Goal: Task Accomplishment & Management: Complete application form

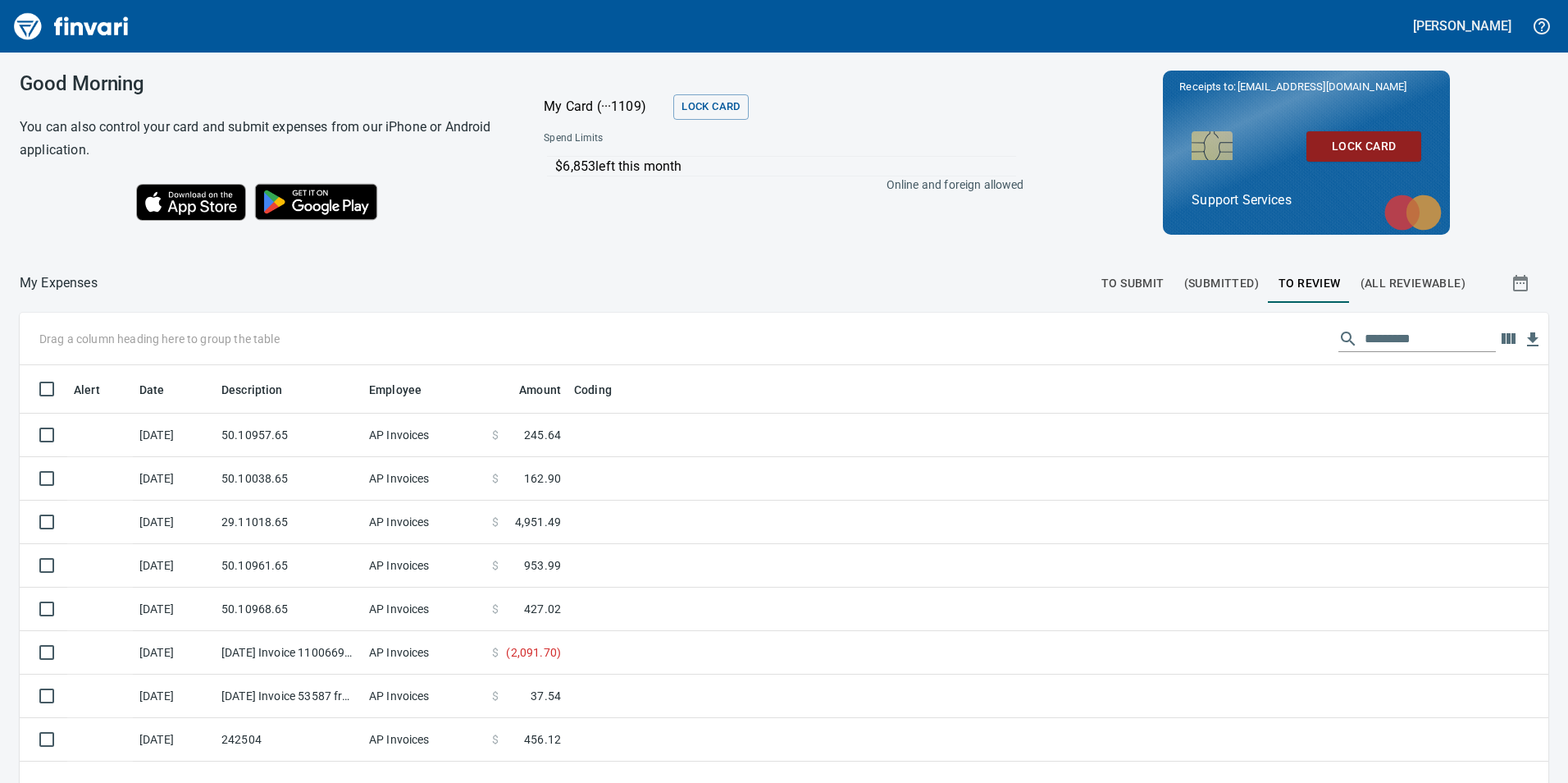
click at [1116, 285] on span "To Submit" at bounding box center [1133, 284] width 63 height 21
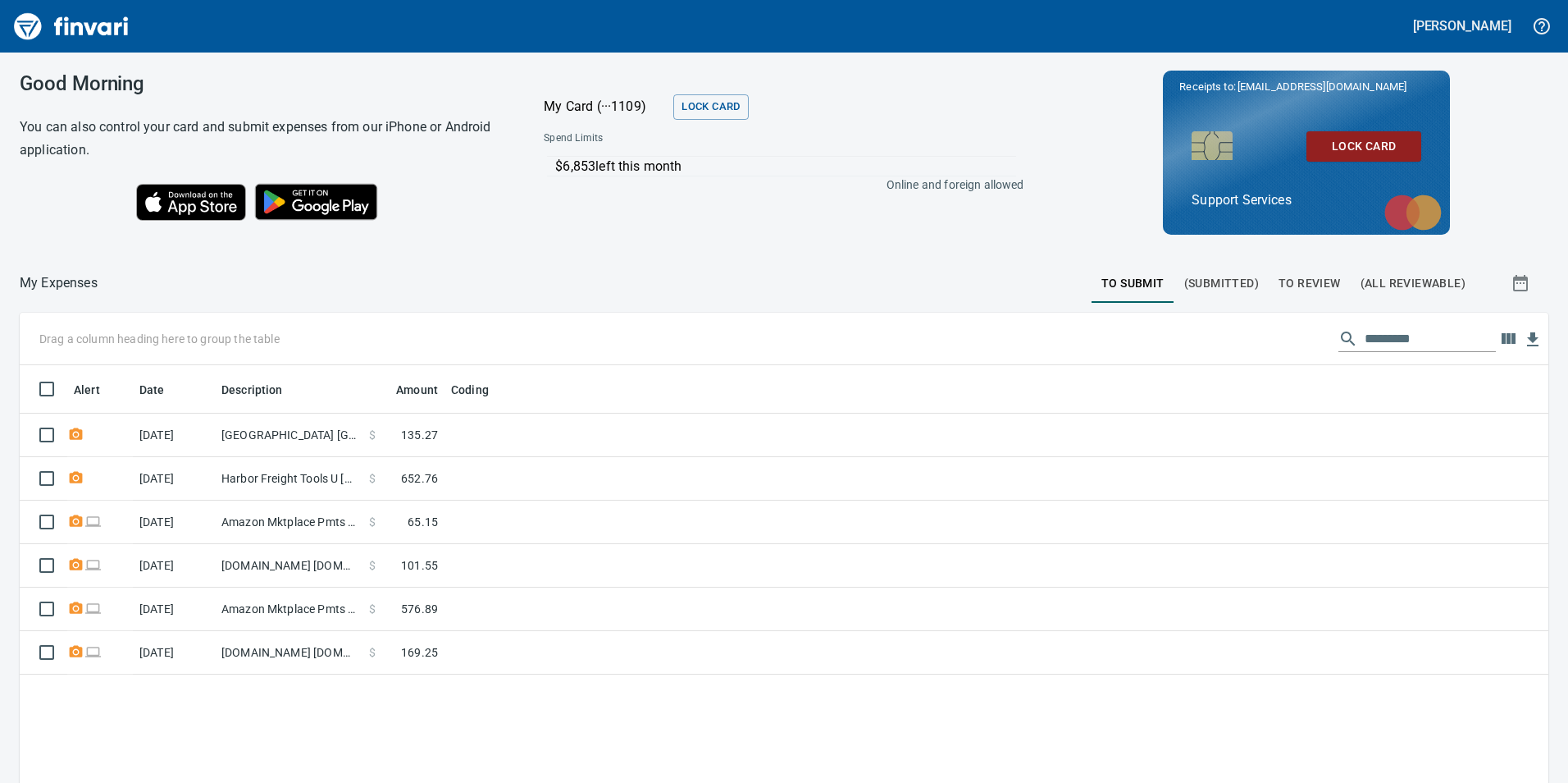
click at [1291, 280] on span "To Review" at bounding box center [1310, 284] width 62 height 21
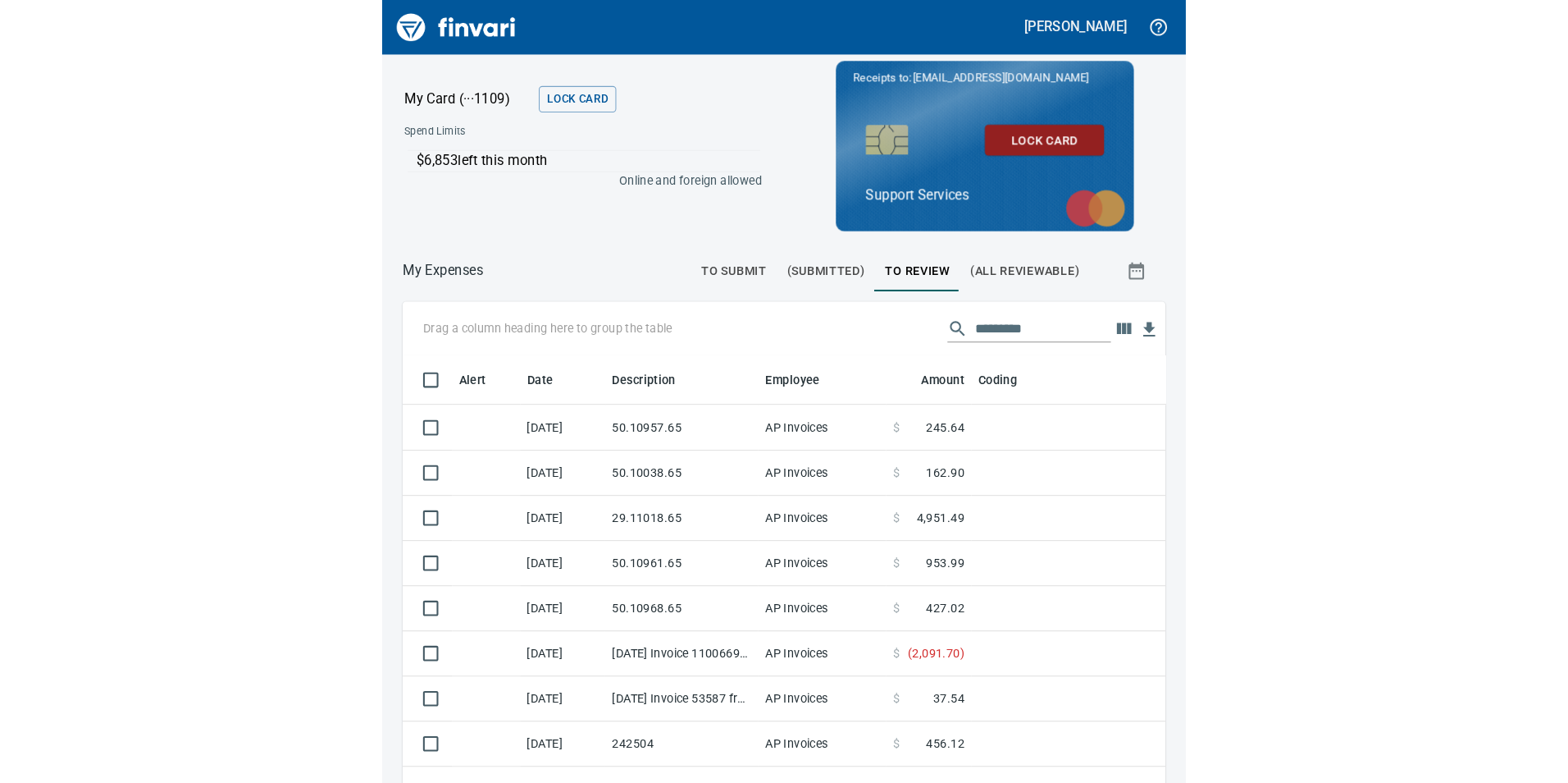
scroll to position [590, 1504]
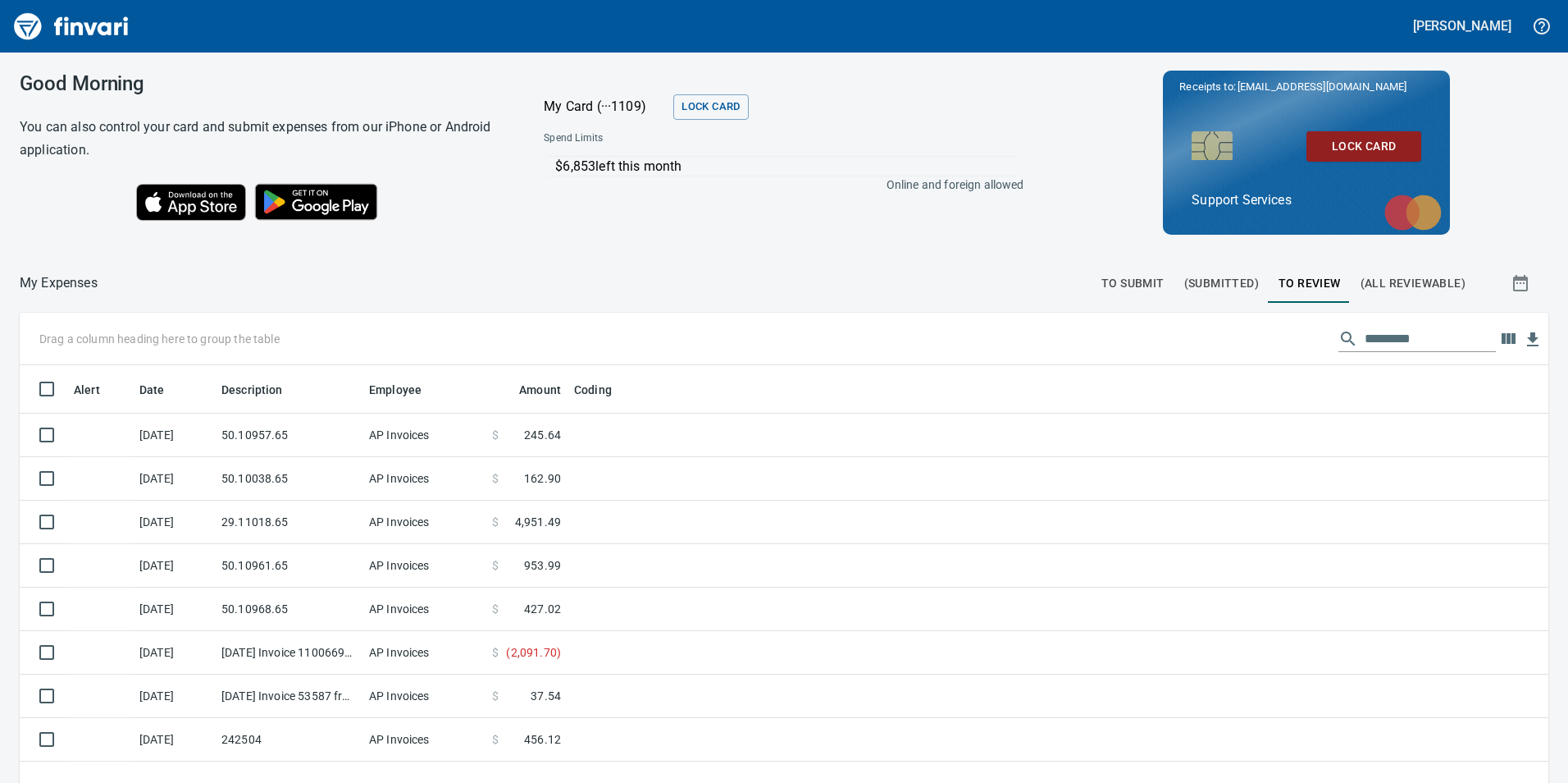
scroll to position [590, 1504]
click at [1102, 290] on span "To Submit" at bounding box center [1133, 284] width 63 height 21
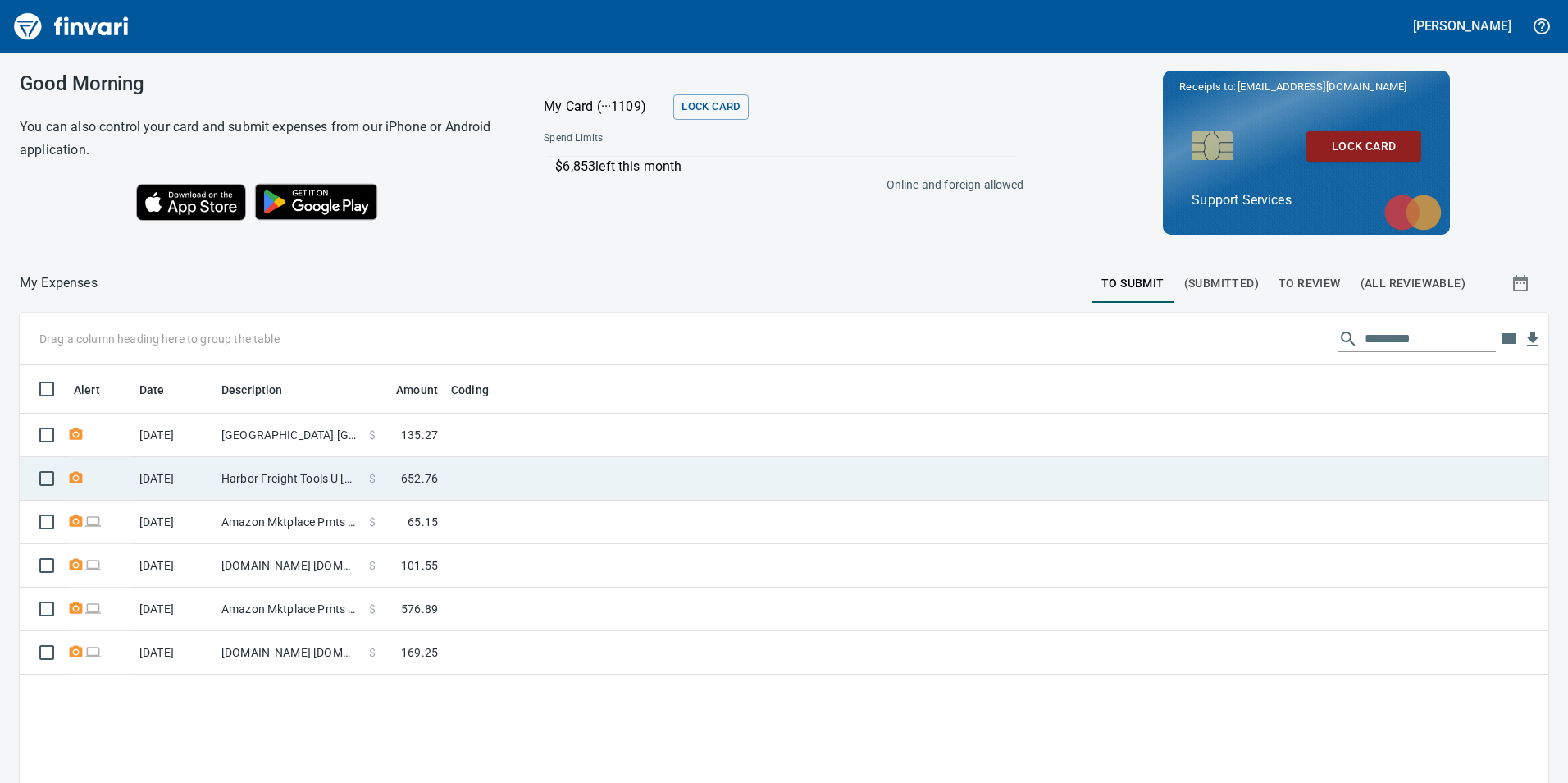
scroll to position [590, 1504]
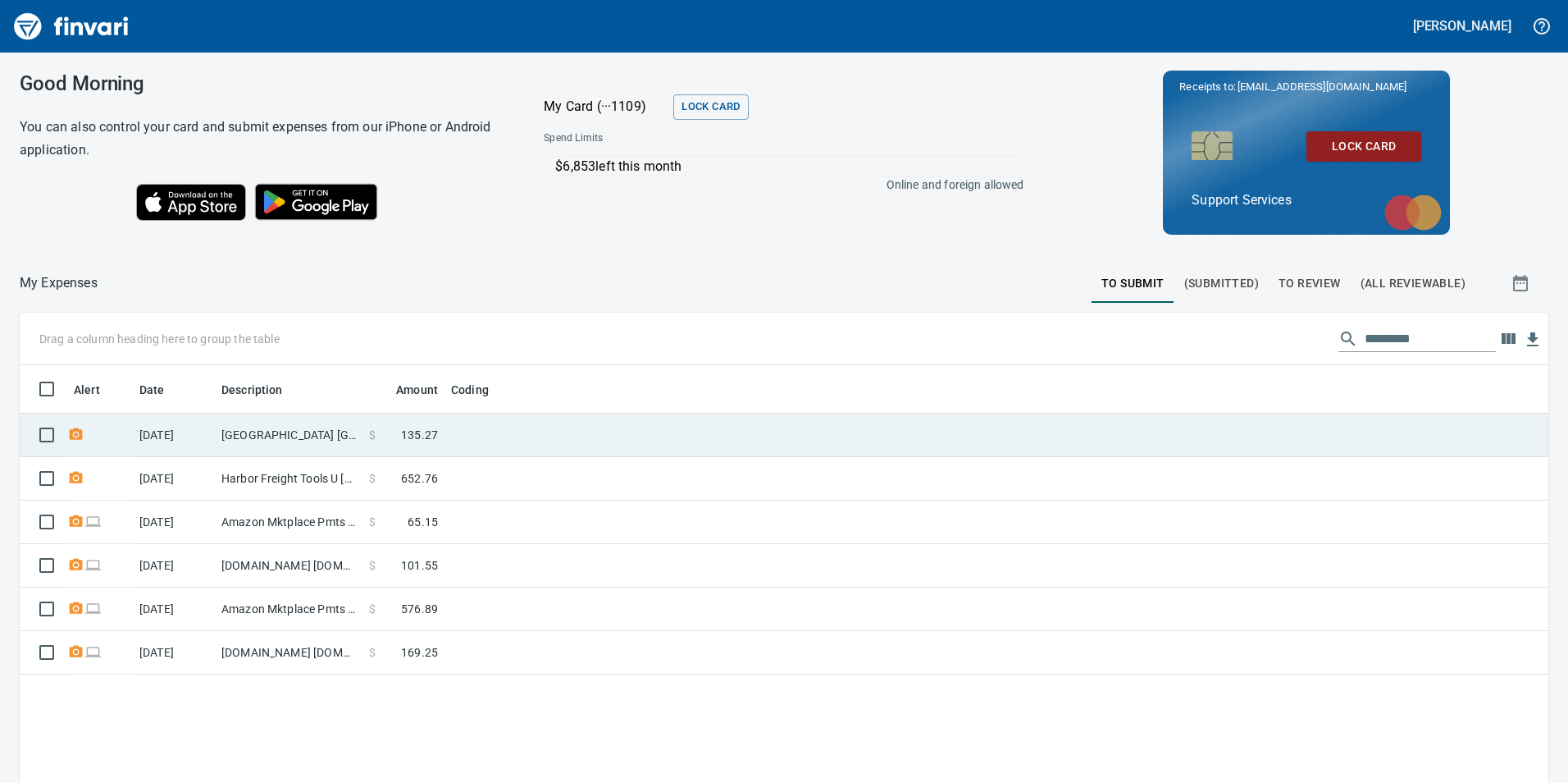
click at [485, 436] on td at bounding box center [649, 435] width 410 height 43
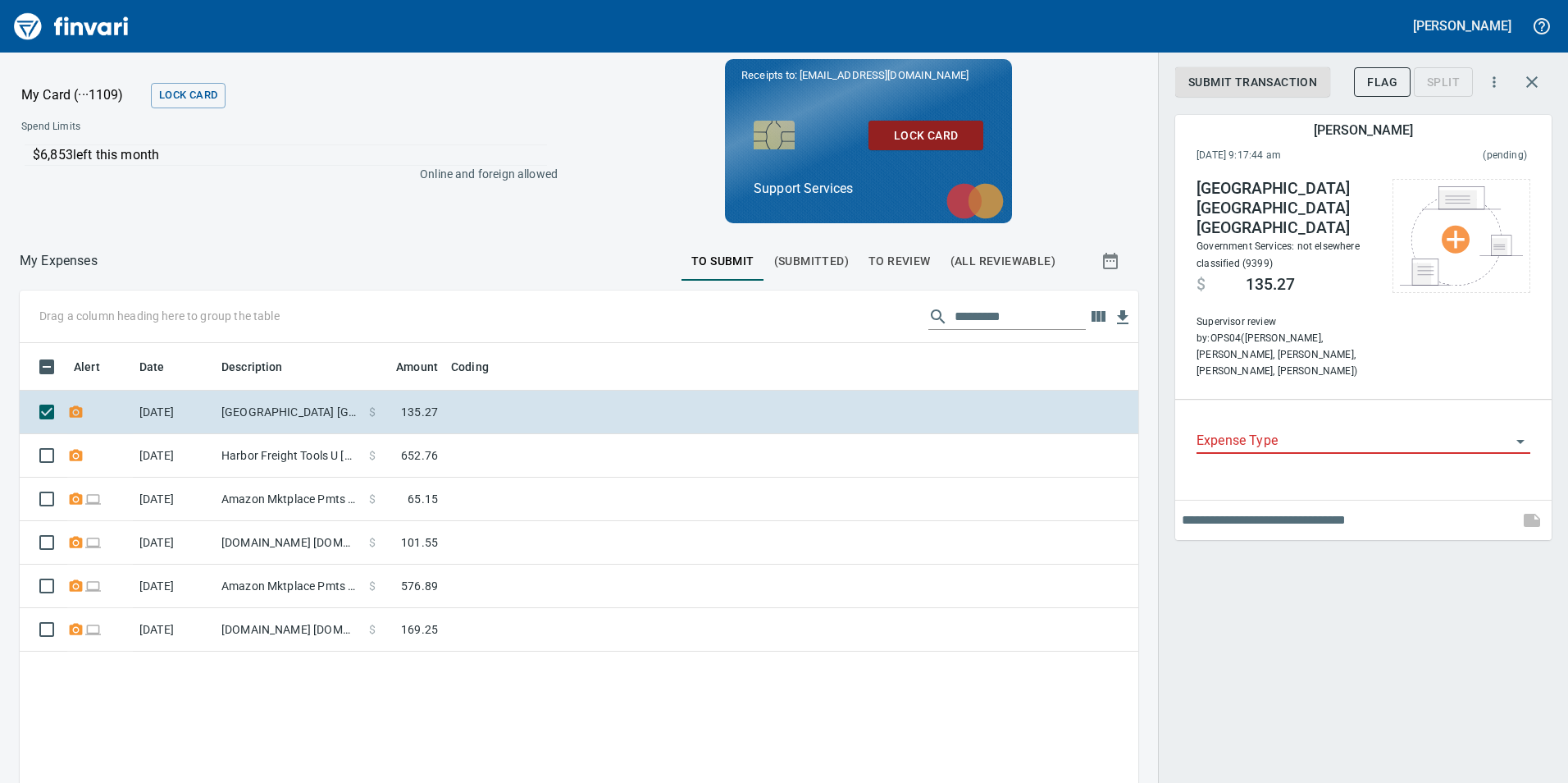
scroll to position [590, 1094]
click at [1331, 507] on input "text" at bounding box center [1347, 520] width 330 height 26
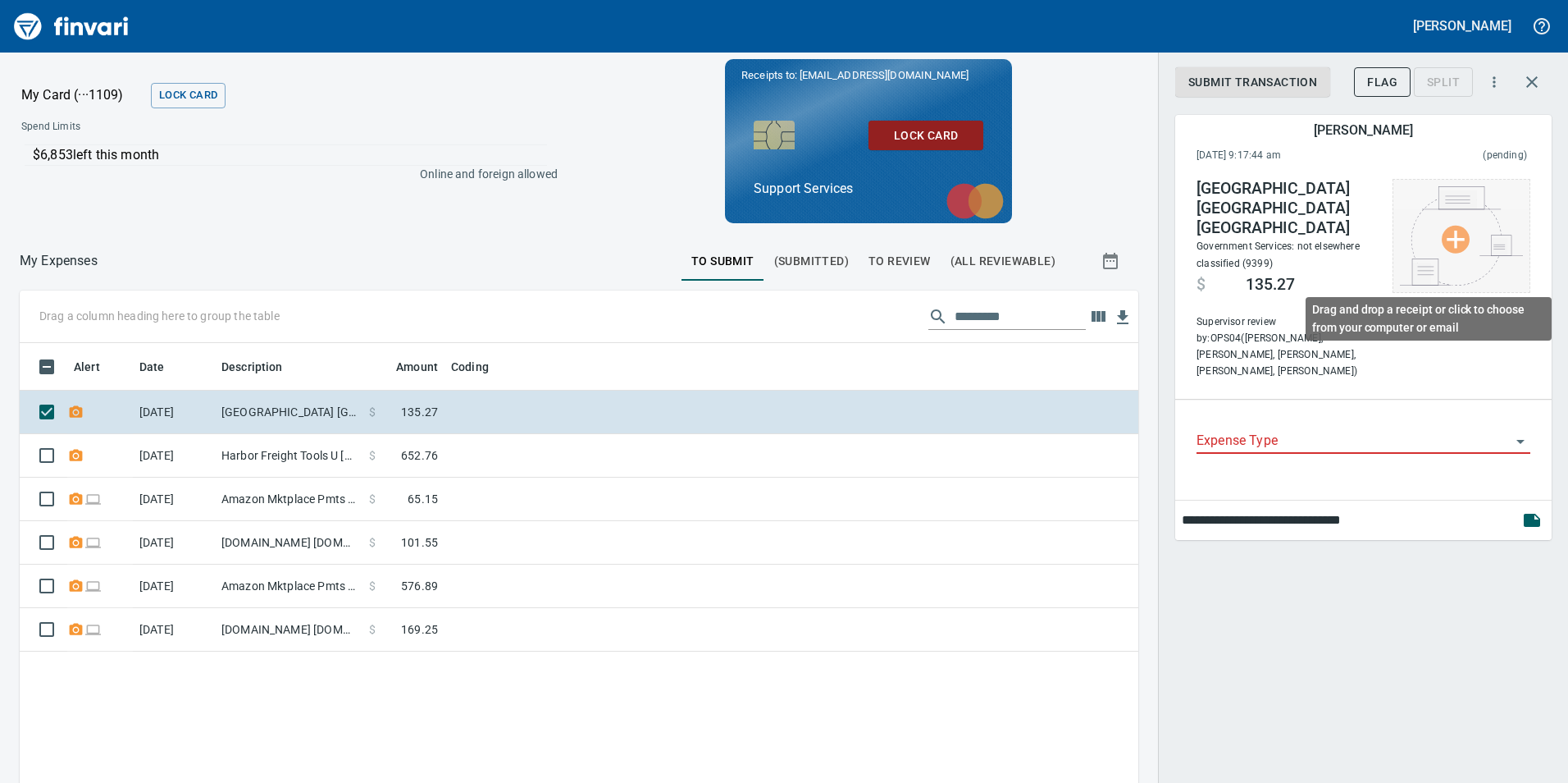
type input "**********"
click at [1457, 238] on img at bounding box center [1461, 236] width 123 height 99
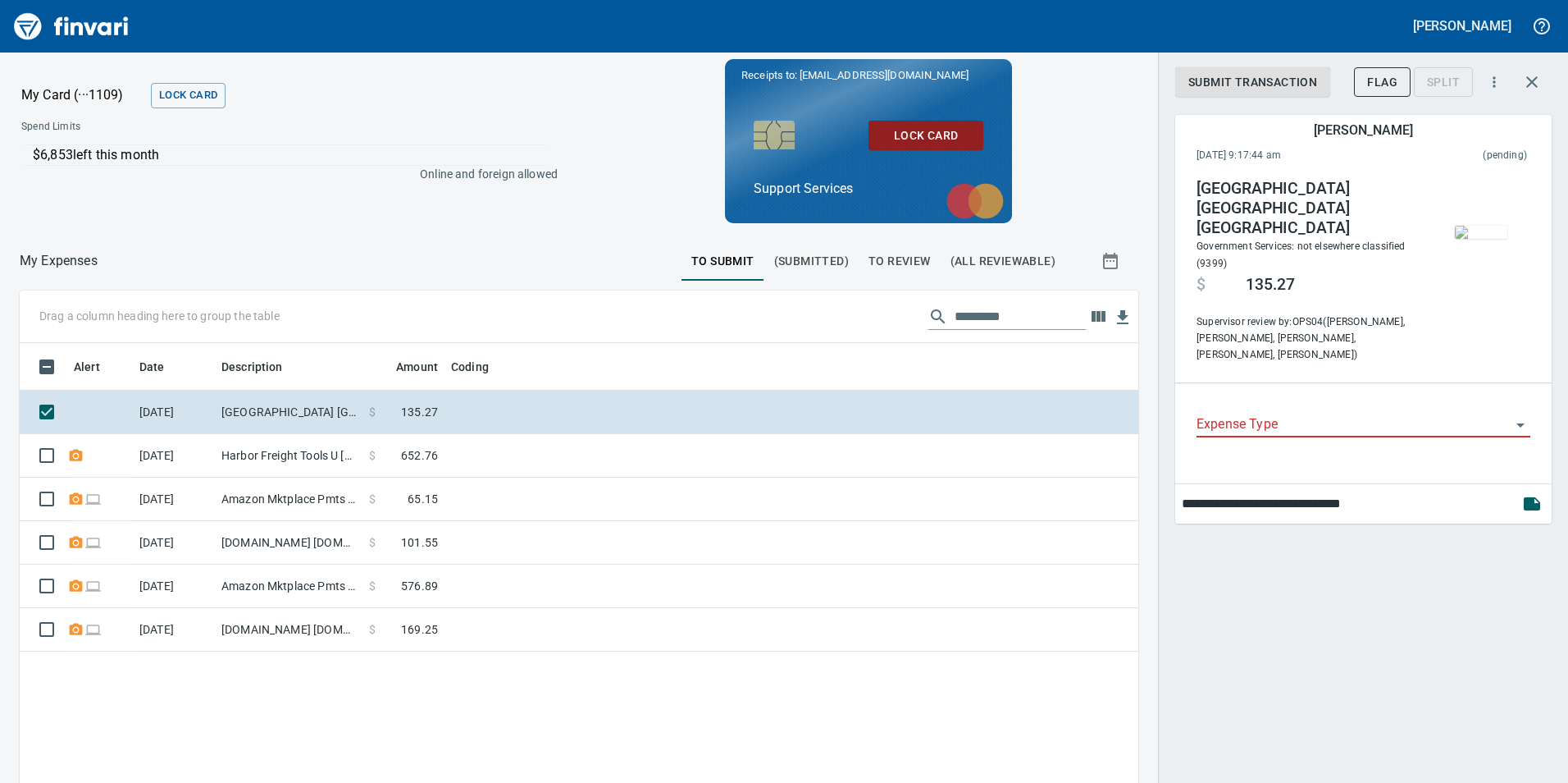
click at [1316, 414] on input "Expense Type" at bounding box center [1354, 425] width 314 height 23
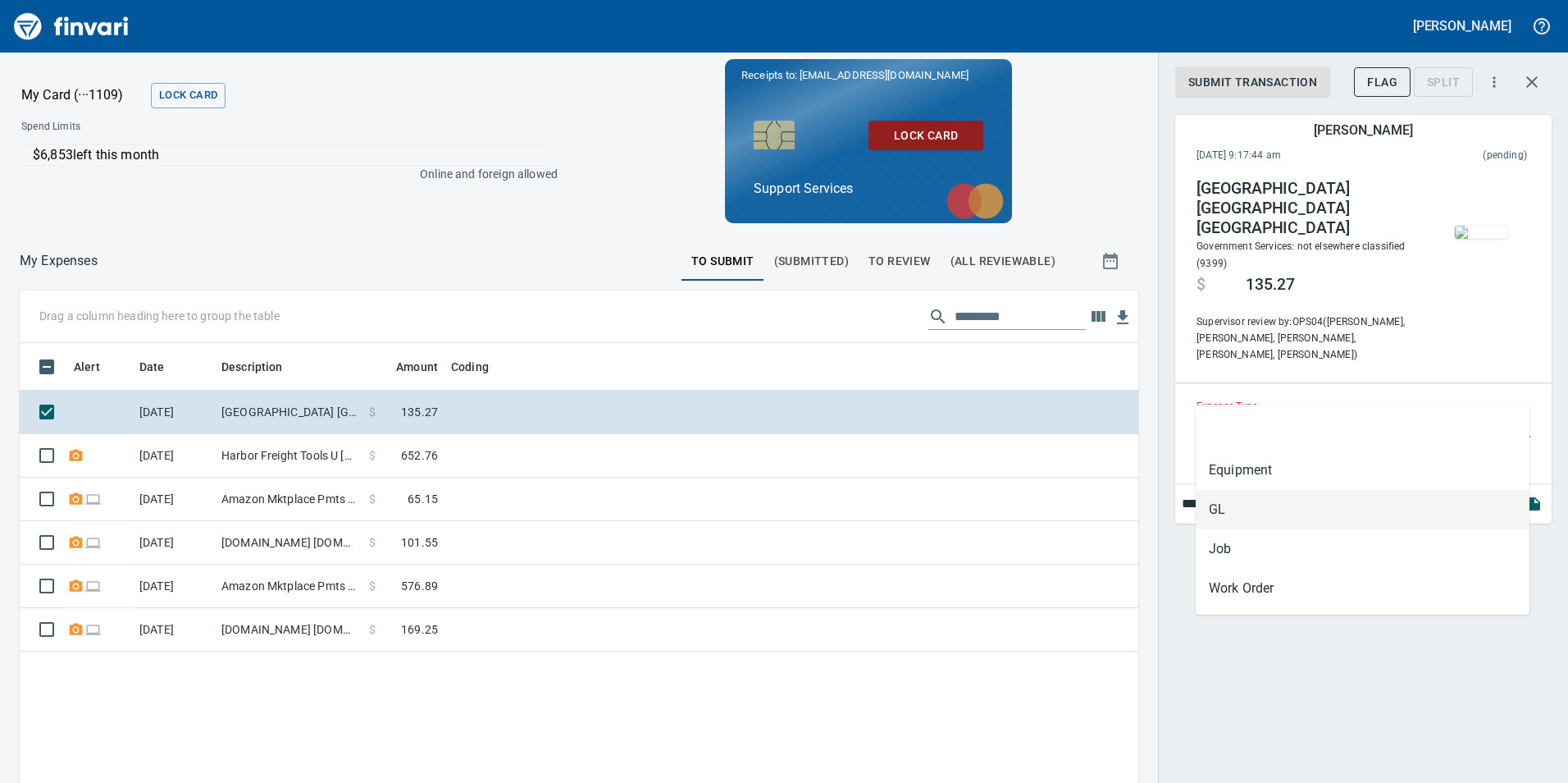
click at [1244, 493] on li "GL" at bounding box center [1363, 509] width 334 height 39
type input "**"
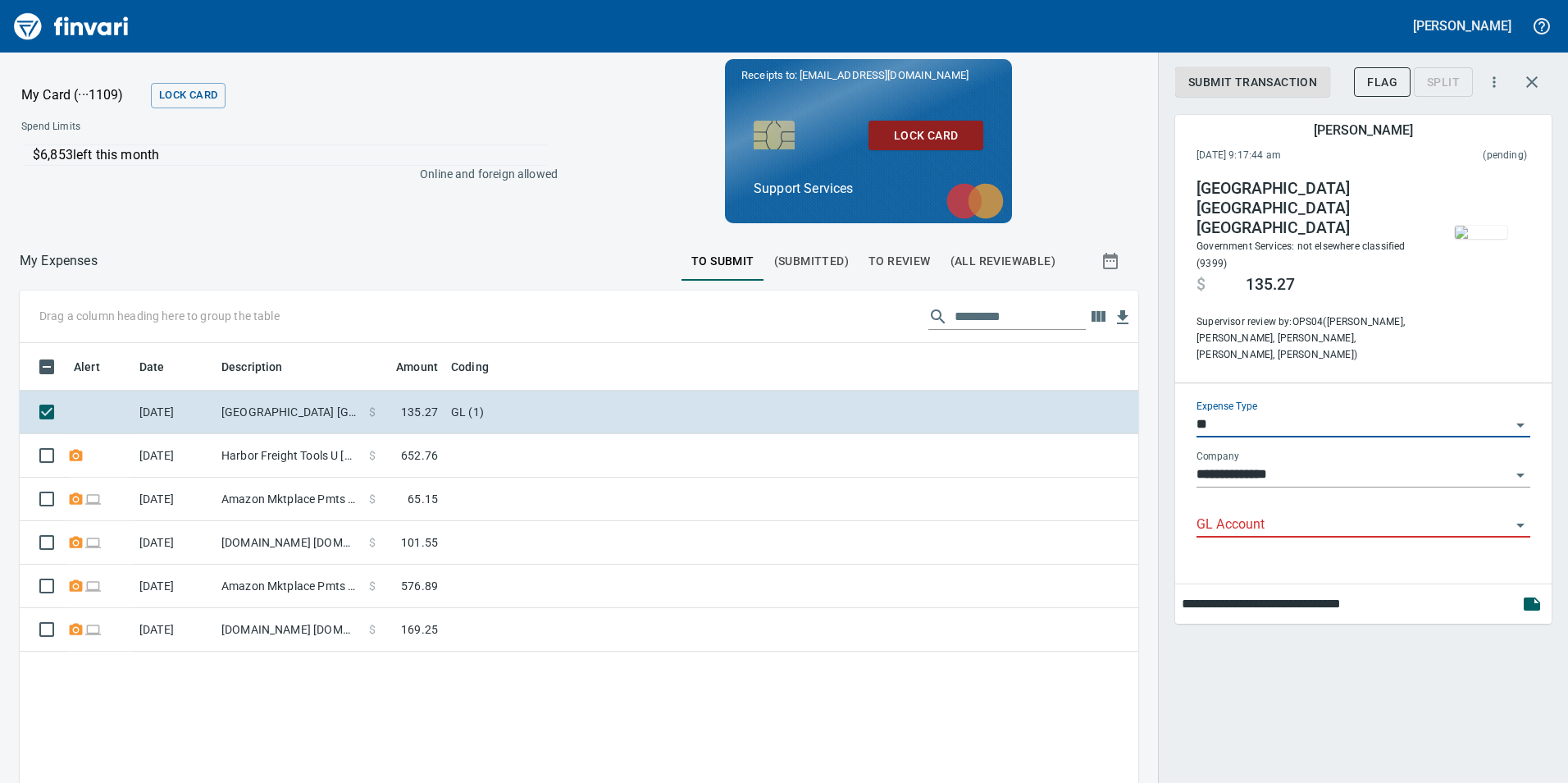
click at [1318, 513] on input "GL Account" at bounding box center [1354, 525] width 314 height 23
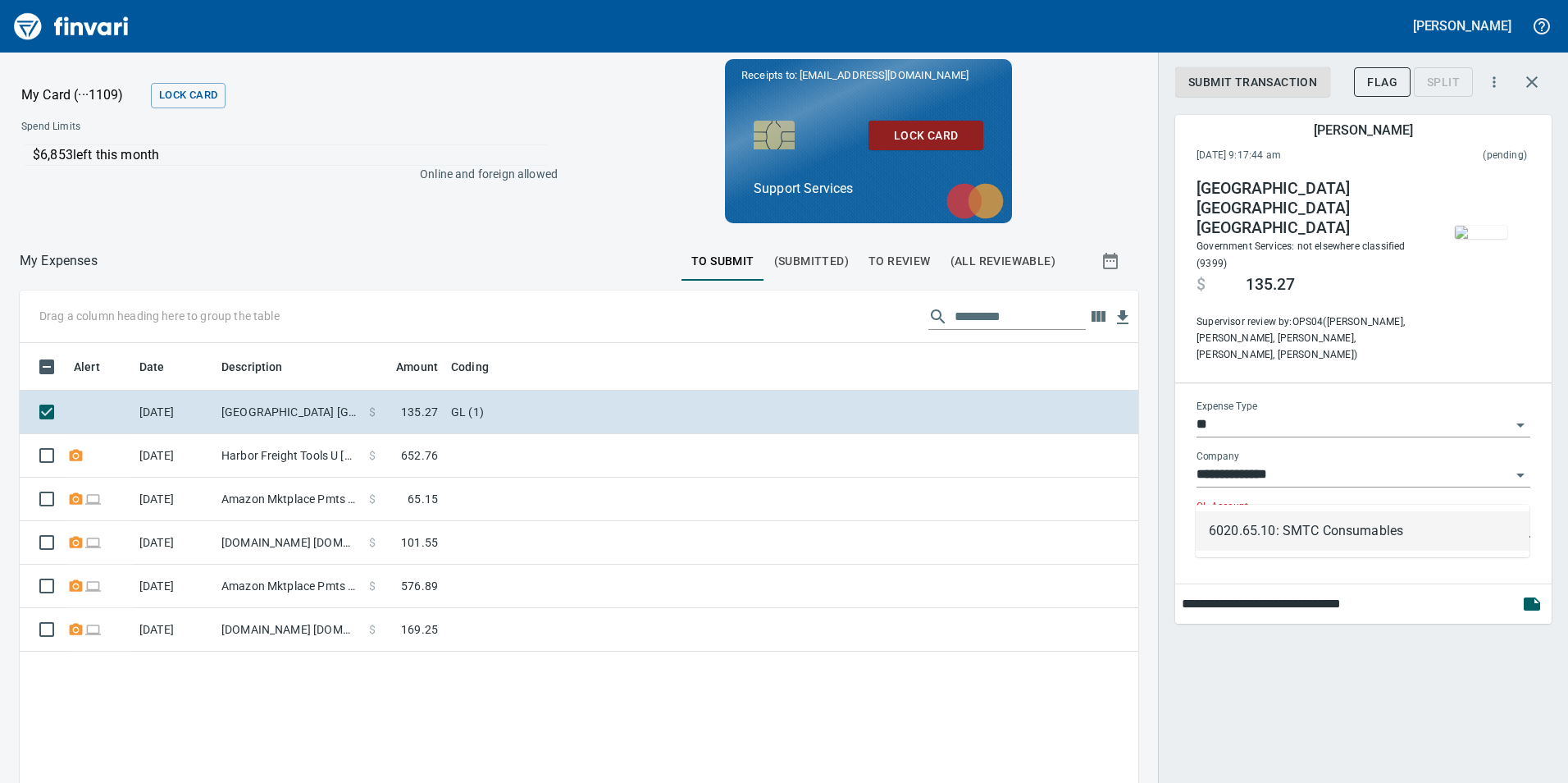
click at [1304, 525] on li "6020.65.10: SMTC Consumables" at bounding box center [1363, 531] width 334 height 39
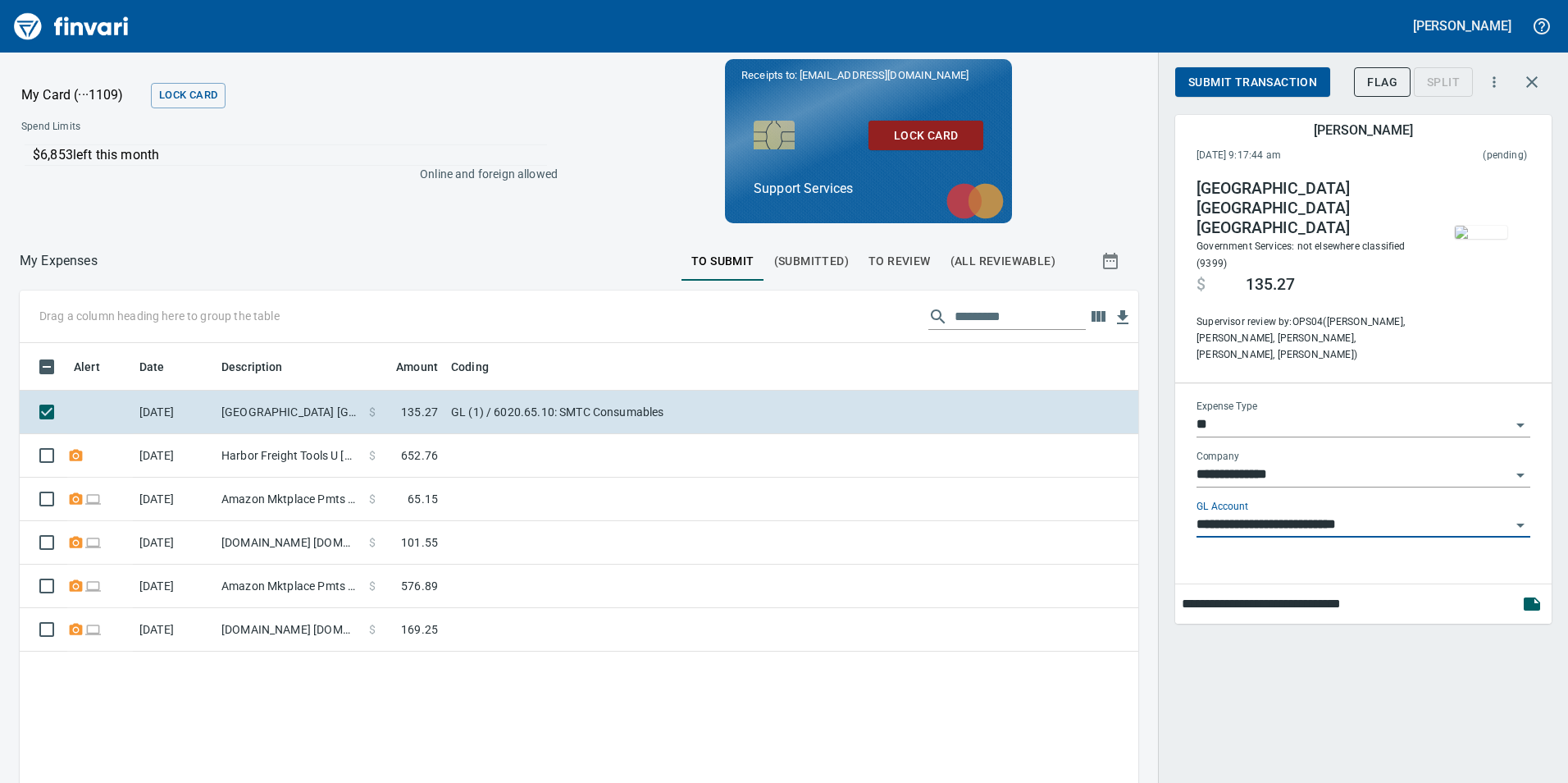
type input "**********"
click at [1278, 82] on span "Submit Transaction" at bounding box center [1252, 82] width 129 height 21
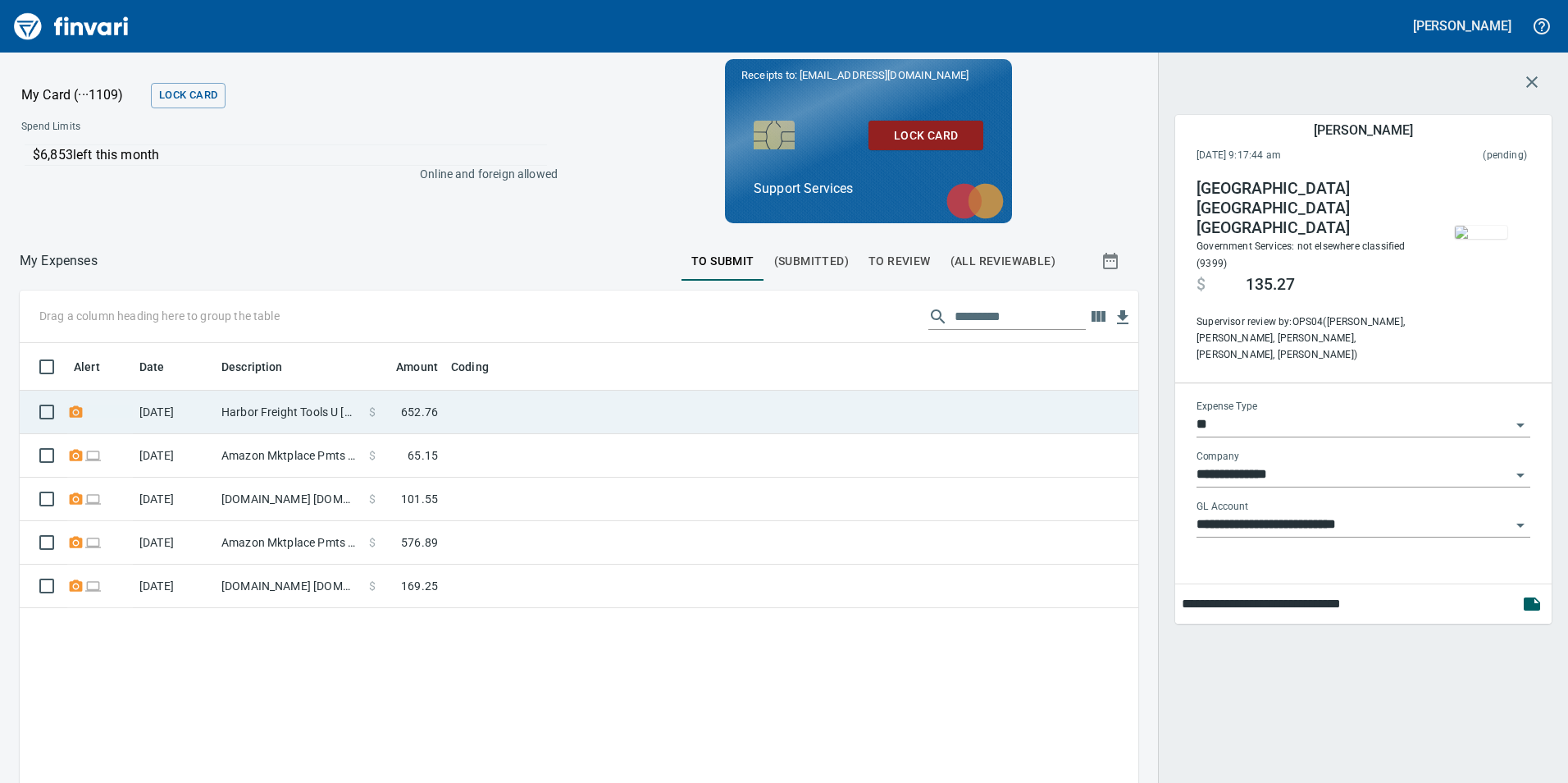
click at [525, 406] on td at bounding box center [649, 412] width 410 height 43
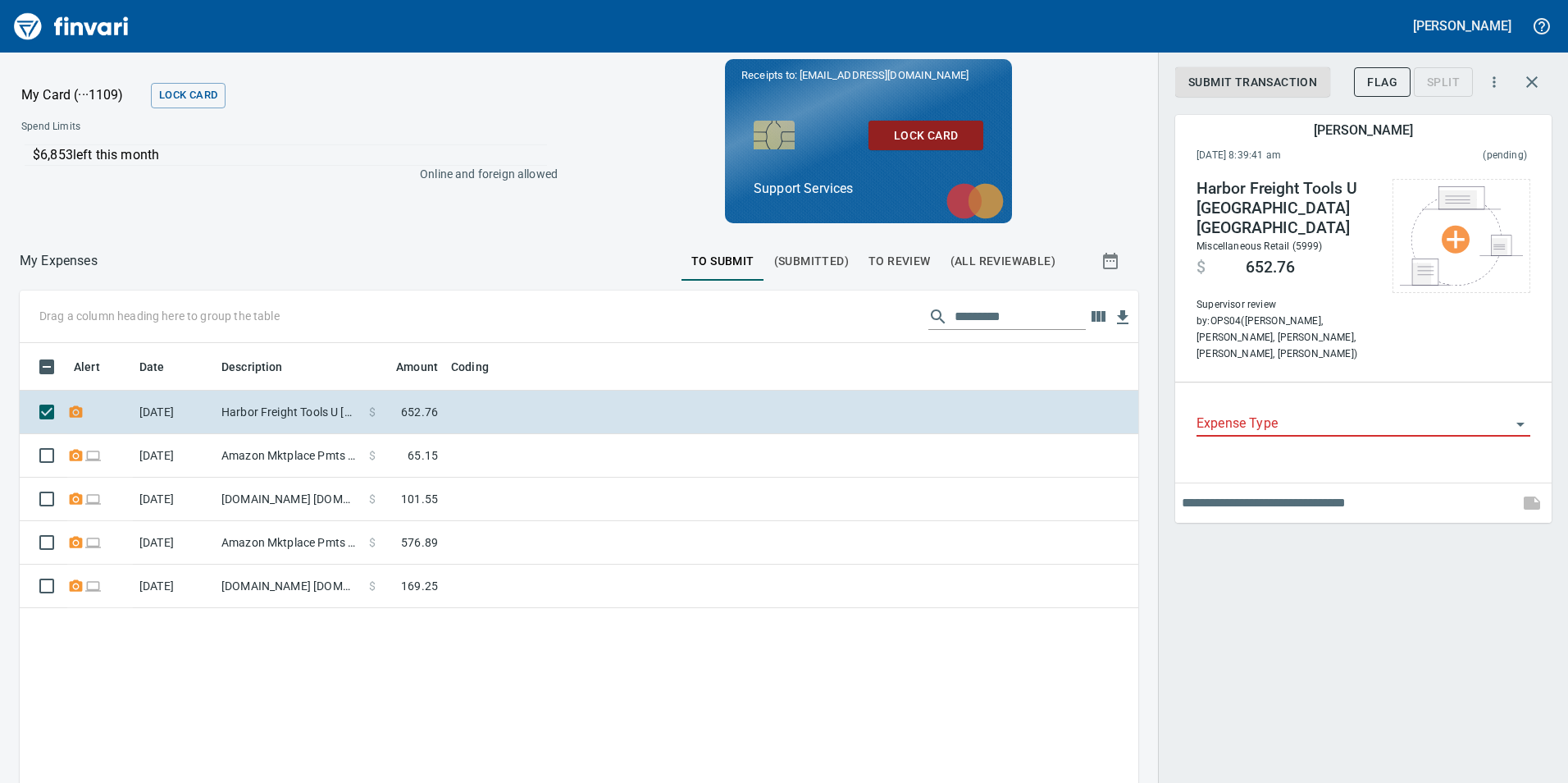
click at [1369, 490] on input "text" at bounding box center [1347, 503] width 330 height 26
type input "**********"
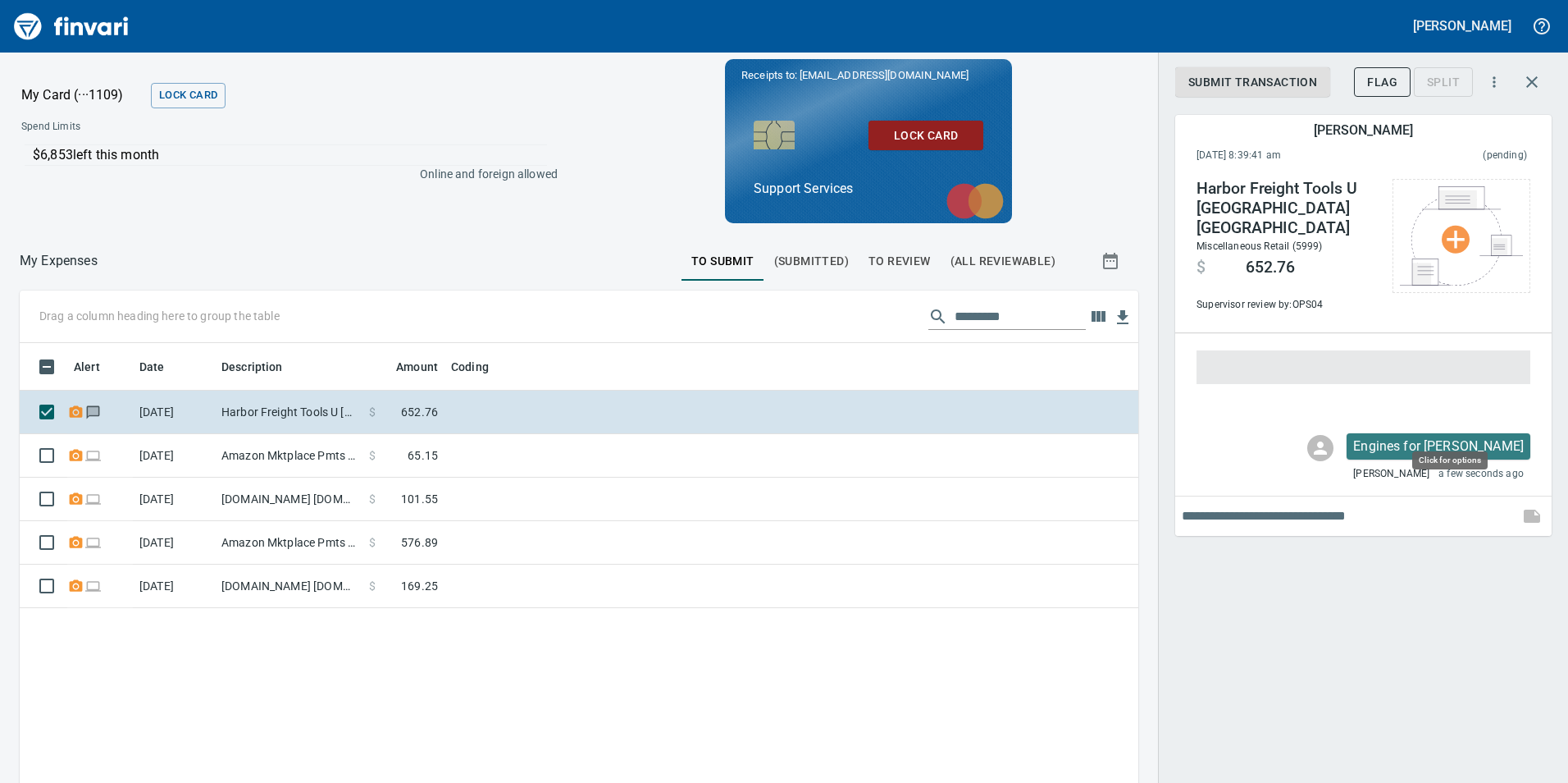
scroll to position [590, 1094]
click at [1299, 365] on div at bounding box center [1363, 375] width 334 height 50
click at [1272, 350] on span at bounding box center [1363, 367] width 334 height 34
click at [1290, 503] on input "text" at bounding box center [1347, 516] width 330 height 26
click at [1360, 350] on span at bounding box center [1363, 367] width 334 height 34
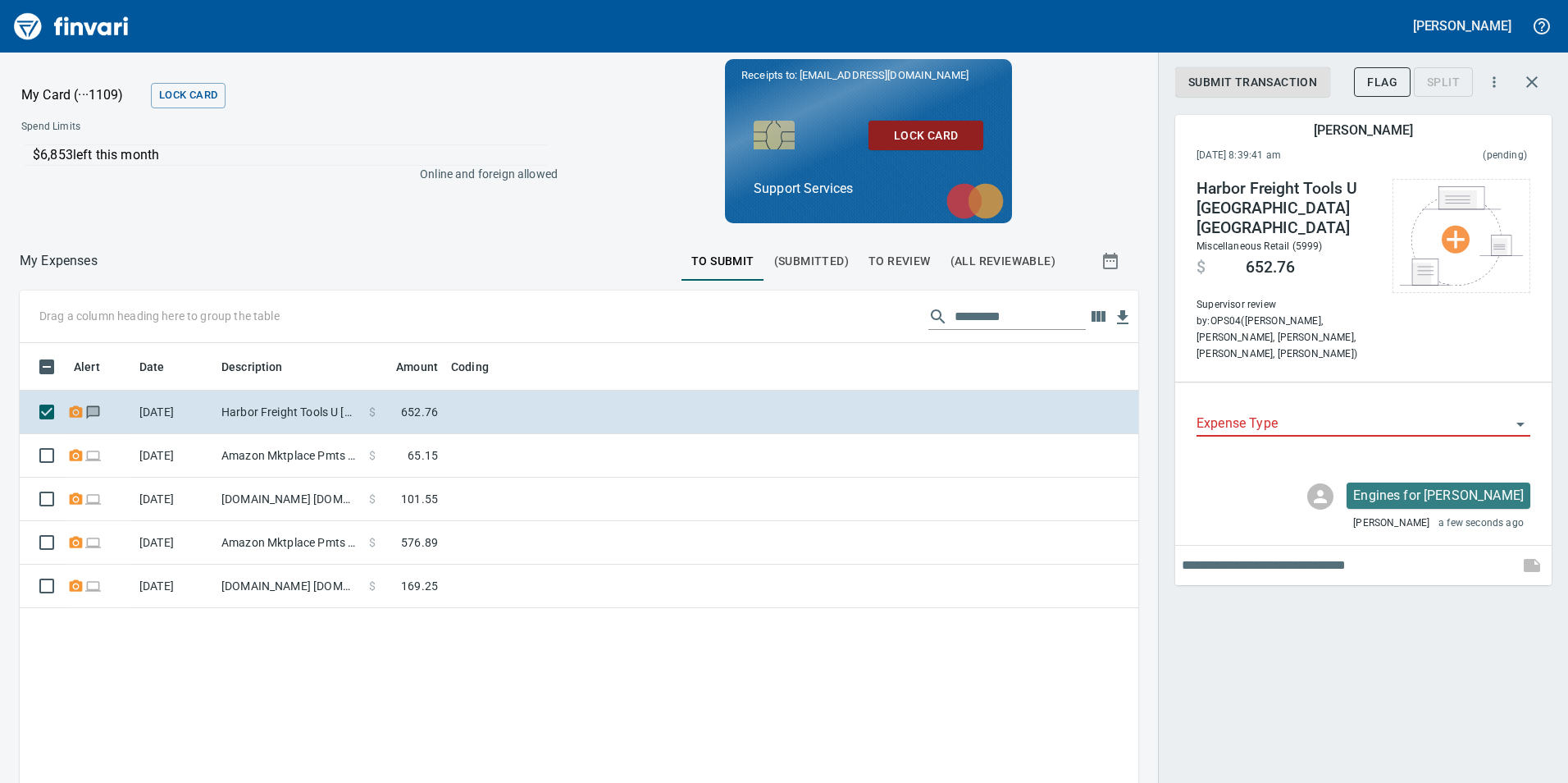
click at [1371, 413] on input "Expense Type" at bounding box center [1354, 424] width 314 height 23
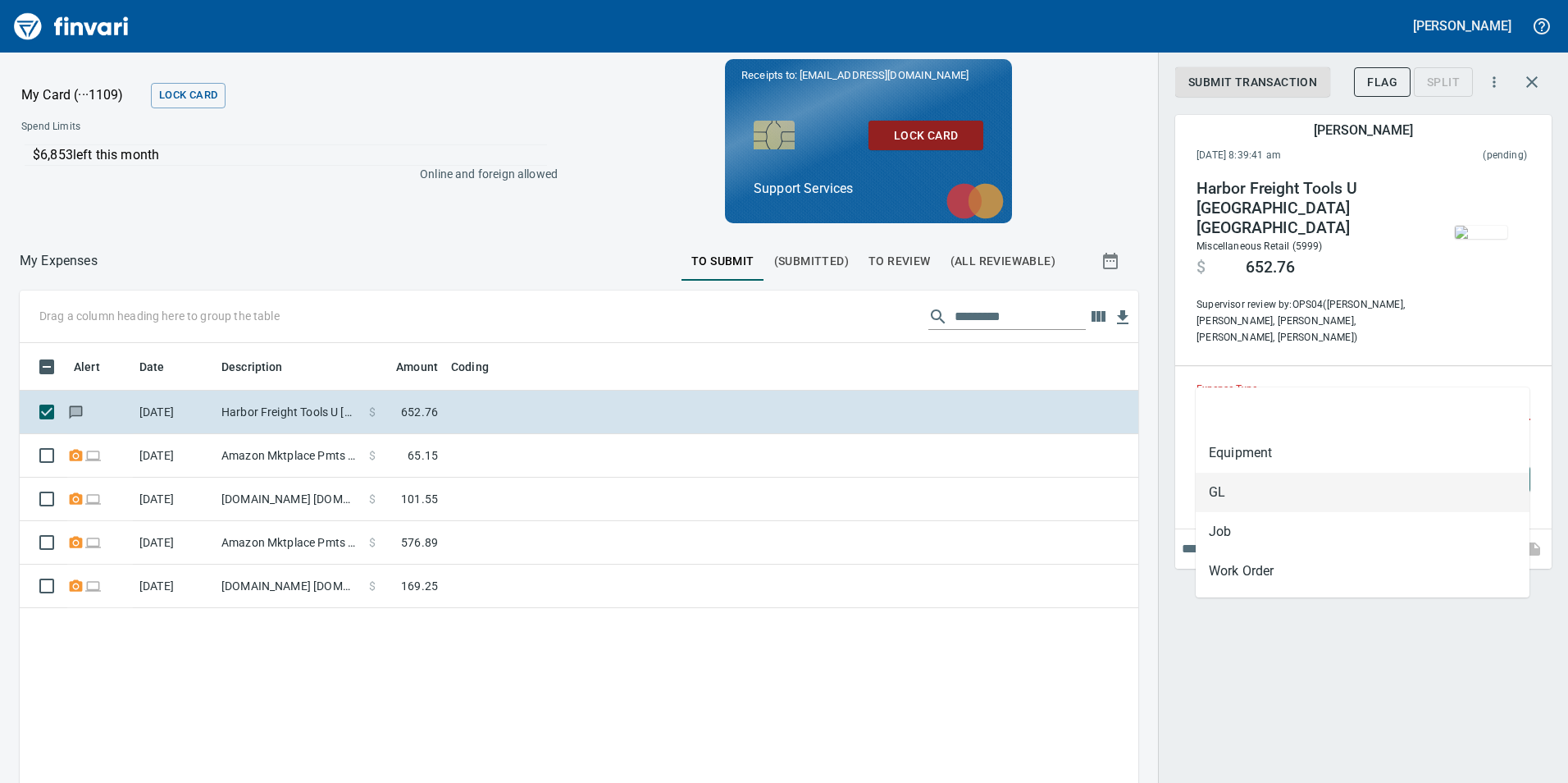
click at [1302, 481] on li "GL" at bounding box center [1363, 492] width 334 height 39
type input "**"
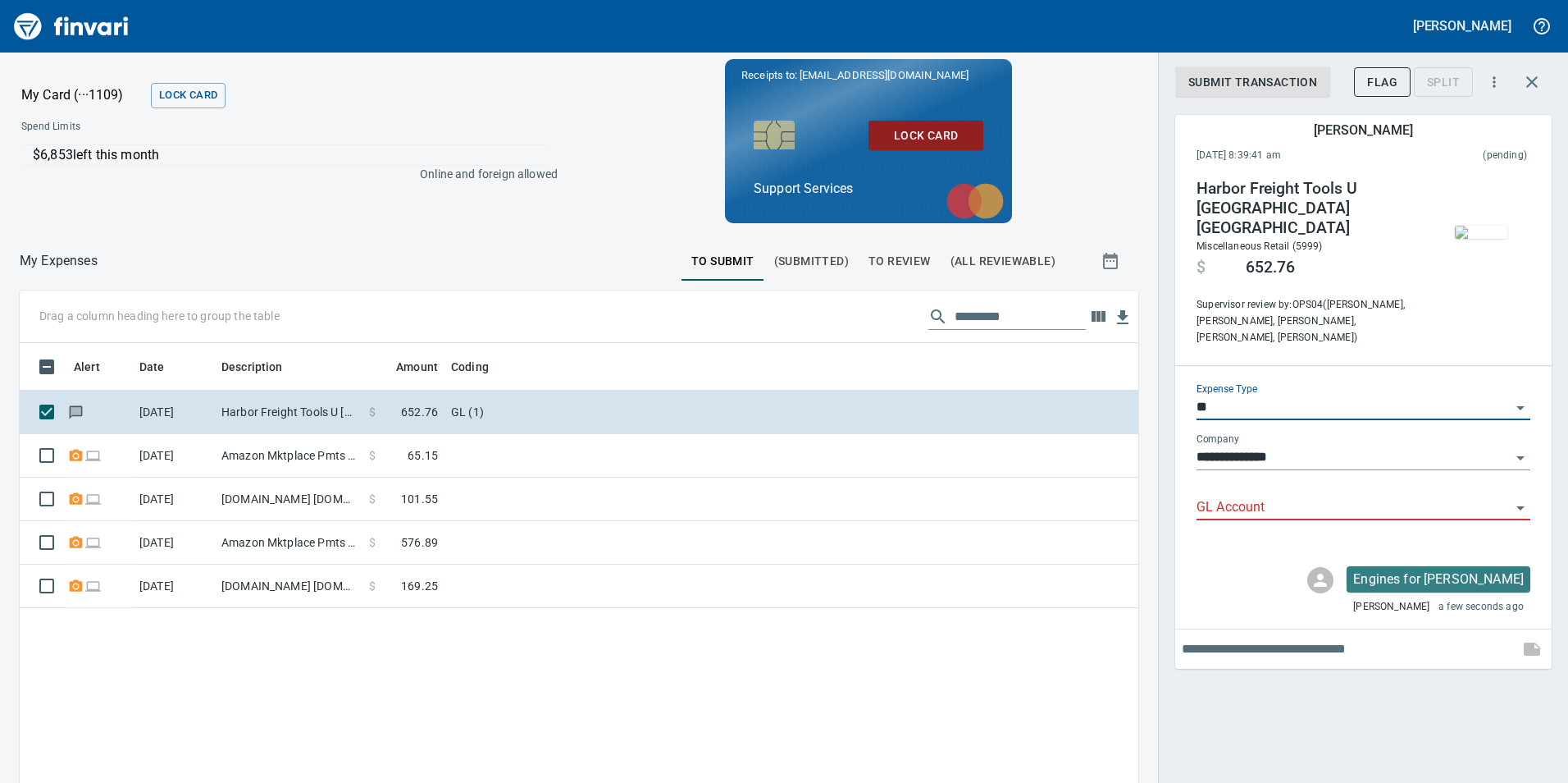
click at [1332, 496] on input "GL Account" at bounding box center [1354, 507] width 314 height 23
click at [1330, 512] on li "6050.65.10: SMTC Repair" at bounding box center [1363, 513] width 334 height 39
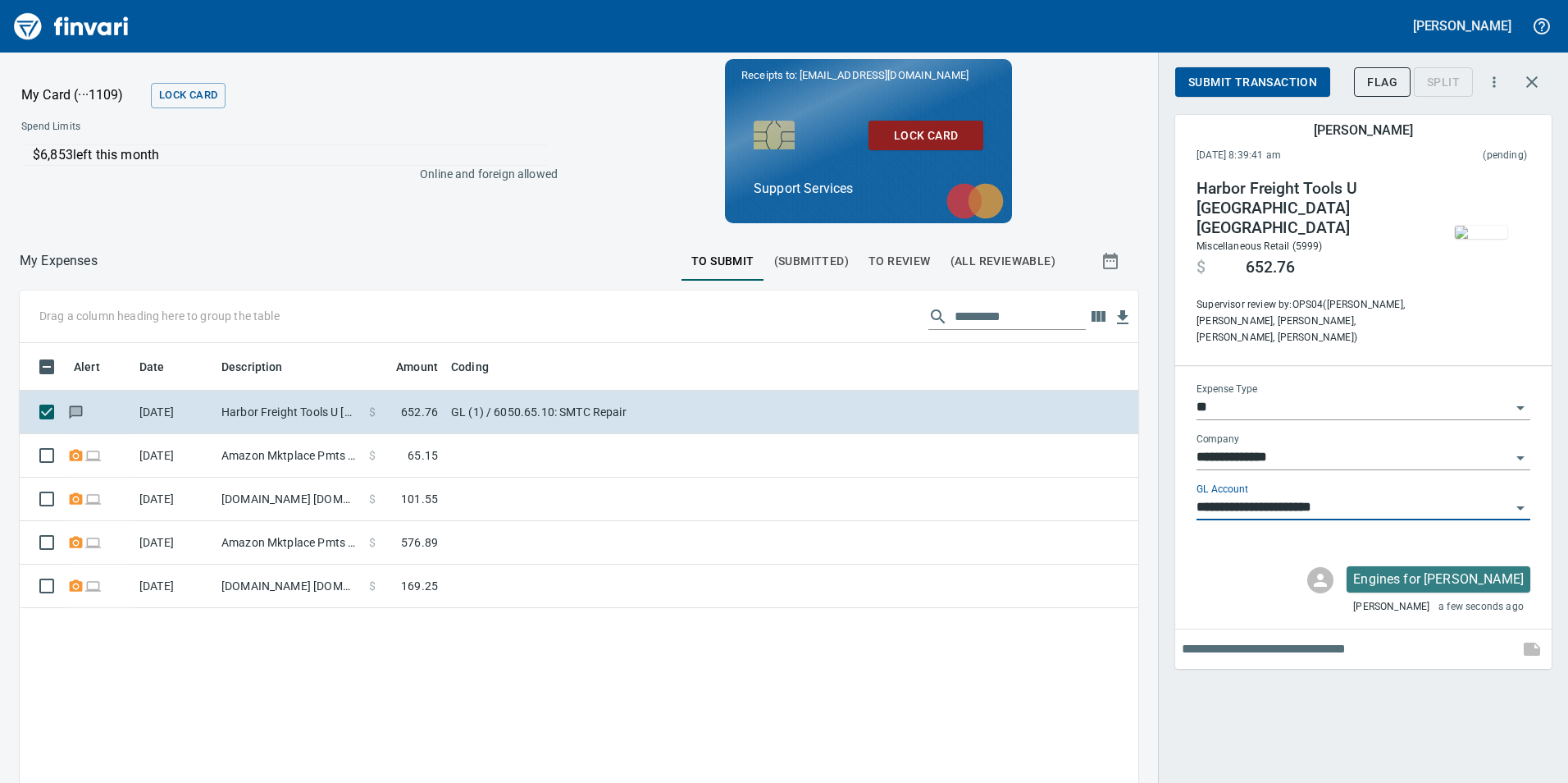
type input "**********"
click at [1220, 94] on button "Submit Transaction" at bounding box center [1252, 82] width 155 height 30
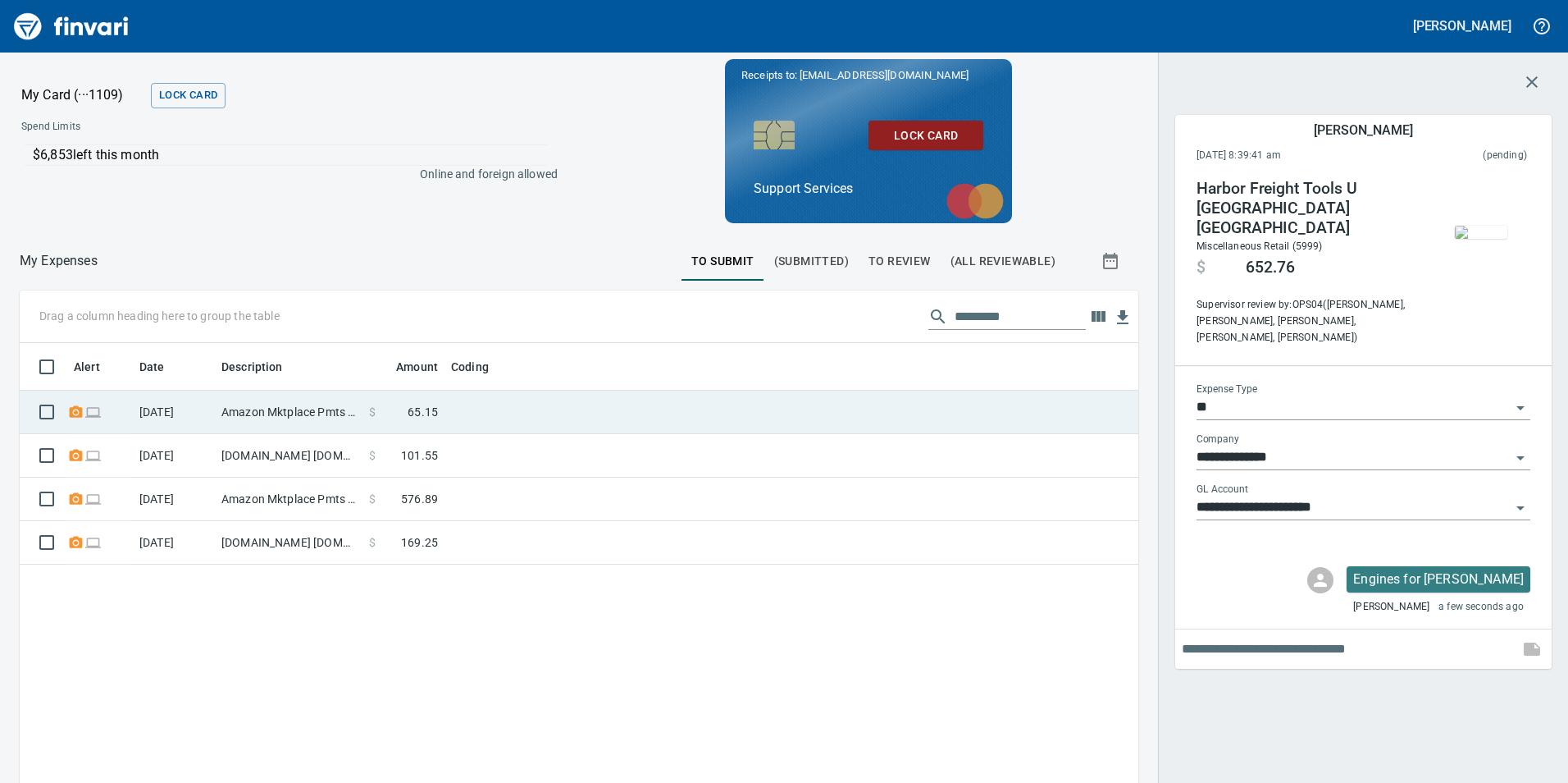
click at [539, 420] on td at bounding box center [649, 412] width 410 height 43
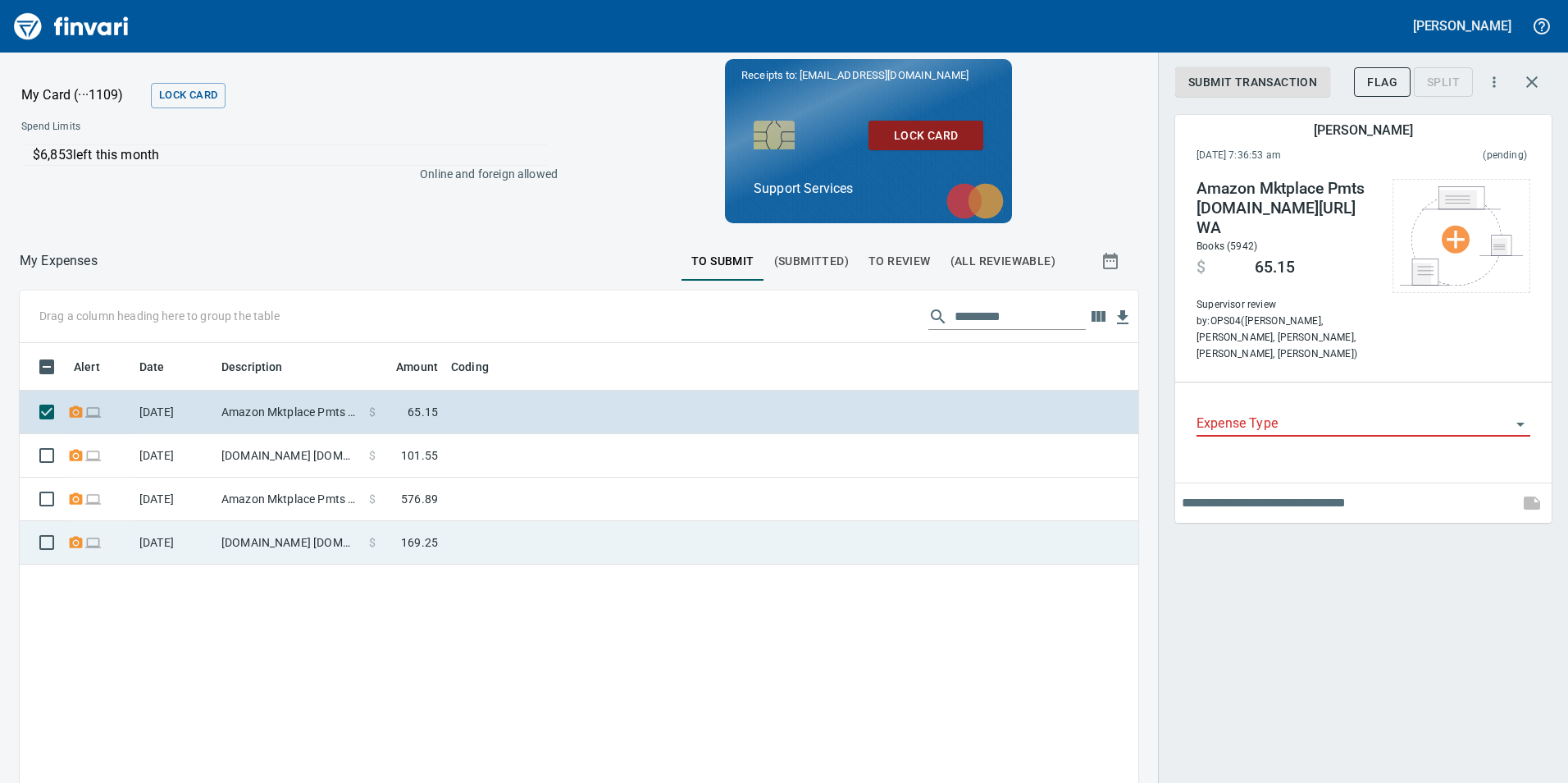
click at [522, 539] on td at bounding box center [649, 543] width 410 height 43
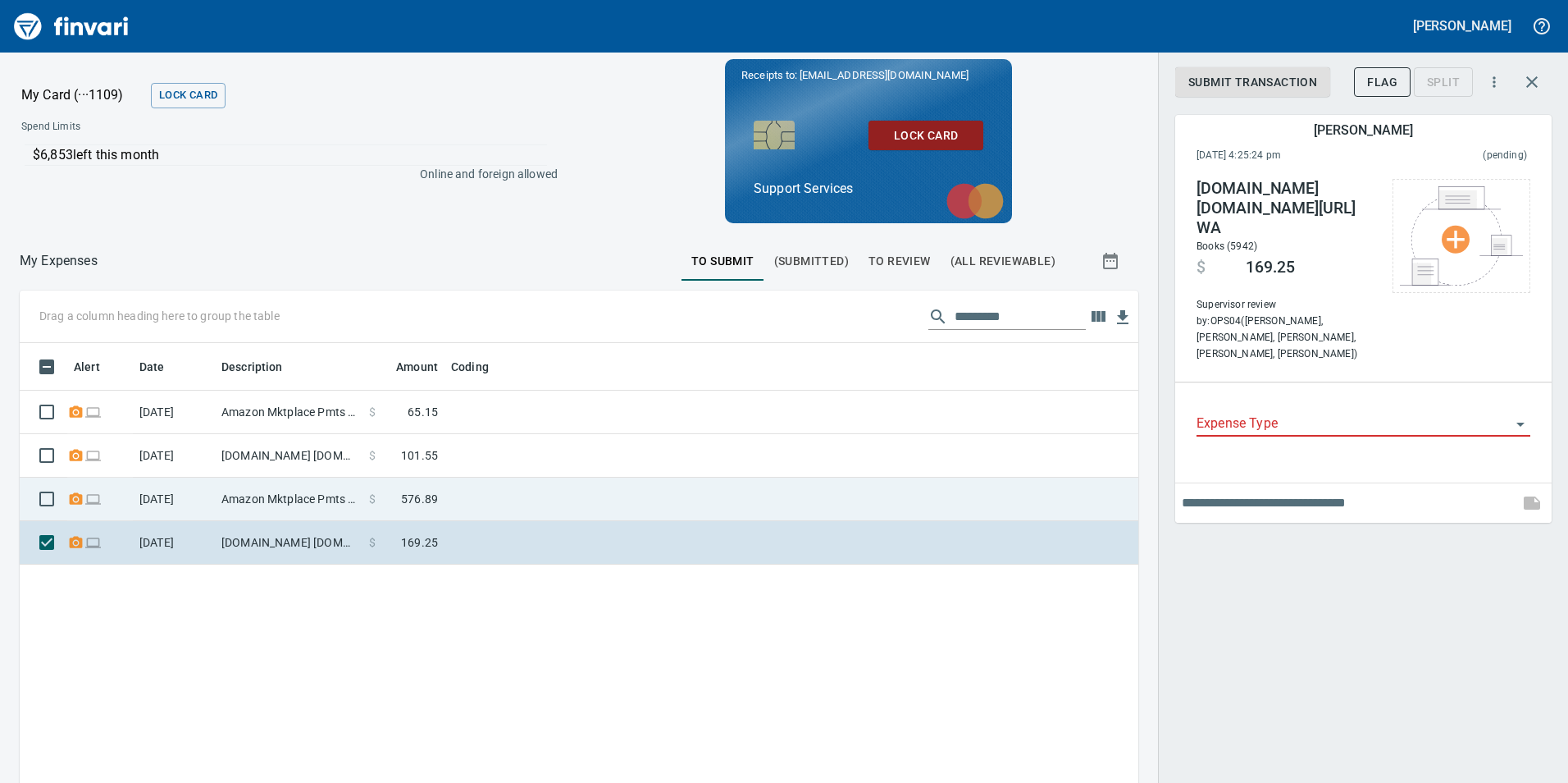
click at [550, 513] on td at bounding box center [649, 499] width 410 height 43
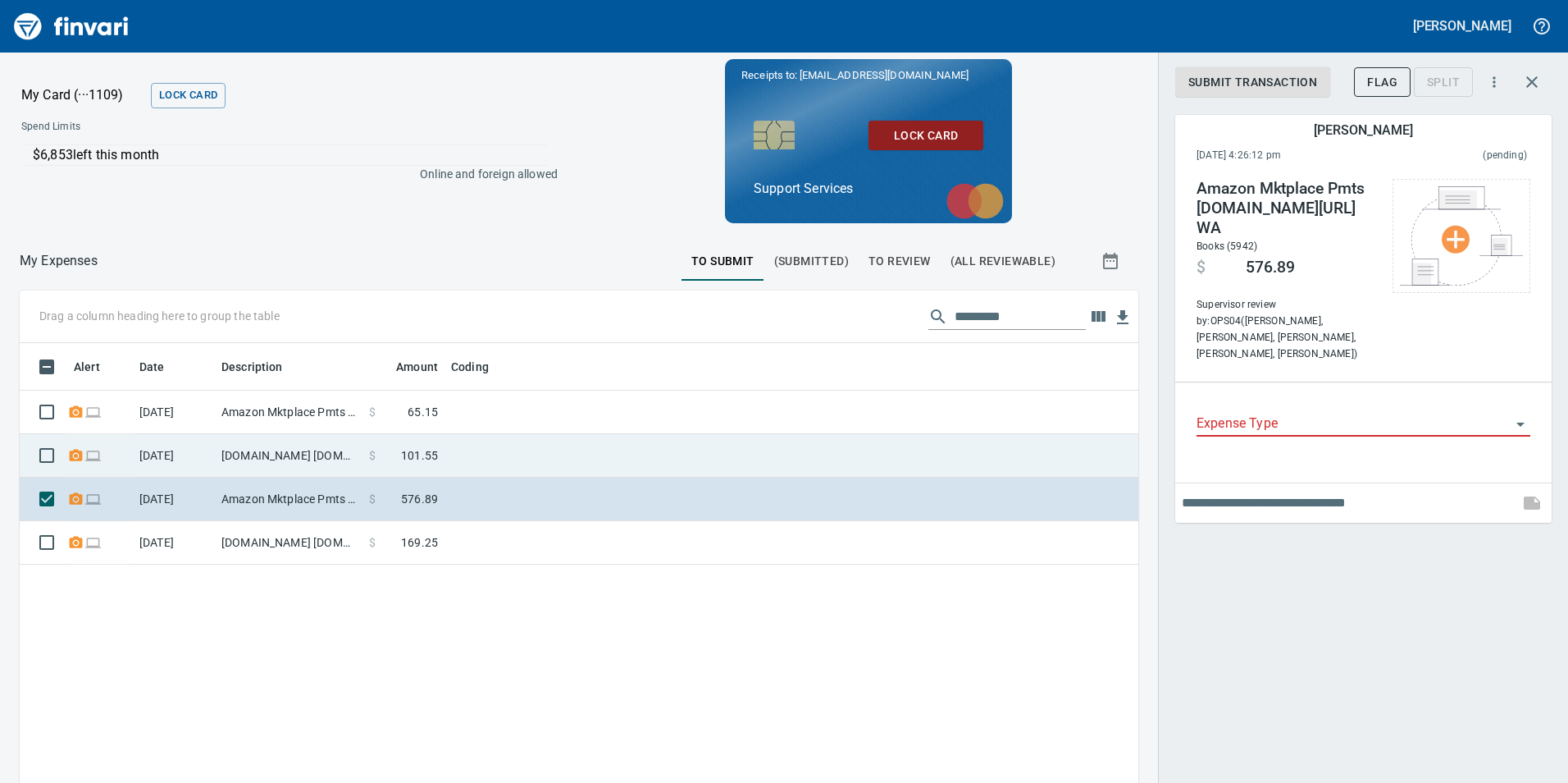
click at [545, 467] on td at bounding box center [649, 456] width 410 height 43
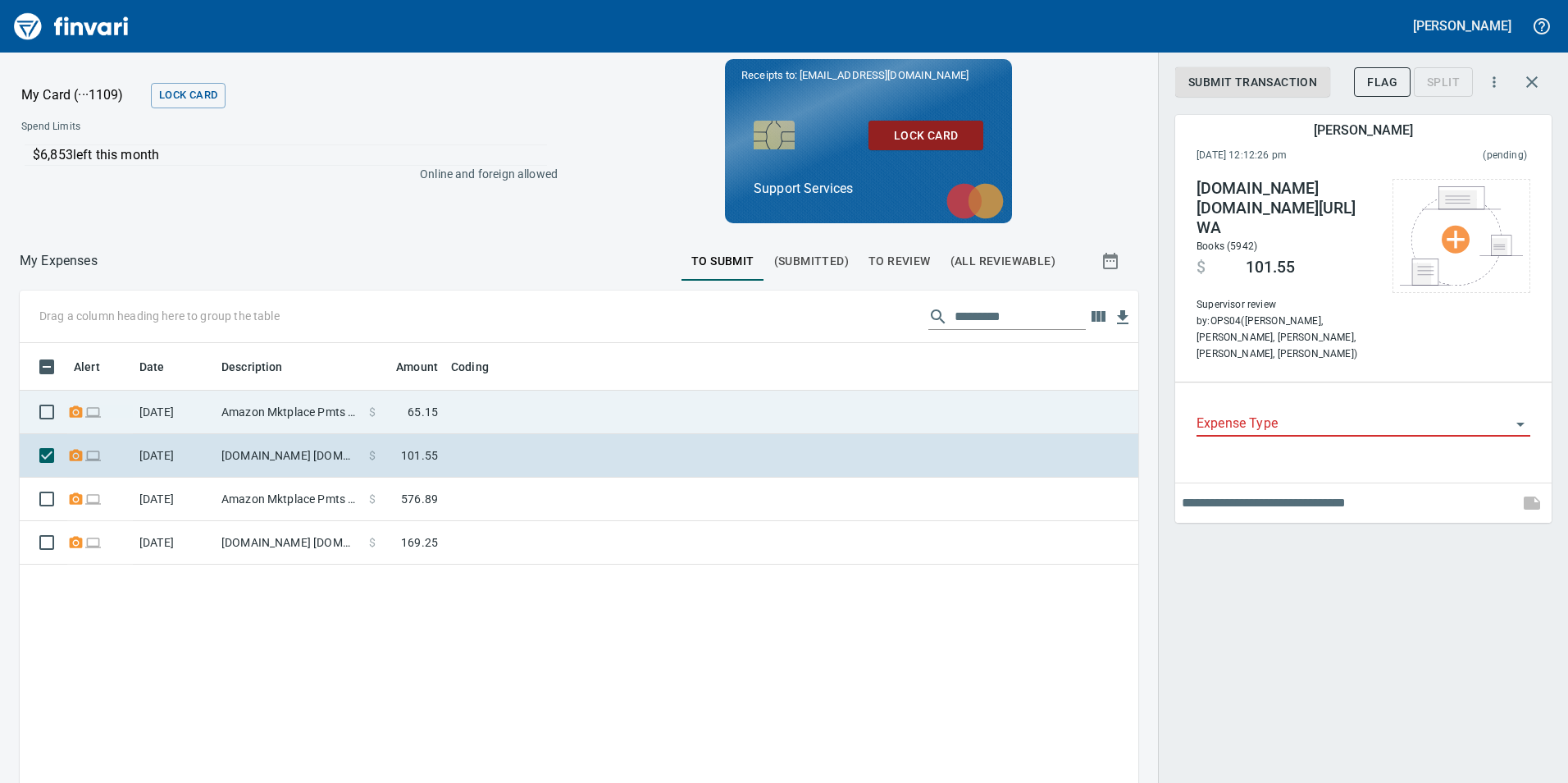
click at [474, 408] on td at bounding box center [649, 412] width 410 height 43
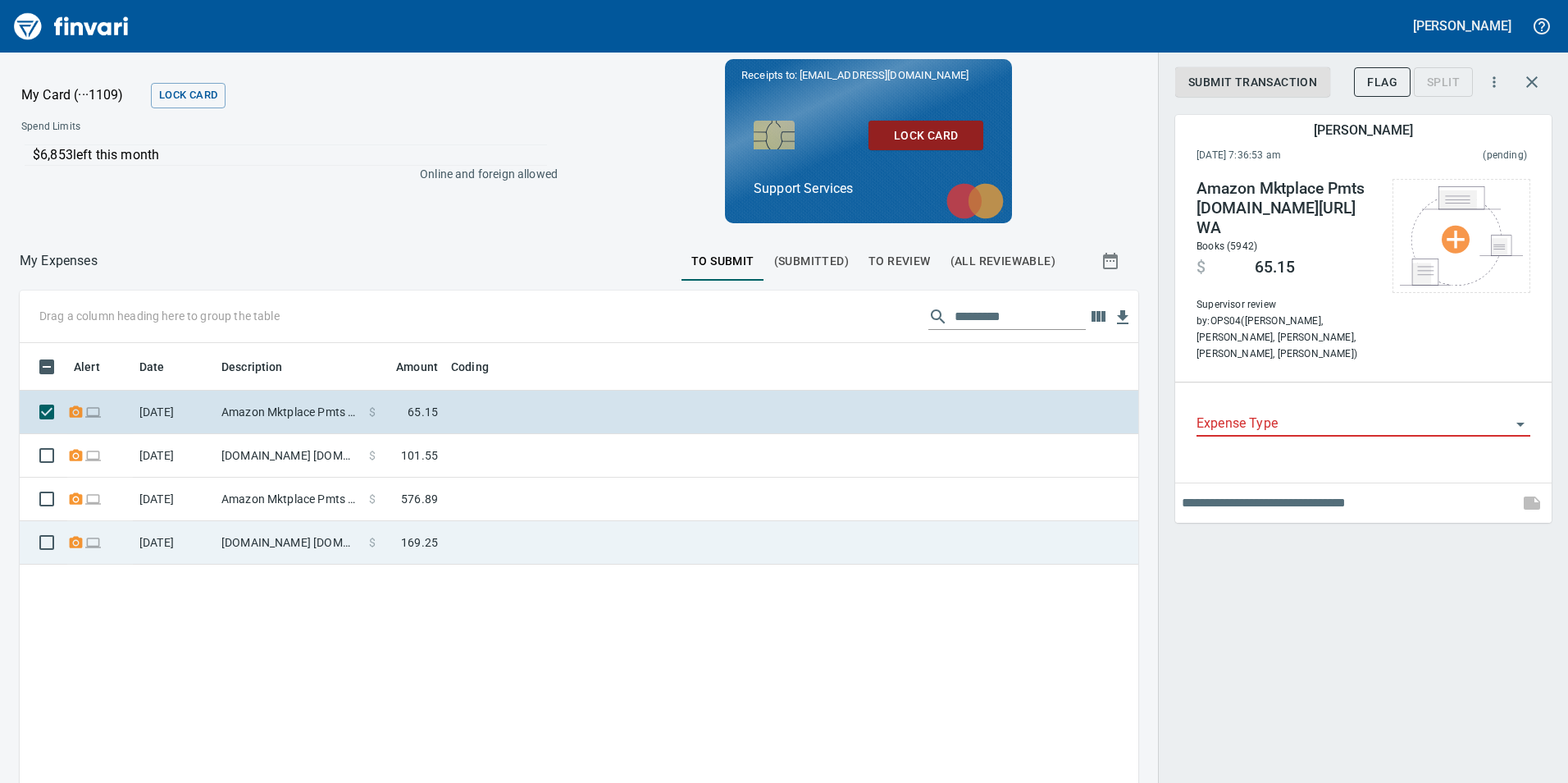
click at [524, 551] on td at bounding box center [649, 543] width 410 height 43
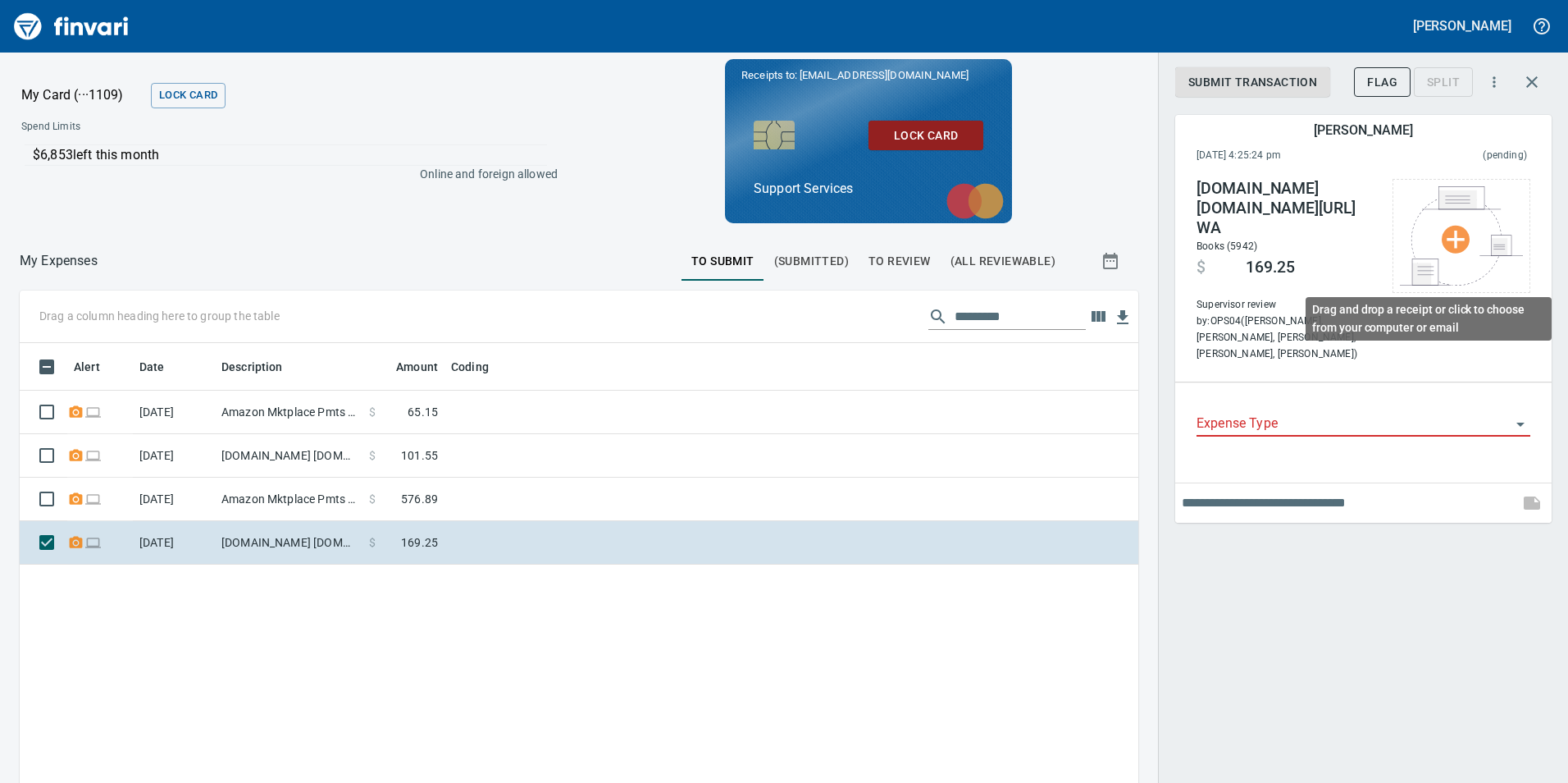
scroll to position [590, 1094]
click at [1388, 400] on div "Expense Type" at bounding box center [1363, 425] width 334 height 50
click at [1381, 413] on input "Expense Type" at bounding box center [1354, 424] width 314 height 23
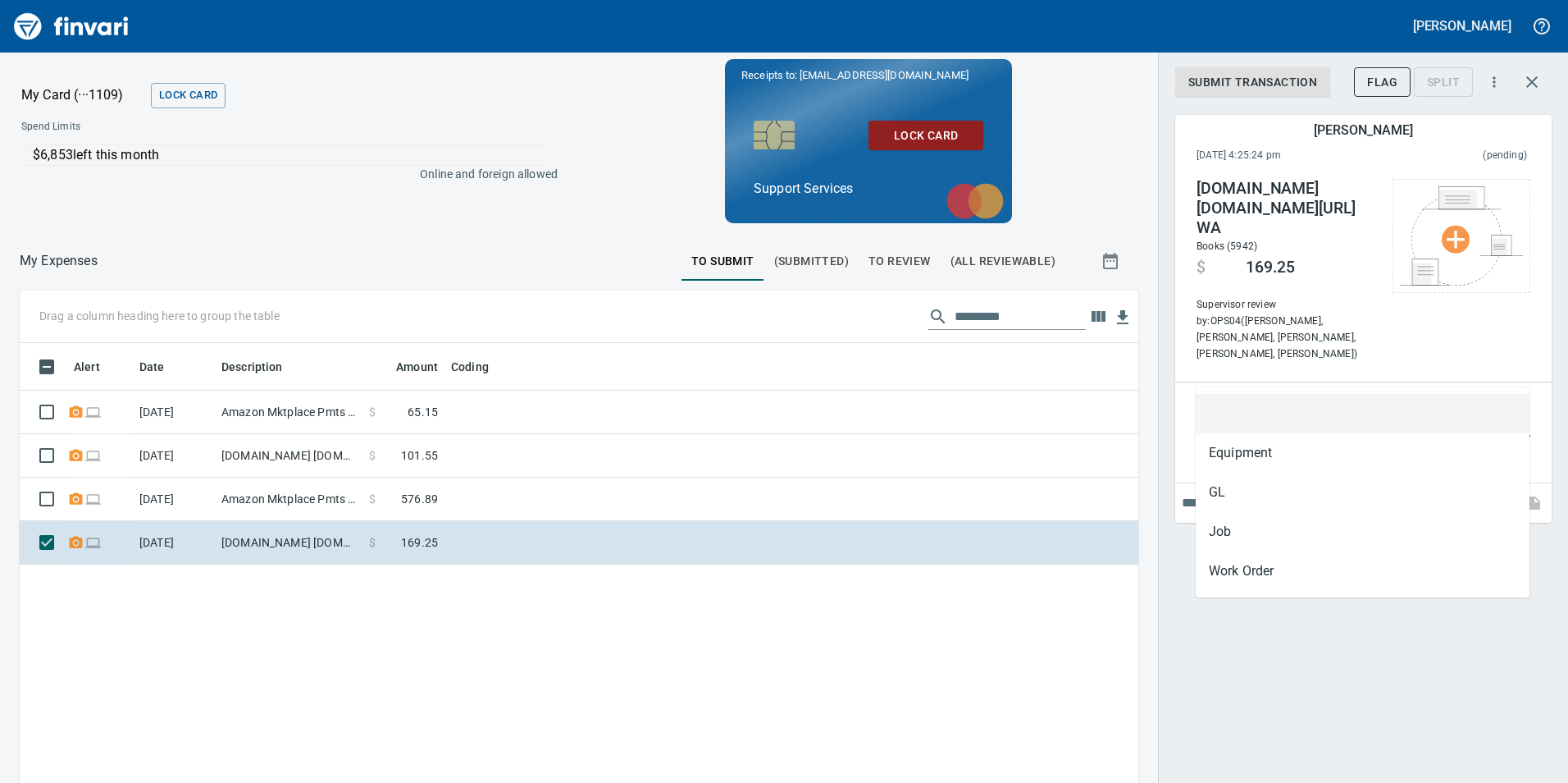
click at [1318, 400] on div "Expense Type" at bounding box center [1363, 418] width 334 height 37
click at [1250, 477] on li "GL" at bounding box center [1363, 492] width 334 height 39
type input "**"
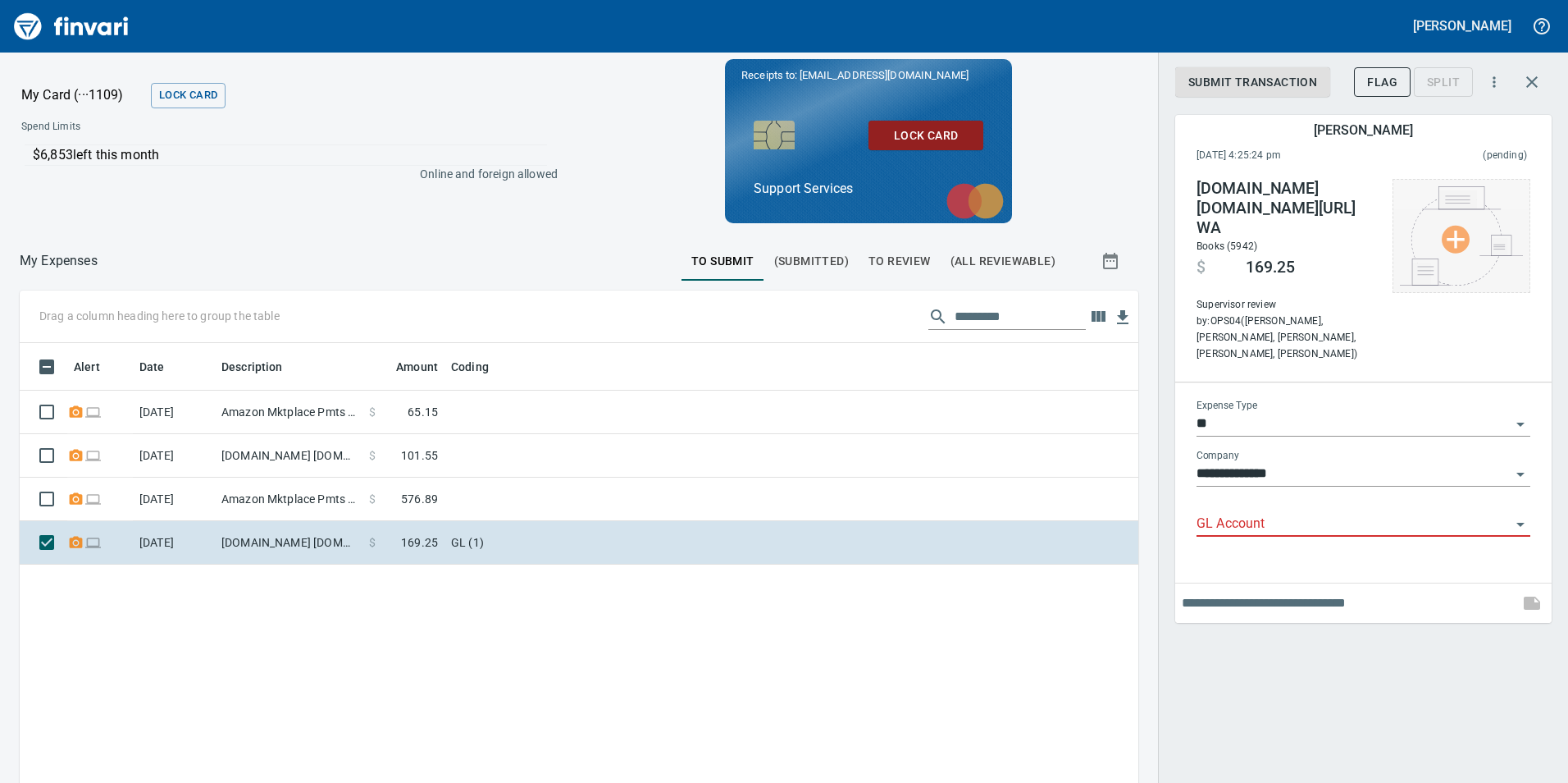
click at [1467, 244] on img at bounding box center [1461, 236] width 123 height 99
click at [1454, 241] on li "Choose from Computer..." at bounding box center [1466, 236] width 172 height 29
click at [1446, 258] on img at bounding box center [1461, 236] width 123 height 99
click at [1431, 272] on li "Choose from Email..." at bounding box center [1466, 266] width 172 height 29
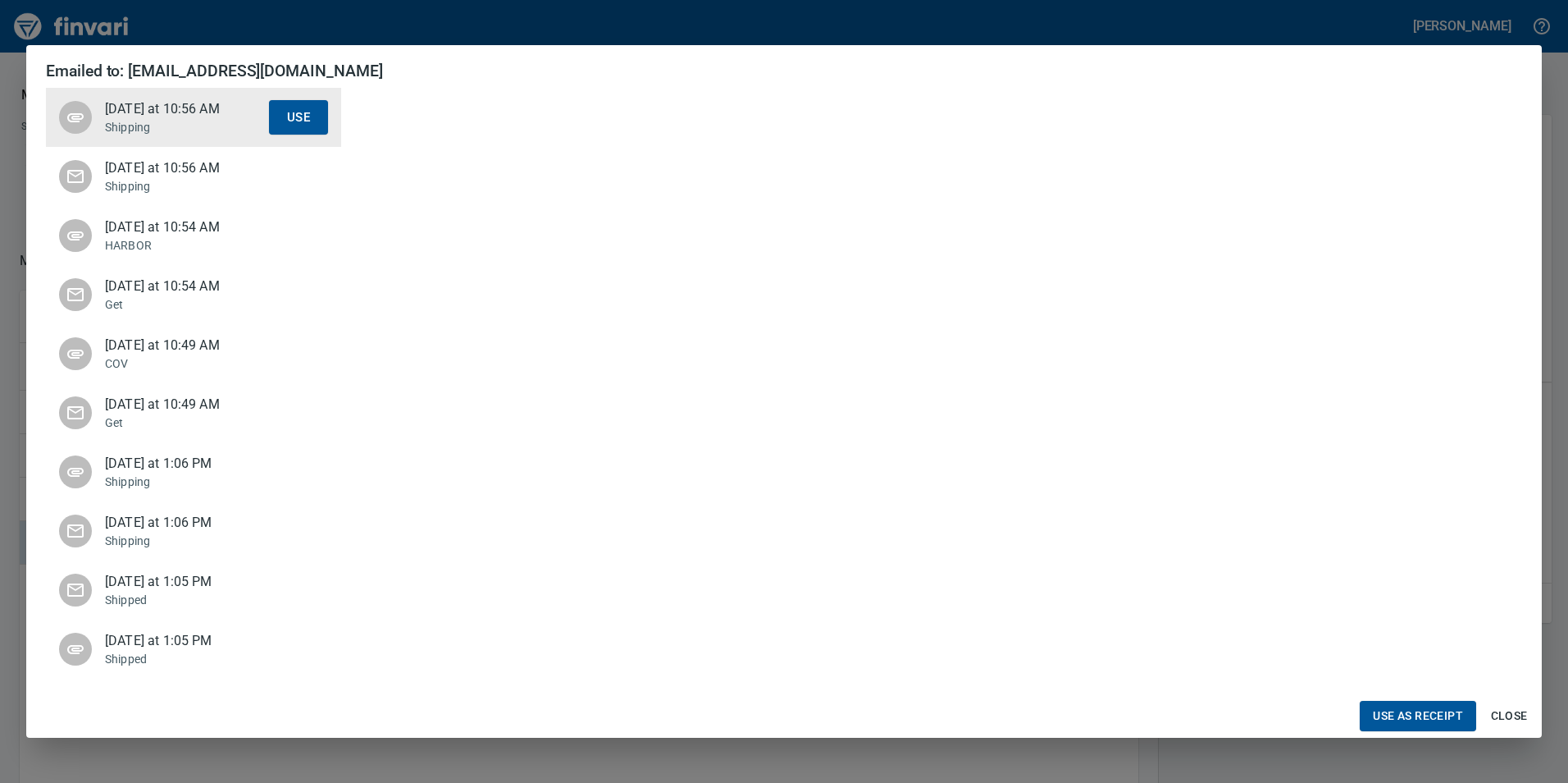
scroll to position [773, 0]
click at [1412, 718] on span "Use as Receipt" at bounding box center [1418, 716] width 90 height 21
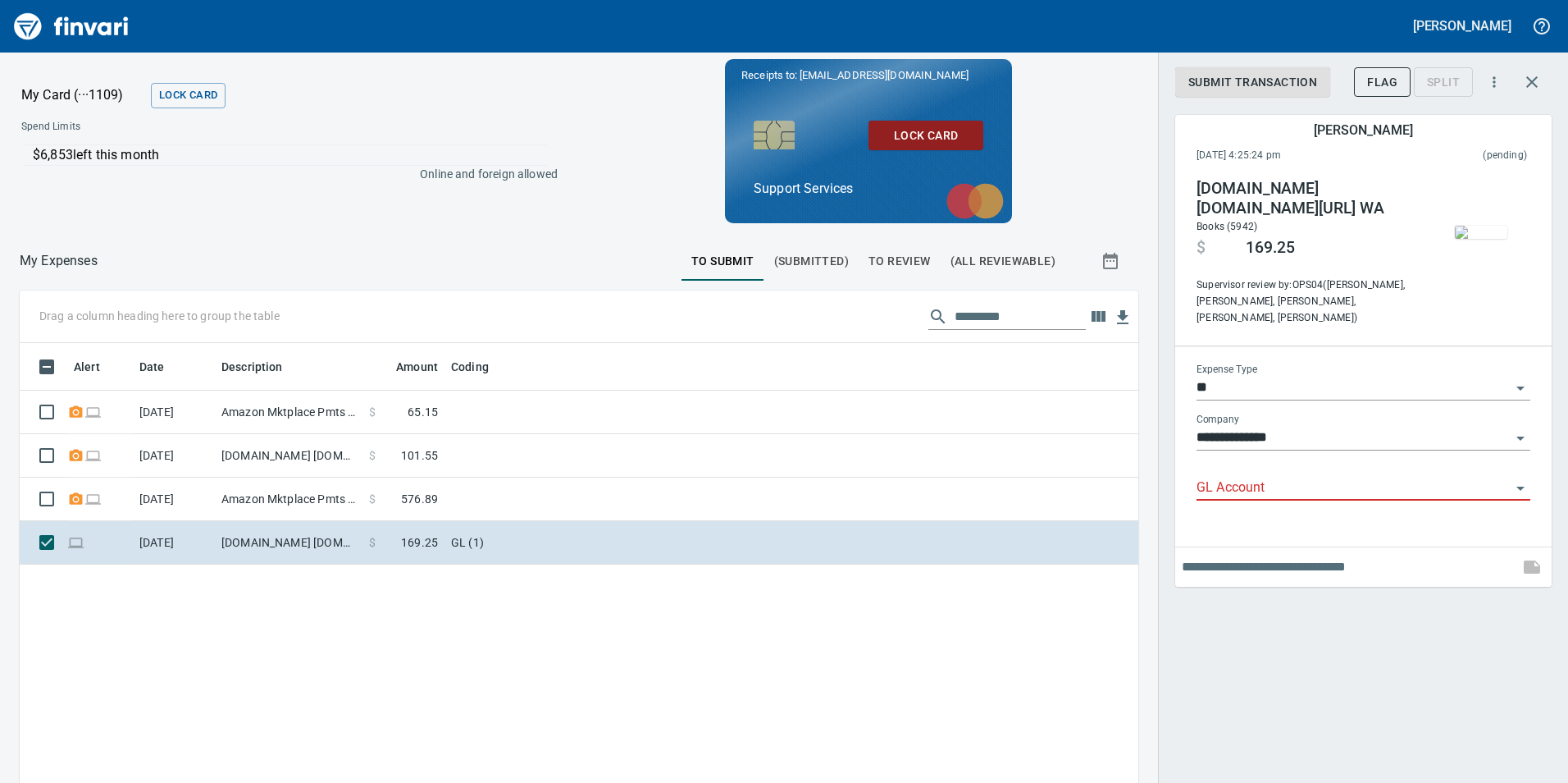
scroll to position [590, 1094]
click at [1317, 477] on input "GL Account" at bounding box center [1354, 488] width 314 height 23
click at [1498, 225] on img "button" at bounding box center [1481, 232] width 53 height 13
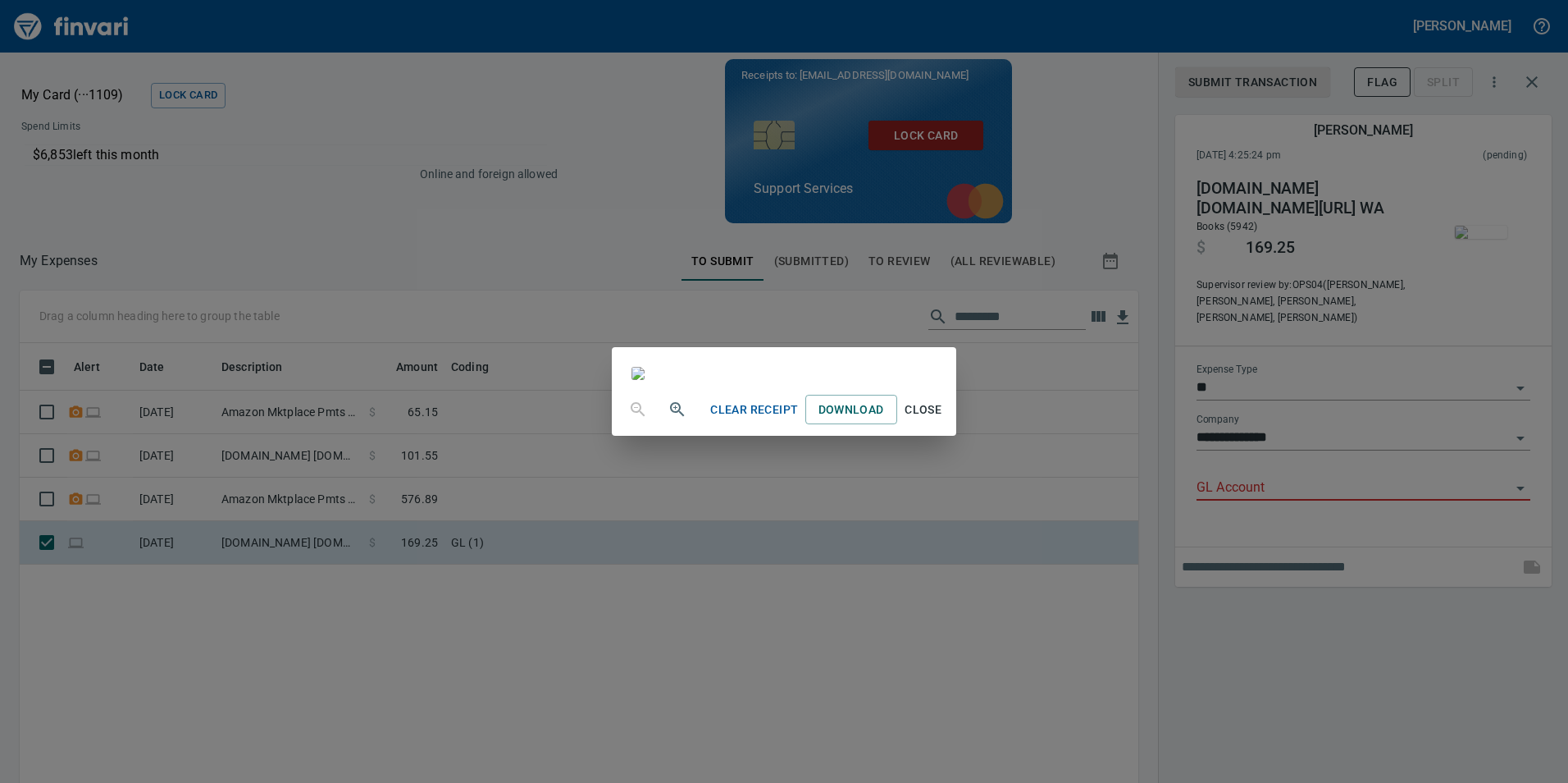
click at [943, 420] on span "Close" at bounding box center [923, 410] width 39 height 21
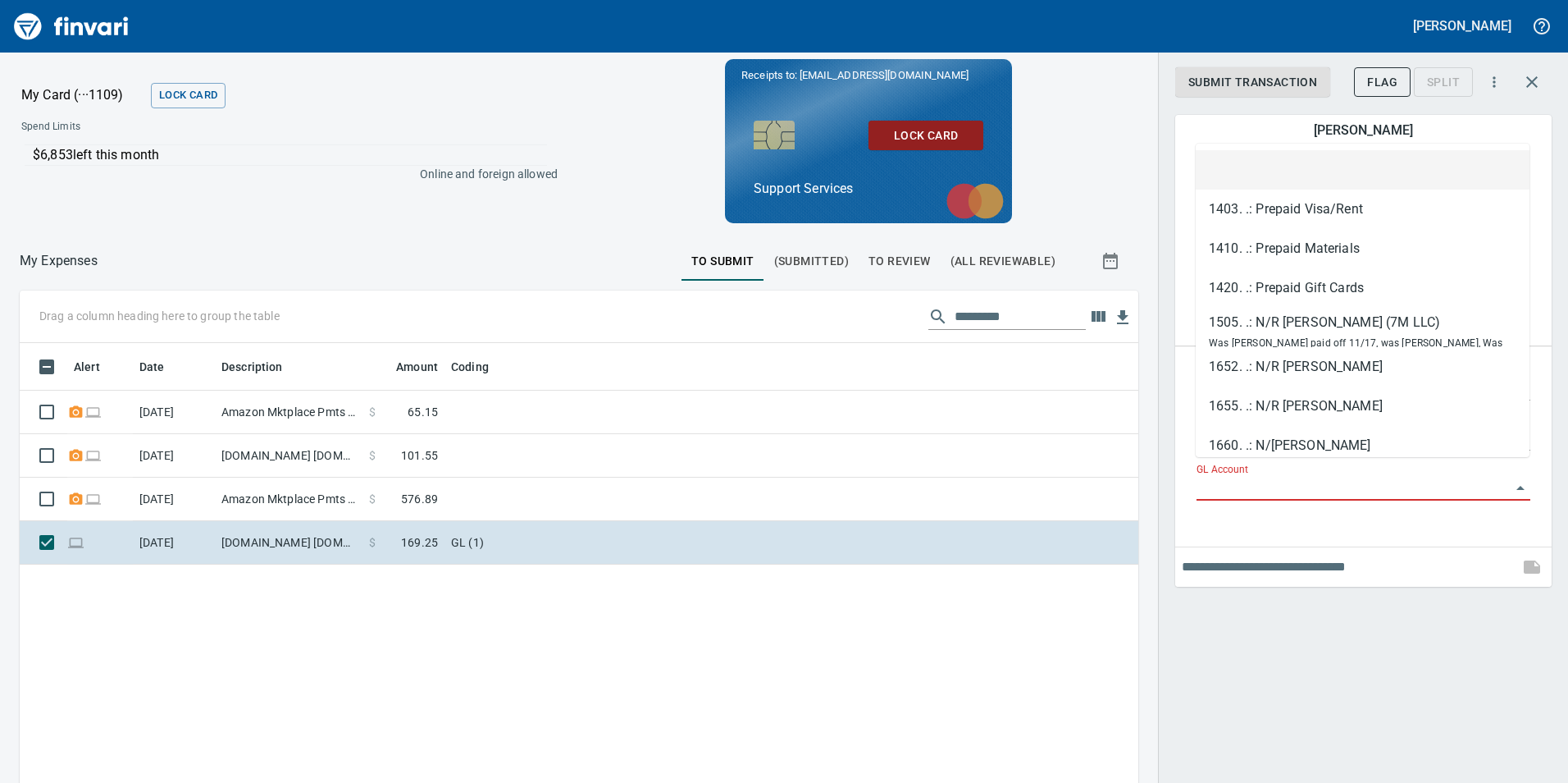
click at [1278, 477] on input "GL Account" at bounding box center [1354, 488] width 314 height 23
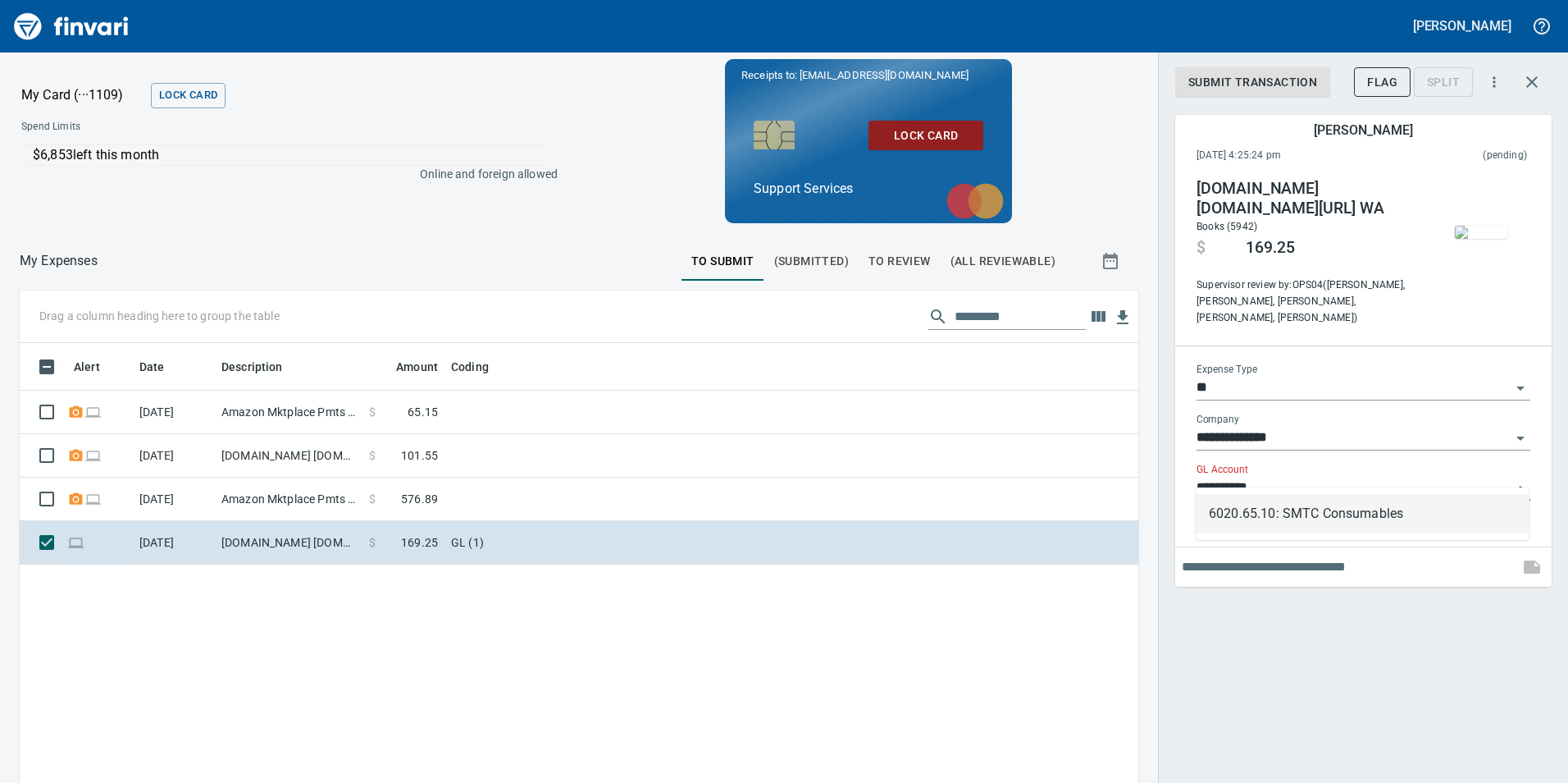
click at [1318, 506] on li "6020.65.10: SMTC Consumables" at bounding box center [1363, 513] width 334 height 39
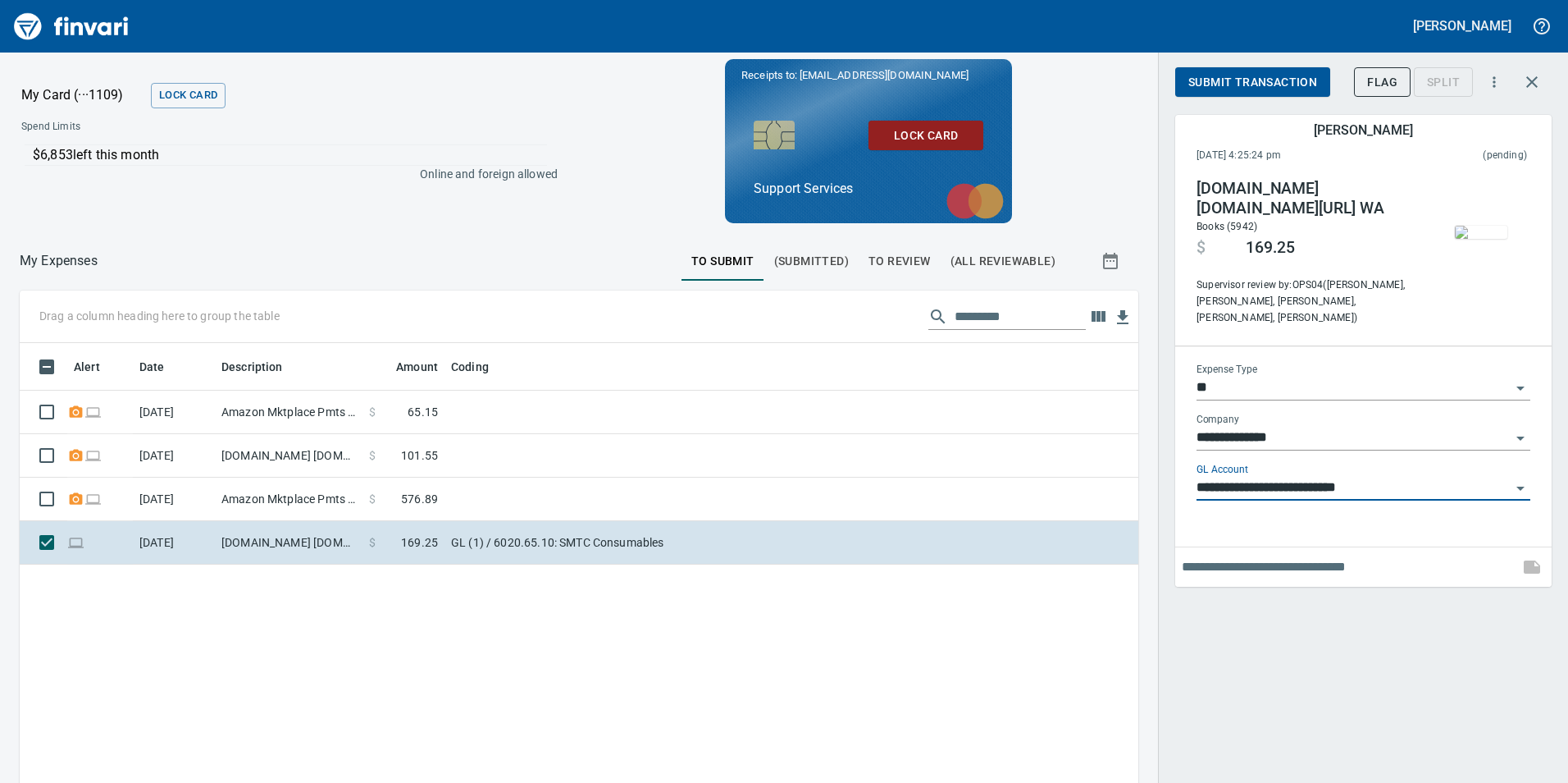
type input "**********"
click at [1475, 225] on img "button" at bounding box center [1481, 232] width 53 height 13
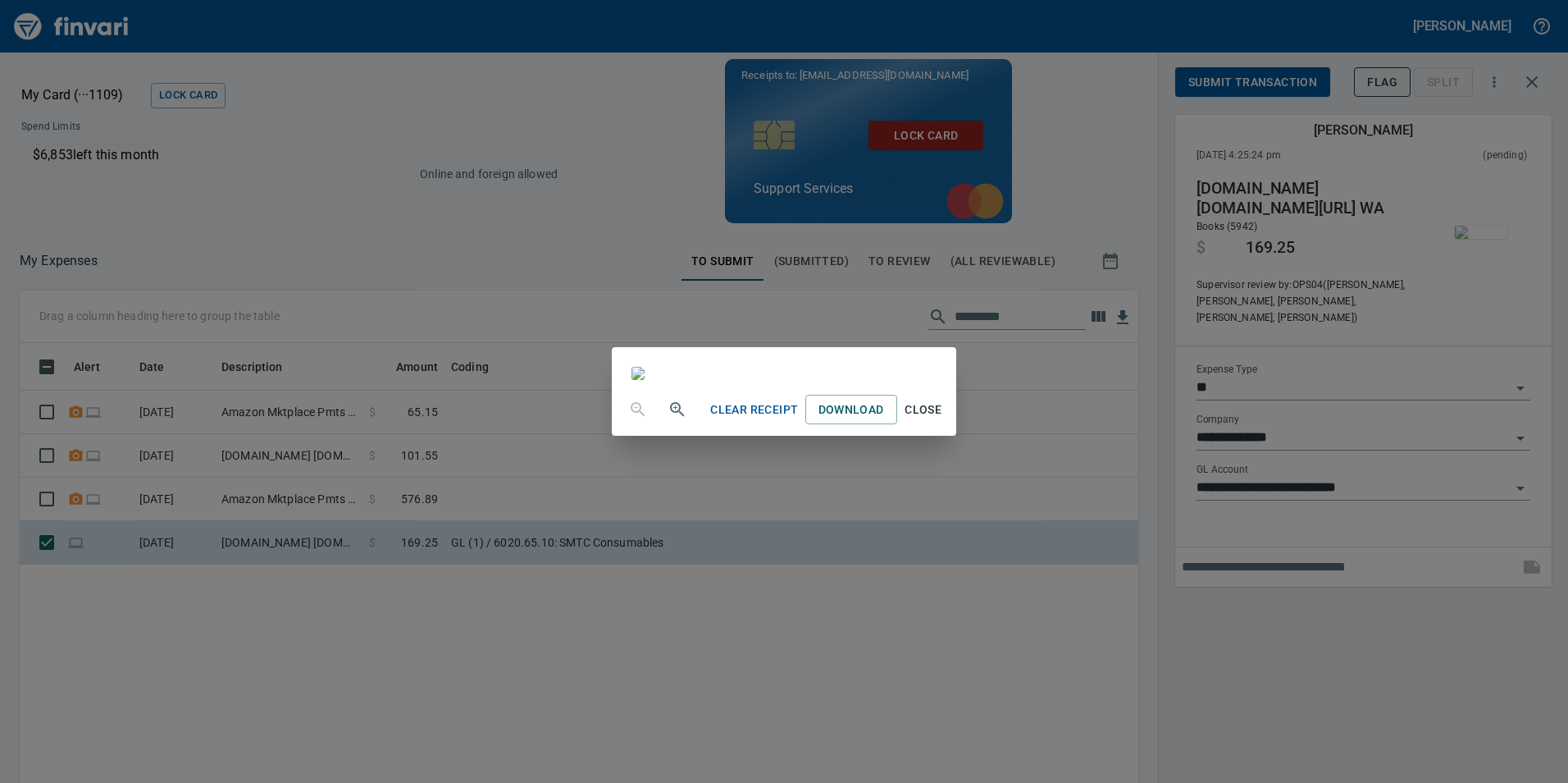
scroll to position [0, 0]
click at [943, 420] on span "Close" at bounding box center [923, 410] width 39 height 21
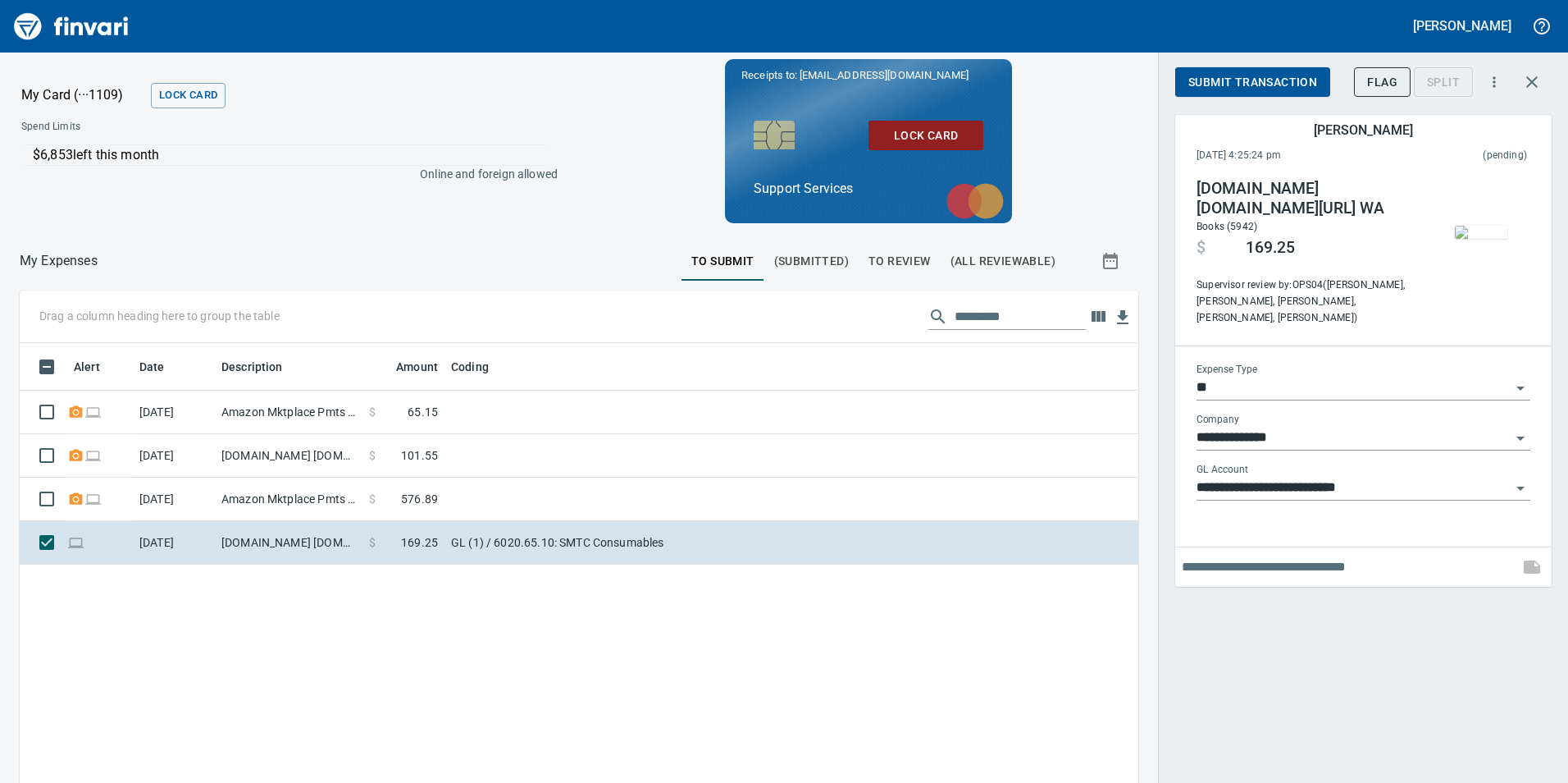
click at [1305, 558] on input "text" at bounding box center [1347, 567] width 330 height 26
type input "**********"
click at [1255, 81] on span "Submit Transaction" at bounding box center [1252, 82] width 129 height 21
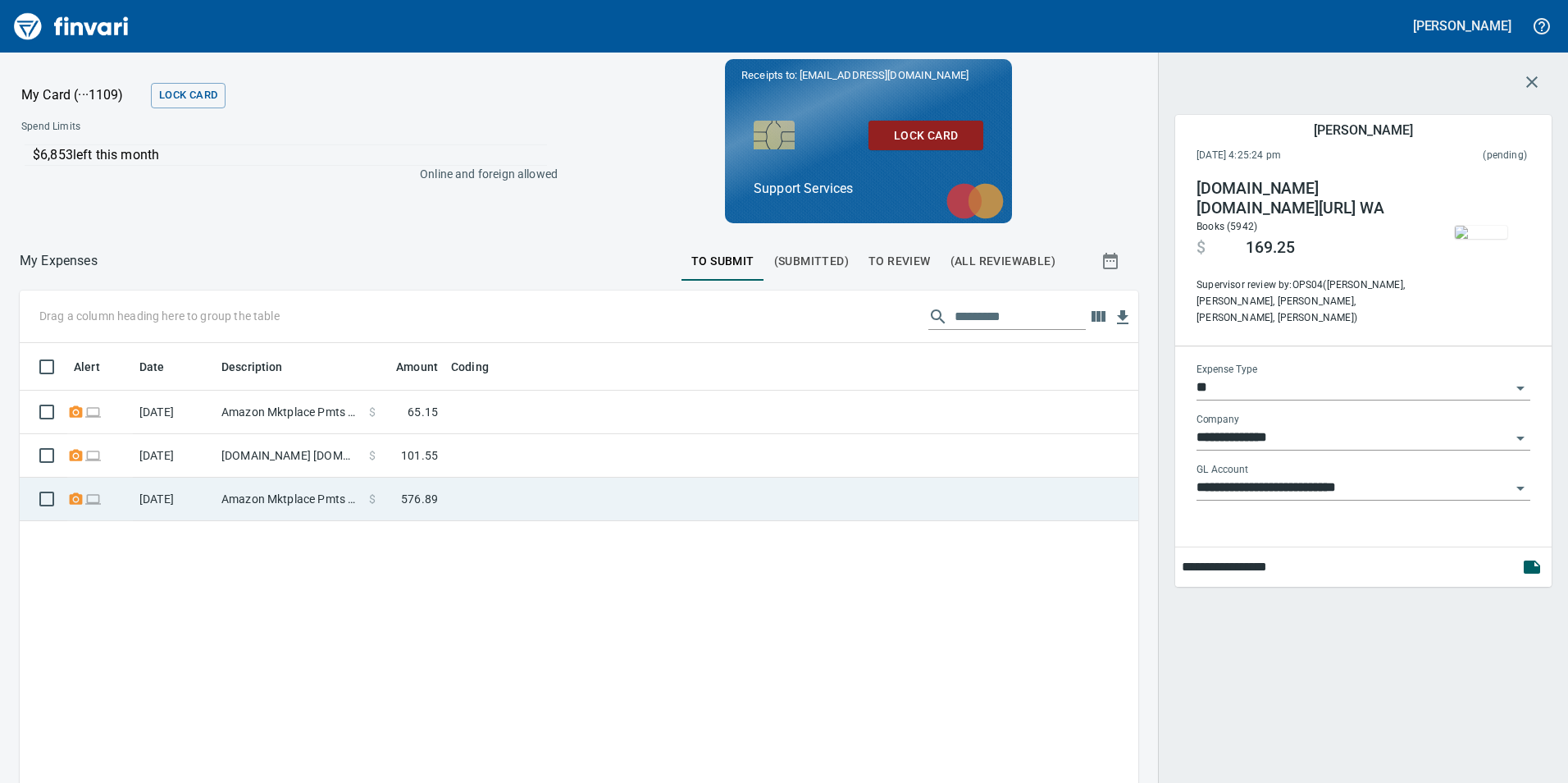
click at [597, 511] on td at bounding box center [649, 499] width 410 height 43
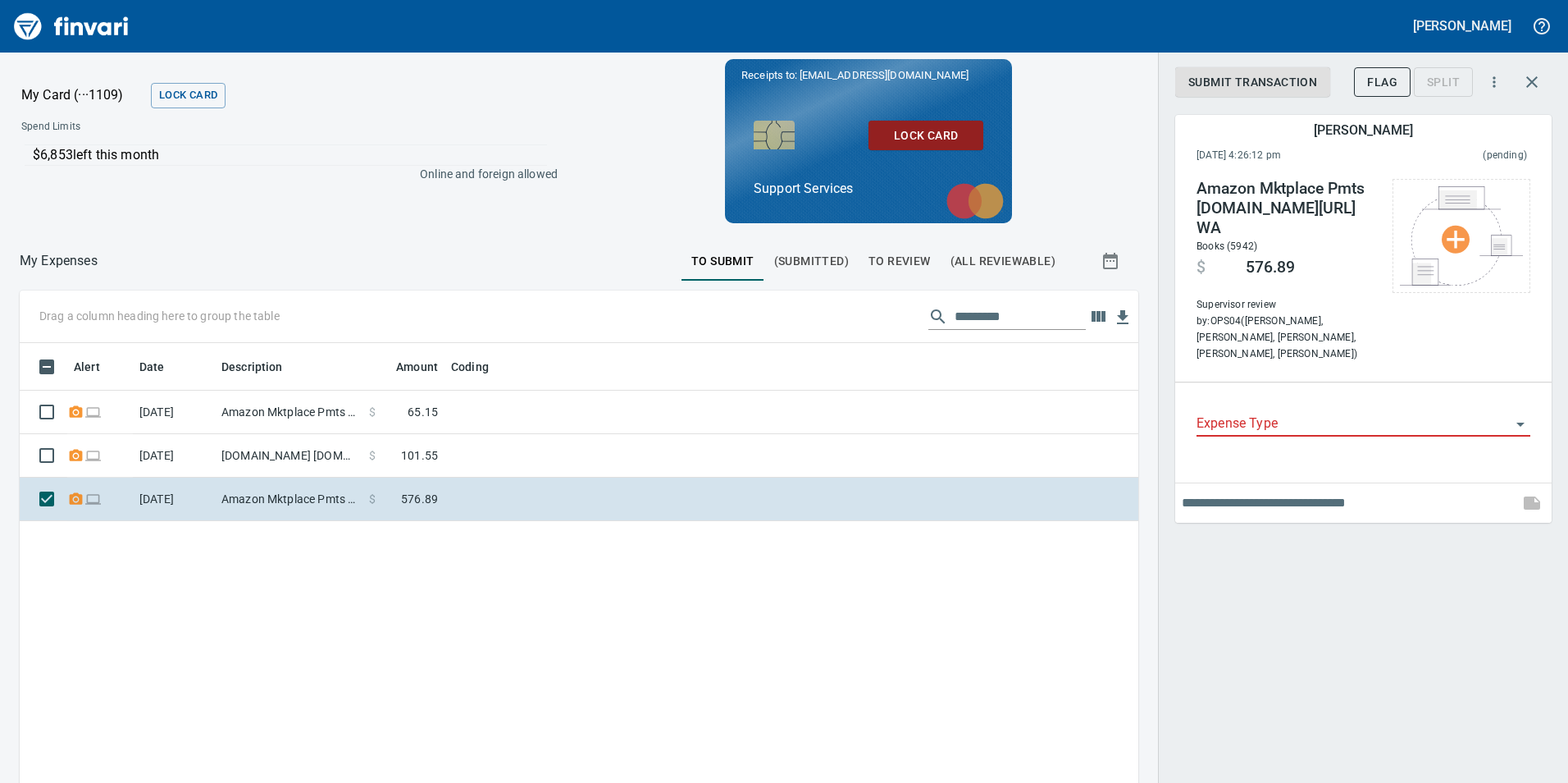
click at [1272, 490] on input "text" at bounding box center [1347, 503] width 330 height 26
type input "**********"
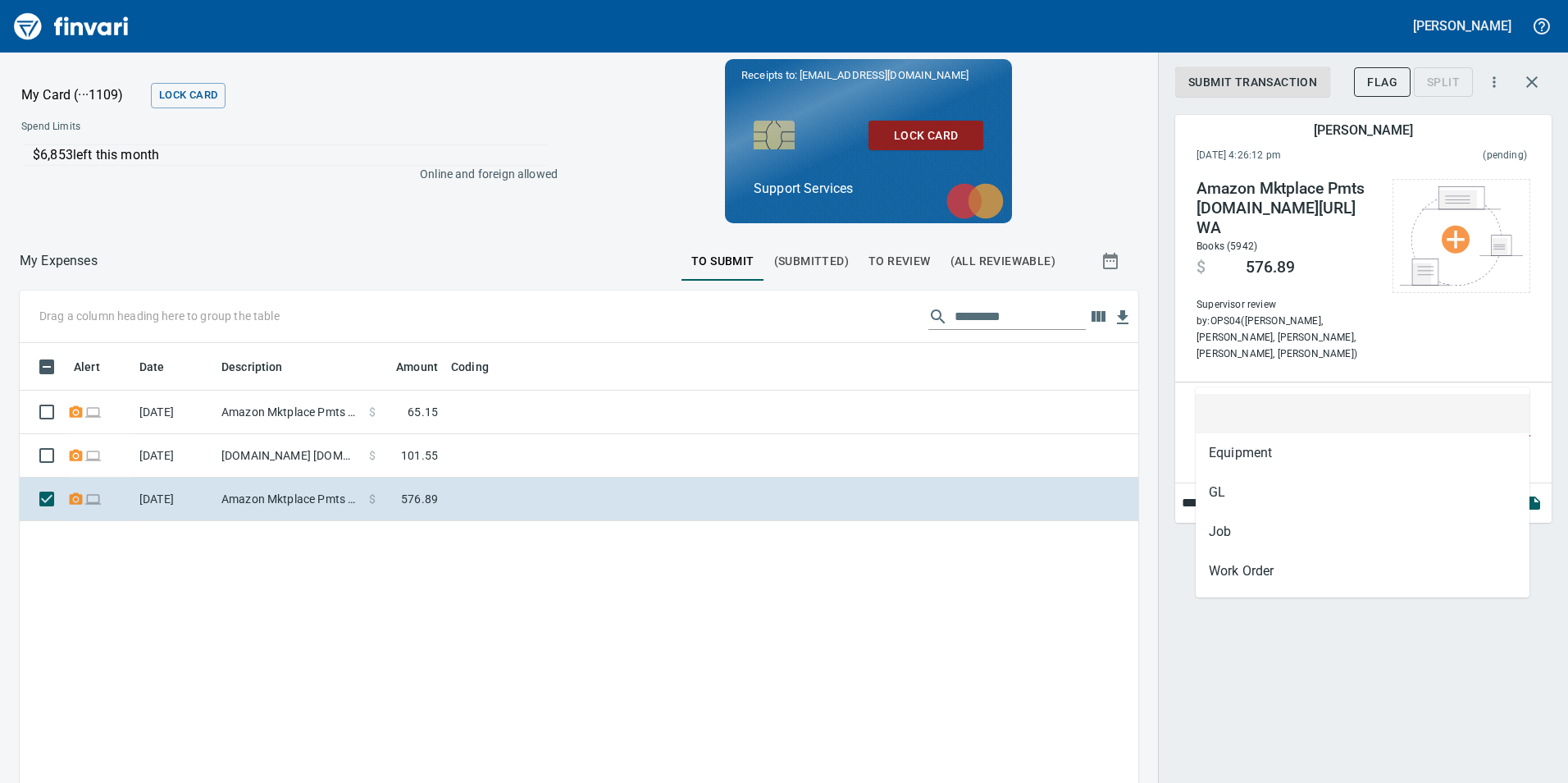
click at [1264, 413] on input "Expense Type" at bounding box center [1354, 424] width 314 height 23
click at [1259, 479] on li "GL" at bounding box center [1363, 492] width 334 height 39
type input "**"
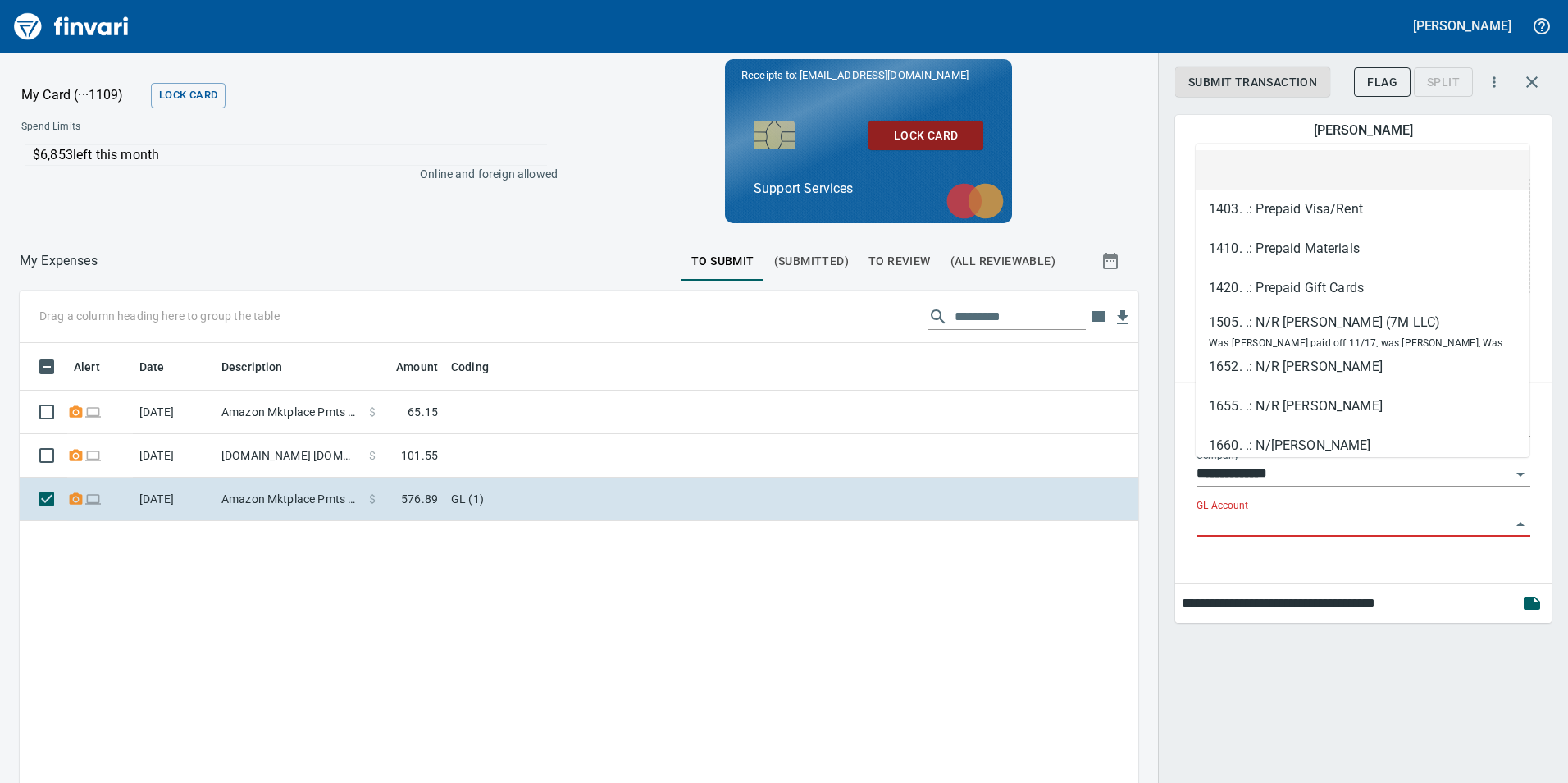
click at [1289, 512] on input "GL Account" at bounding box center [1354, 524] width 314 height 23
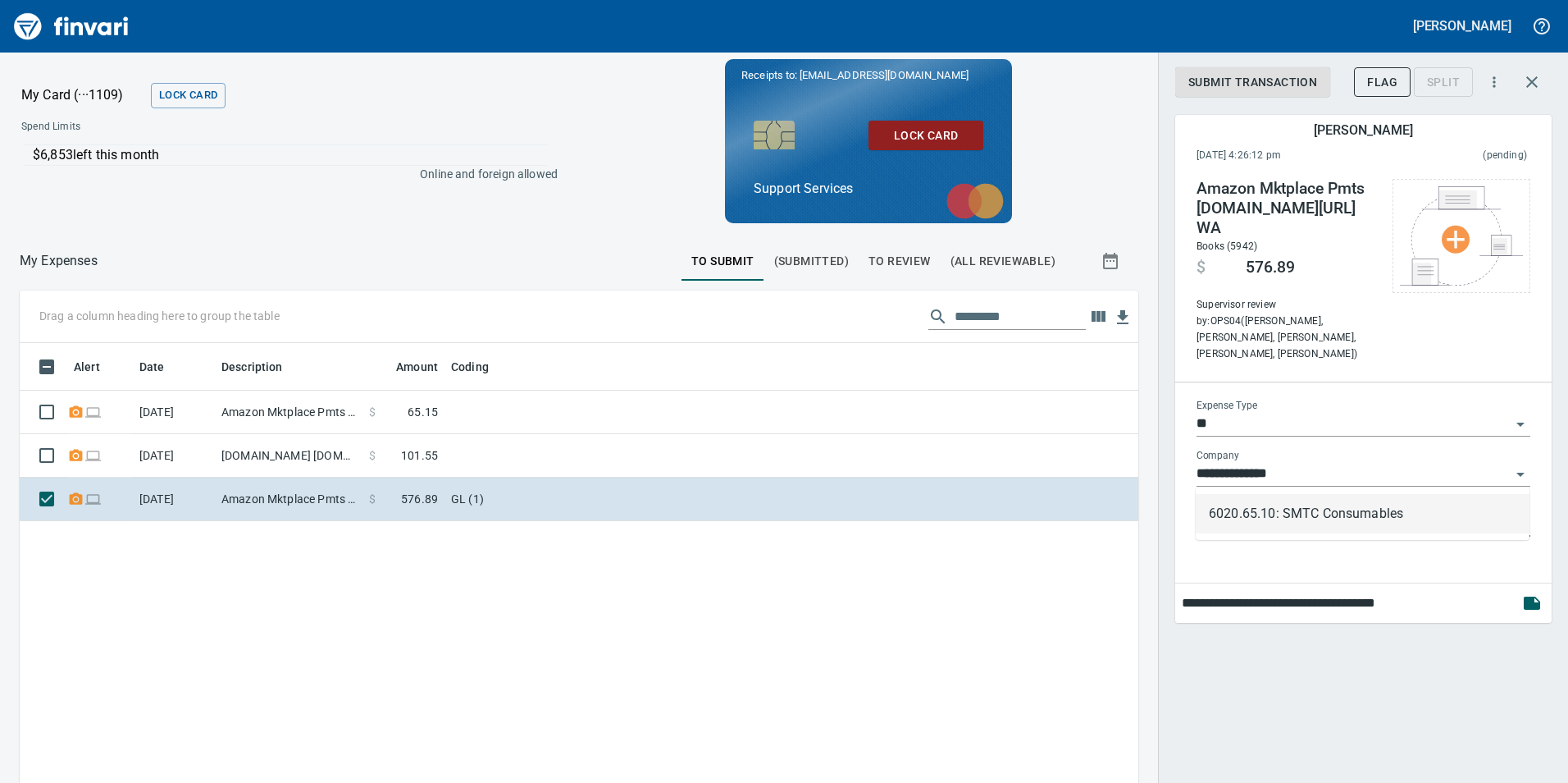
click at [1386, 508] on li "6020.65.10: SMTC Consumables" at bounding box center [1363, 513] width 334 height 39
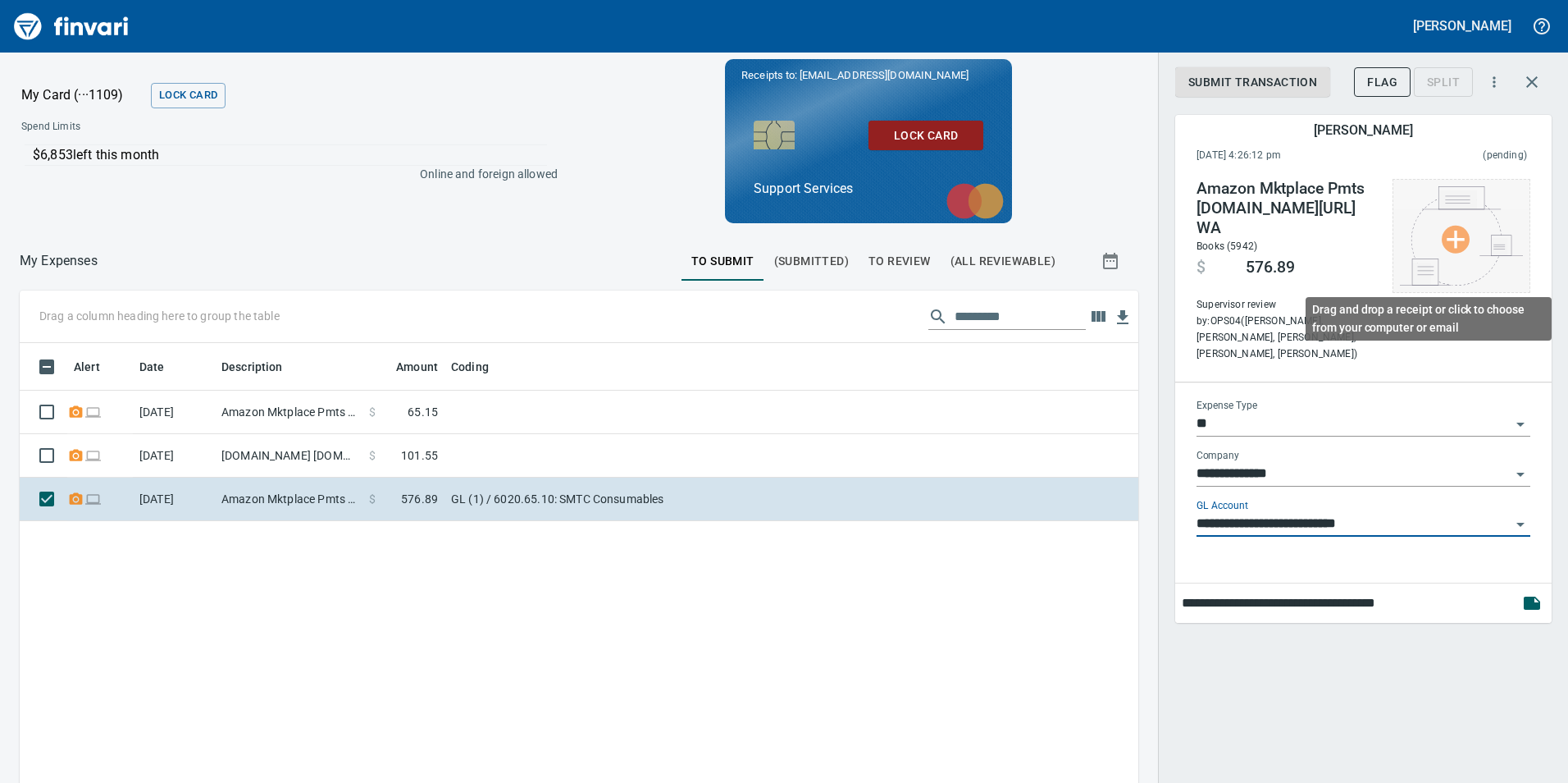
type input "**********"
click at [1455, 228] on img at bounding box center [1461, 236] width 123 height 99
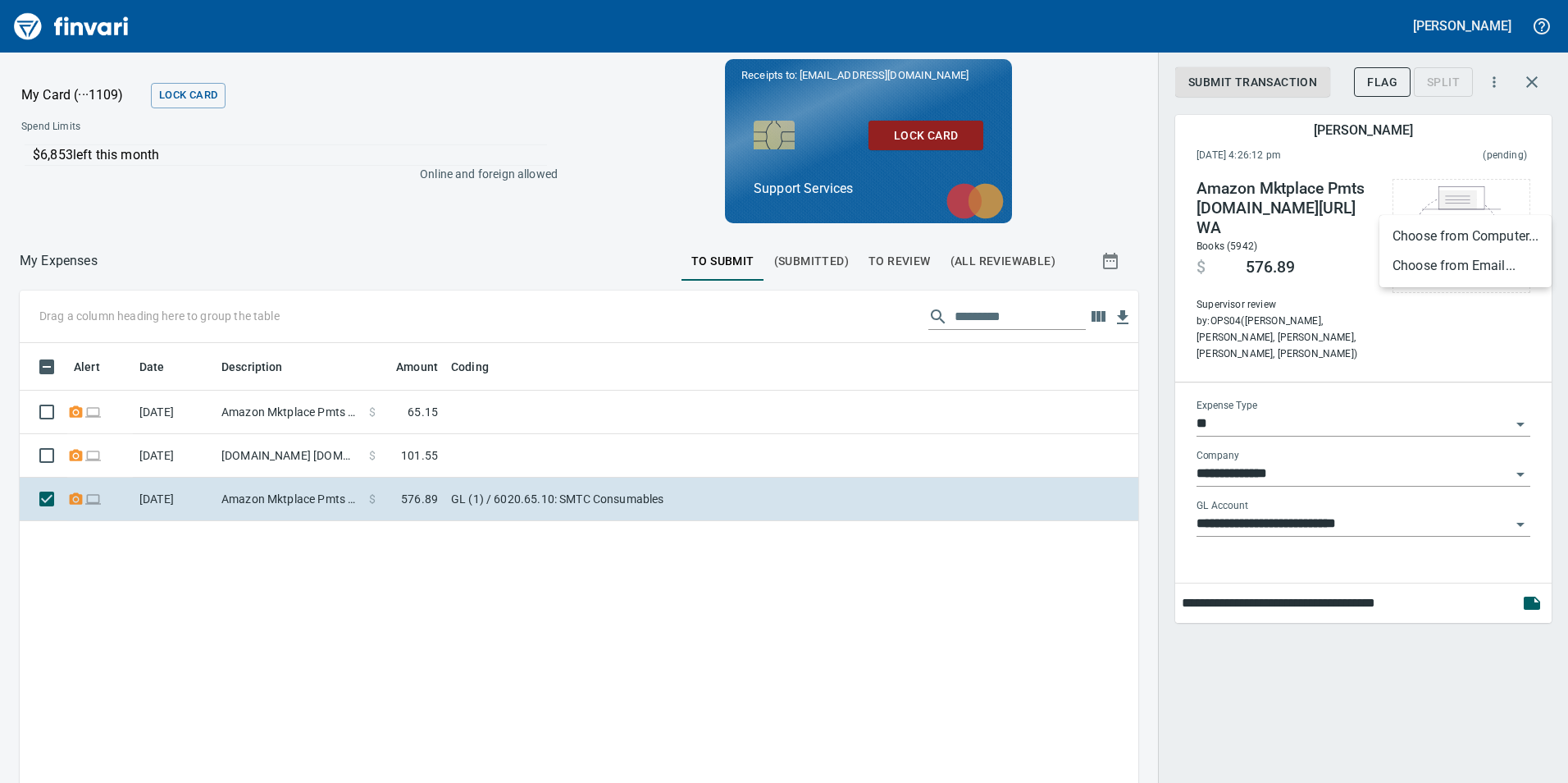
click at [1471, 268] on li "Choose from Email..." at bounding box center [1466, 266] width 172 height 29
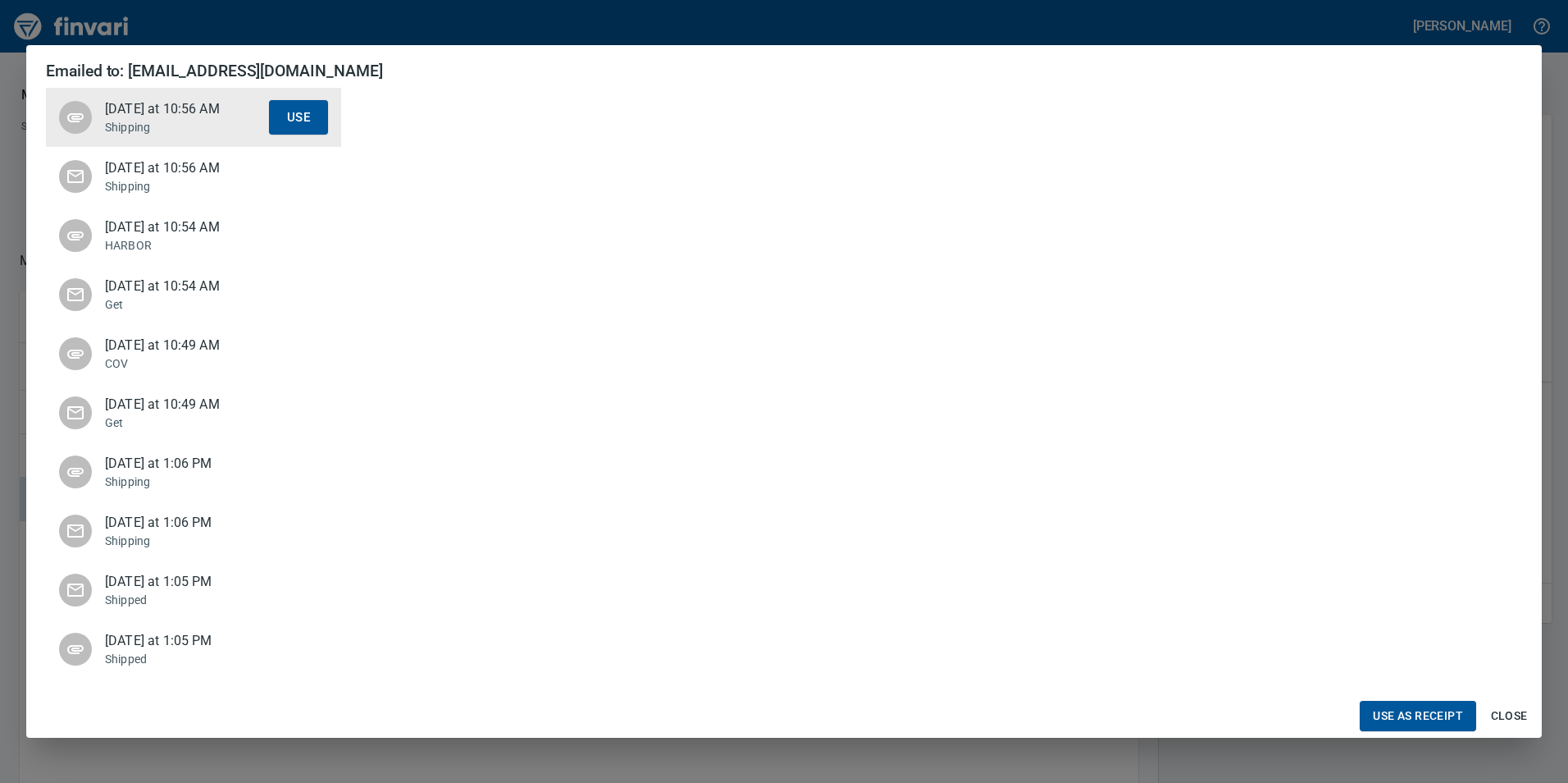
scroll to position [526, 0]
click at [251, 175] on span "Today at 10:56 AM" at bounding box center [186, 168] width 164 height 20
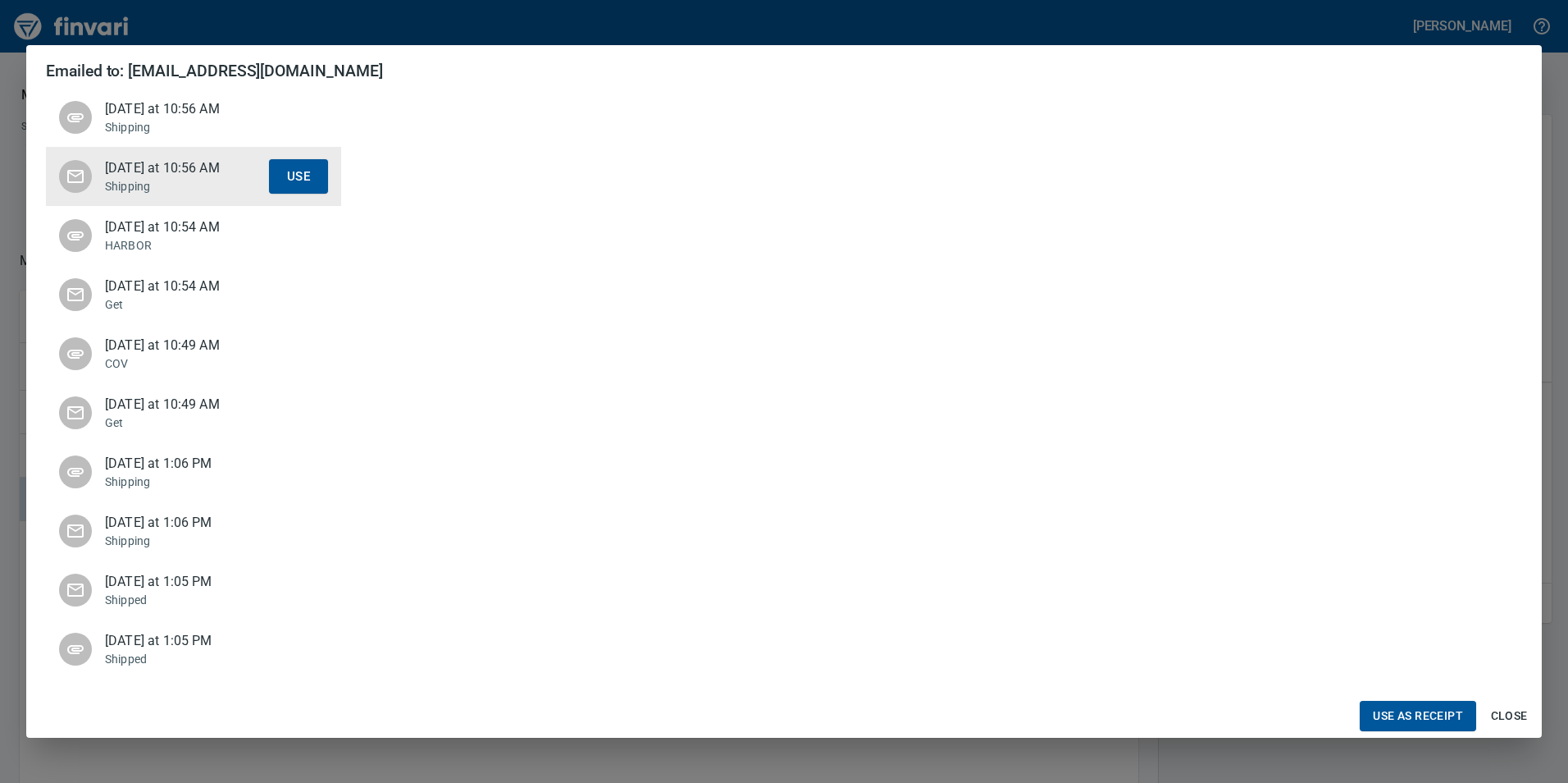
click at [166, 239] on p "HARBOR" at bounding box center [186, 245] width 164 height 16
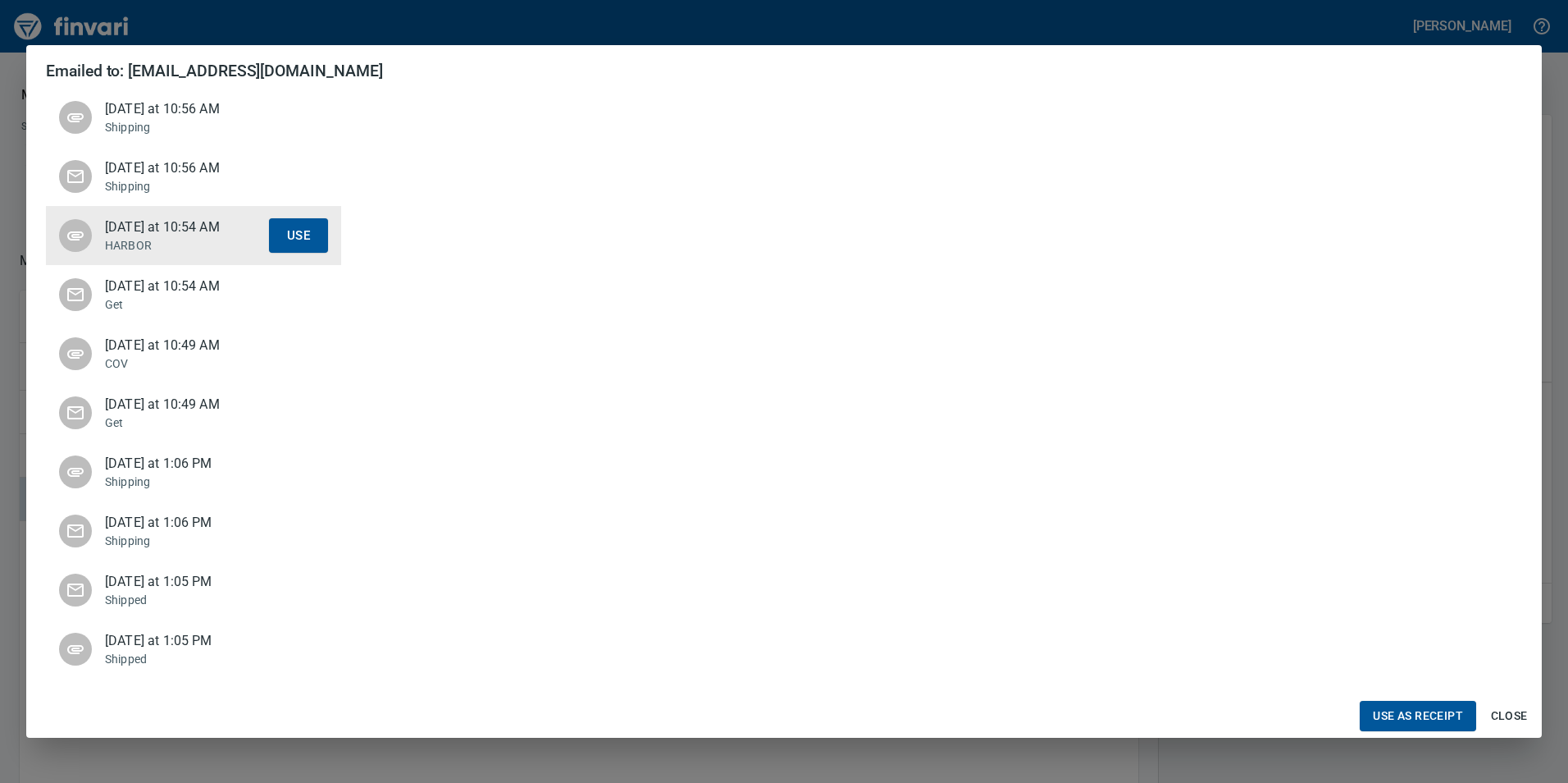
click at [1497, 717] on span "Close" at bounding box center [1508, 716] width 39 height 21
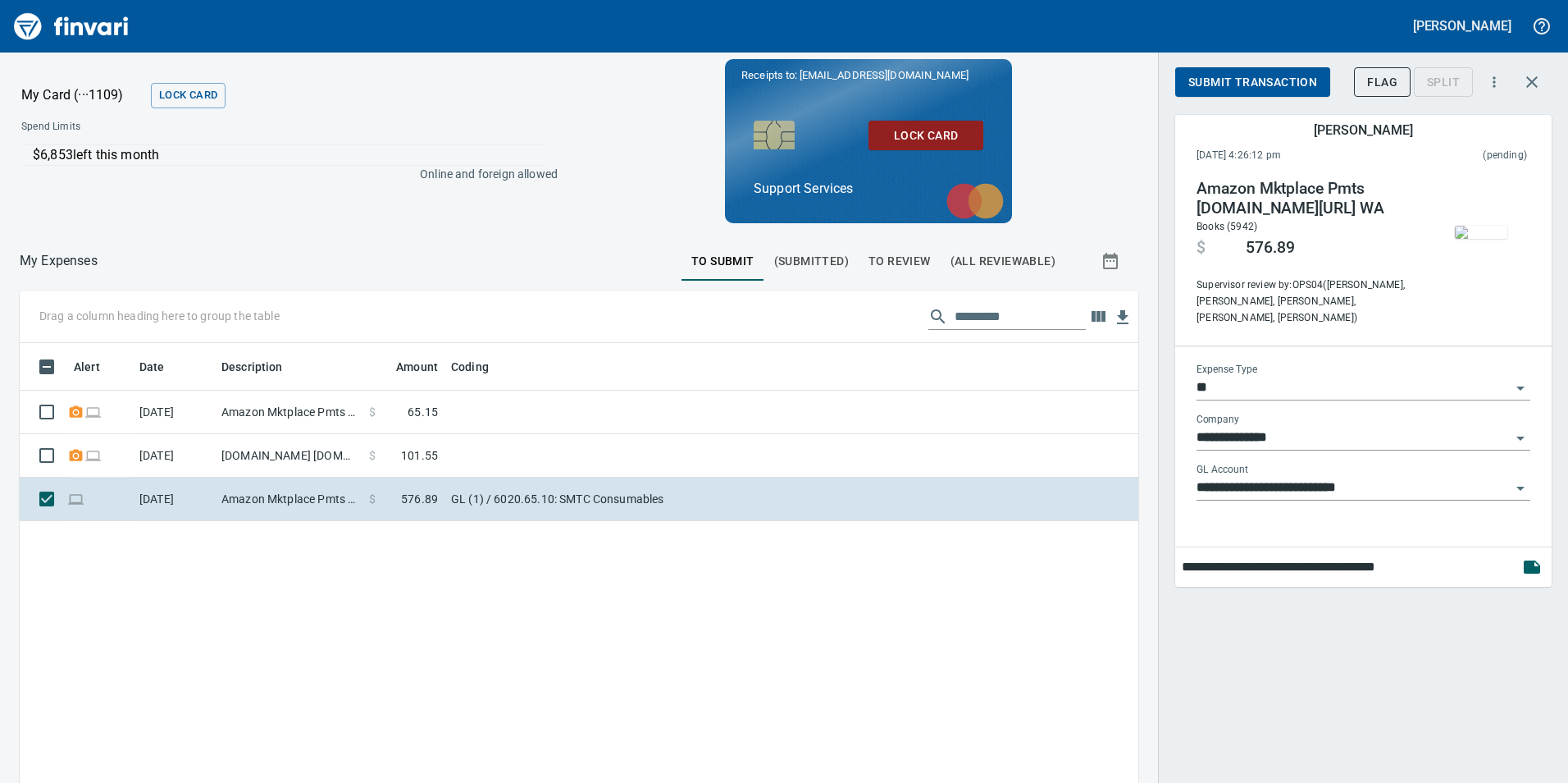
scroll to position [590, 1094]
click at [1281, 85] on span "Submit Transaction" at bounding box center [1252, 82] width 129 height 21
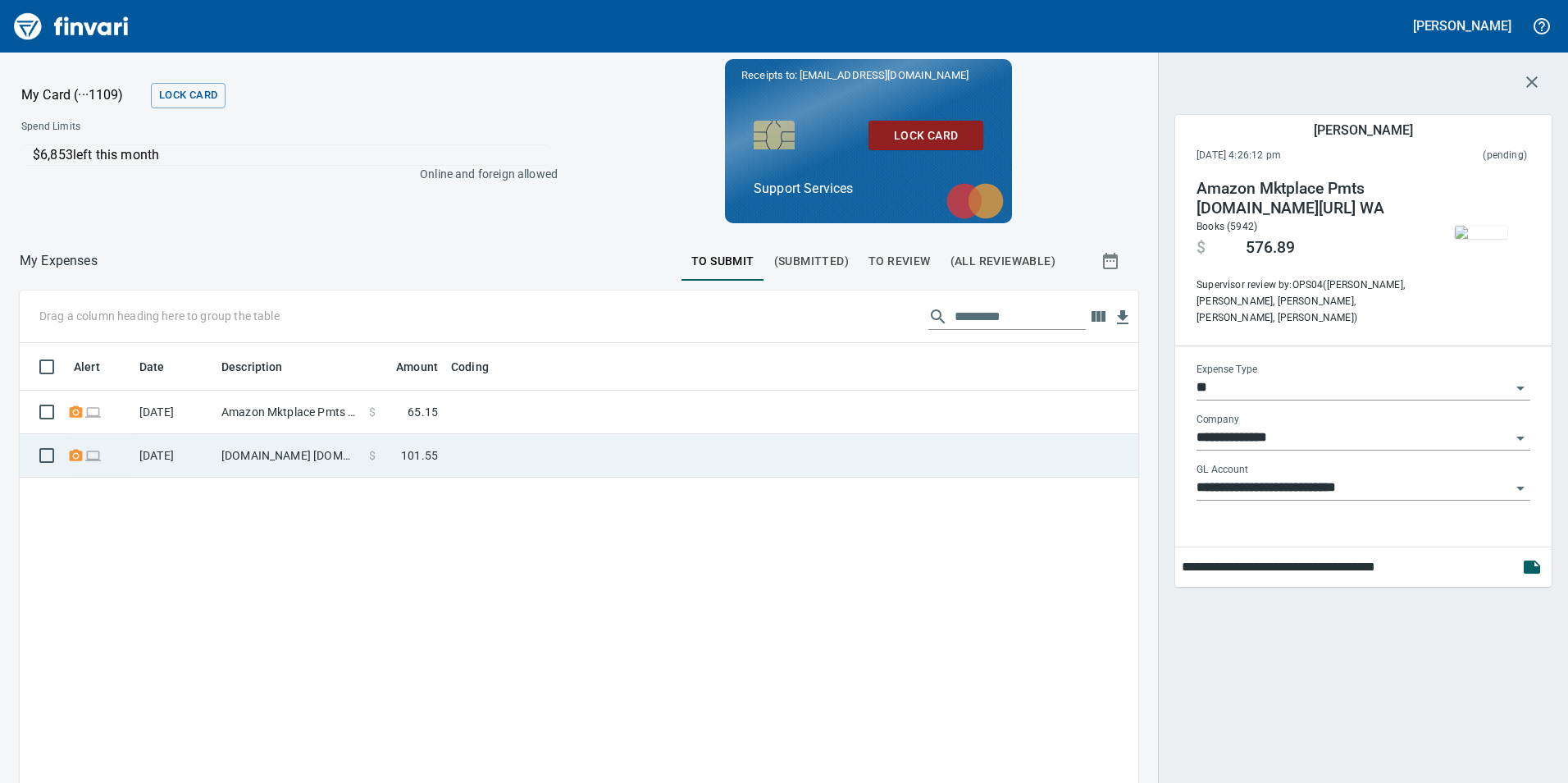
click at [622, 450] on td at bounding box center [649, 456] width 410 height 43
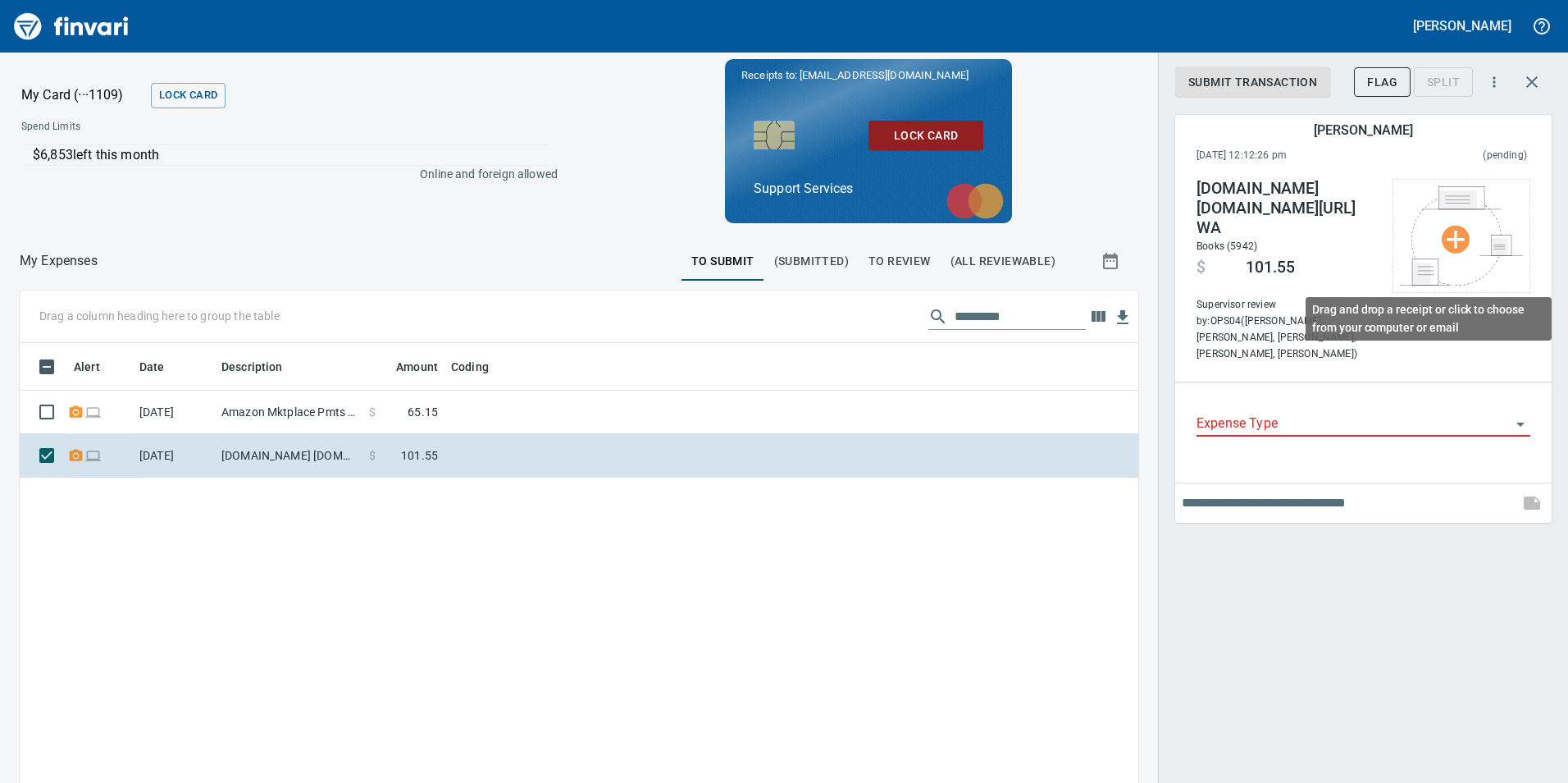
scroll to position [590, 1094]
click at [1552, 80] on div "Submit Transaction Flag Split Meg Tapani September 18th 2025, 12:12:26 pm (pend…" at bounding box center [1363, 391] width 410 height 783
click at [1546, 72] on div at bounding box center [1532, 82] width 39 height 39
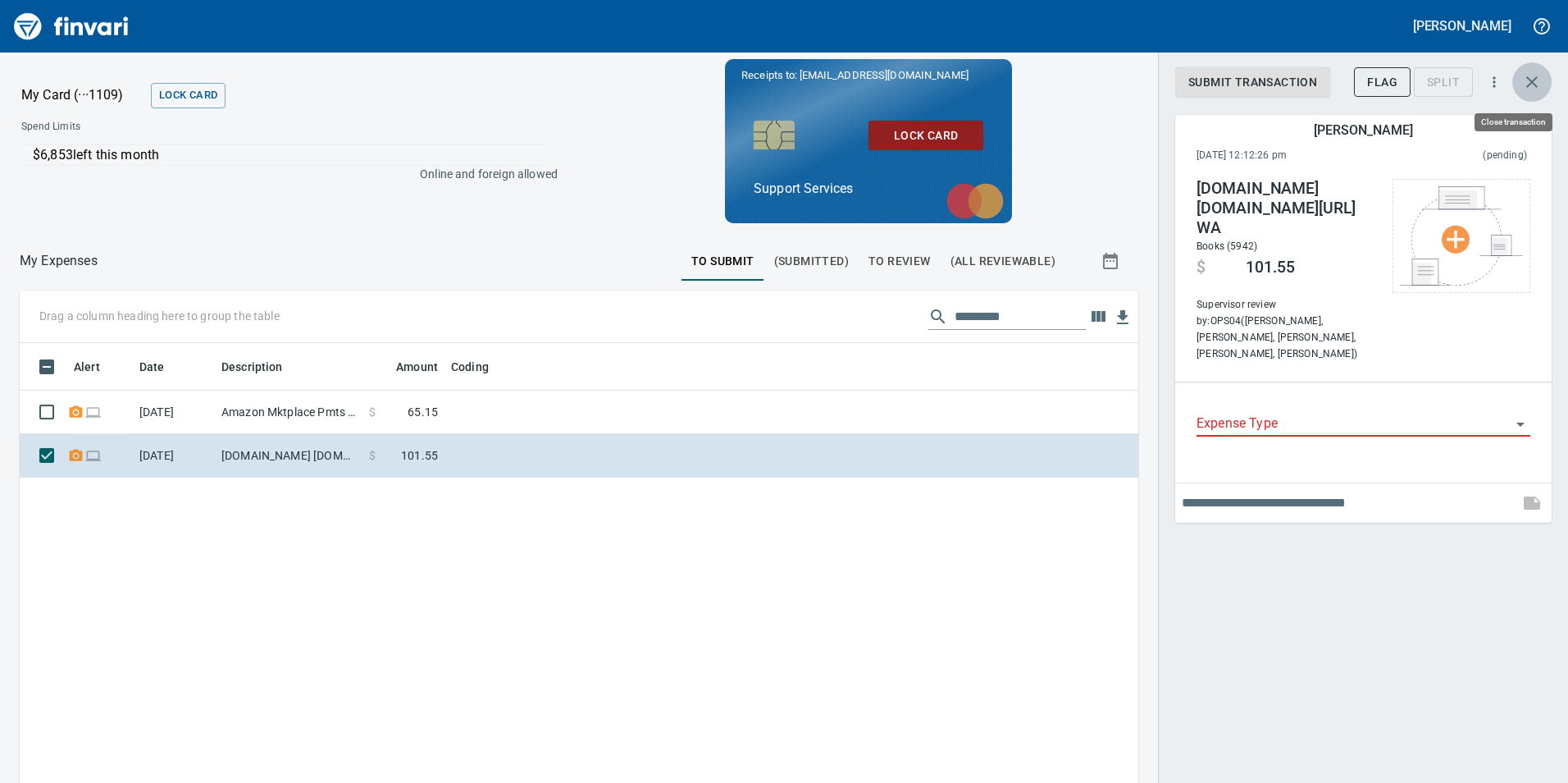
click at [1545, 72] on button "button" at bounding box center [1532, 82] width 39 height 39
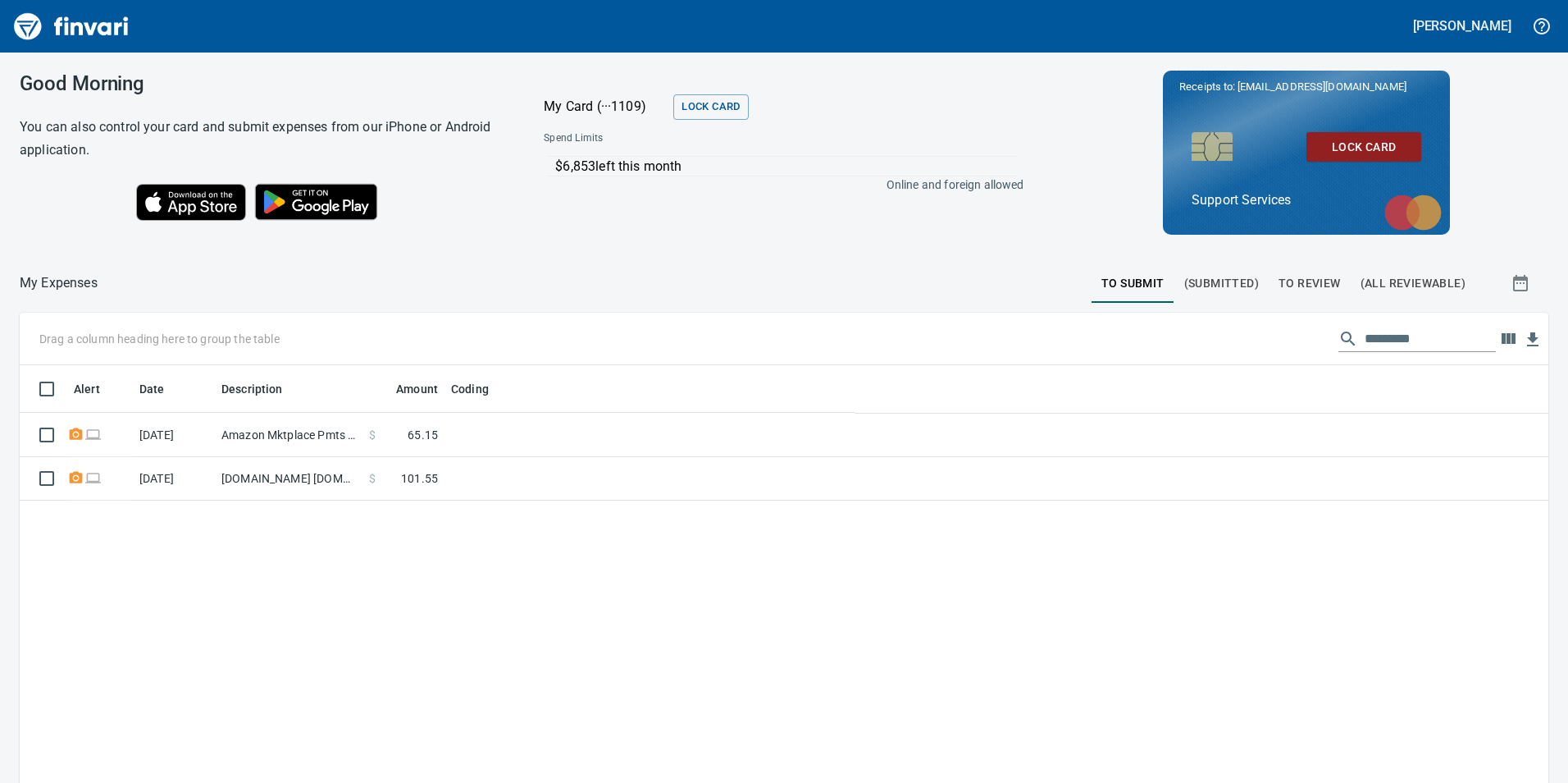
scroll to position [590, 1501]
click at [1427, 273] on span "(All Reviewable)" at bounding box center [1413, 284] width 105 height 21
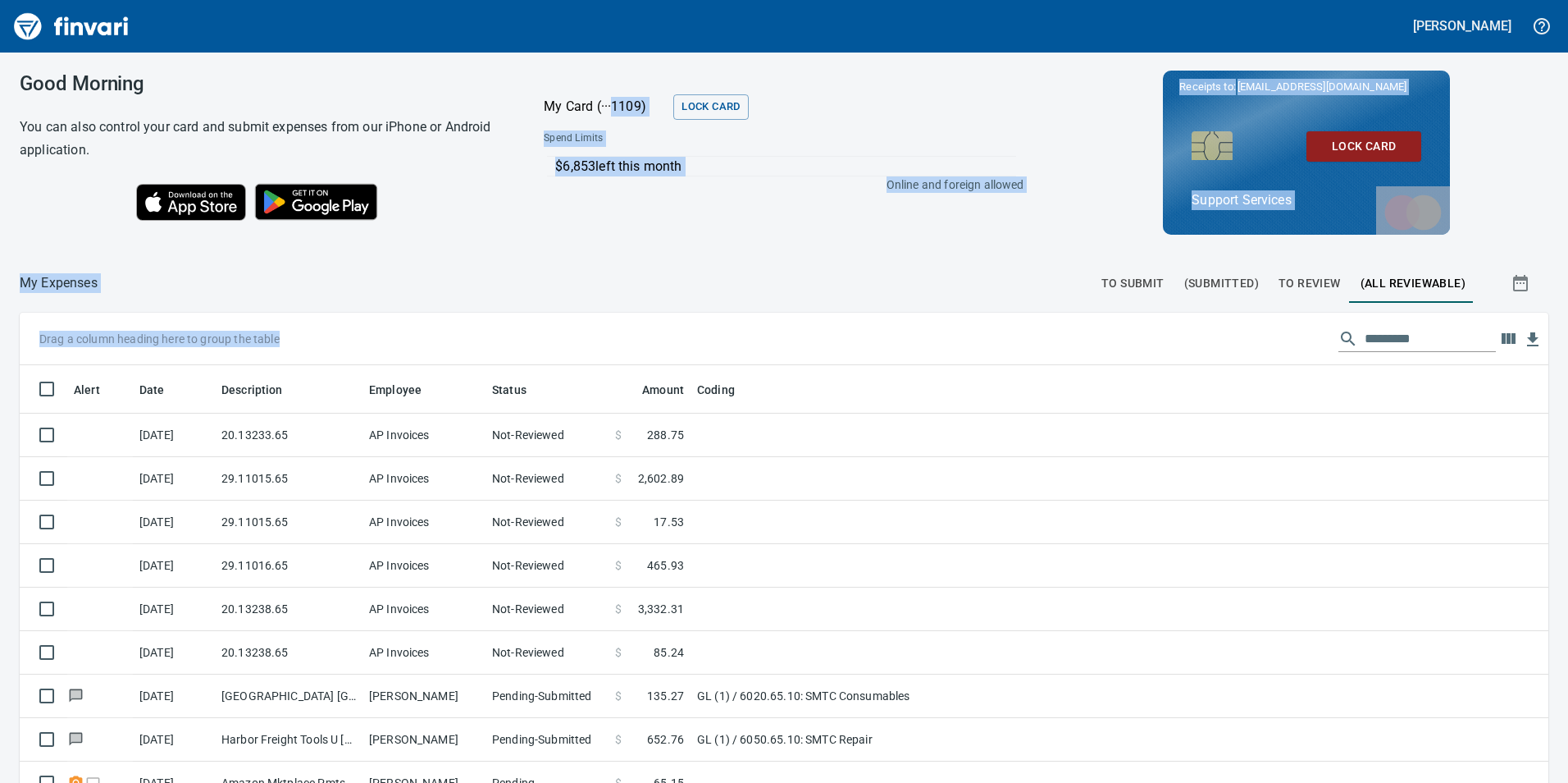
drag, startPoint x: 583, startPoint y: 362, endPoint x: 614, endPoint y: -55, distance: 418.2
click at [614, 0] on html "Meg Tapani Good Morning You can also control your card and submit expenses from…" at bounding box center [784, 391] width 1568 height 783
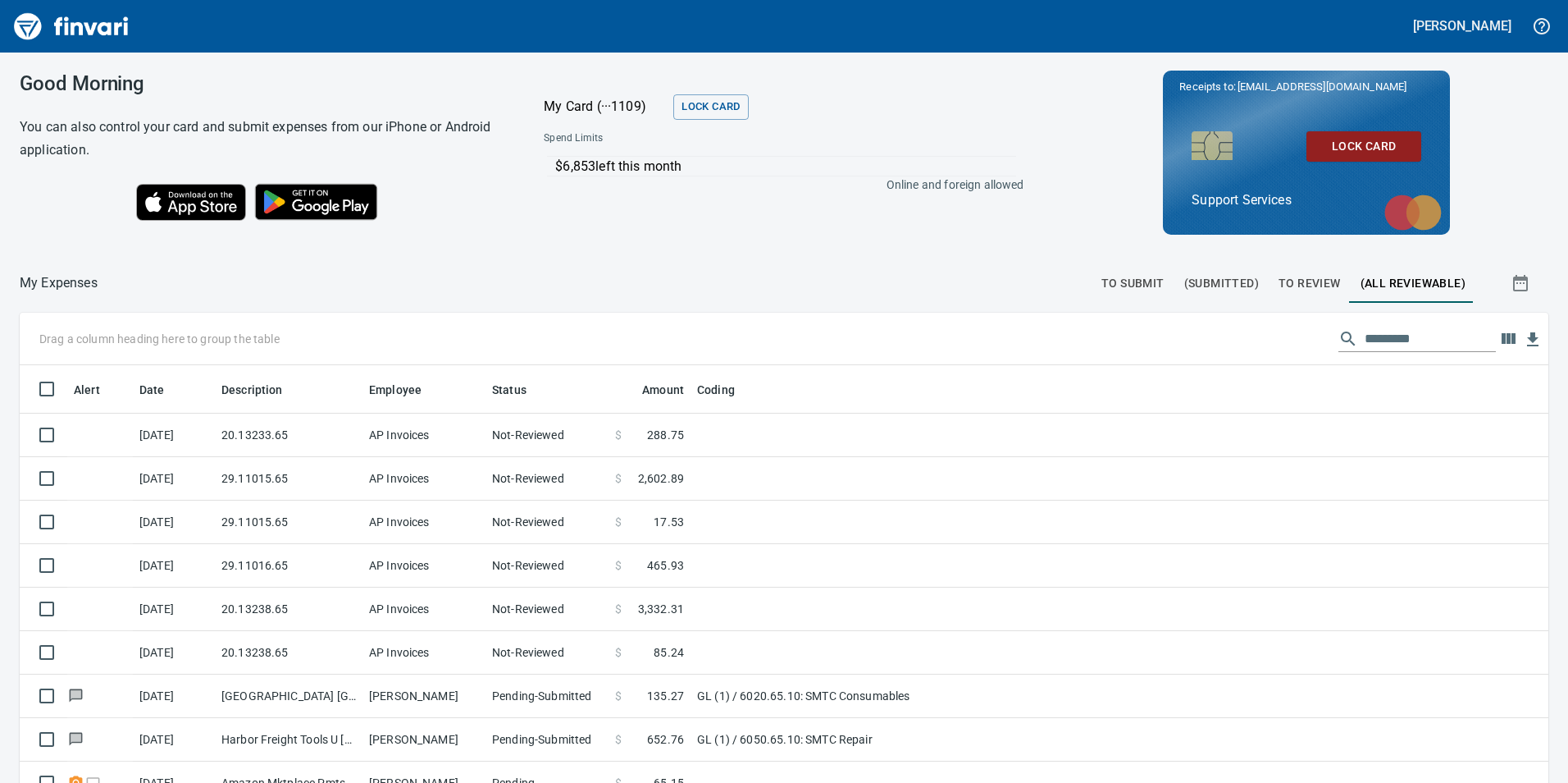
drag, startPoint x: 614, startPoint y: -55, endPoint x: 1051, endPoint y: 324, distance: 578.5
click at [1051, 324] on div "Drag a column heading here to group the table" at bounding box center [784, 339] width 1529 height 53
click at [1502, 341] on icon "button" at bounding box center [1509, 338] width 14 height 10
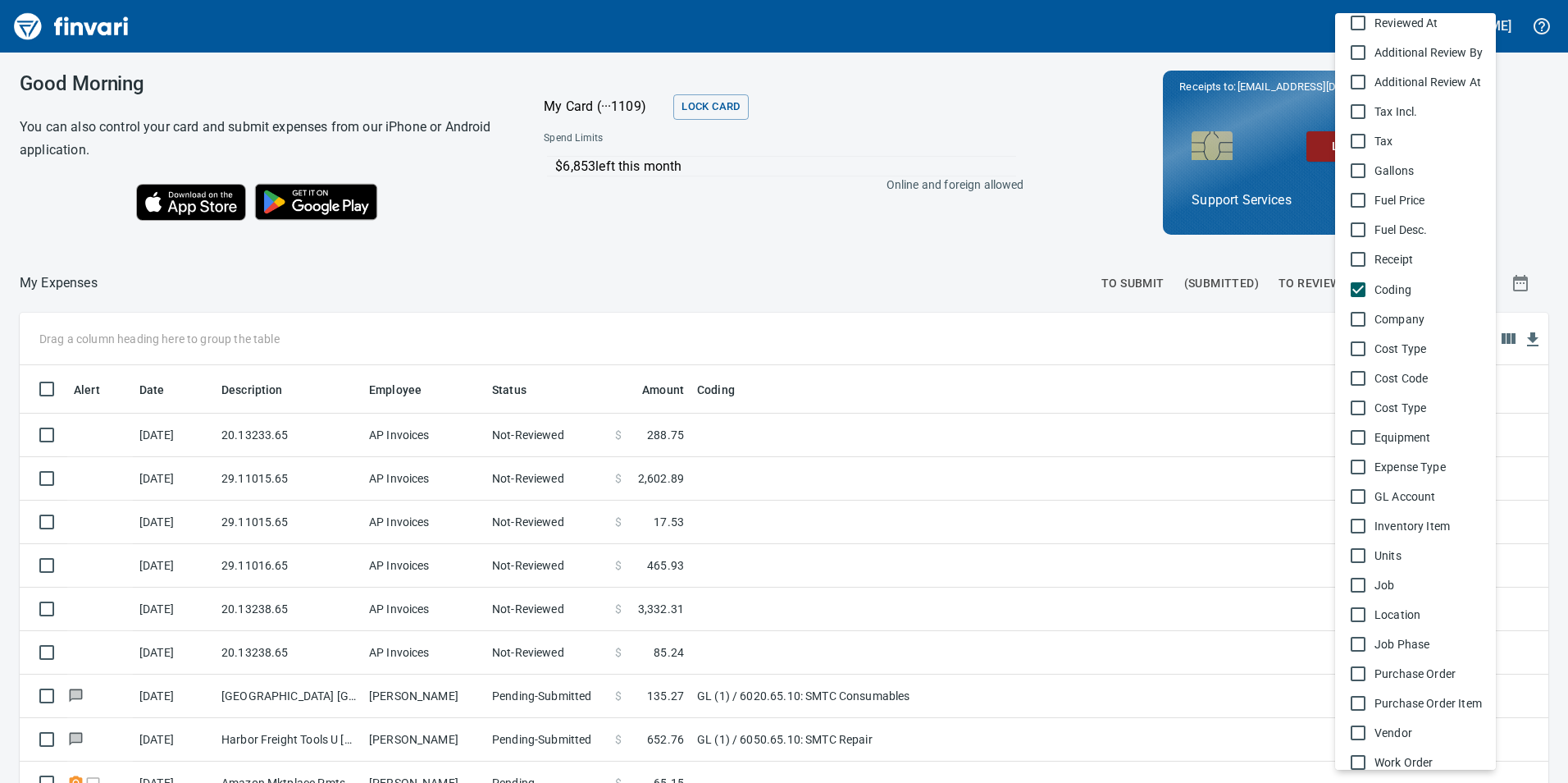
scroll to position [793, 0]
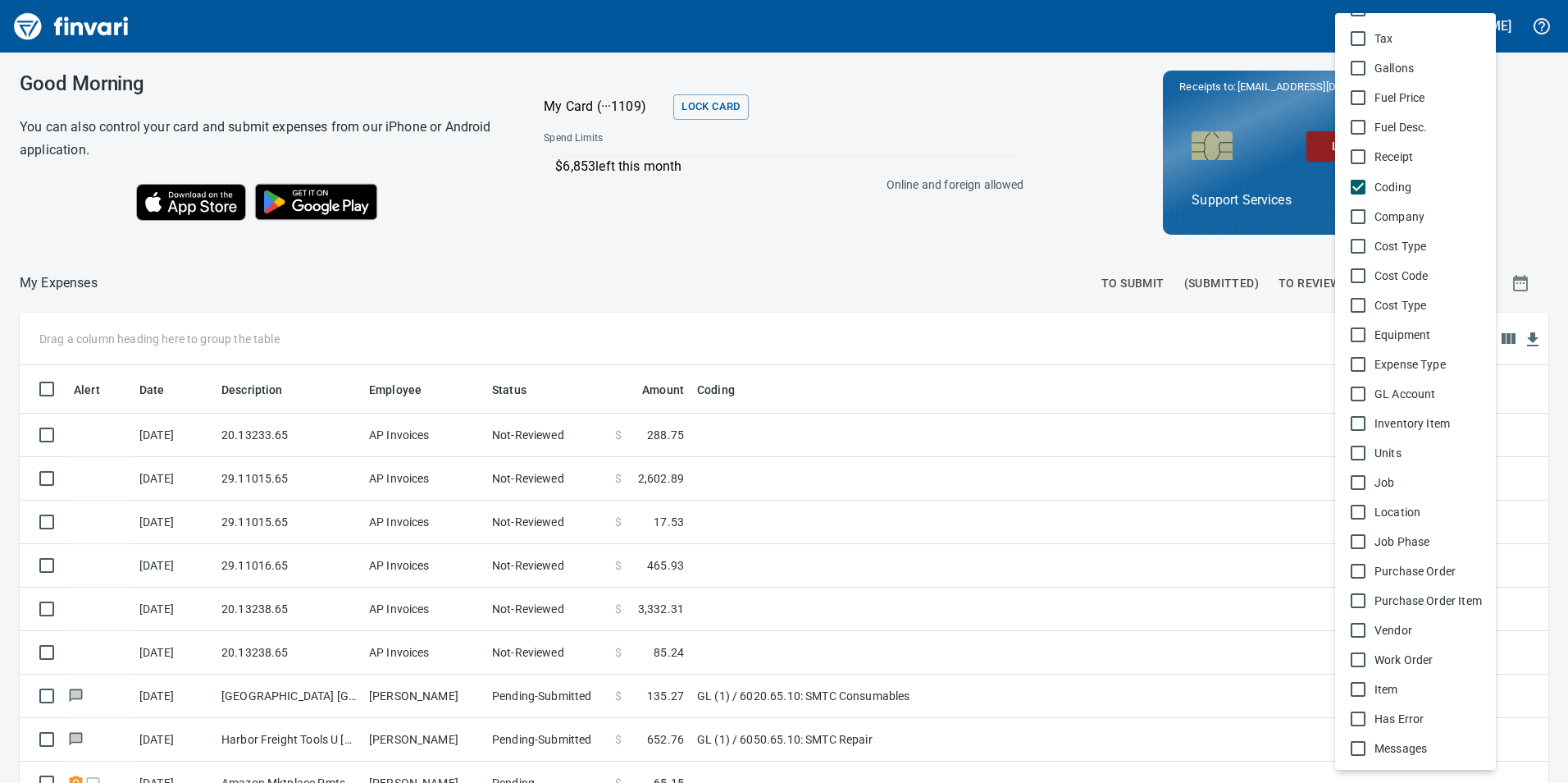
click at [529, 344] on div at bounding box center [784, 391] width 1568 height 783
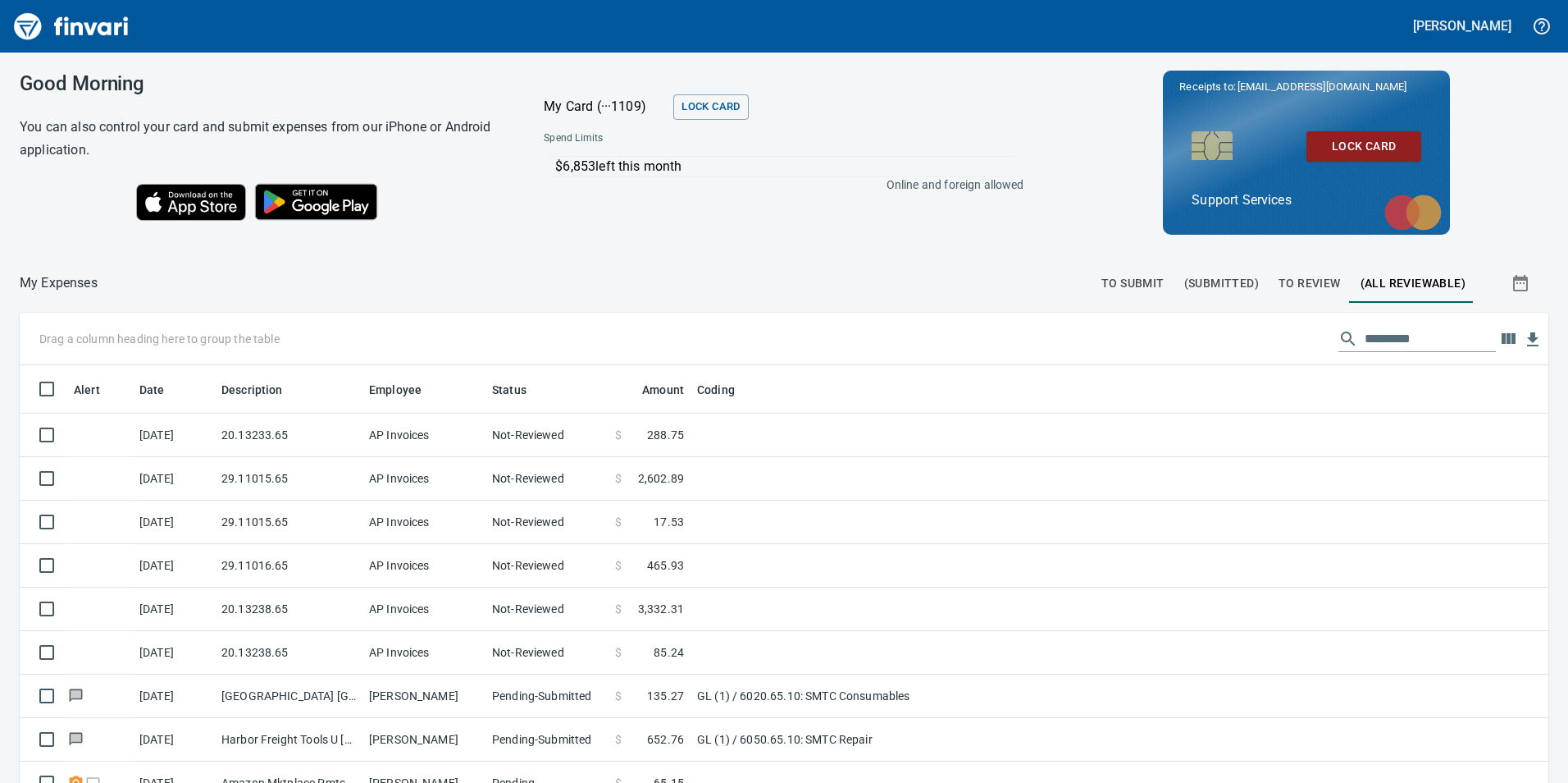
click at [1366, 343] on input "text" at bounding box center [1430, 339] width 131 height 26
click at [1395, 344] on input "text" at bounding box center [1430, 339] width 131 height 26
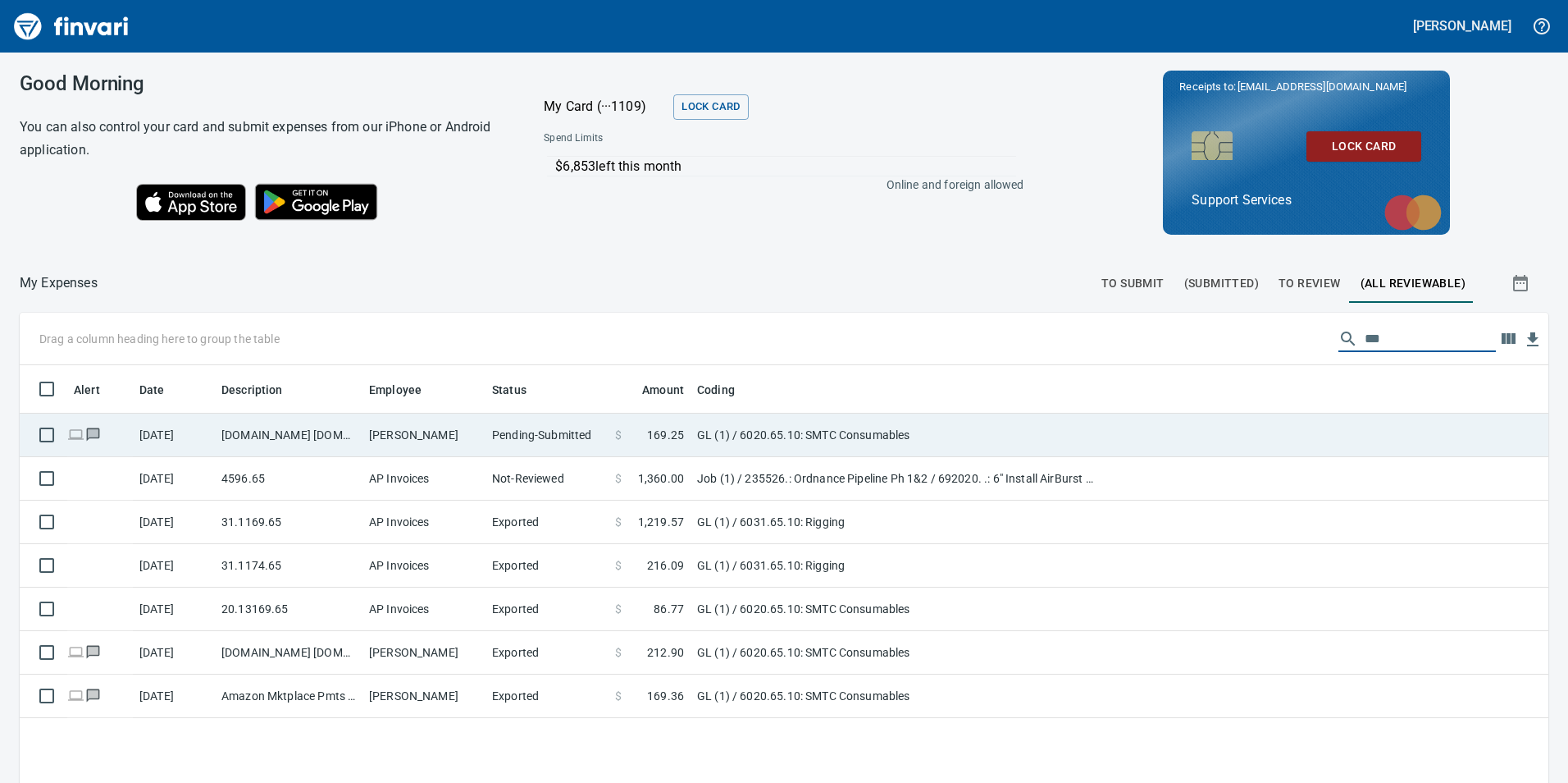
type input "***"
click at [572, 436] on td "Pending-Submitted" at bounding box center [547, 435] width 123 height 43
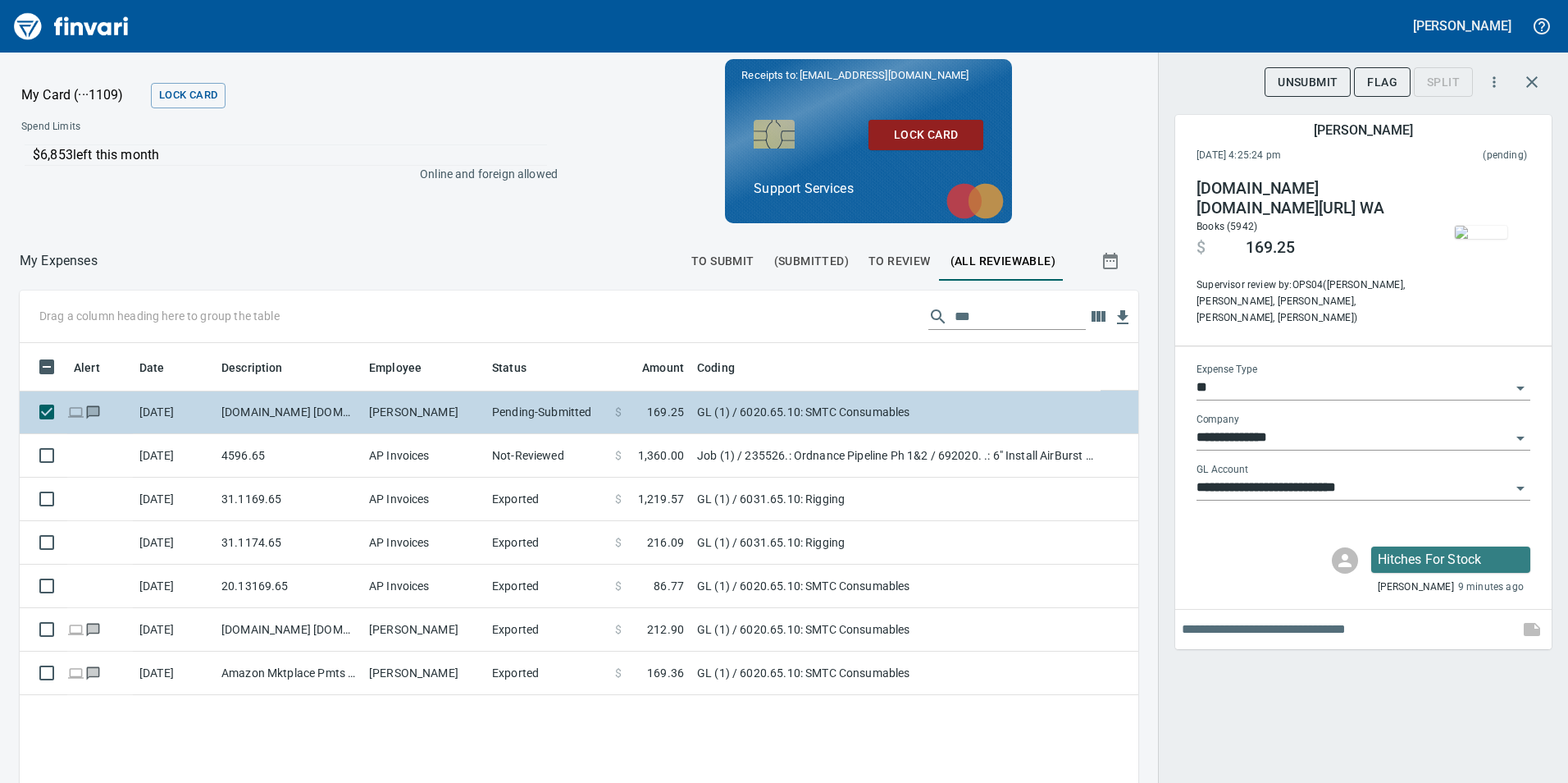
click at [572, 436] on td "Not-Reviewed" at bounding box center [547, 456] width 123 height 43
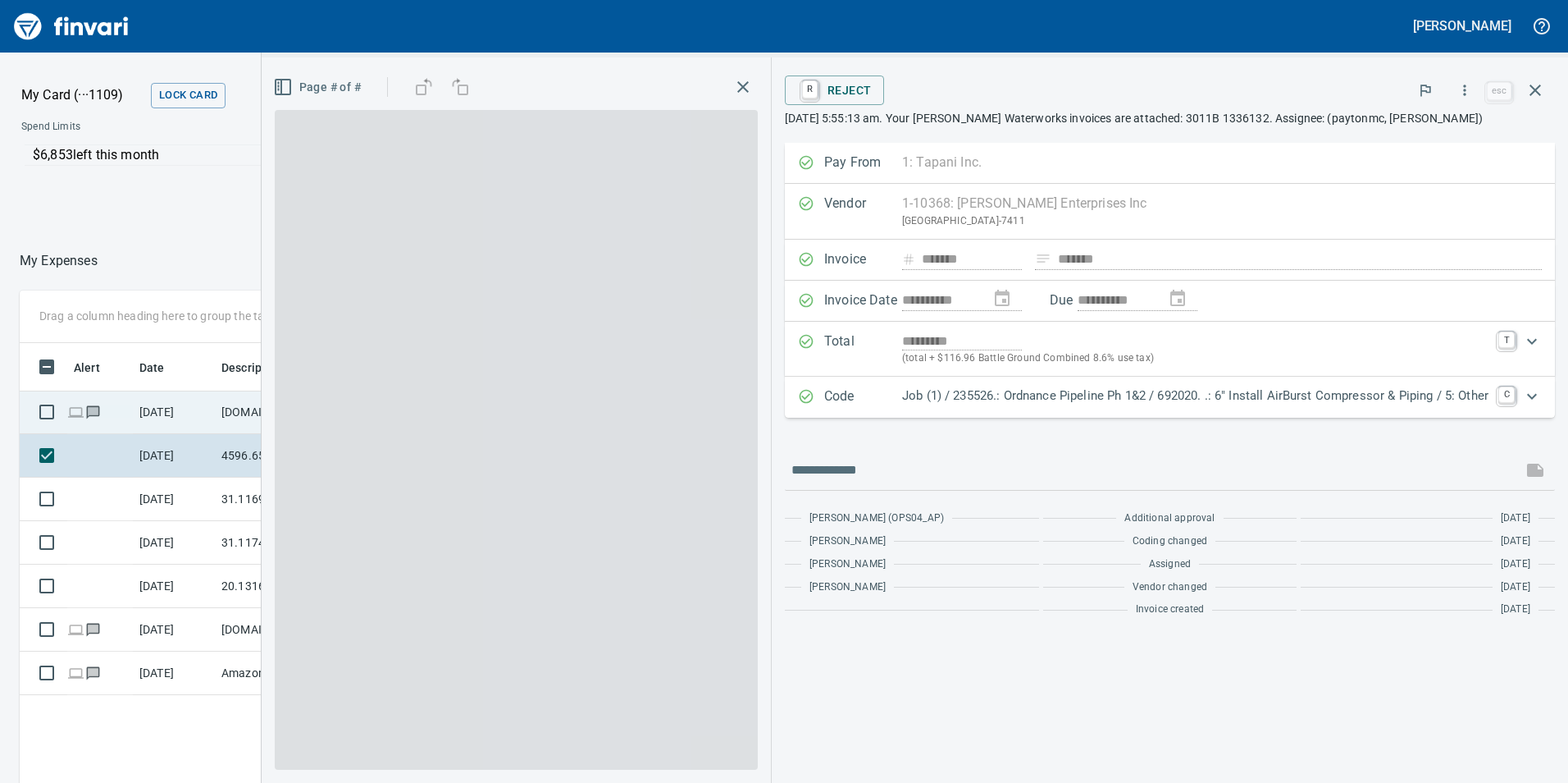
scroll to position [590, 1094]
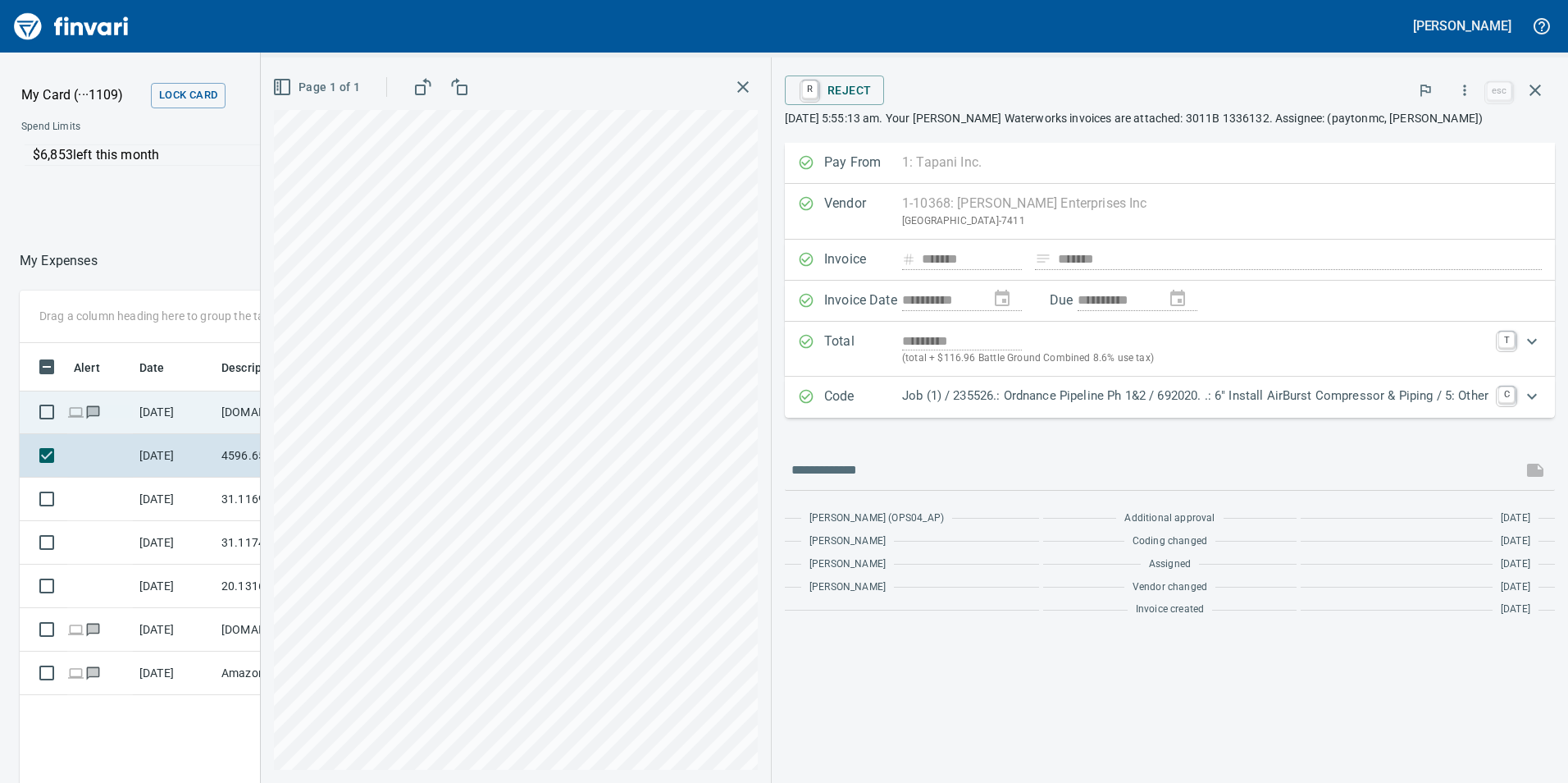
click at [243, 395] on td "[DOMAIN_NAME] [DOMAIN_NAME][URL] WA" at bounding box center [289, 412] width 147 height 43
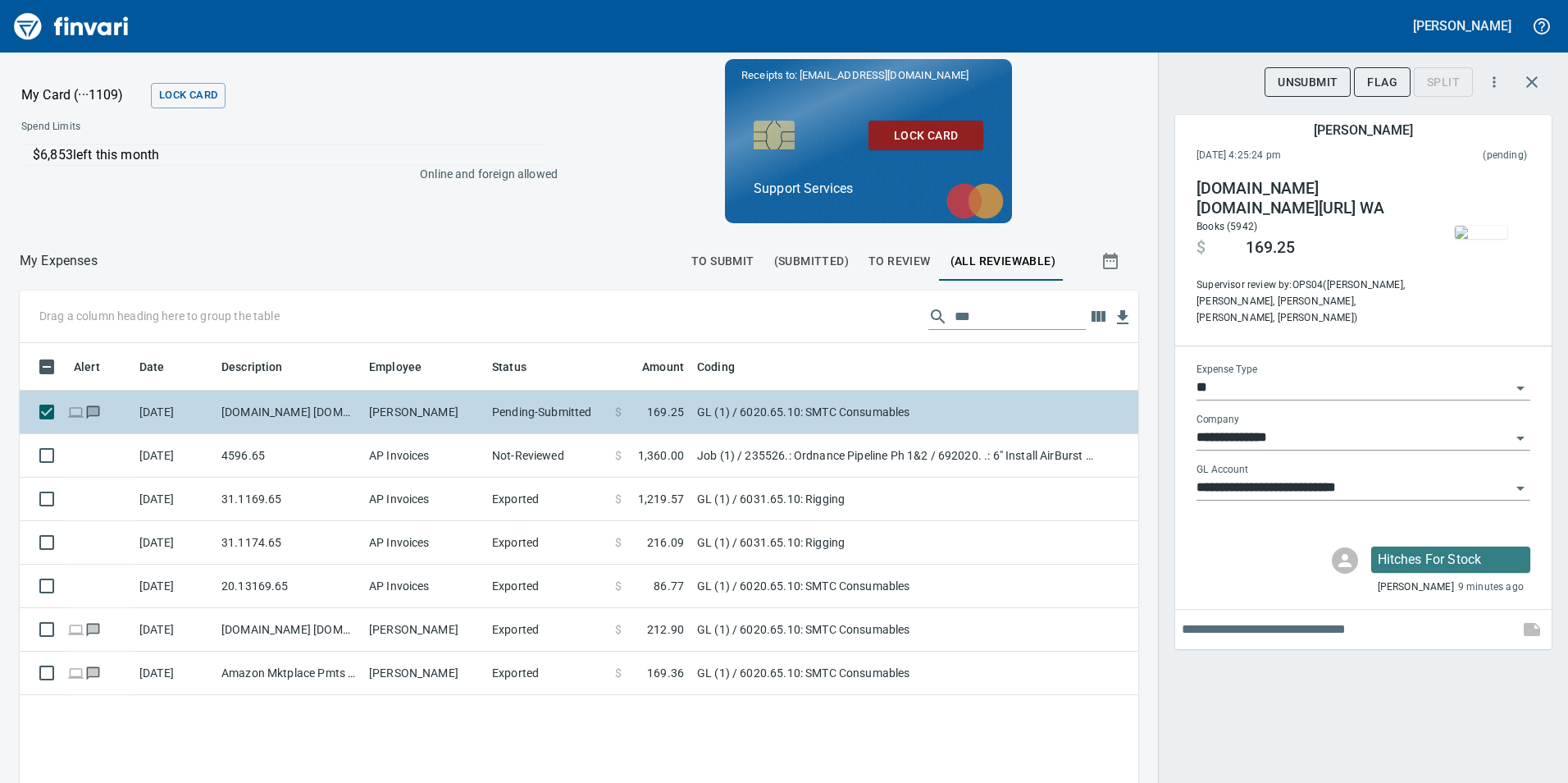
click at [524, 414] on td "Pending-Submitted" at bounding box center [547, 412] width 123 height 43
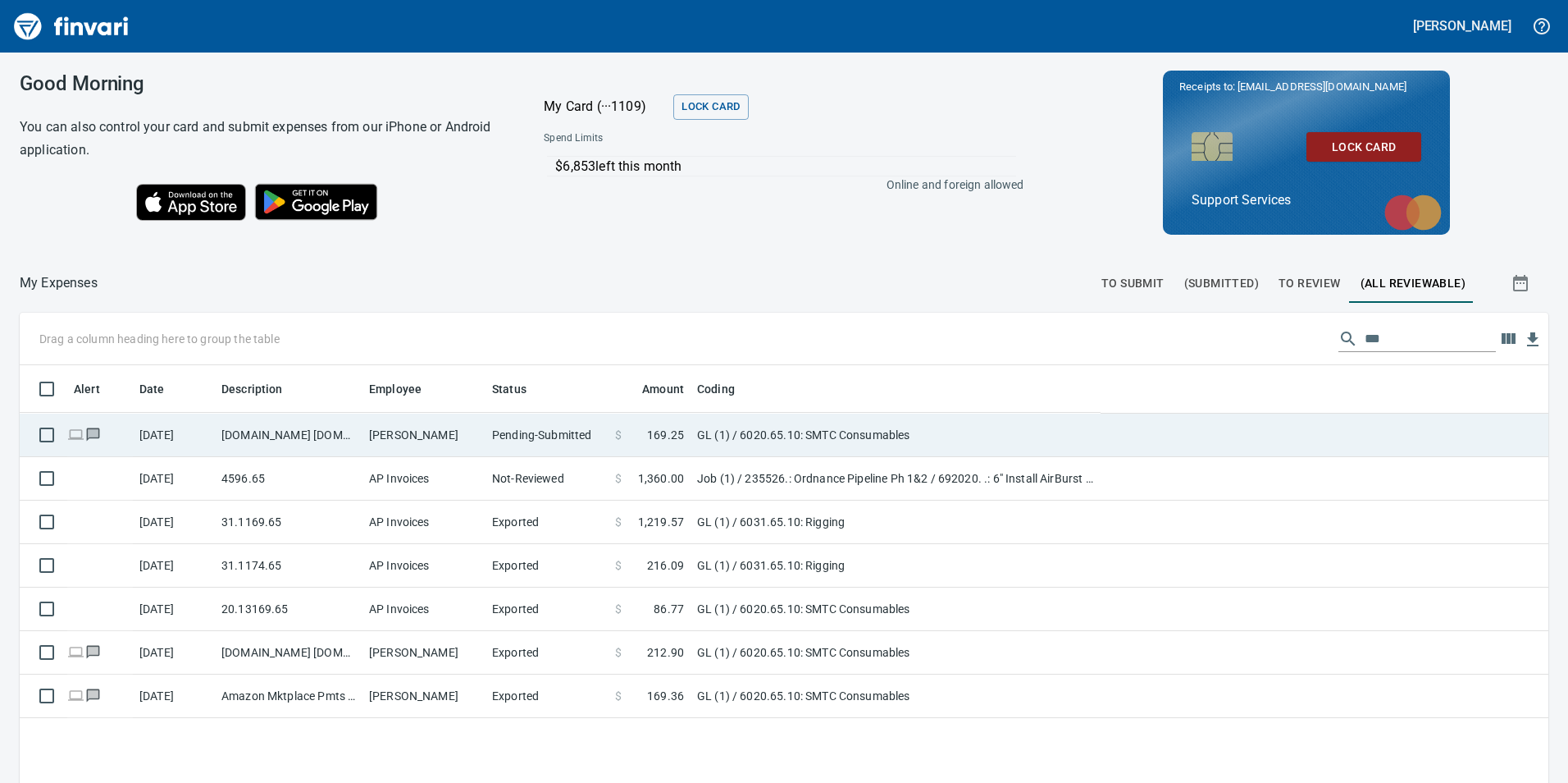
scroll to position [2, 2]
click at [537, 428] on td "Pending-Submitted" at bounding box center [547, 435] width 123 height 43
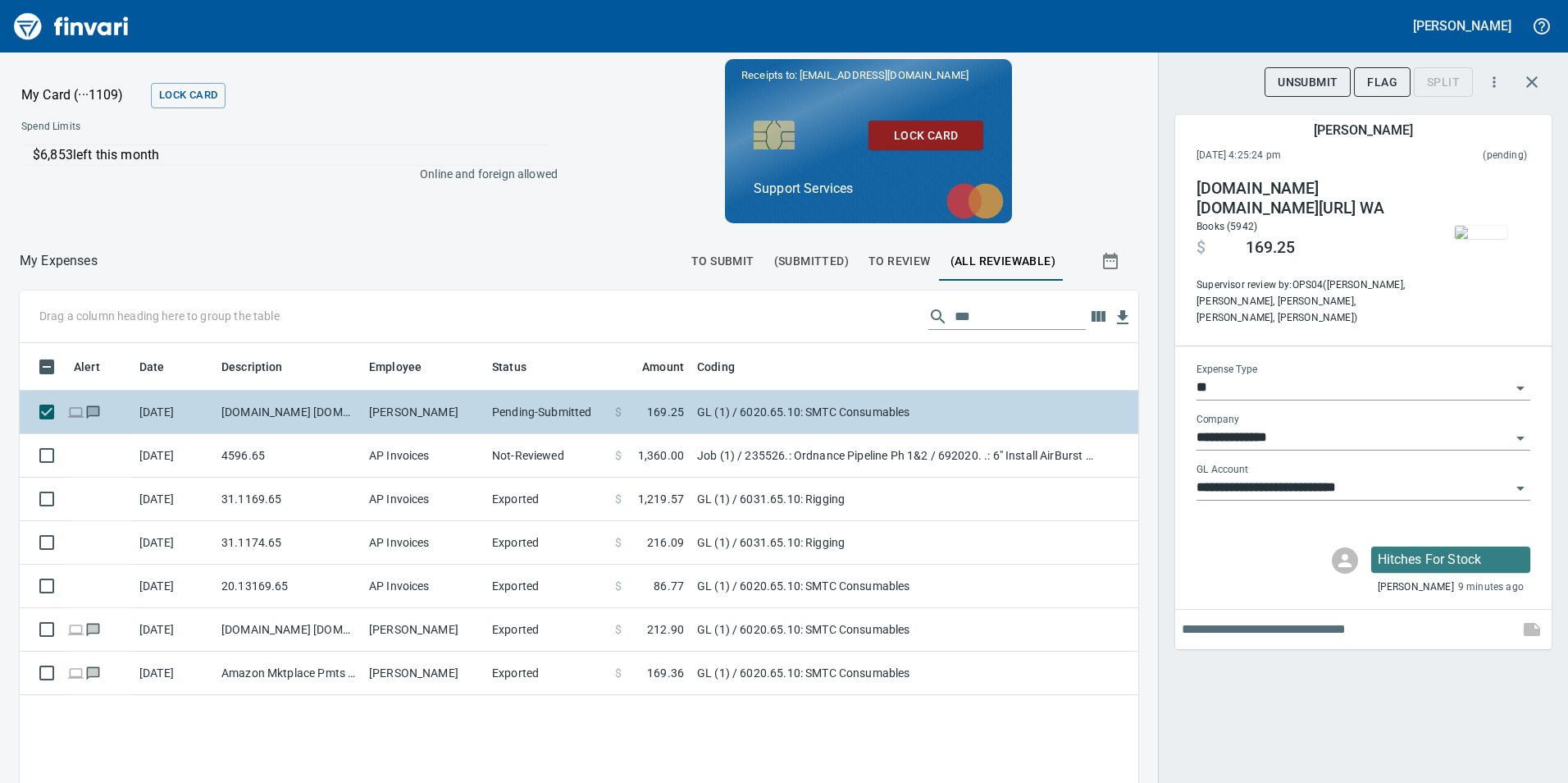
scroll to position [590, 1094]
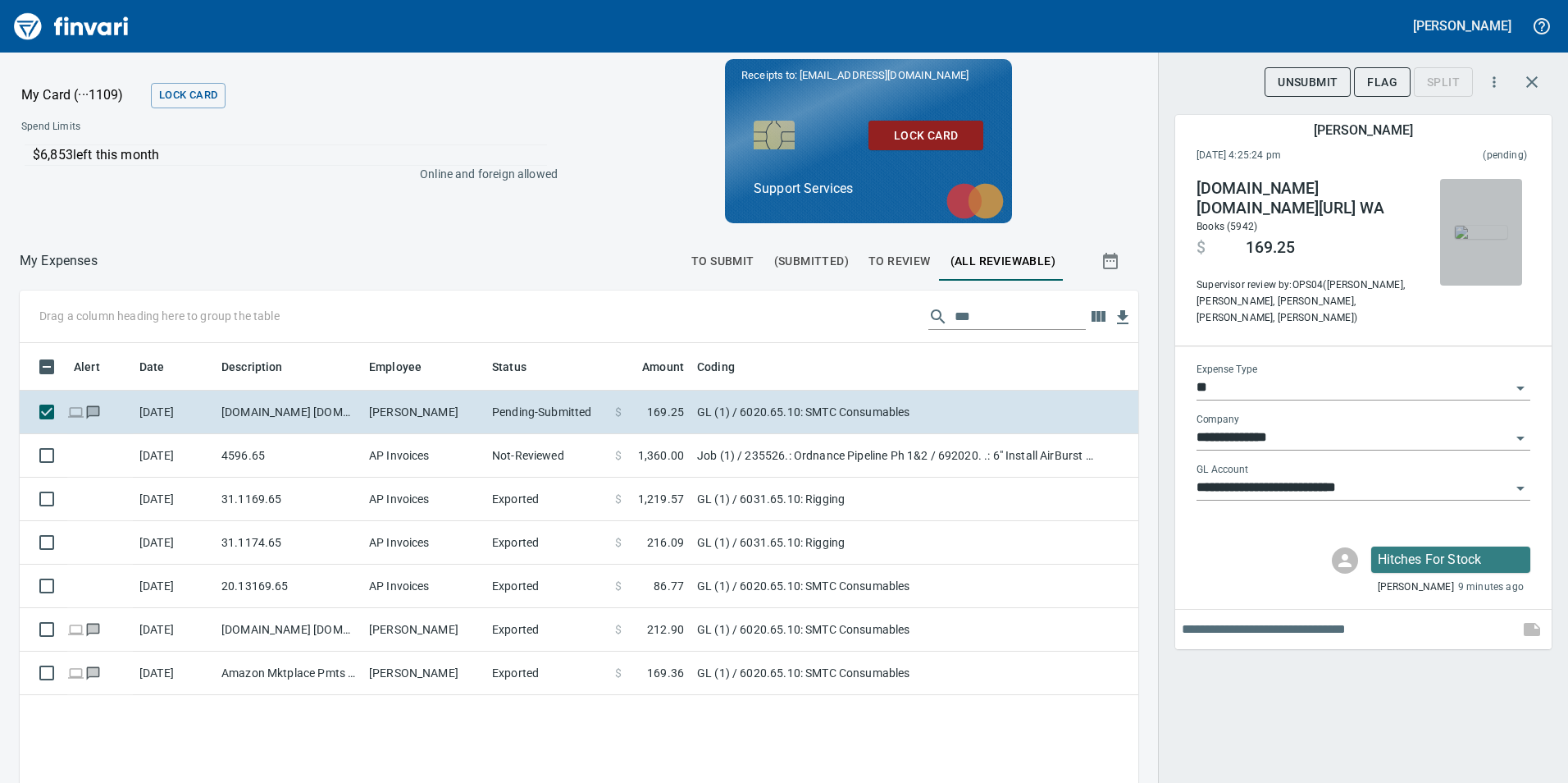
click at [1473, 238] on img "button" at bounding box center [1481, 232] width 53 height 13
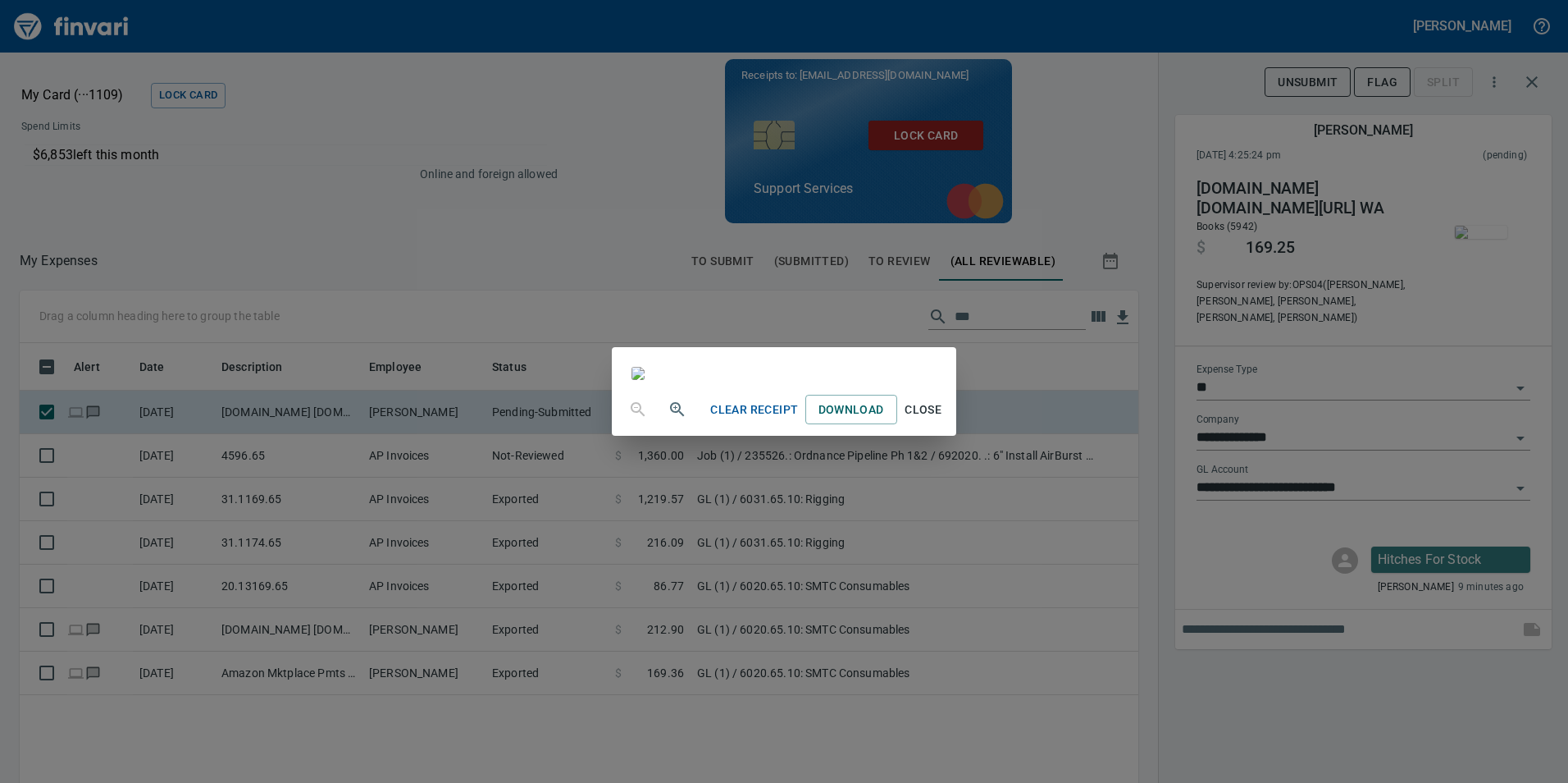
scroll to position [3, 0]
drag, startPoint x: 966, startPoint y: 34, endPoint x: 1108, endPoint y: 100, distance: 156.6
click at [1108, 100] on div "Clear Receipt Download Close" at bounding box center [784, 391] width 1568 height 783
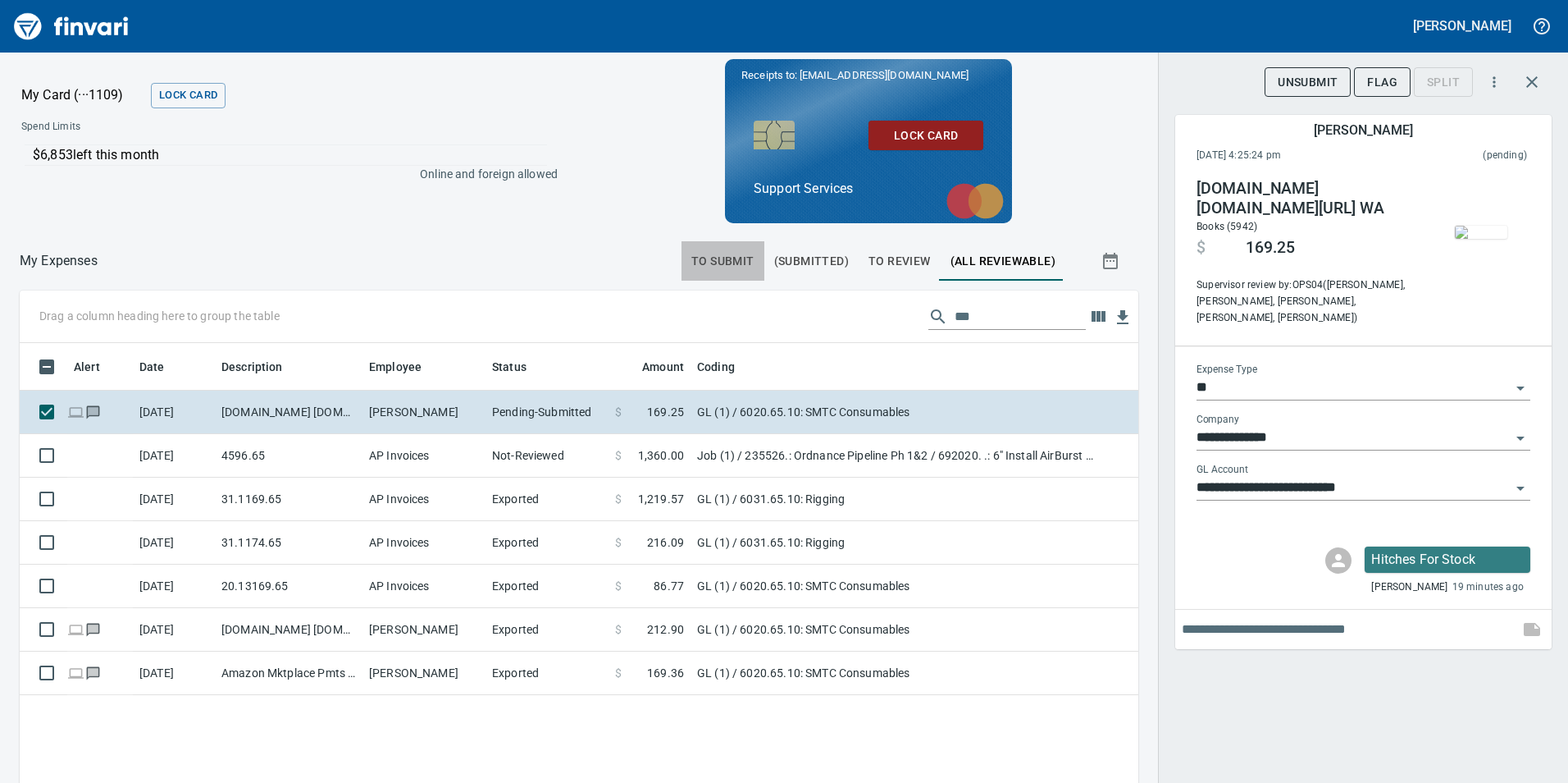
click at [723, 260] on span "To Submit" at bounding box center [723, 262] width 63 height 21
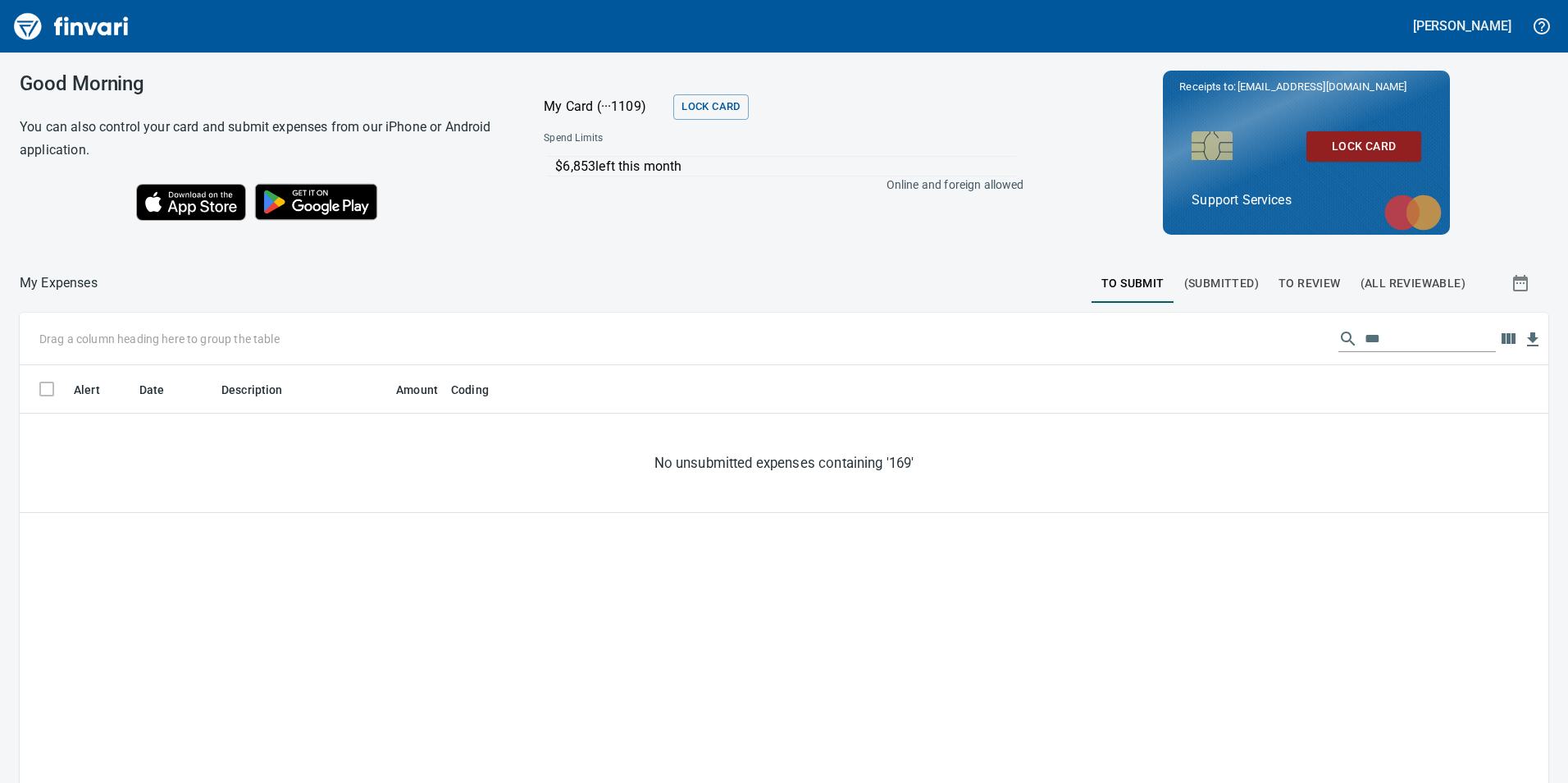
scroll to position [590, 1504]
click at [1125, 296] on button "To Submit" at bounding box center [1133, 283] width 83 height 39
click at [1319, 282] on span "To Review" at bounding box center [1310, 284] width 62 height 21
click at [1131, 300] on button "To Submit" at bounding box center [1133, 283] width 83 height 39
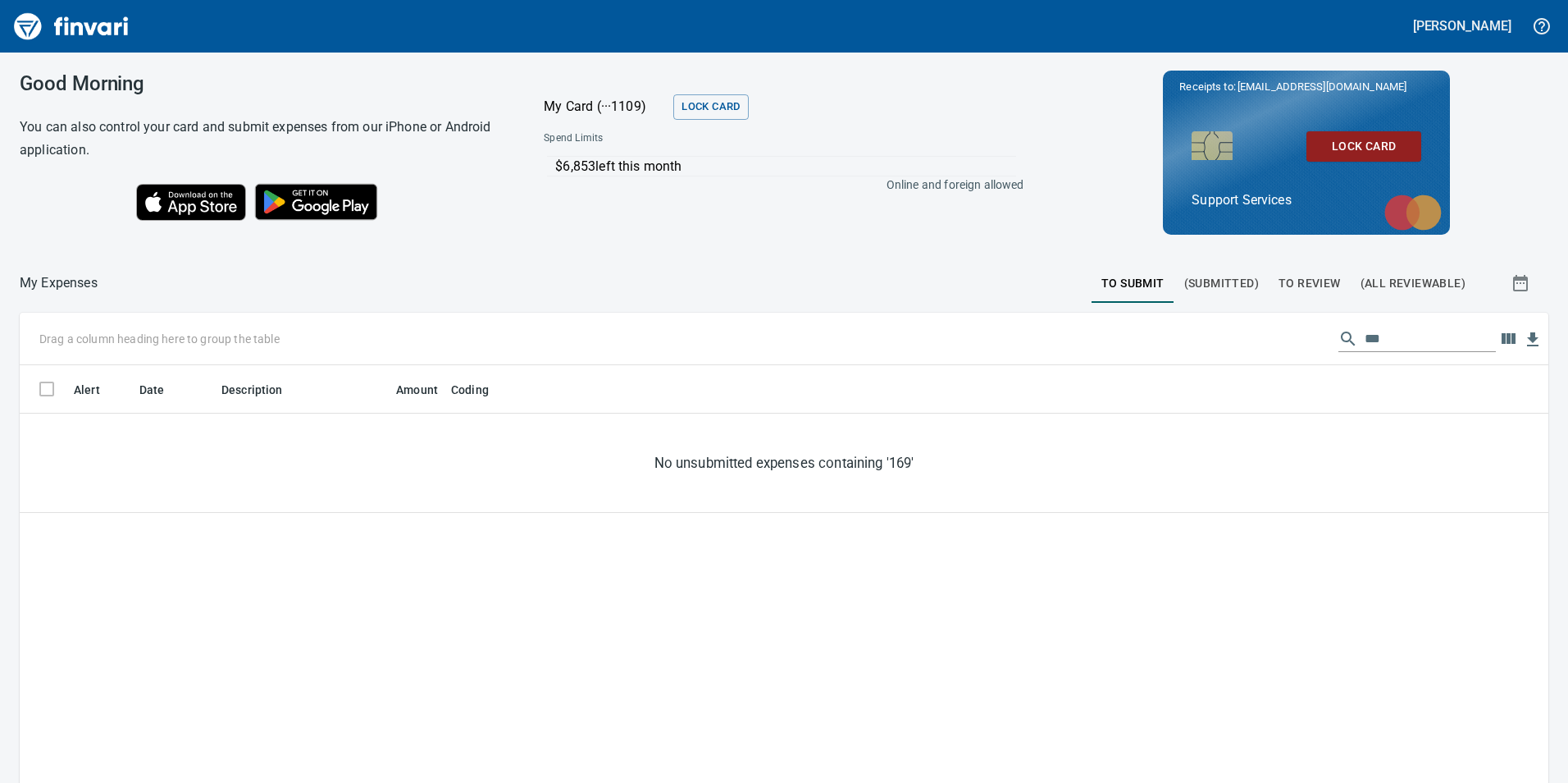
scroll to position [590, 1504]
click at [1127, 286] on span "To Submit" at bounding box center [1133, 284] width 63 height 21
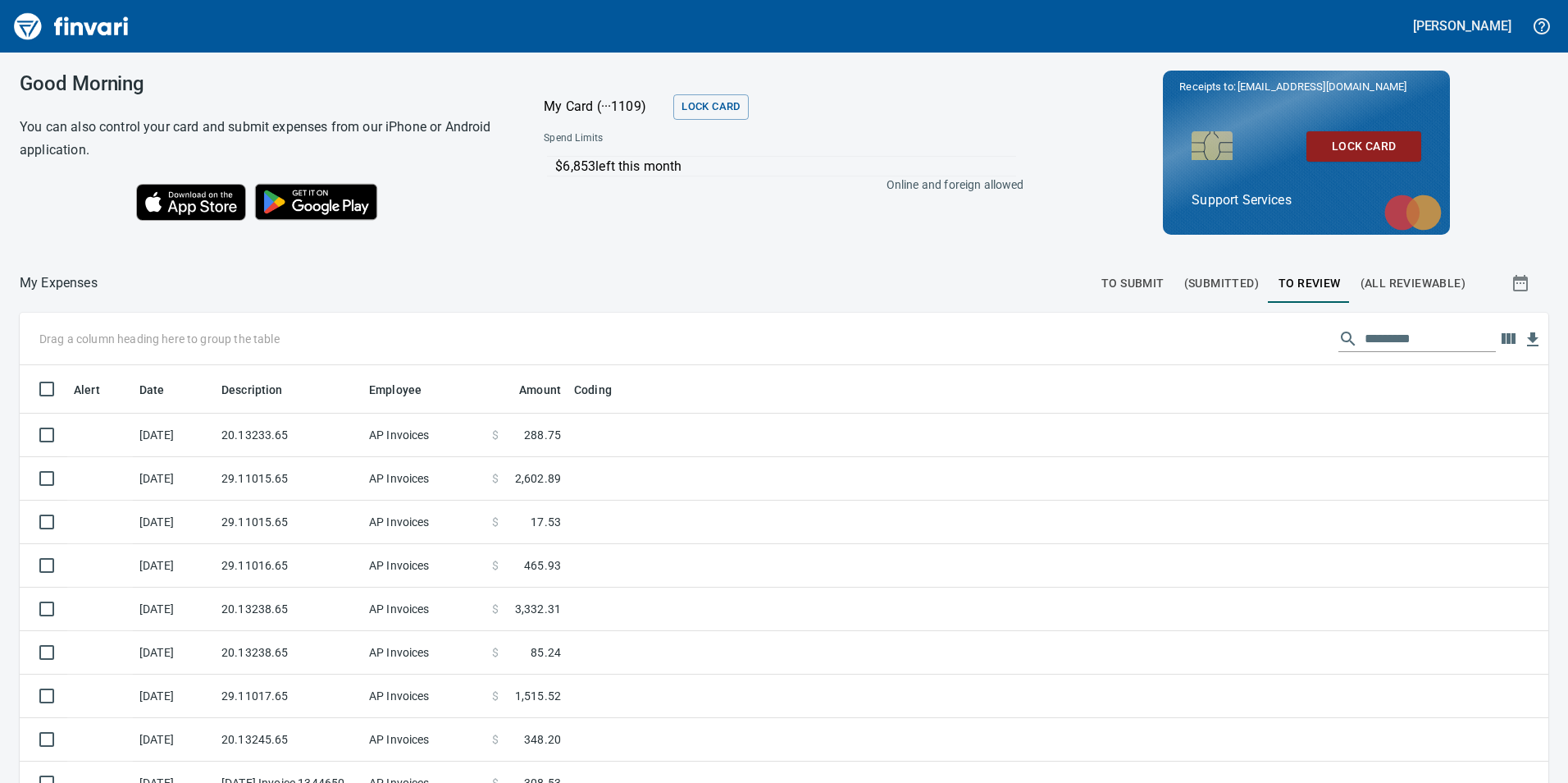
scroll to position [590, 1492]
click at [1127, 267] on button "To Submit" at bounding box center [1133, 283] width 83 height 39
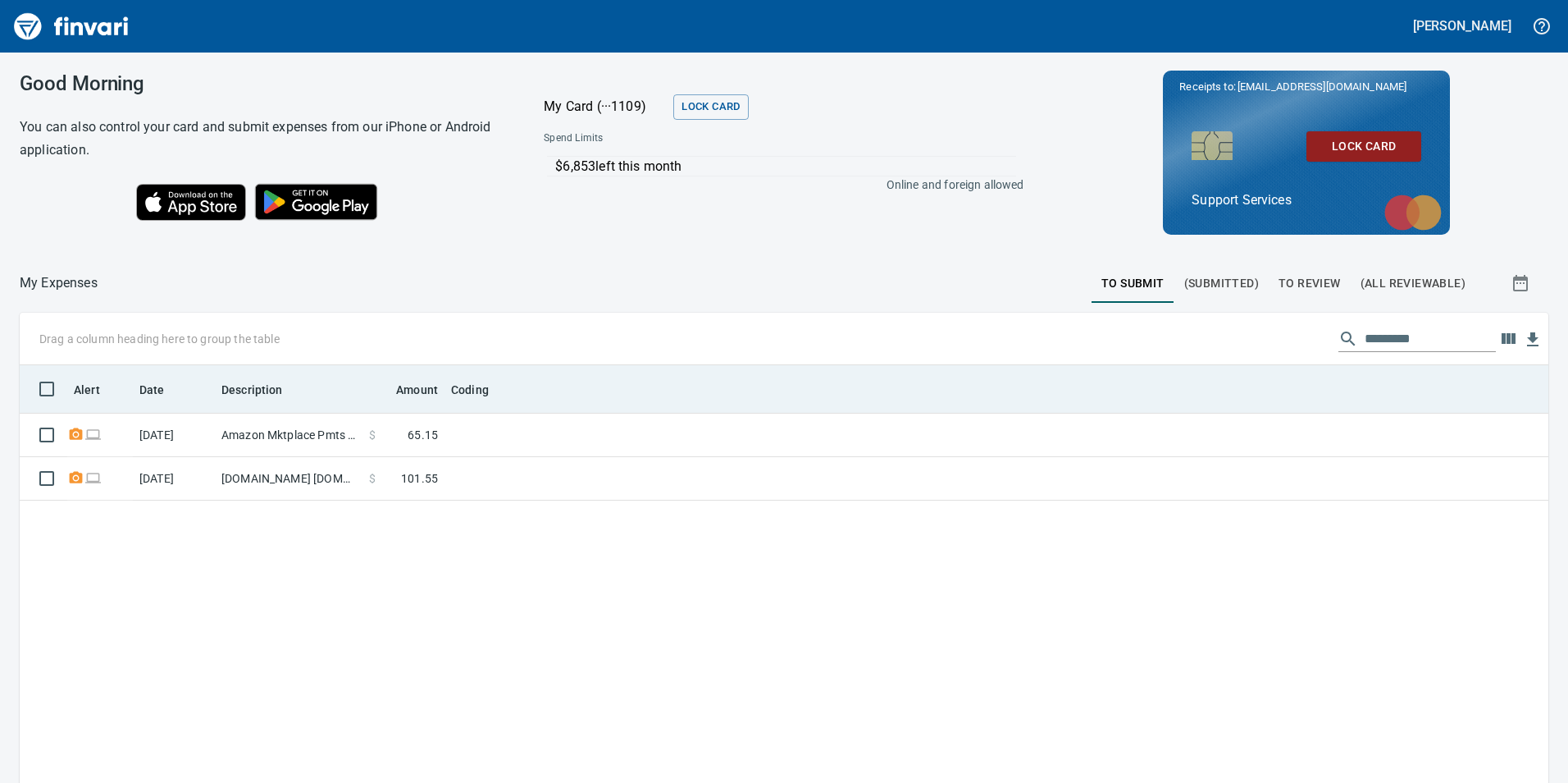
scroll to position [590, 1504]
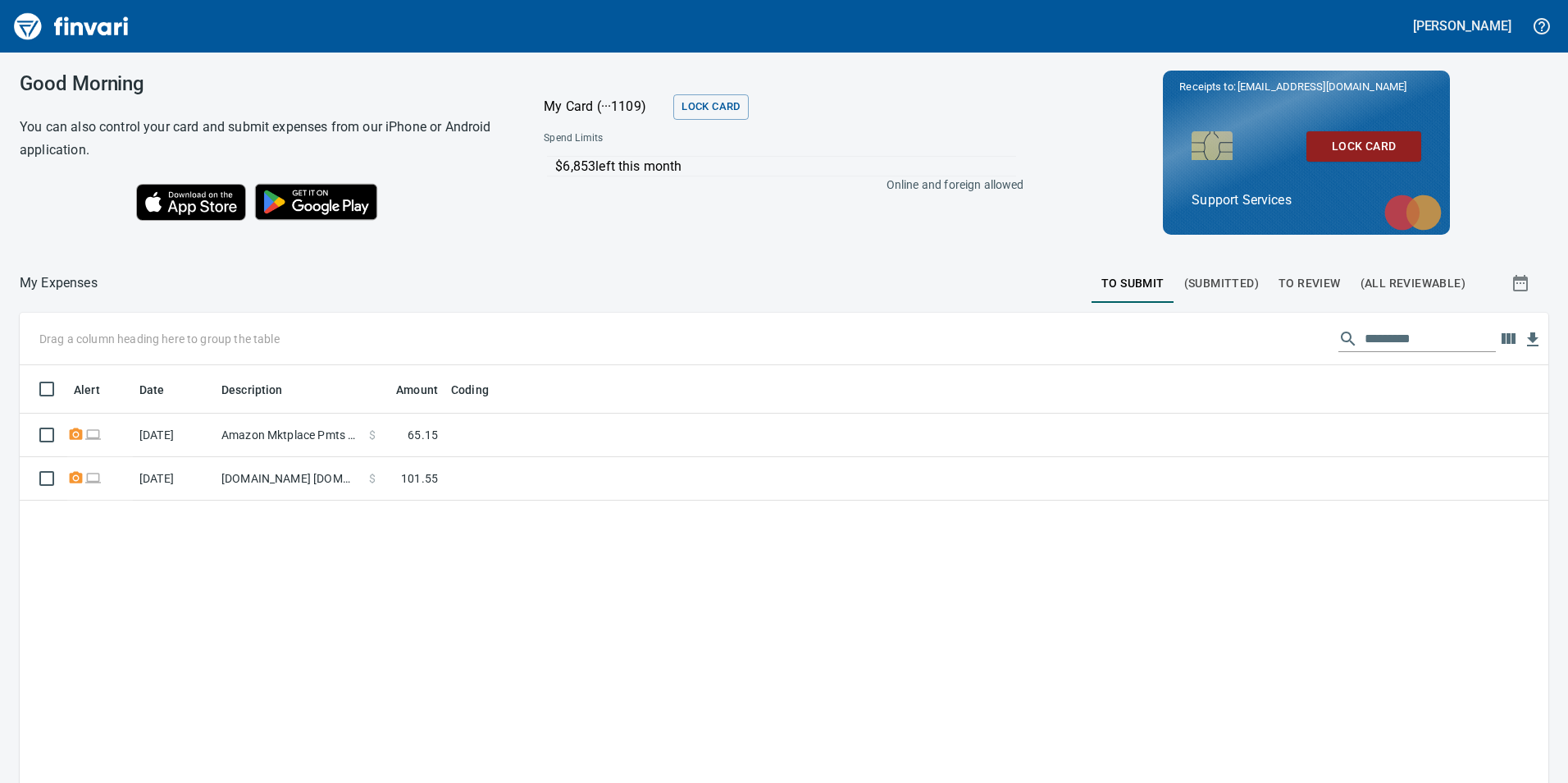
click at [1307, 281] on span "To Review" at bounding box center [1310, 284] width 62 height 21
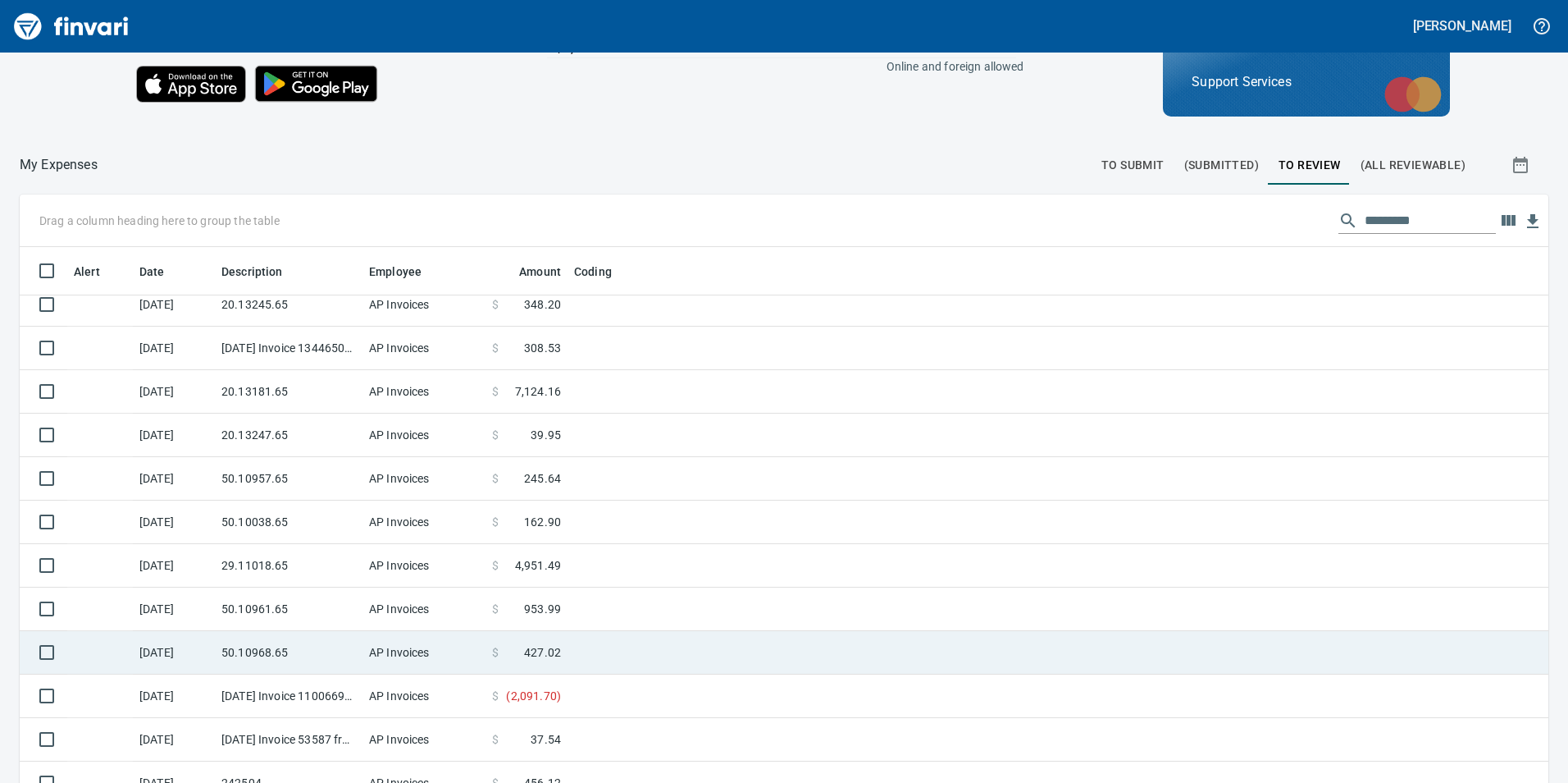
scroll to position [185, 0]
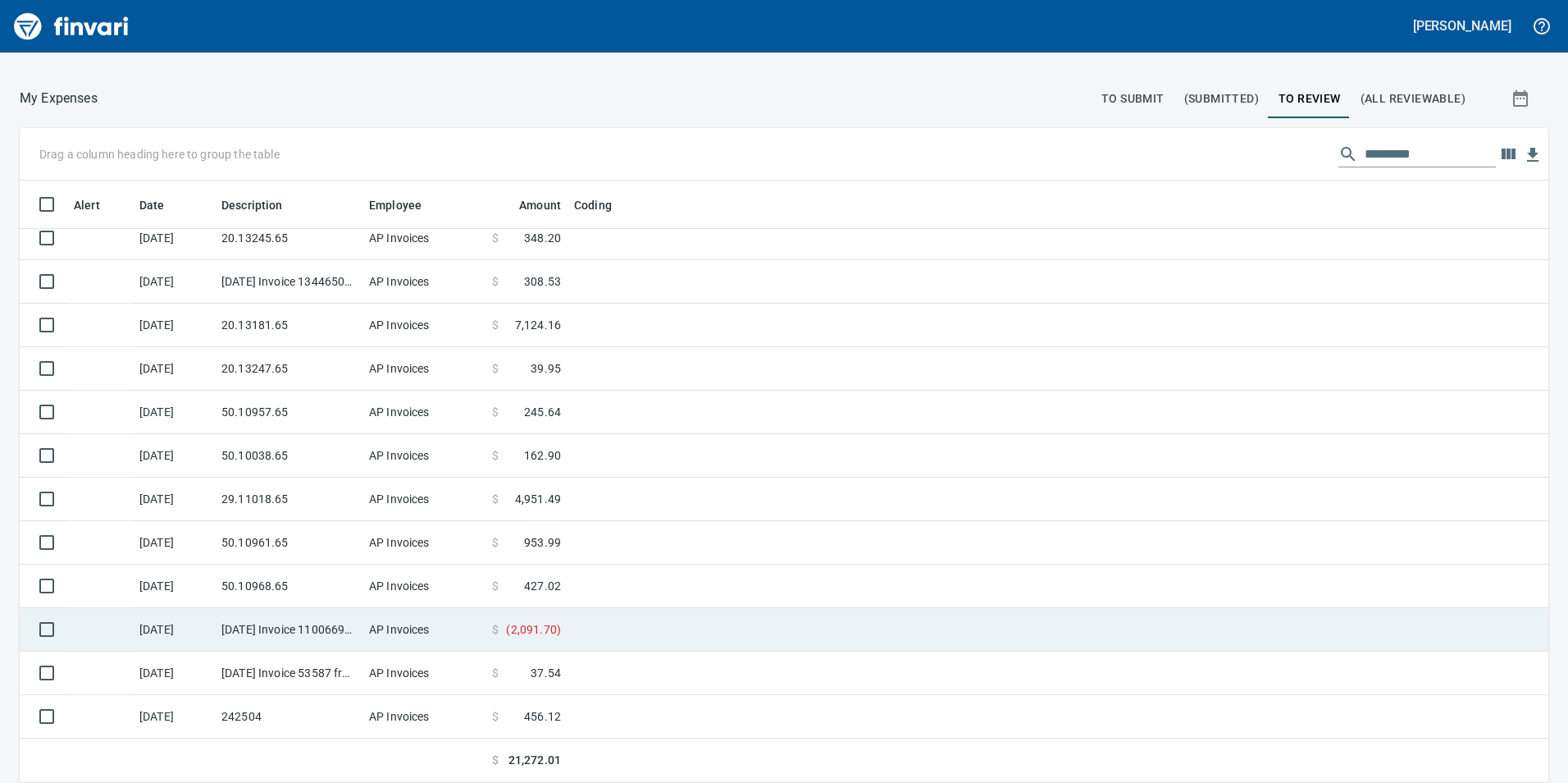
click at [354, 634] on td "[DATE] Invoice 11006698 from Cessco Inc (1-10167)" at bounding box center [289, 630] width 147 height 43
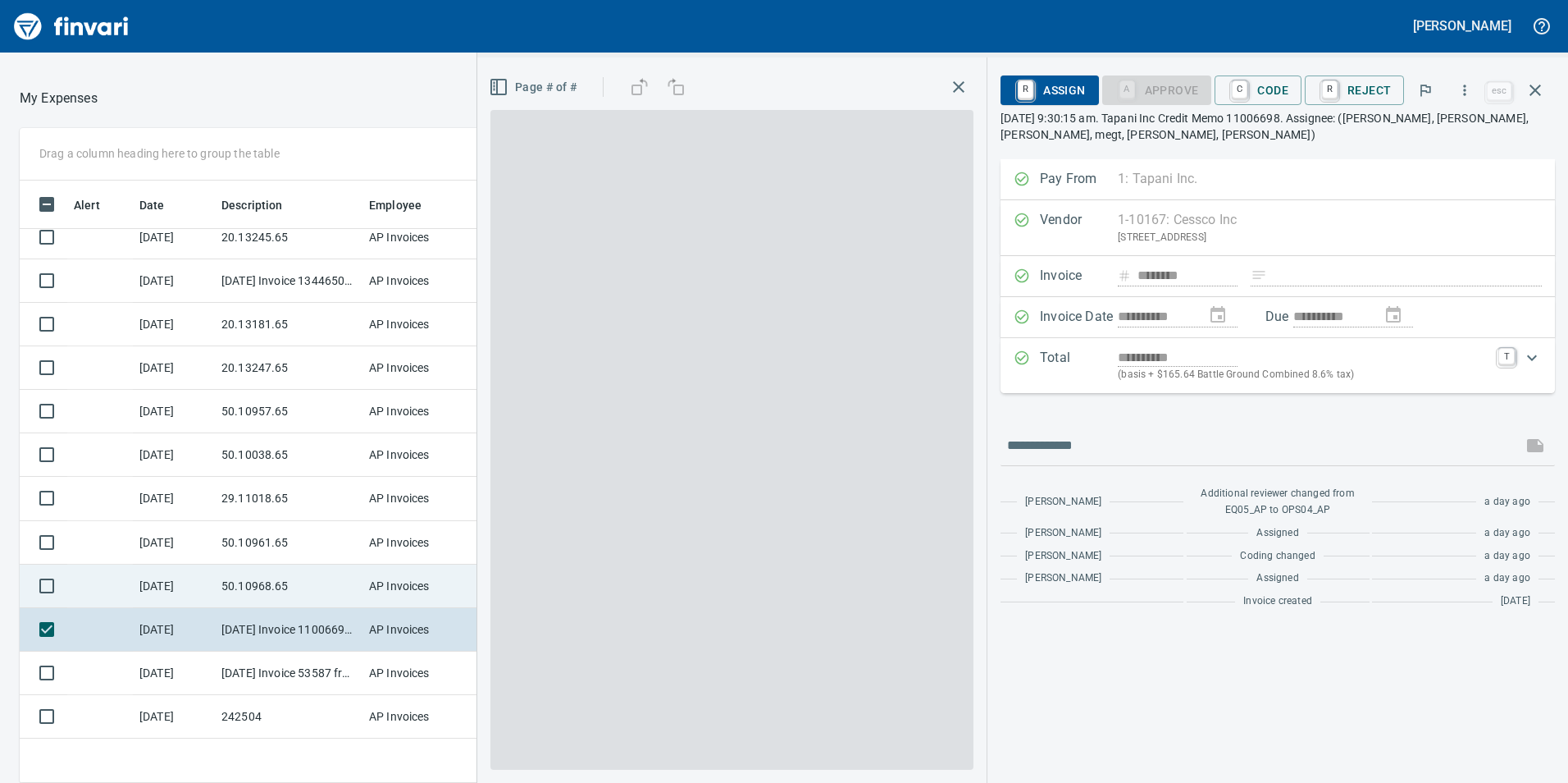
scroll to position [590, 1082]
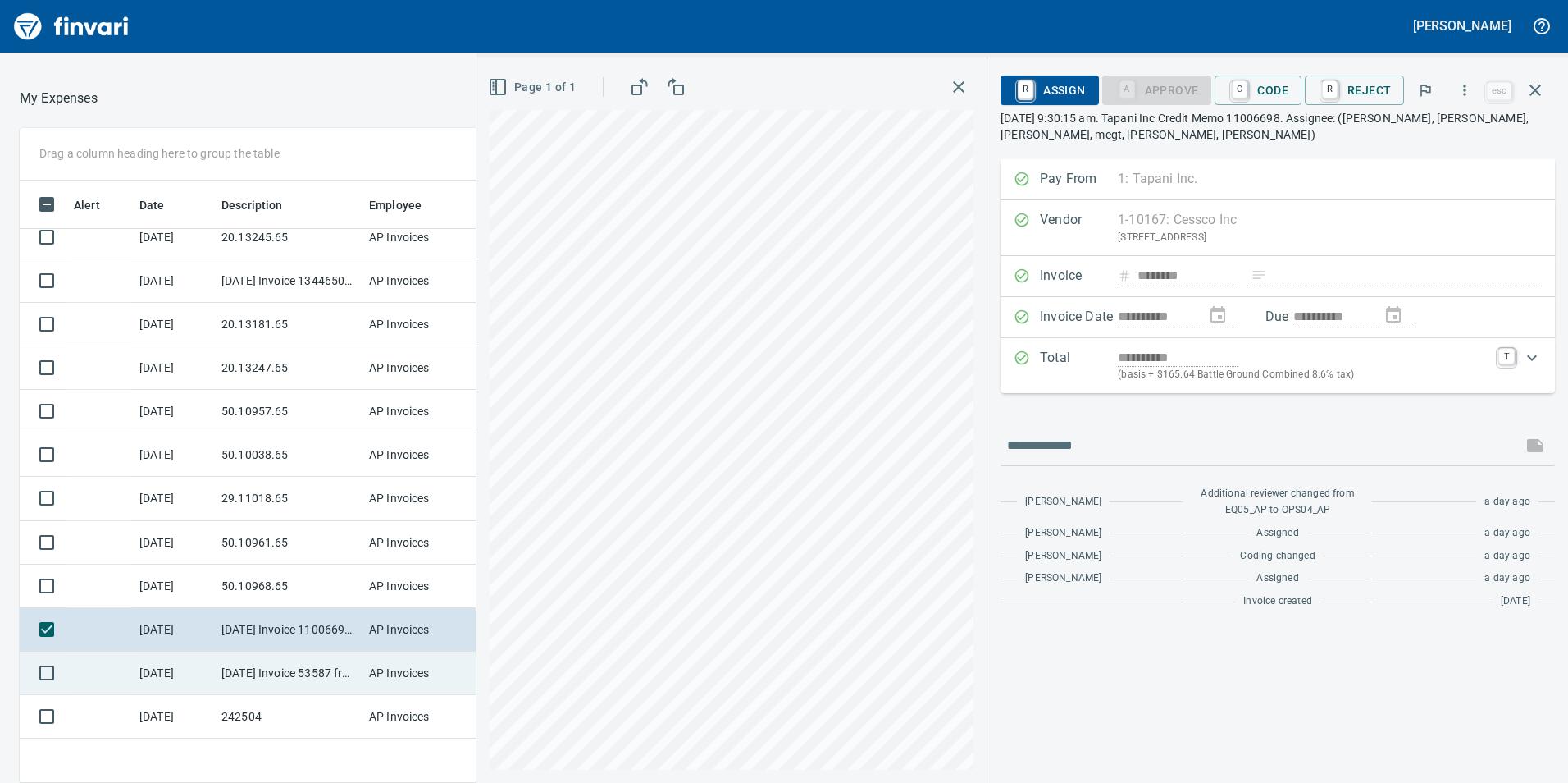
click at [308, 683] on td "[DATE] Invoice 53587 from Van-port Rigging Inc (1-11072)" at bounding box center [289, 673] width 147 height 43
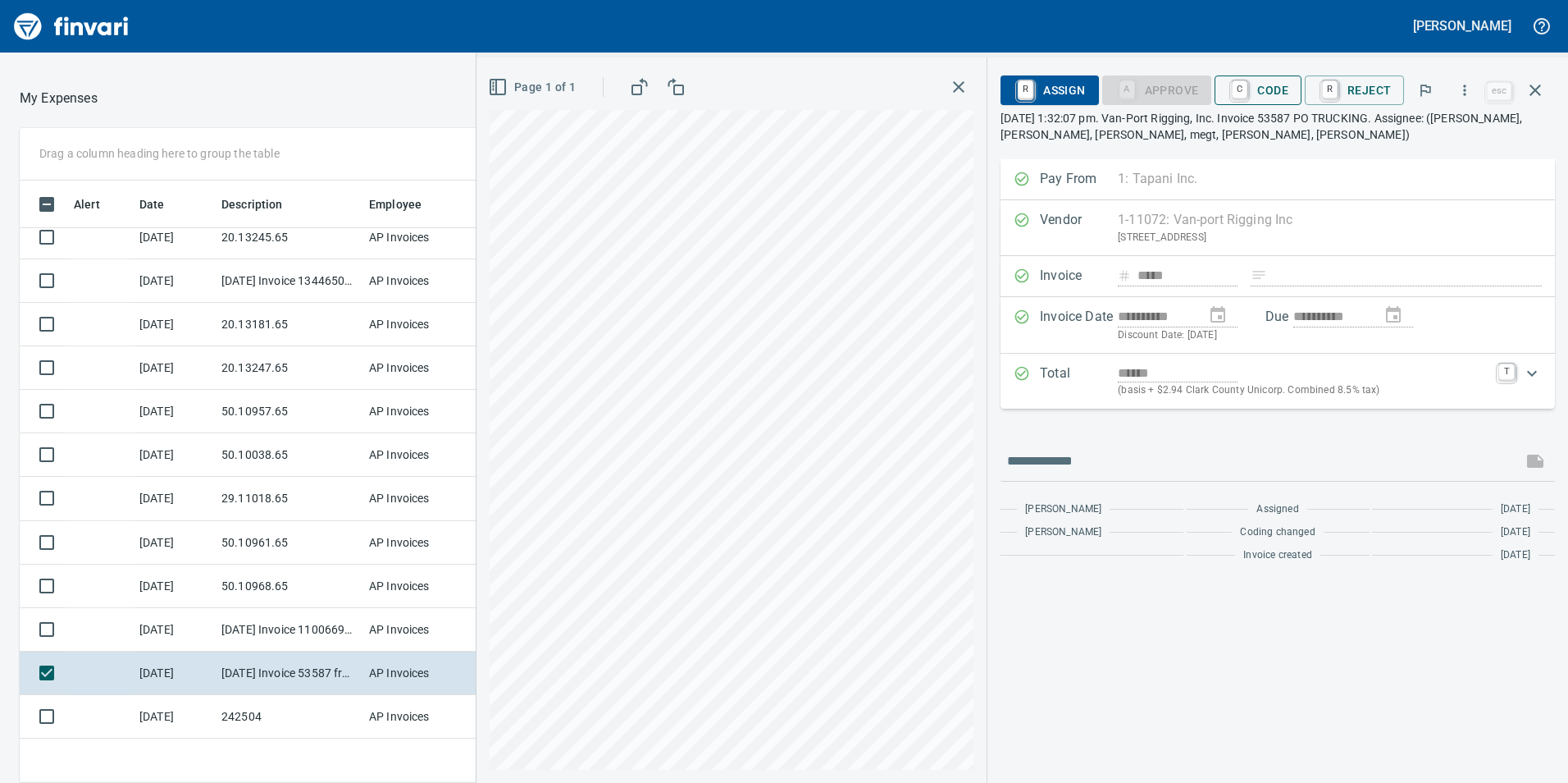
click at [1259, 91] on span "C Code" at bounding box center [1259, 90] width 61 height 28
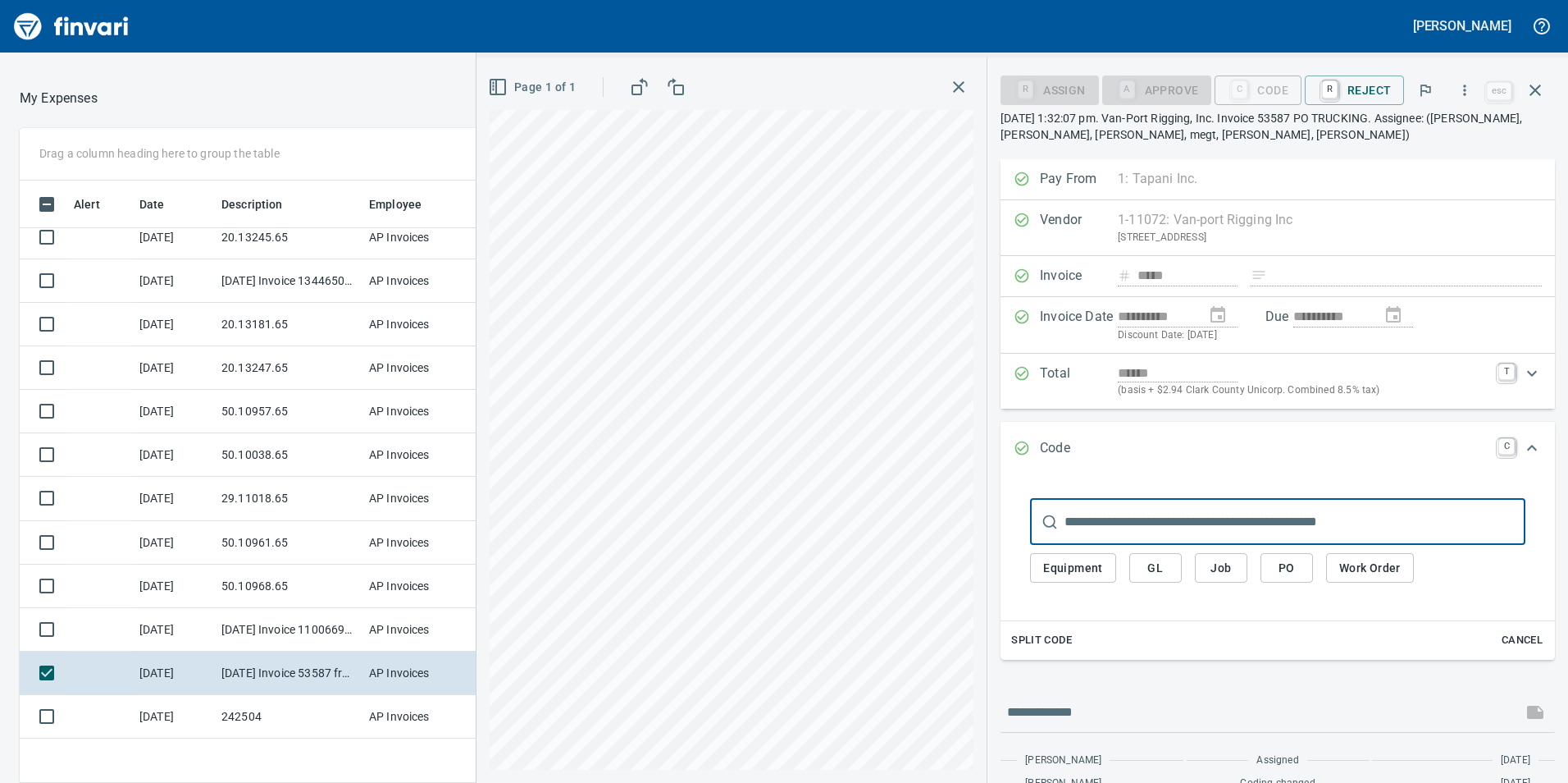
click at [1097, 567] on span "Equipment" at bounding box center [1073, 568] width 60 height 21
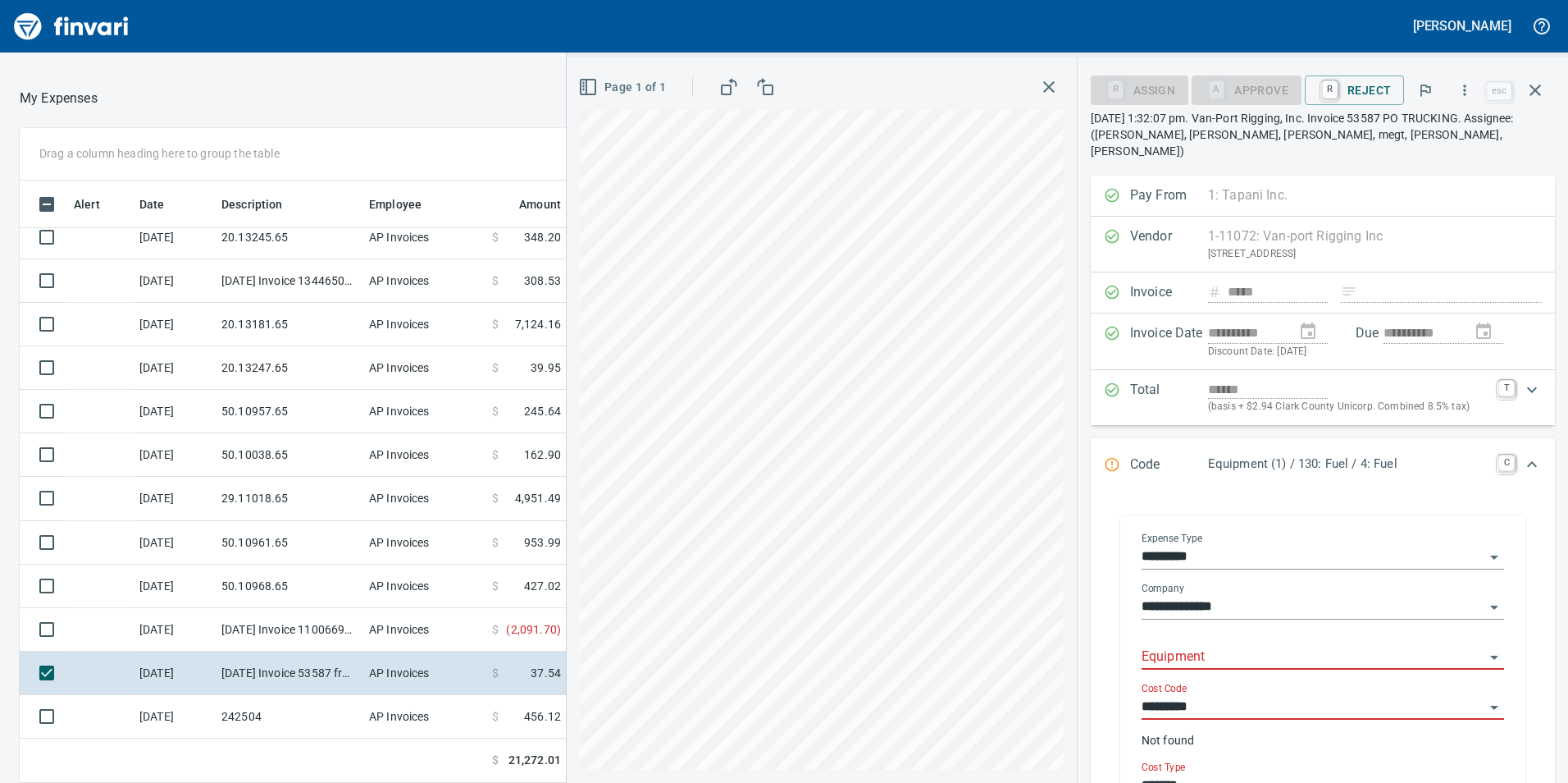
click at [1239, 646] on input "Equipment" at bounding box center [1313, 657] width 343 height 23
drag, startPoint x: 1239, startPoint y: 636, endPoint x: 1126, endPoint y: 640, distance: 113.1
click at [1126, 640] on div "**********" at bounding box center [1323, 687] width 405 height 344
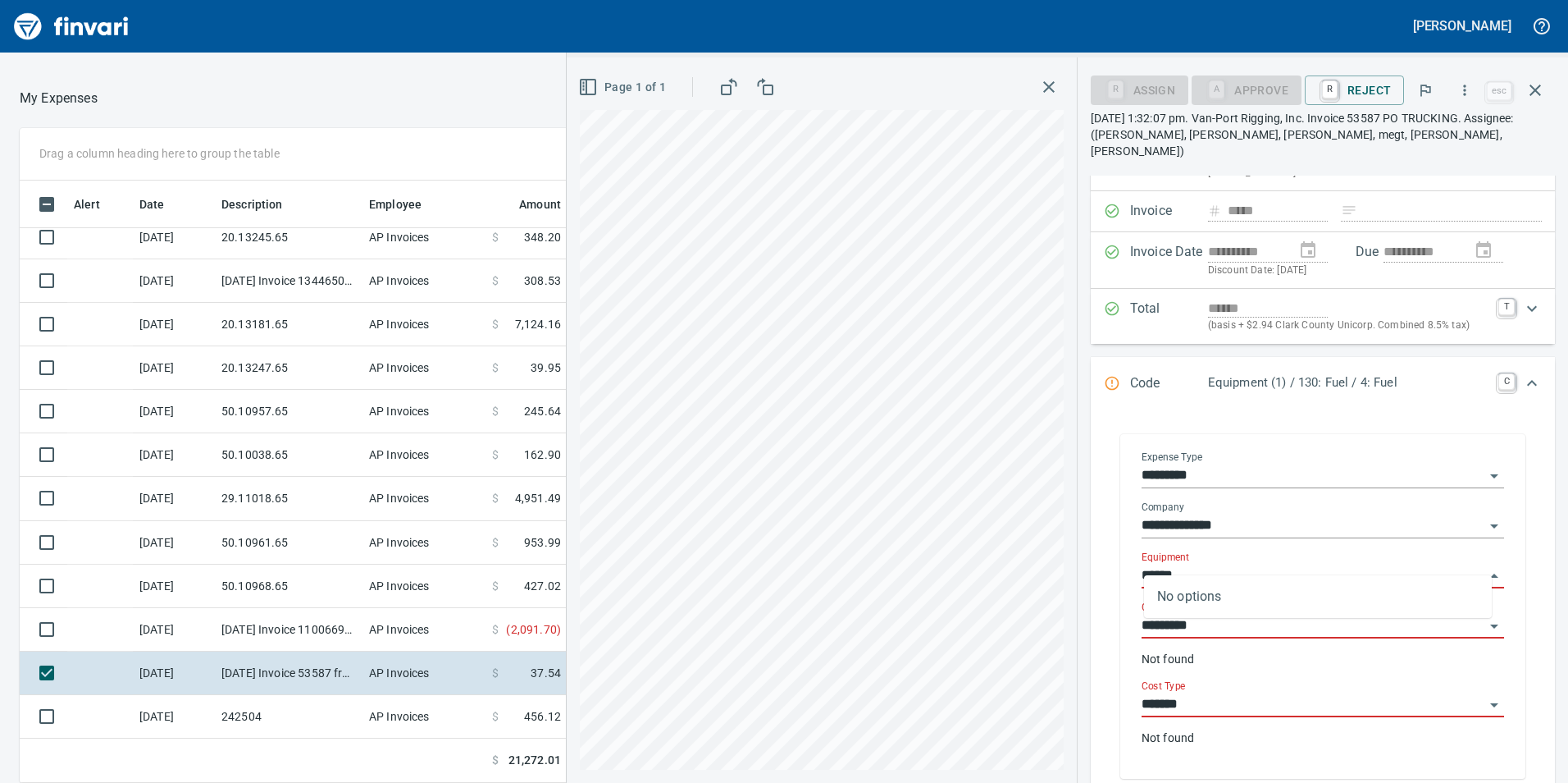
scroll to position [246, 0]
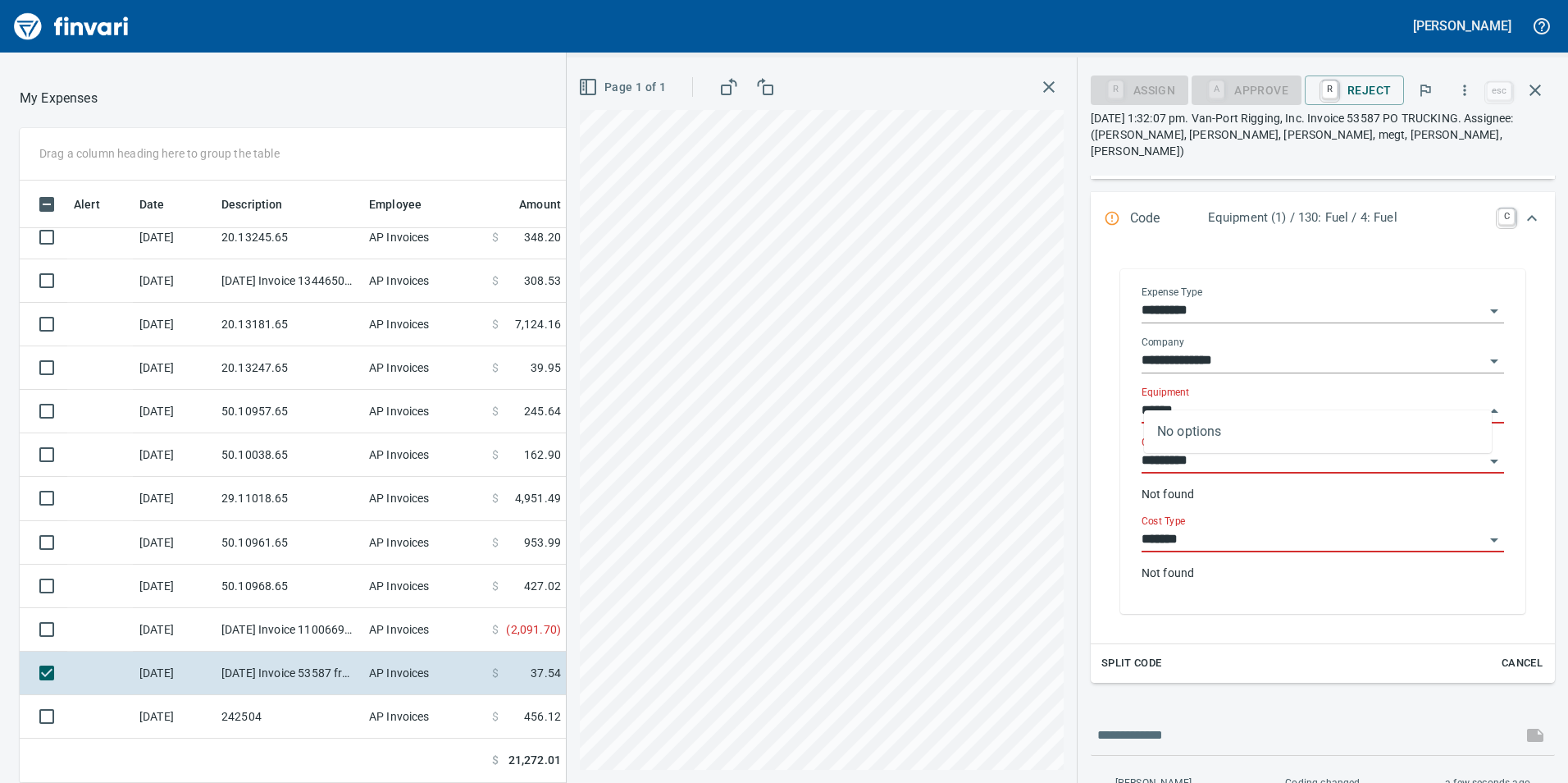
click at [1227, 401] on input "******" at bounding box center [1313, 411] width 343 height 23
click at [1015, 391] on div "**********" at bounding box center [1067, 420] width 1001 height 725
click at [1219, 400] on input "******" at bounding box center [1313, 411] width 343 height 23
type input "******"
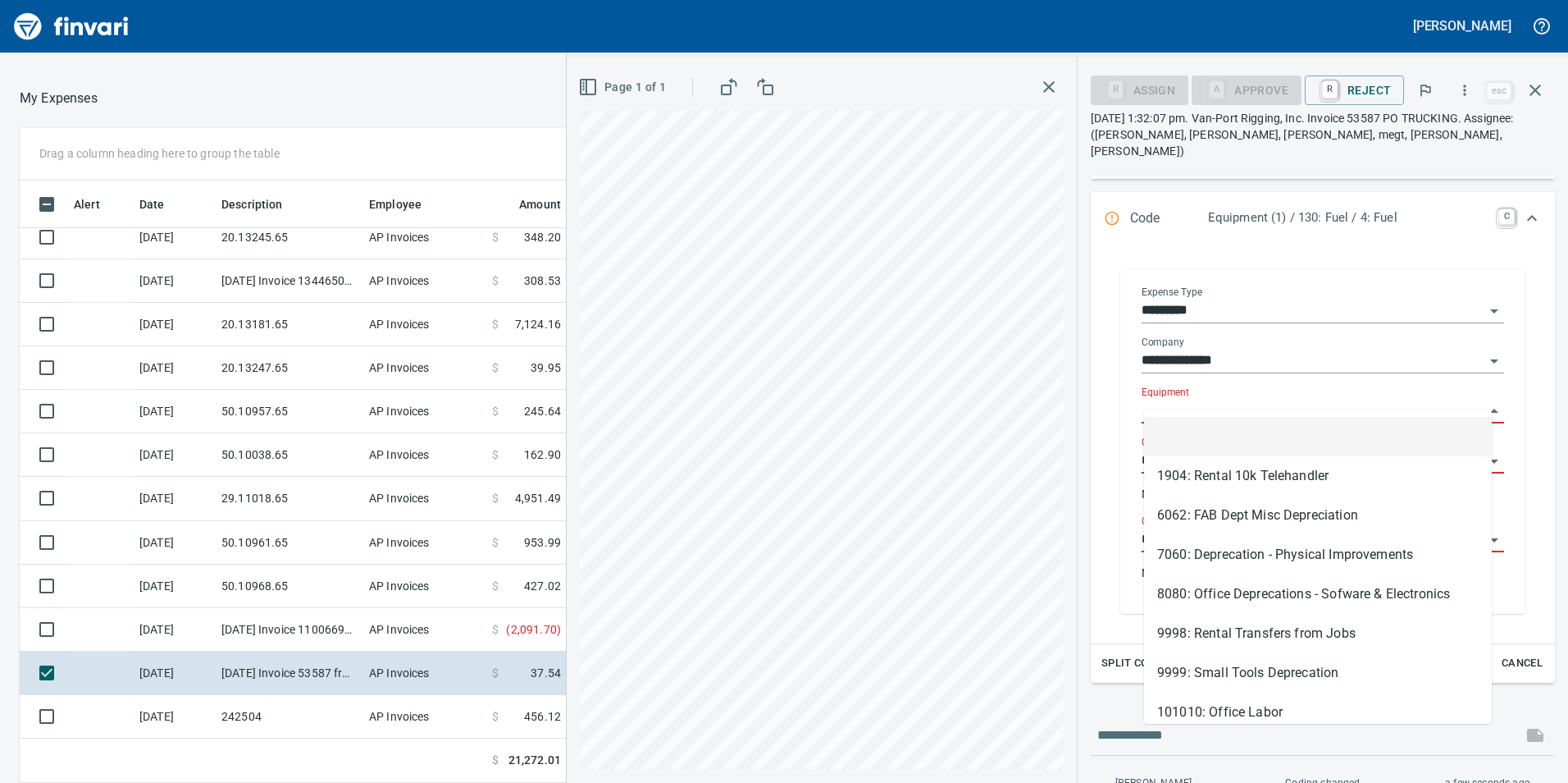
drag, startPoint x: 1199, startPoint y: 389, endPoint x: 1202, endPoint y: 401, distance: 12.4
click at [1202, 401] on input "Equipment" at bounding box center [1313, 411] width 343 height 23
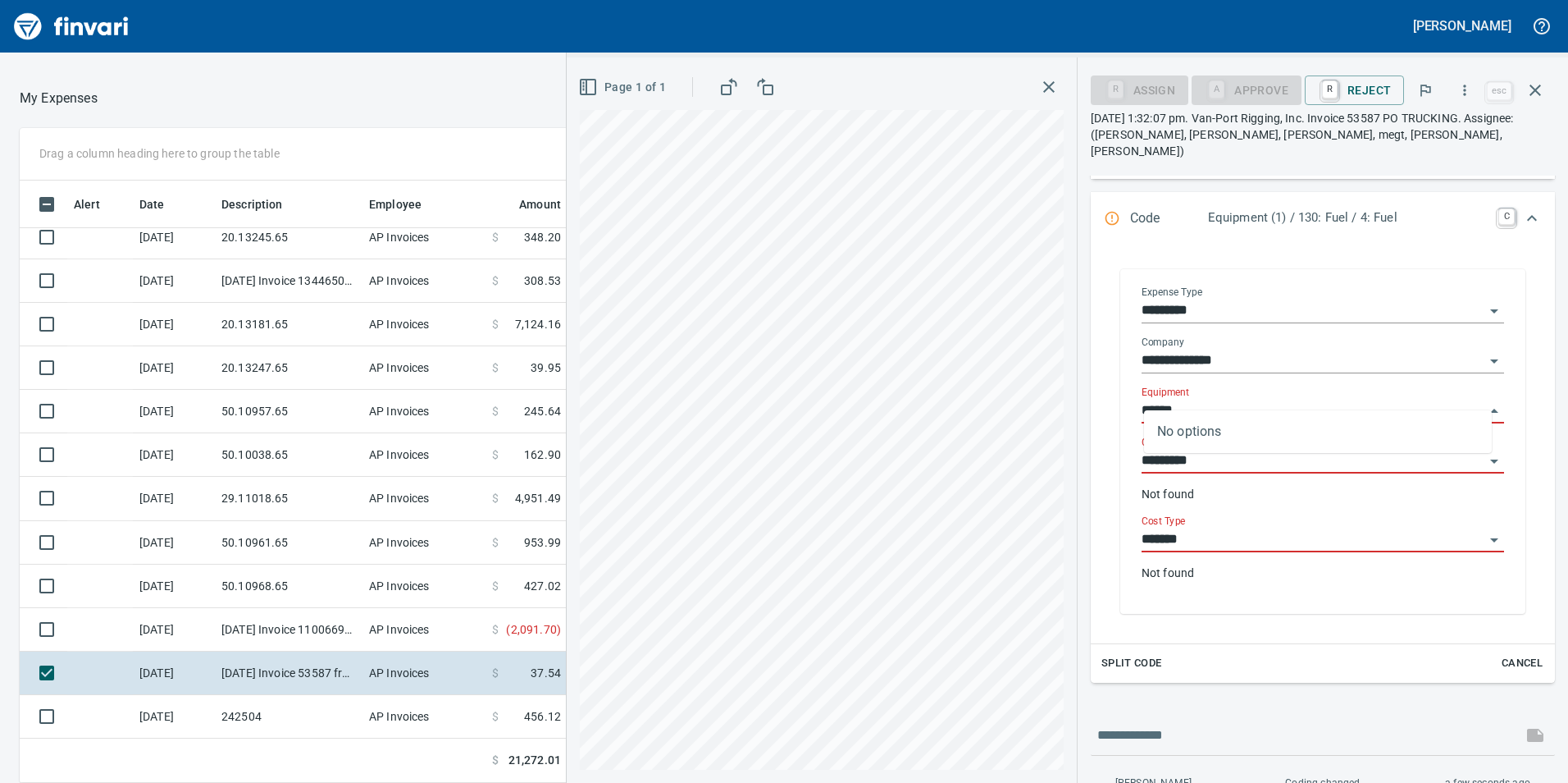
scroll to position [590, 1082]
click at [1162, 400] on input "******" at bounding box center [1313, 411] width 343 height 23
click at [1168, 400] on input "******" at bounding box center [1313, 411] width 343 height 23
type input "******"
click at [1194, 400] on input "******" at bounding box center [1313, 411] width 343 height 23
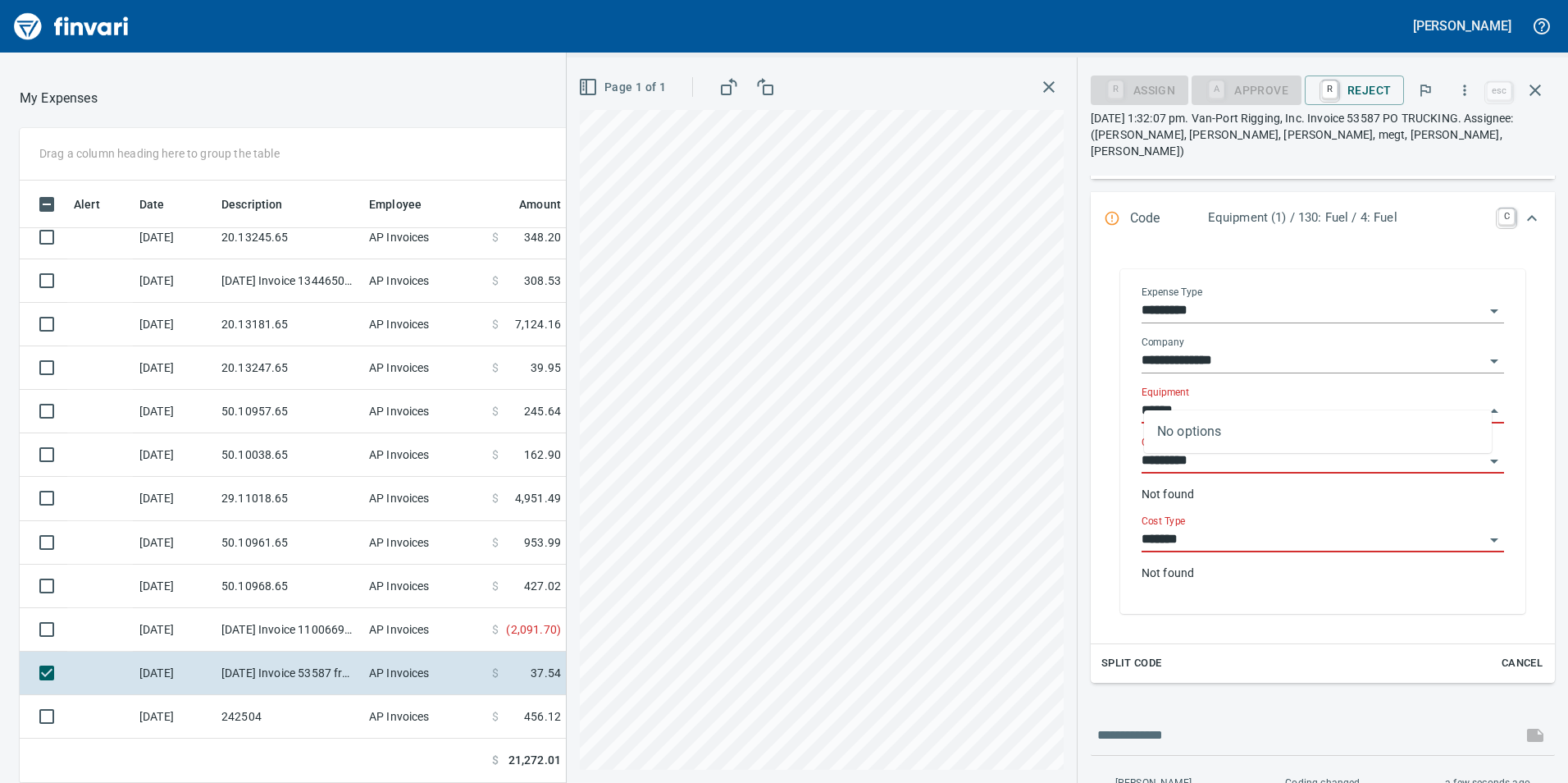
click at [1467, 400] on input "******" at bounding box center [1313, 411] width 343 height 23
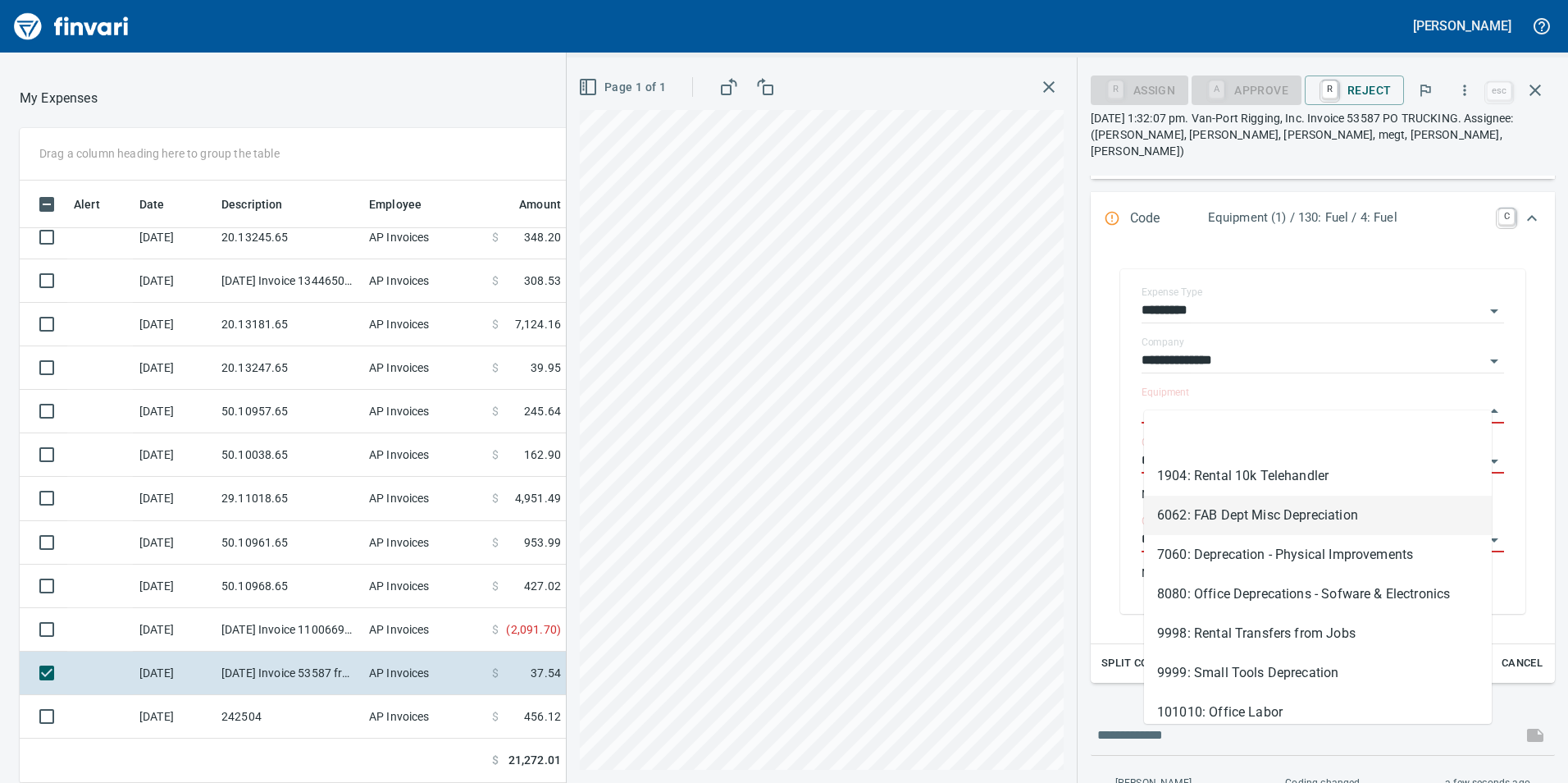
click at [1104, 445] on div "**********" at bounding box center [1324, 445] width 465 height 397
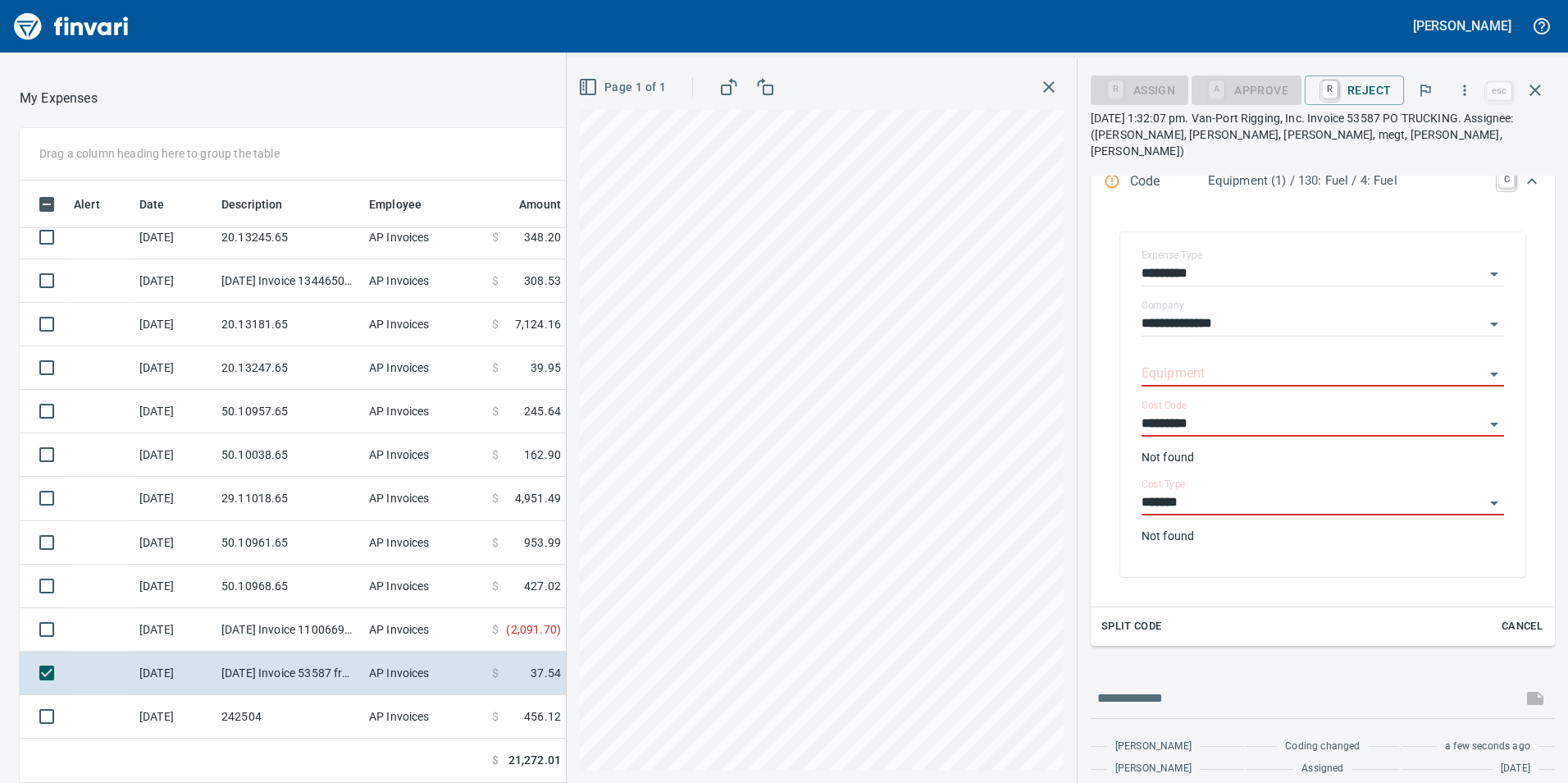
scroll to position [303, 0]
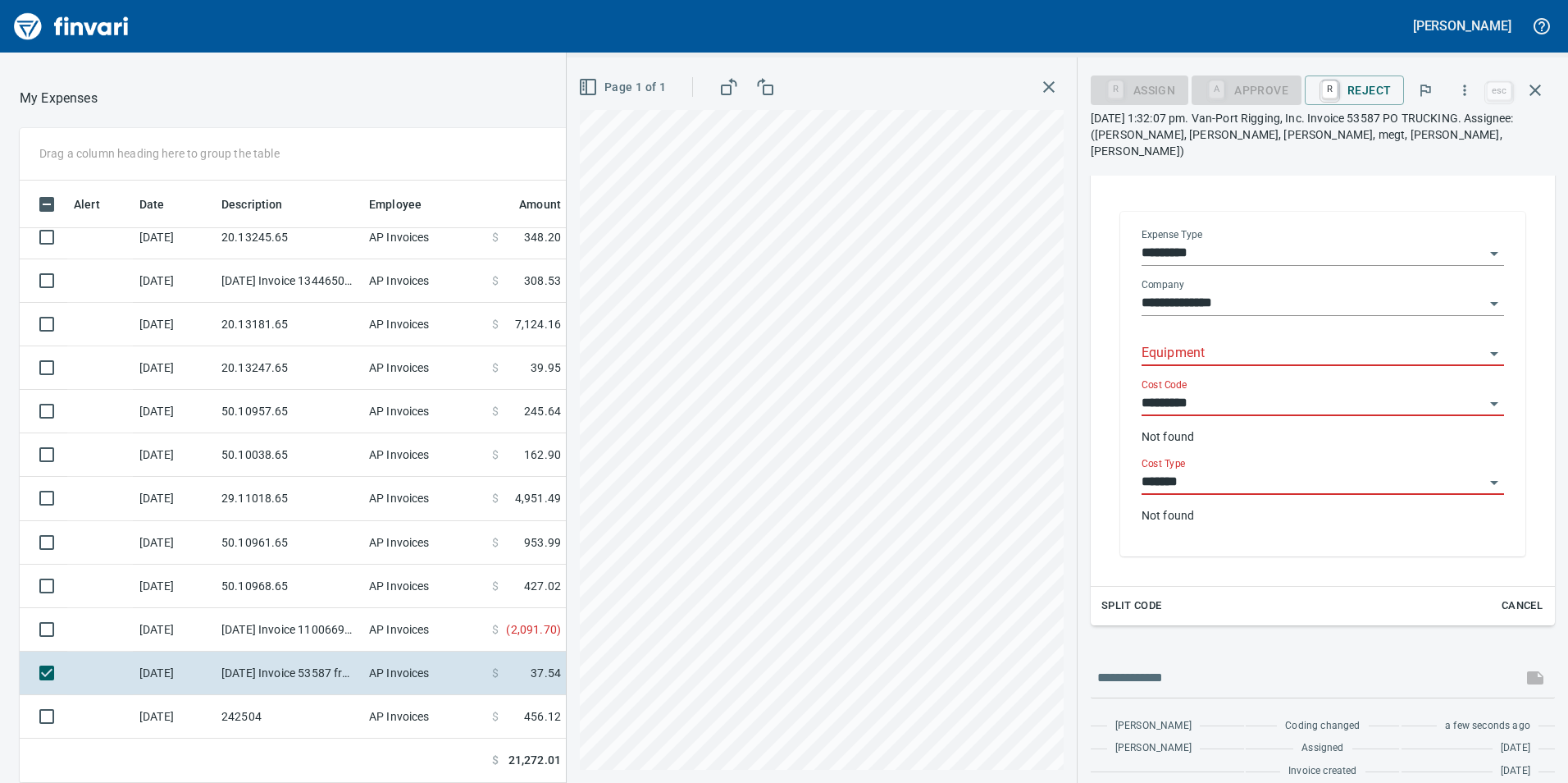
click at [1303, 346] on input "Equipment" at bounding box center [1313, 354] width 343 height 23
type input "******"
click at [1467, 343] on input "******" at bounding box center [1313, 354] width 343 height 23
type input "****"
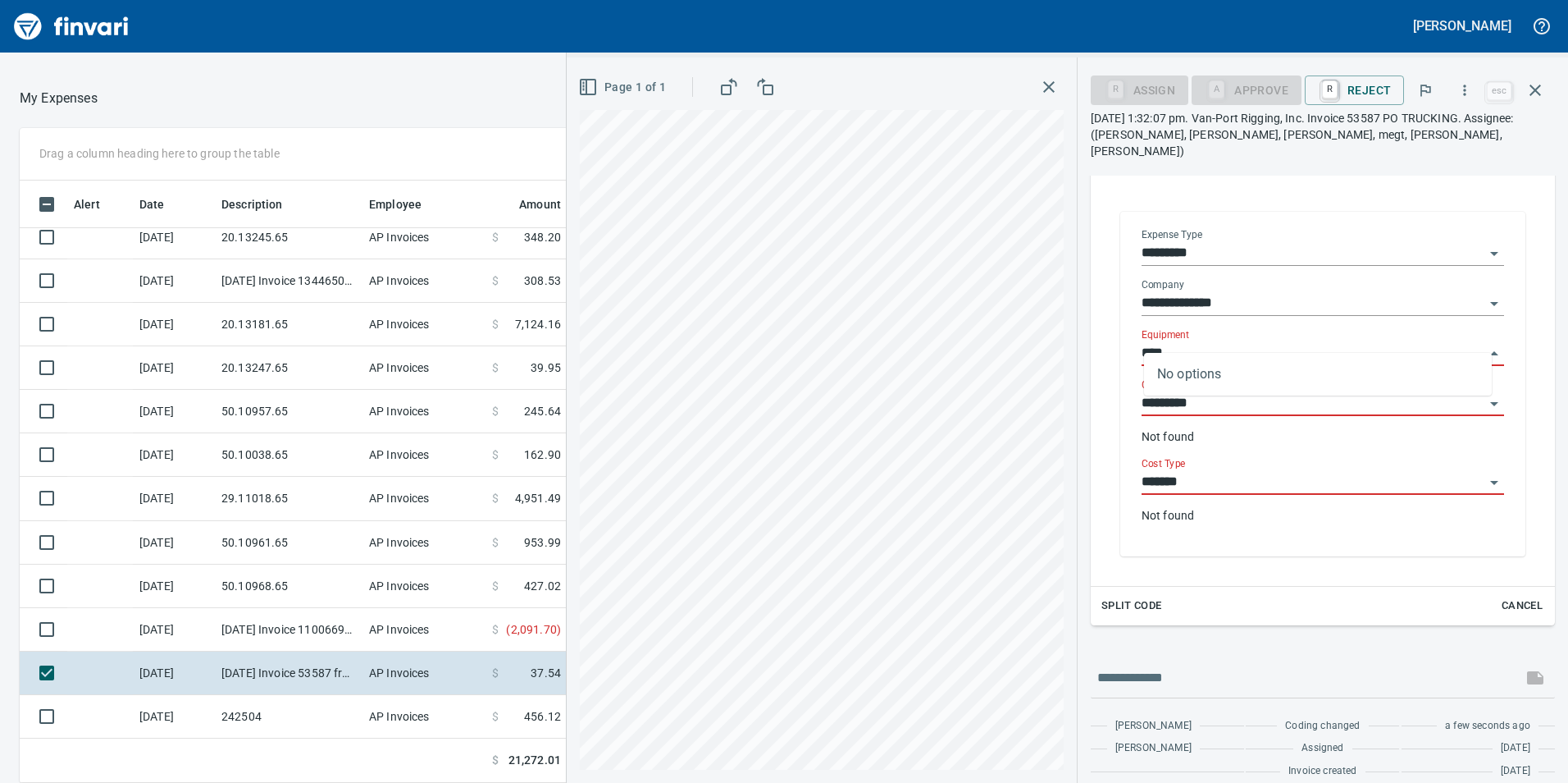
click at [1466, 343] on input "****" at bounding box center [1313, 354] width 343 height 23
type input "******"
click at [1467, 343] on input "******" at bounding box center [1313, 354] width 343 height 23
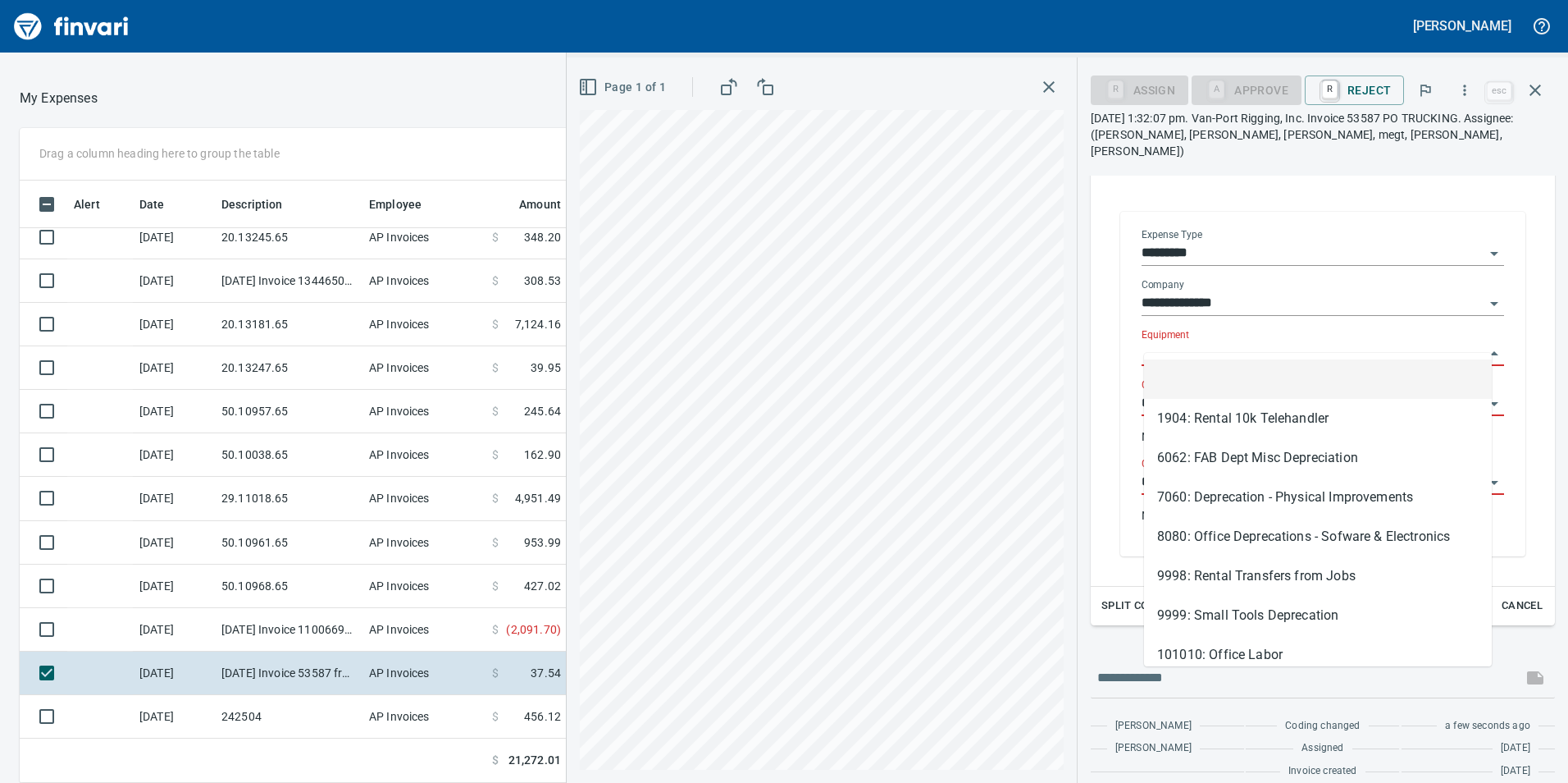
click at [1275, 343] on input "Equipment" at bounding box center [1313, 354] width 343 height 23
type input "*"
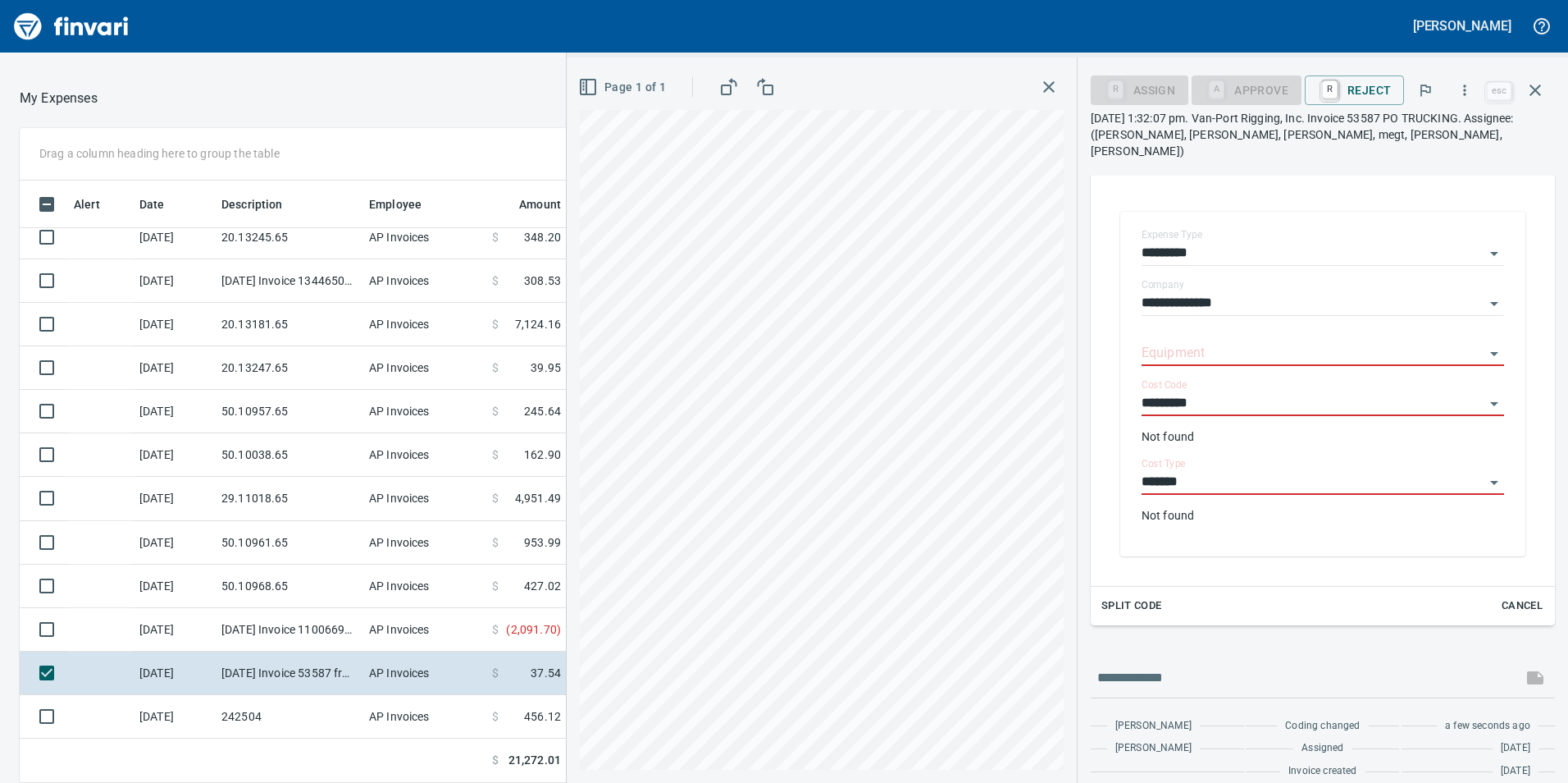
click at [1544, 317] on div "**********" at bounding box center [1323, 335] width 491 height 927
click at [1490, 244] on icon "Open" at bounding box center [1494, 253] width 20 height 20
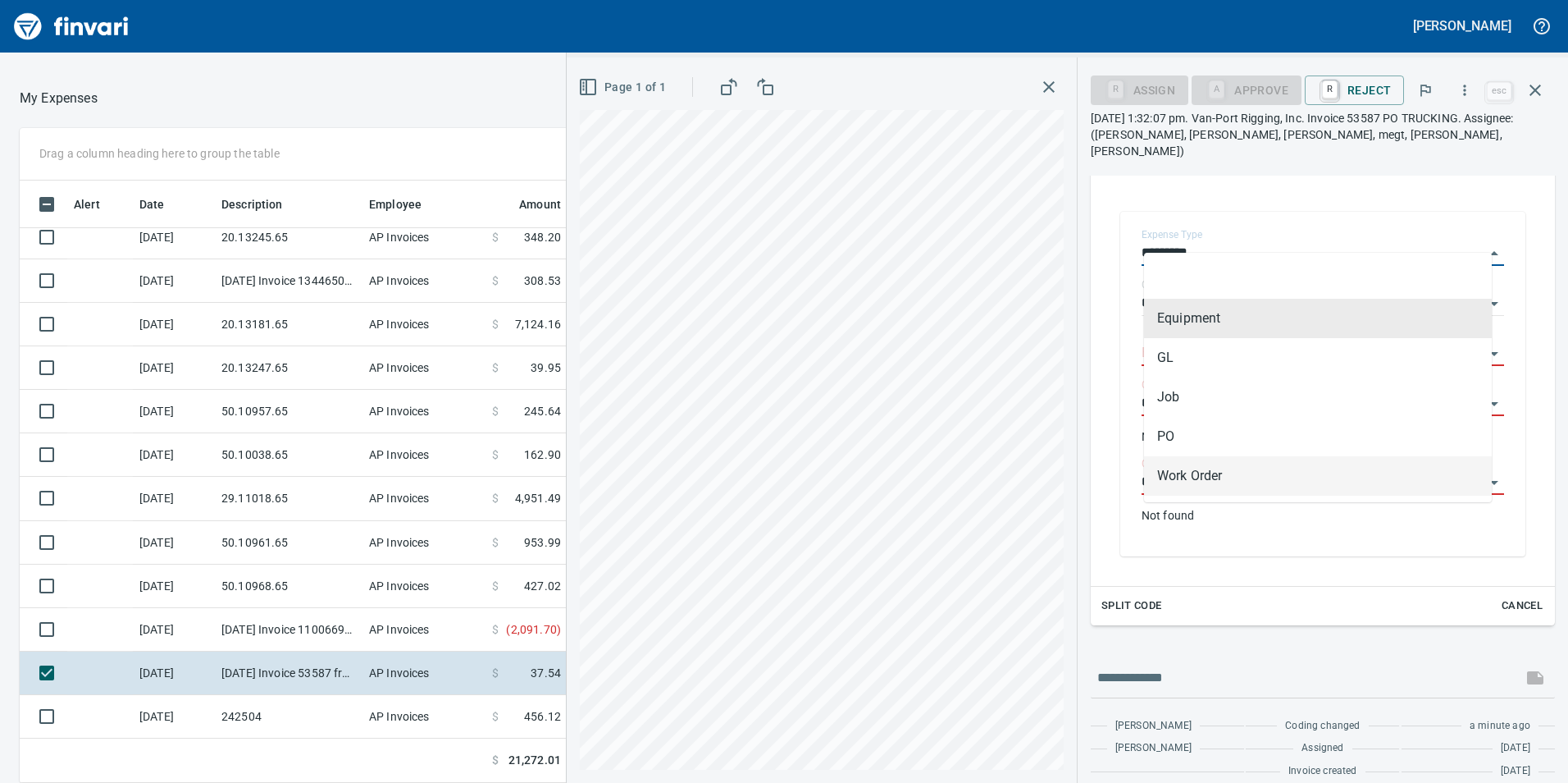
click at [1270, 467] on li "Work Order" at bounding box center [1318, 475] width 348 height 39
type input "**********"
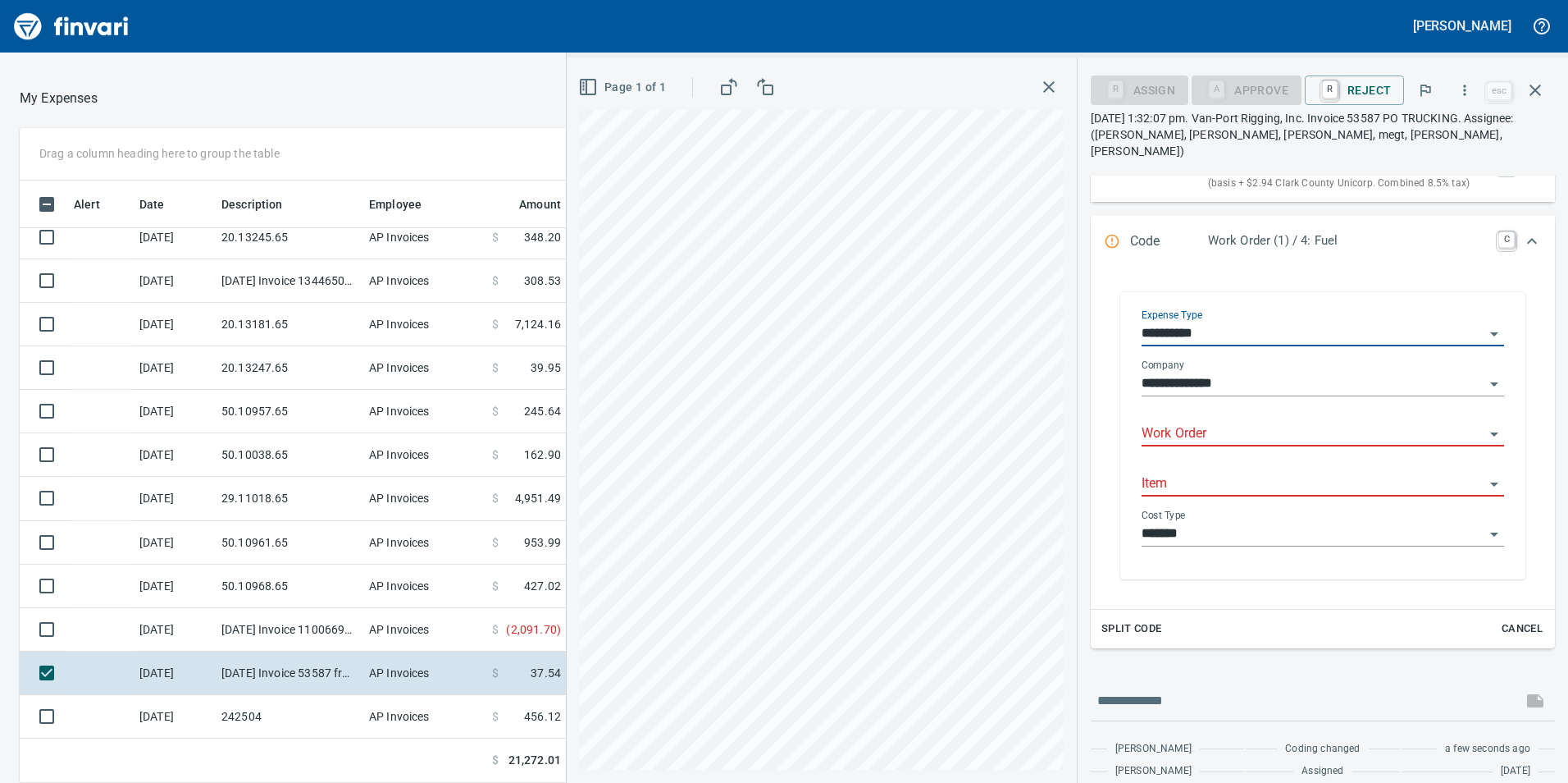
scroll to position [246, 0]
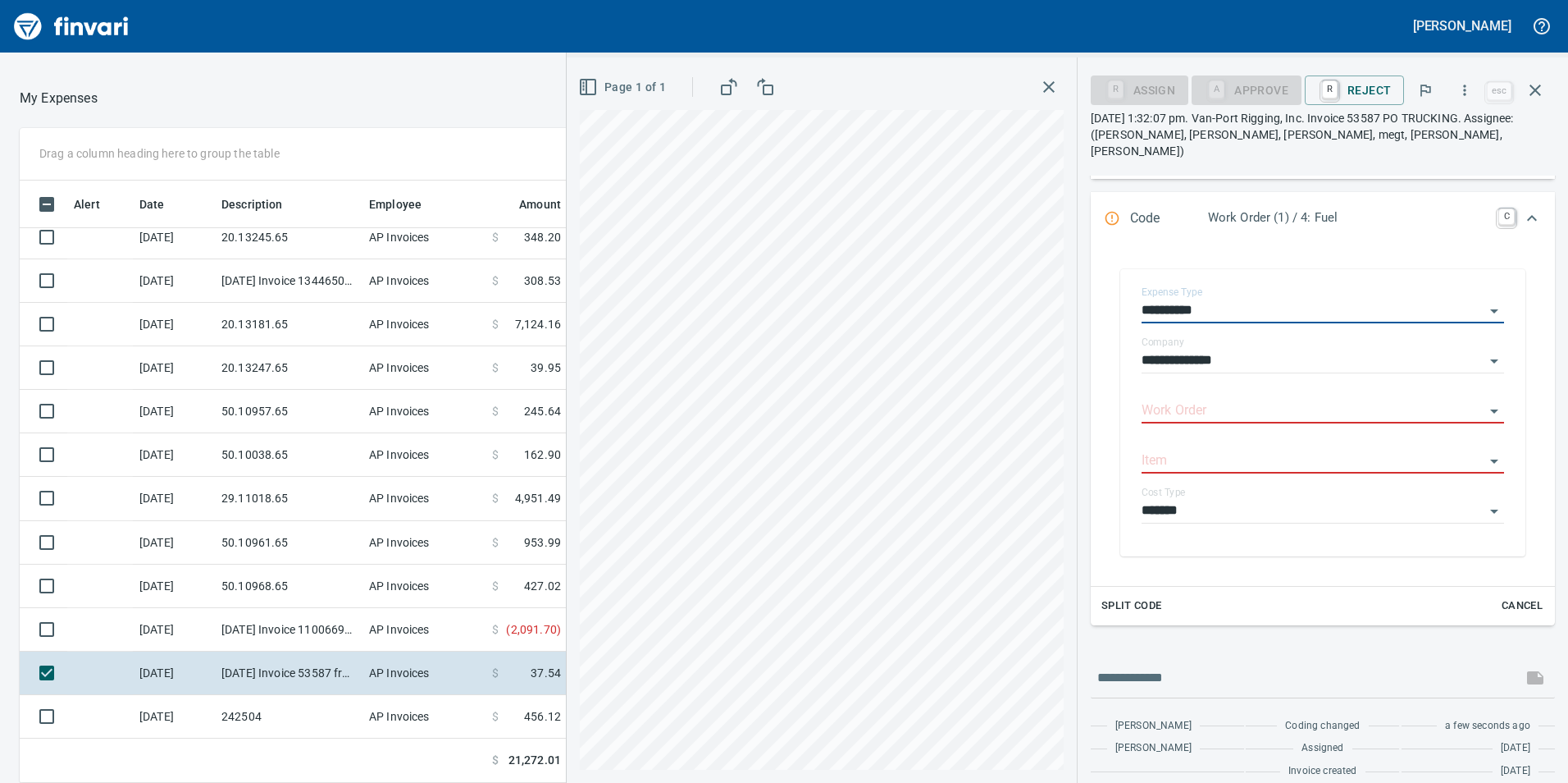
click at [1480, 208] on div "Code Work Order (1) / 4: Fuel C" at bounding box center [1308, 219] width 408 height 22
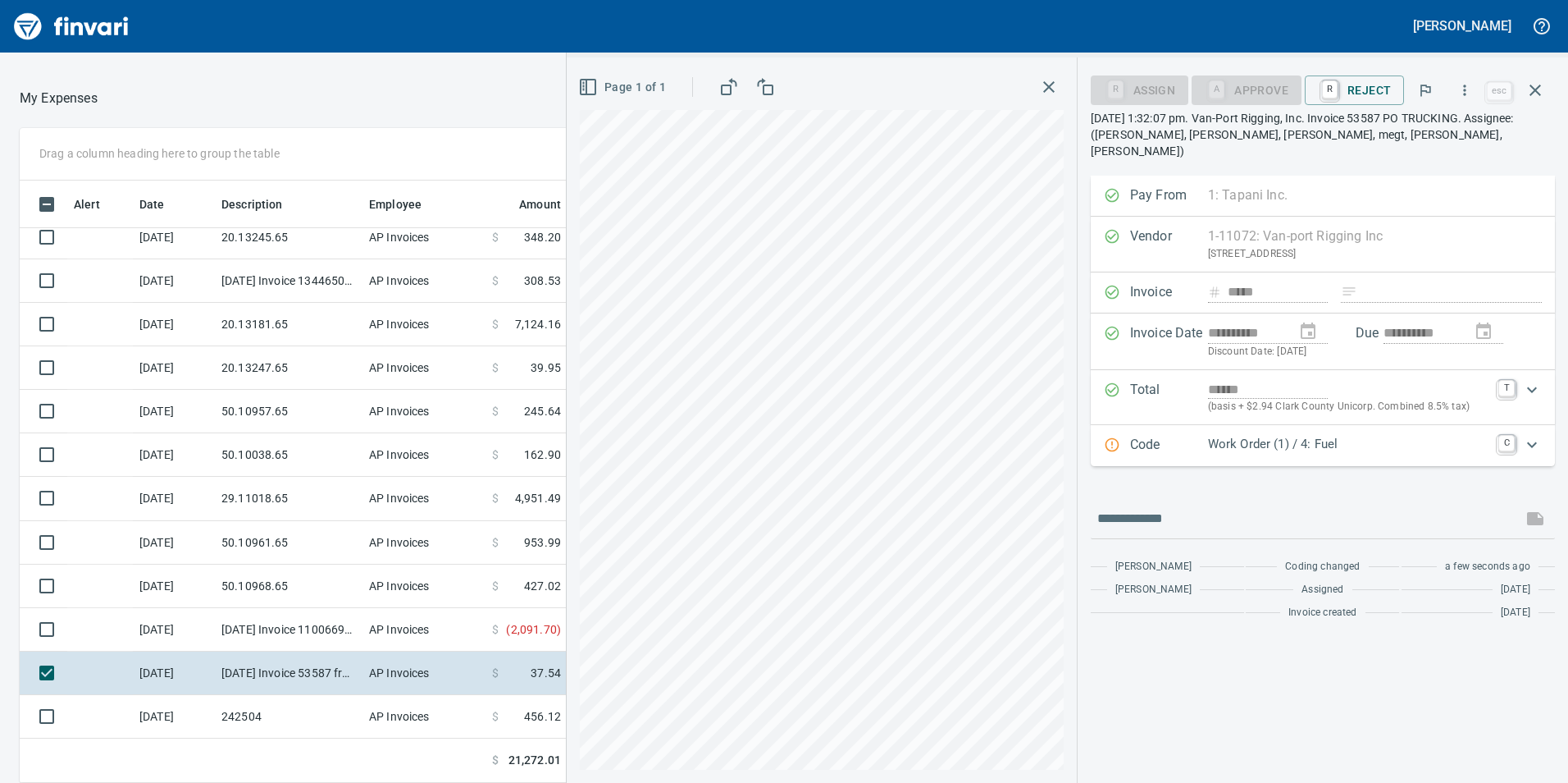
scroll to position [0, 0]
click at [1441, 440] on div "Code Work Order (1) / 4: Fuel C" at bounding box center [1324, 445] width 465 height 41
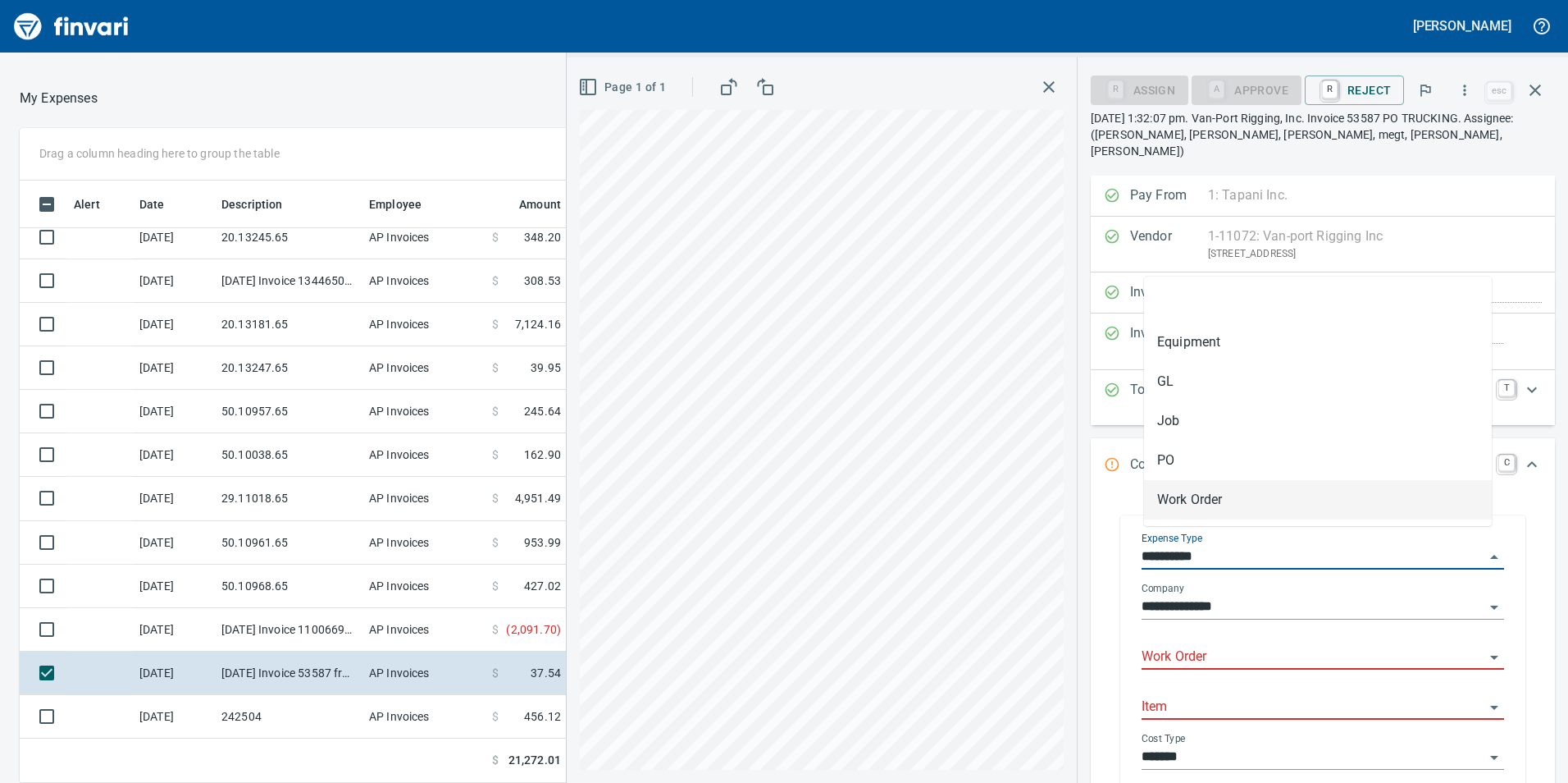
scroll to position [590, 1082]
click at [1282, 545] on input "**********" at bounding box center [1313, 557] width 343 height 23
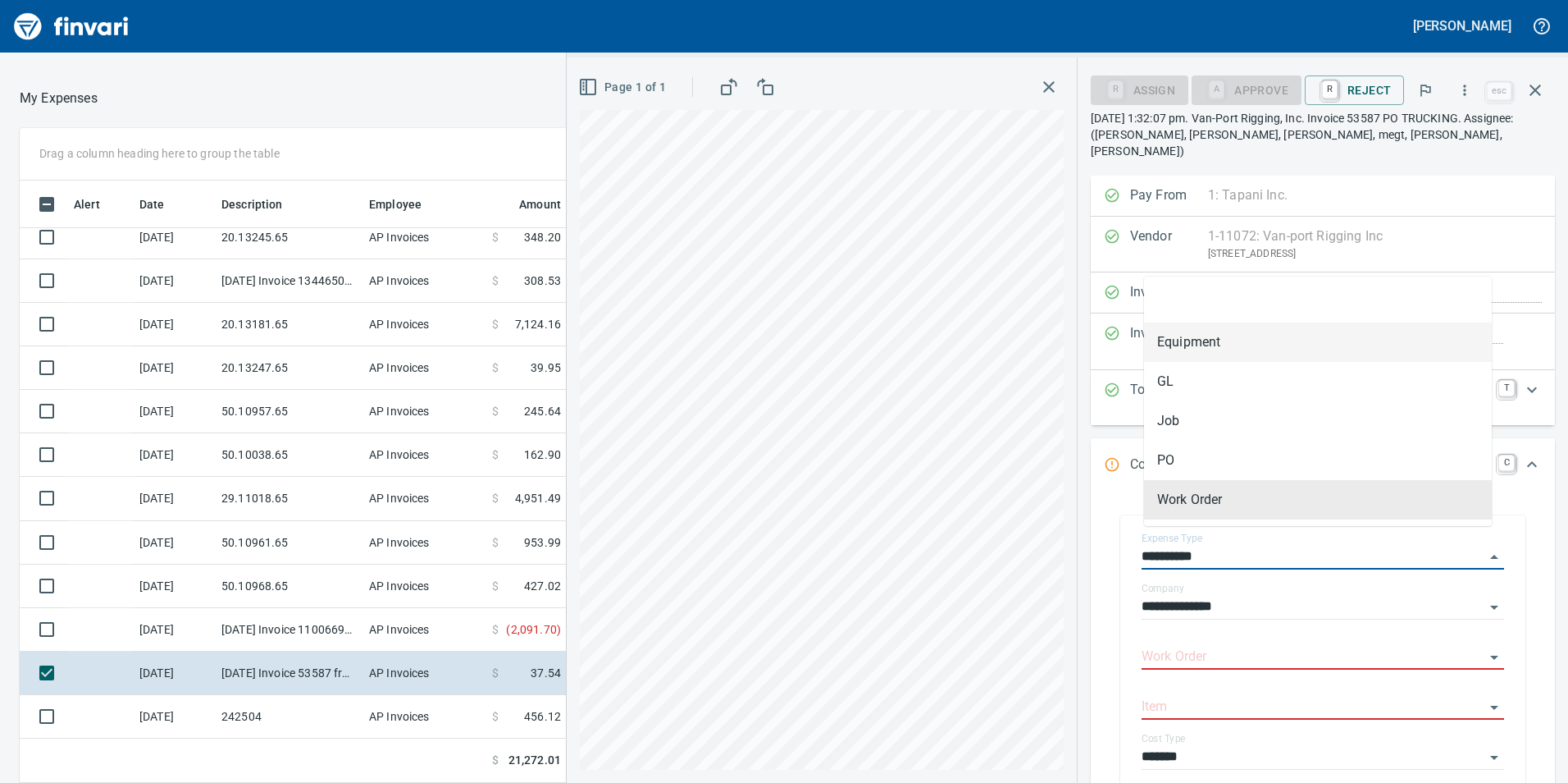
click at [1250, 349] on li "Equipment" at bounding box center [1318, 342] width 348 height 39
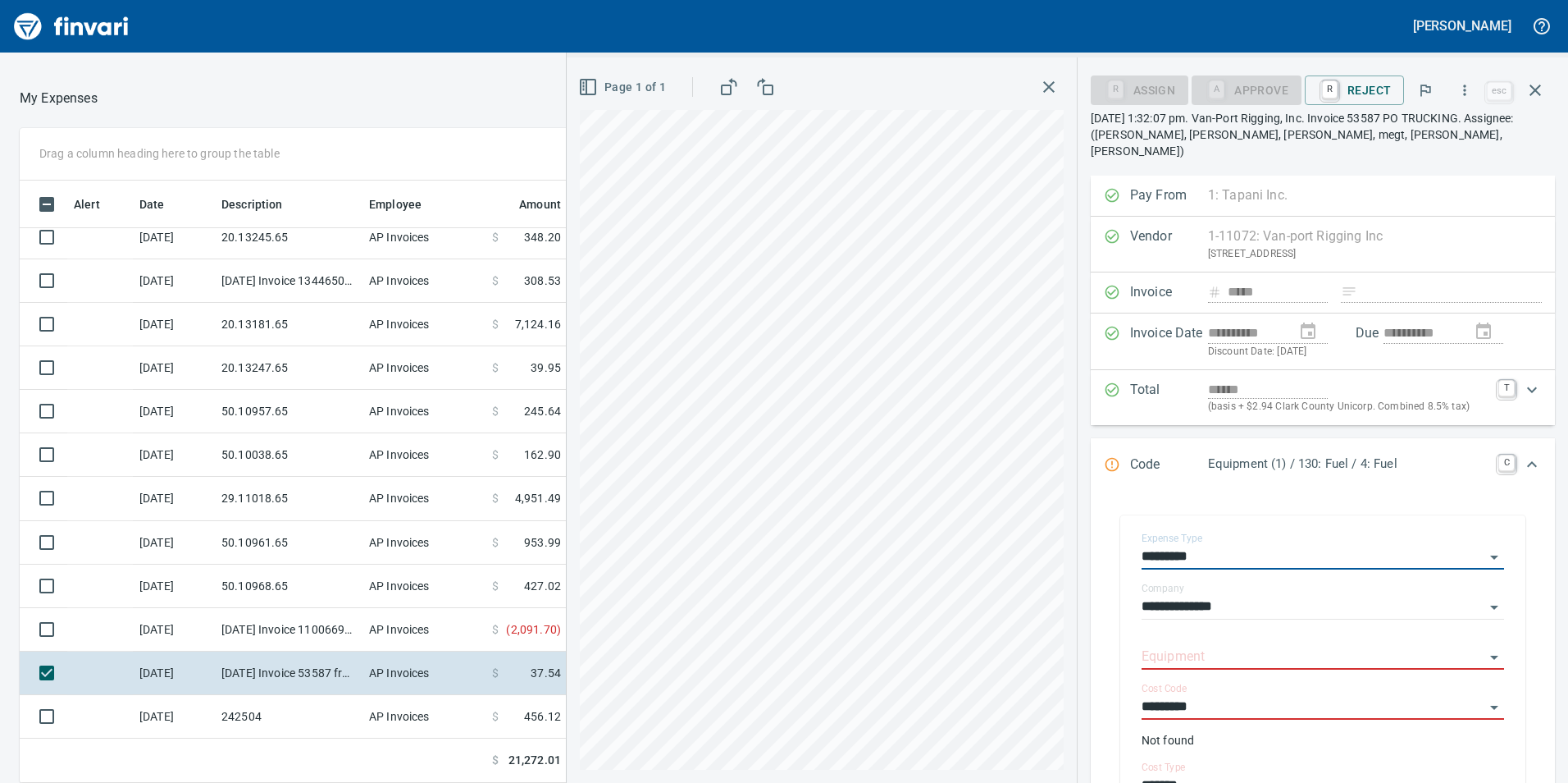
type input "*********"
click at [1310, 633] on div "Equipment" at bounding box center [1323, 651] width 362 height 37
click at [1317, 647] on input "Equipment" at bounding box center [1313, 657] width 343 height 23
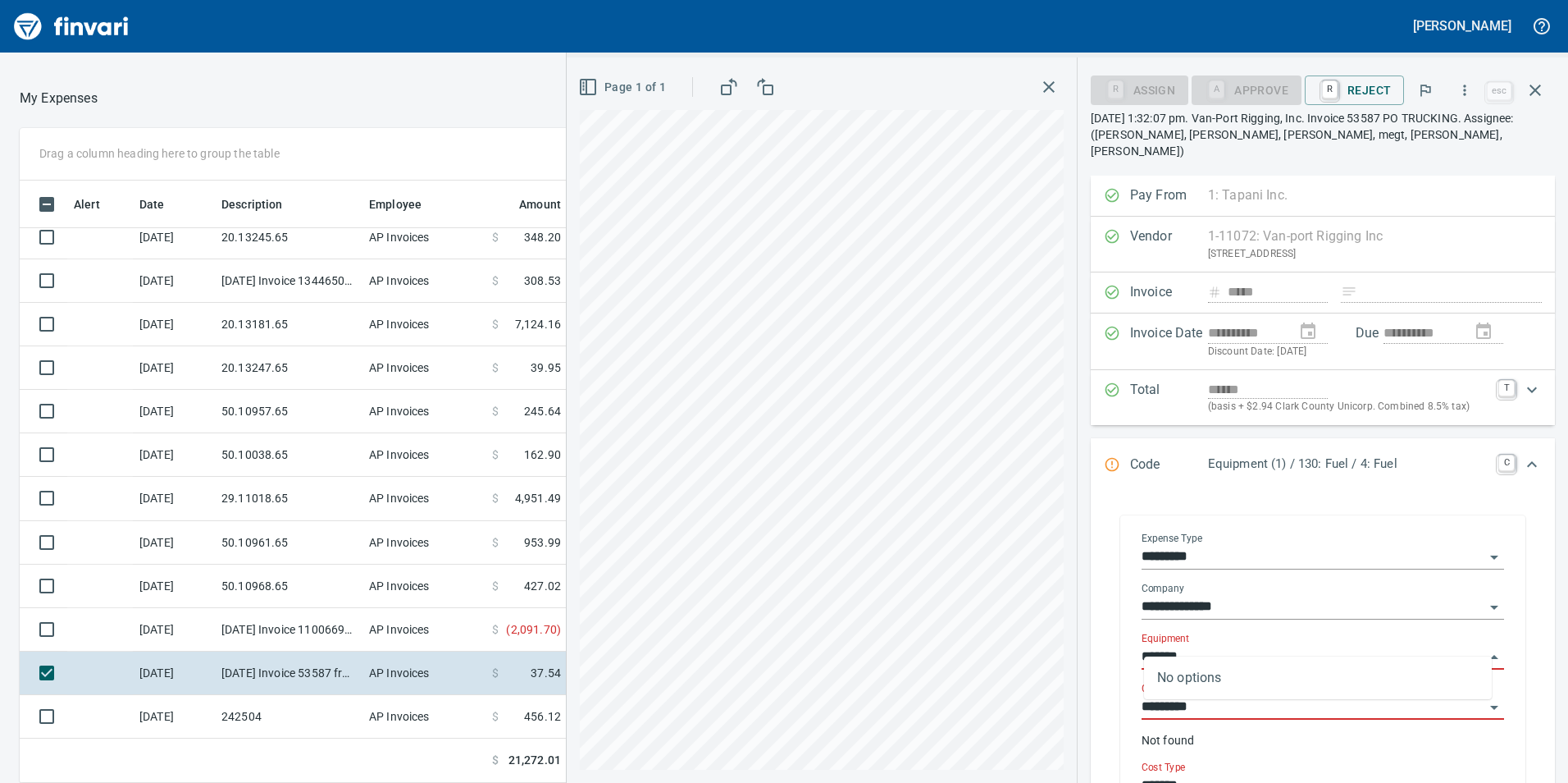
click at [1171, 646] on input "*******" at bounding box center [1313, 657] width 343 height 23
type input "******"
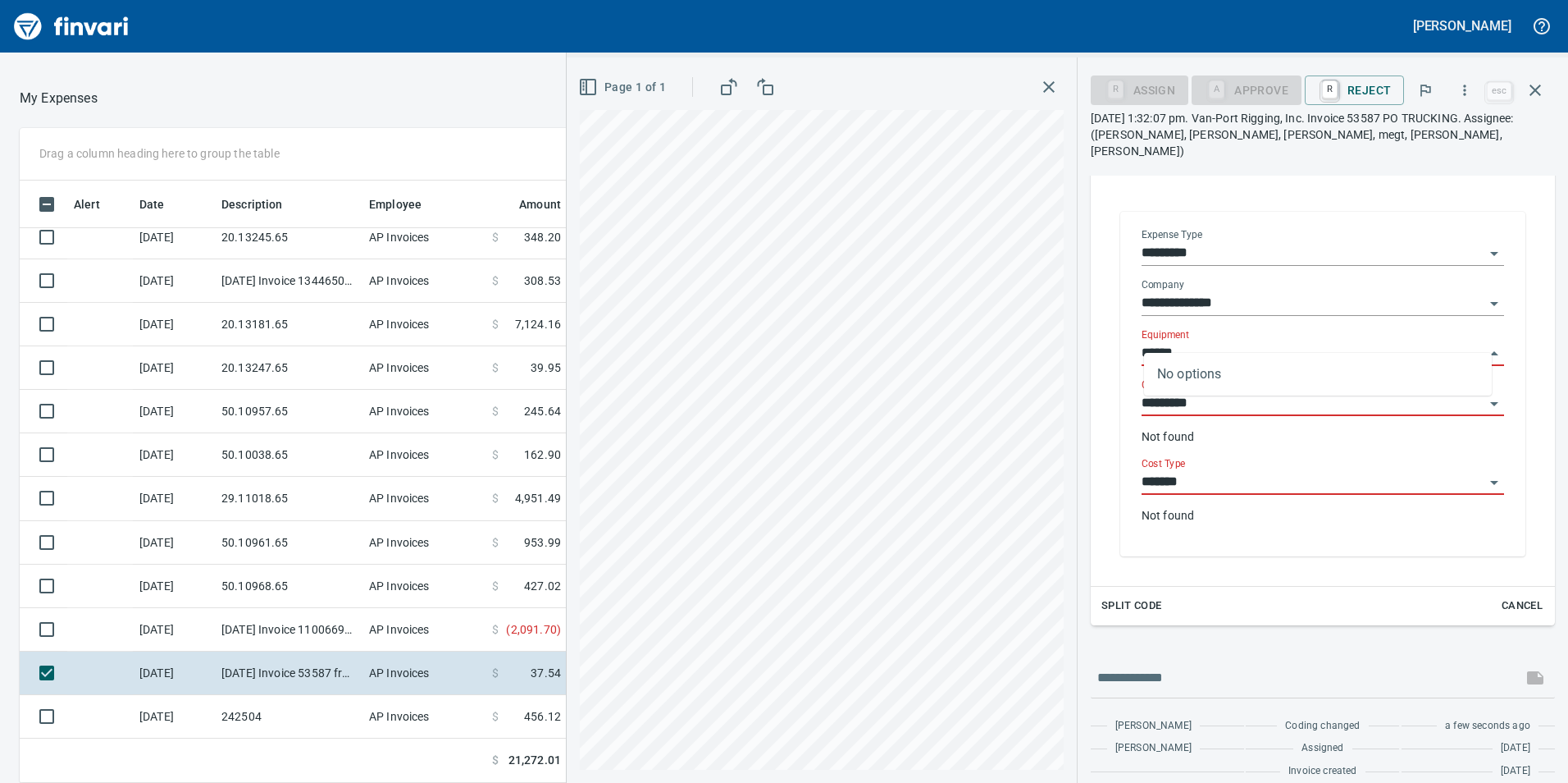
click at [1461, 343] on input "******" at bounding box center [1313, 354] width 343 height 23
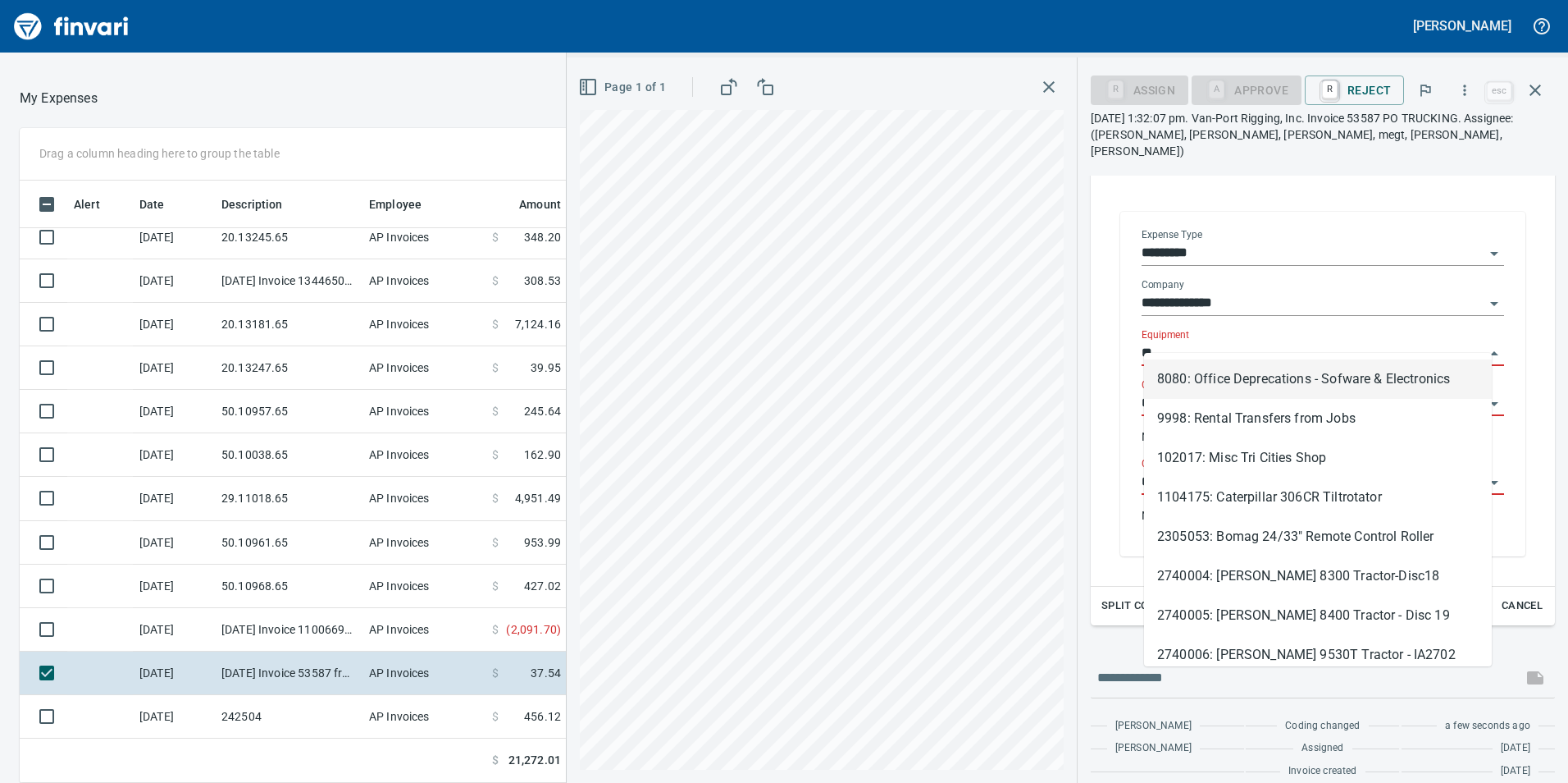
type input "*"
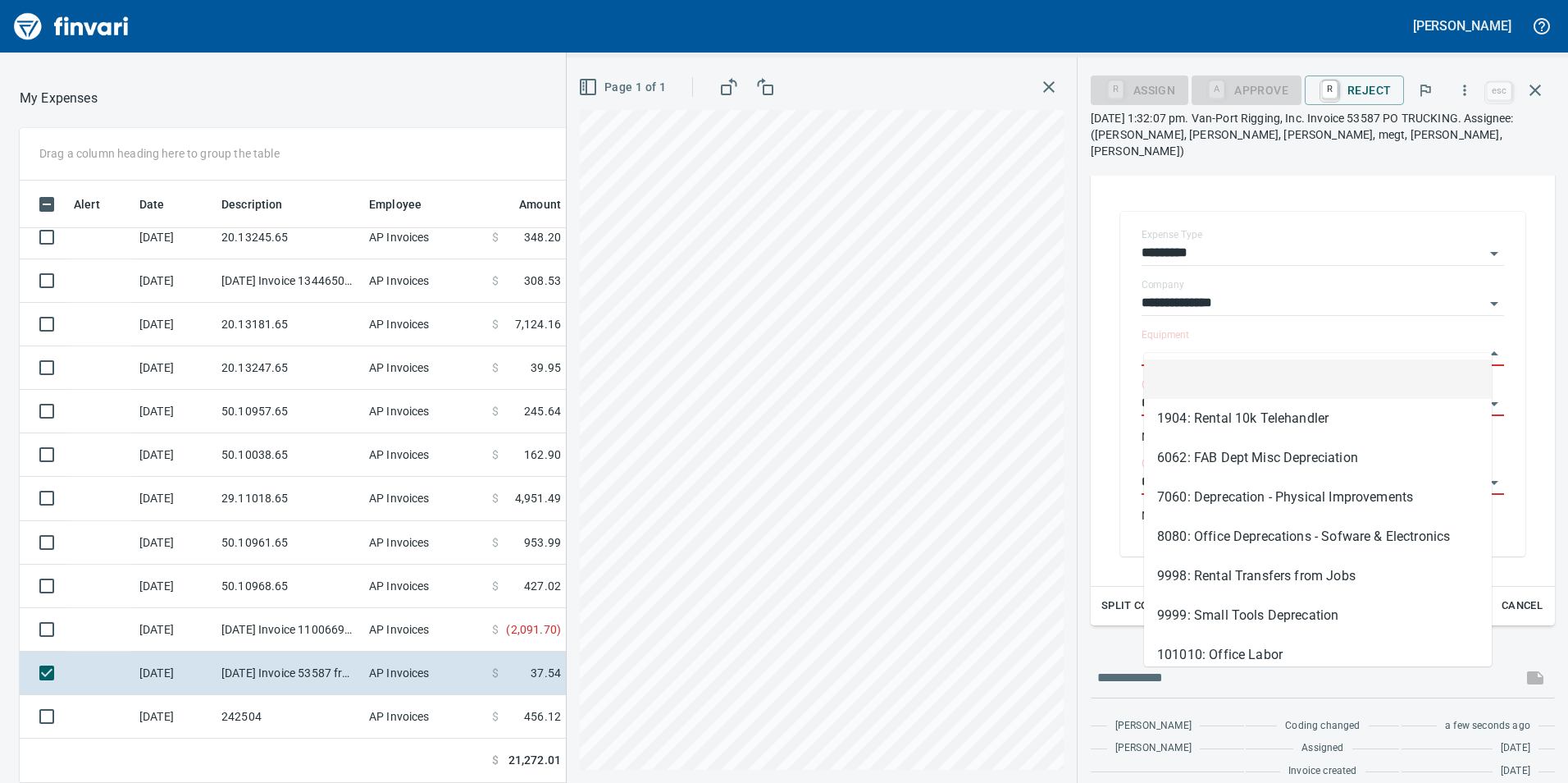
click at [1106, 395] on div "**********" at bounding box center [1324, 388] width 465 height 397
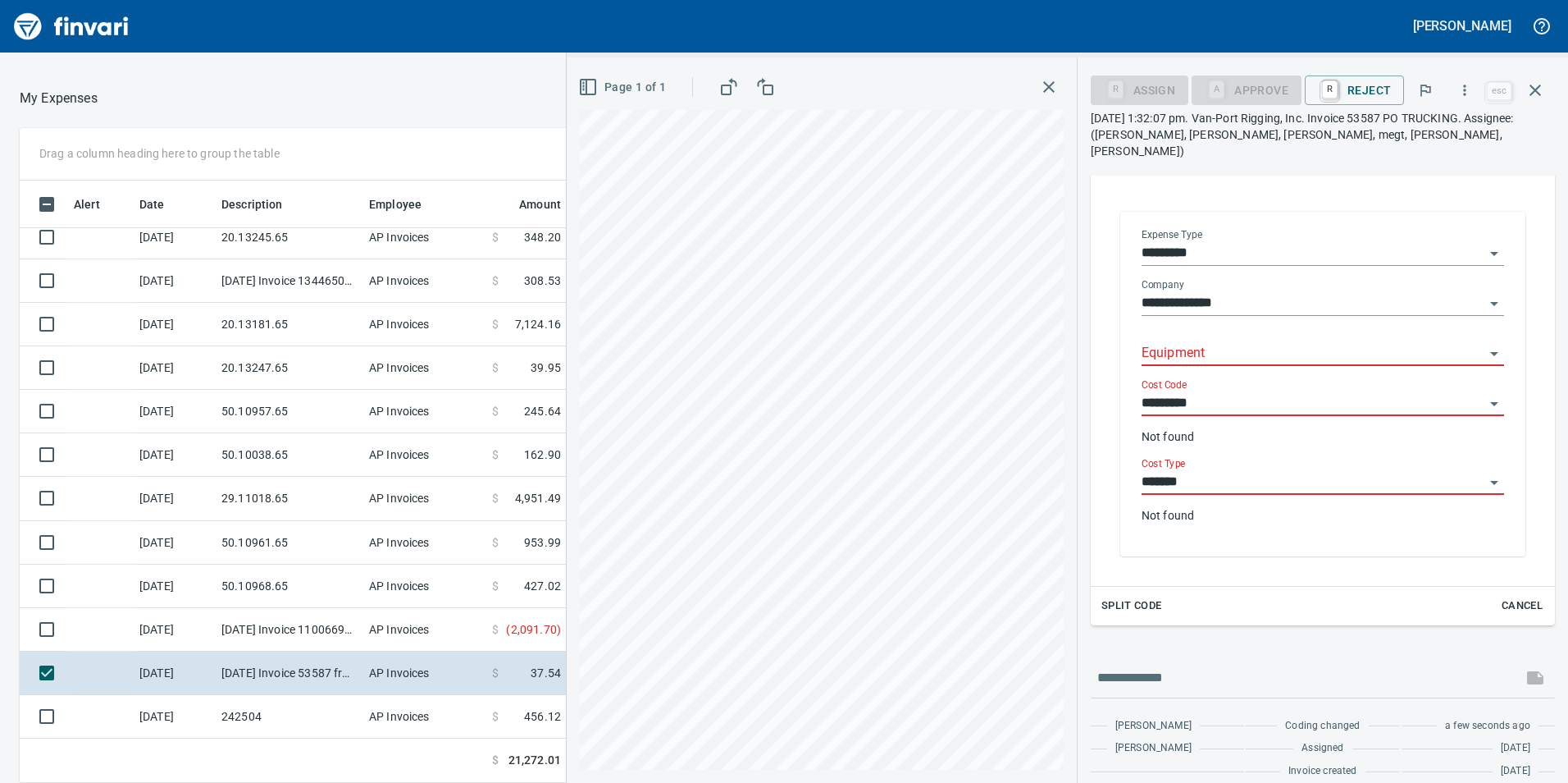
click at [1463, 392] on input "*********" at bounding box center [1313, 403] width 343 height 23
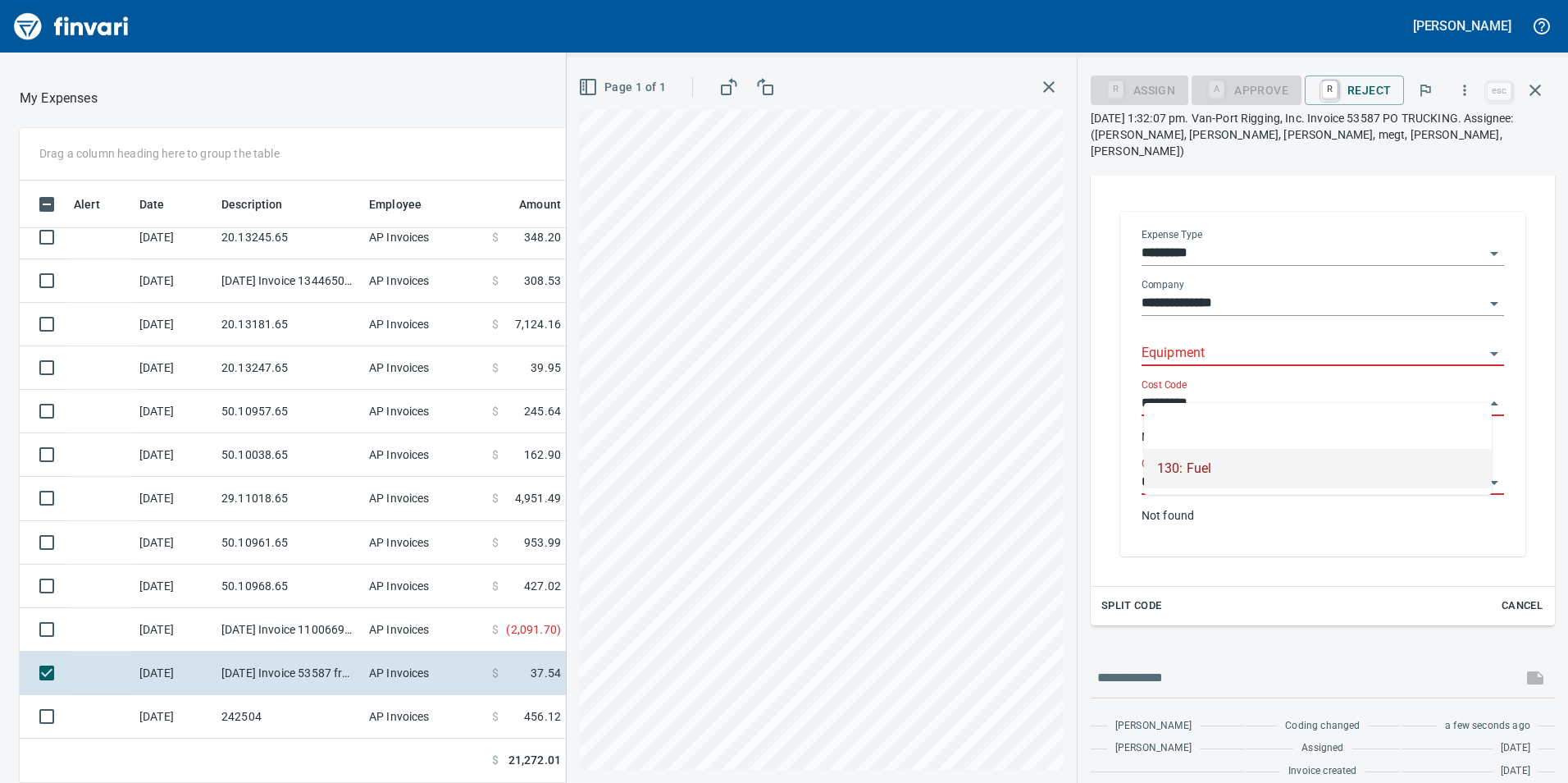
click at [1427, 343] on input "Equipment" at bounding box center [1313, 354] width 343 height 23
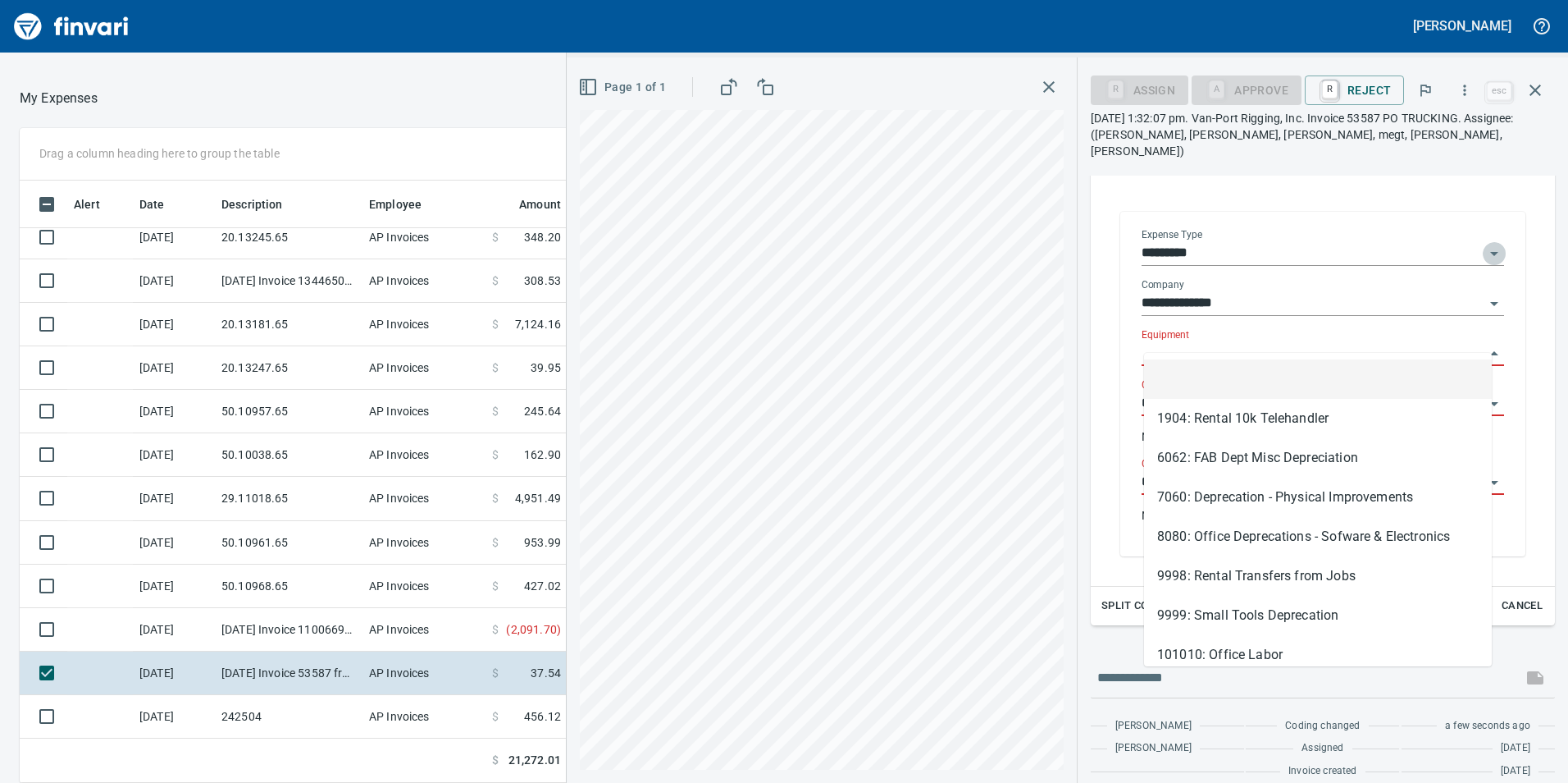
click at [1485, 247] on icon "Open" at bounding box center [1494, 253] width 20 height 20
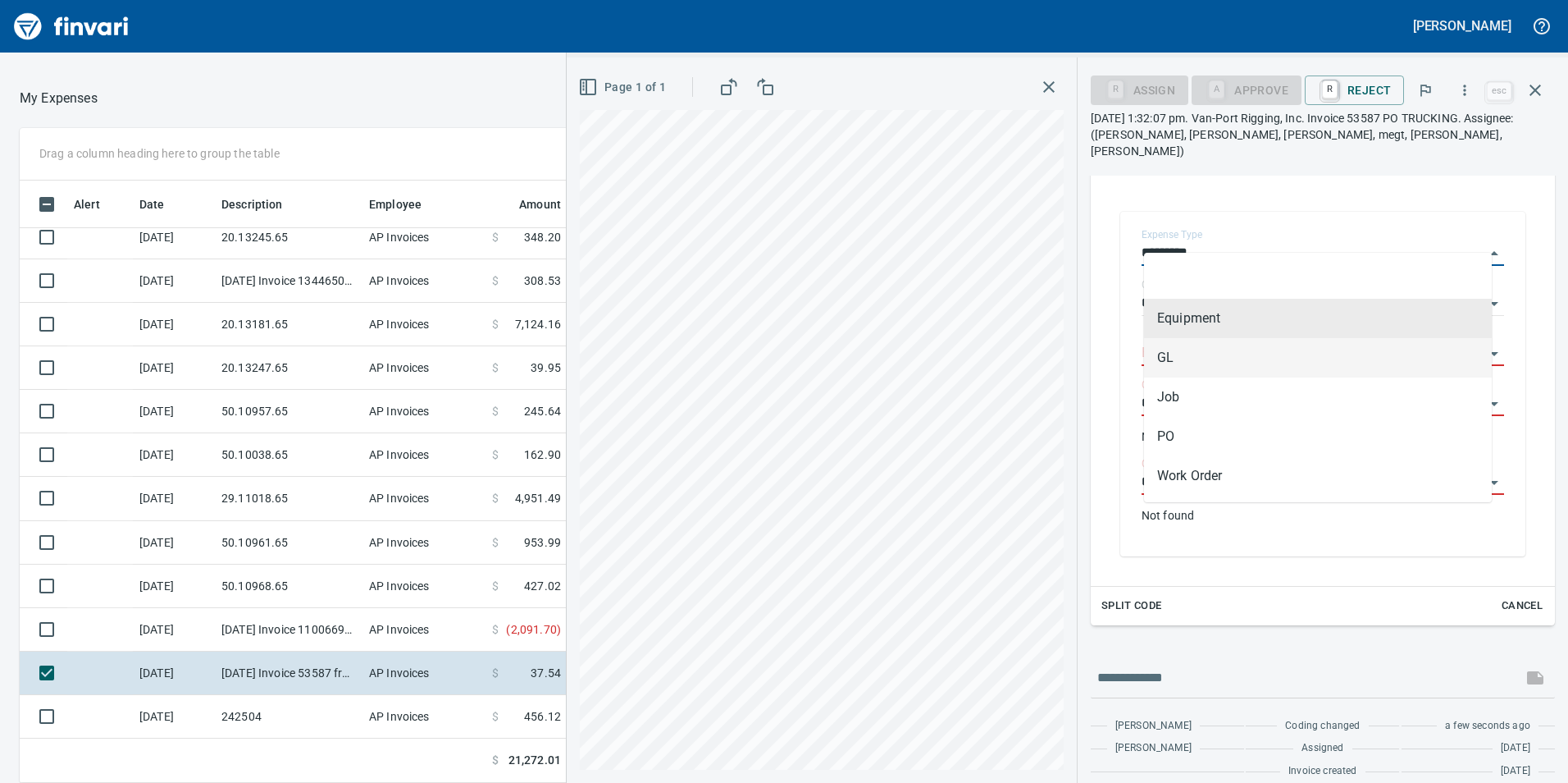
click at [1298, 369] on li "GL" at bounding box center [1318, 357] width 348 height 39
type input "**"
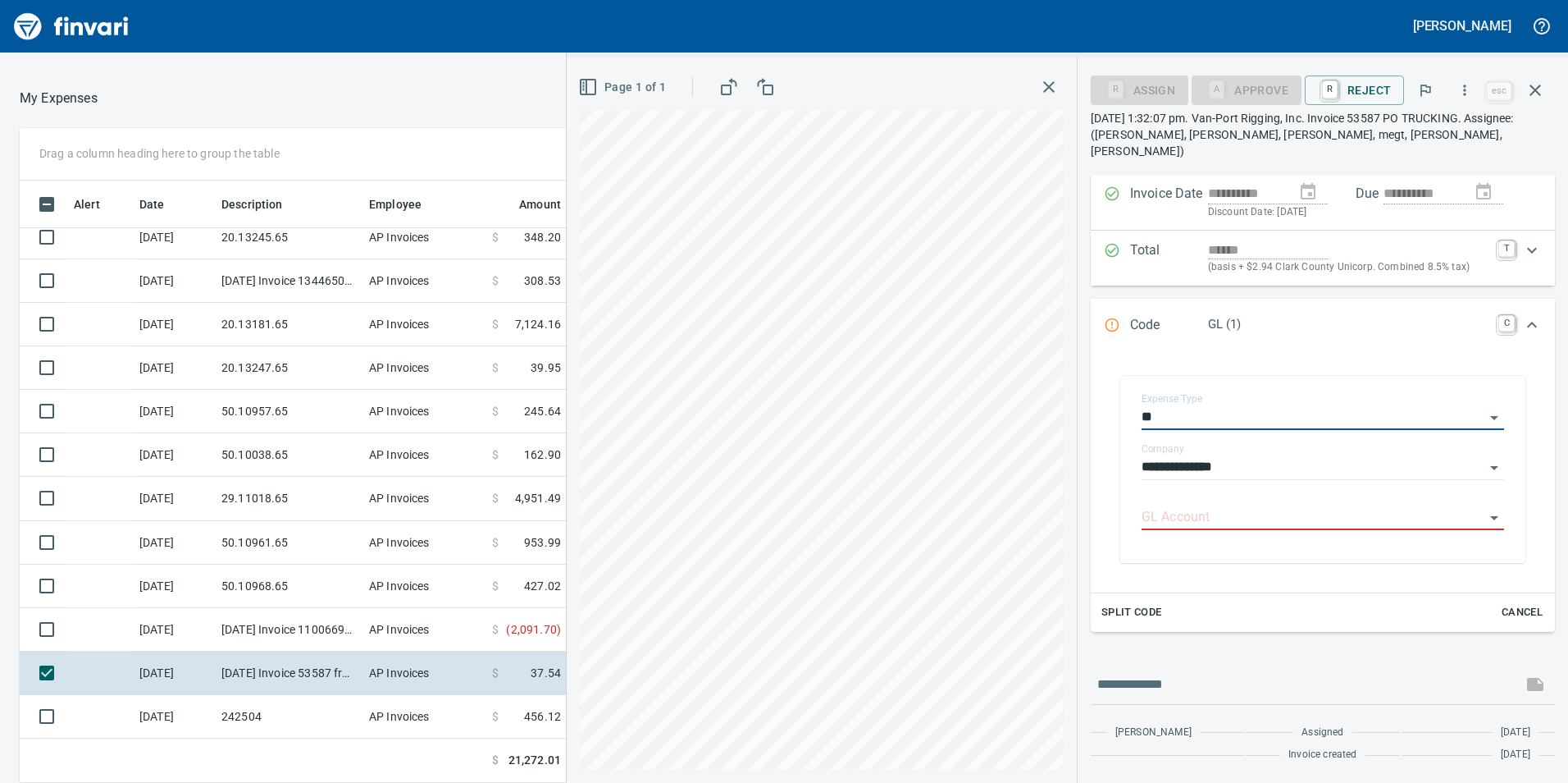
scroll to position [123, 0]
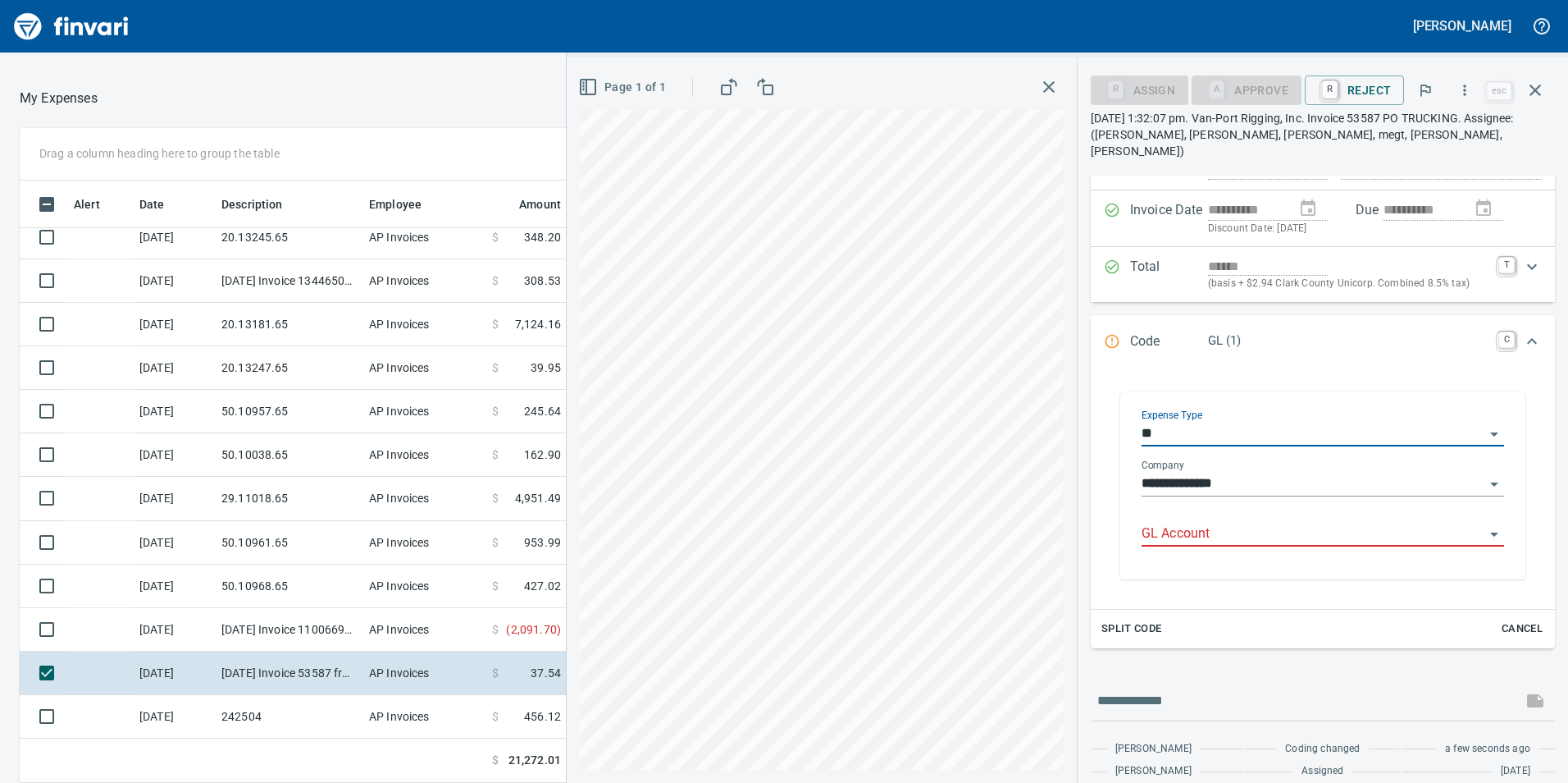
click at [1272, 534] on div "GL Account" at bounding box center [1323, 535] width 362 height 50
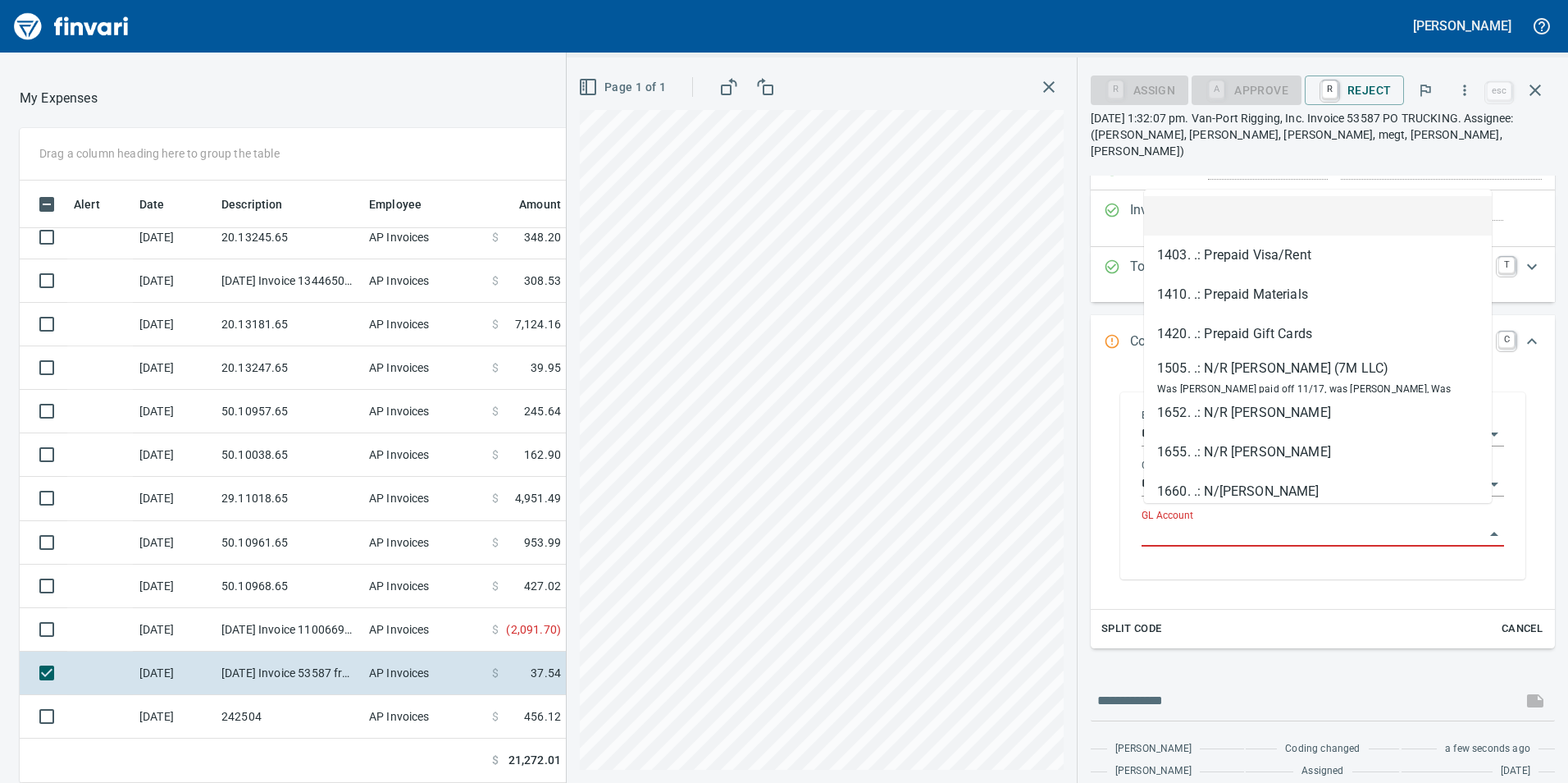
click at [1240, 523] on input "GL Account" at bounding box center [1313, 534] width 343 height 23
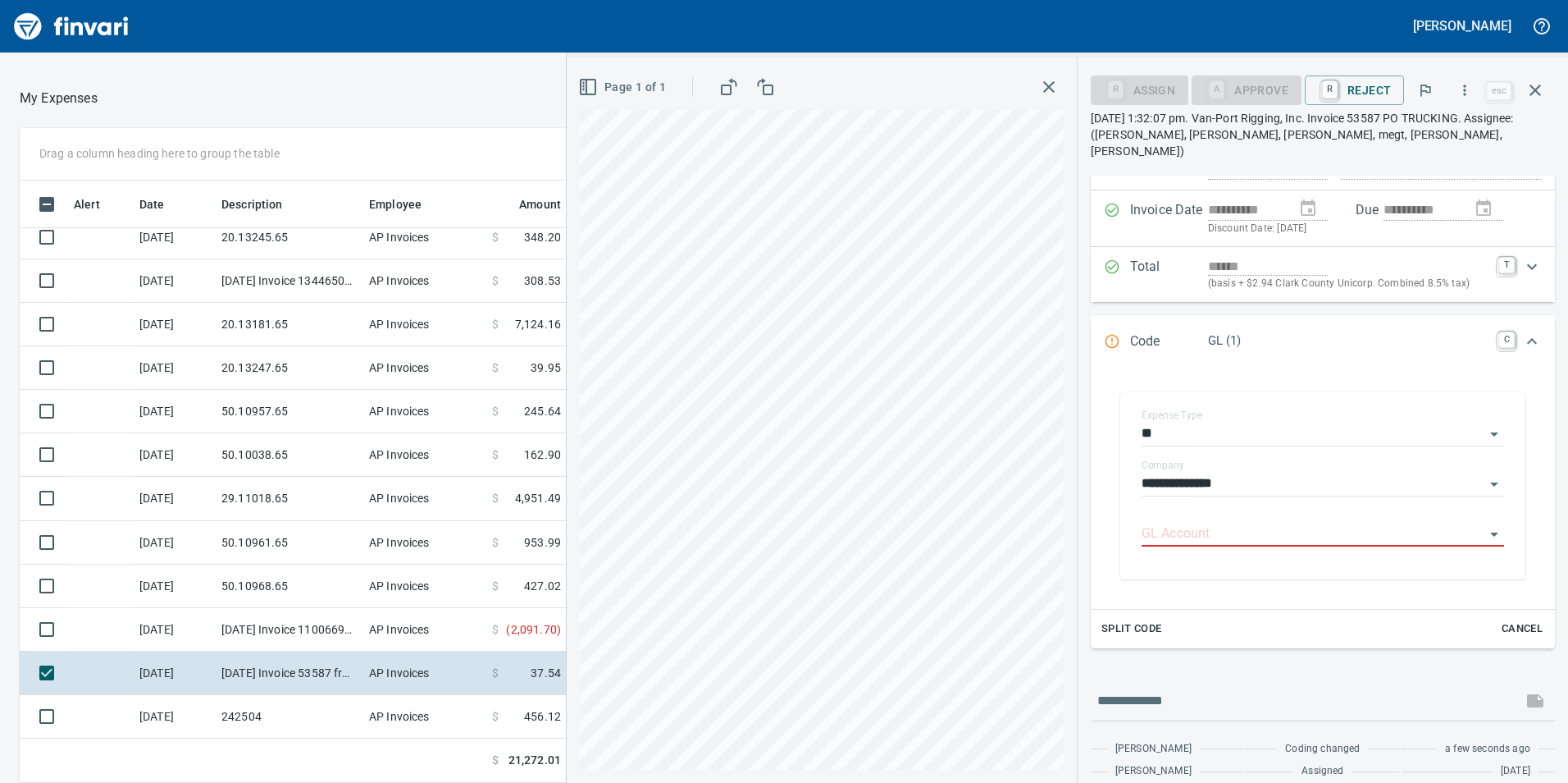
drag, startPoint x: 478, startPoint y: 109, endPoint x: 237, endPoint y: 86, distance: 242.1
click at [237, 86] on div at bounding box center [390, 98] width 584 height 39
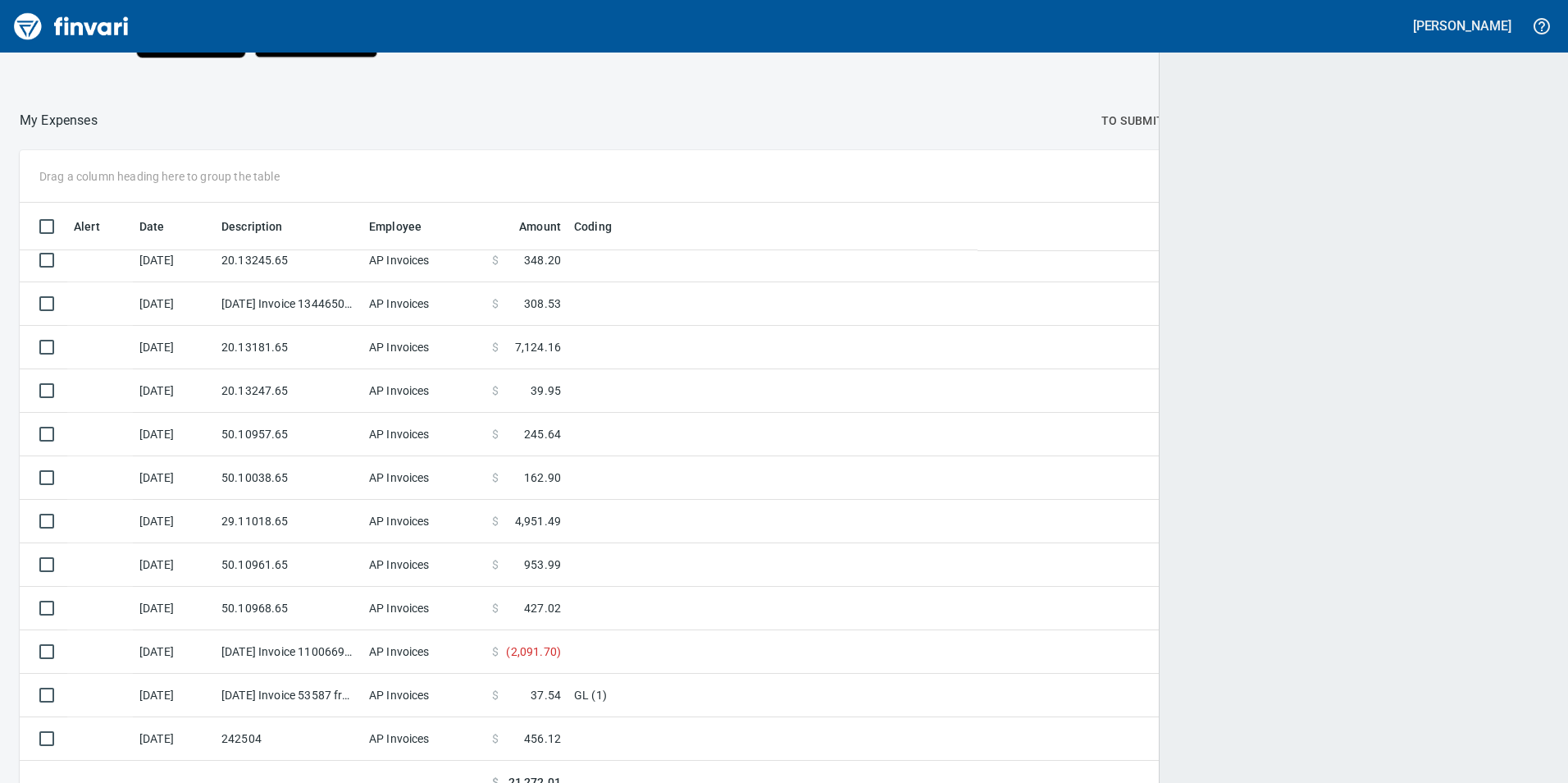
scroll to position [590, 1492]
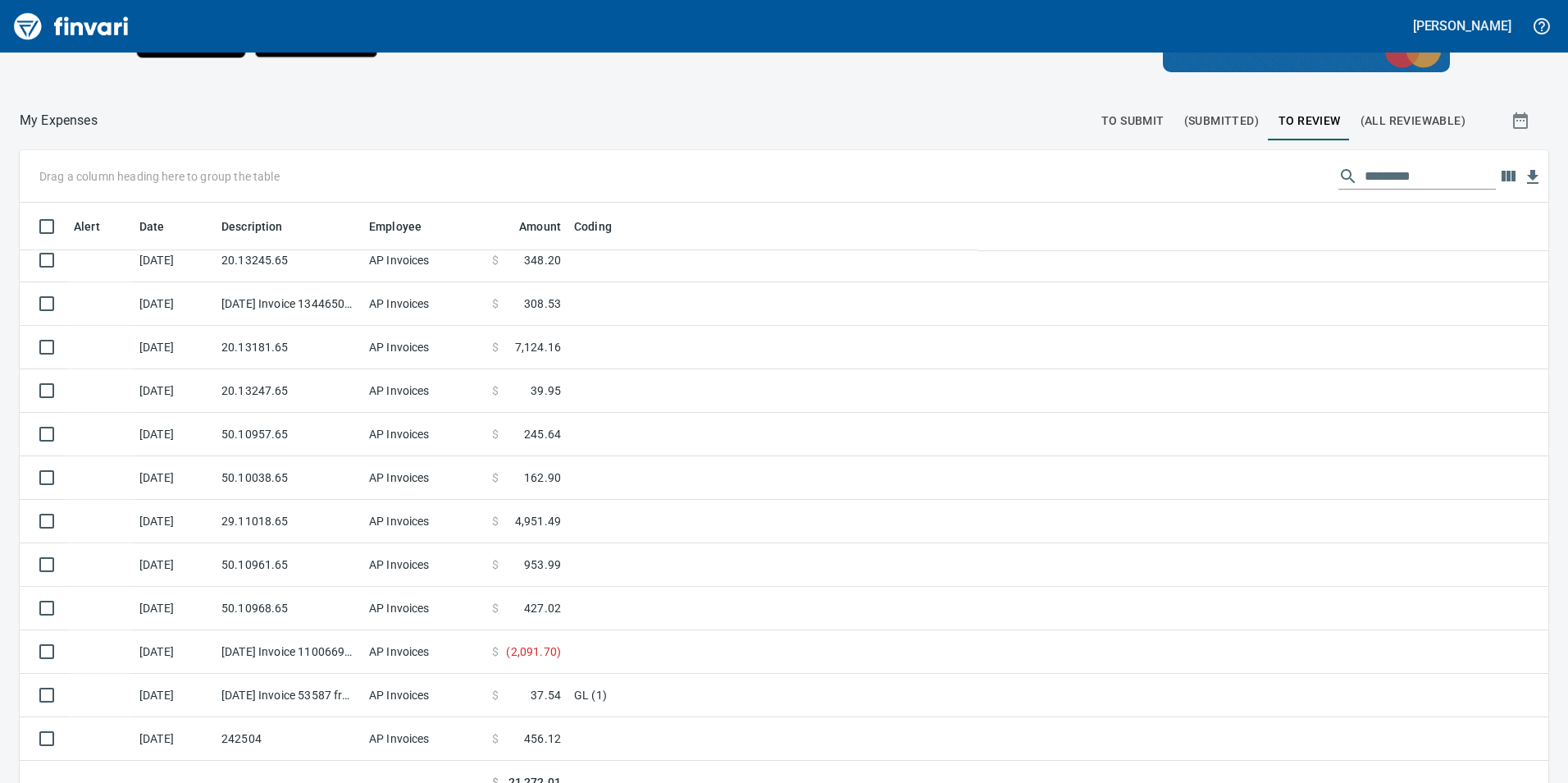
click at [601, 108] on div at bounding box center [595, 120] width 994 height 39
drag, startPoint x: 1303, startPoint y: 121, endPoint x: 1262, endPoint y: 134, distance: 43.0
click at [1303, 121] on span "To Review" at bounding box center [1310, 121] width 62 height 21
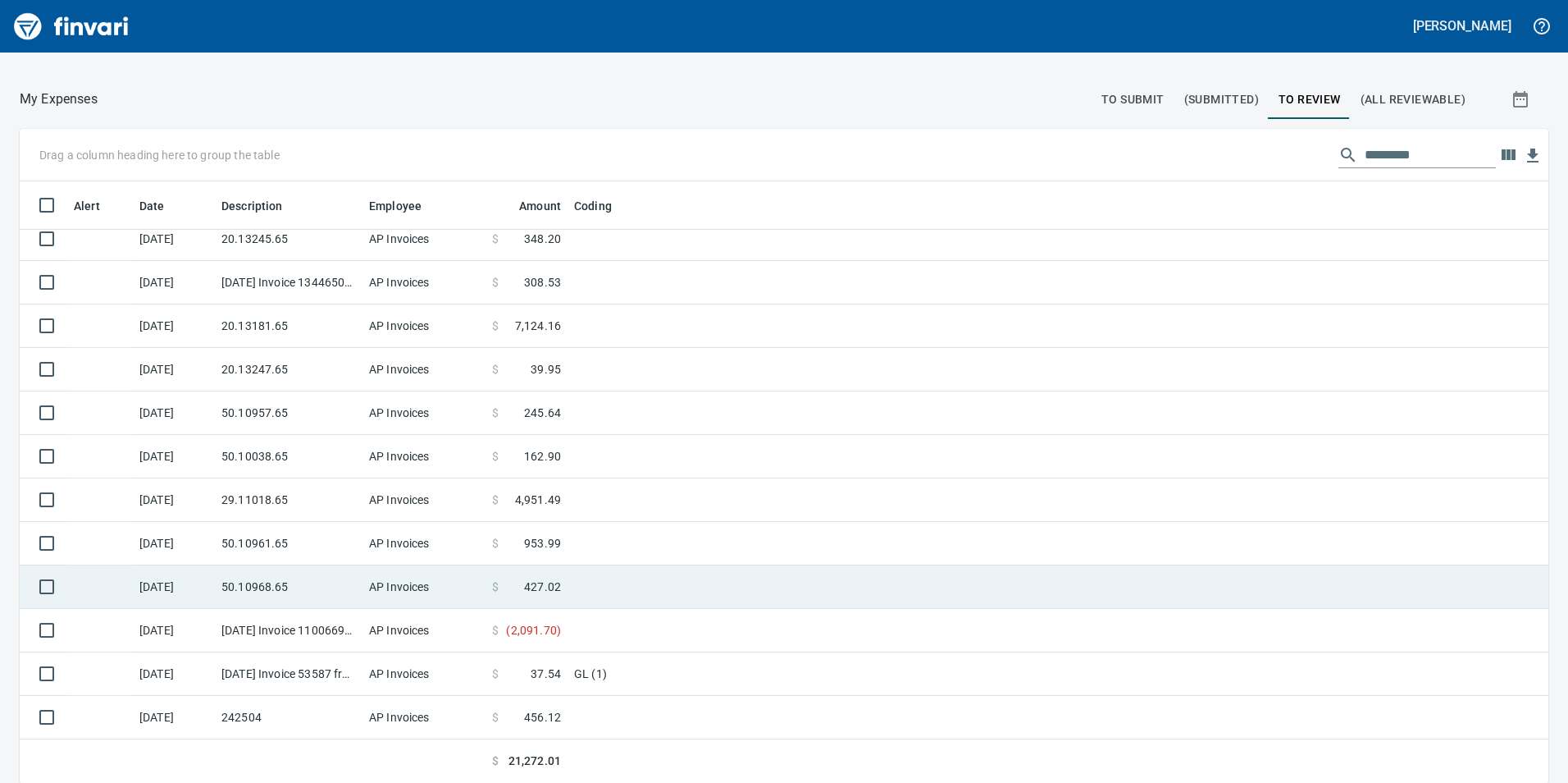
scroll to position [185, 0]
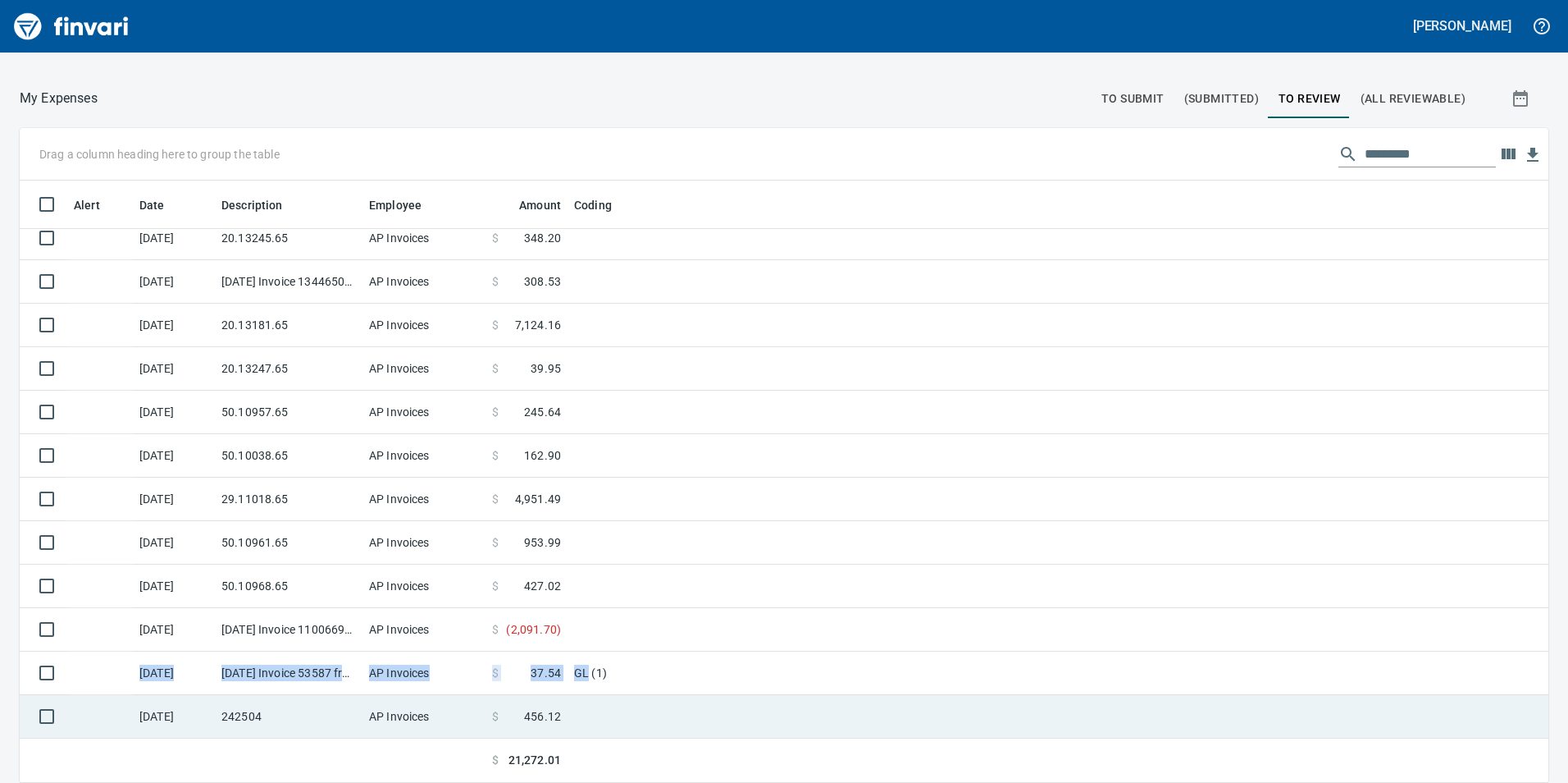
drag, startPoint x: 588, startPoint y: 649, endPoint x: 597, endPoint y: 694, distance: 45.9
click at [593, 673] on td "GL (1)" at bounding box center [772, 673] width 410 height 43
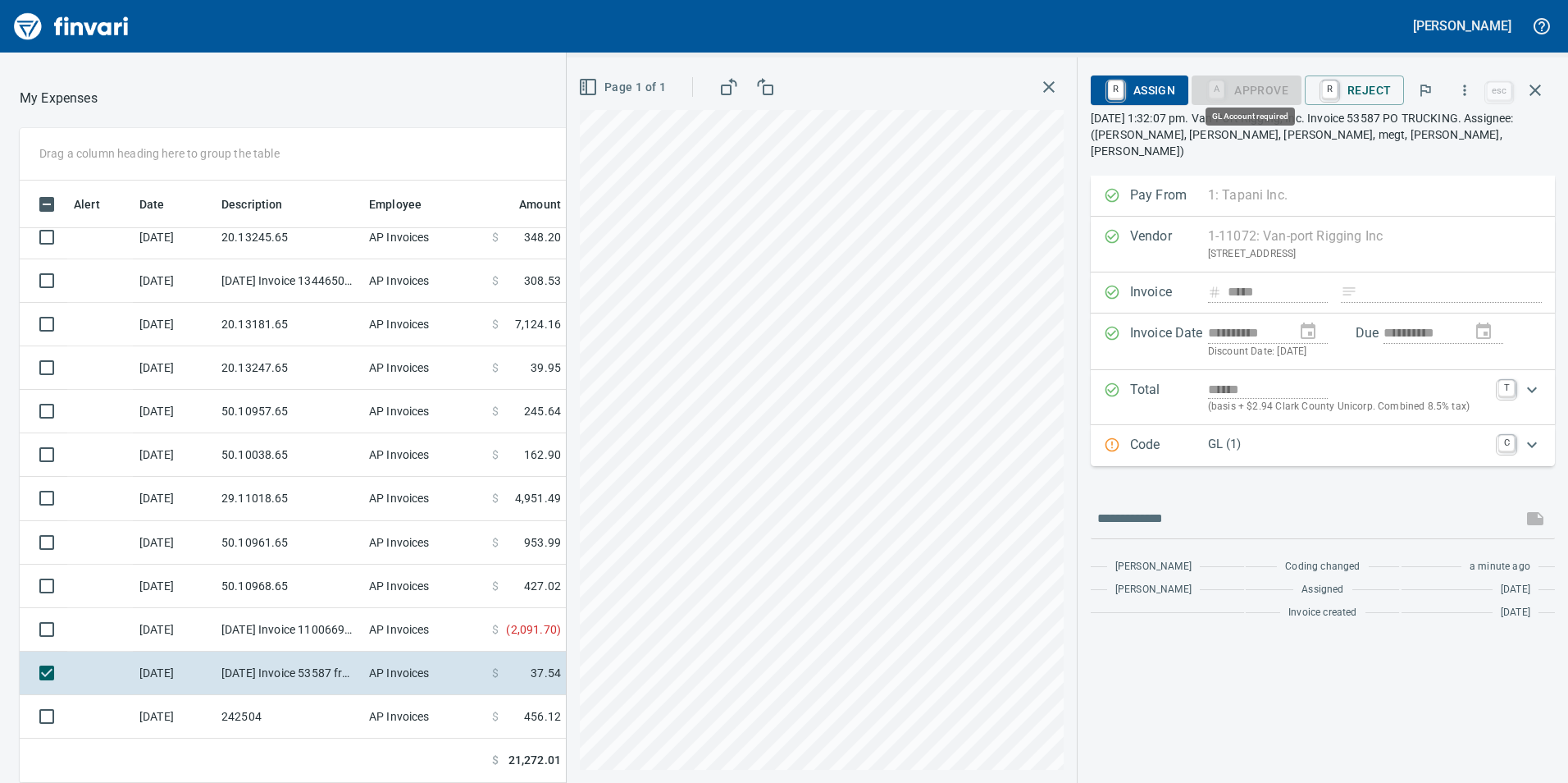
scroll to position [590, 1082]
click at [1537, 435] on icon "Expand" at bounding box center [1532, 445] width 20 height 20
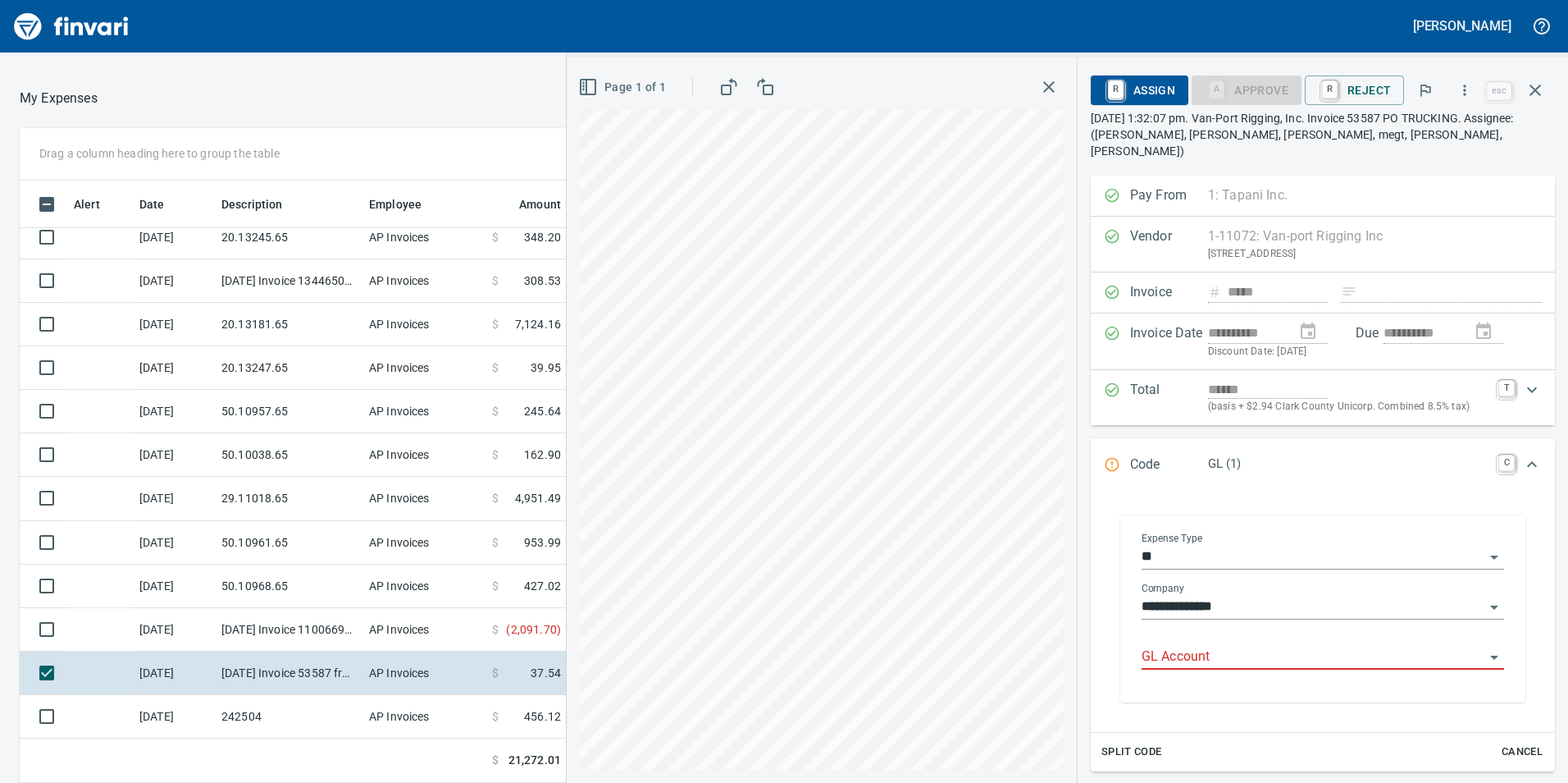
click at [1483, 545] on button "Open" at bounding box center [1494, 557] width 23 height 23
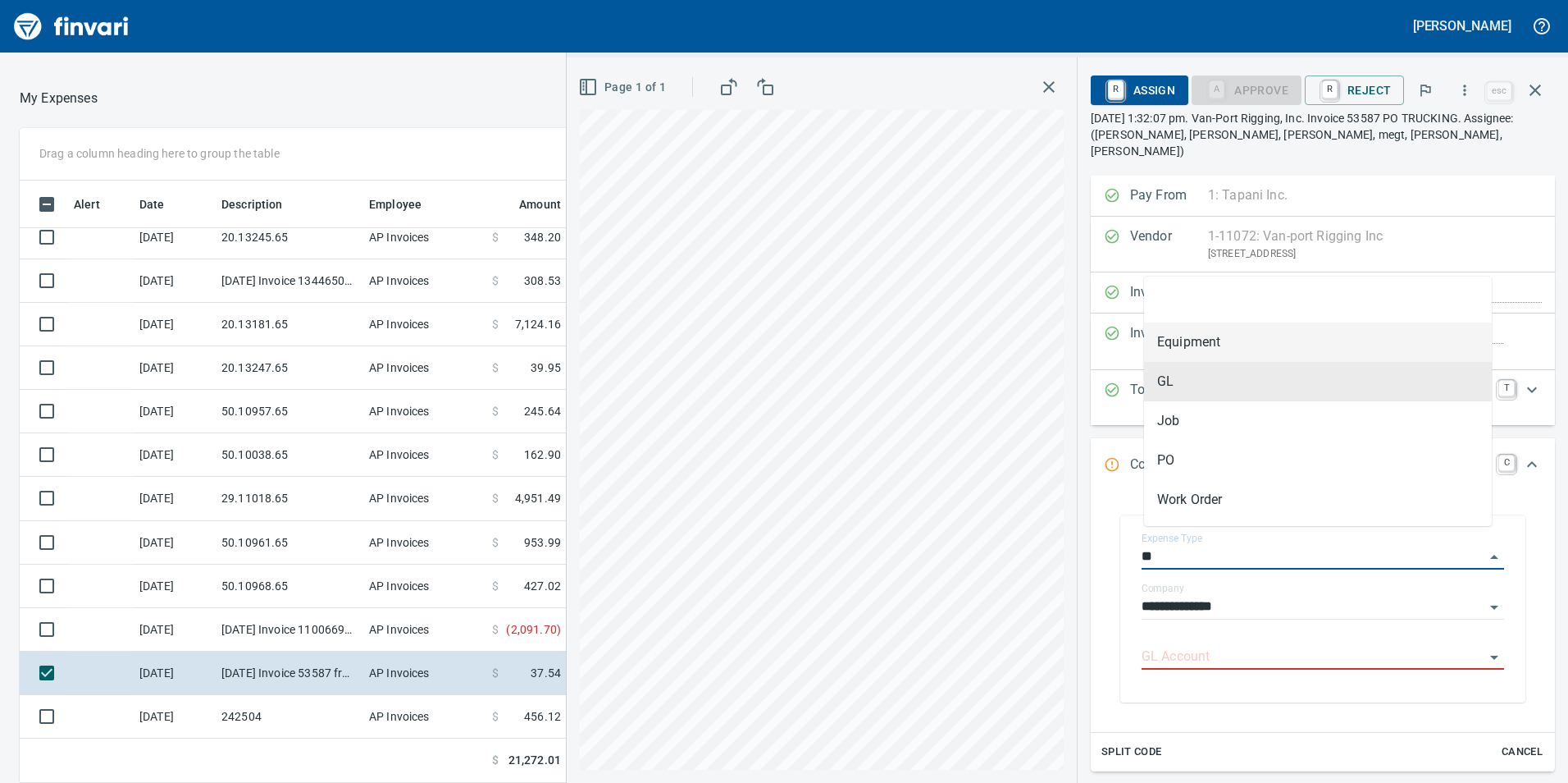
click at [1213, 350] on li "Equipment" at bounding box center [1318, 342] width 348 height 39
type input "*********"
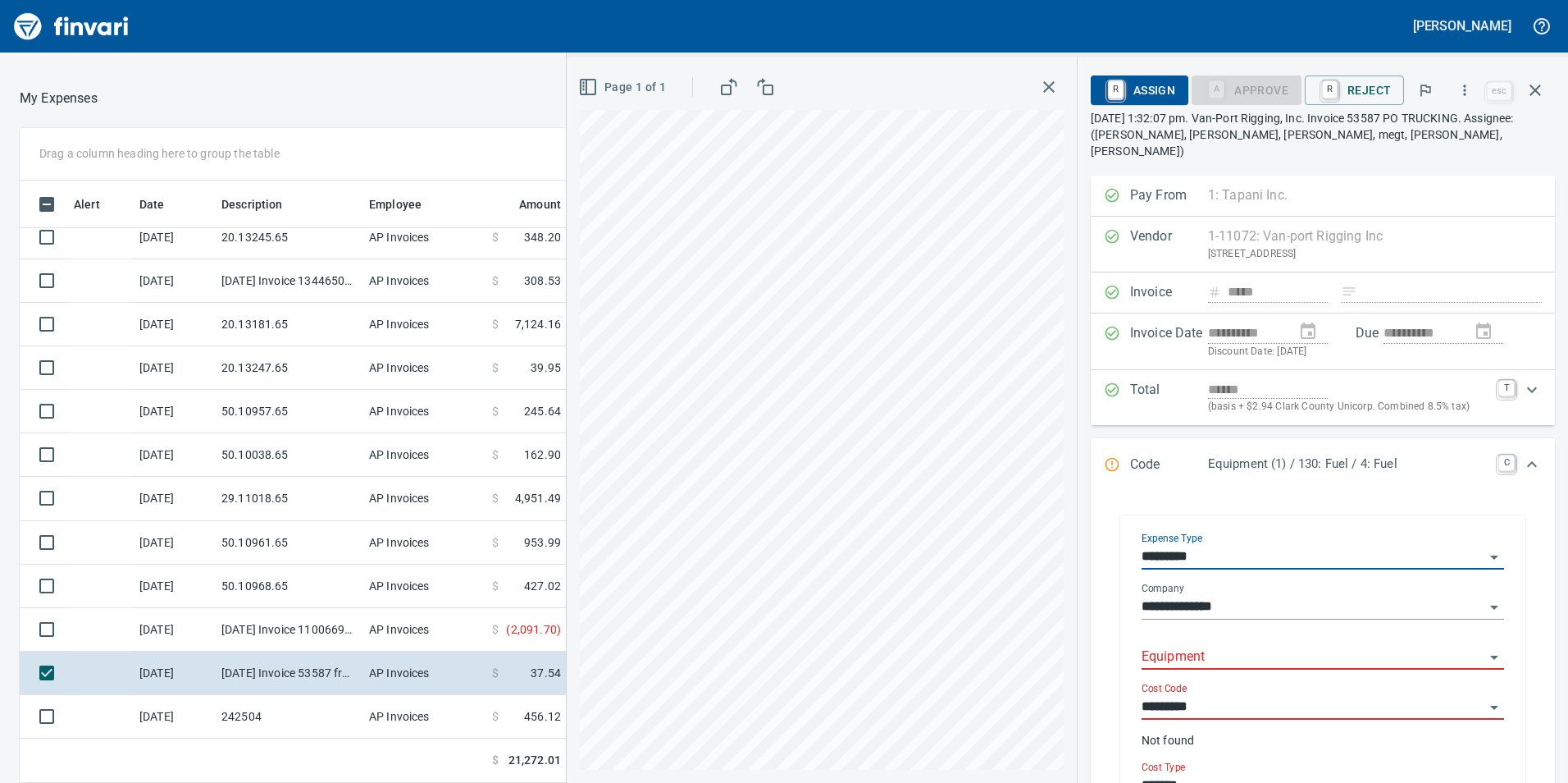
click at [1225, 646] on input "Equipment" at bounding box center [1313, 657] width 343 height 23
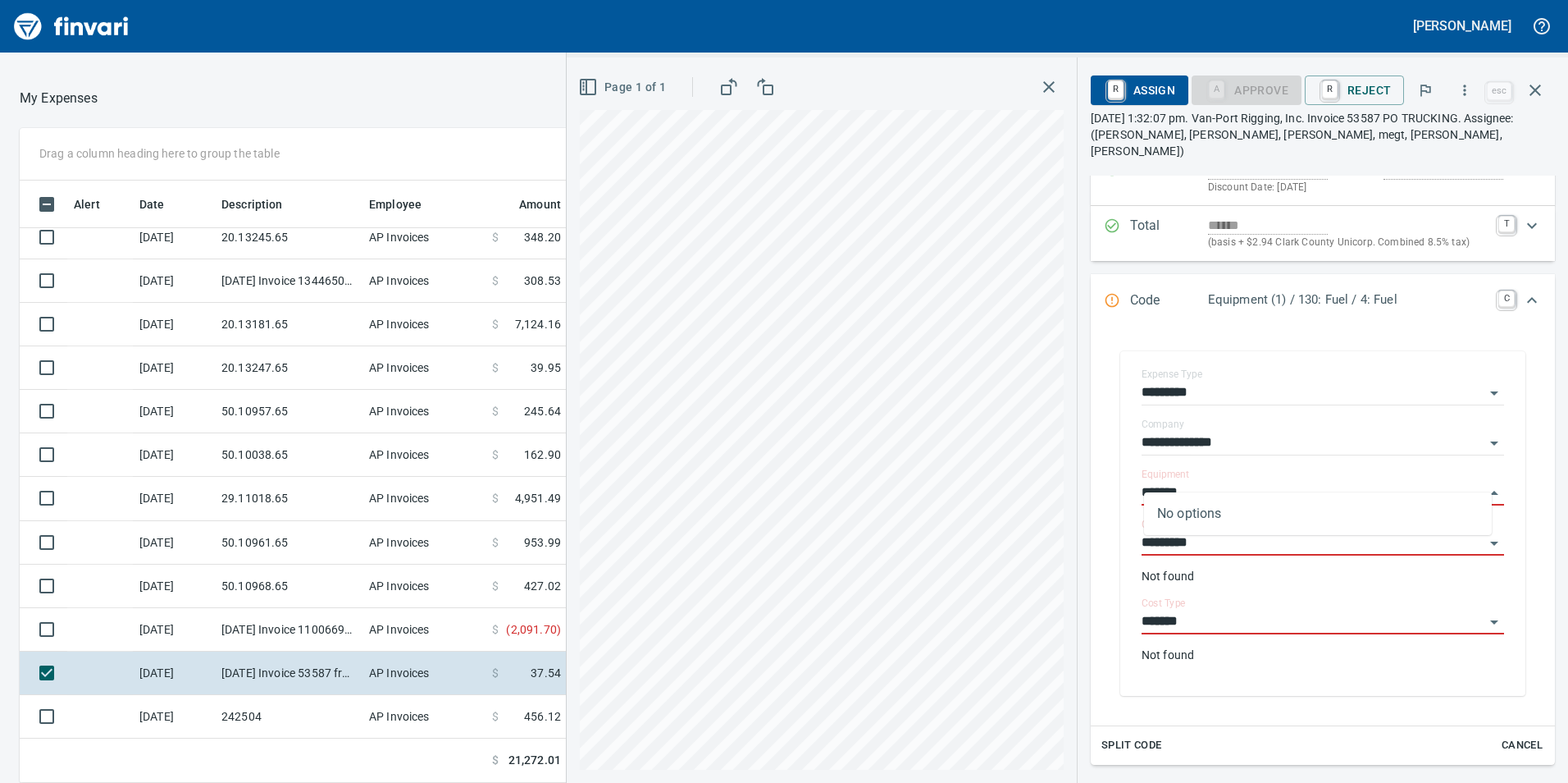
drag, startPoint x: 1159, startPoint y: 470, endPoint x: 1106, endPoint y: 471, distance: 53.0
click at [1106, 471] on div "**********" at bounding box center [1323, 523] width 438 height 377
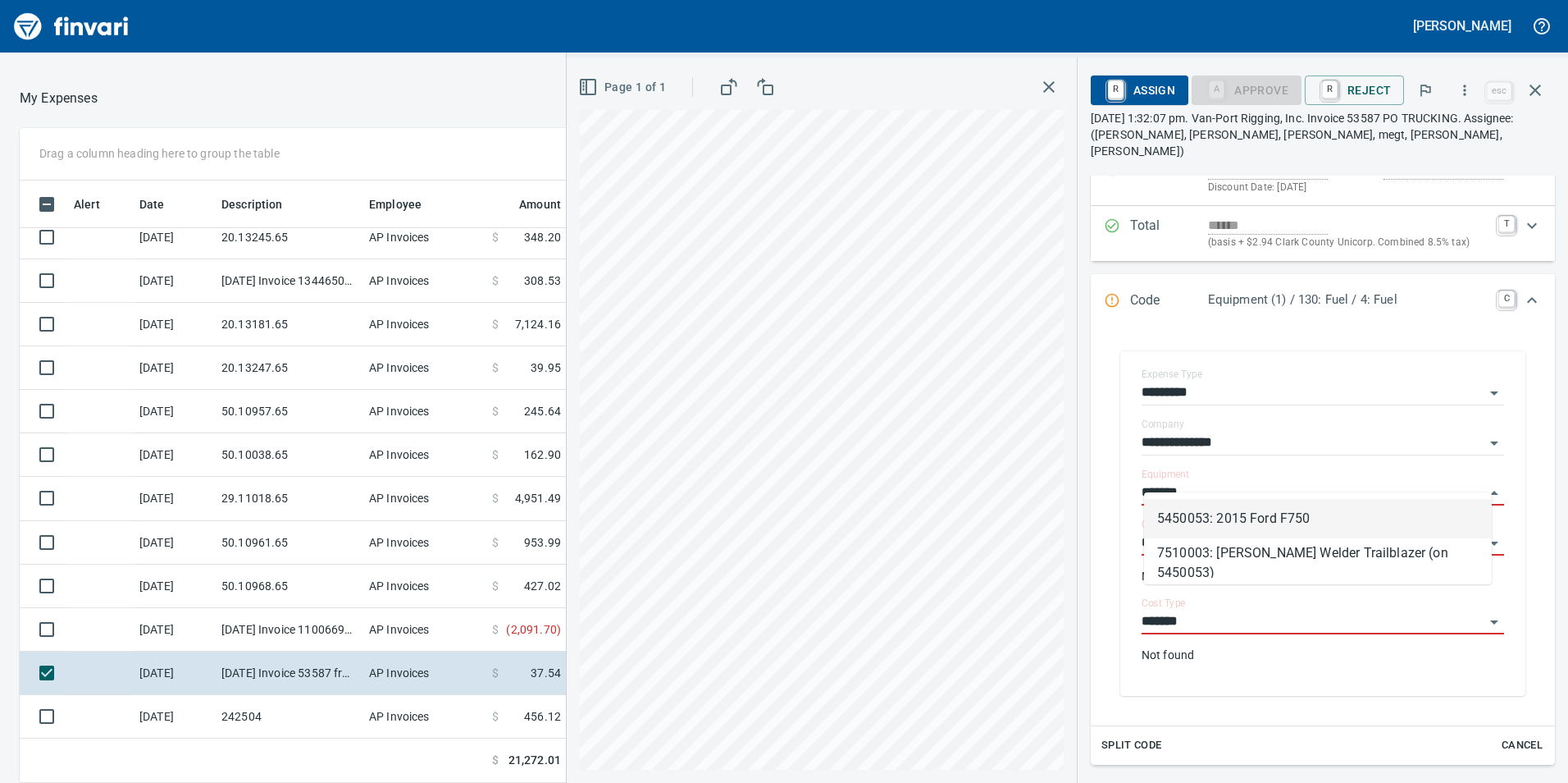
click at [1284, 528] on li "5450053: 2015 Ford F750" at bounding box center [1318, 518] width 348 height 39
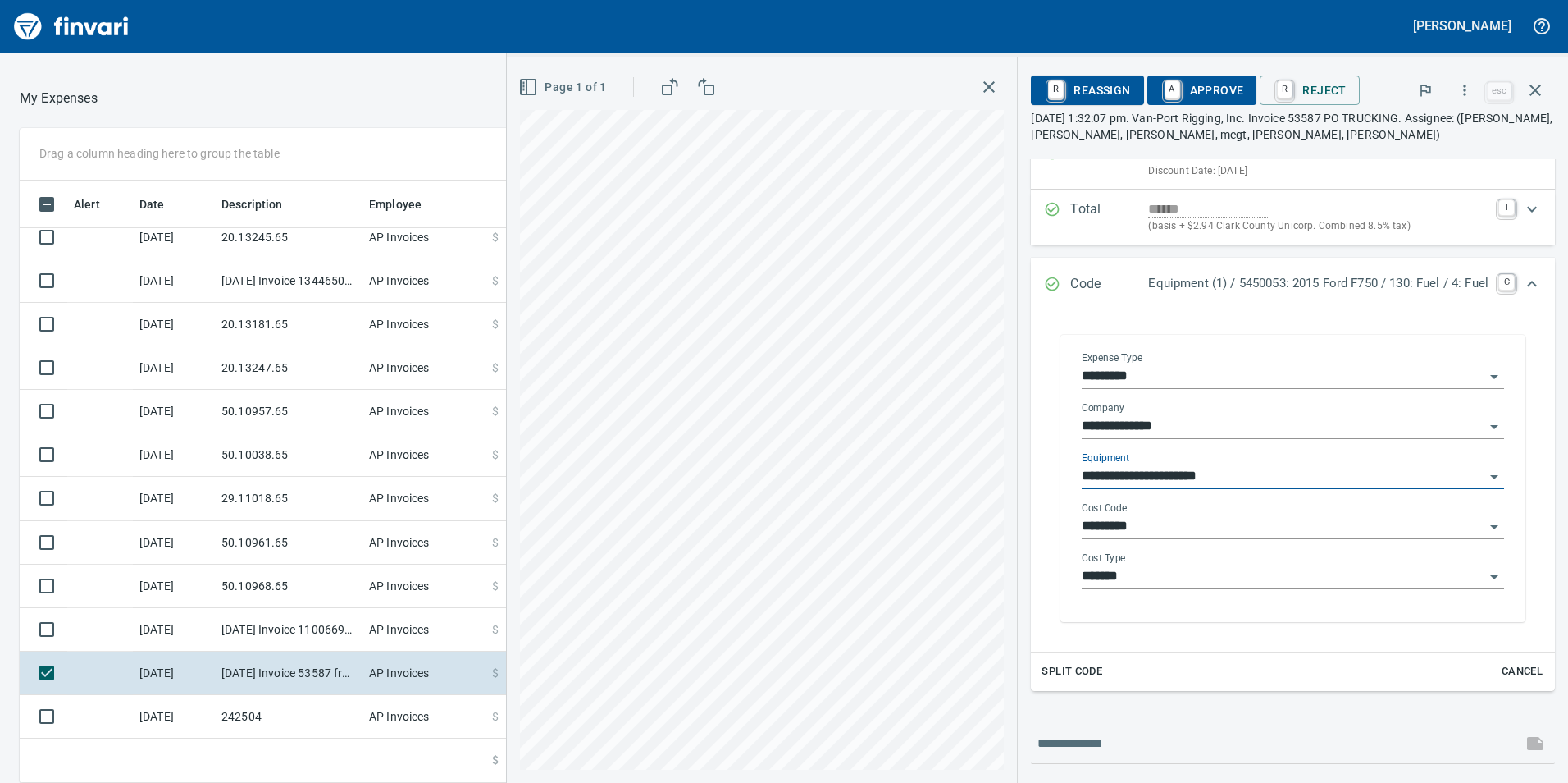
type input "**********"
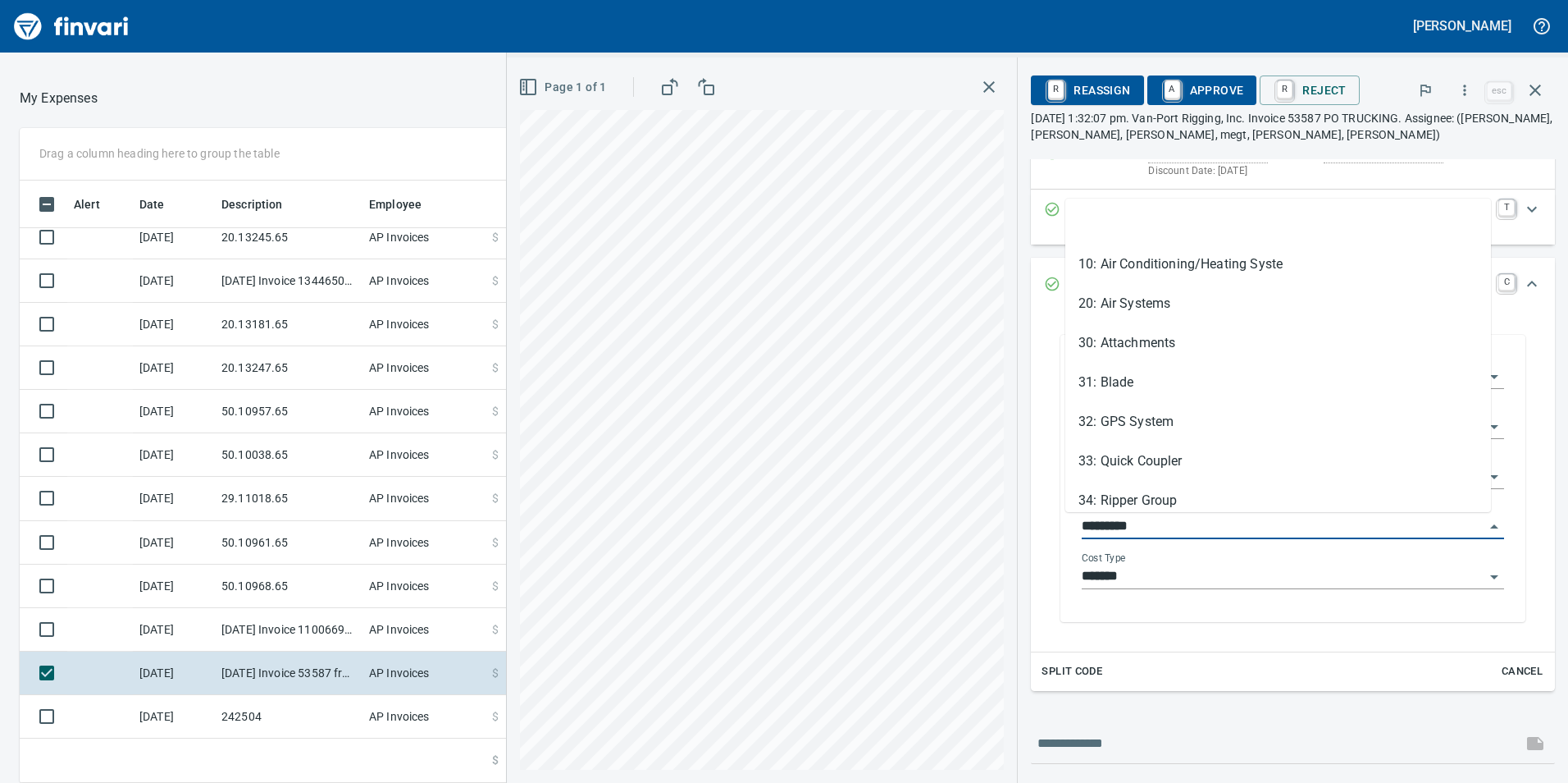
click at [1141, 522] on input "*********" at bounding box center [1283, 526] width 403 height 23
click at [1182, 339] on li "30: Attachments" at bounding box center [1278, 343] width 426 height 39
type input "**********"
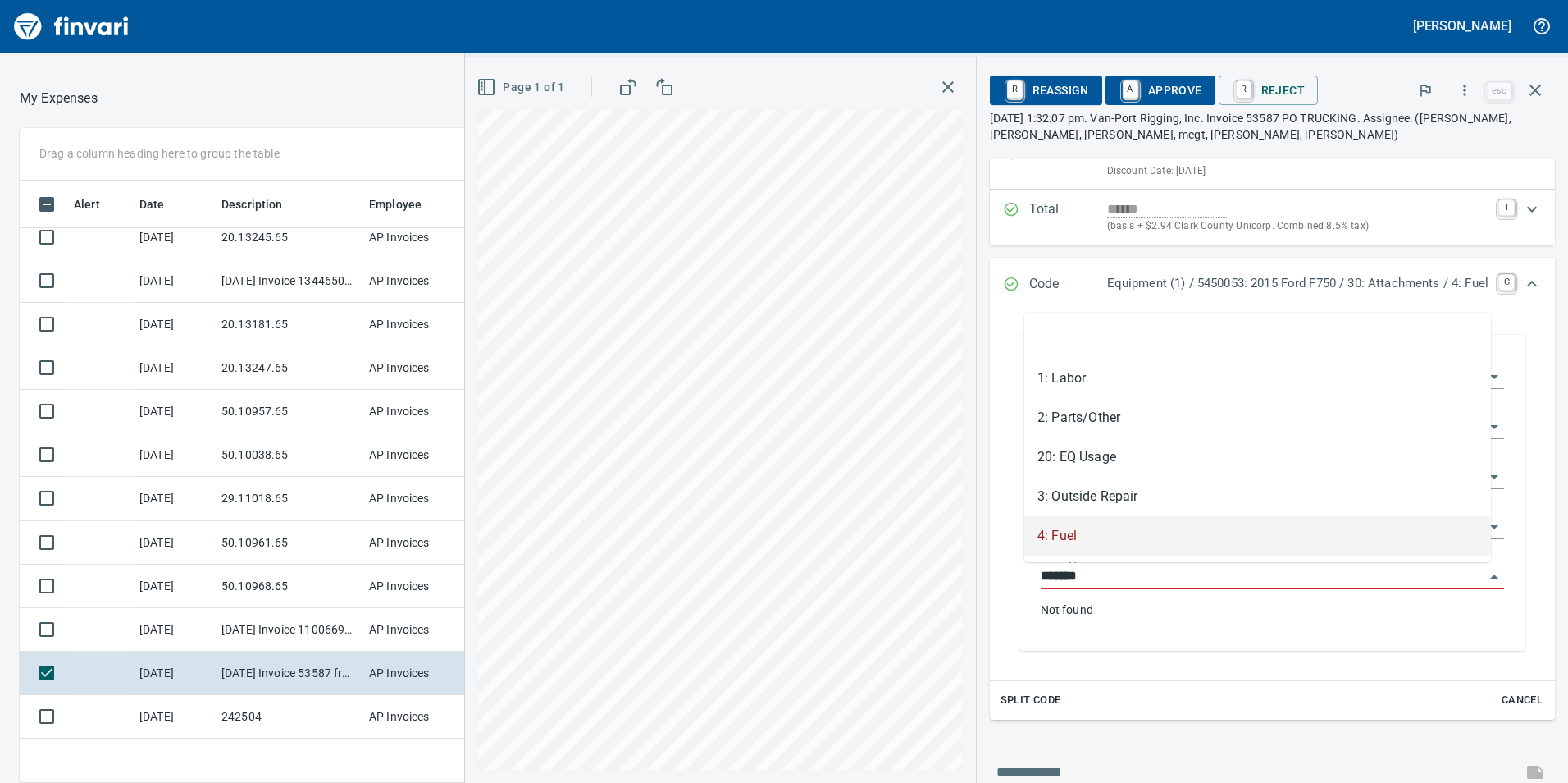
click at [1145, 573] on input "*******" at bounding box center [1263, 577] width 444 height 23
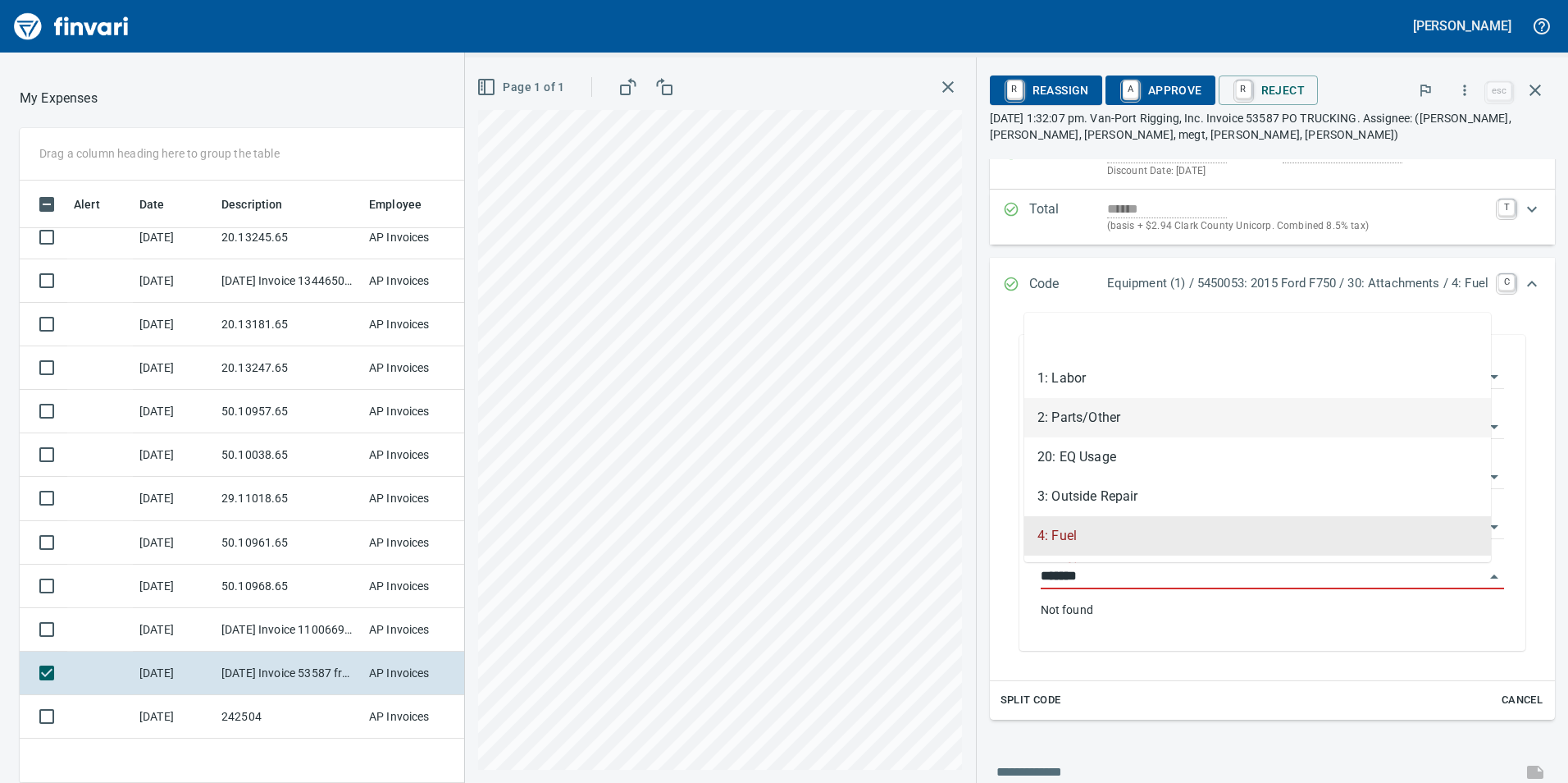
click at [1096, 420] on li "2: Parts/Other" at bounding box center [1258, 417] width 466 height 39
type input "**********"
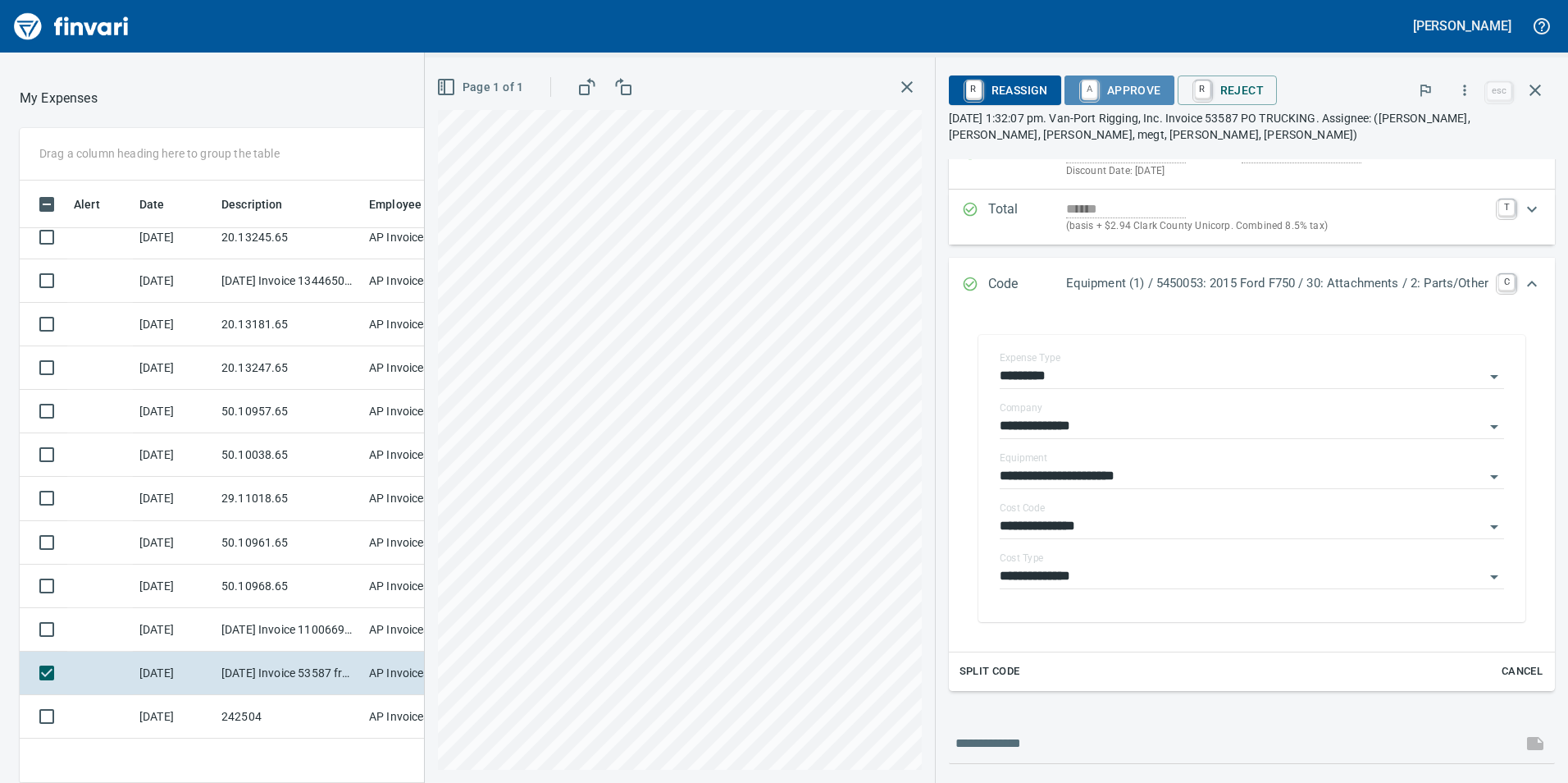
click at [1096, 91] on span "A Approve" at bounding box center [1119, 90] width 84 height 28
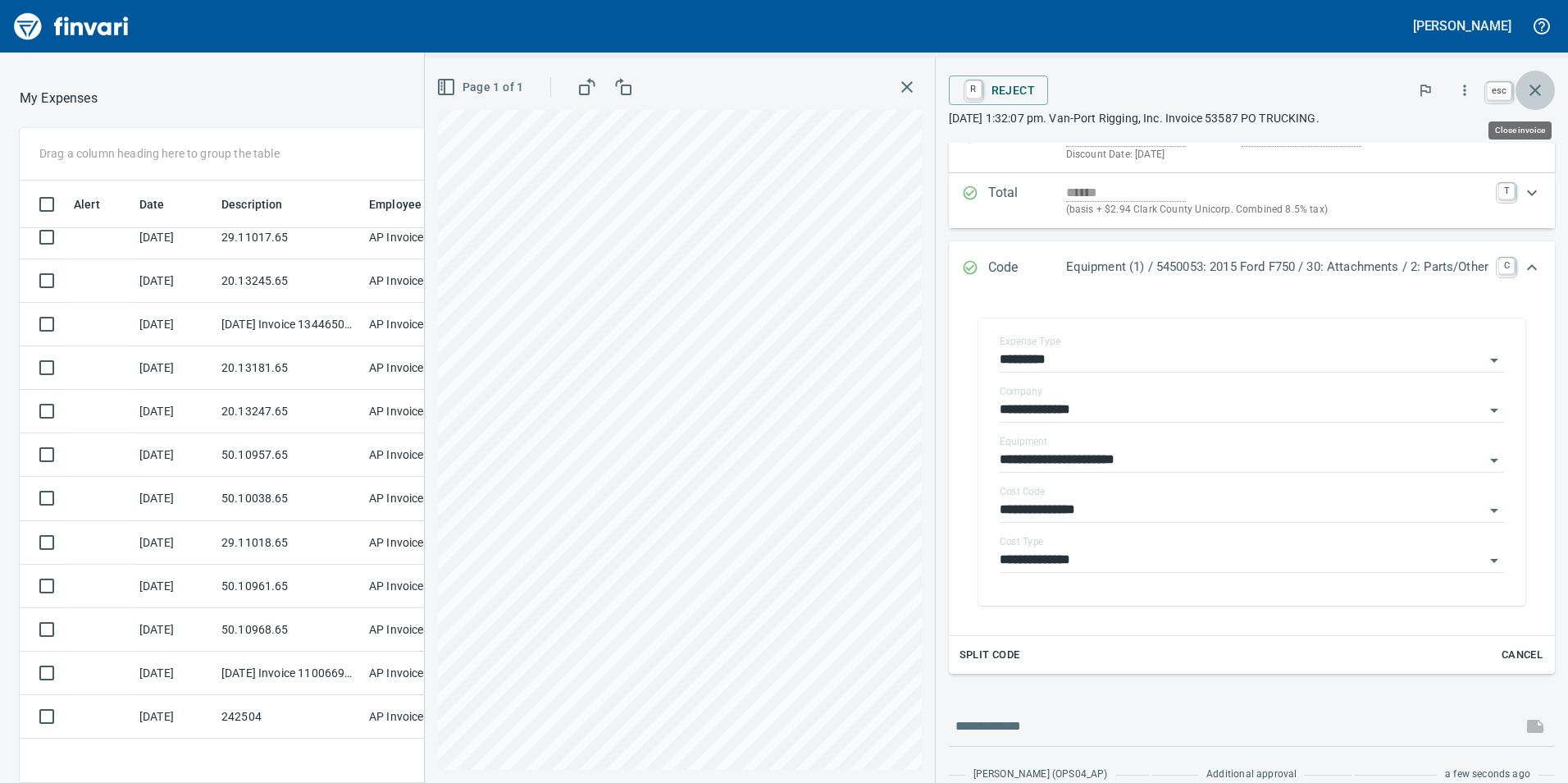
click at [1525, 95] on button "button" at bounding box center [1535, 89] width 39 height 39
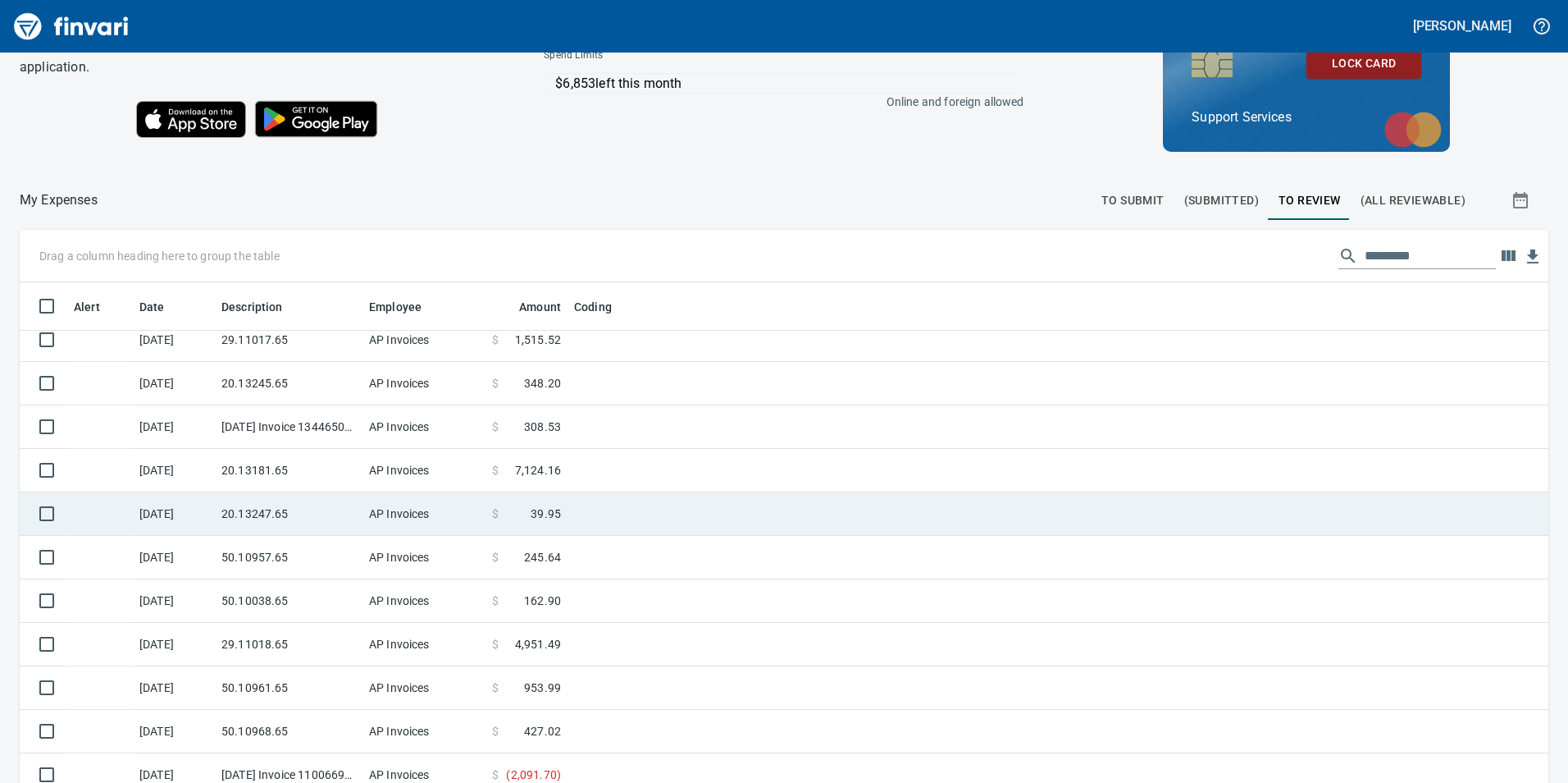
scroll to position [185, 0]
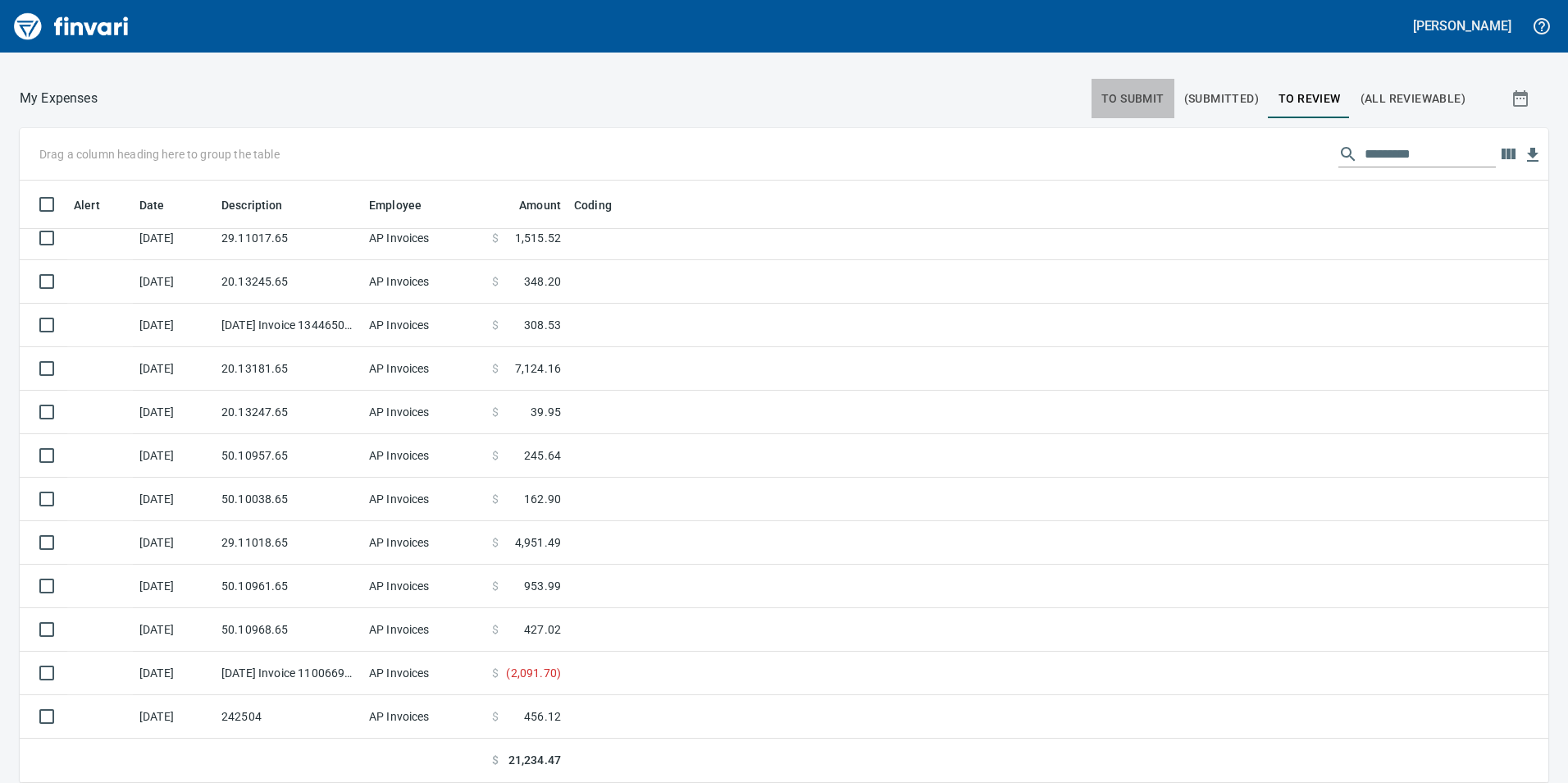
click at [1103, 88] on button "To Submit" at bounding box center [1133, 98] width 83 height 39
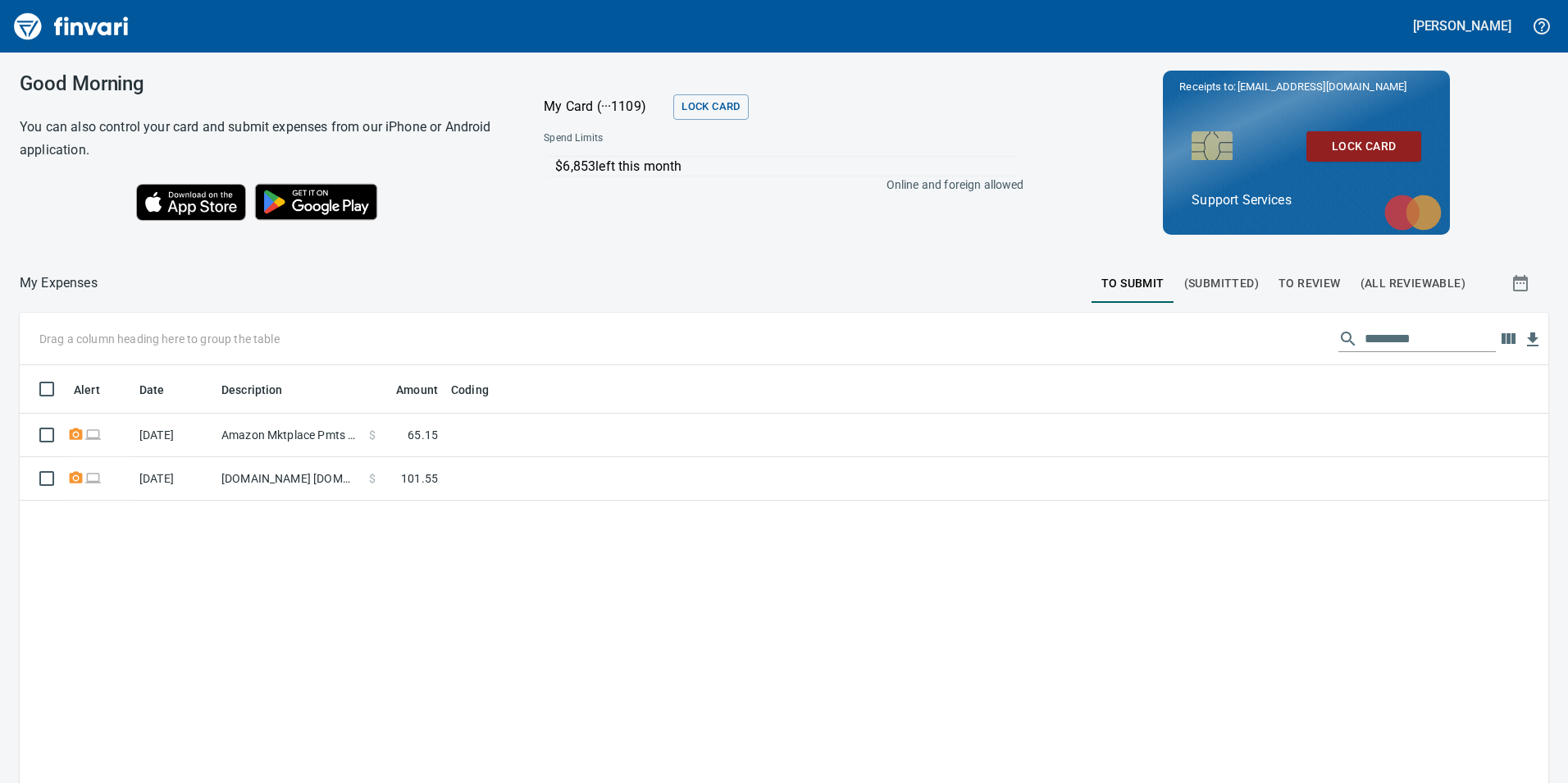
scroll to position [590, 1504]
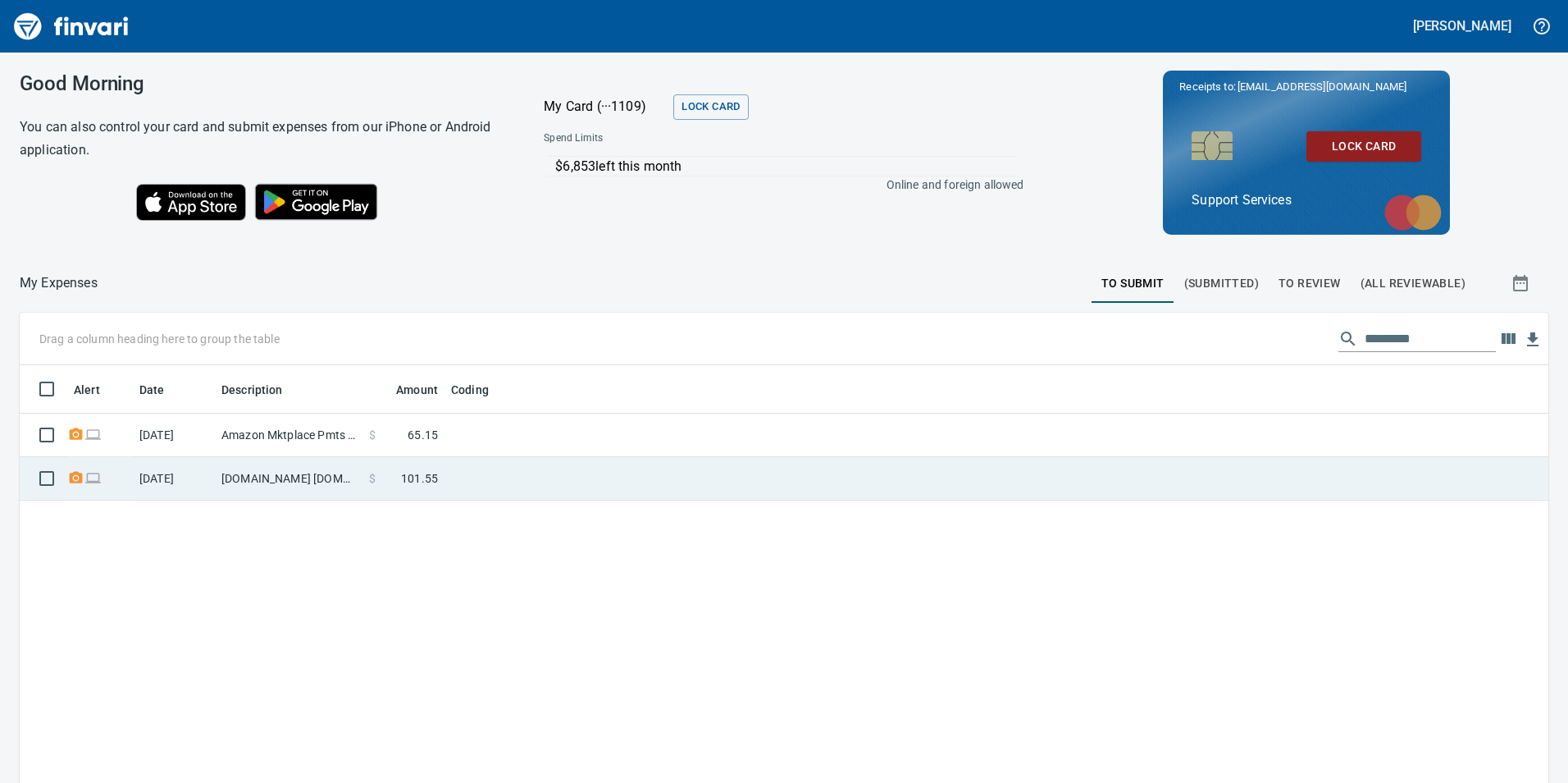
click at [595, 480] on td at bounding box center [649, 479] width 410 height 43
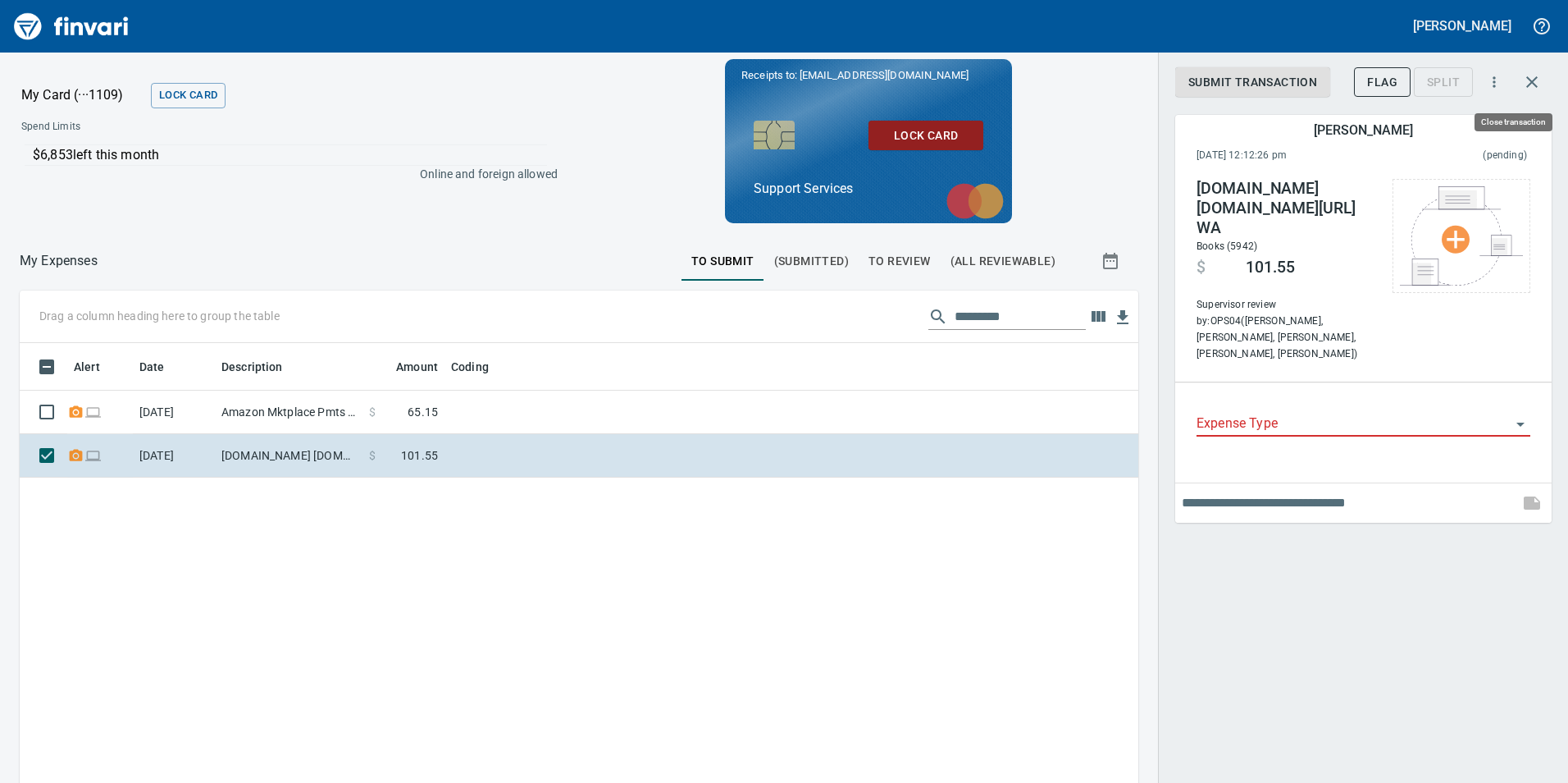
scroll to position [590, 1094]
click at [1535, 82] on icon "button" at bounding box center [1532, 82] width 20 height 20
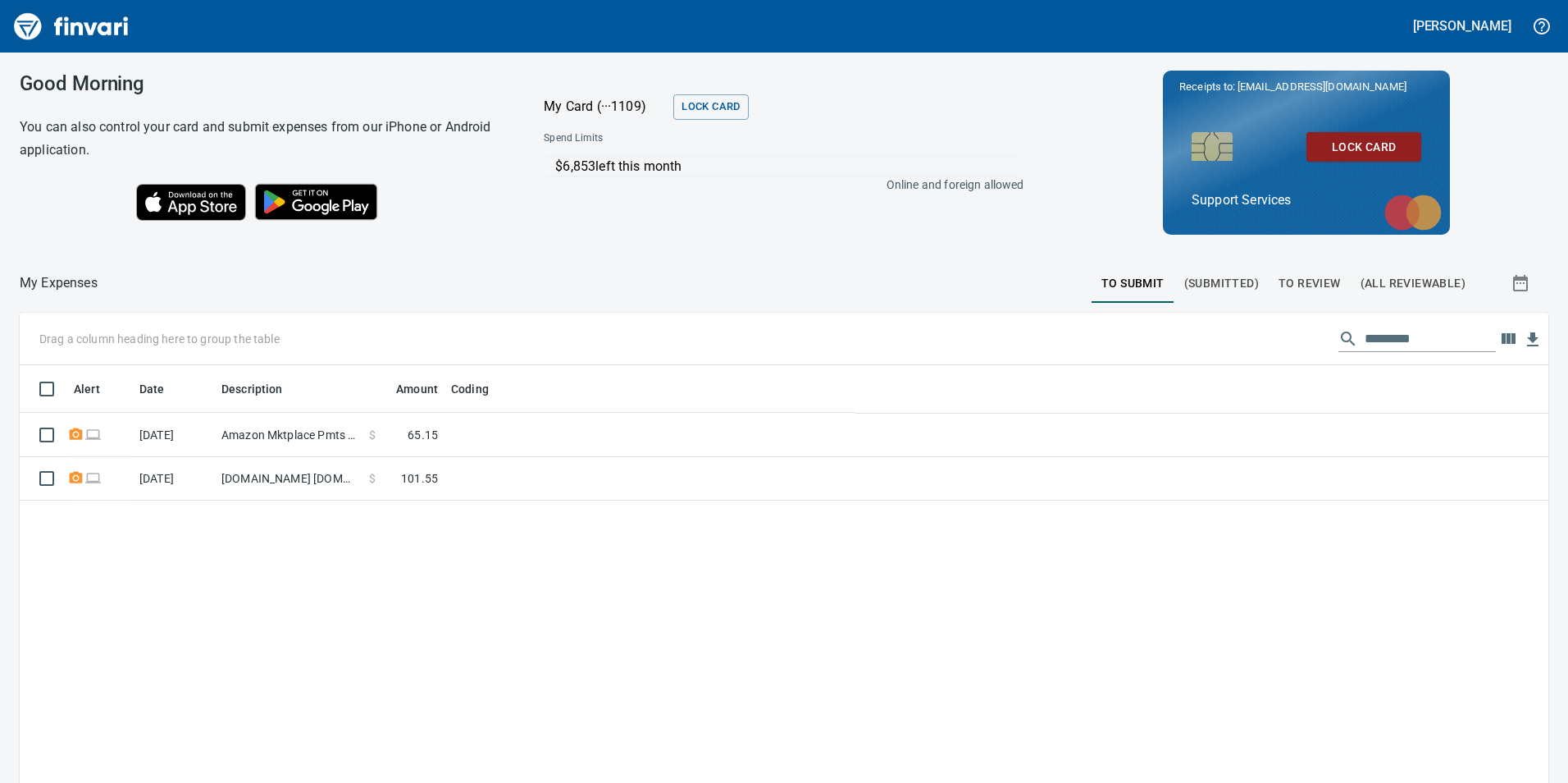
scroll to position [590, 1501]
click at [1289, 290] on span "To Review" at bounding box center [1310, 284] width 62 height 21
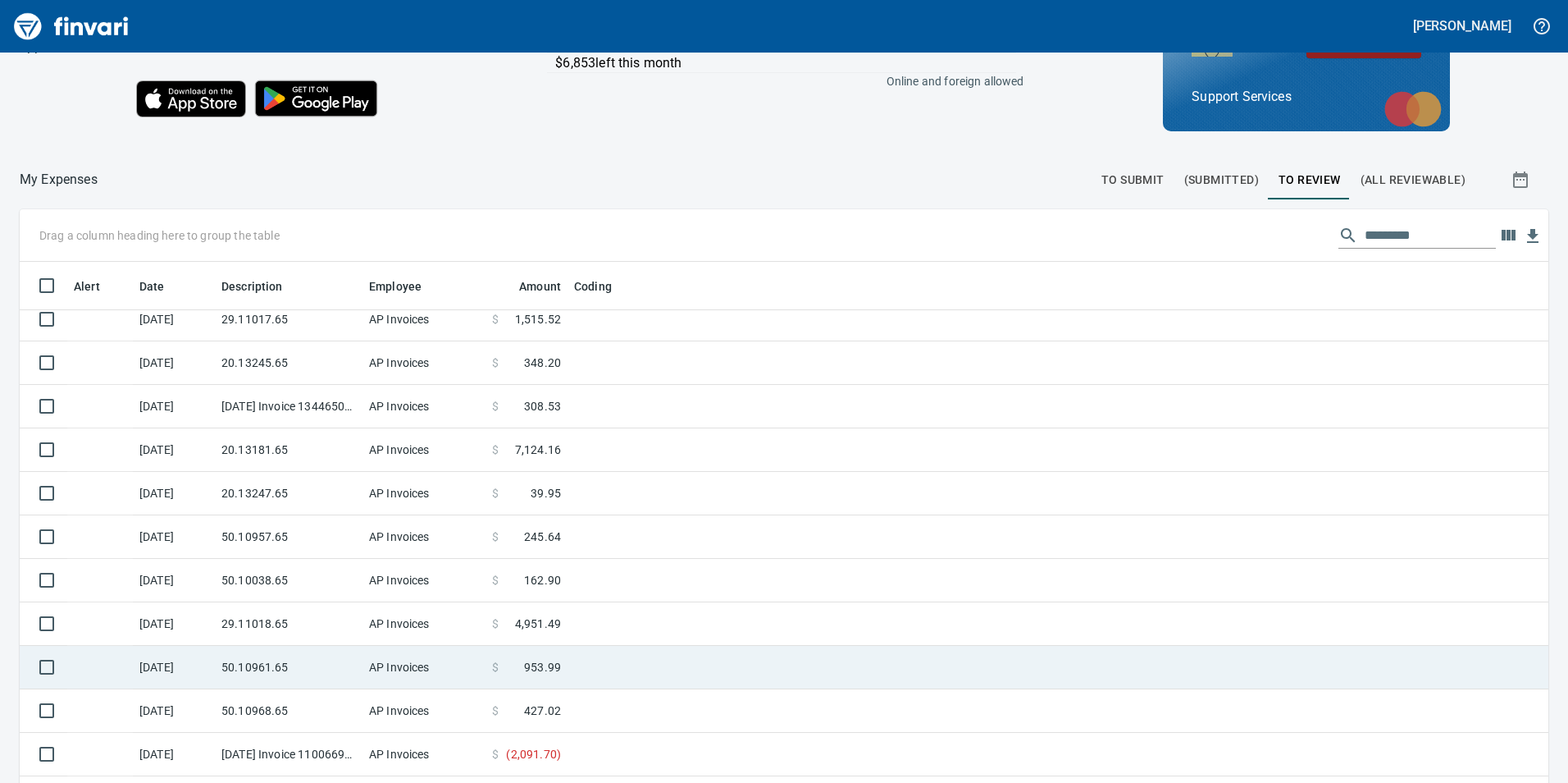
scroll to position [185, 0]
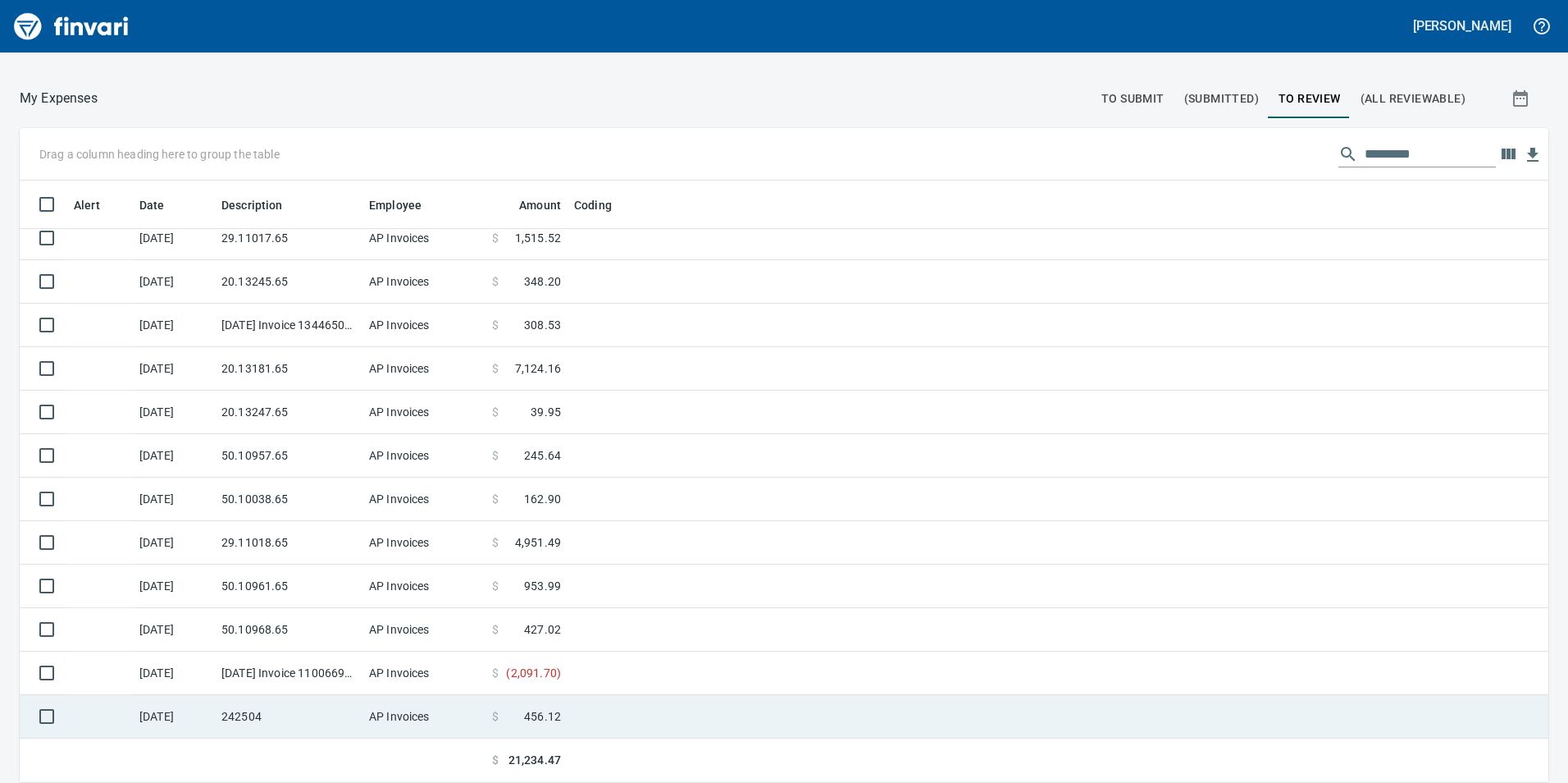
click at [647, 714] on td at bounding box center [772, 716] width 410 height 43
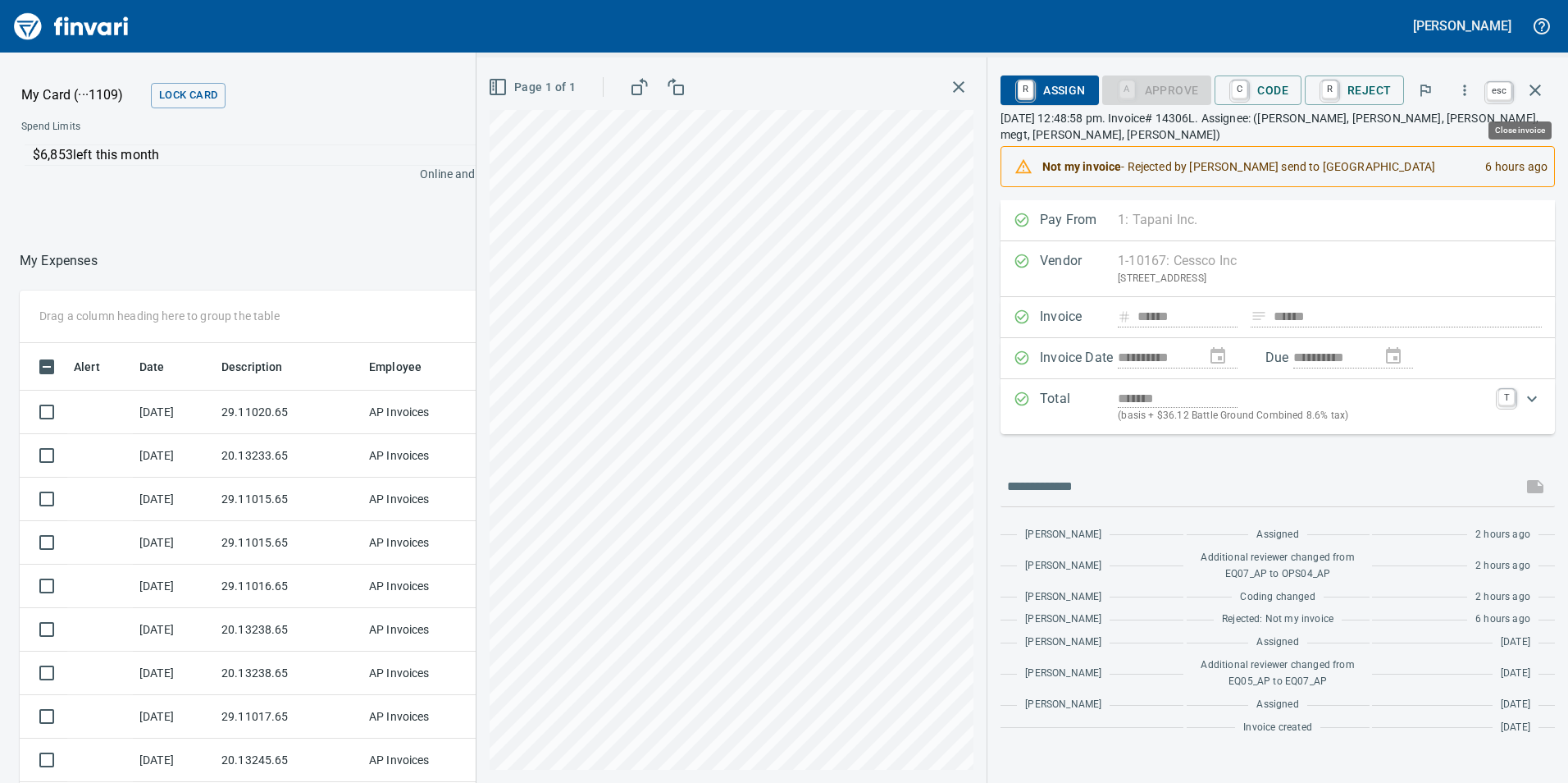
scroll to position [590, 1082]
click at [1533, 101] on button "button" at bounding box center [1535, 89] width 39 height 39
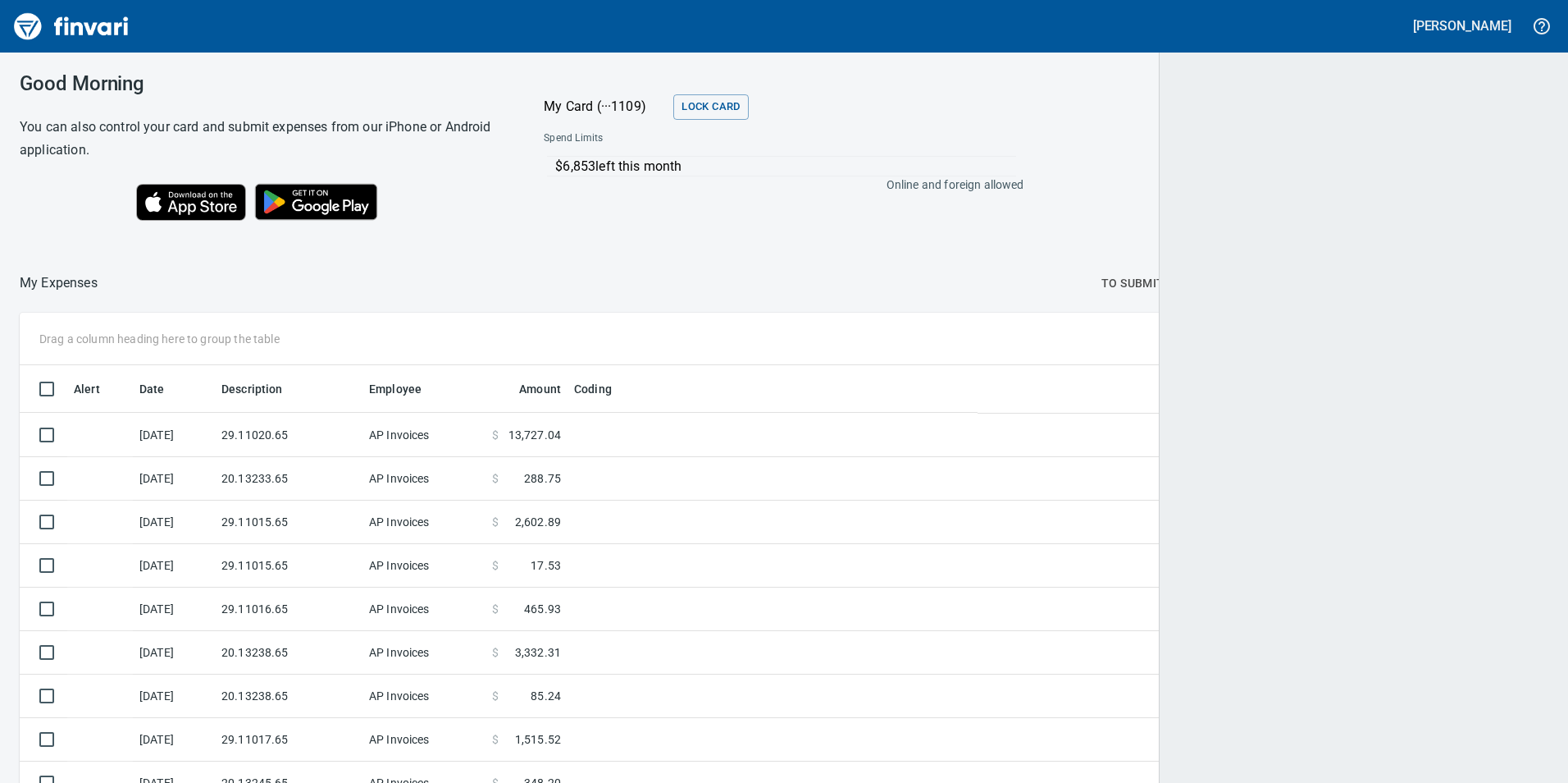
scroll to position [590, 1489]
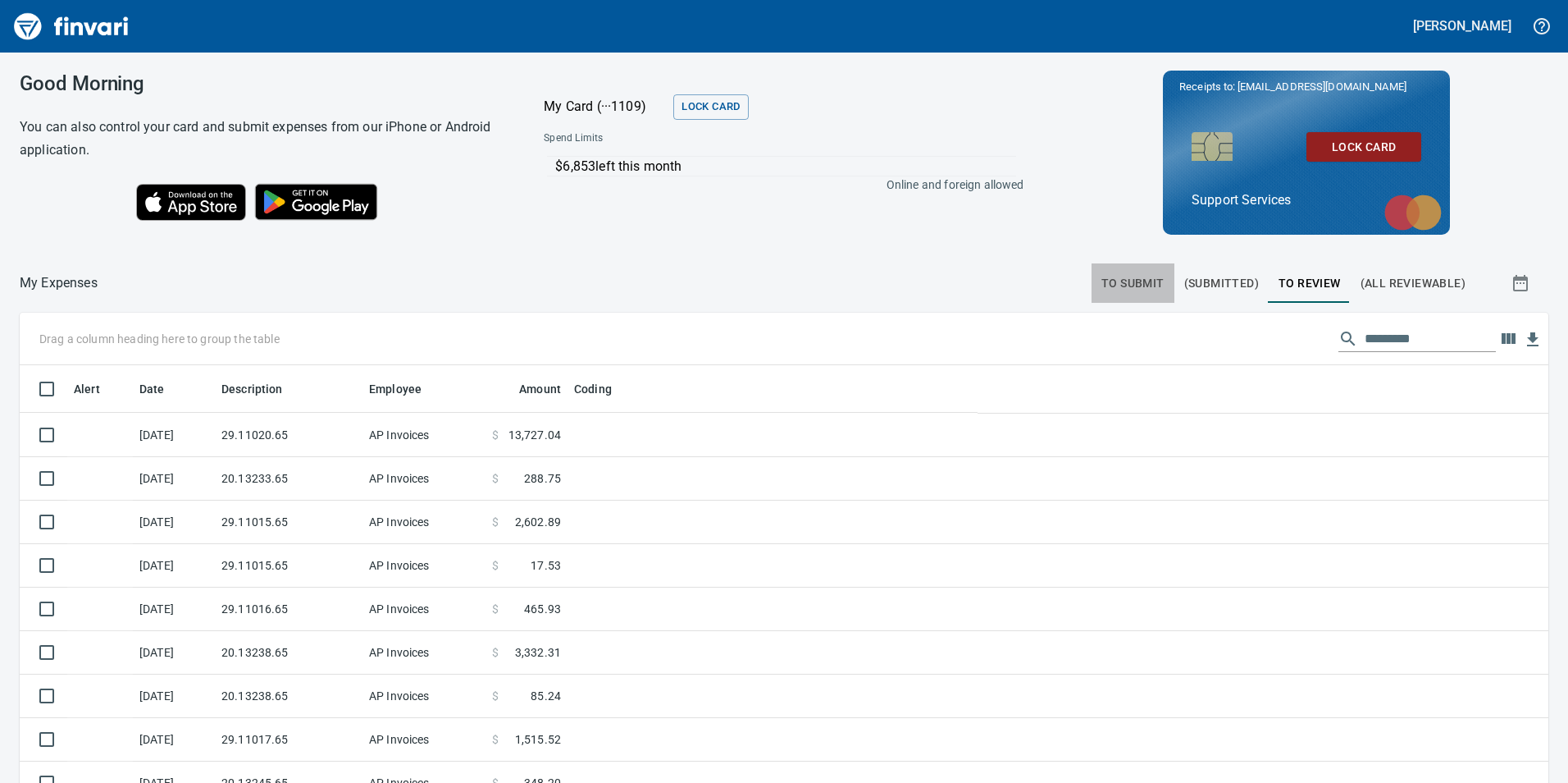
click at [1122, 279] on span "To Submit" at bounding box center [1133, 284] width 63 height 21
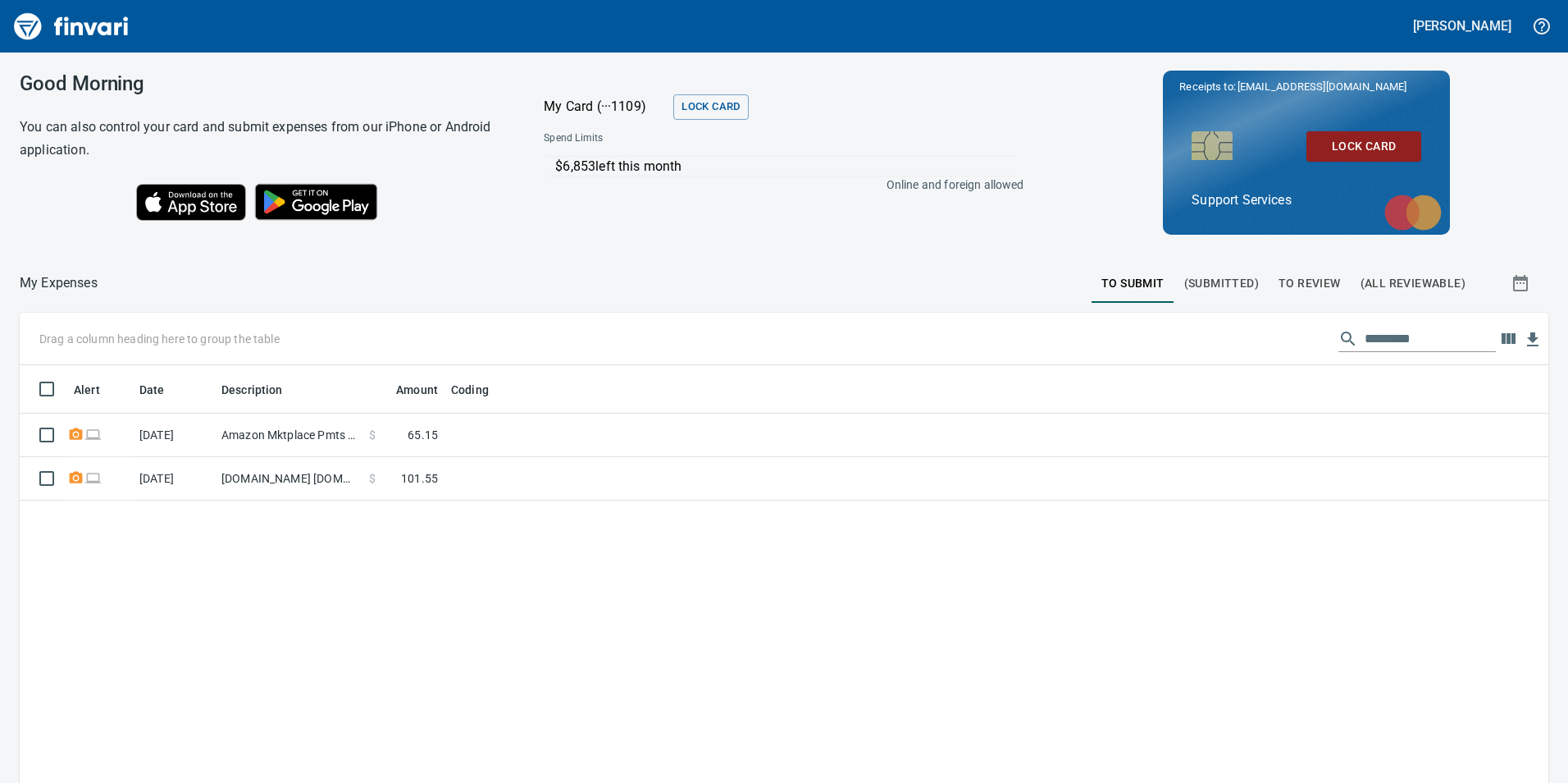
scroll to position [590, 1504]
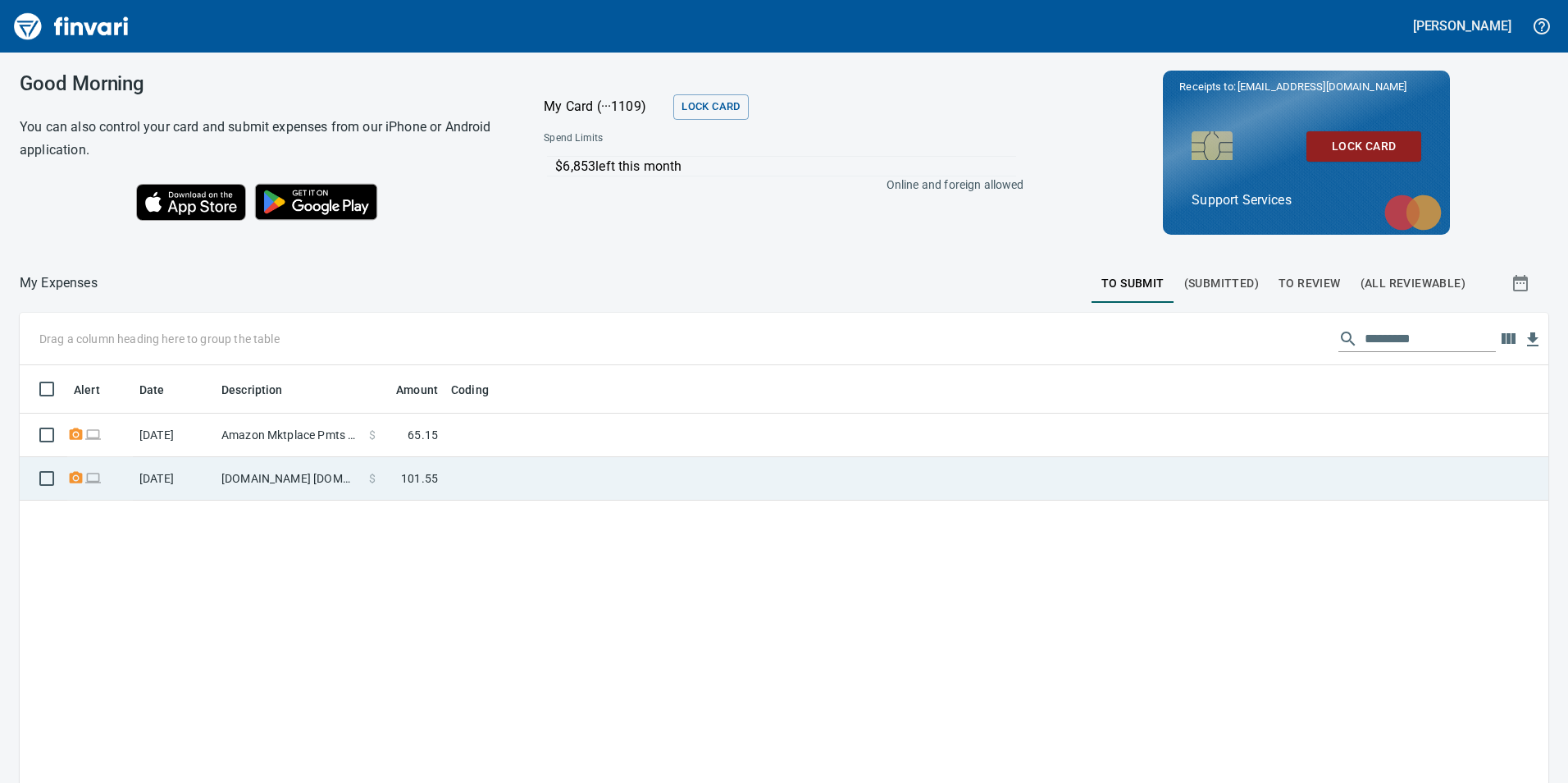
click at [588, 466] on td at bounding box center [649, 479] width 410 height 43
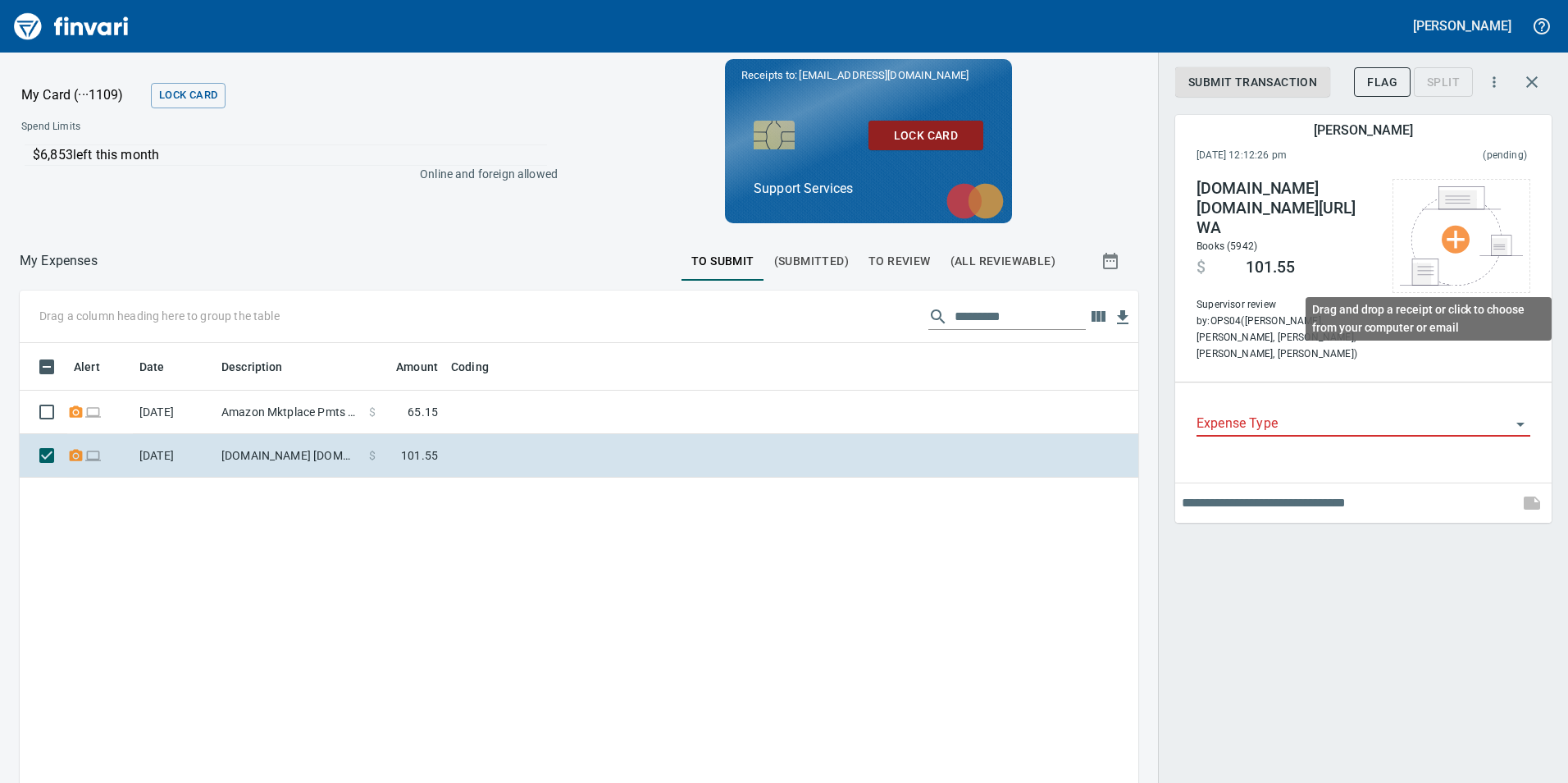
scroll to position [590, 1094]
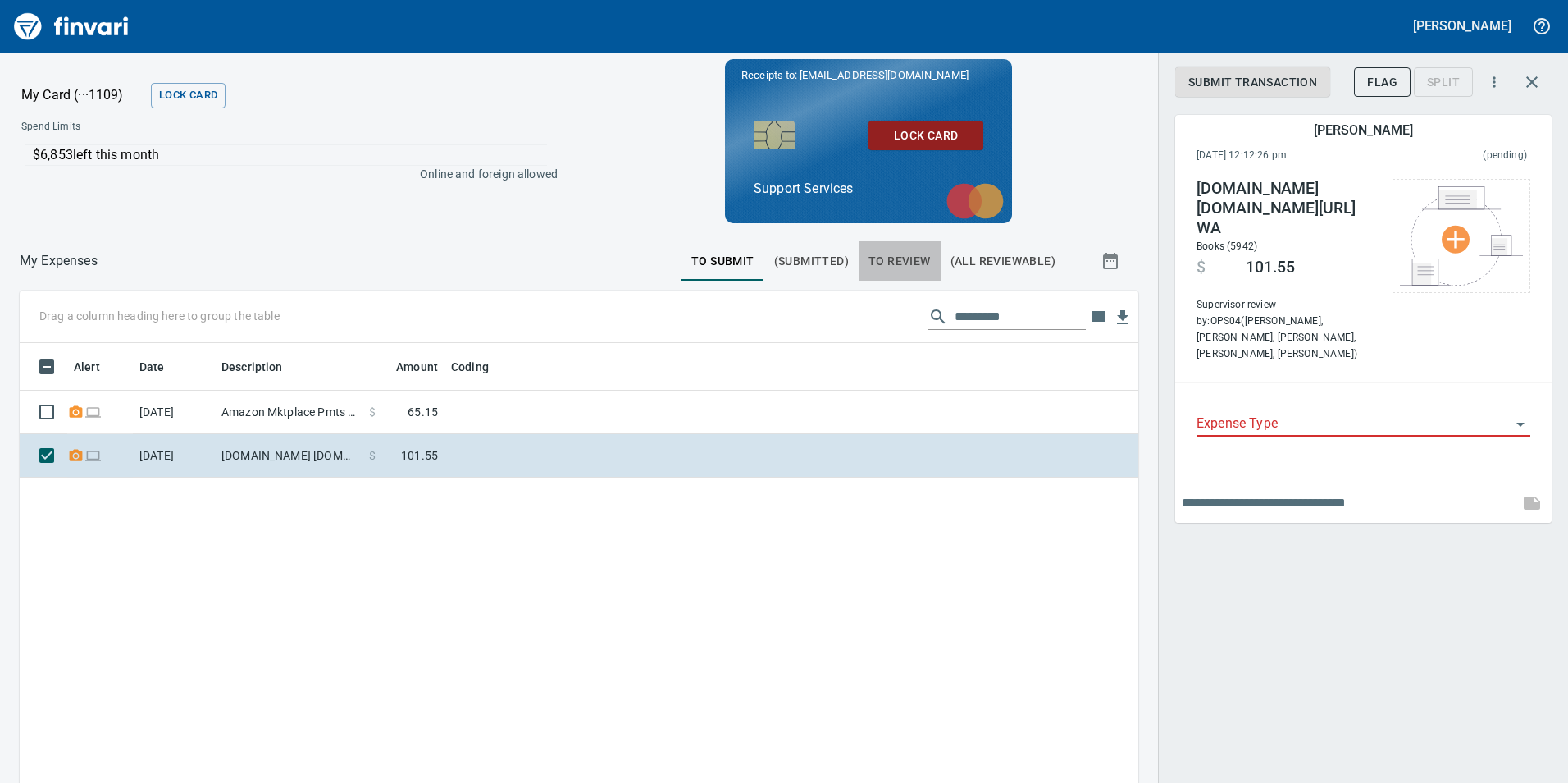
click at [888, 263] on span "To Review" at bounding box center [900, 262] width 62 height 21
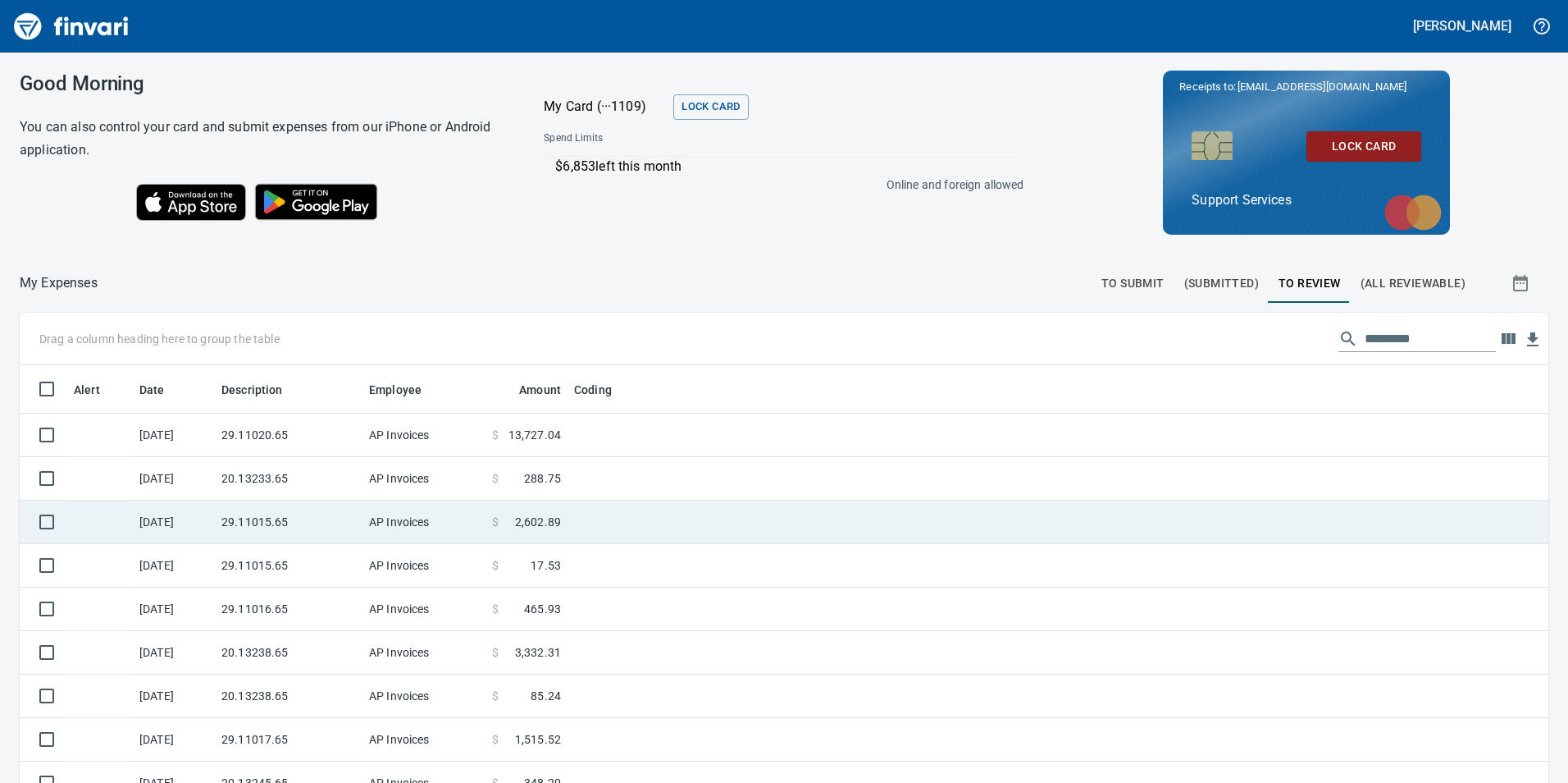
scroll to position [590, 1492]
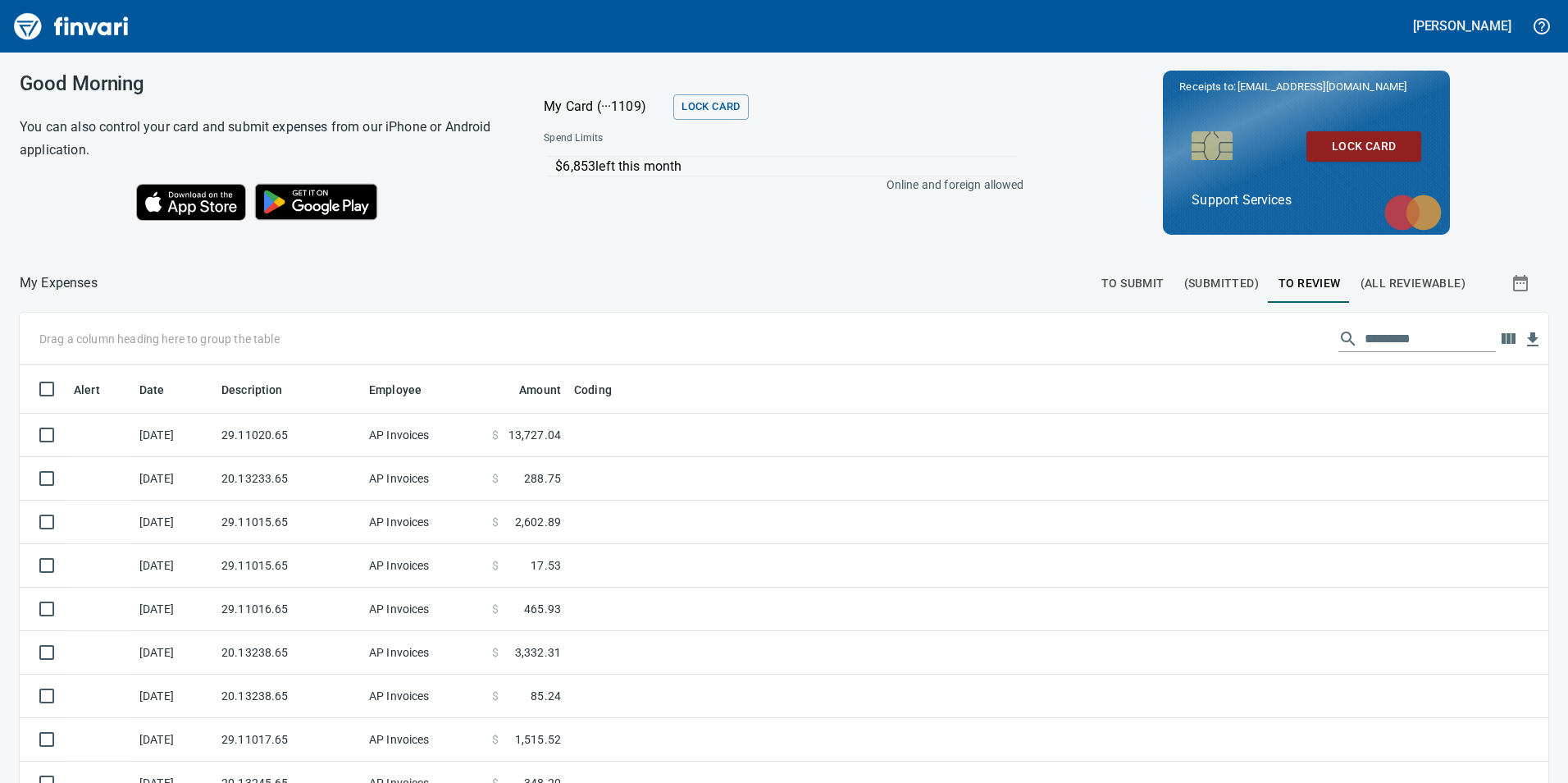
click at [1399, 343] on input "text" at bounding box center [1430, 339] width 131 height 26
type input "*"
click at [1381, 278] on span "(All Reviewable)" at bounding box center [1413, 284] width 105 height 21
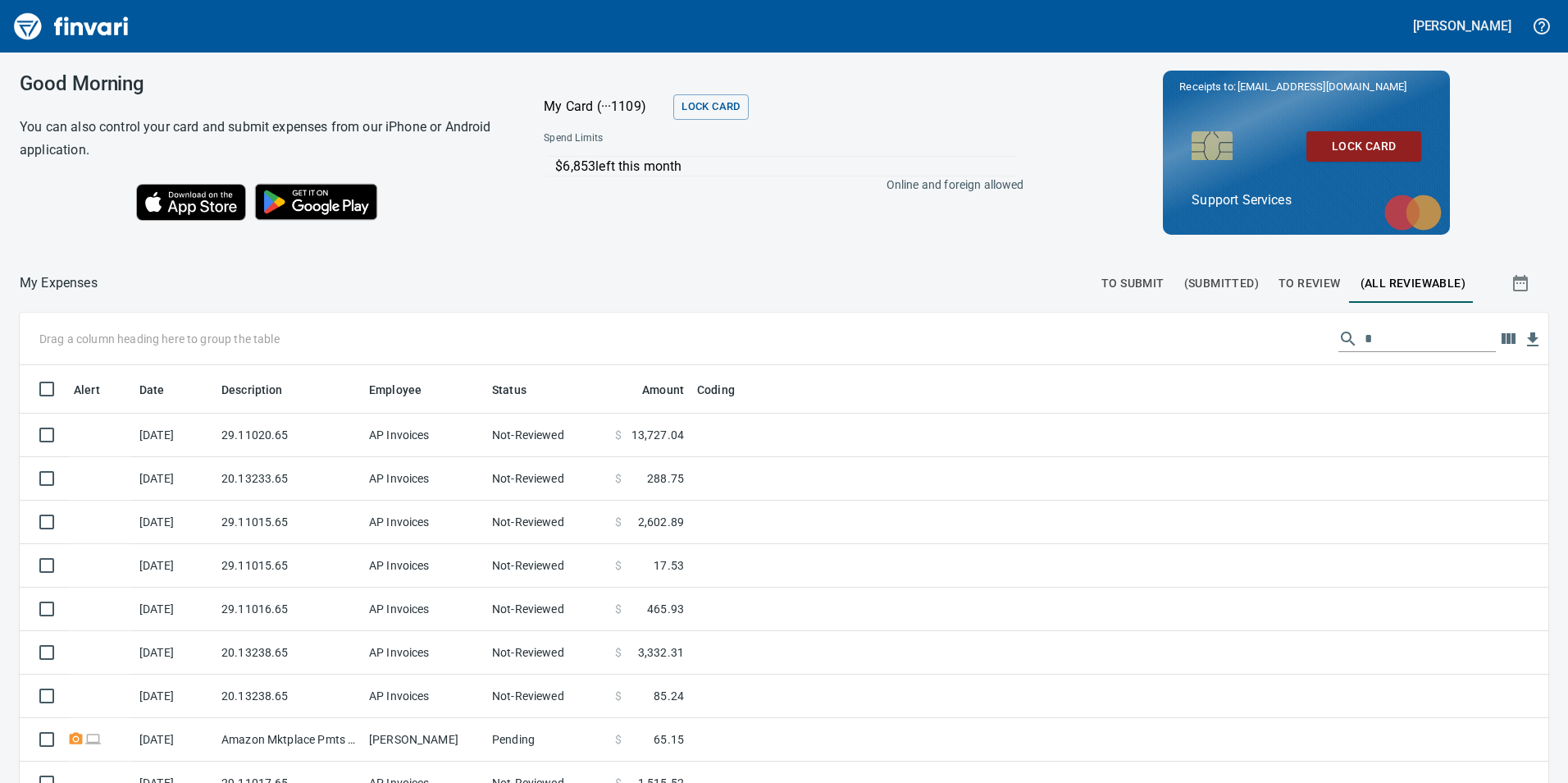
scroll to position [590, 1492]
click at [1365, 342] on input "*" at bounding box center [1430, 339] width 131 height 26
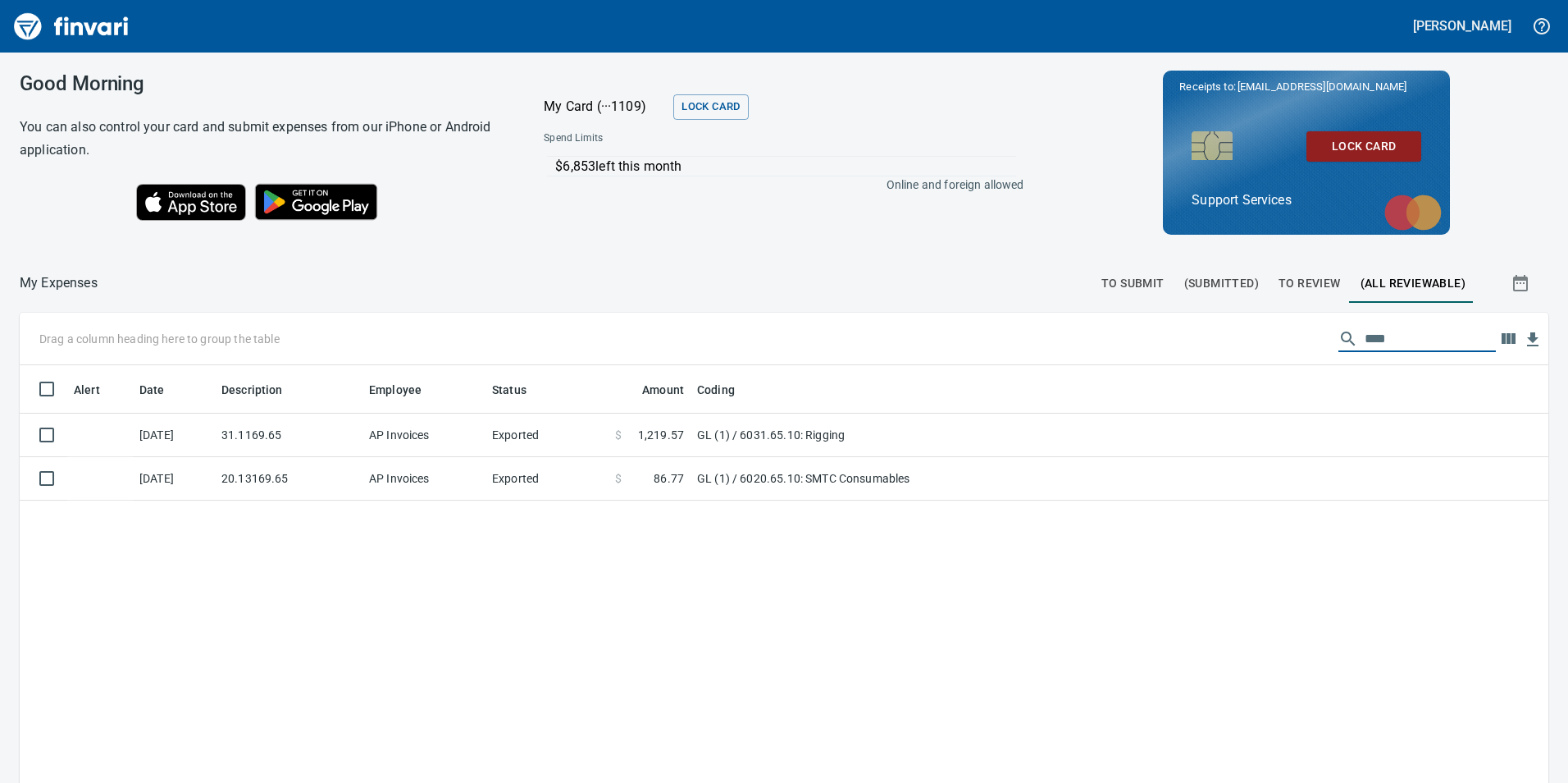
type input "****"
click at [1217, 288] on span "(Submitted)" at bounding box center [1221, 284] width 75 height 21
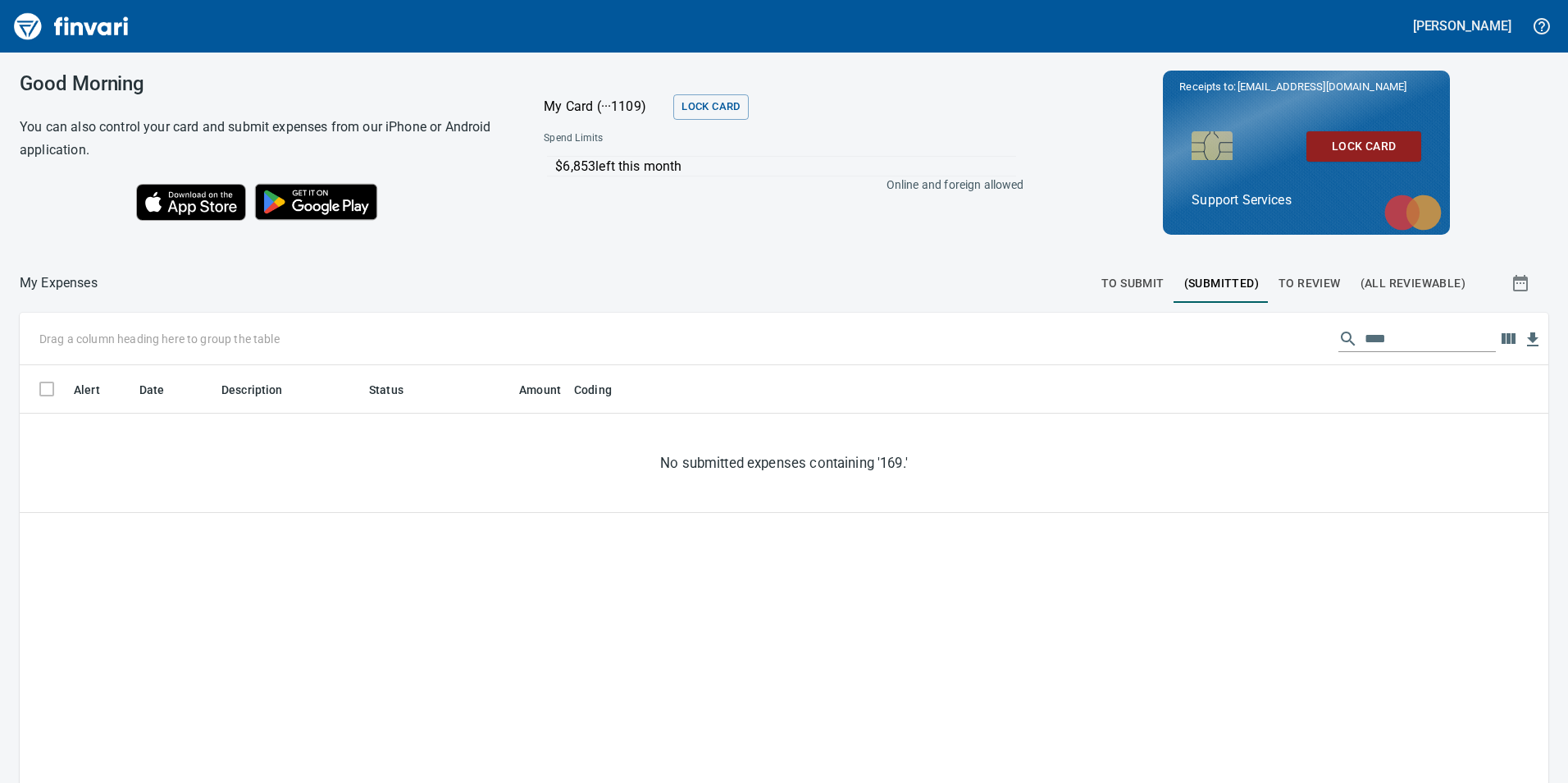
scroll to position [590, 1504]
click at [1372, 336] on input "****" at bounding box center [1430, 339] width 131 height 26
drag, startPoint x: 1372, startPoint y: 336, endPoint x: 1364, endPoint y: 352, distance: 17.9
click at [1364, 352] on div "Drag a column heading here to group the table ****" at bounding box center [784, 339] width 1529 height 53
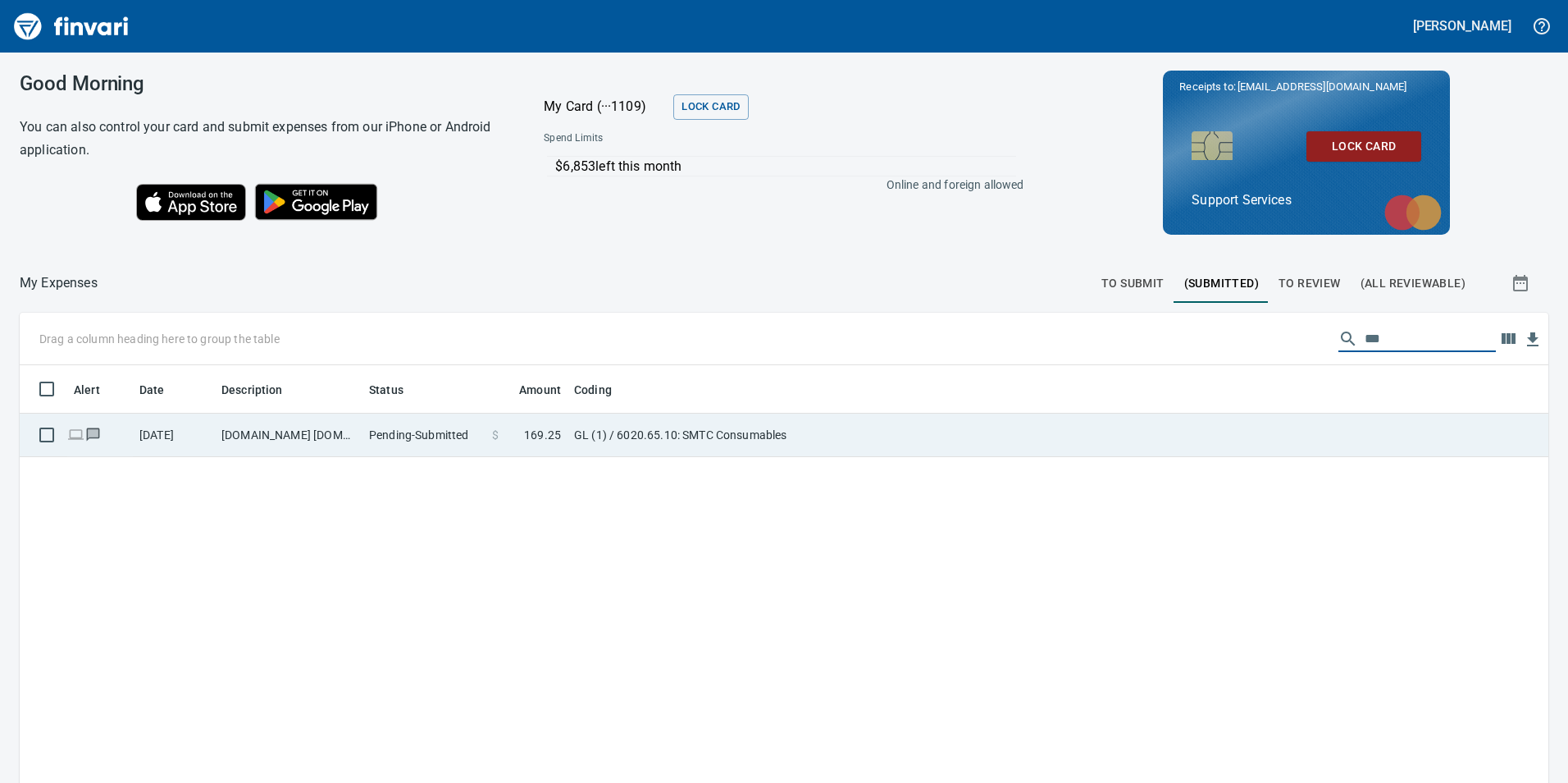
type input "***"
click at [513, 440] on span at bounding box center [511, 434] width 25 height 16
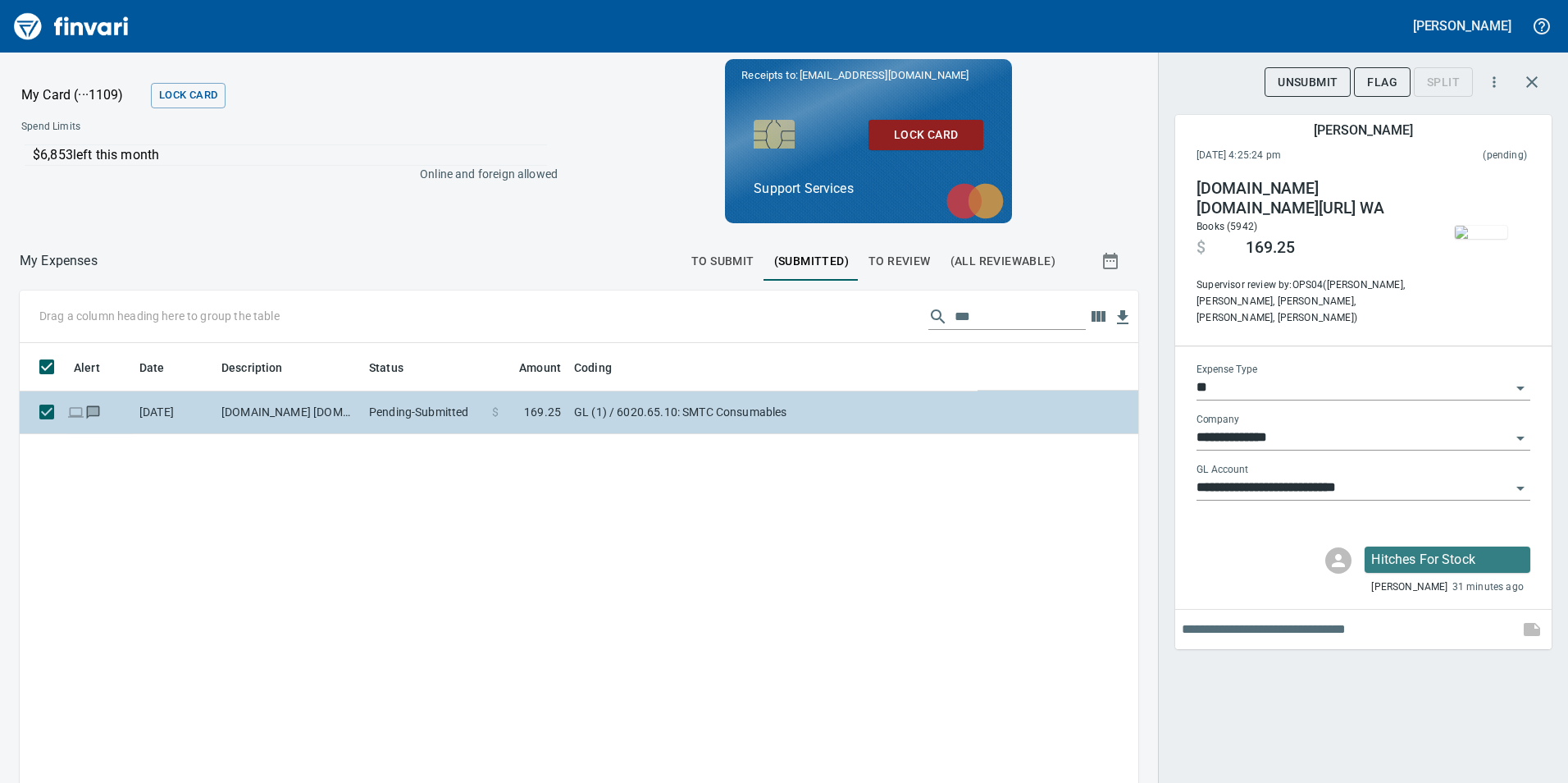
scroll to position [590, 1094]
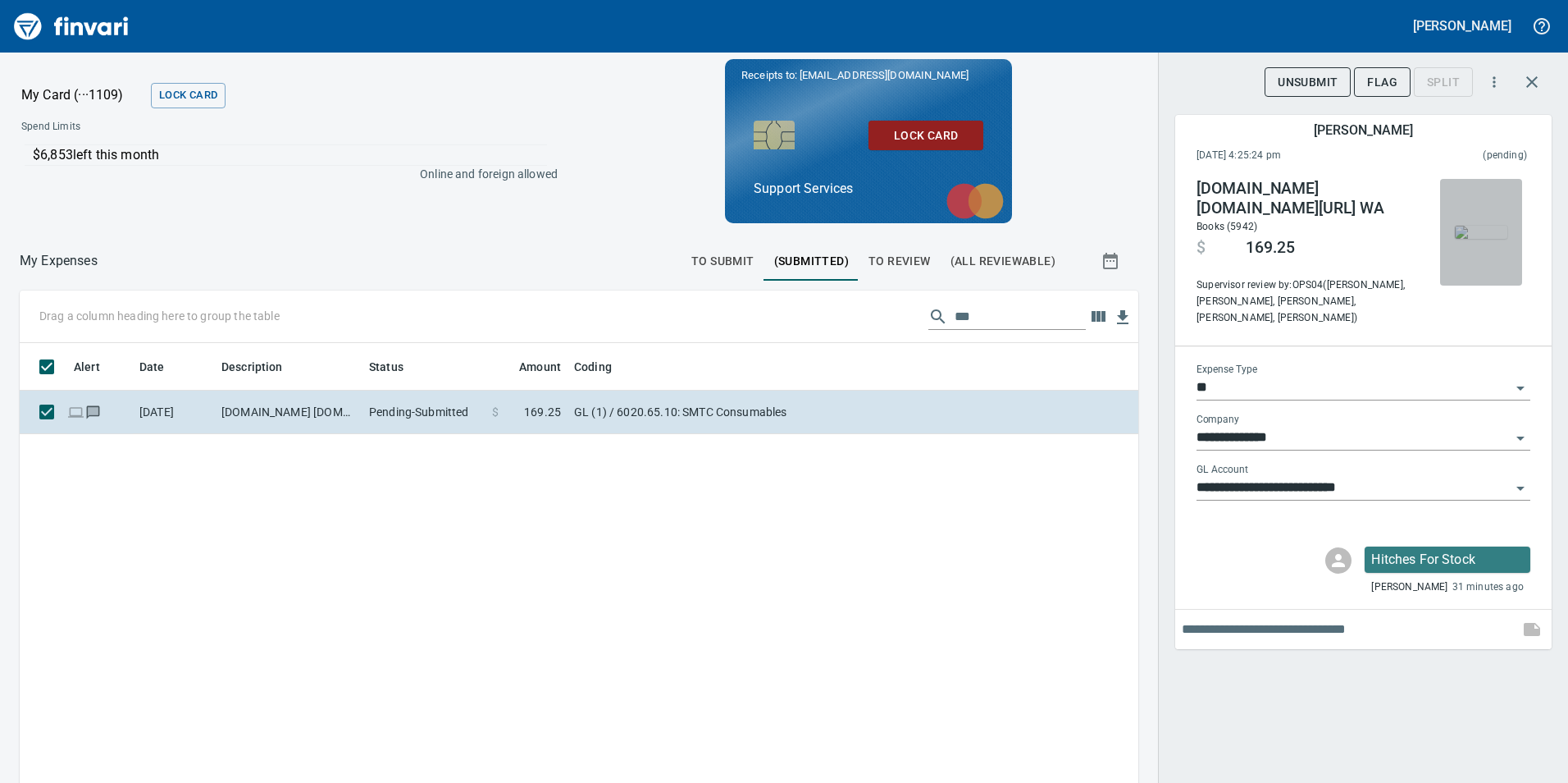
click at [1487, 238] on img "button" at bounding box center [1481, 232] width 53 height 13
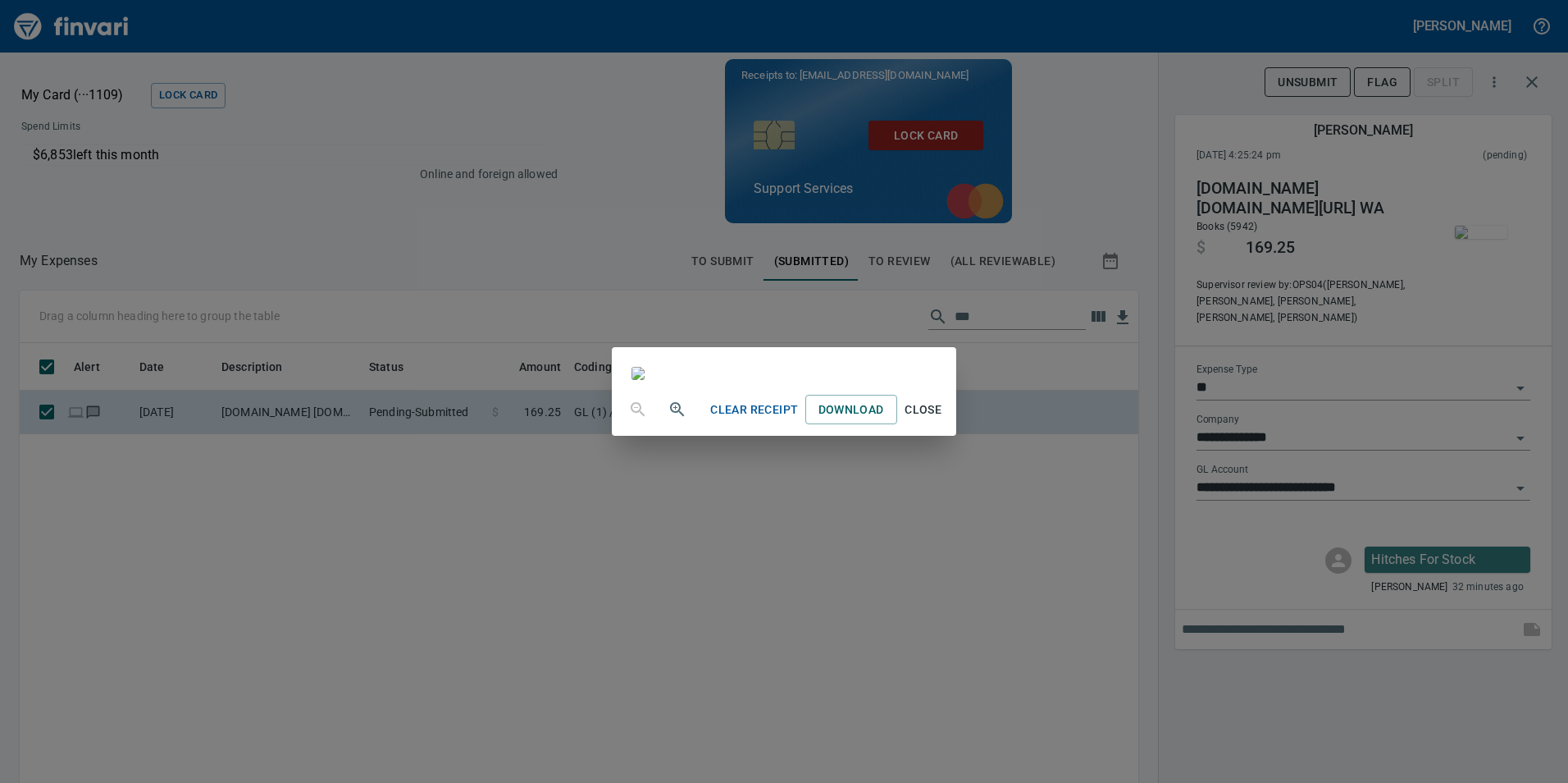
click at [943, 420] on span "Close" at bounding box center [923, 410] width 39 height 21
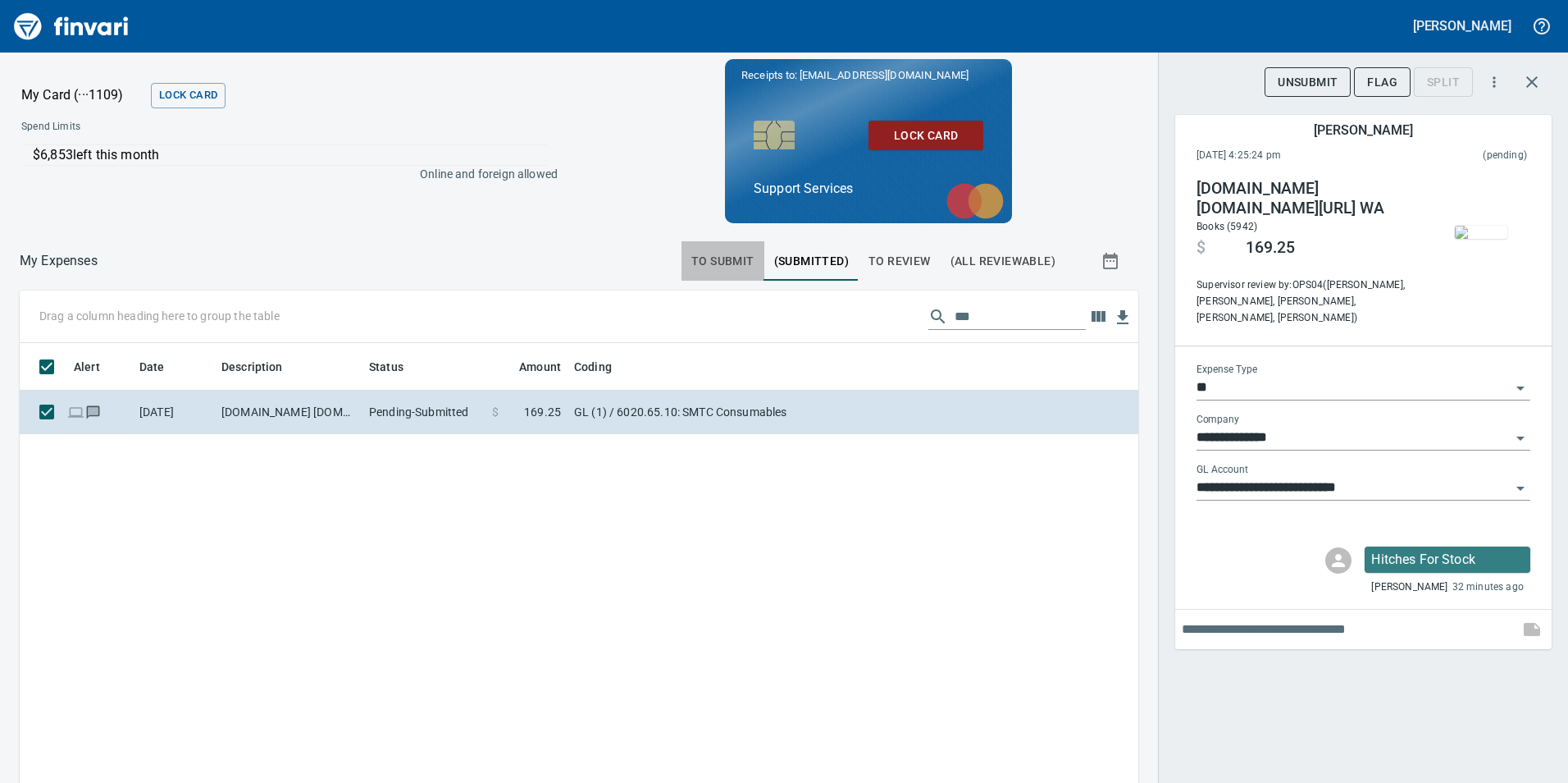
click at [699, 264] on span "To Submit" at bounding box center [723, 262] width 63 height 21
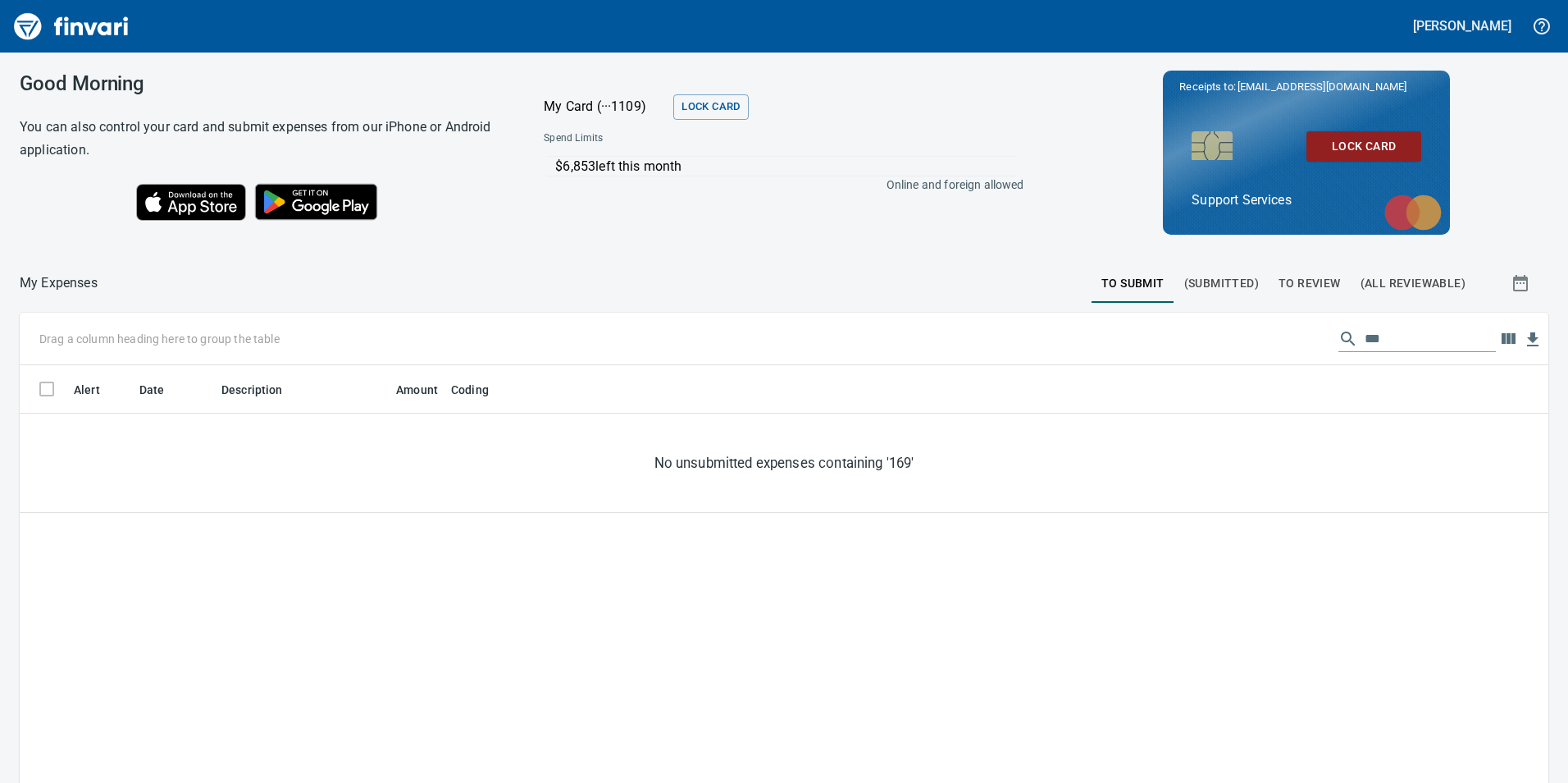
scroll to position [590, 1504]
click at [1106, 283] on span "To Submit" at bounding box center [1133, 284] width 63 height 21
click at [1106, 284] on span "To Submit" at bounding box center [1133, 284] width 63 height 21
click at [1408, 341] on input "***" at bounding box center [1430, 339] width 131 height 26
type input "*"
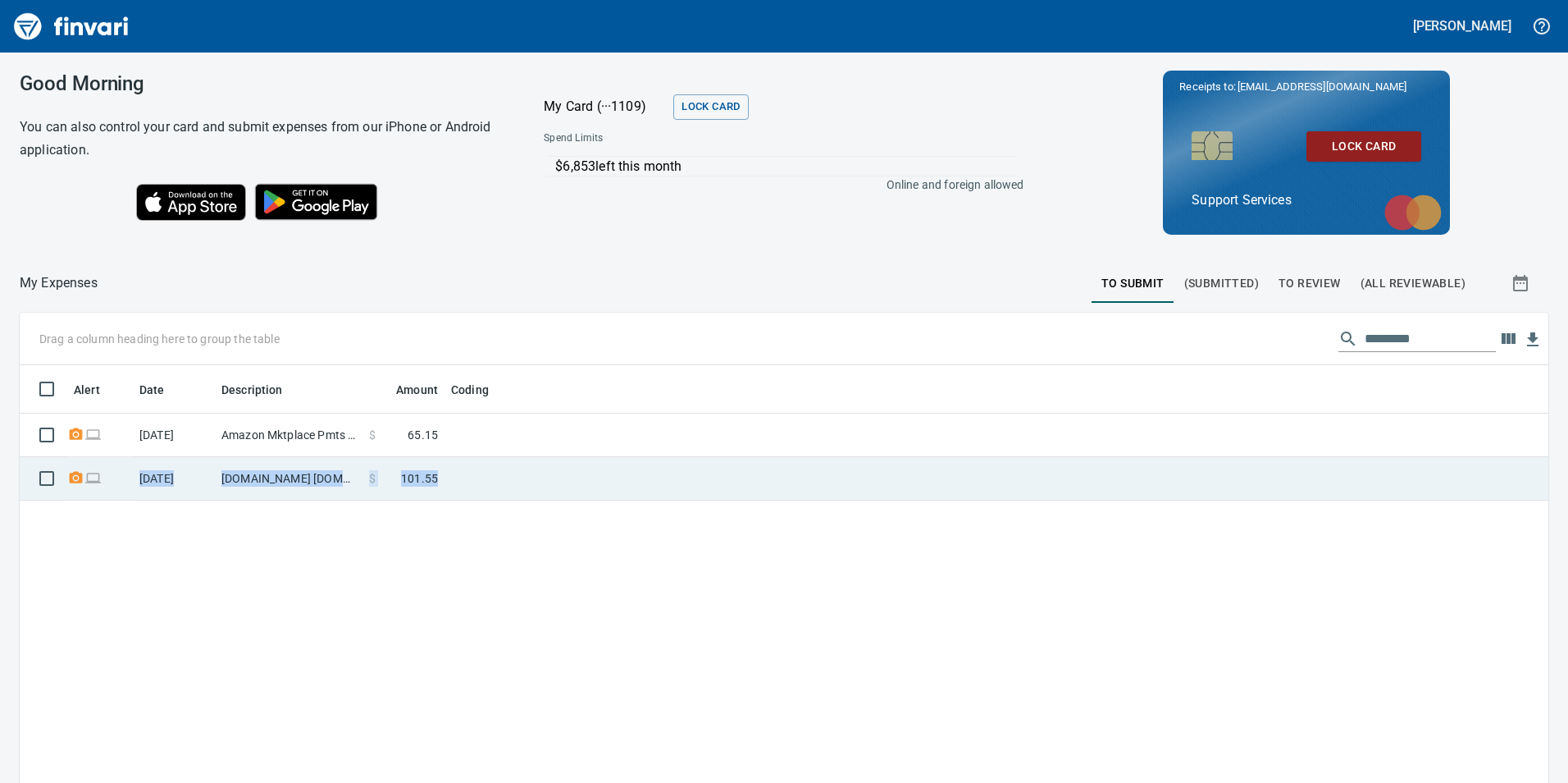
drag, startPoint x: 698, startPoint y: 464, endPoint x: 136, endPoint y: 474, distance: 562.1
click at [136, 474] on tr "9/18/2025 Amazon.com Amzn.com/bill WA $ 101.55" at bounding box center [784, 479] width 1529 height 43
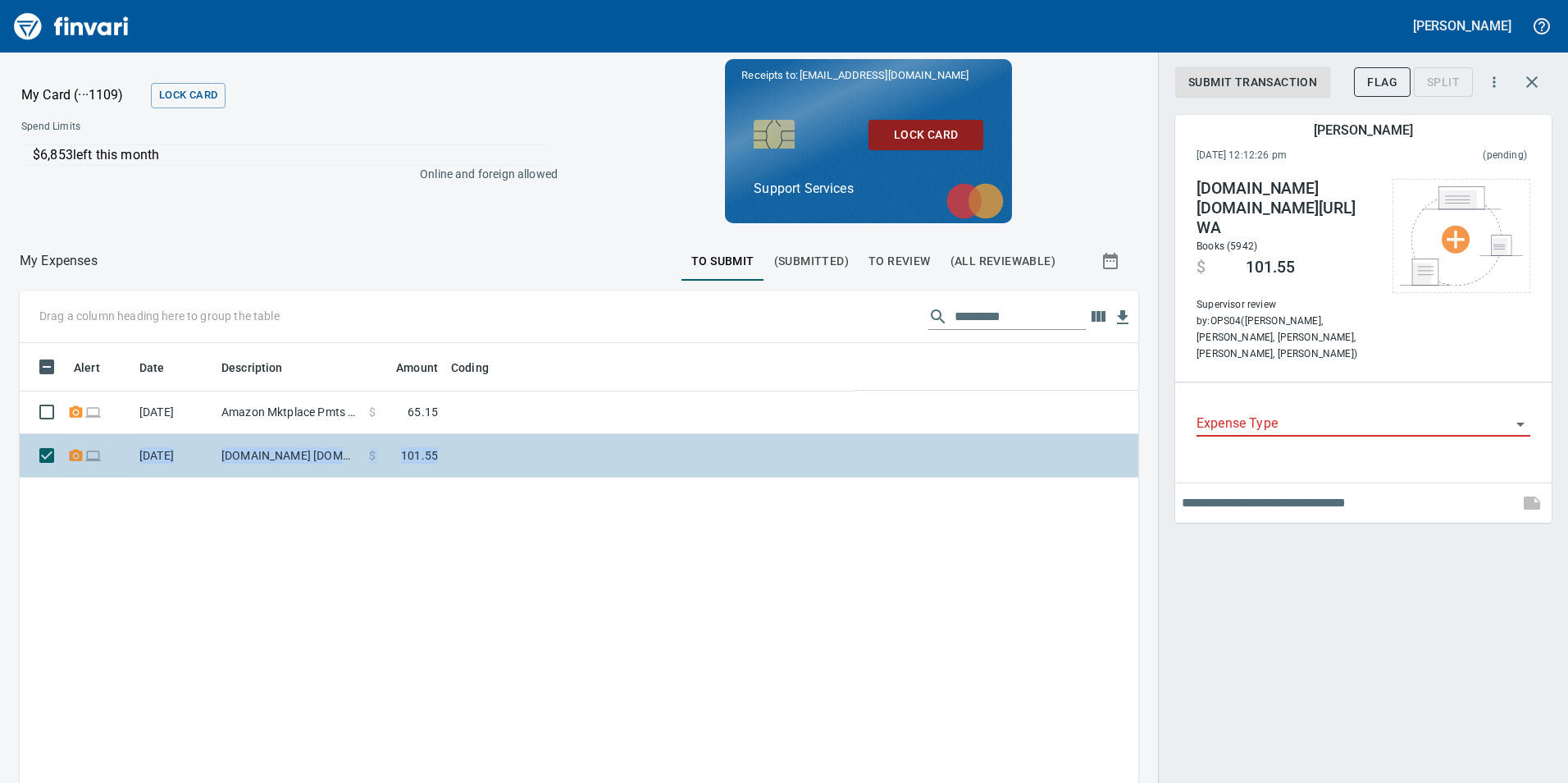
scroll to position [590, 1094]
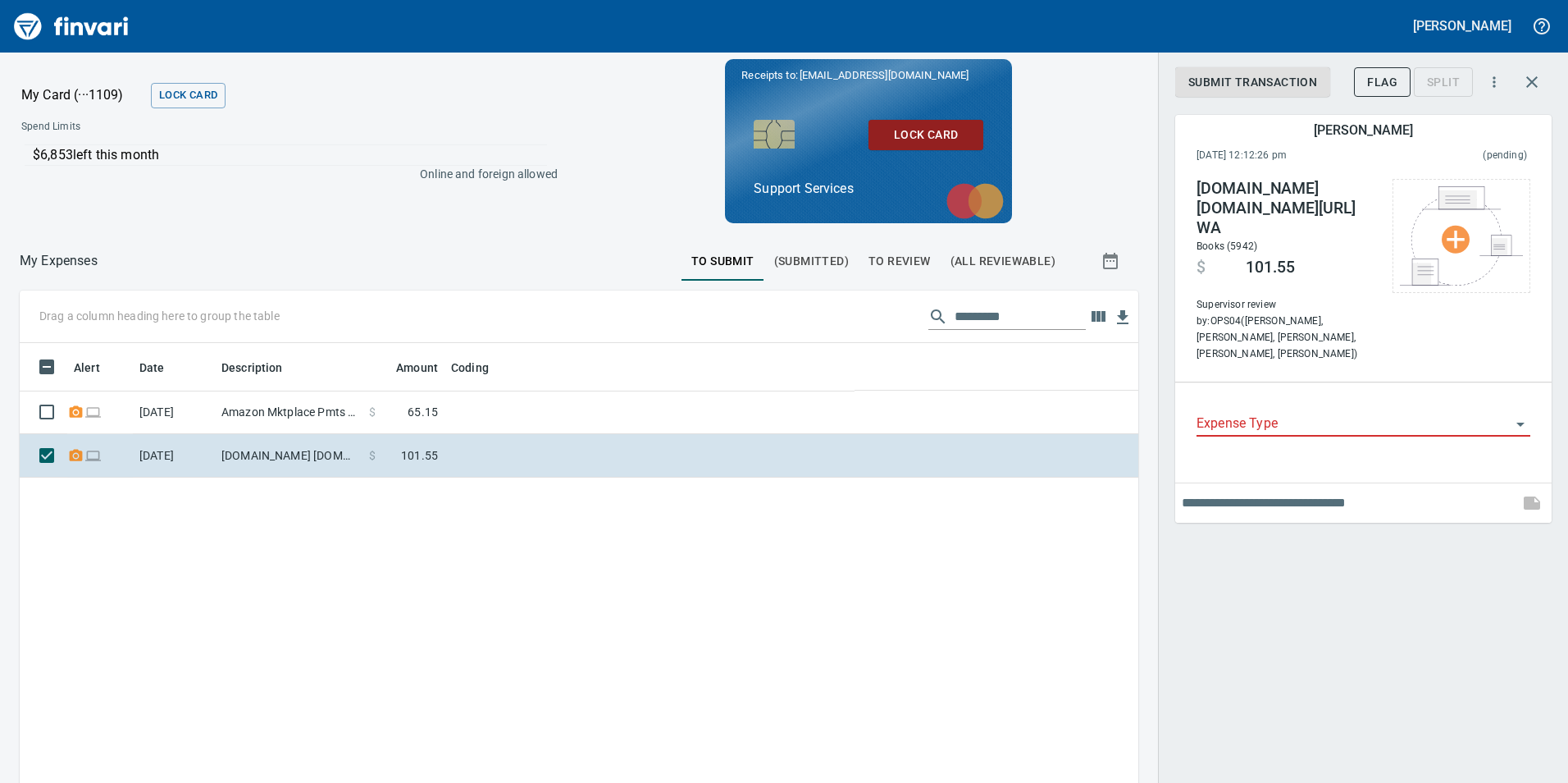
drag, startPoint x: 136, startPoint y: 474, endPoint x: 578, endPoint y: 481, distance: 442.1
click at [578, 481] on div "Alert Date Description Amount Coding 9/19/2025 Amazon Mktplace Pmts Amzn.com/bi…" at bounding box center [579, 644] width 1119 height 603
click at [1537, 82] on icon "button" at bounding box center [1532, 82] width 20 height 20
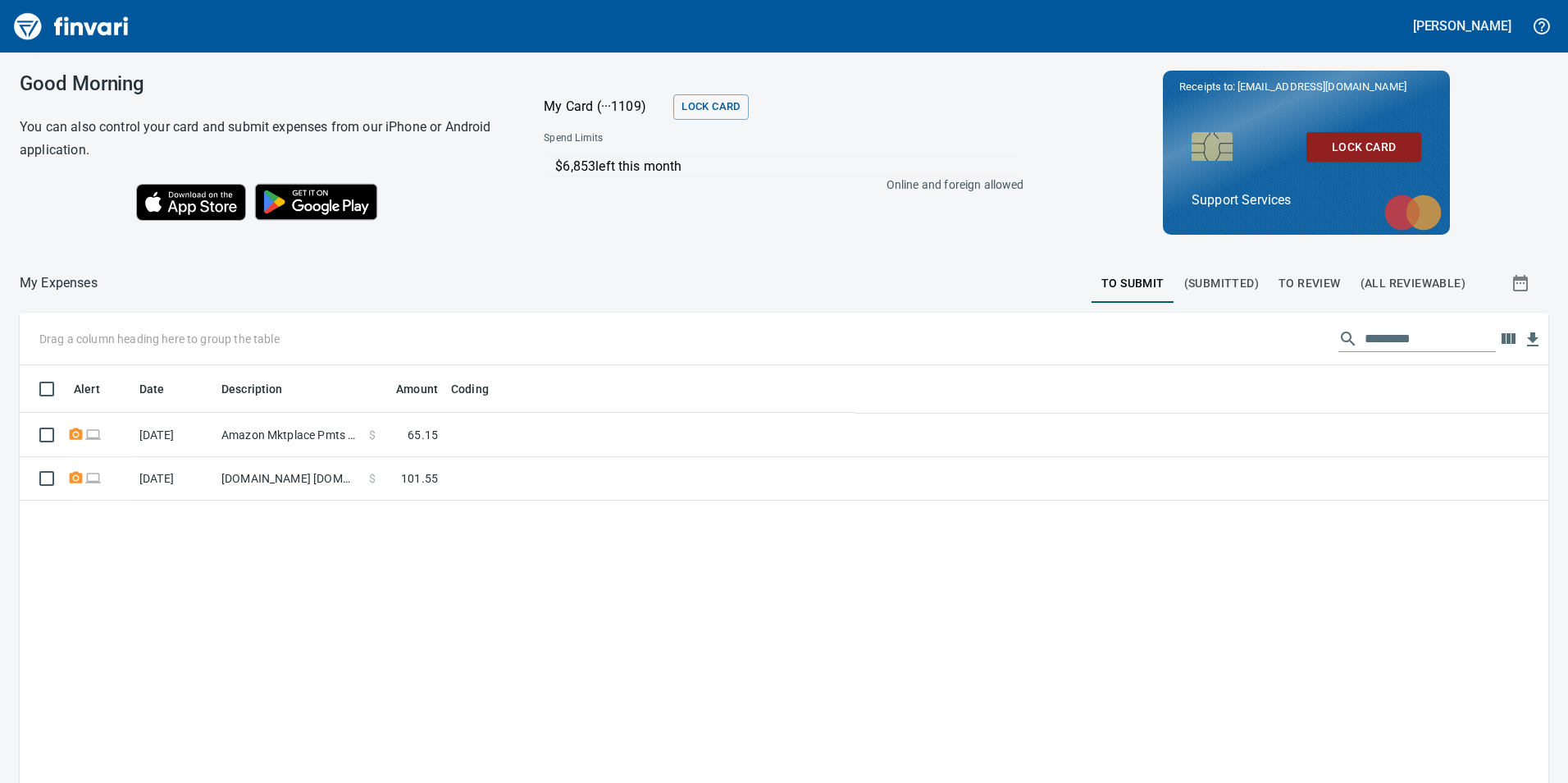
scroll to position [590, 1502]
click at [1279, 295] on button "To Review" at bounding box center [1310, 283] width 82 height 39
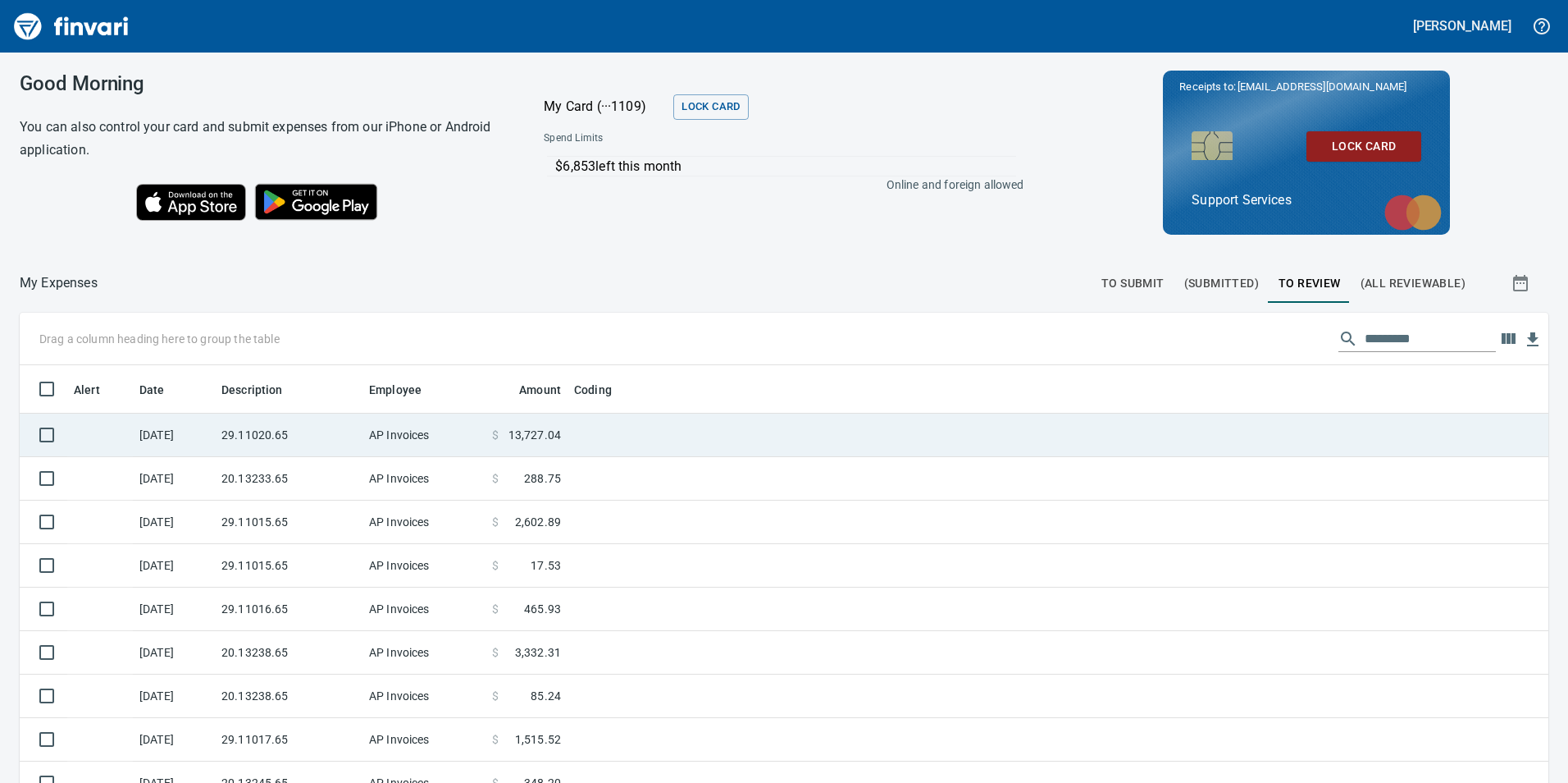
click at [594, 430] on td at bounding box center [772, 435] width 410 height 43
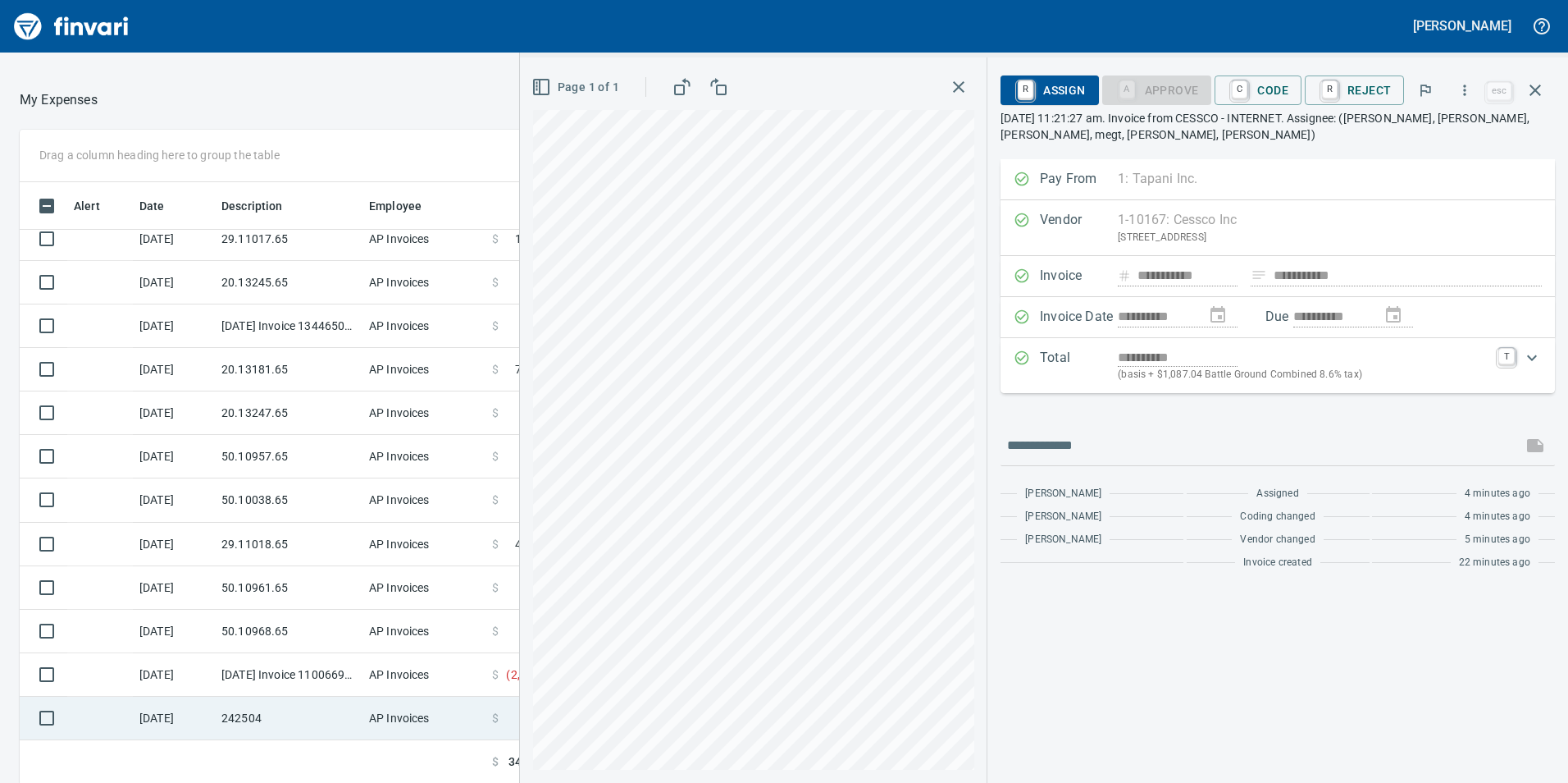
scroll to position [162, 0]
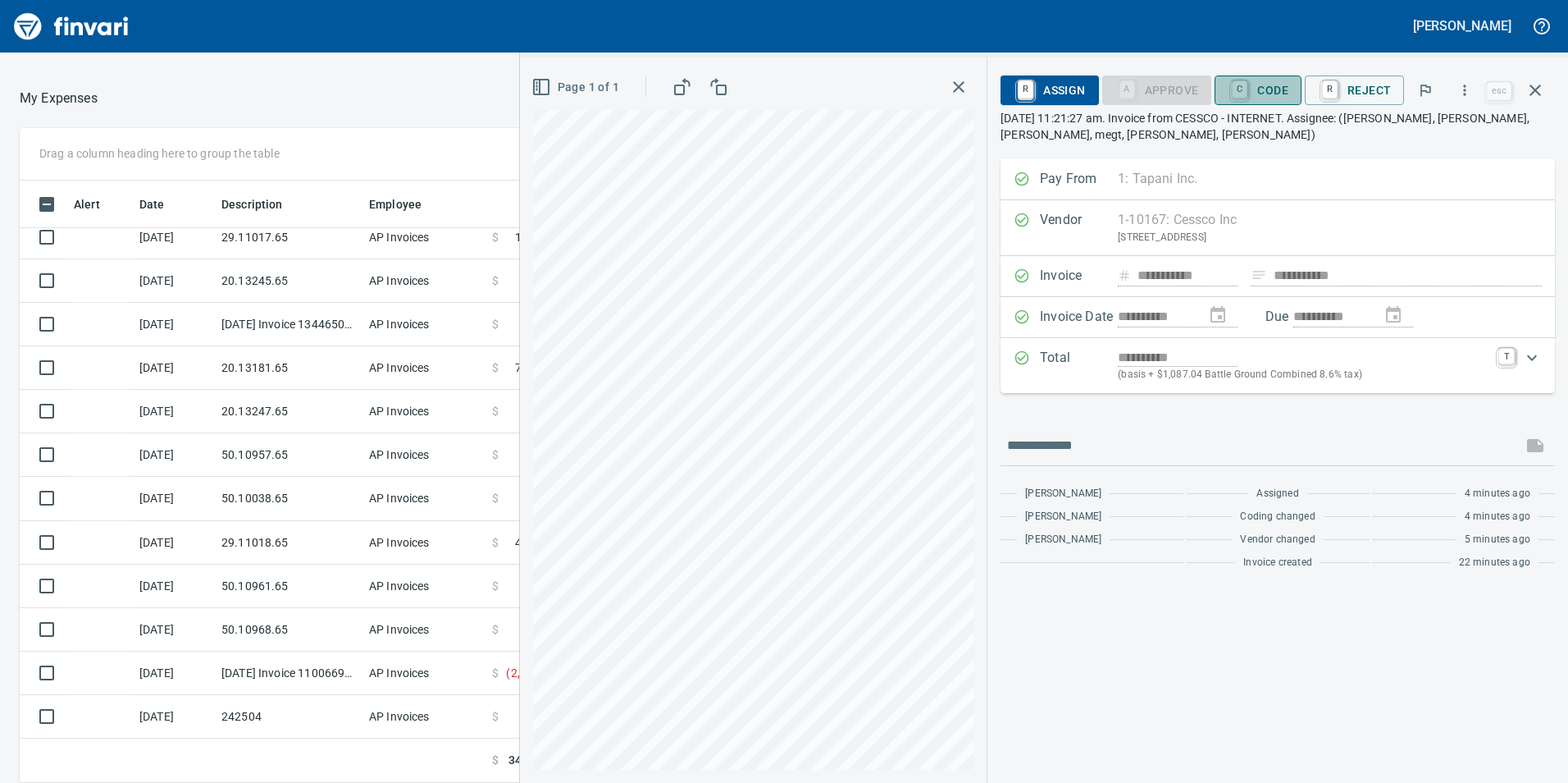
click at [1272, 82] on span "C Code" at bounding box center [1259, 90] width 61 height 28
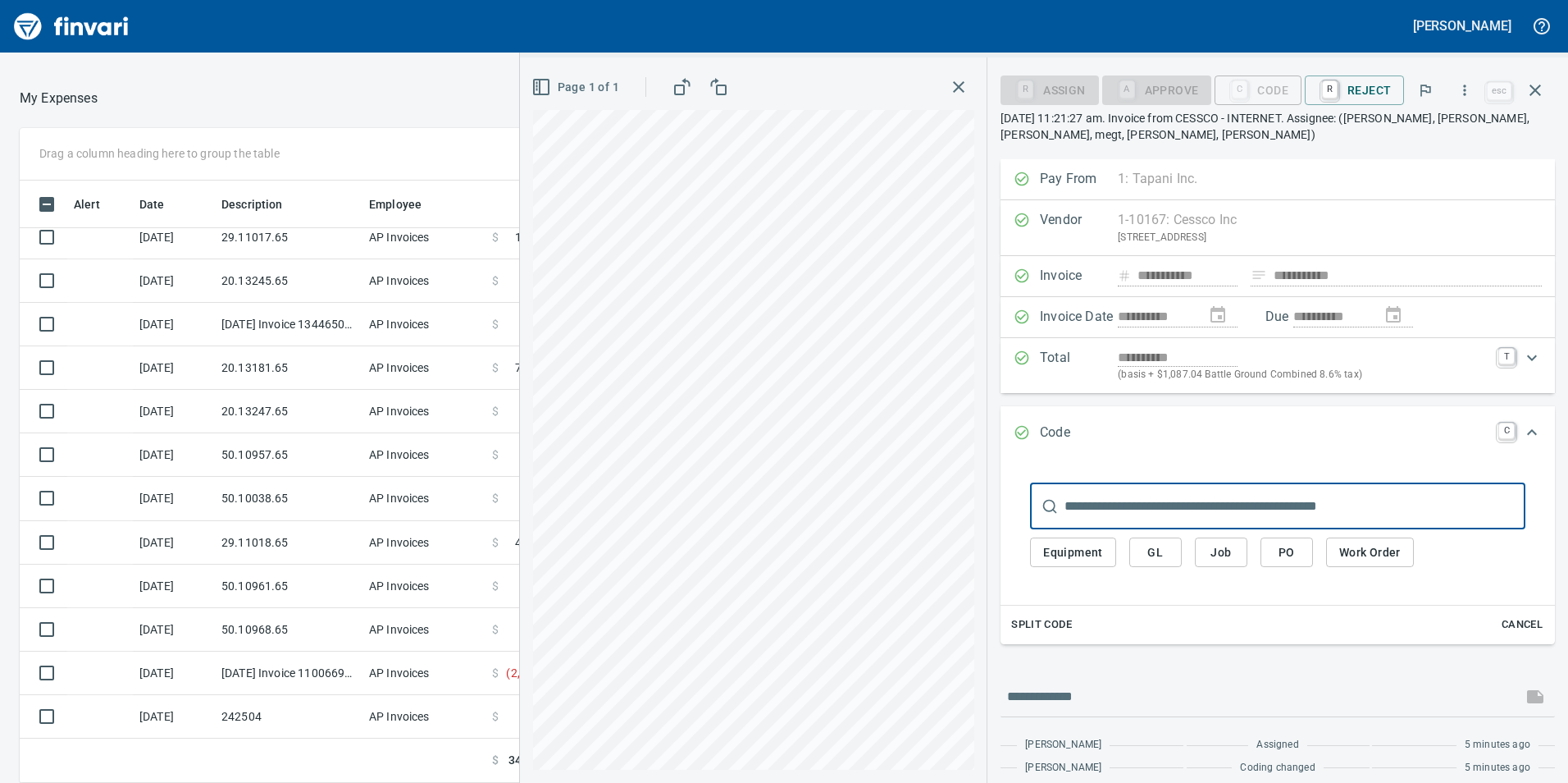
click at [1063, 555] on span "Equipment" at bounding box center [1073, 552] width 60 height 21
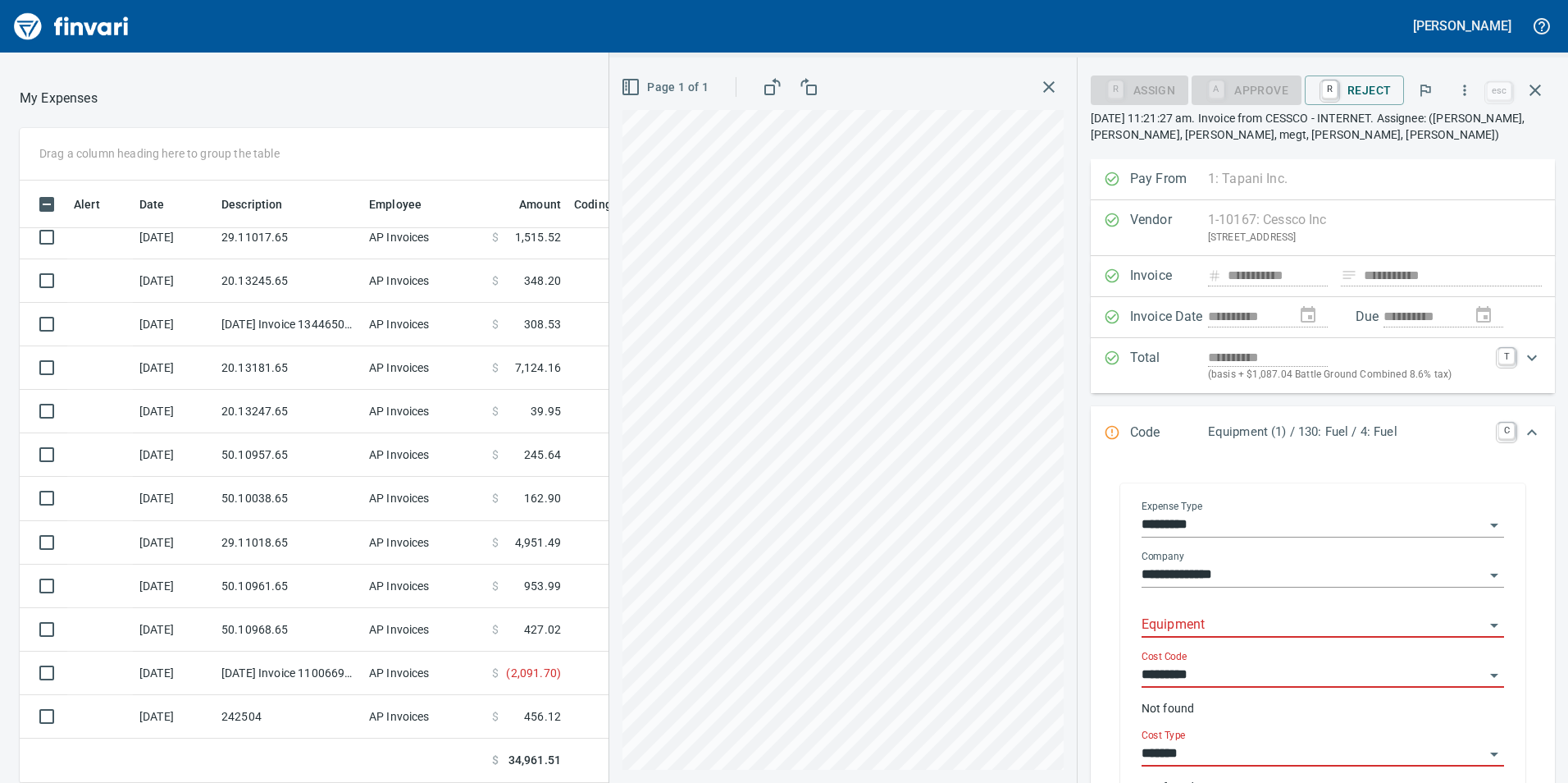
click at [1231, 617] on input "Equipment" at bounding box center [1313, 625] width 343 height 23
type input "******"
click at [1464, 622] on input "******" at bounding box center [1313, 625] width 343 height 23
click at [1513, 461] on div "**********" at bounding box center [1324, 659] width 465 height 397
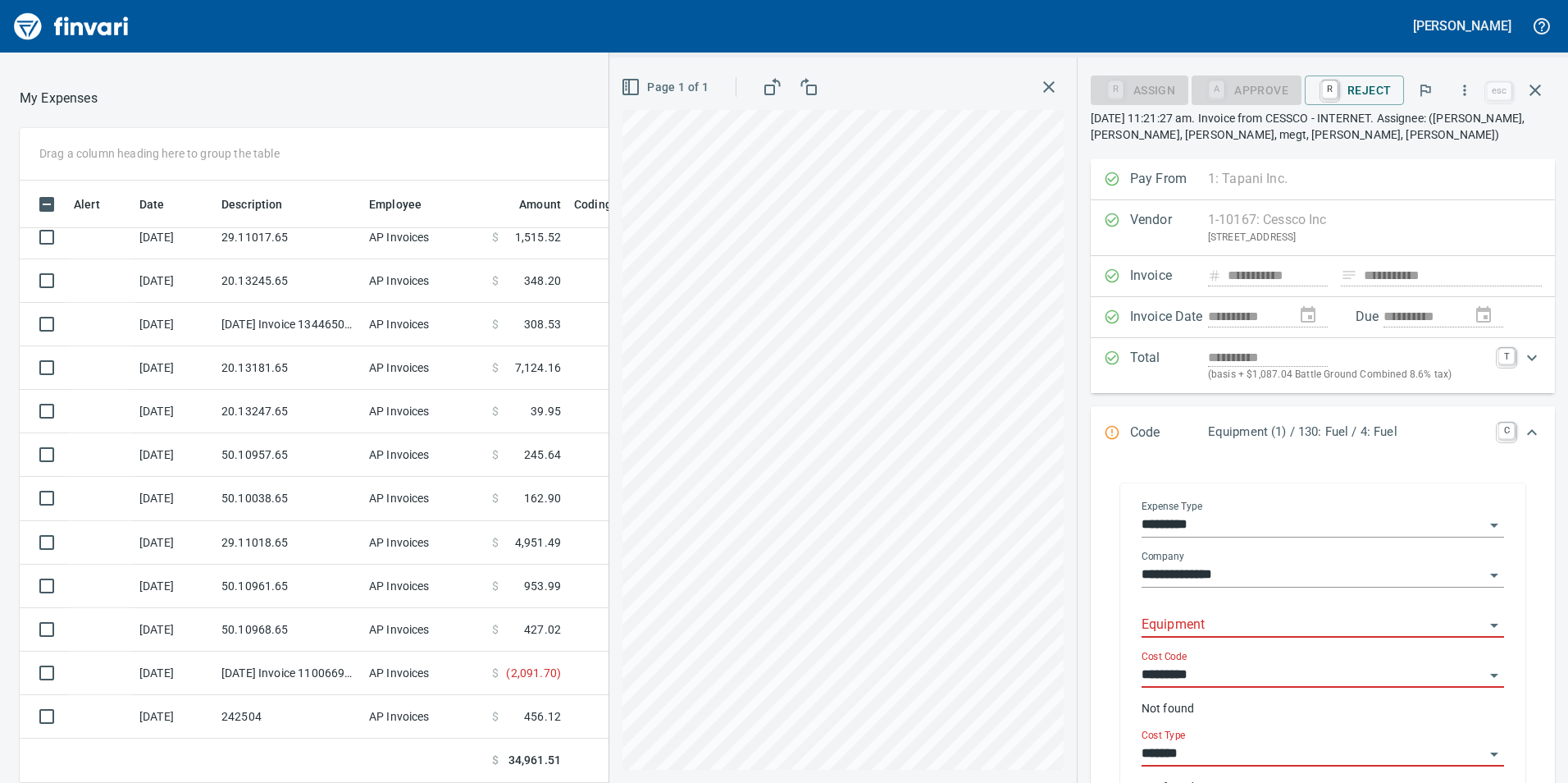
click at [1490, 526] on icon "Open" at bounding box center [1493, 525] width 8 height 4
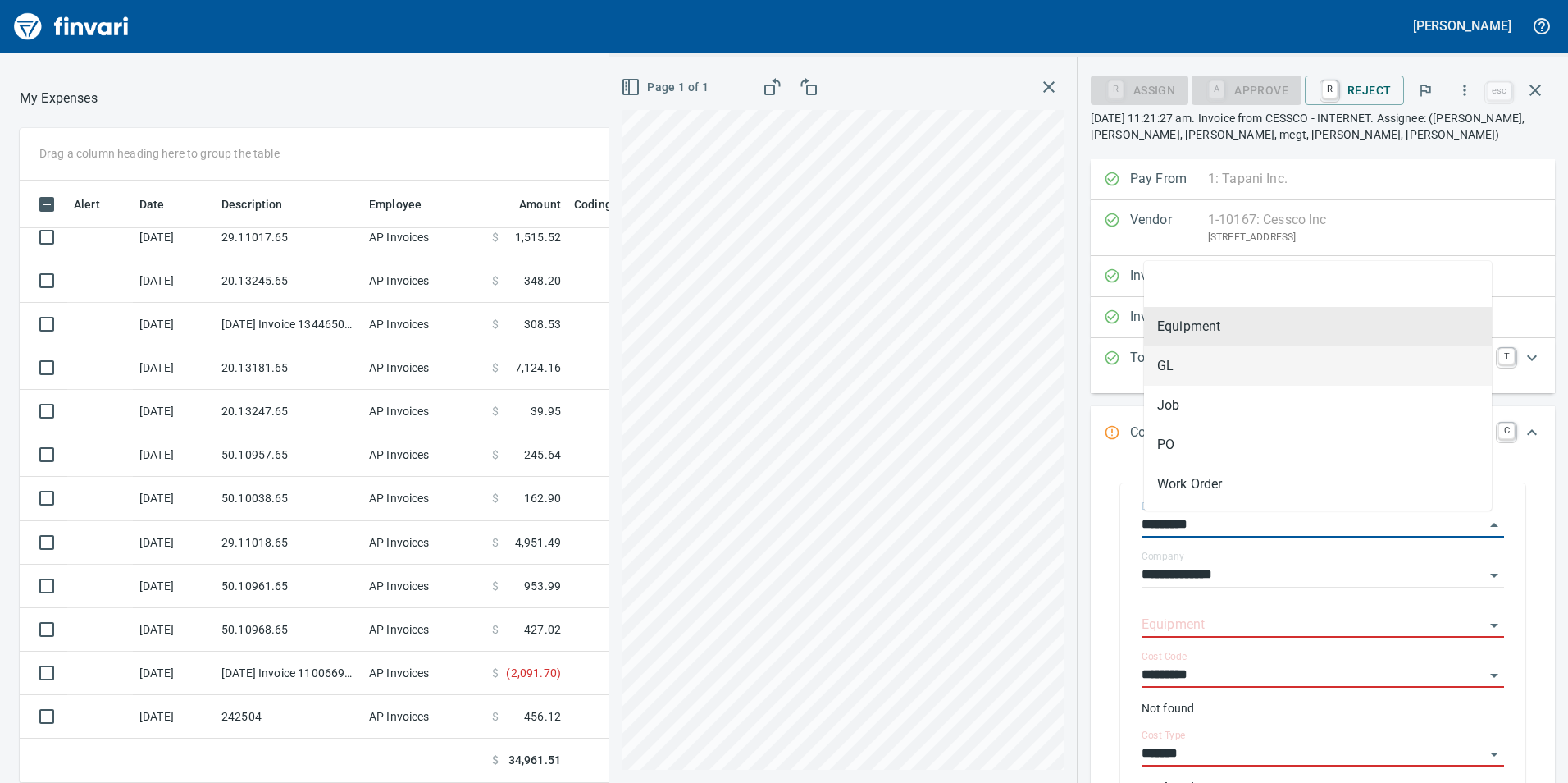
click at [1244, 370] on li "GL" at bounding box center [1318, 365] width 348 height 39
type input "**"
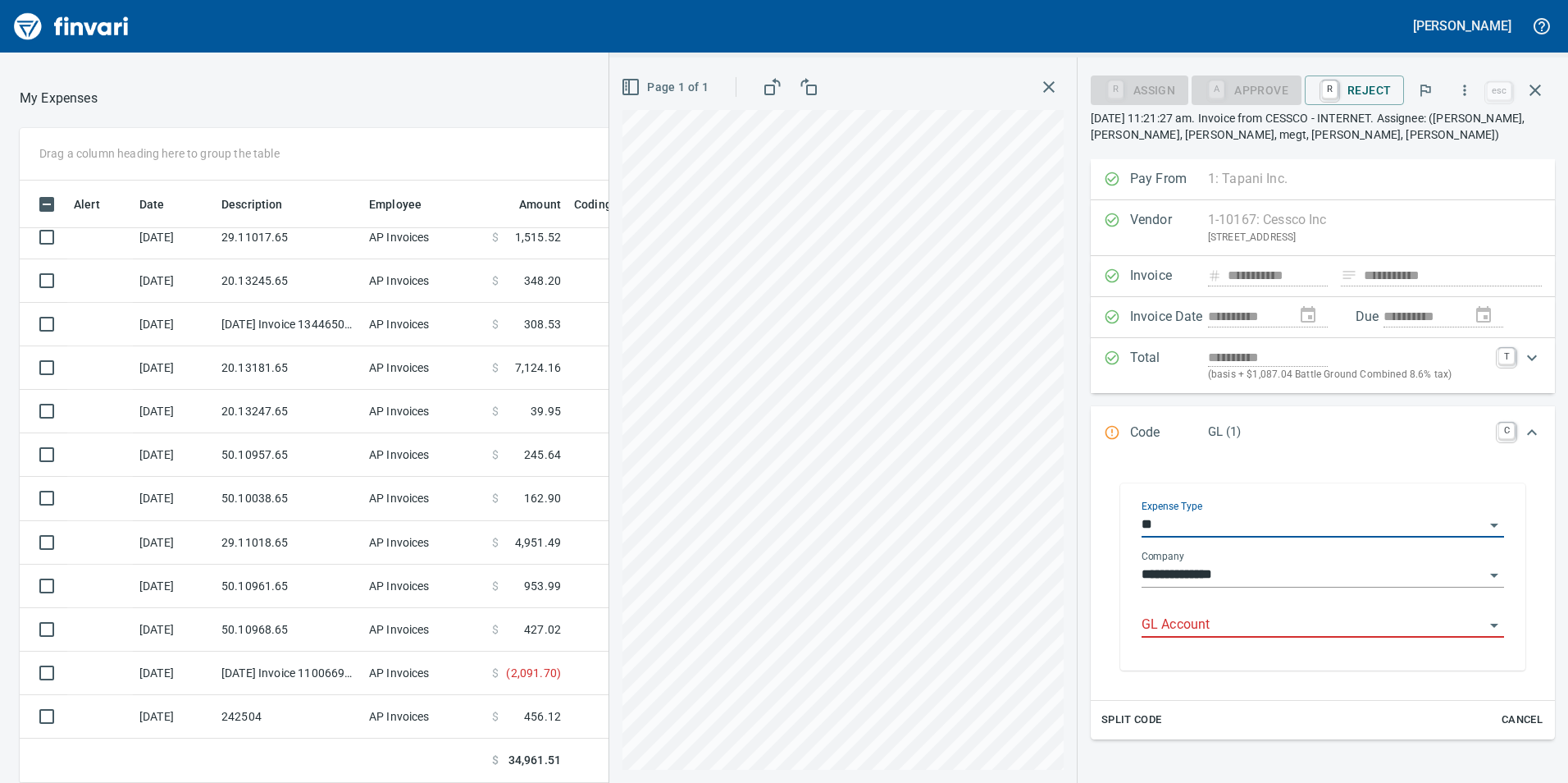
click at [1465, 525] on input "**" at bounding box center [1313, 525] width 343 height 23
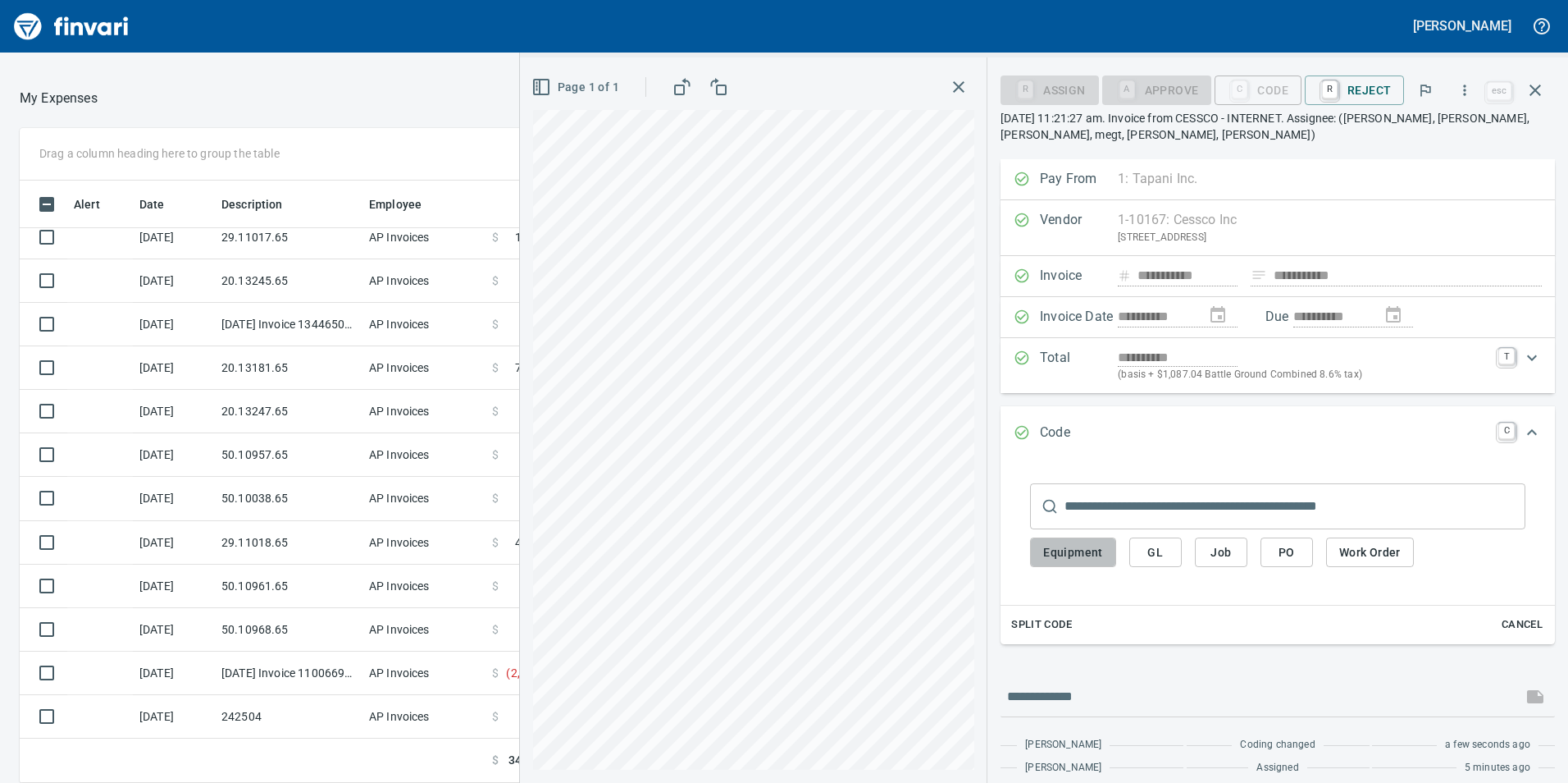
click at [1094, 555] on span "Equipment" at bounding box center [1073, 552] width 60 height 21
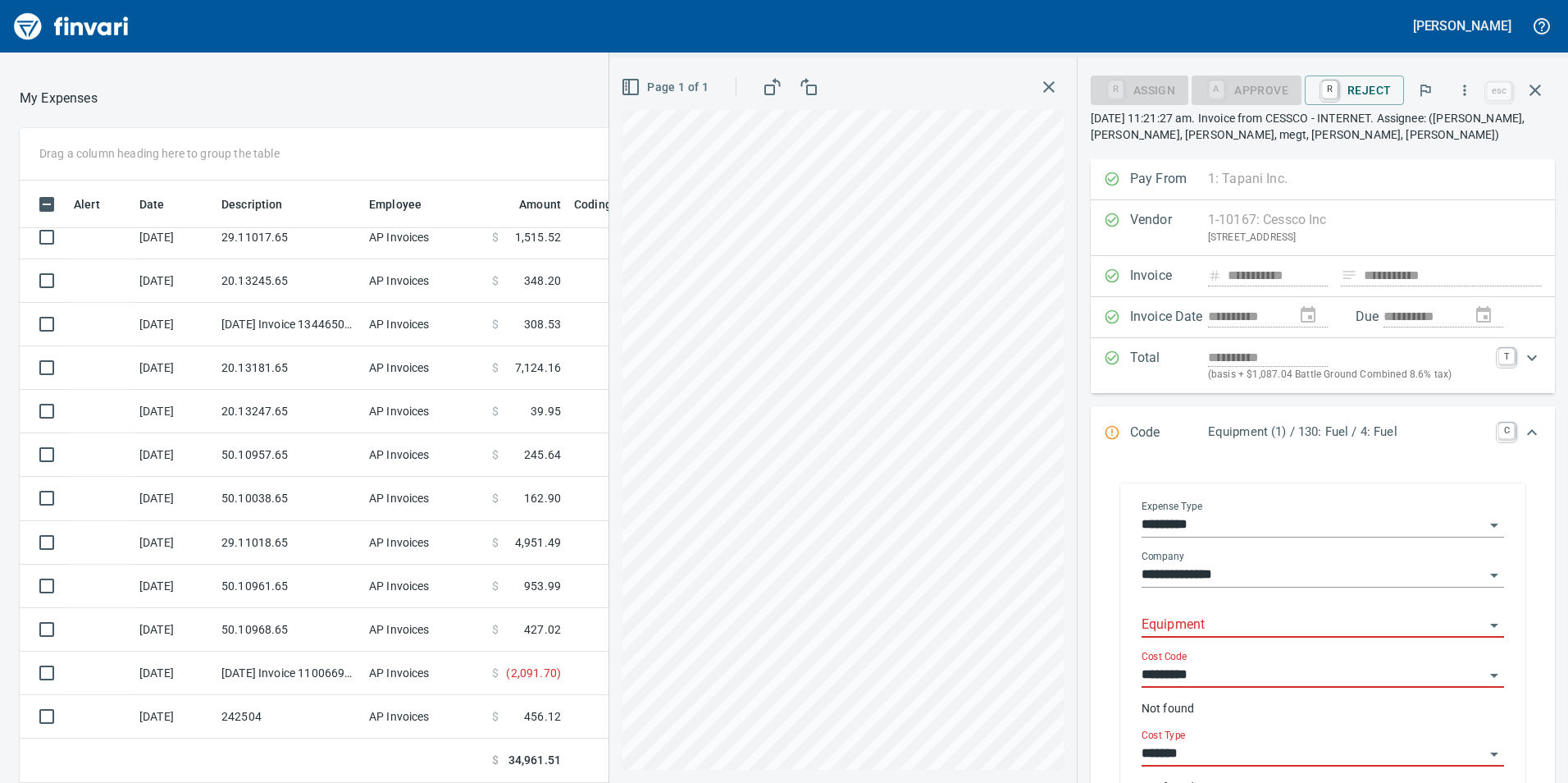
click at [1227, 623] on input "Equipment" at bounding box center [1313, 625] width 343 height 23
type input "******"
drag, startPoint x: 1221, startPoint y: 624, endPoint x: 1145, endPoint y: 631, distance: 76.3
click at [1145, 631] on input "******" at bounding box center [1313, 625] width 343 height 23
click at [1467, 623] on input "******" at bounding box center [1313, 625] width 343 height 23
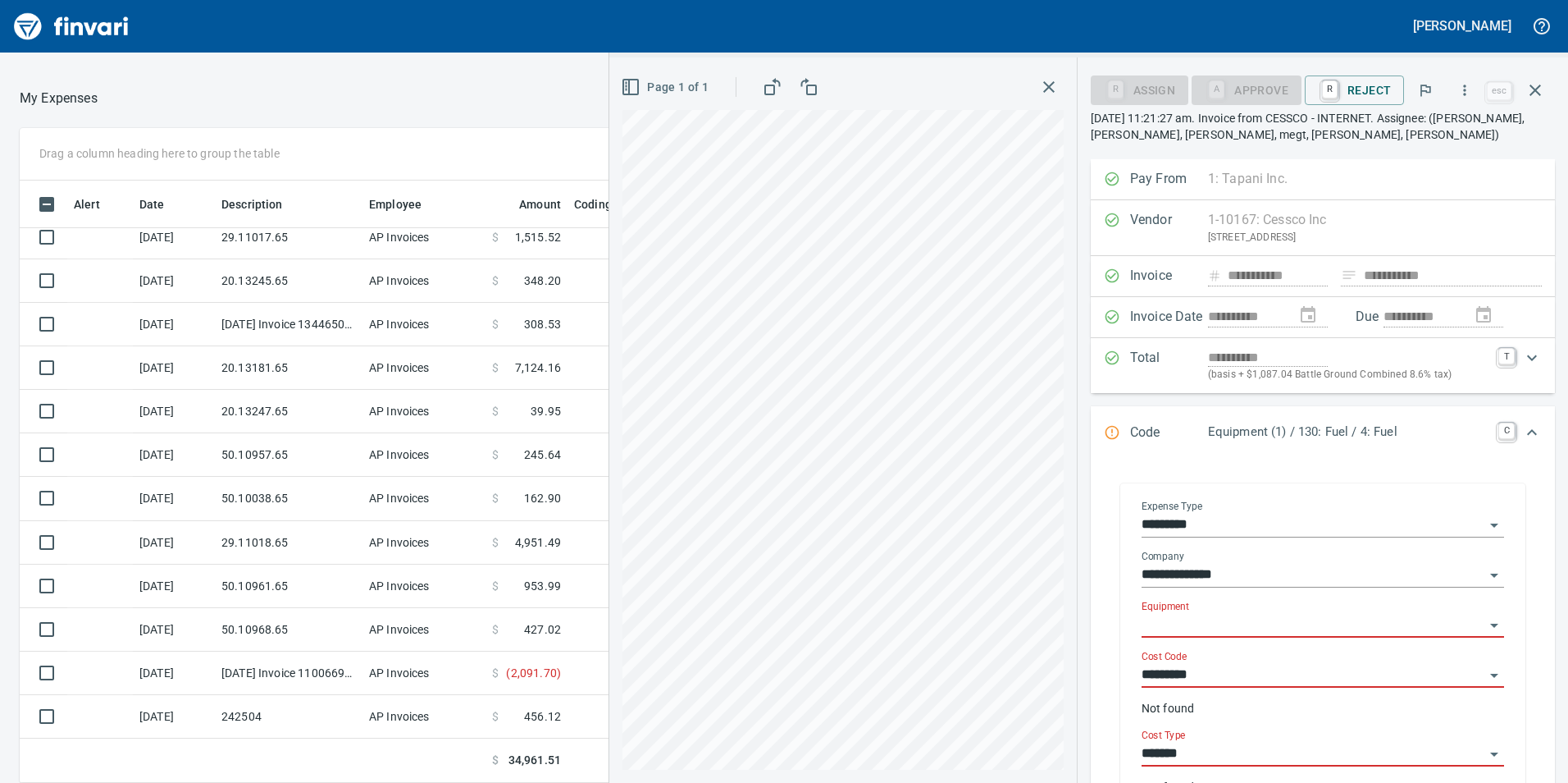
click at [1375, 630] on input "Equipment" at bounding box center [1313, 625] width 343 height 23
type input "******"
click at [1266, 625] on input "Equipment" at bounding box center [1313, 625] width 343 height 23
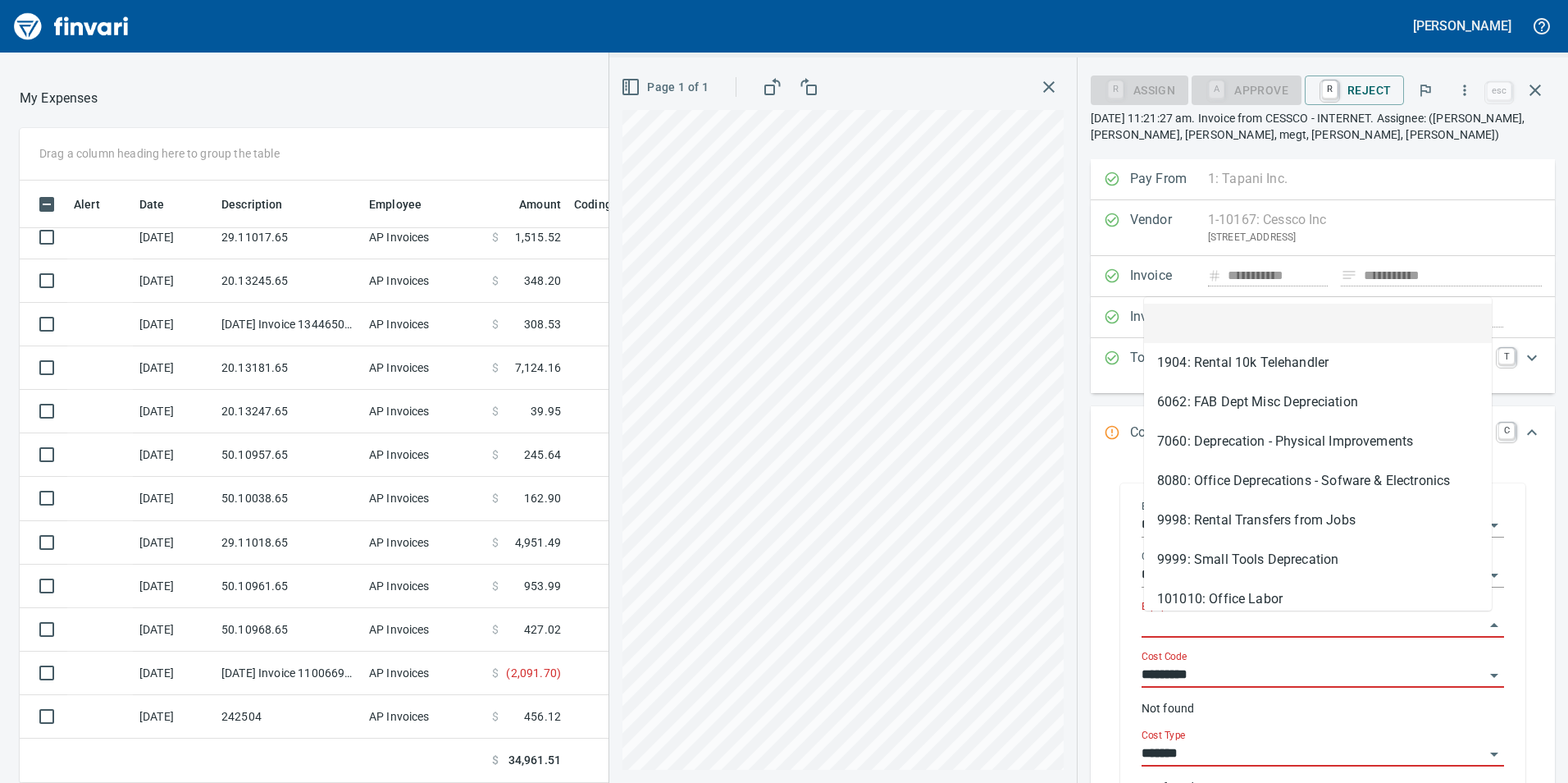
click at [1376, 632] on input "Equipment" at bounding box center [1313, 625] width 343 height 23
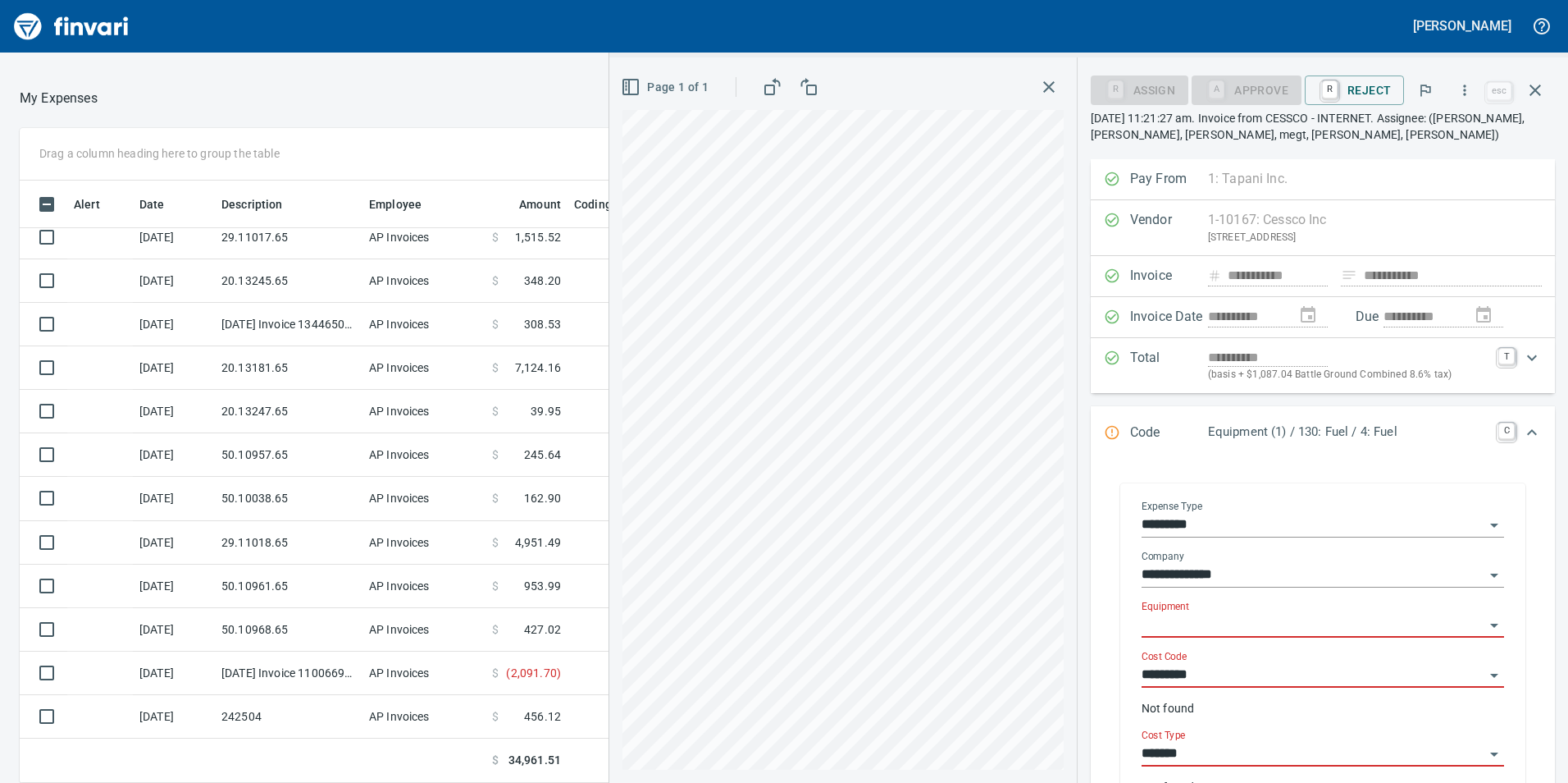
click at [1329, 571] on input "**********" at bounding box center [1313, 575] width 343 height 23
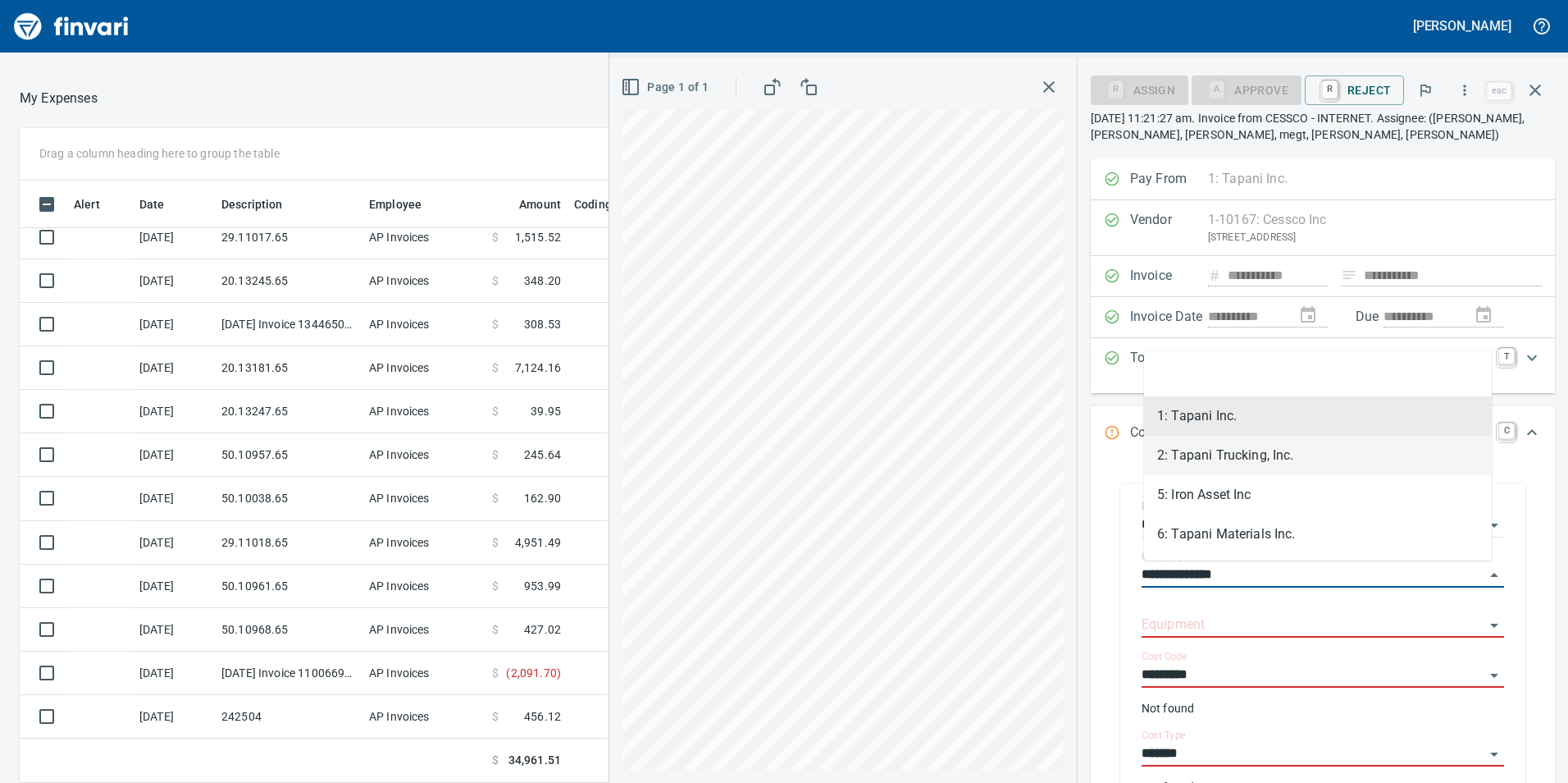
click at [1311, 460] on li "2: Tapani Trucking, Inc." at bounding box center [1318, 454] width 348 height 39
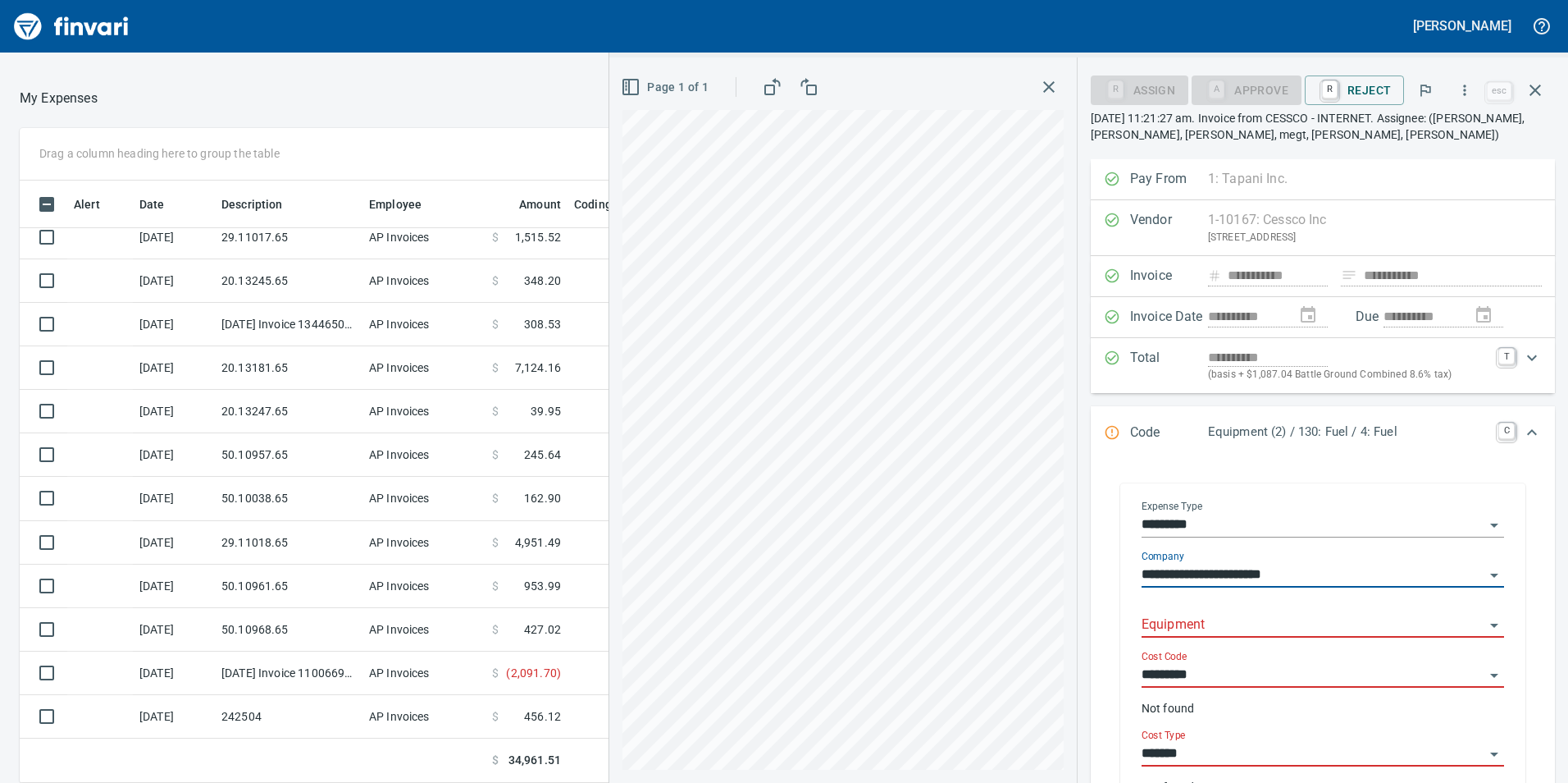
type input "**********"
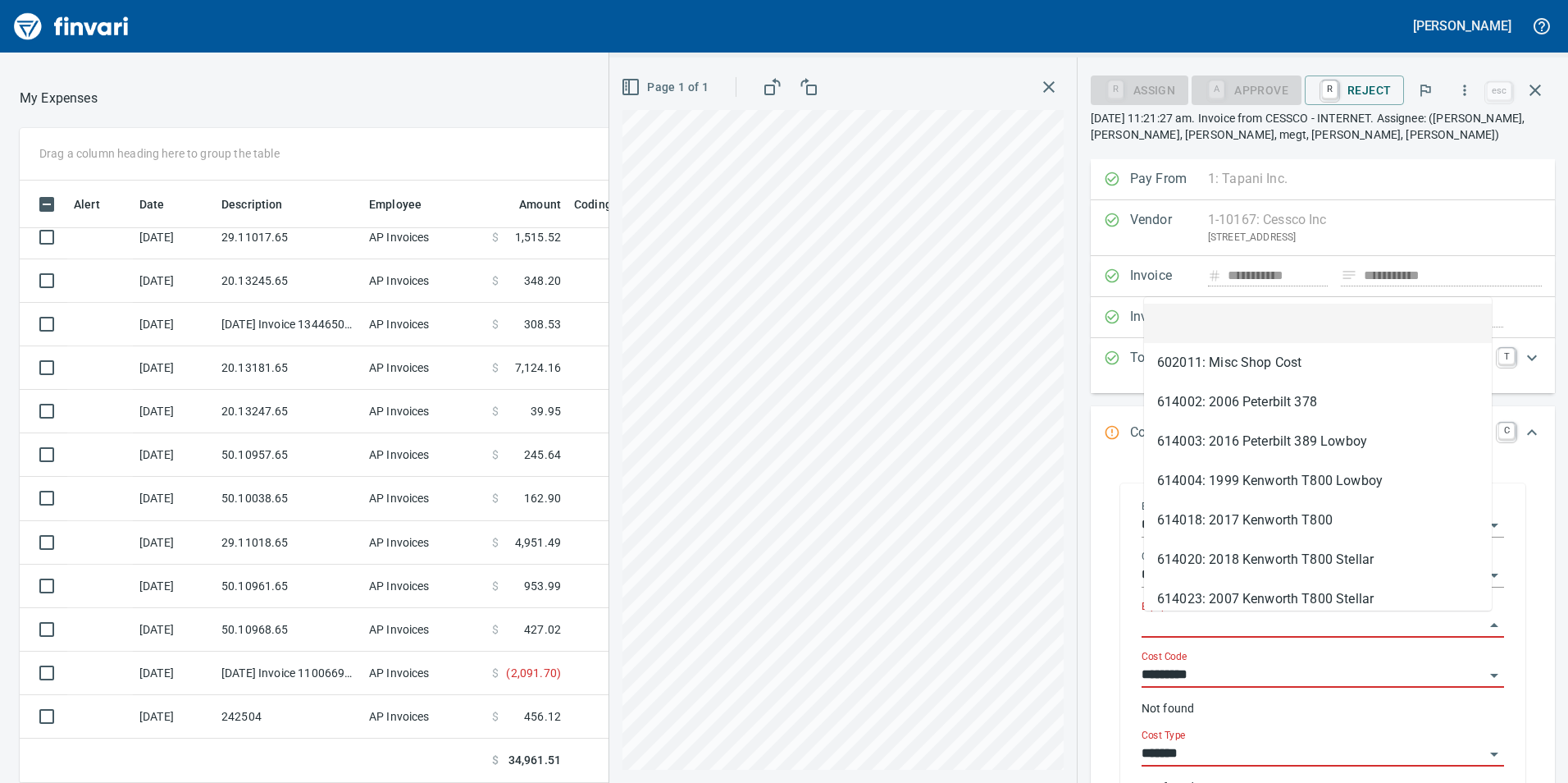
click at [1278, 617] on input "Equipment" at bounding box center [1313, 625] width 343 height 23
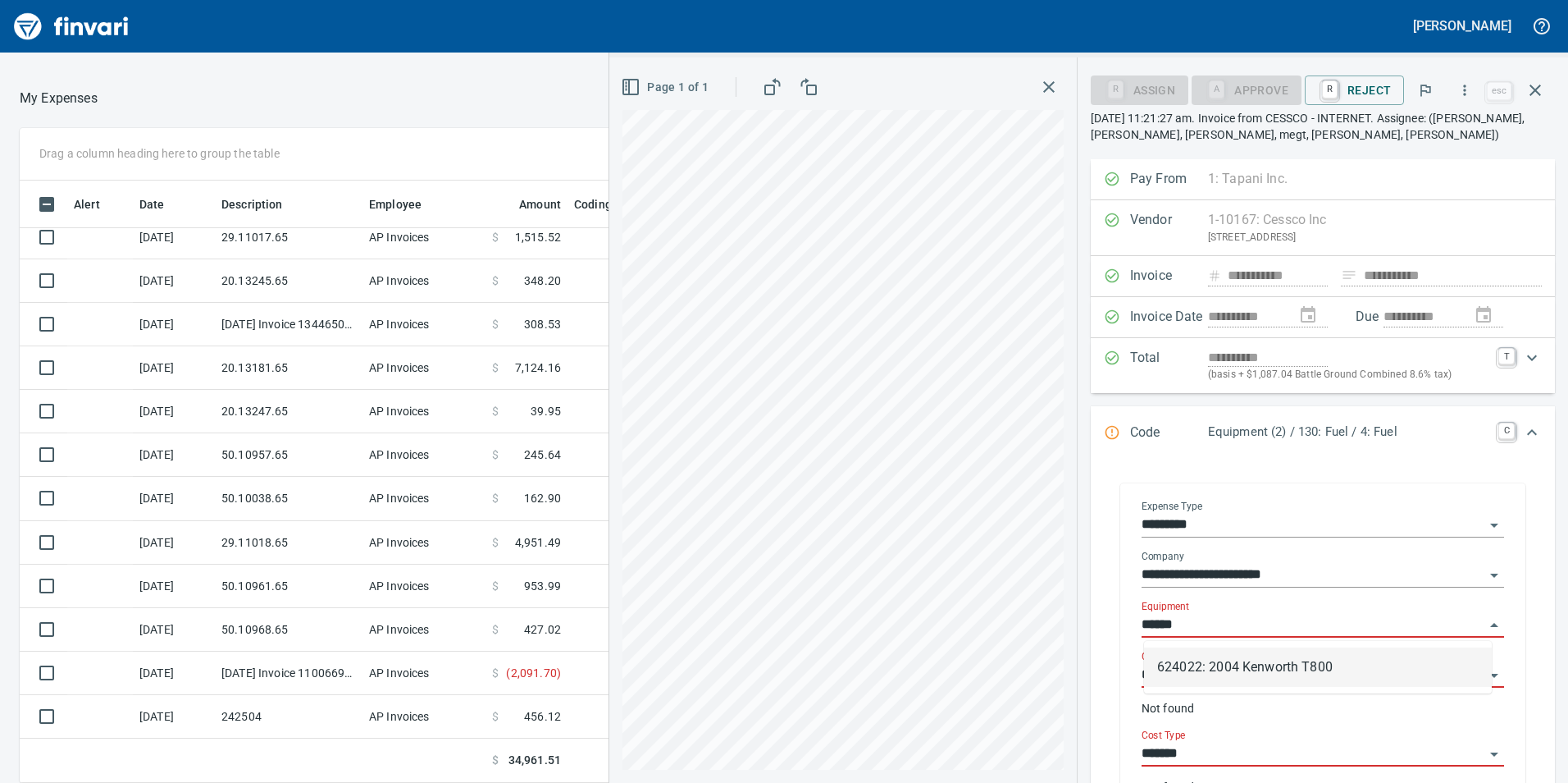
click at [1485, 579] on icon "Open" at bounding box center [1494, 575] width 20 height 20
type input "******"
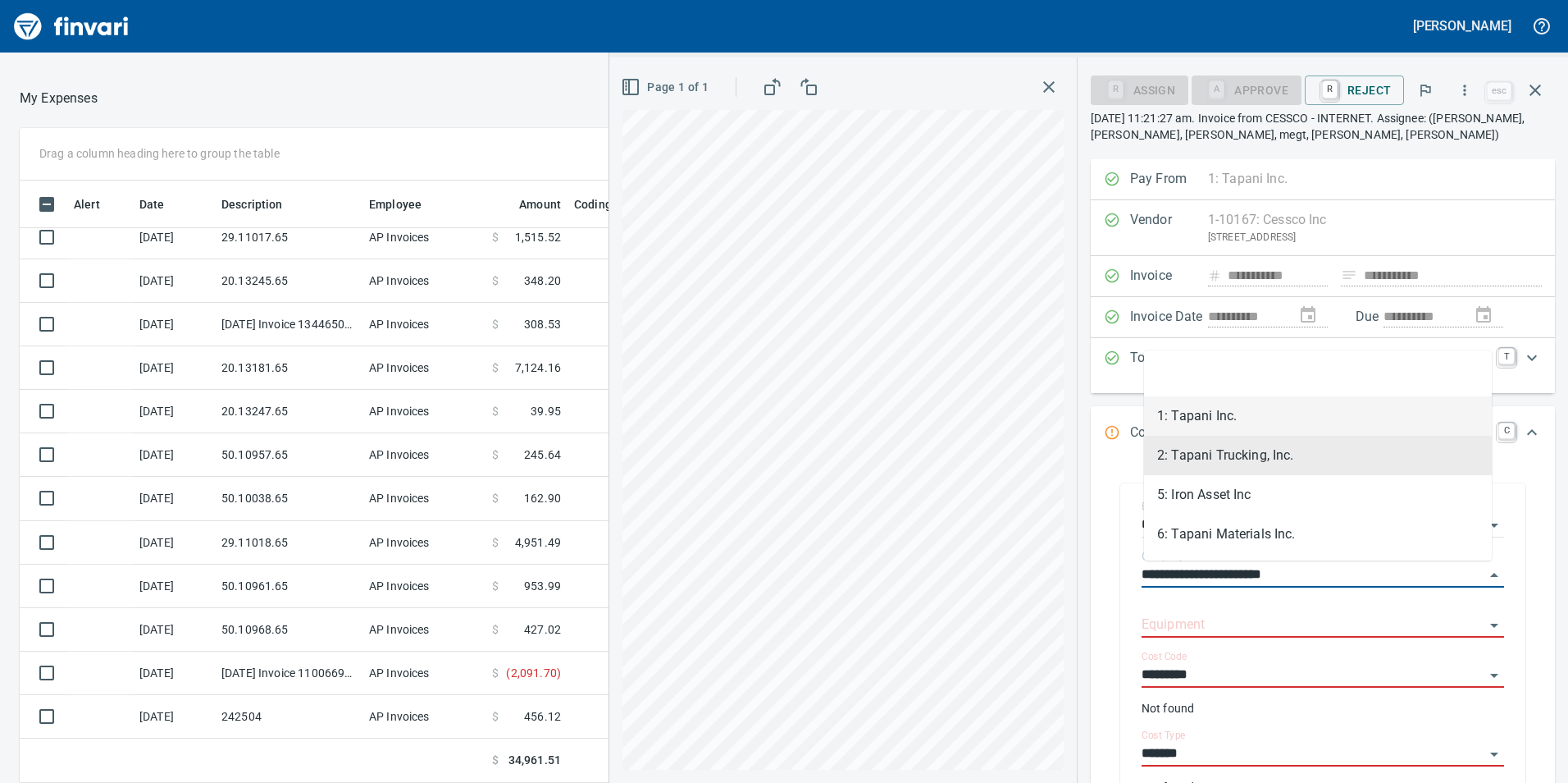
click at [1253, 418] on li "1: Tapani Inc." at bounding box center [1318, 415] width 348 height 39
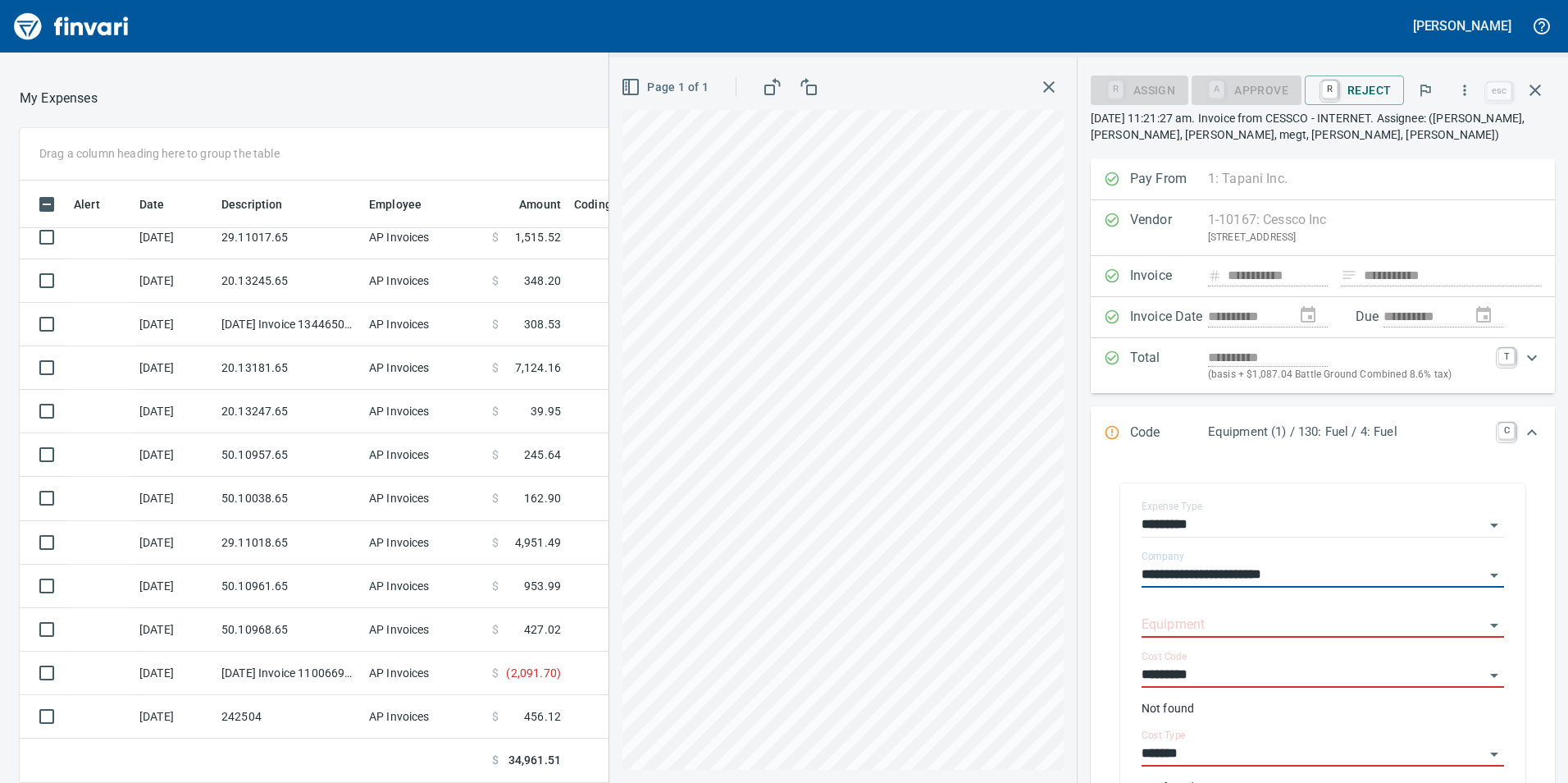
type input "**********"
click at [1485, 522] on icon "Open" at bounding box center [1494, 525] width 20 height 20
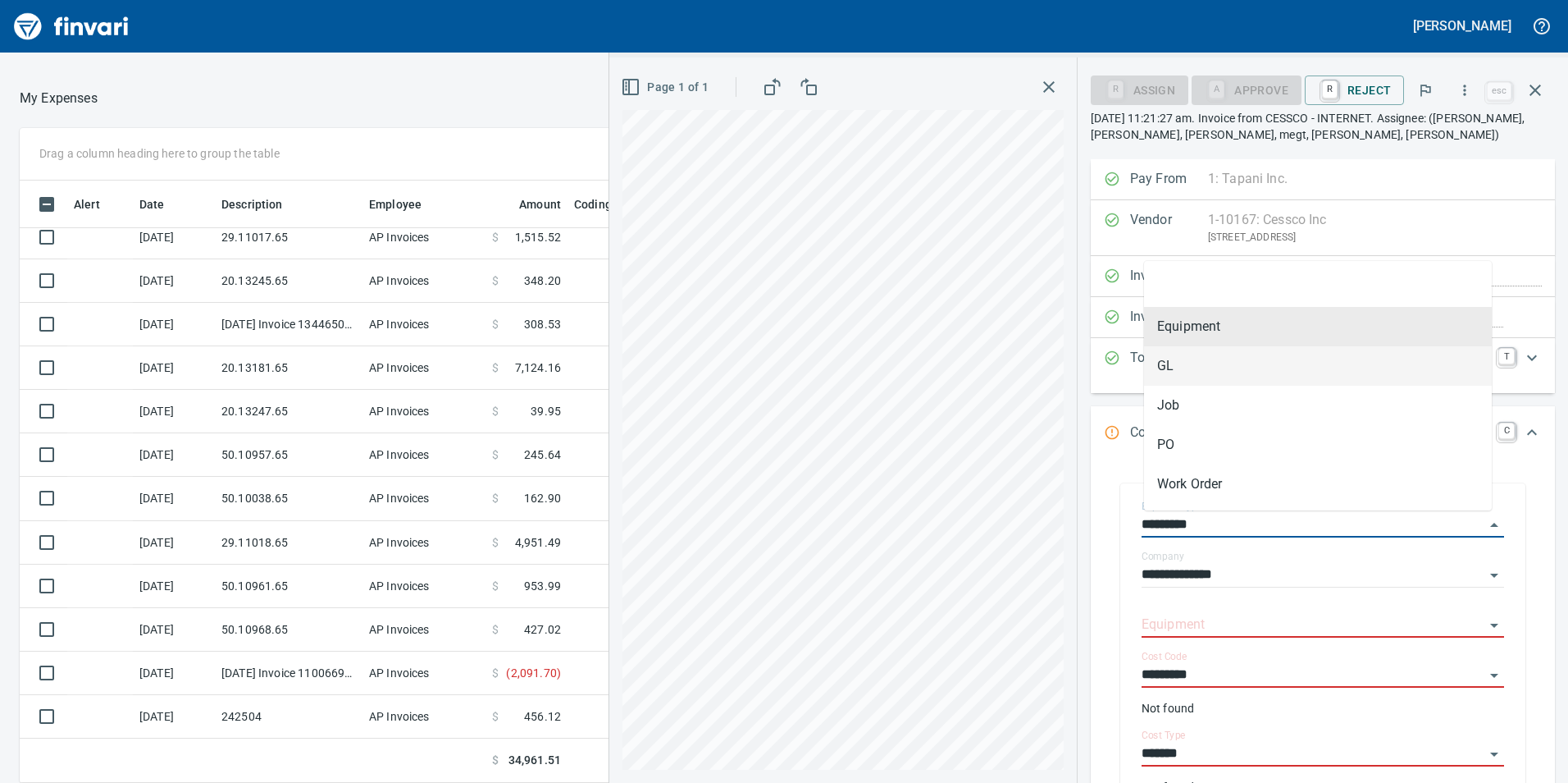
click at [1236, 382] on li "GL" at bounding box center [1318, 365] width 348 height 39
type input "**"
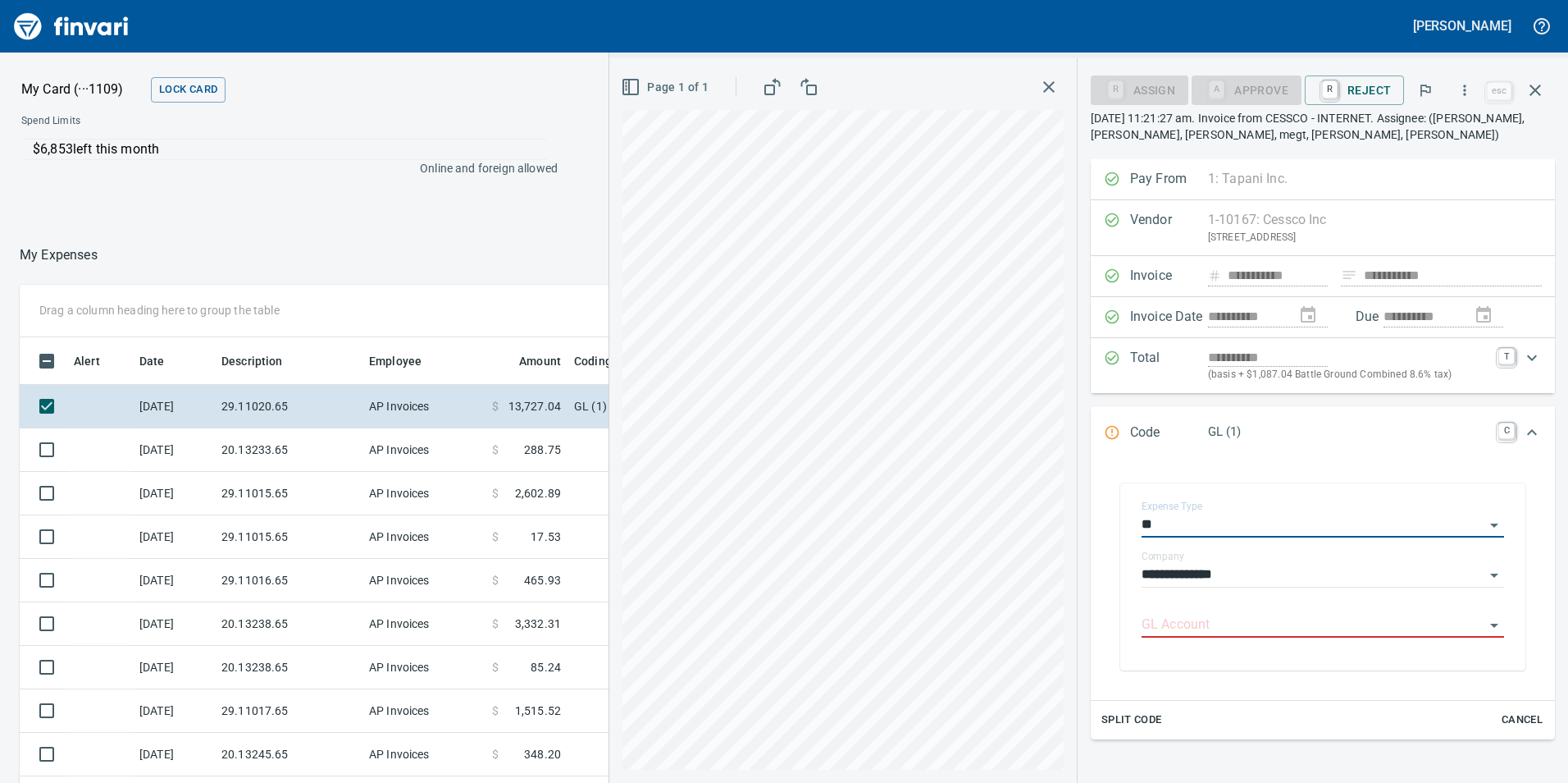
scroll to position [0, 0]
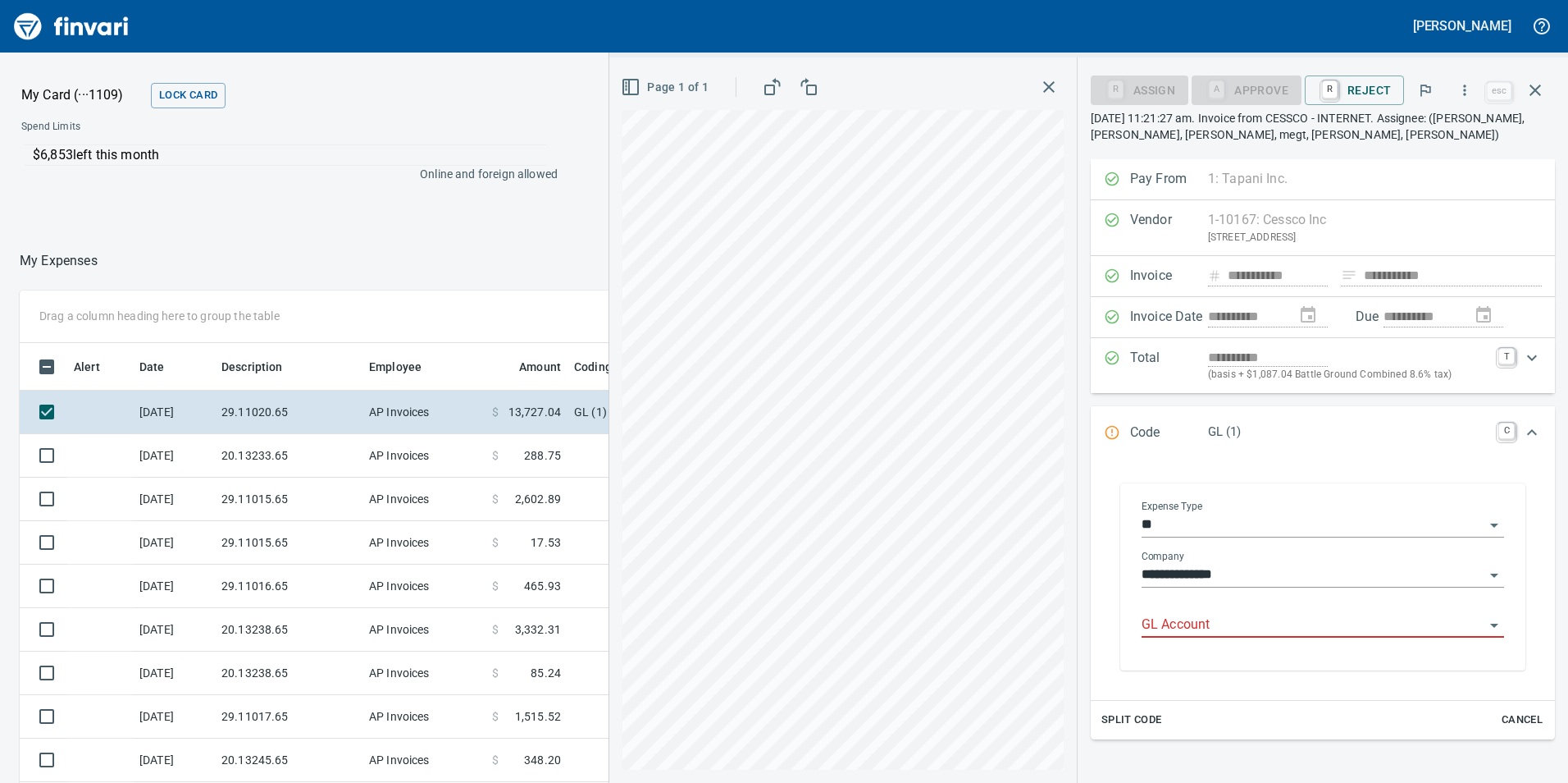
click at [1201, 606] on div "GL Account" at bounding box center [1323, 619] width 362 height 37
click at [1226, 623] on input "GL Account" at bounding box center [1313, 625] width 343 height 23
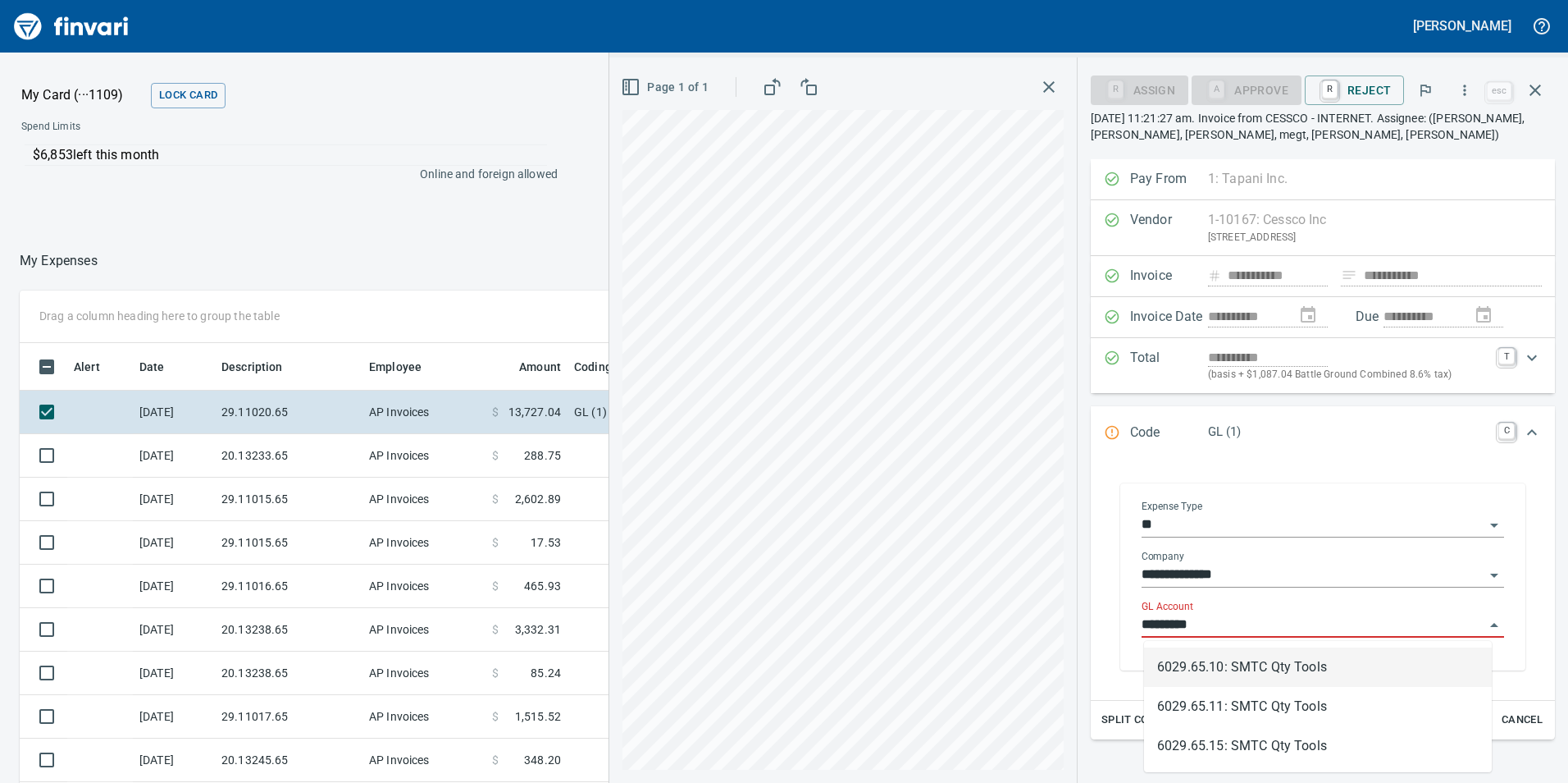
scroll to position [590, 1082]
click at [1220, 656] on li "6029.65.10: SMTC Qty Tools" at bounding box center [1318, 667] width 348 height 39
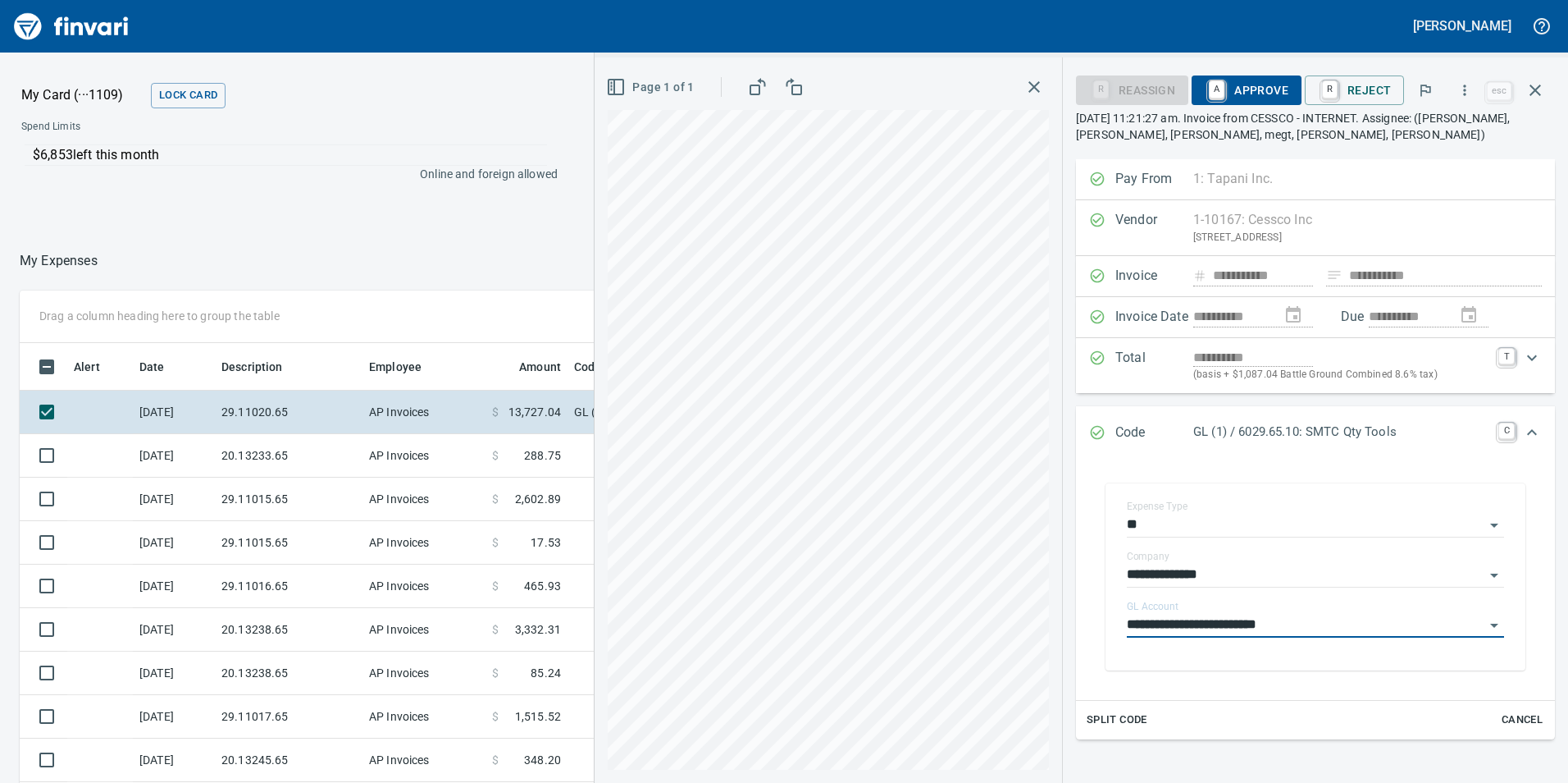
type input "**********"
click at [1269, 90] on span "A Approve" at bounding box center [1246, 90] width 84 height 28
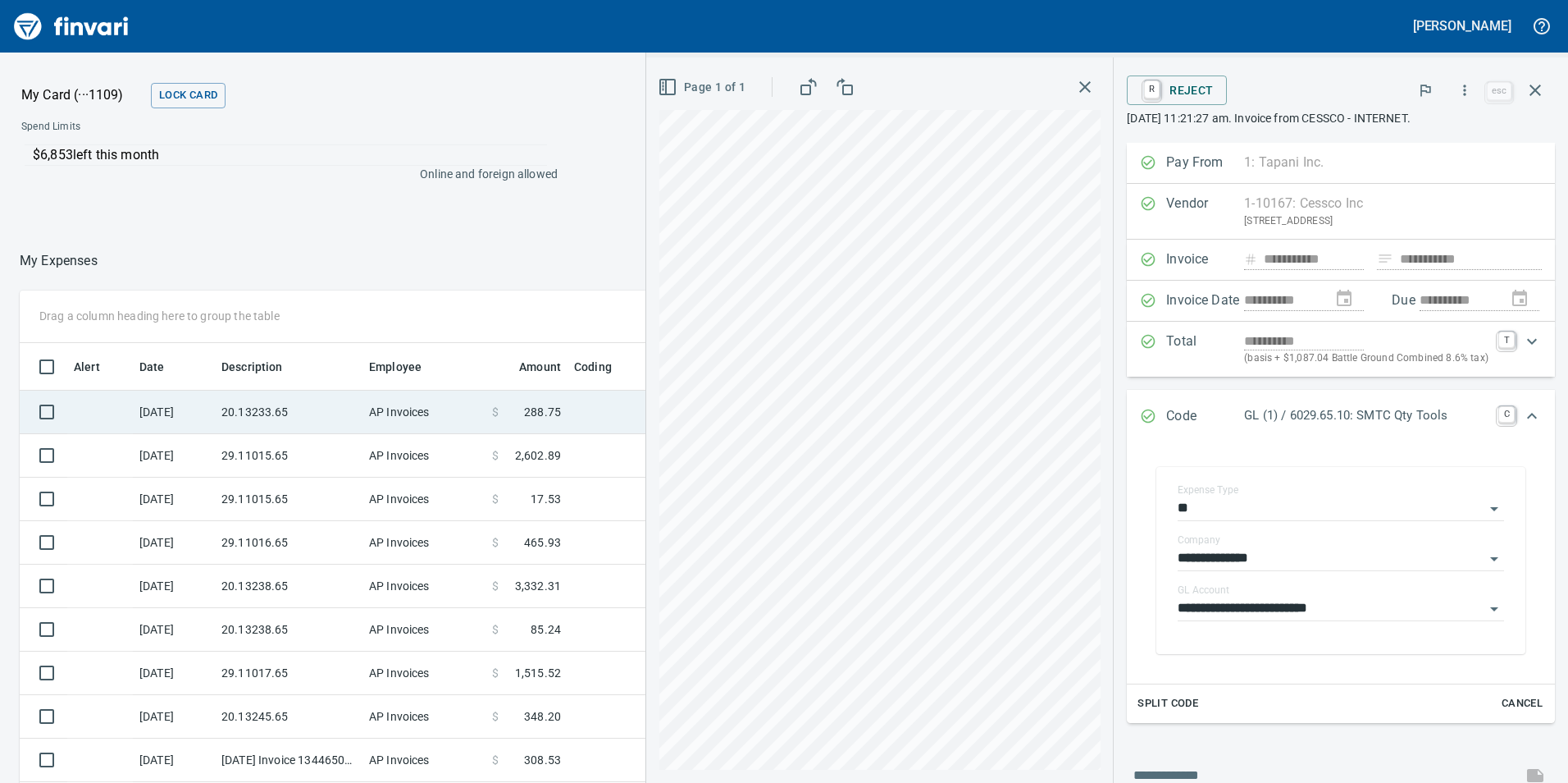
click at [404, 426] on td "AP Invoices" at bounding box center [424, 412] width 123 height 43
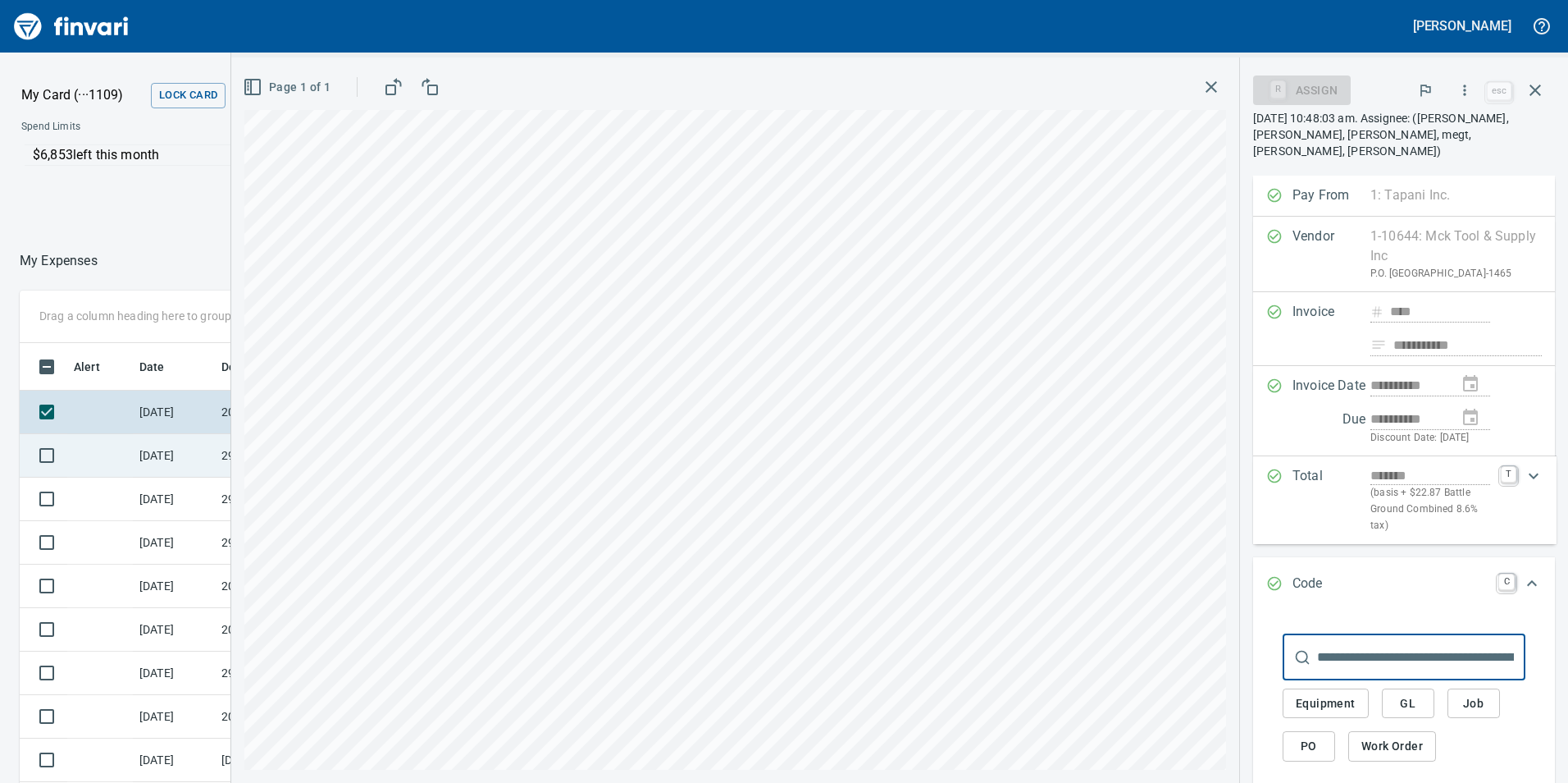
click at [225, 475] on div "Drag a column heading here to group the table Alert Date Description Employee A…" at bounding box center [784, 617] width 1568 height 655
drag, startPoint x: 225, startPoint y: 475, endPoint x: 187, endPoint y: 453, distance: 43.9
click at [187, 453] on td "[DATE]" at bounding box center [173, 456] width 82 height 43
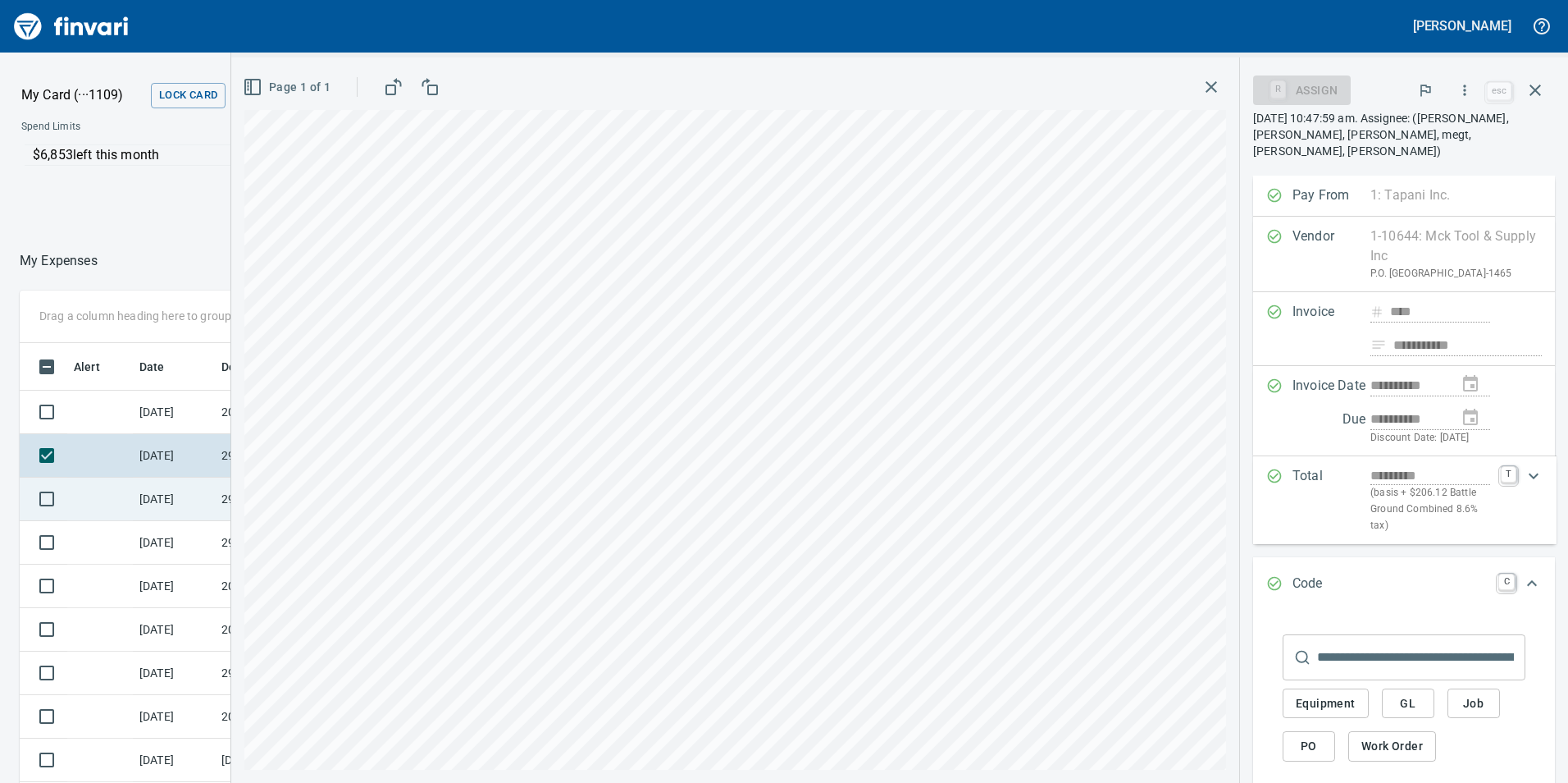
click at [122, 507] on td at bounding box center [101, 499] width 66 height 43
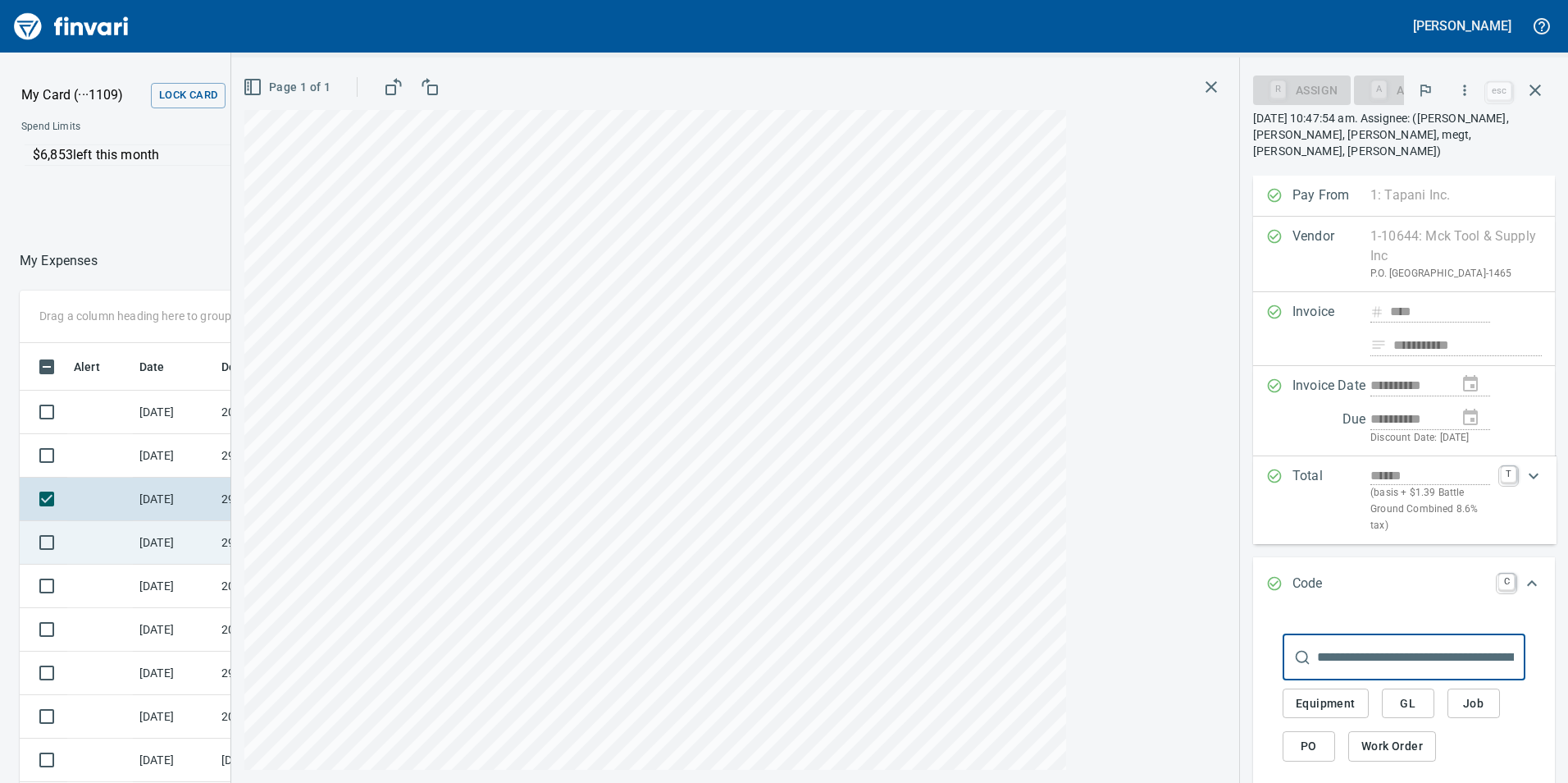
click at [124, 543] on td at bounding box center [101, 543] width 66 height 43
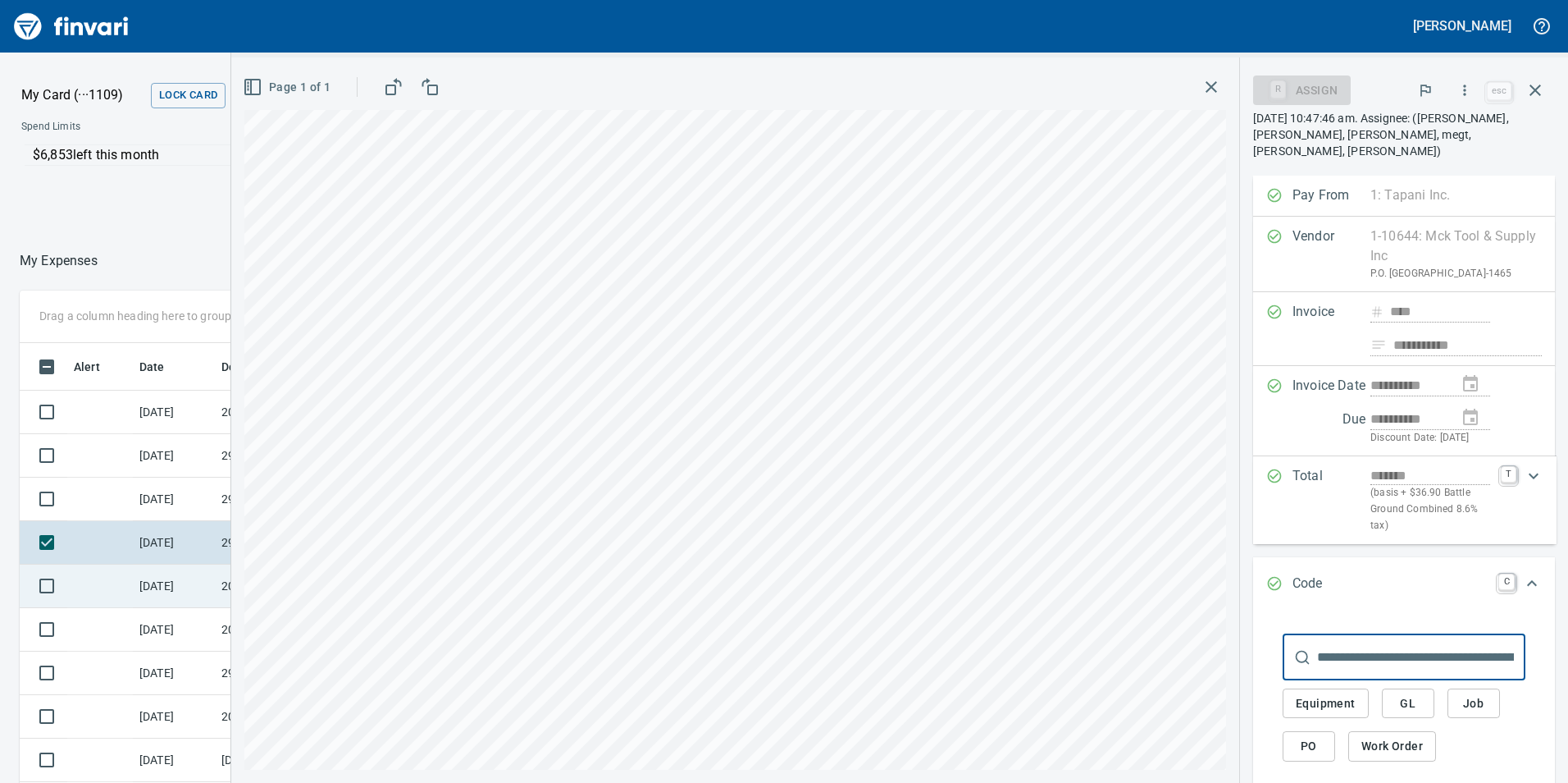
click at [127, 576] on td at bounding box center [101, 586] width 66 height 43
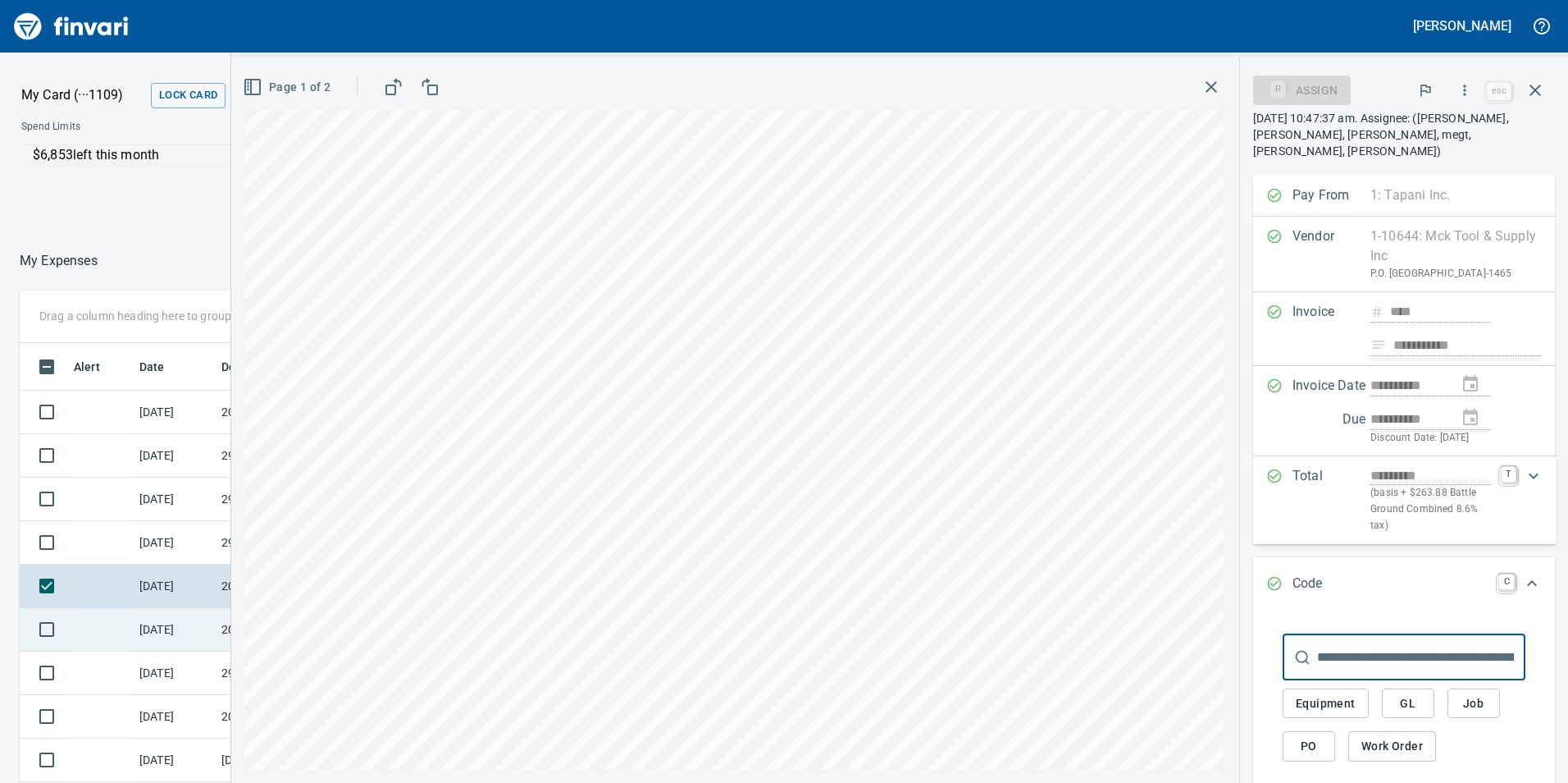
click at [139, 625] on td "[DATE]" at bounding box center [173, 630] width 82 height 43
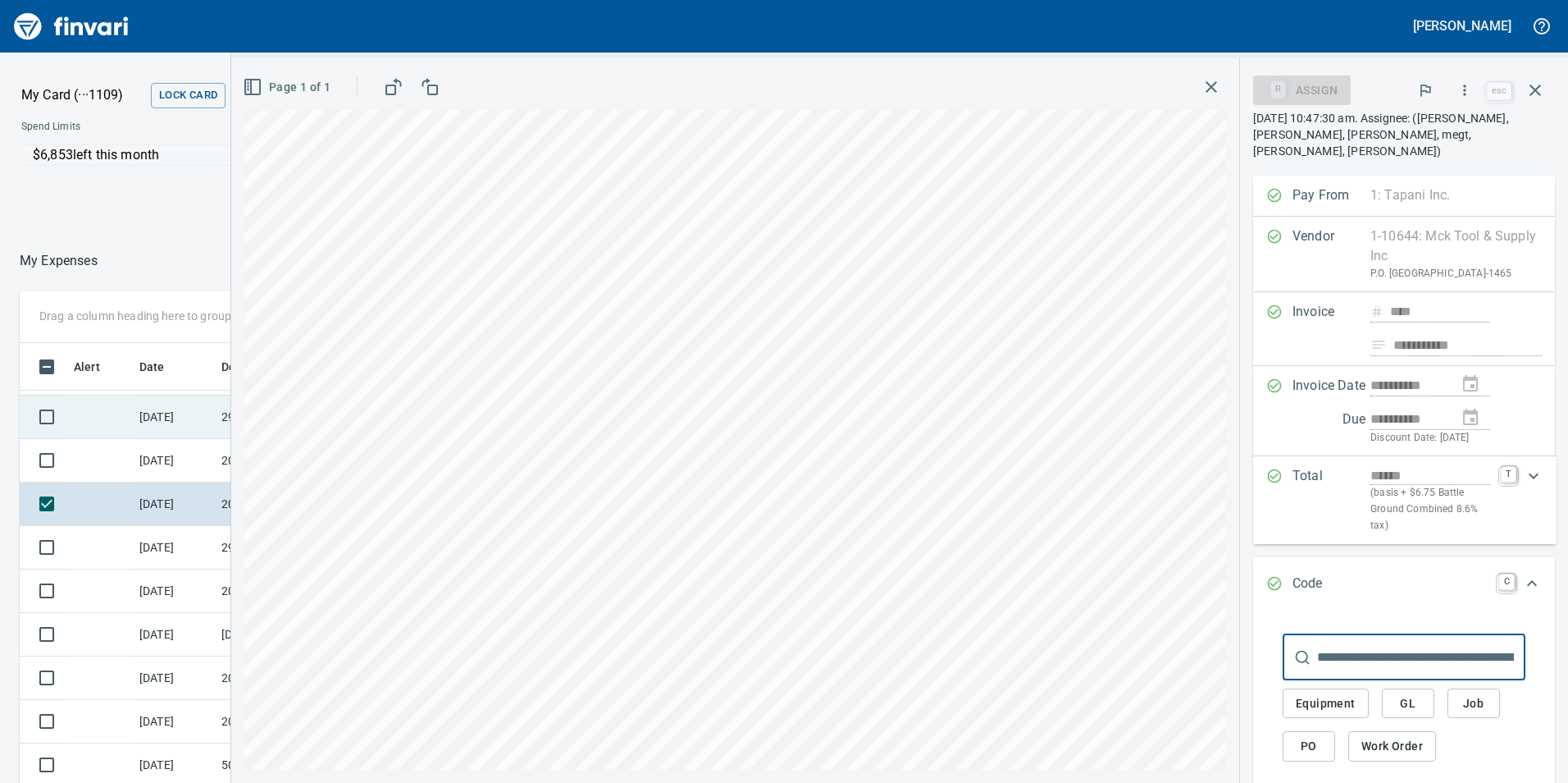
scroll to position [164, 0]
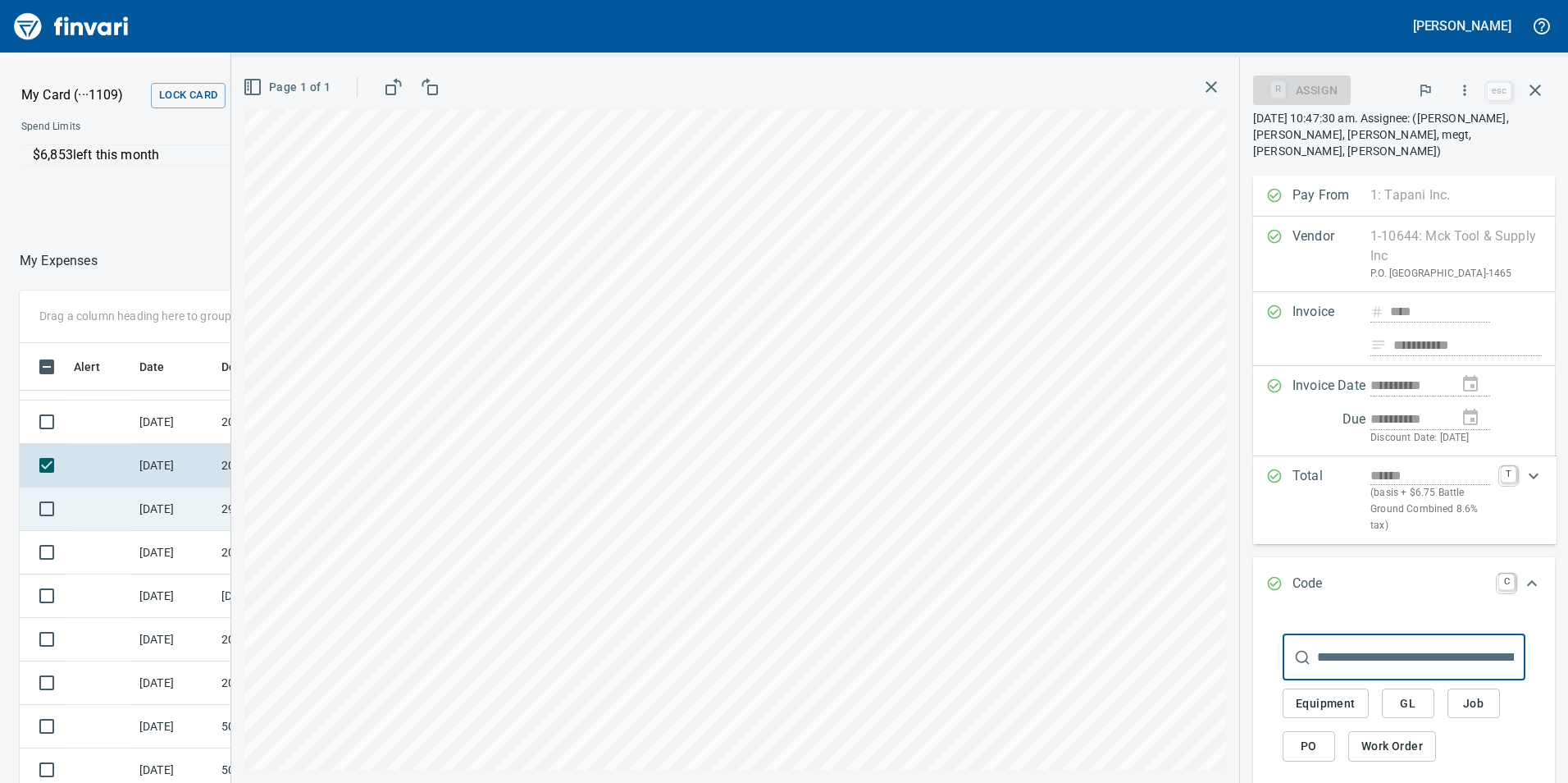
click at [193, 500] on td "[DATE]" at bounding box center [173, 509] width 82 height 43
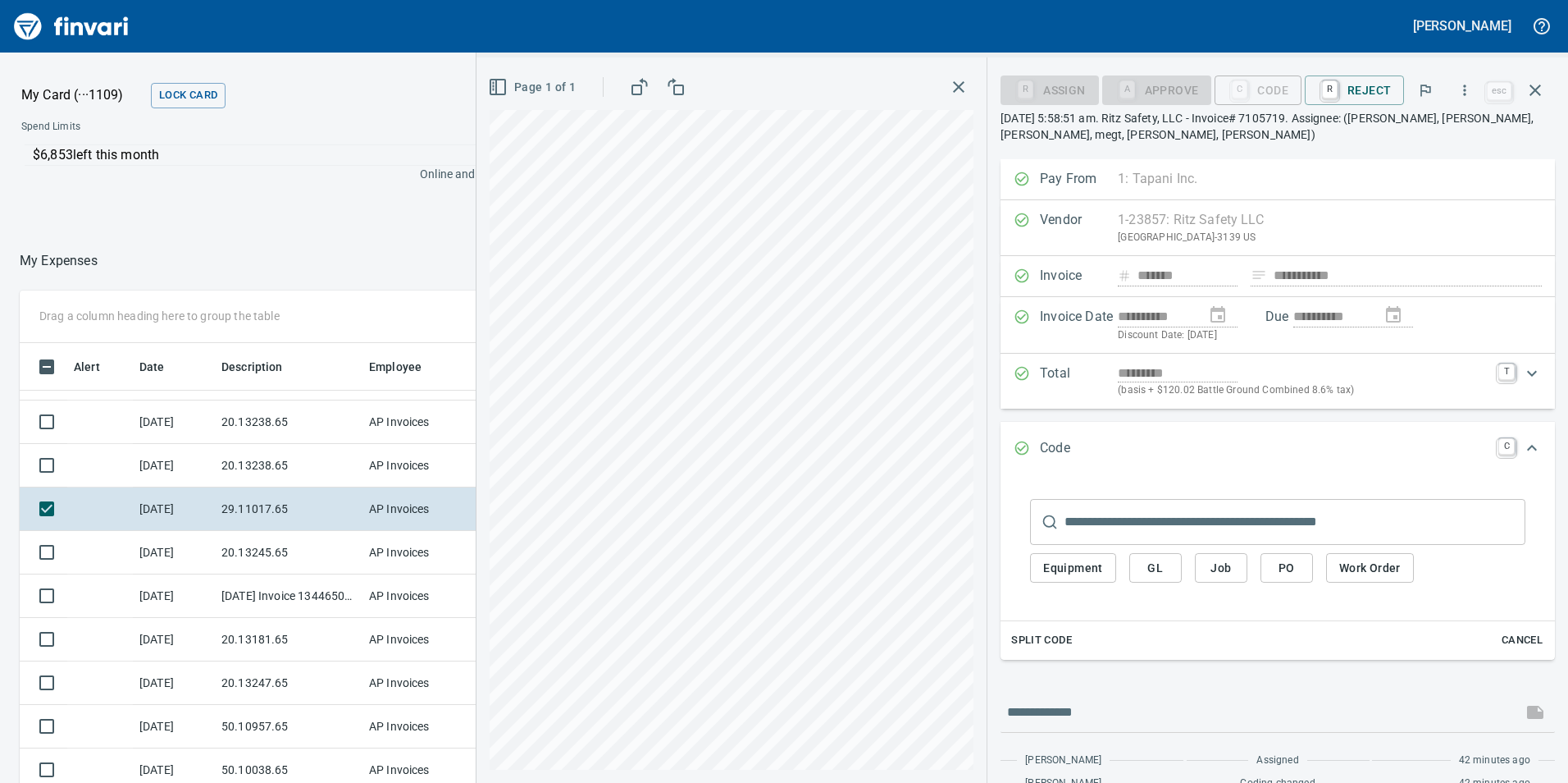
click at [1168, 573] on span "GL" at bounding box center [1155, 568] width 26 height 21
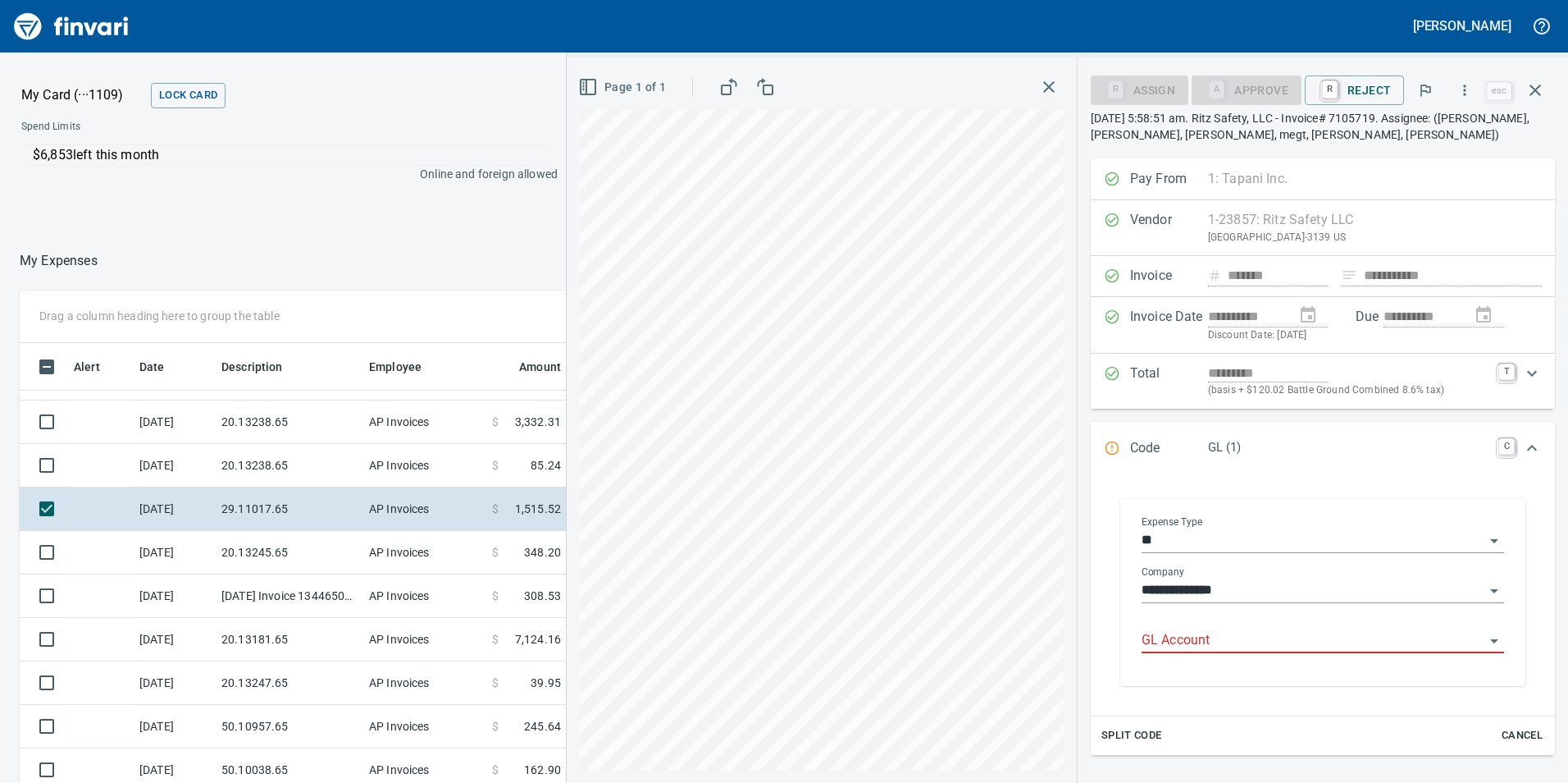
click at [1241, 649] on input "GL Account" at bounding box center [1313, 641] width 343 height 23
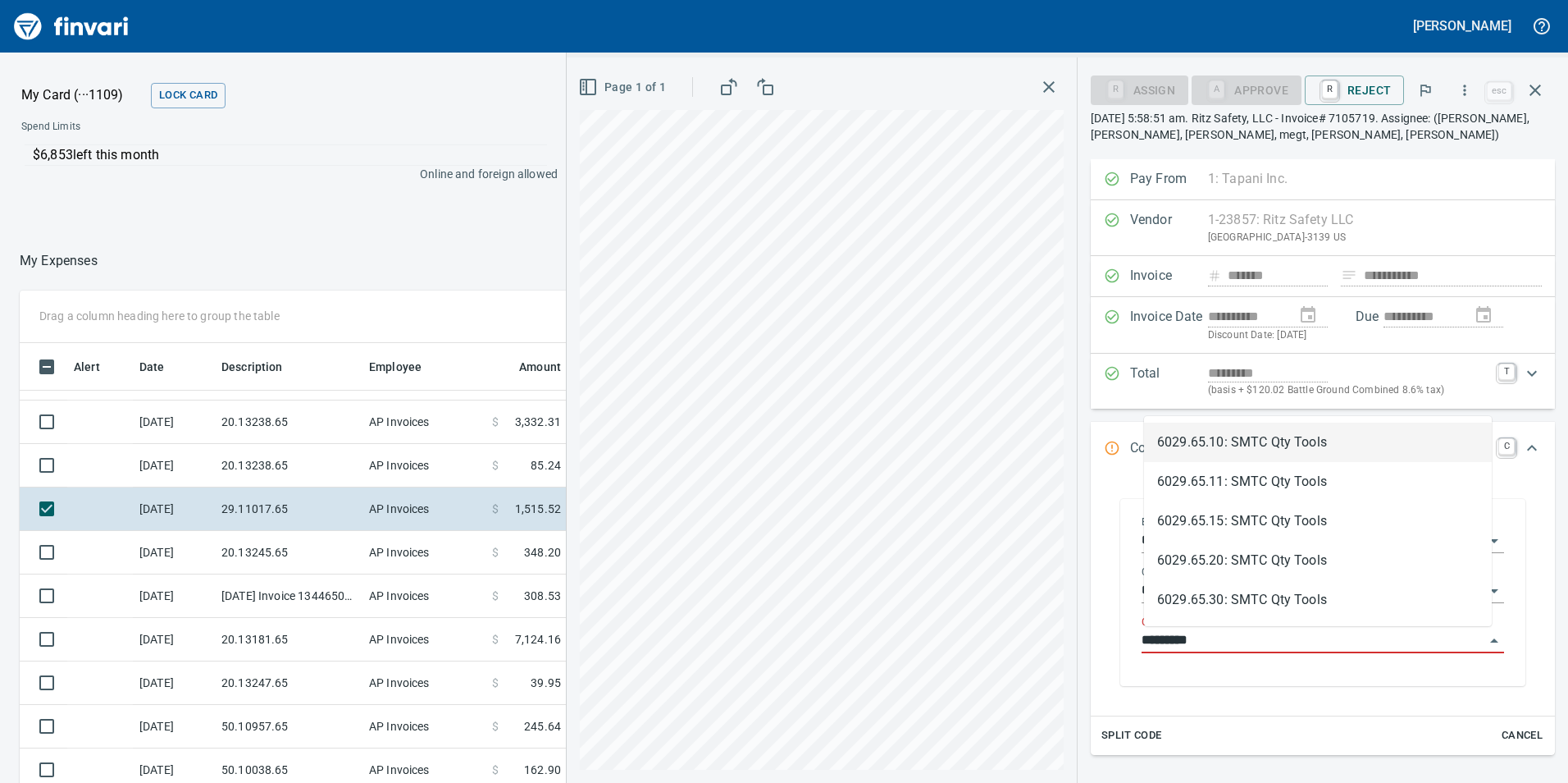
scroll to position [590, 1082]
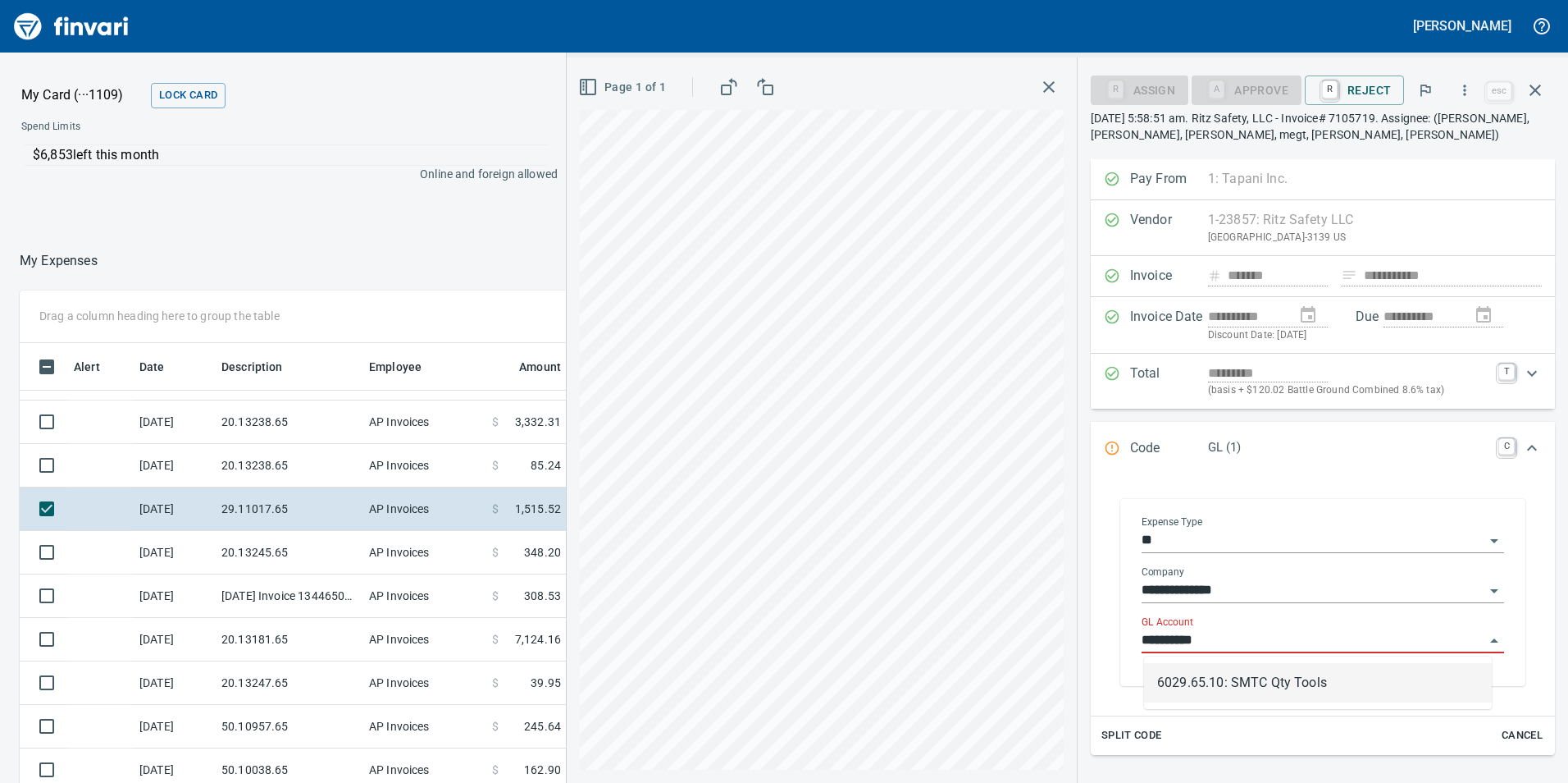
drag, startPoint x: 1240, startPoint y: 680, endPoint x: 1242, endPoint y: 641, distance: 39.1
click at [1240, 681] on li "6029.65.10: SMTC Qty Tools" at bounding box center [1318, 682] width 348 height 39
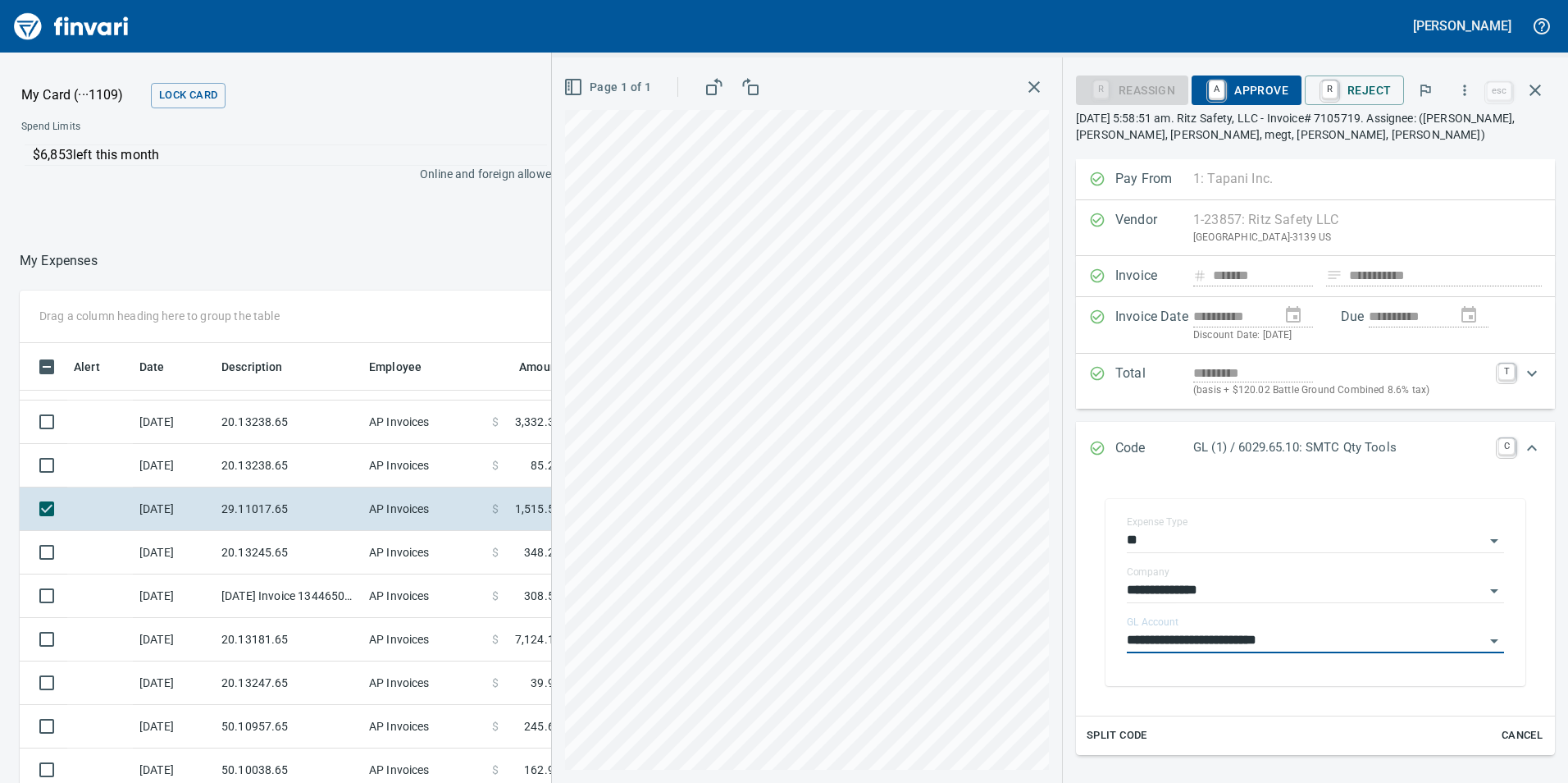
type input "**********"
click at [1261, 79] on span "A Approve" at bounding box center [1246, 90] width 84 height 28
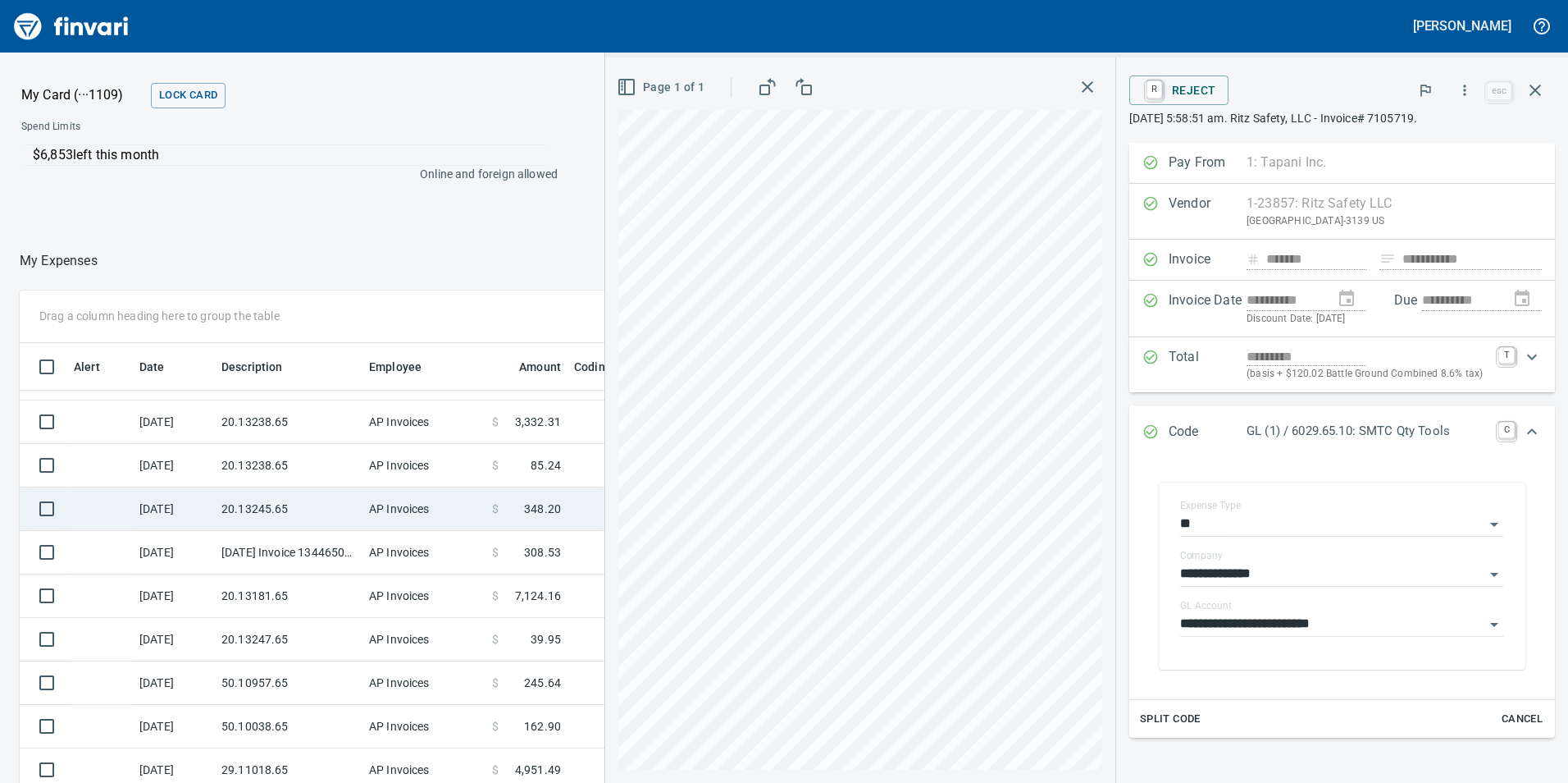
click at [268, 505] on td "20.13245.65" at bounding box center [289, 509] width 147 height 43
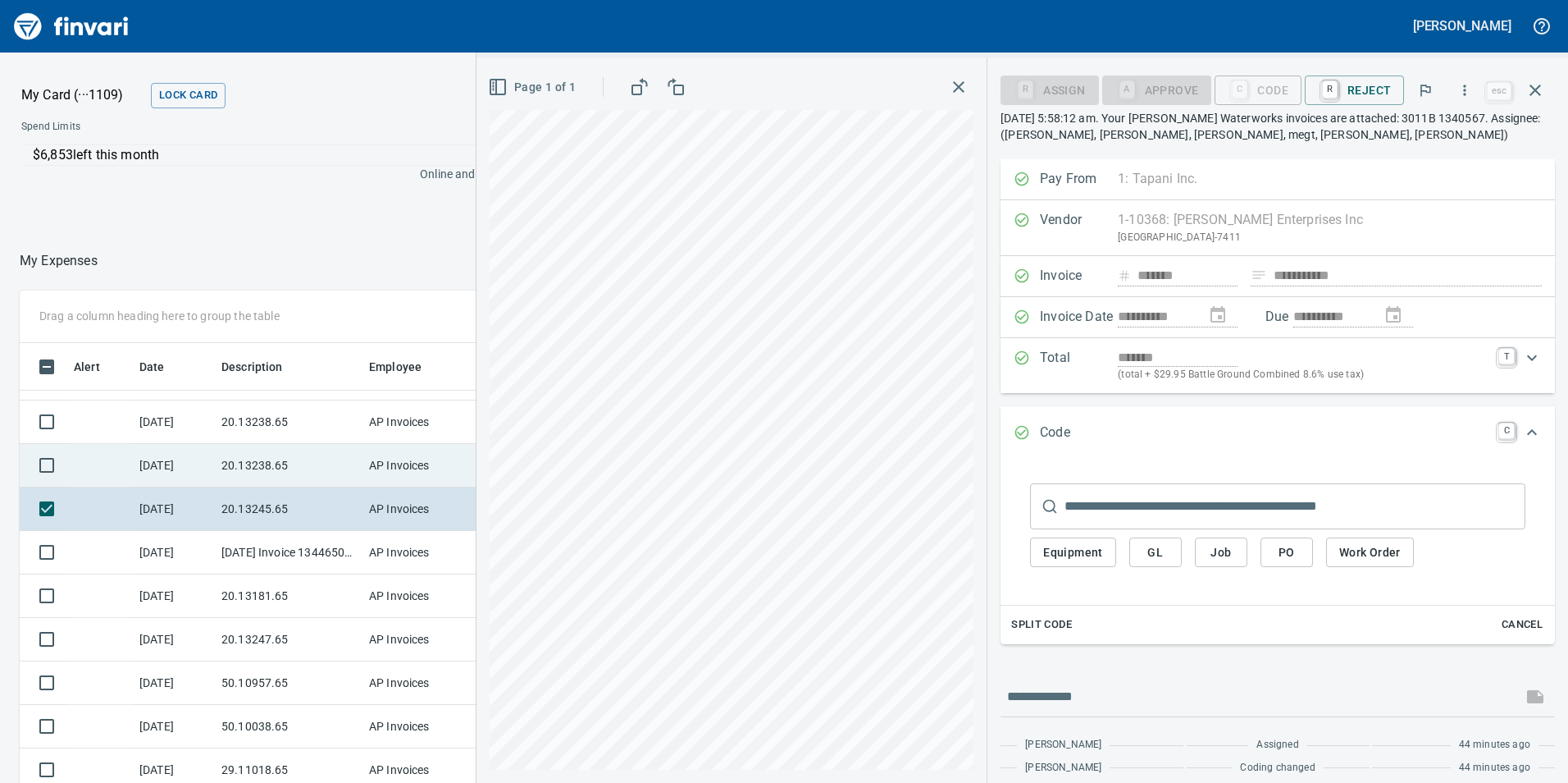
click at [283, 481] on td "20.13238.65" at bounding box center [289, 466] width 147 height 43
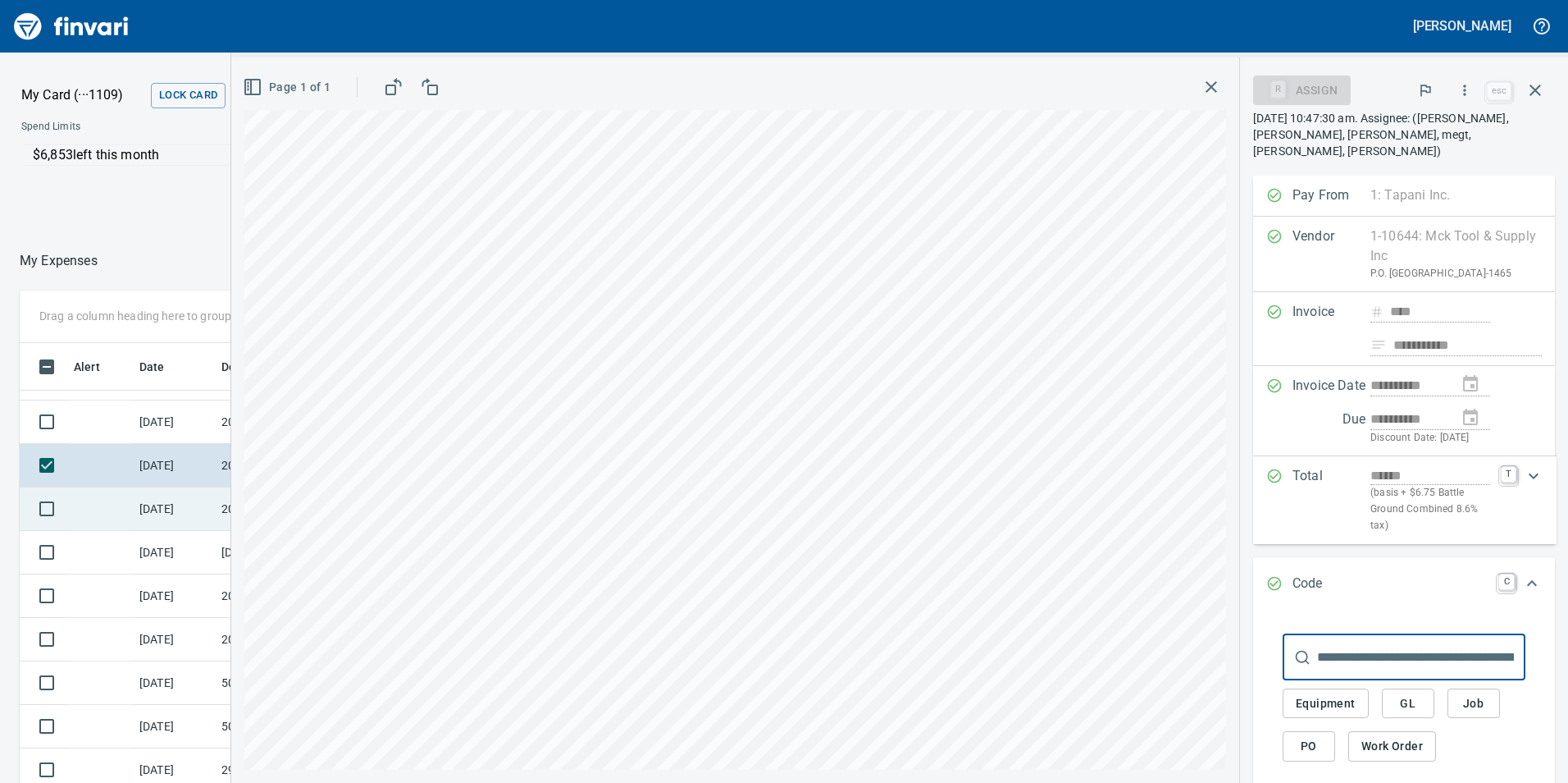
click at [203, 505] on td "[DATE]" at bounding box center [173, 509] width 82 height 43
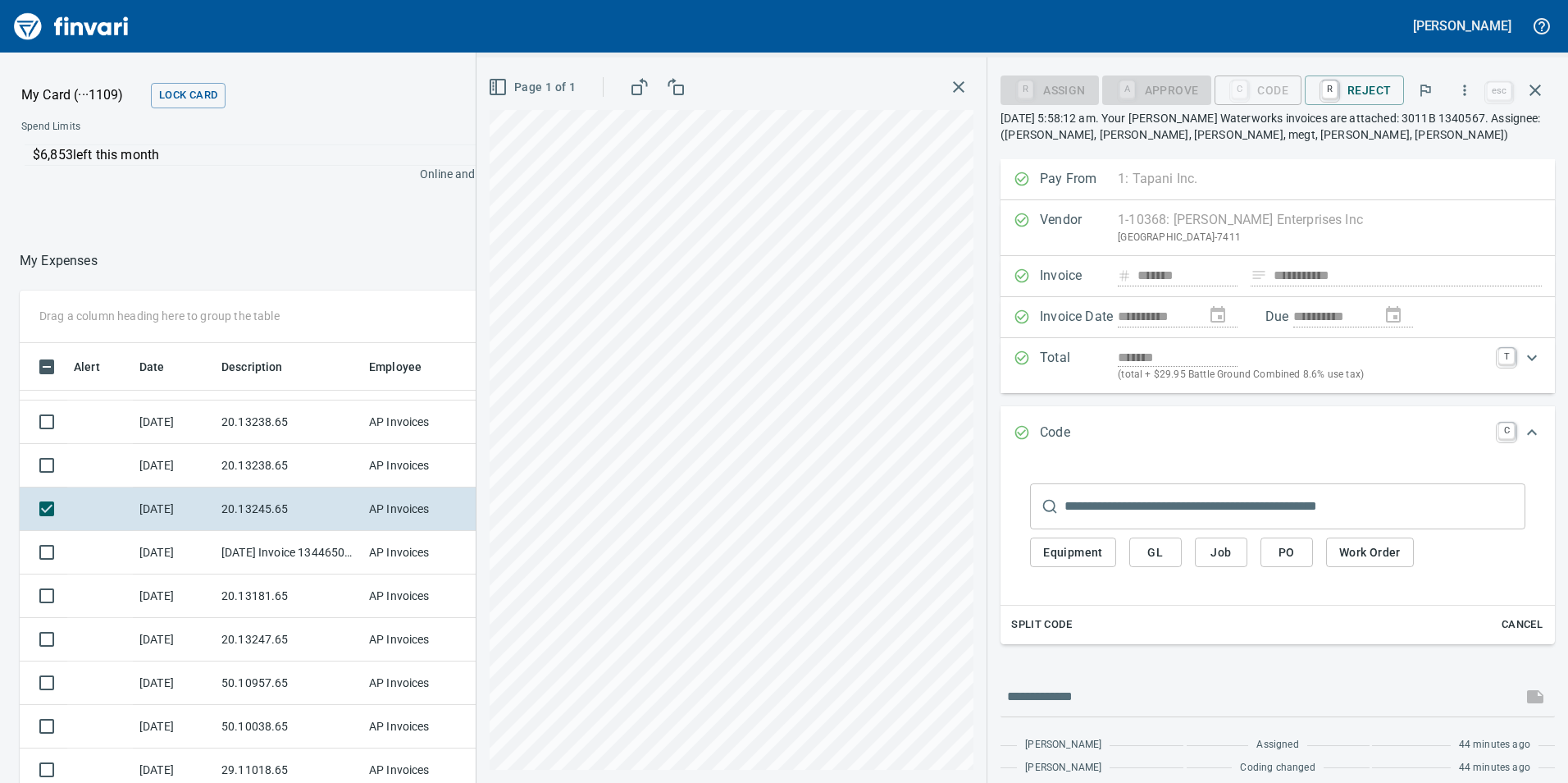
click at [1148, 545] on span "GL" at bounding box center [1155, 552] width 26 height 21
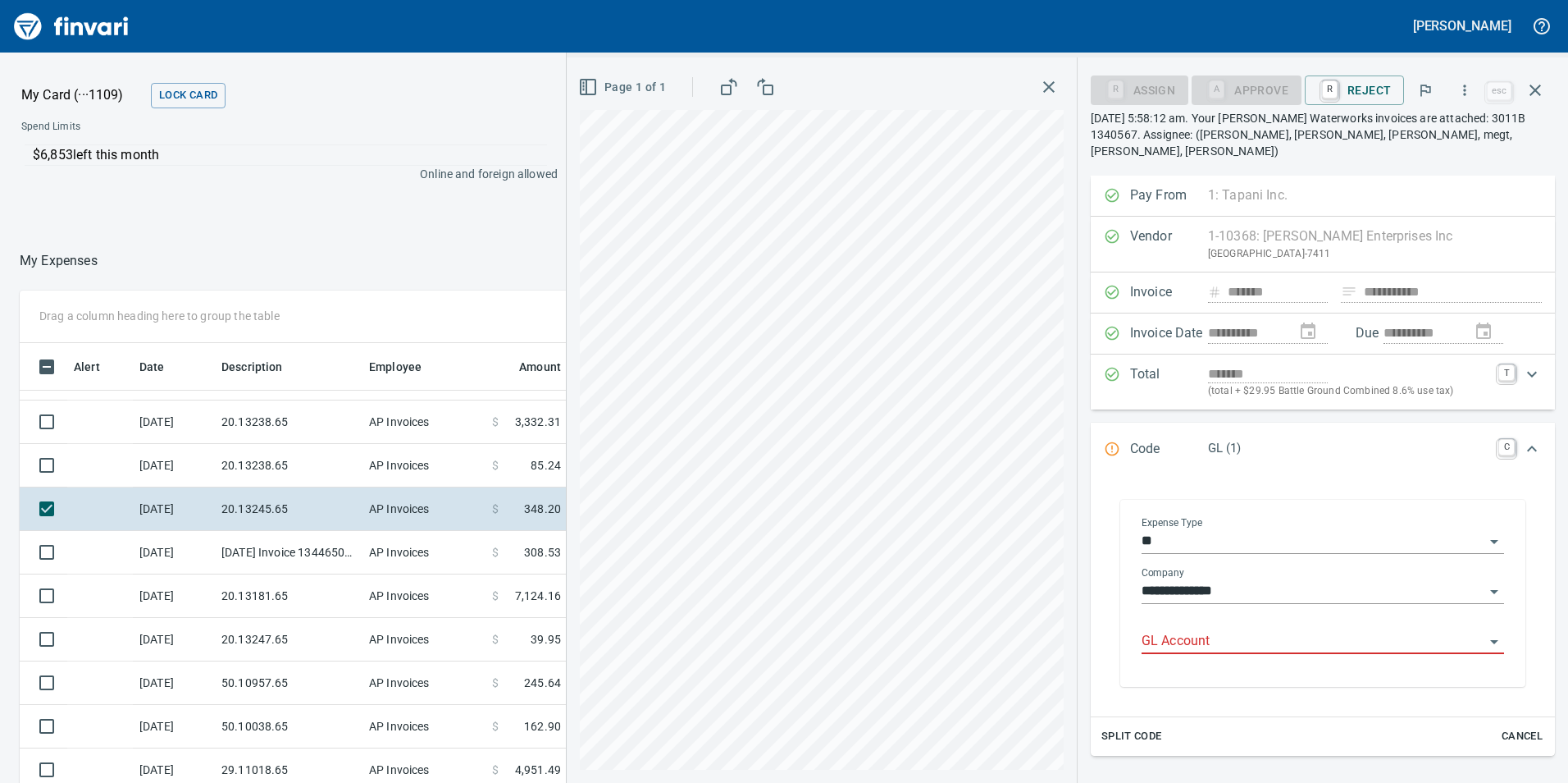
click at [1181, 630] on input "GL Account" at bounding box center [1313, 642] width 343 height 23
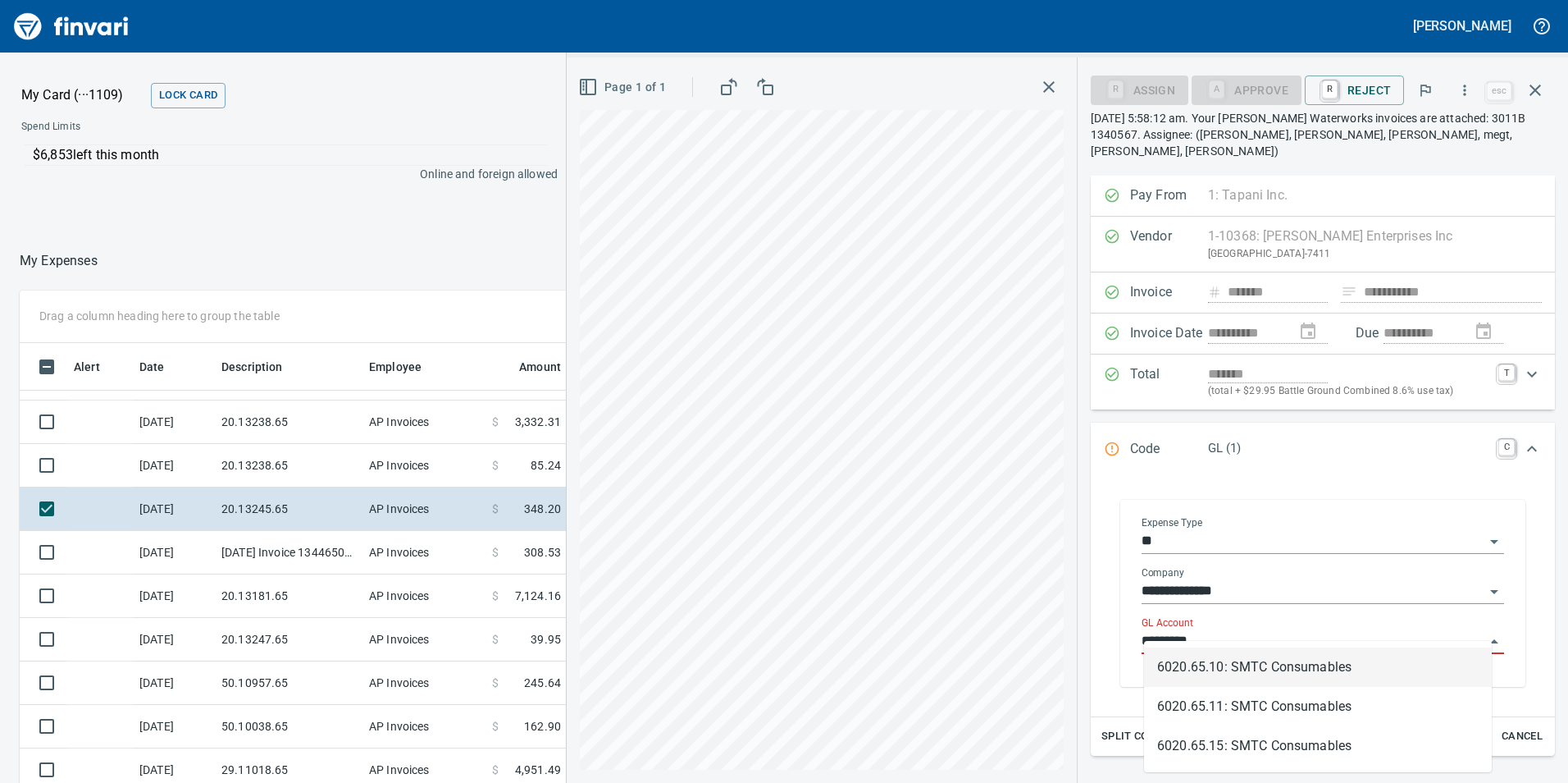
scroll to position [590, 1082]
drag, startPoint x: 1290, startPoint y: 662, endPoint x: 1267, endPoint y: 603, distance: 63.3
click at [1289, 663] on li "6020.65.10: SMTC Consumables" at bounding box center [1318, 667] width 348 height 39
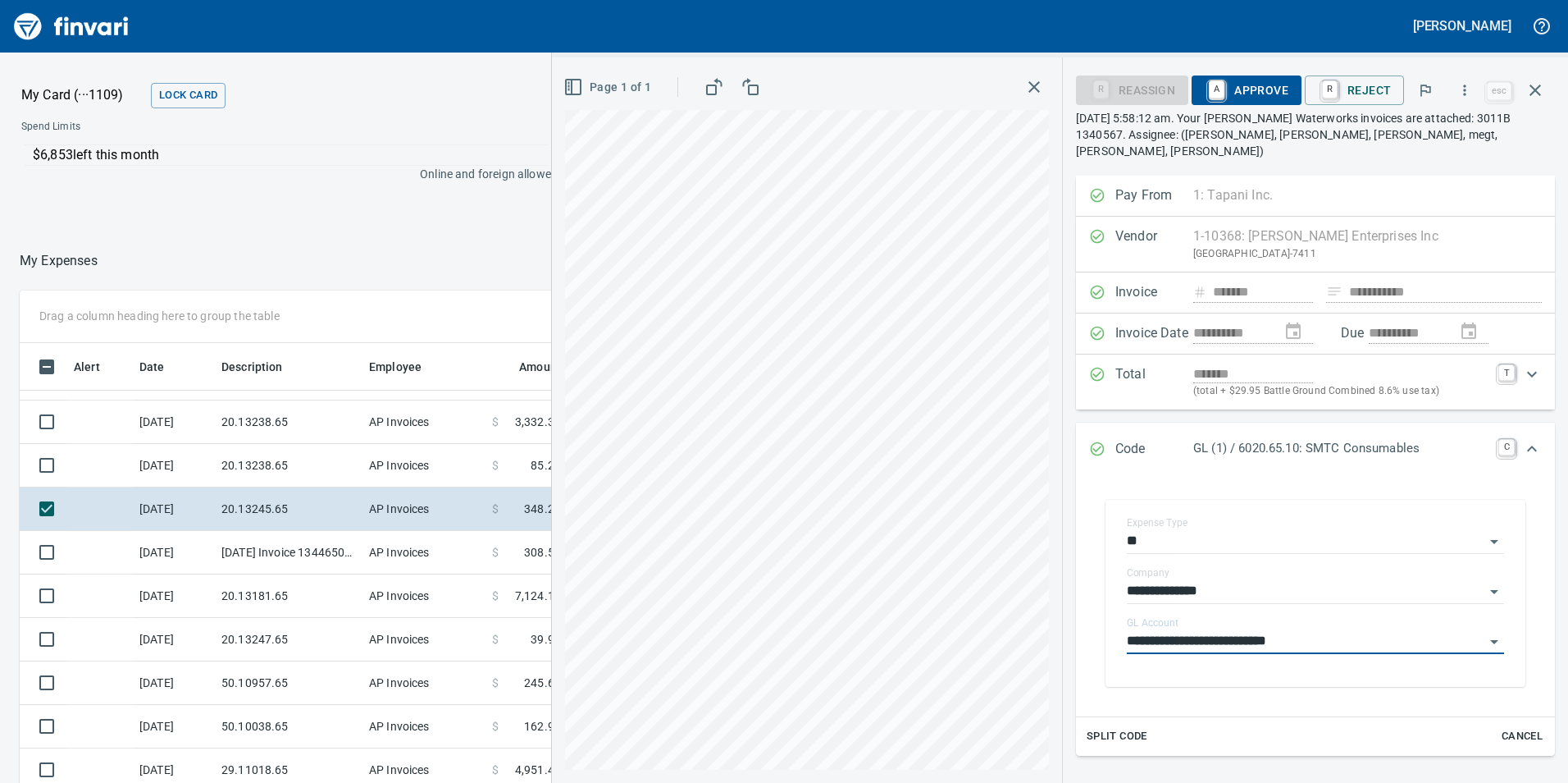
type input "**********"
click at [1237, 85] on span "A Approve" at bounding box center [1246, 90] width 84 height 28
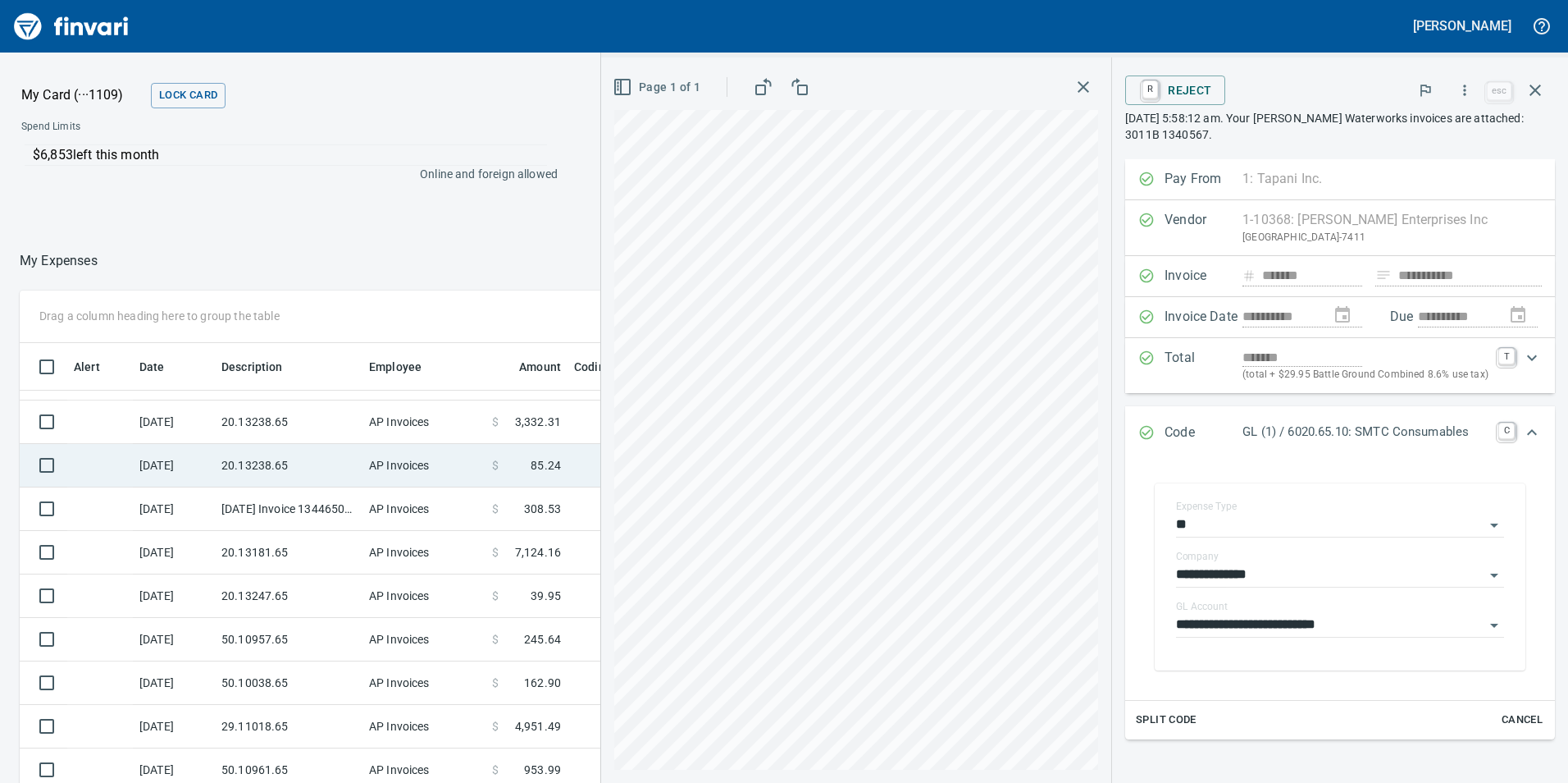
click at [282, 486] on td "20.13238.65" at bounding box center [289, 466] width 147 height 43
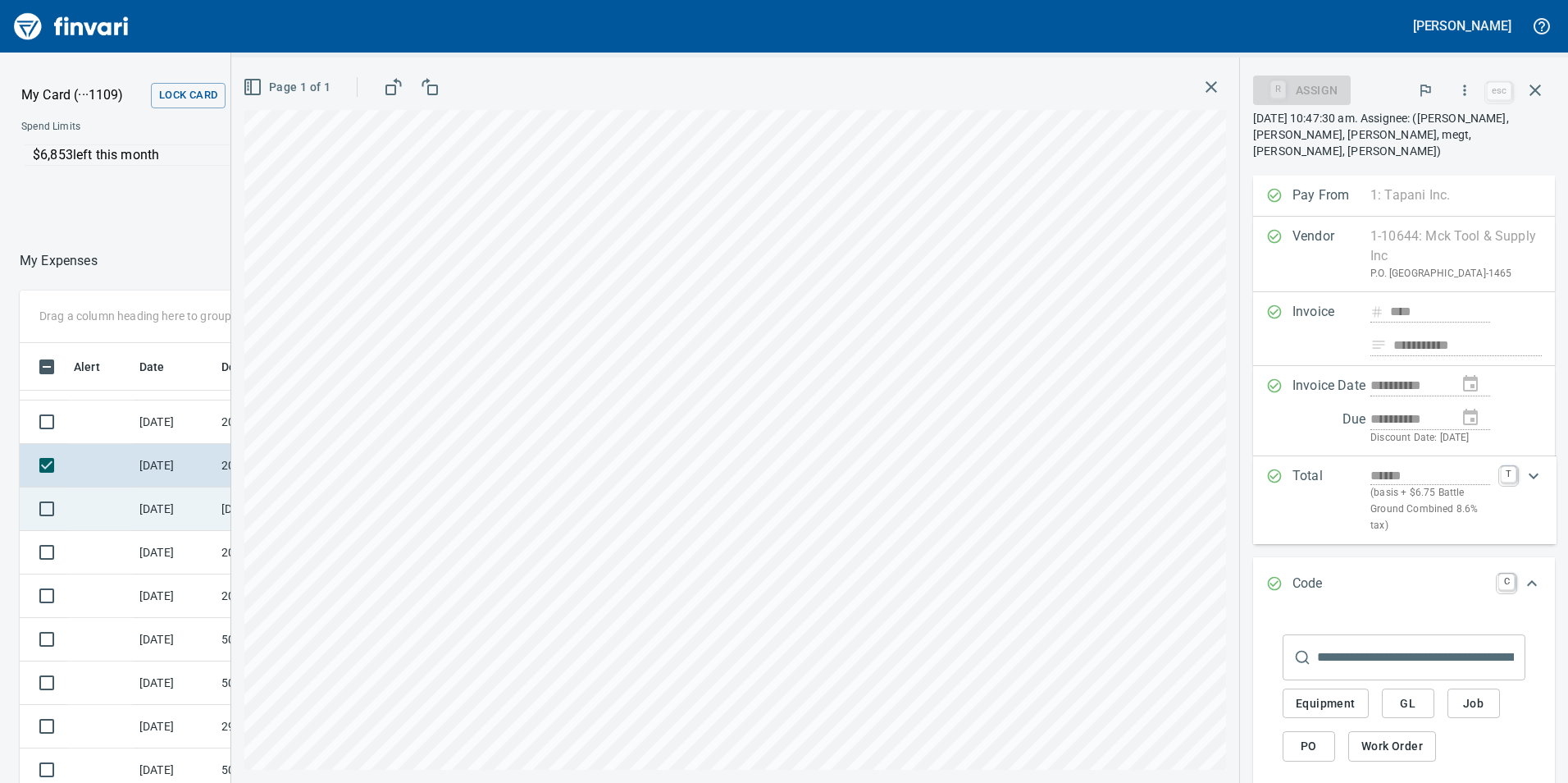
click at [228, 508] on td "9/19/2025 Invoice 13446505-006 from Sunstate Equipment Co (1-30297)" at bounding box center [289, 509] width 147 height 43
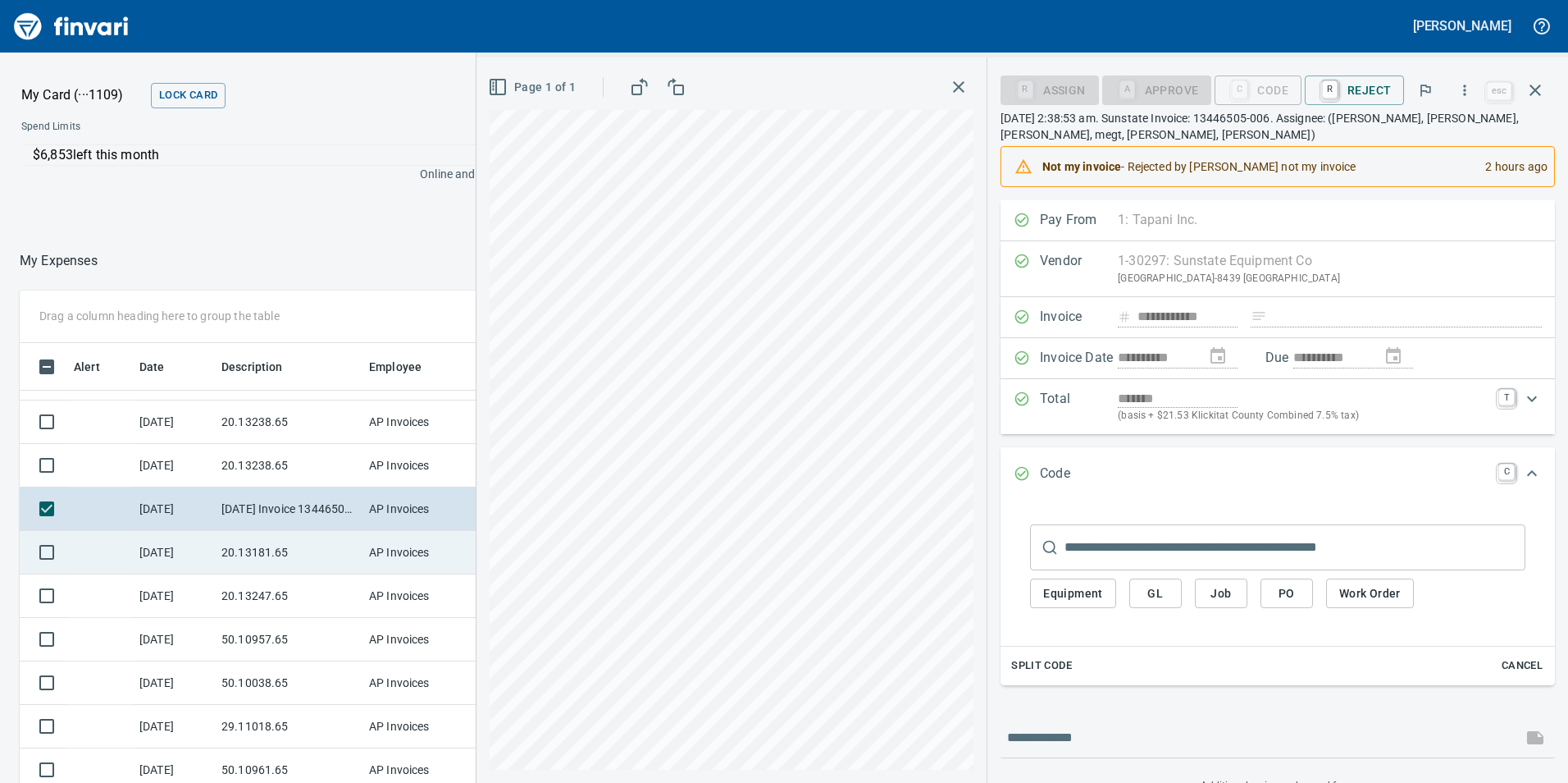
click at [270, 550] on td "20.13181.65" at bounding box center [289, 552] width 147 height 43
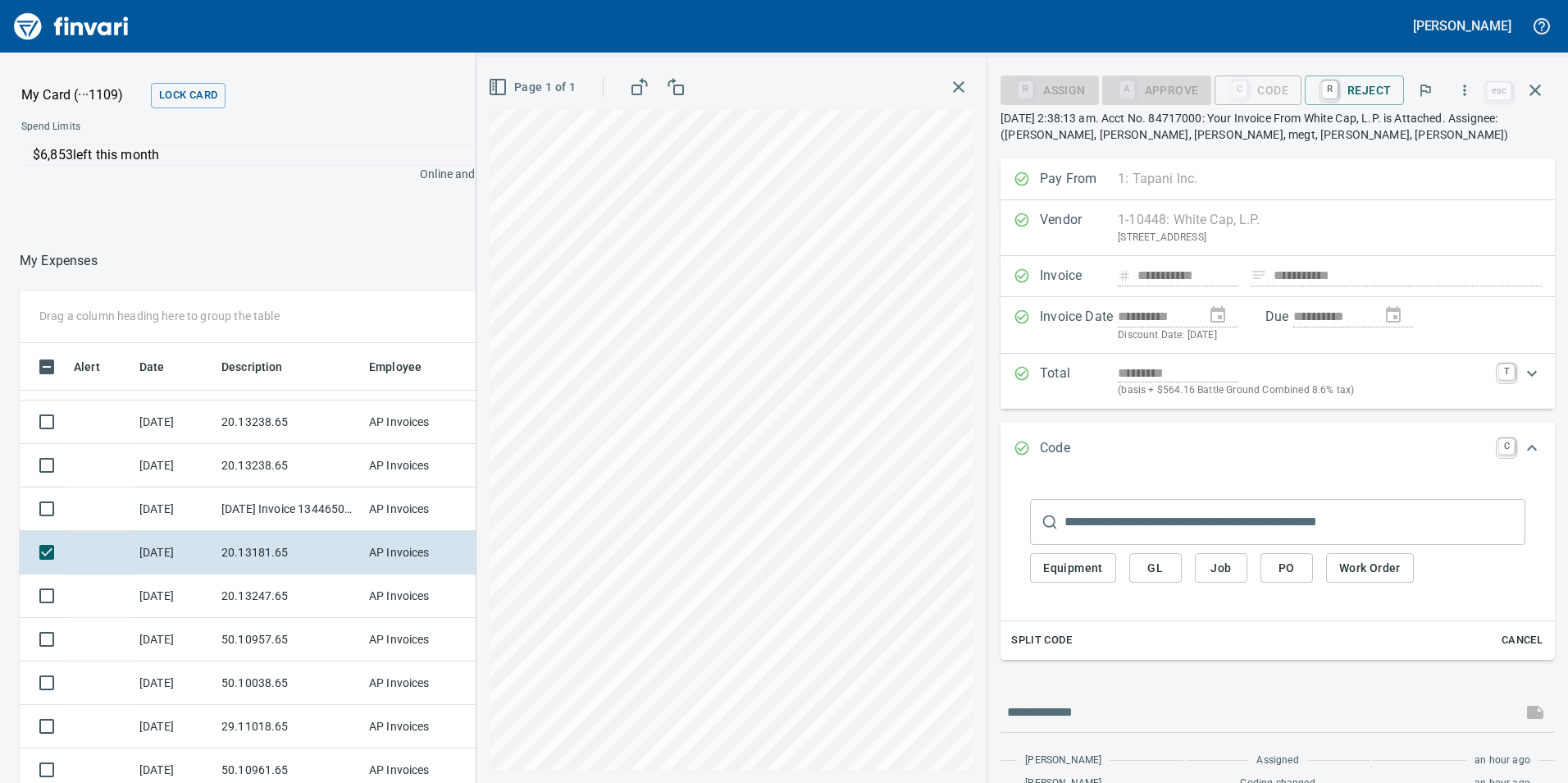
click at [1151, 565] on span "GL" at bounding box center [1155, 568] width 26 height 21
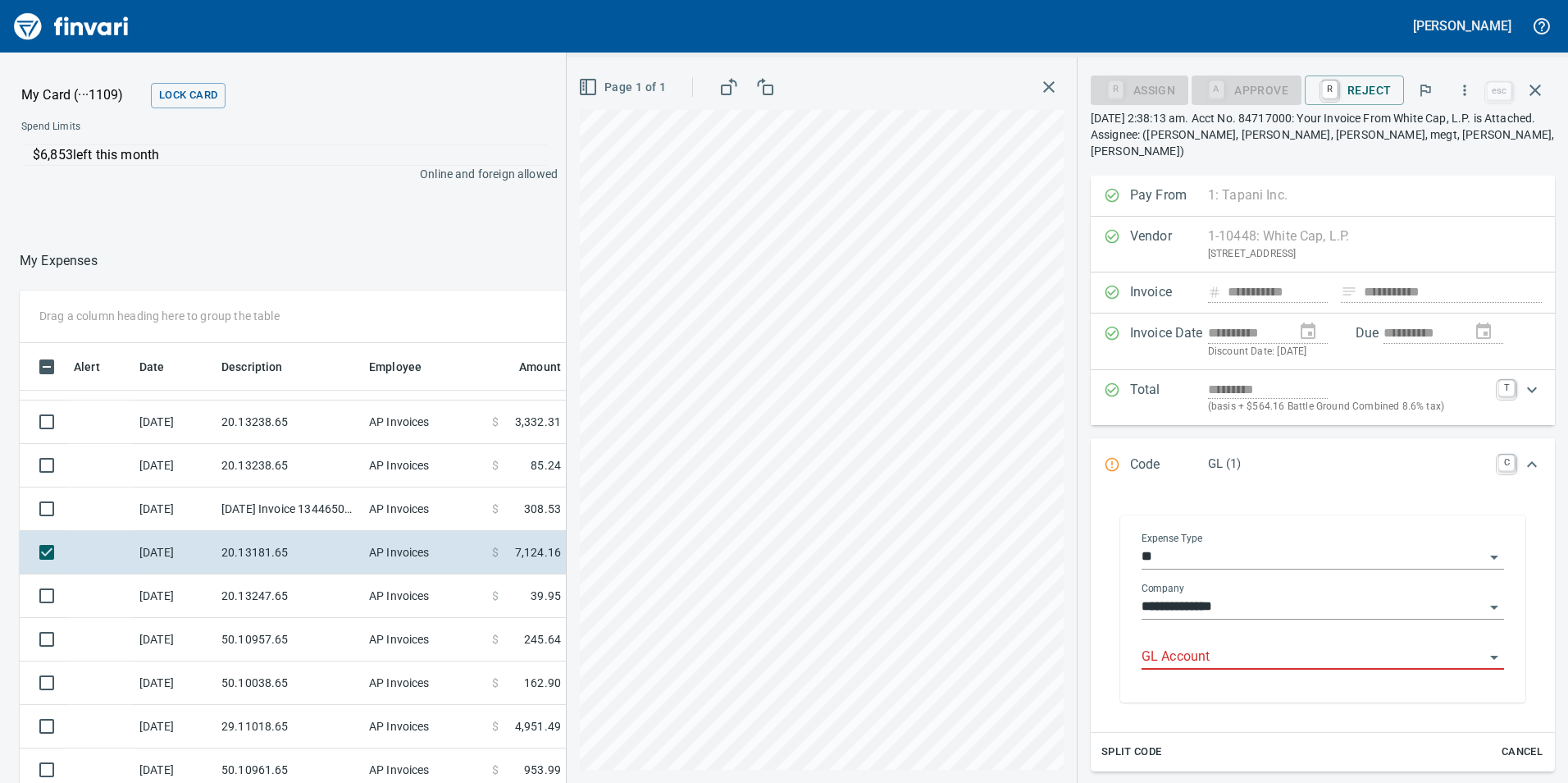
click at [1192, 646] on input "GL Account" at bounding box center [1313, 657] width 343 height 23
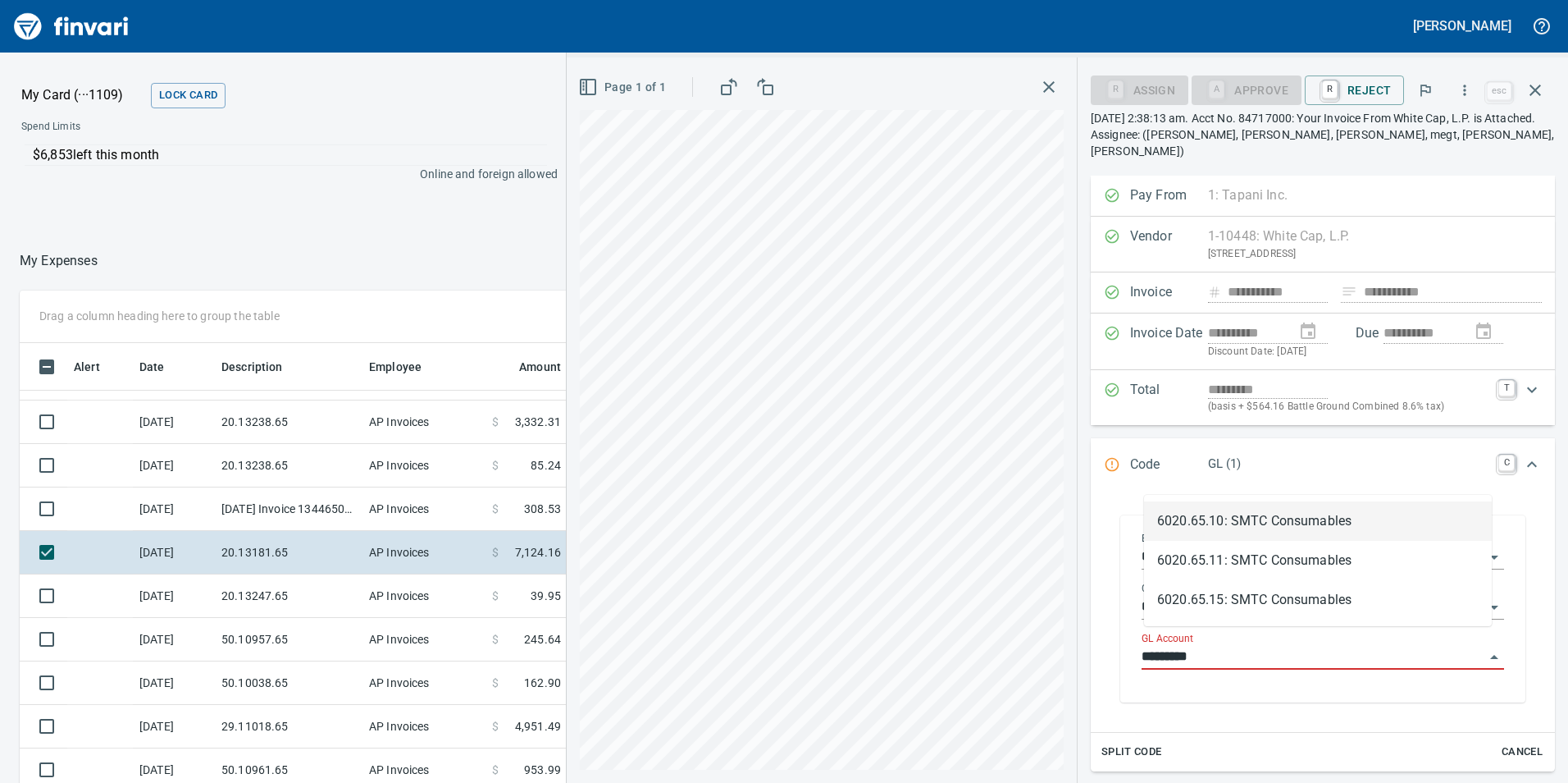
scroll to position [590, 1082]
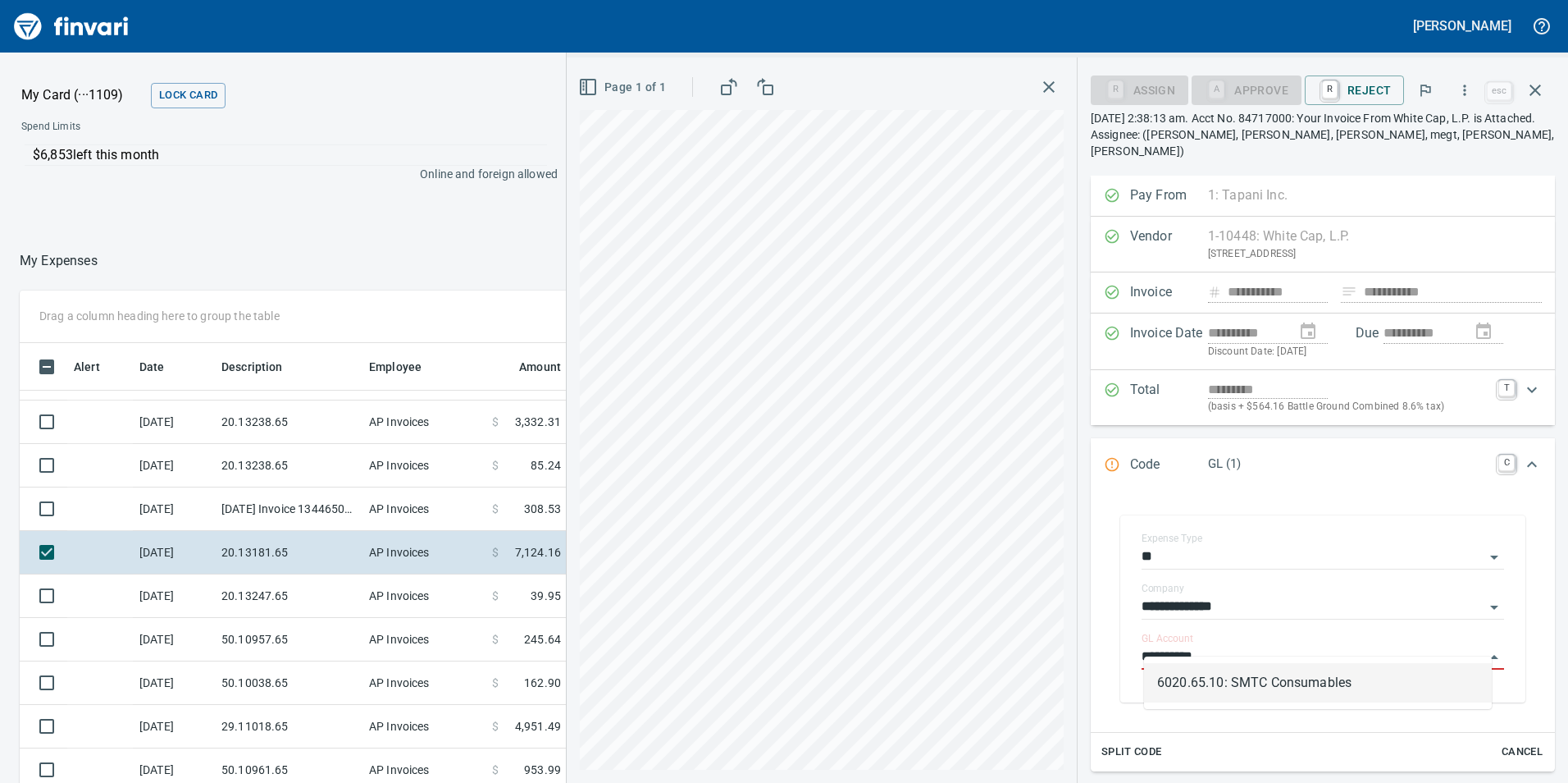
click at [1195, 663] on li "6020.65.10: SMTC Consumables" at bounding box center [1318, 682] width 348 height 39
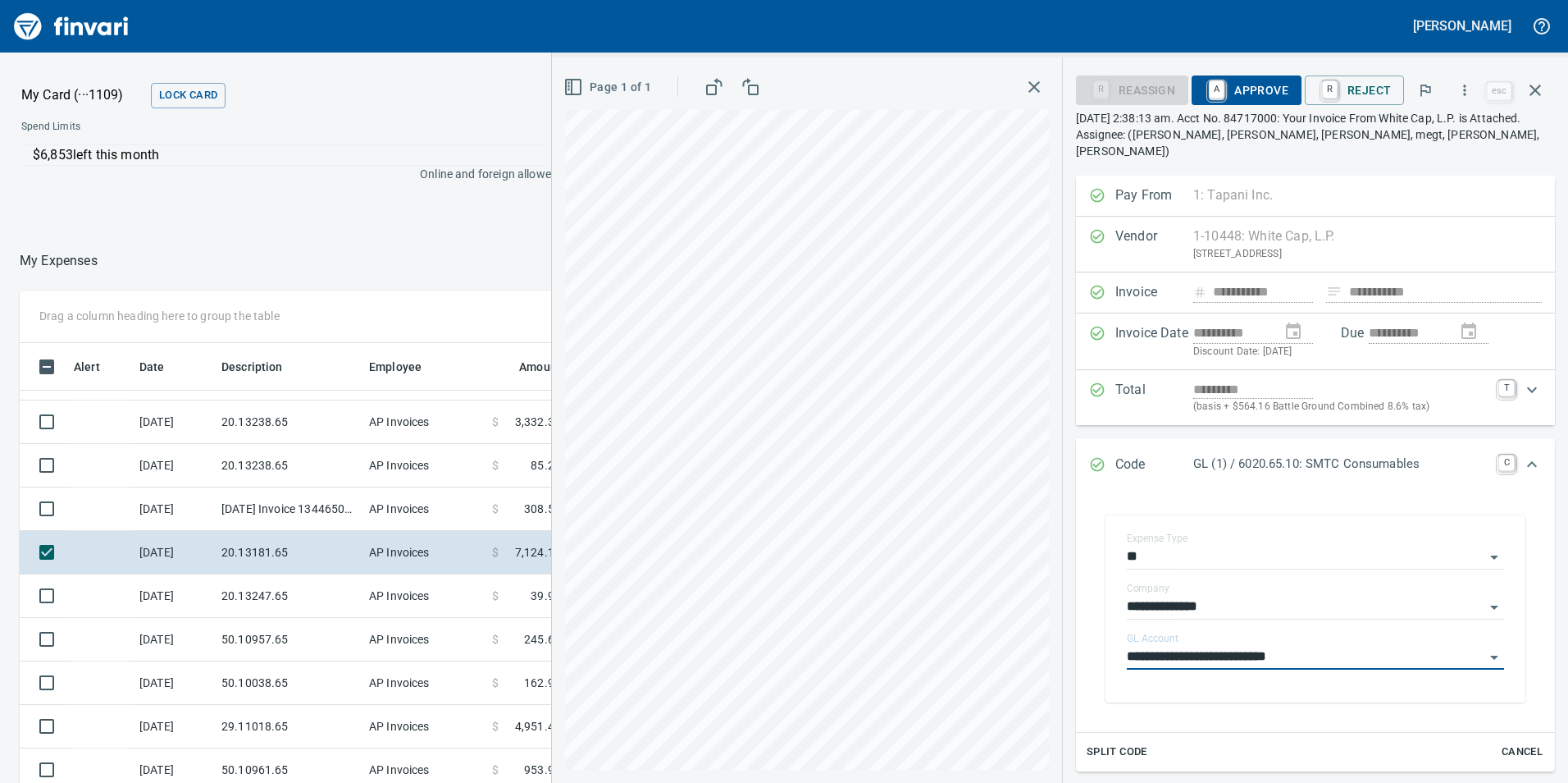
type input "**********"
click at [1275, 84] on span "A Approve" at bounding box center [1246, 90] width 84 height 28
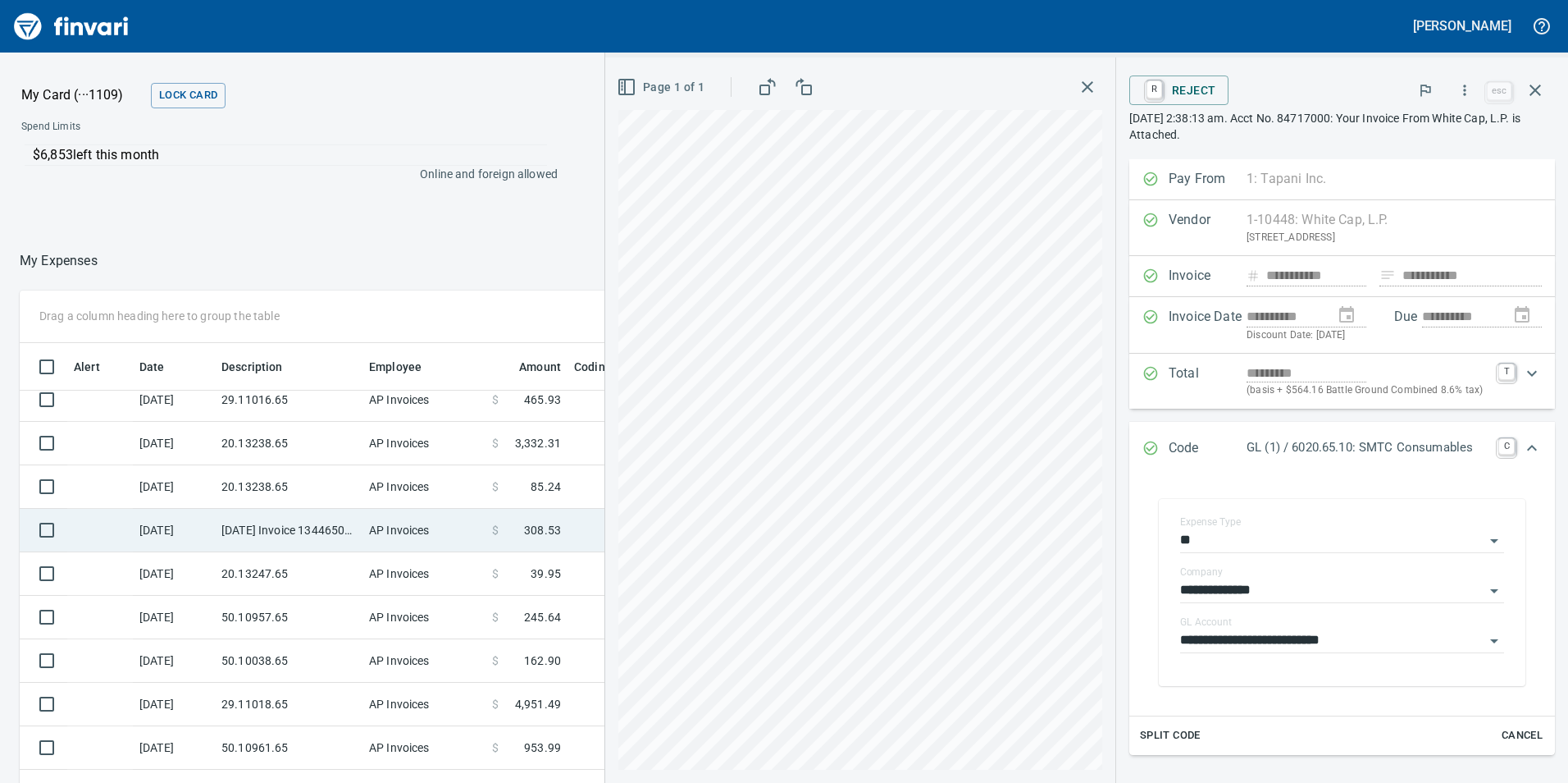
click at [326, 526] on td "9/19/2025 Invoice 13446505-006 from Sunstate Equipment Co (1-30297)" at bounding box center [289, 531] width 147 height 43
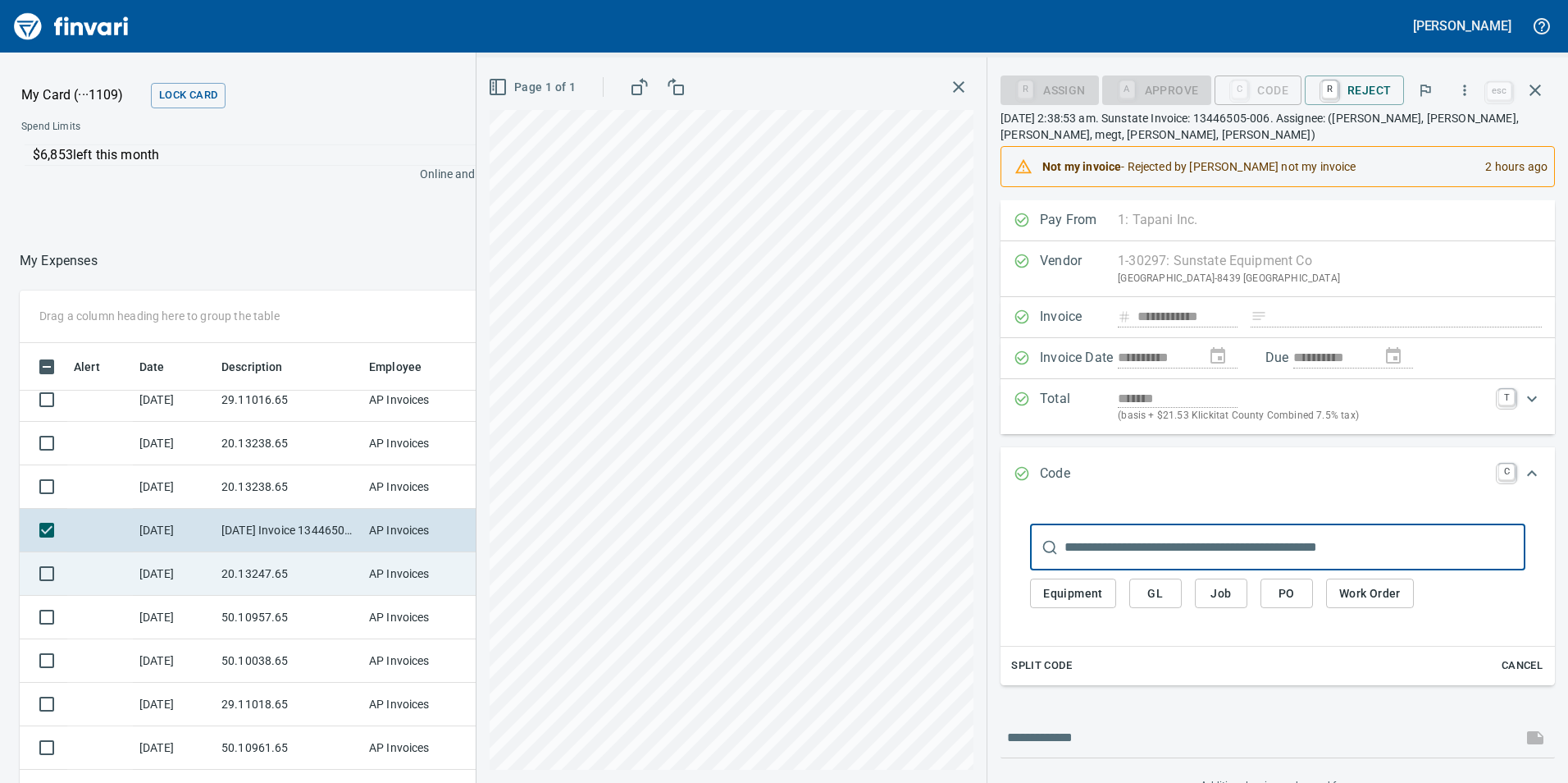
click at [287, 577] on td "20.13247.65" at bounding box center [289, 574] width 147 height 43
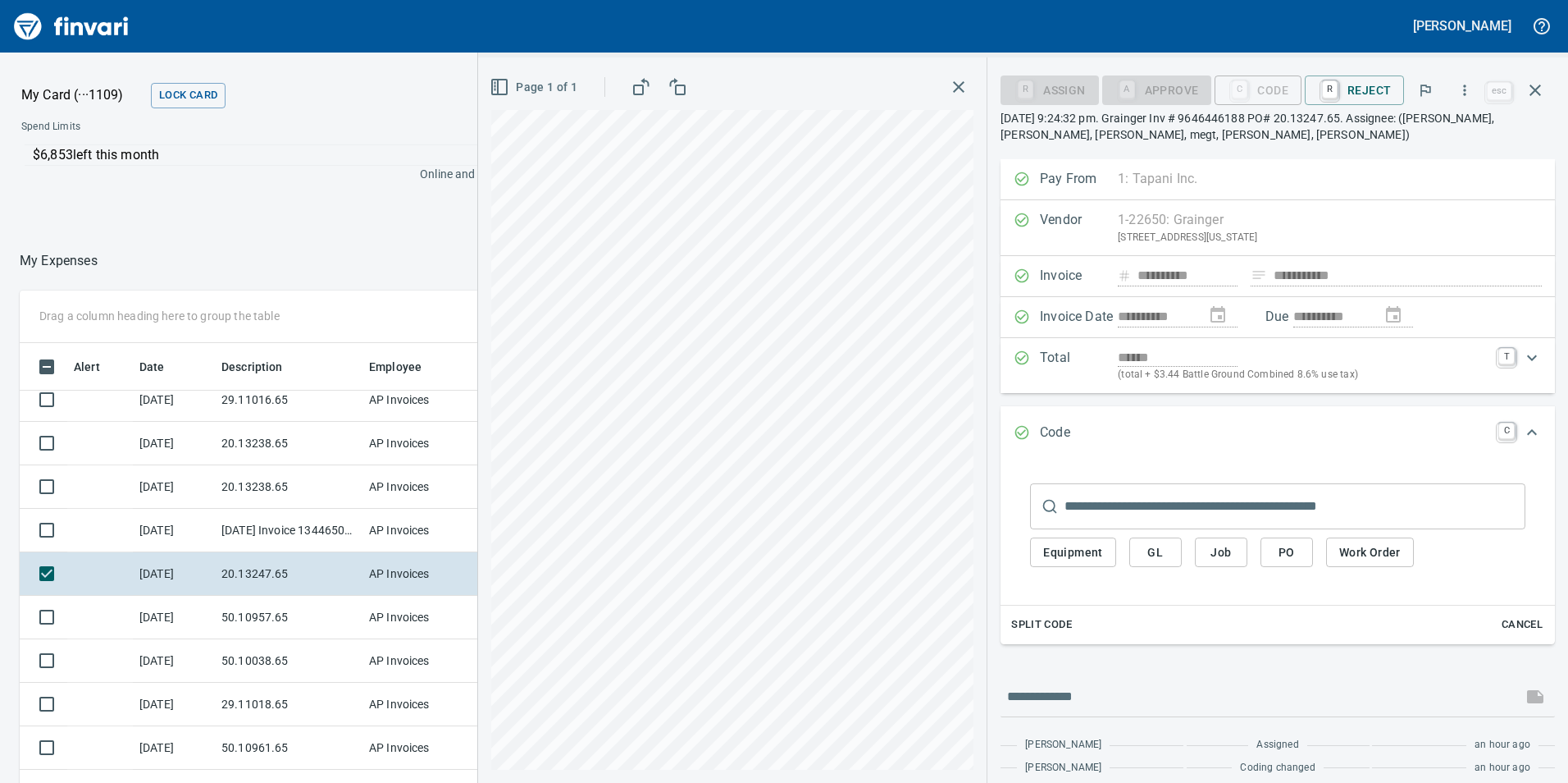
scroll to position [590, 1082]
click at [1155, 553] on span "GL" at bounding box center [1155, 552] width 26 height 21
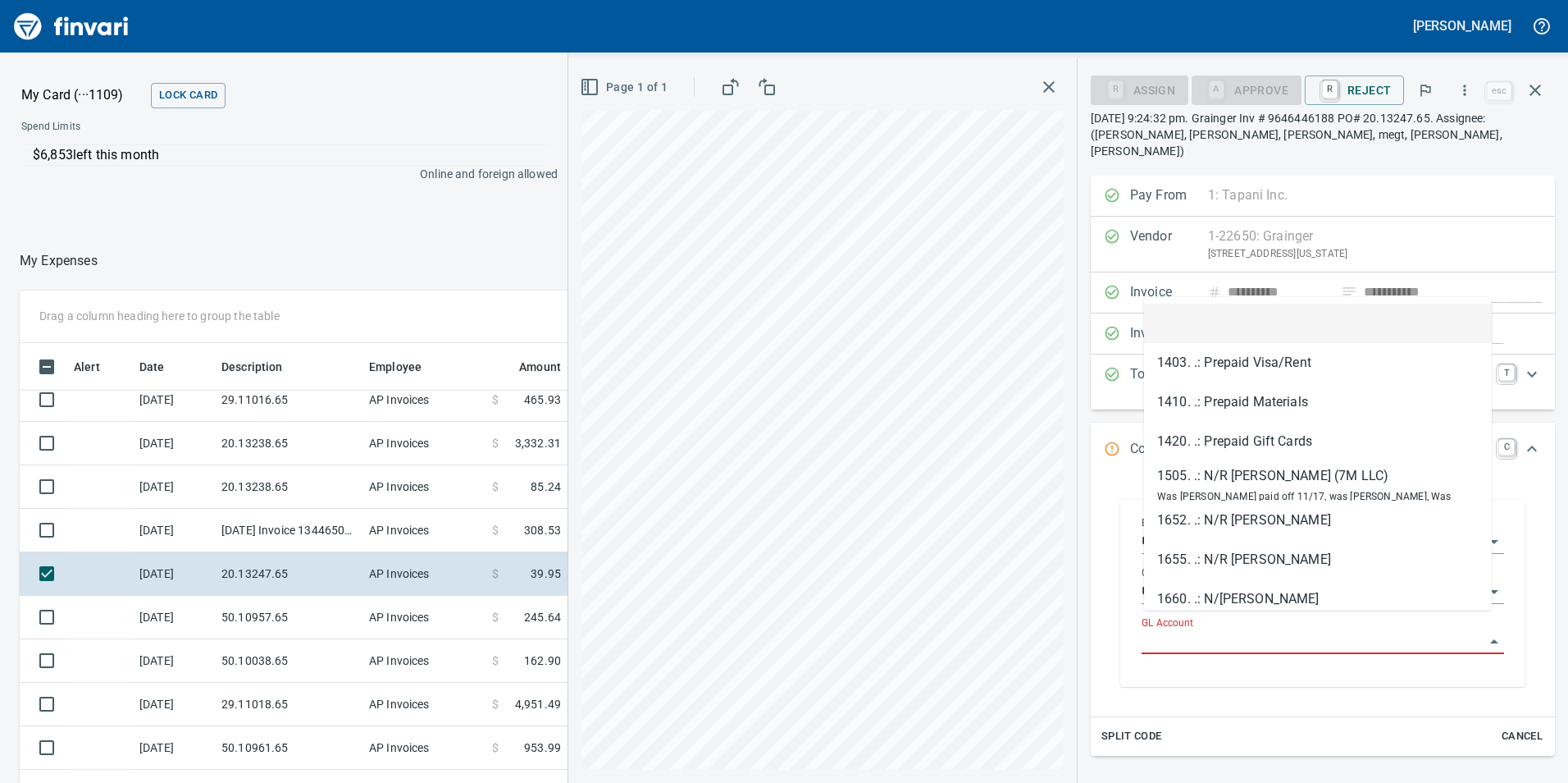
click at [1245, 630] on input "GL Account" at bounding box center [1313, 642] width 343 height 23
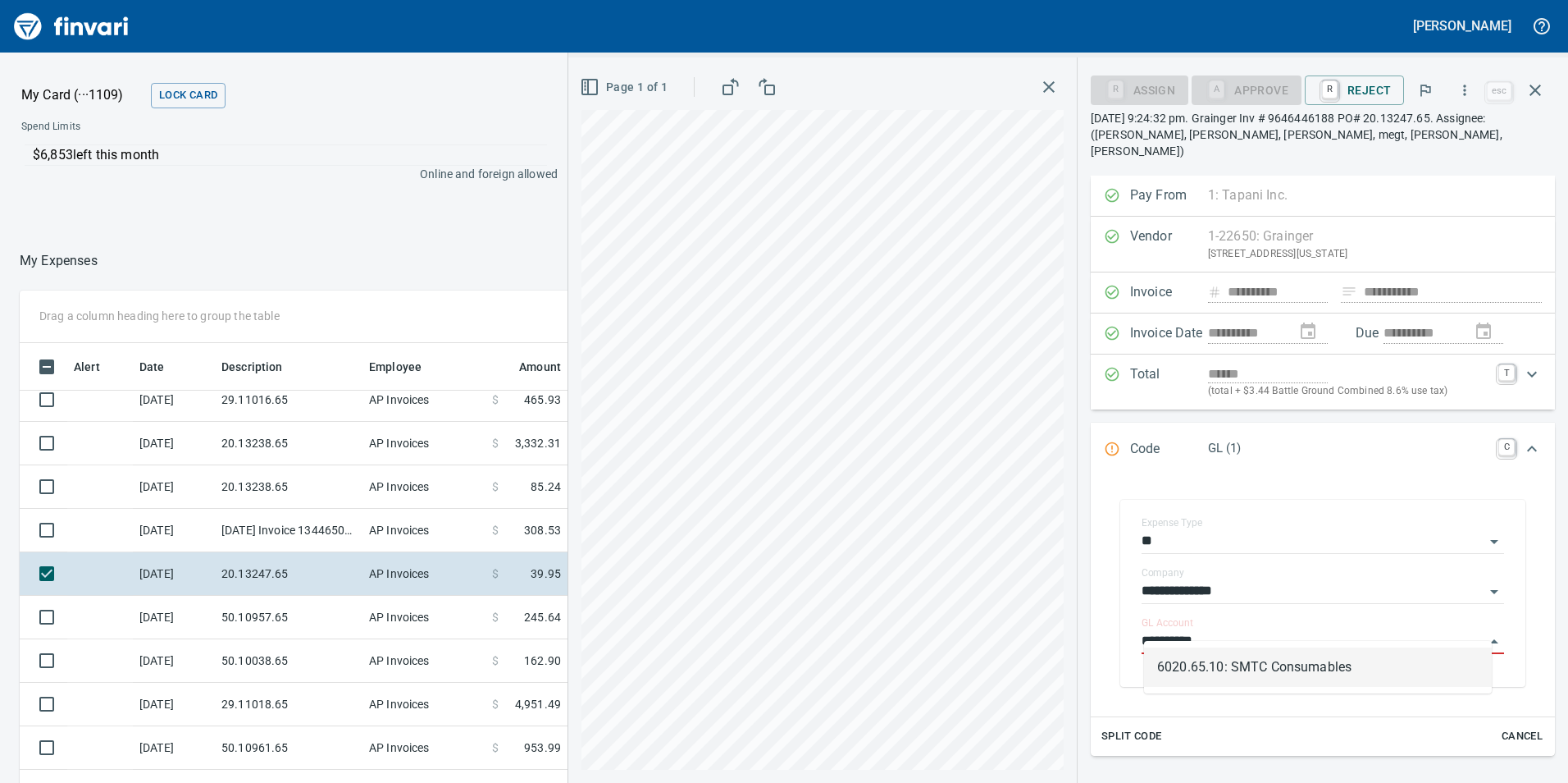
click at [1231, 671] on li "6020.65.10: SMTC Consumables" at bounding box center [1318, 667] width 348 height 39
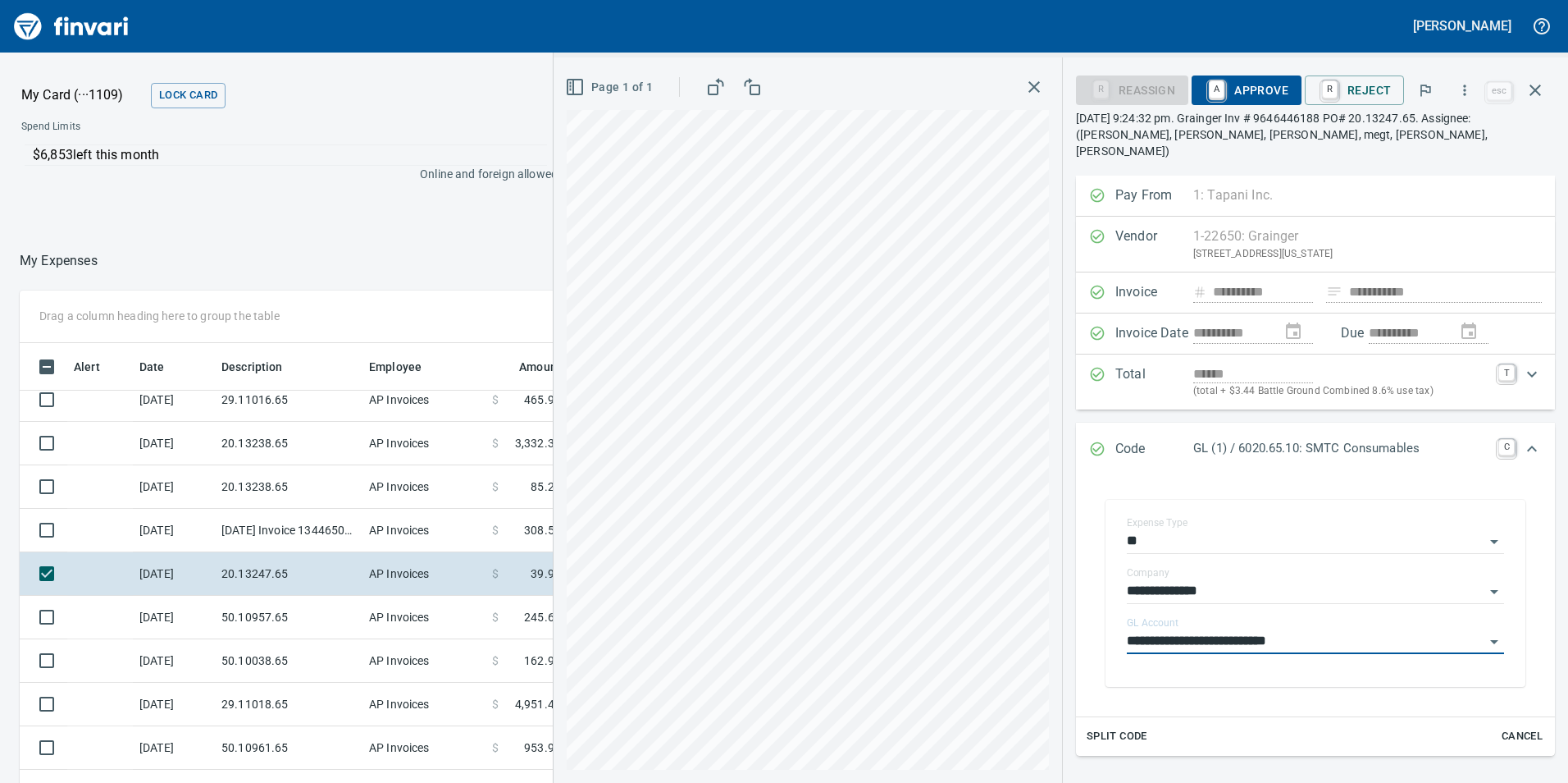
type input "**********"
click at [1189, 673] on div "**********" at bounding box center [1316, 593] width 452 height 220
click at [1249, 89] on span "A Approve" at bounding box center [1246, 90] width 84 height 28
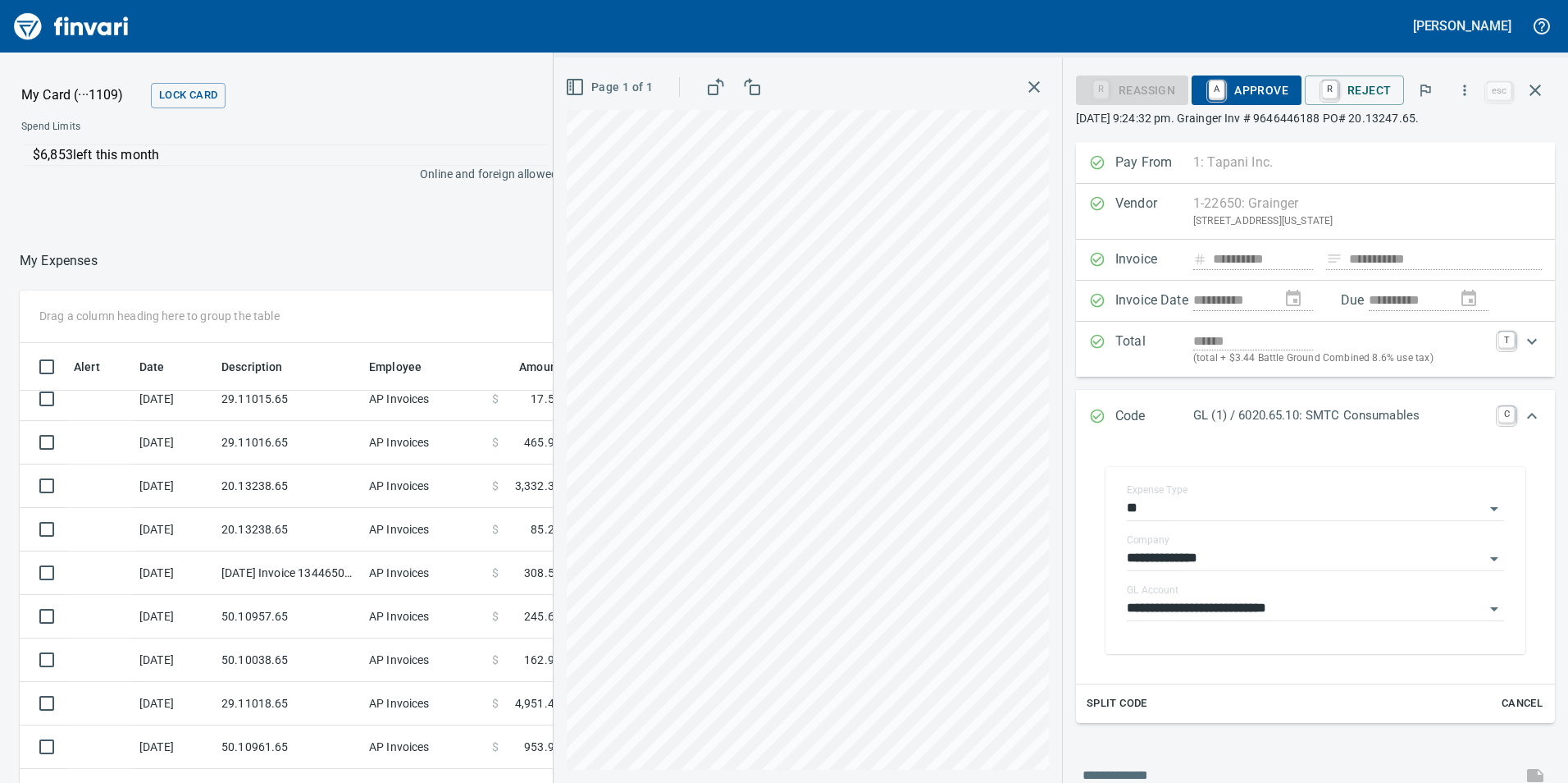
scroll to position [99, 0]
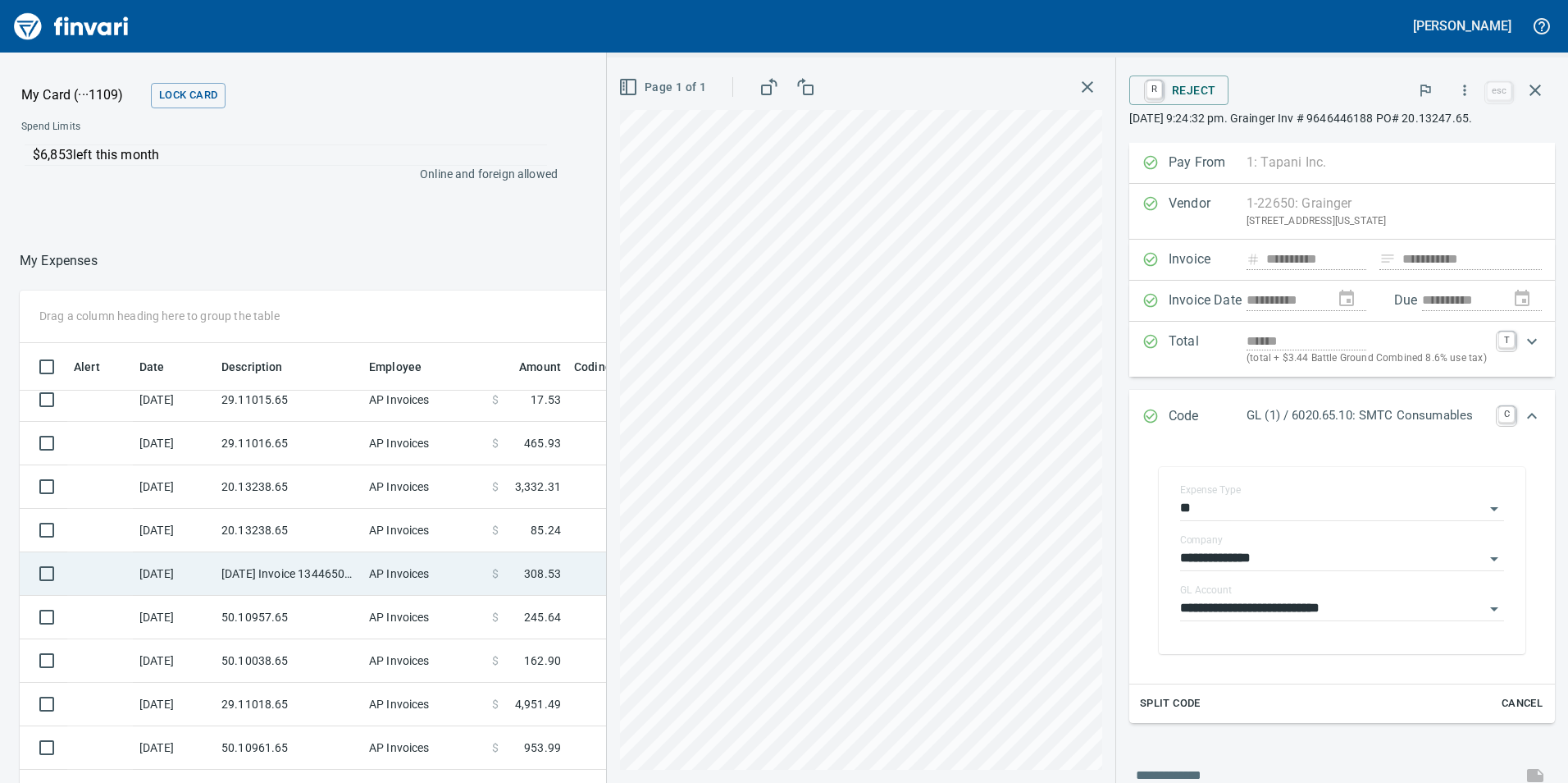
click at [192, 569] on td "[DATE]" at bounding box center [173, 574] width 82 height 43
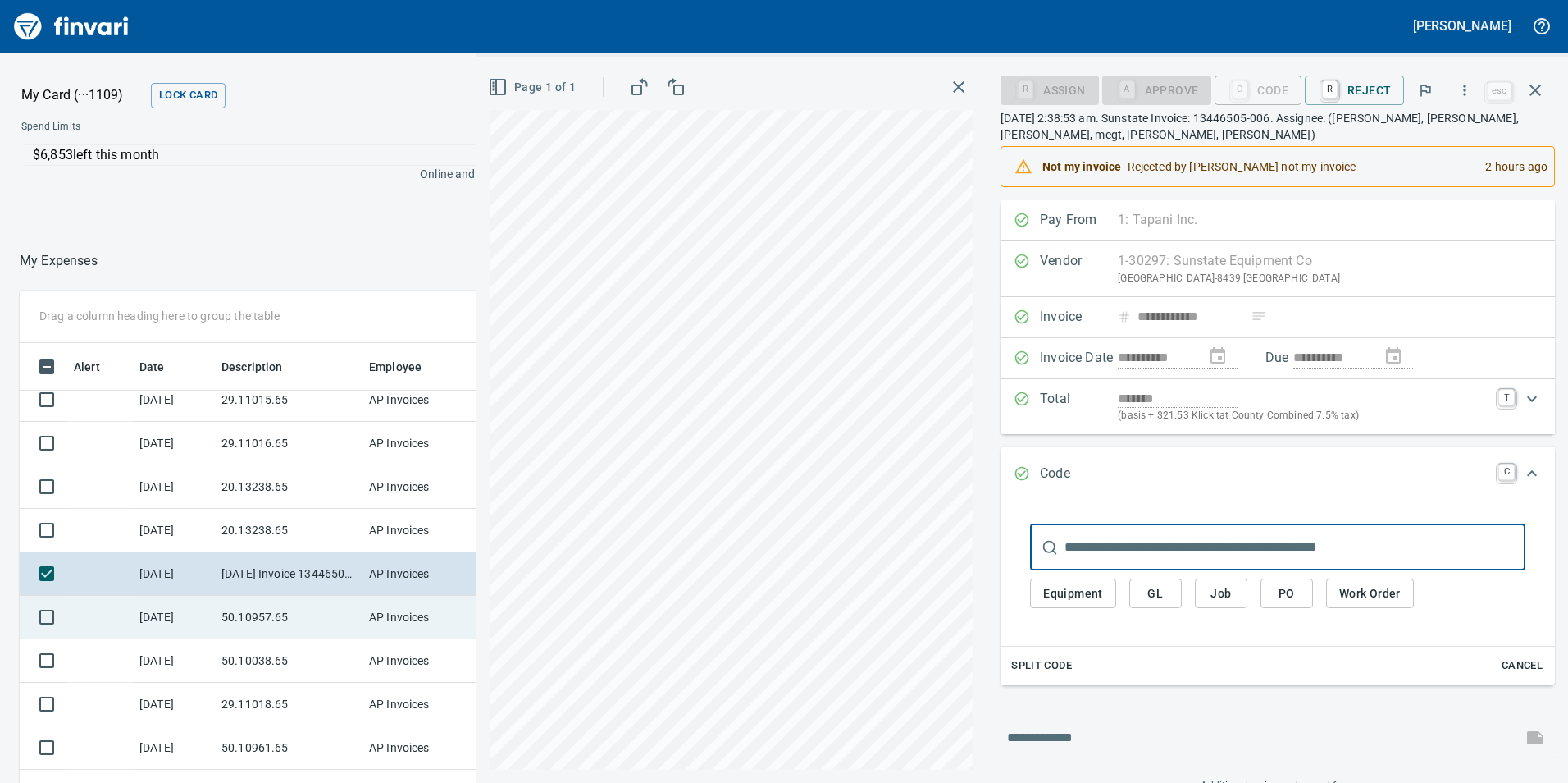
click at [261, 611] on td "50.10957.65" at bounding box center [289, 617] width 147 height 43
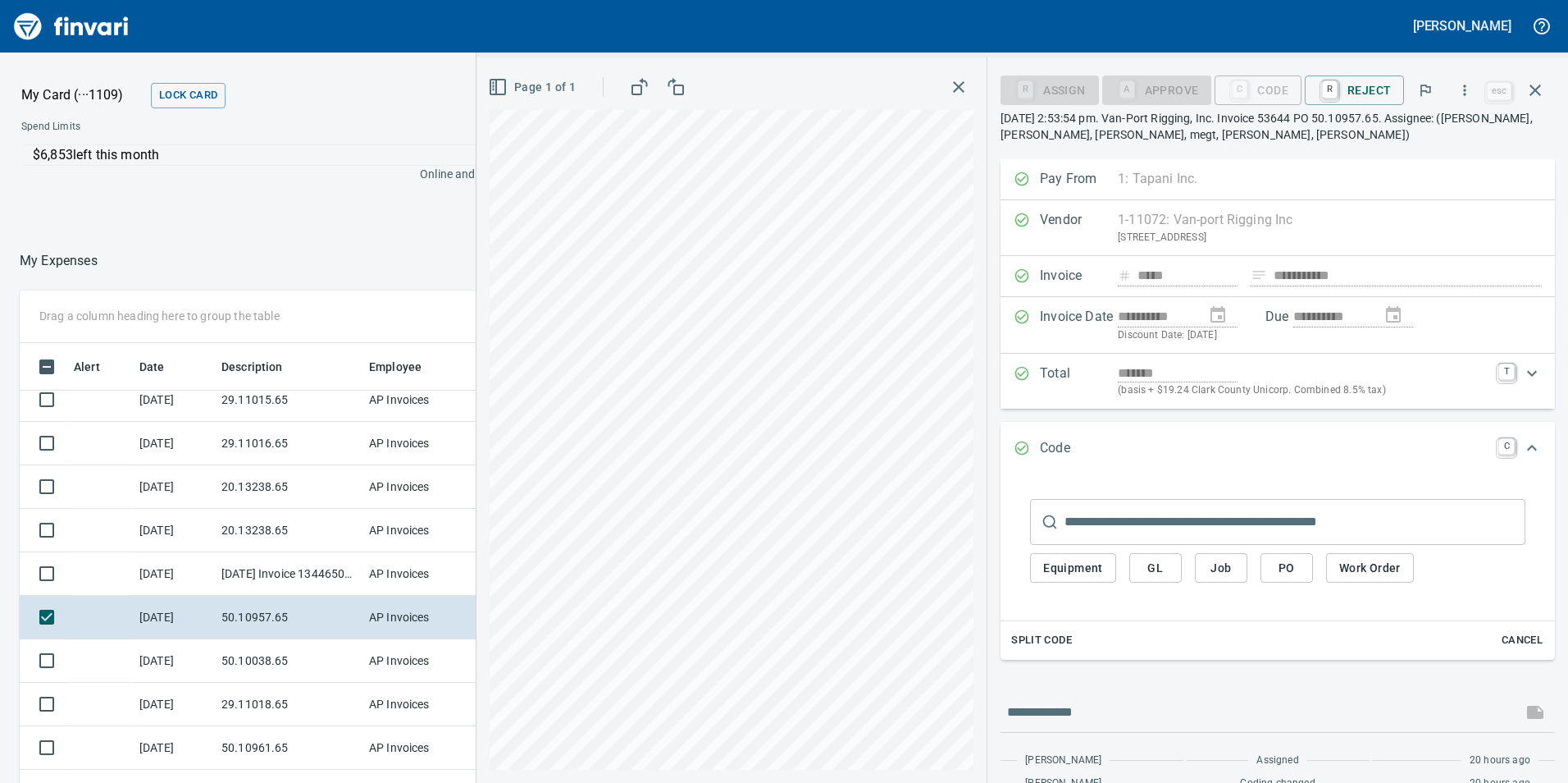
click at [1148, 568] on span "GL" at bounding box center [1155, 568] width 26 height 21
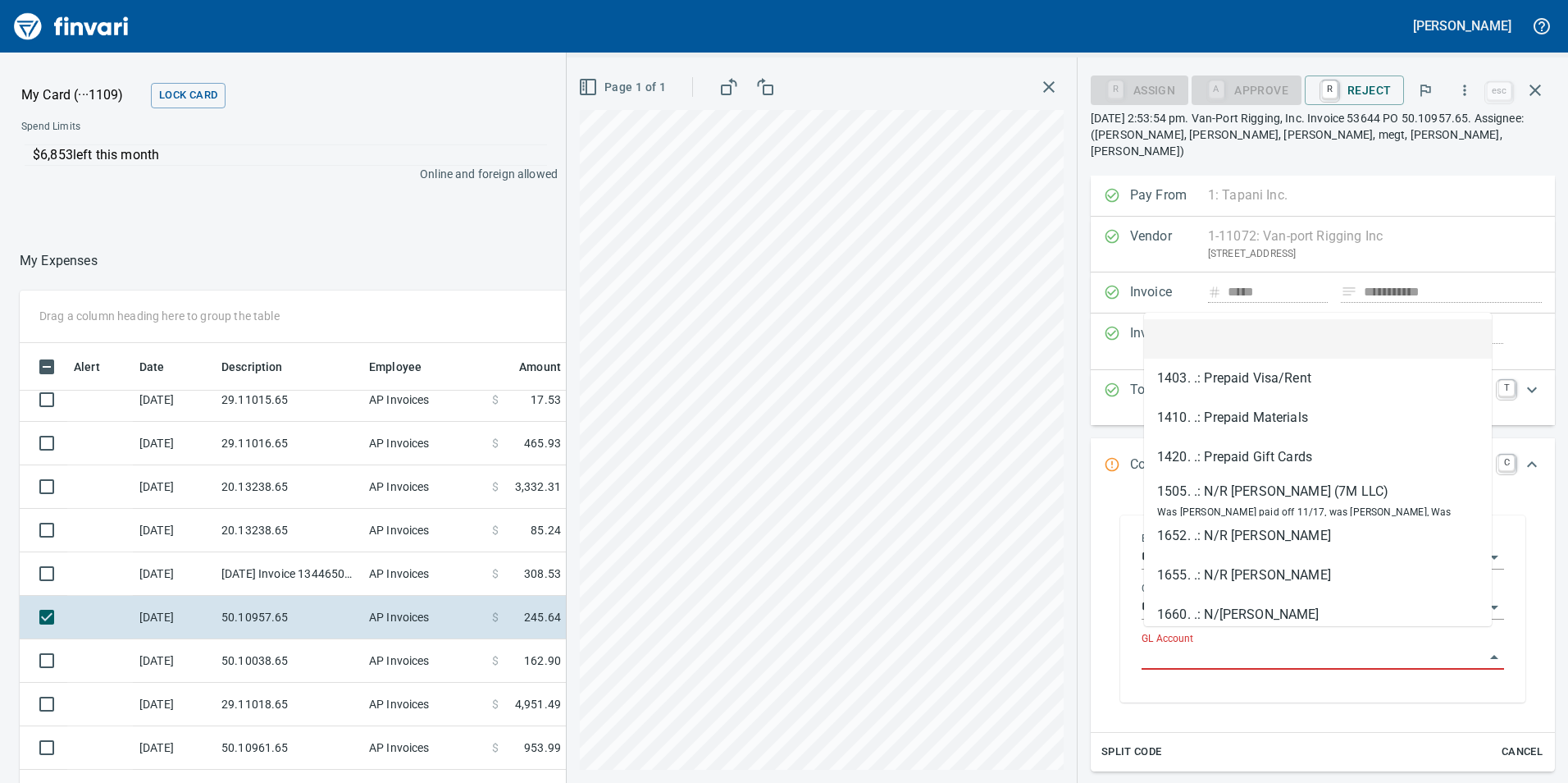
click at [1200, 646] on input "GL Account" at bounding box center [1313, 657] width 343 height 23
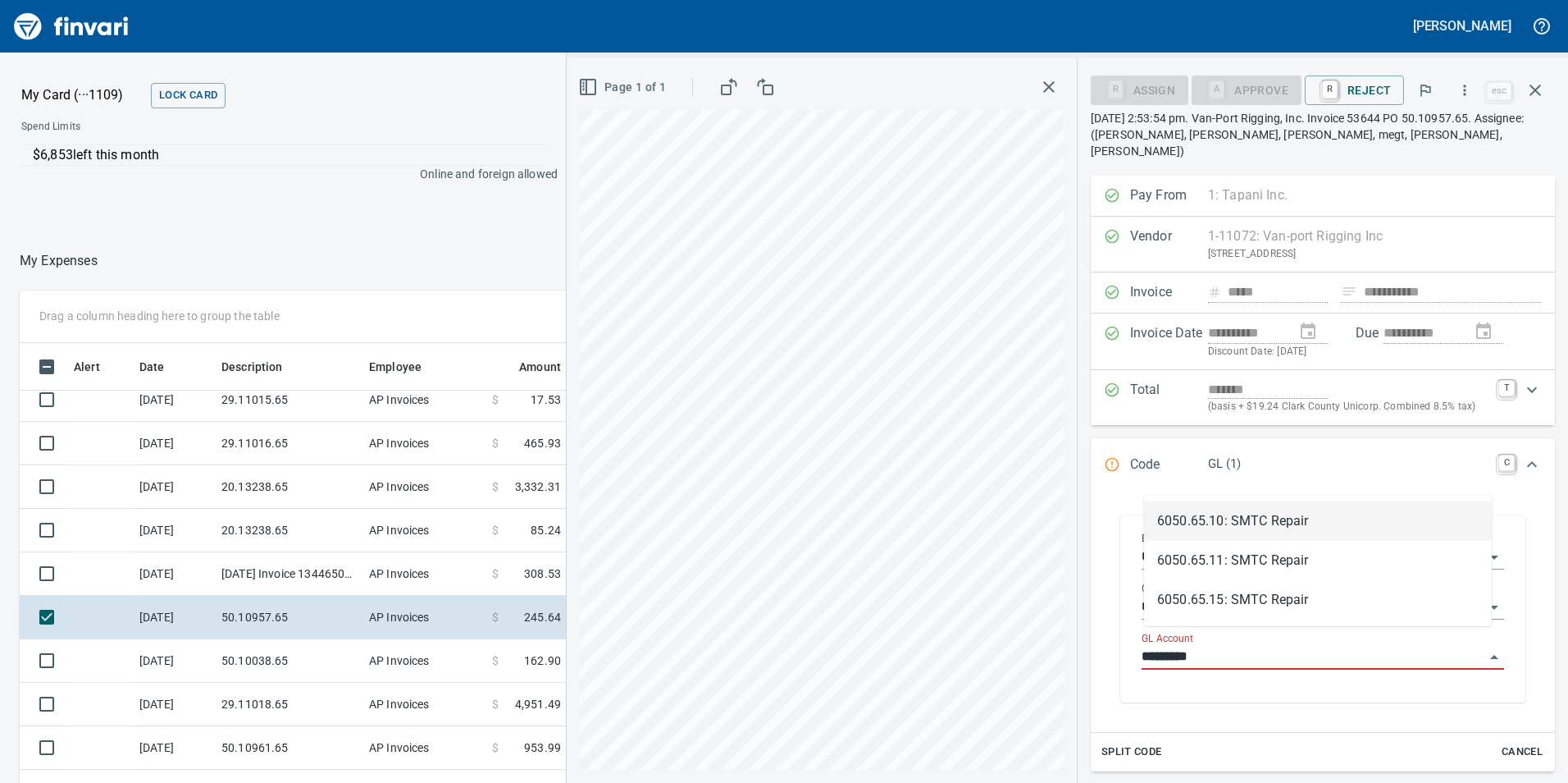
scroll to position [590, 1082]
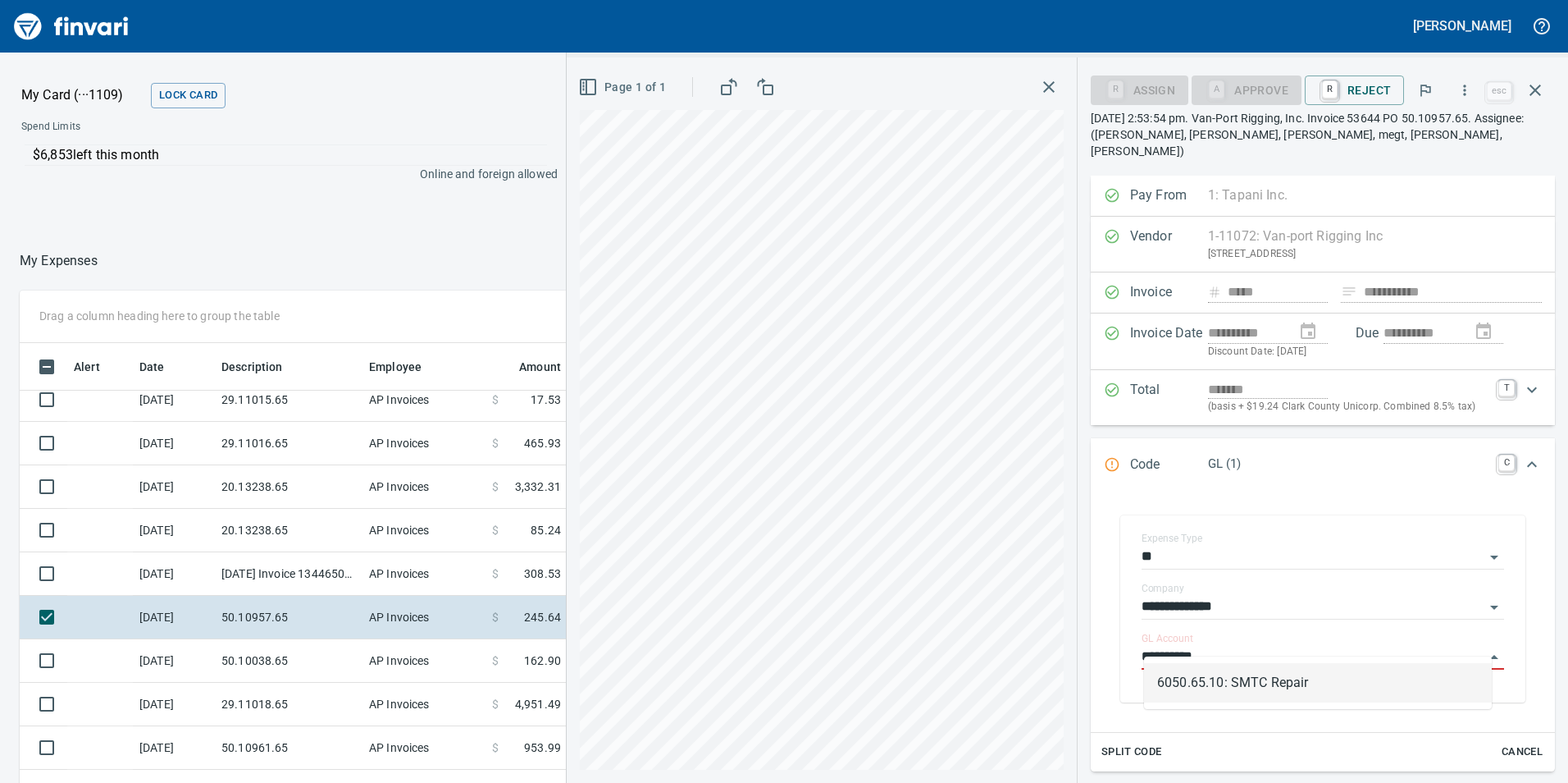
click at [1204, 670] on li "6050.65.10: SMTC Repair" at bounding box center [1318, 682] width 348 height 39
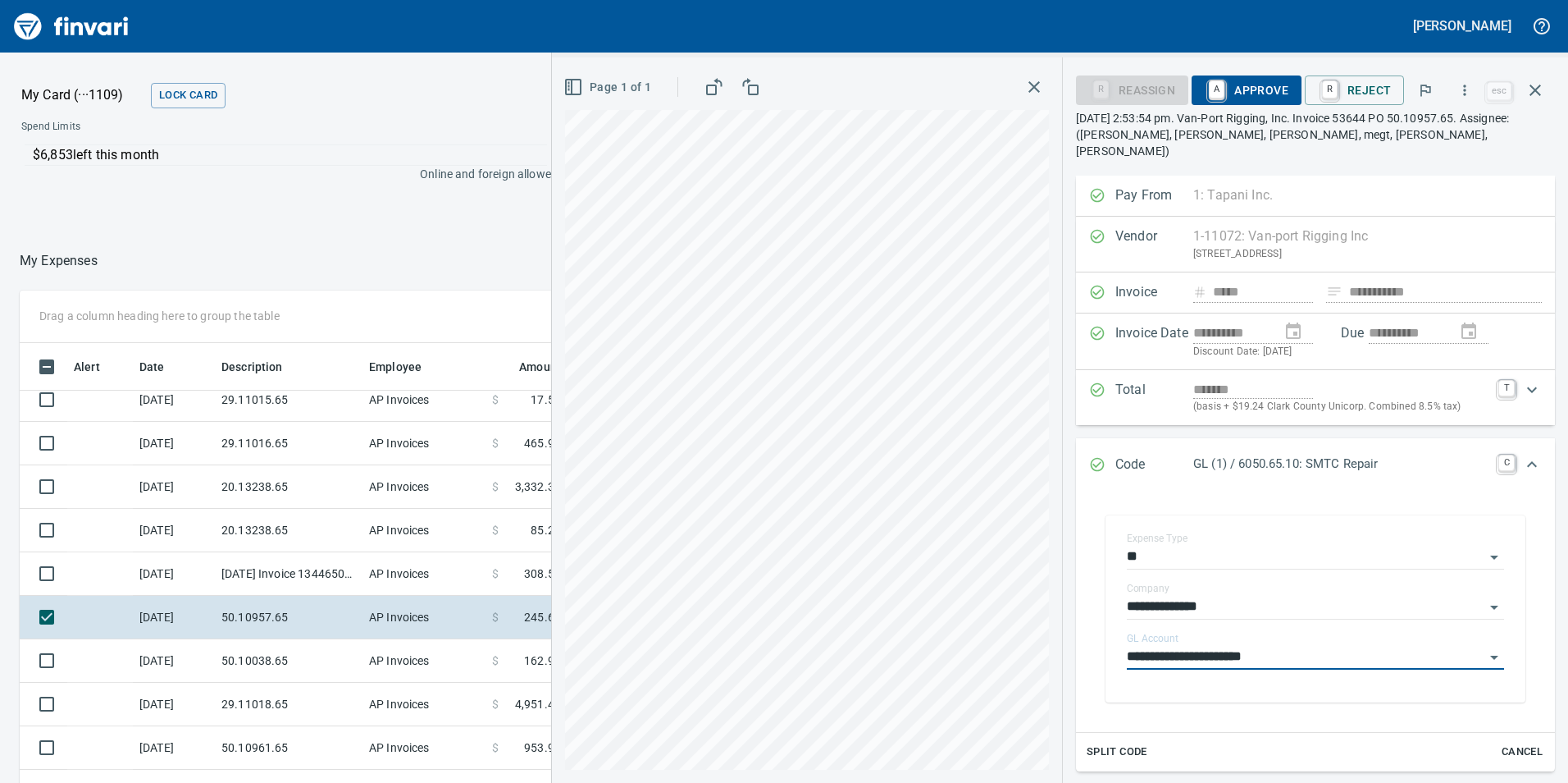
type input "**********"
click at [1252, 94] on span "A Approve" at bounding box center [1246, 90] width 84 height 28
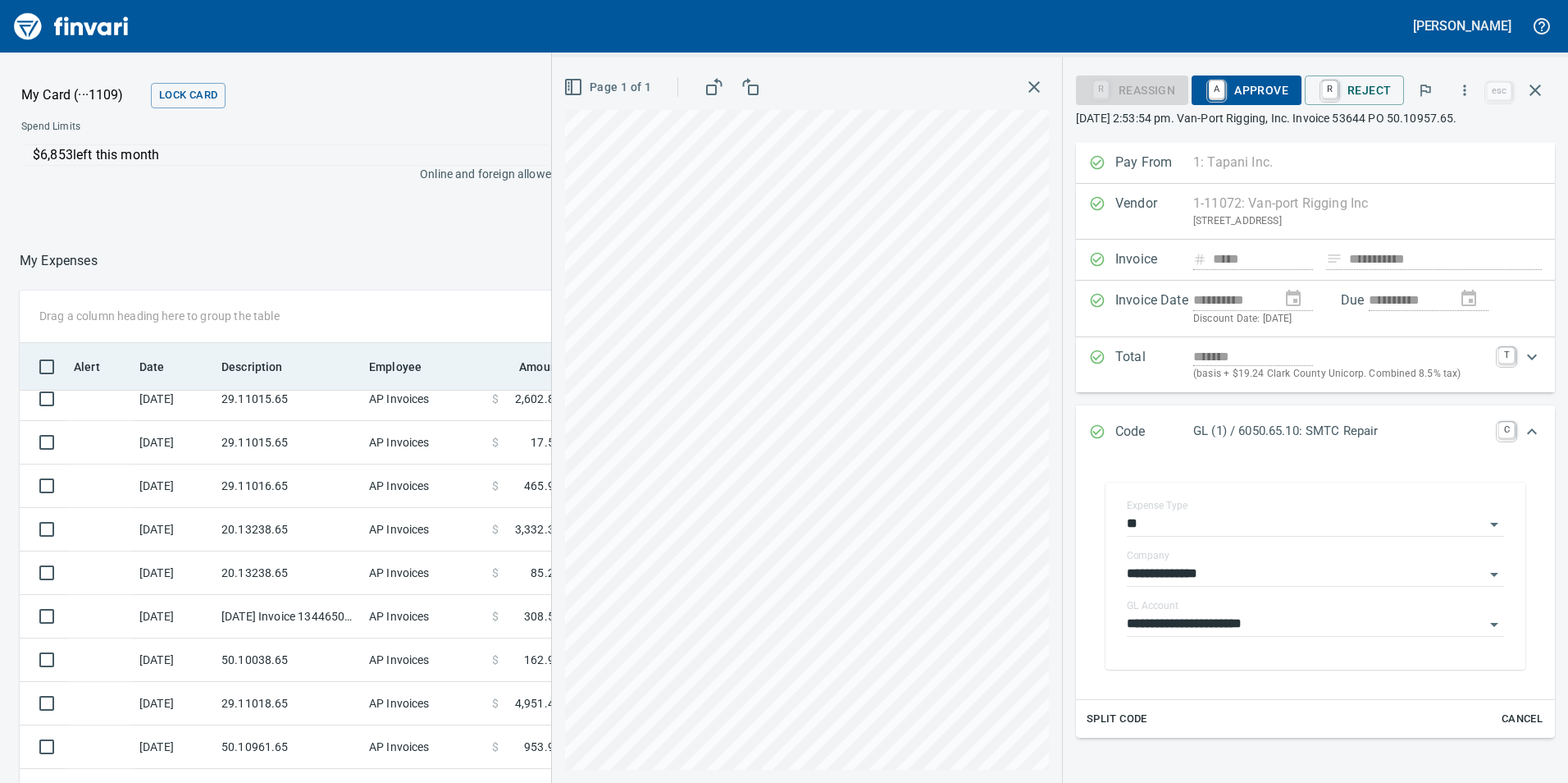
scroll to position [55, 0]
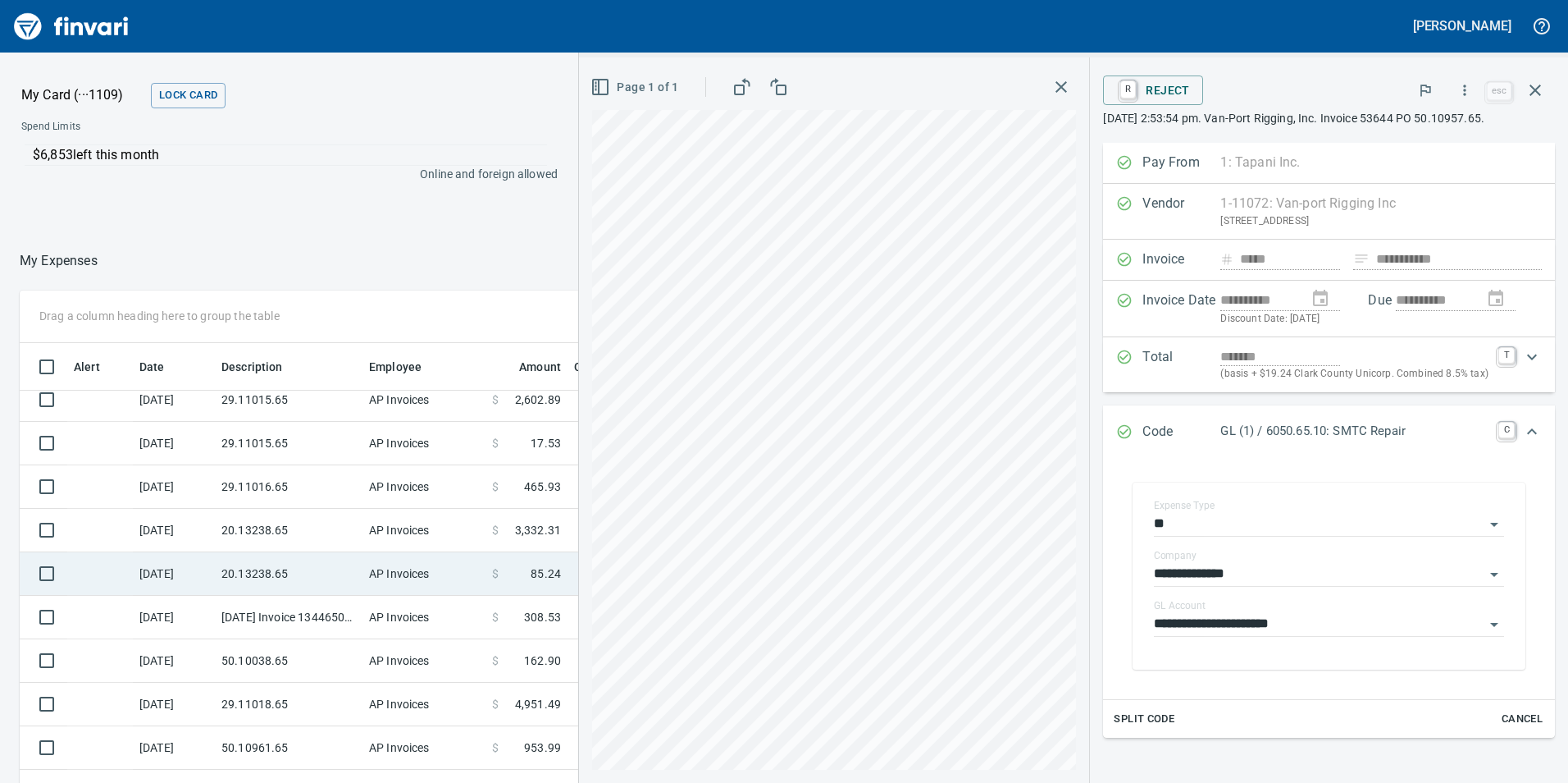
click at [282, 572] on td "20.13238.65" at bounding box center [289, 574] width 147 height 43
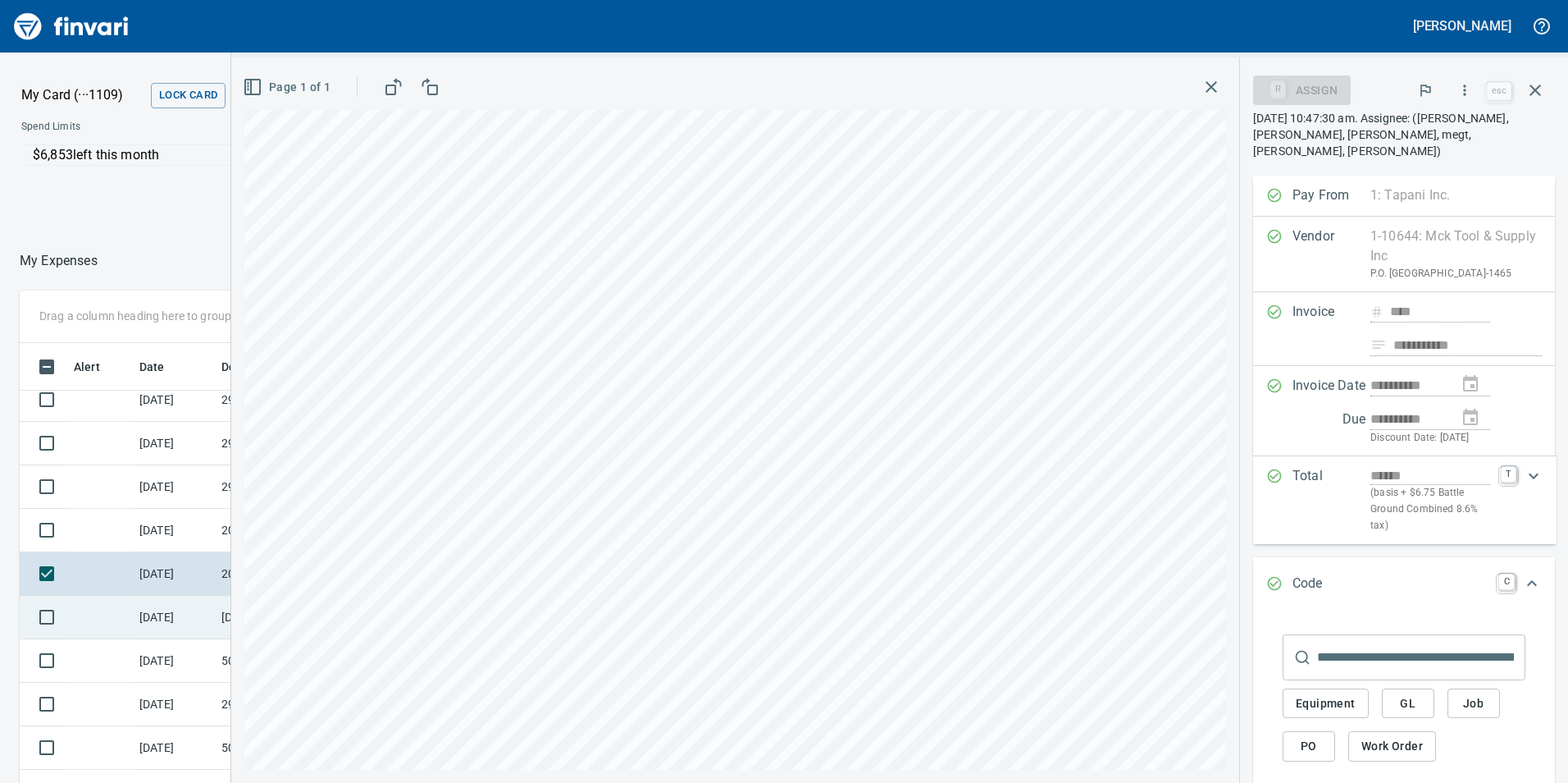
click at [212, 607] on td "[DATE]" at bounding box center [173, 617] width 82 height 43
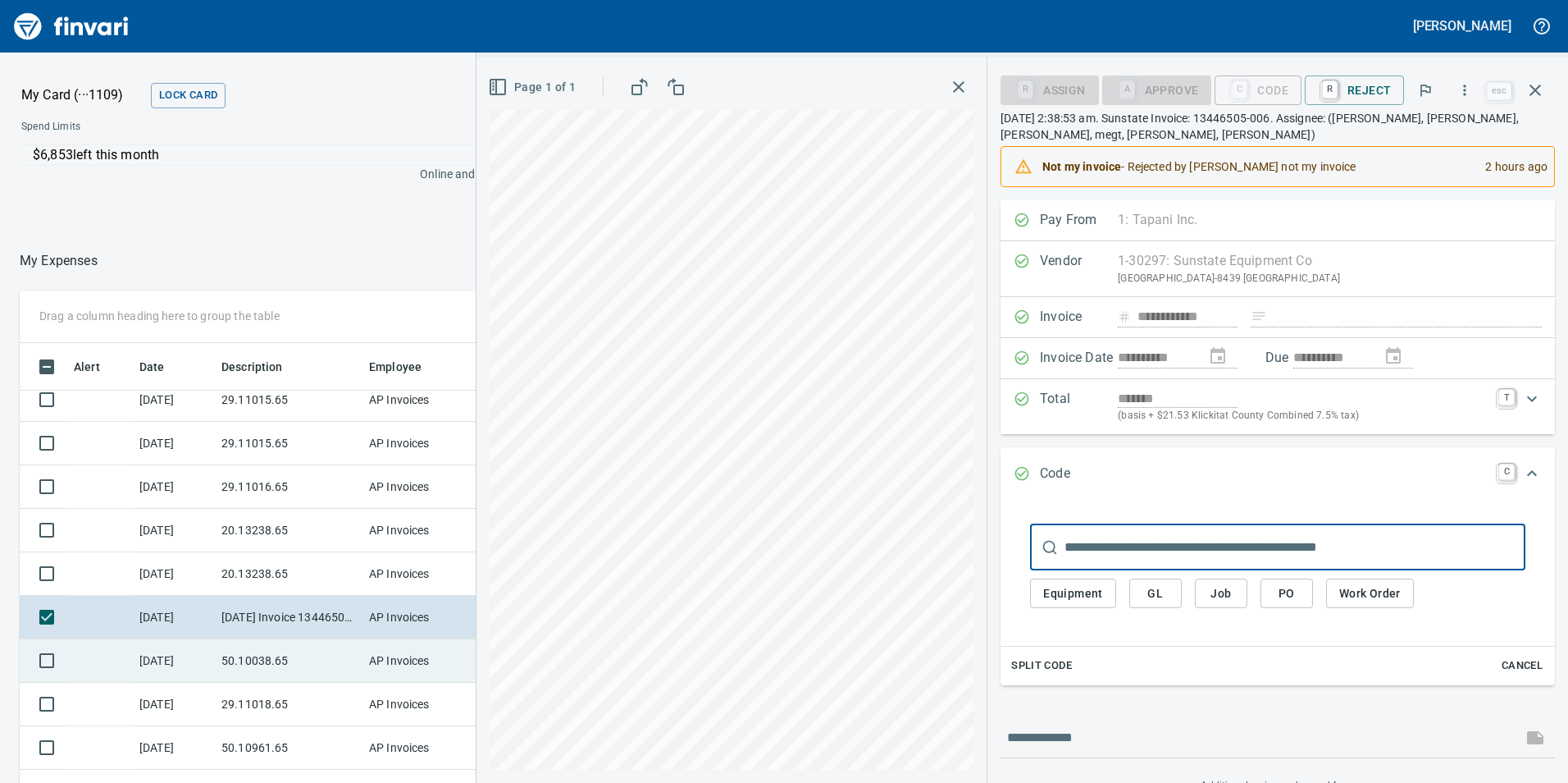
click at [209, 654] on td "[DATE]" at bounding box center [173, 661] width 82 height 43
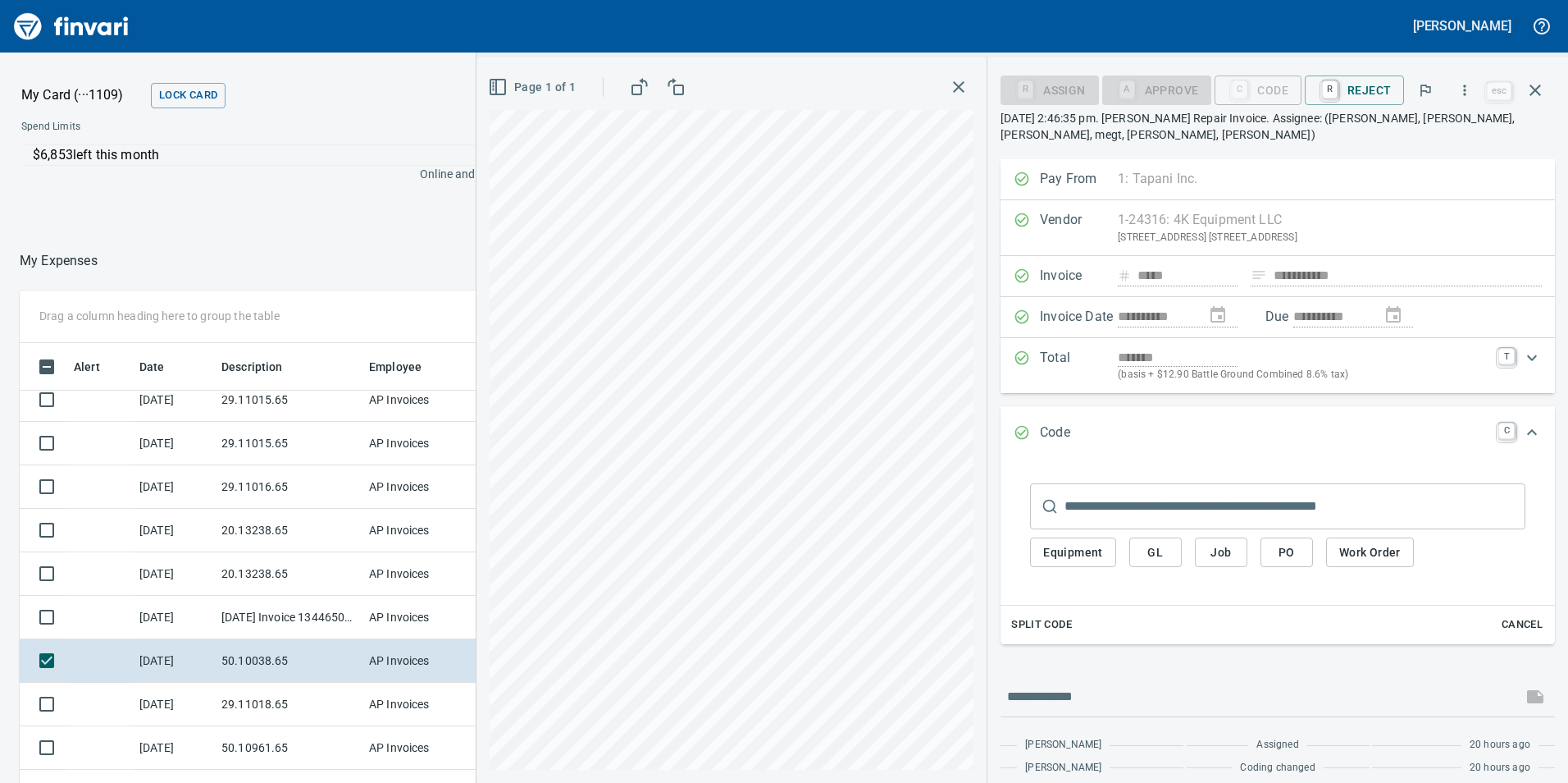
click at [1166, 552] on span "GL" at bounding box center [1155, 552] width 26 height 21
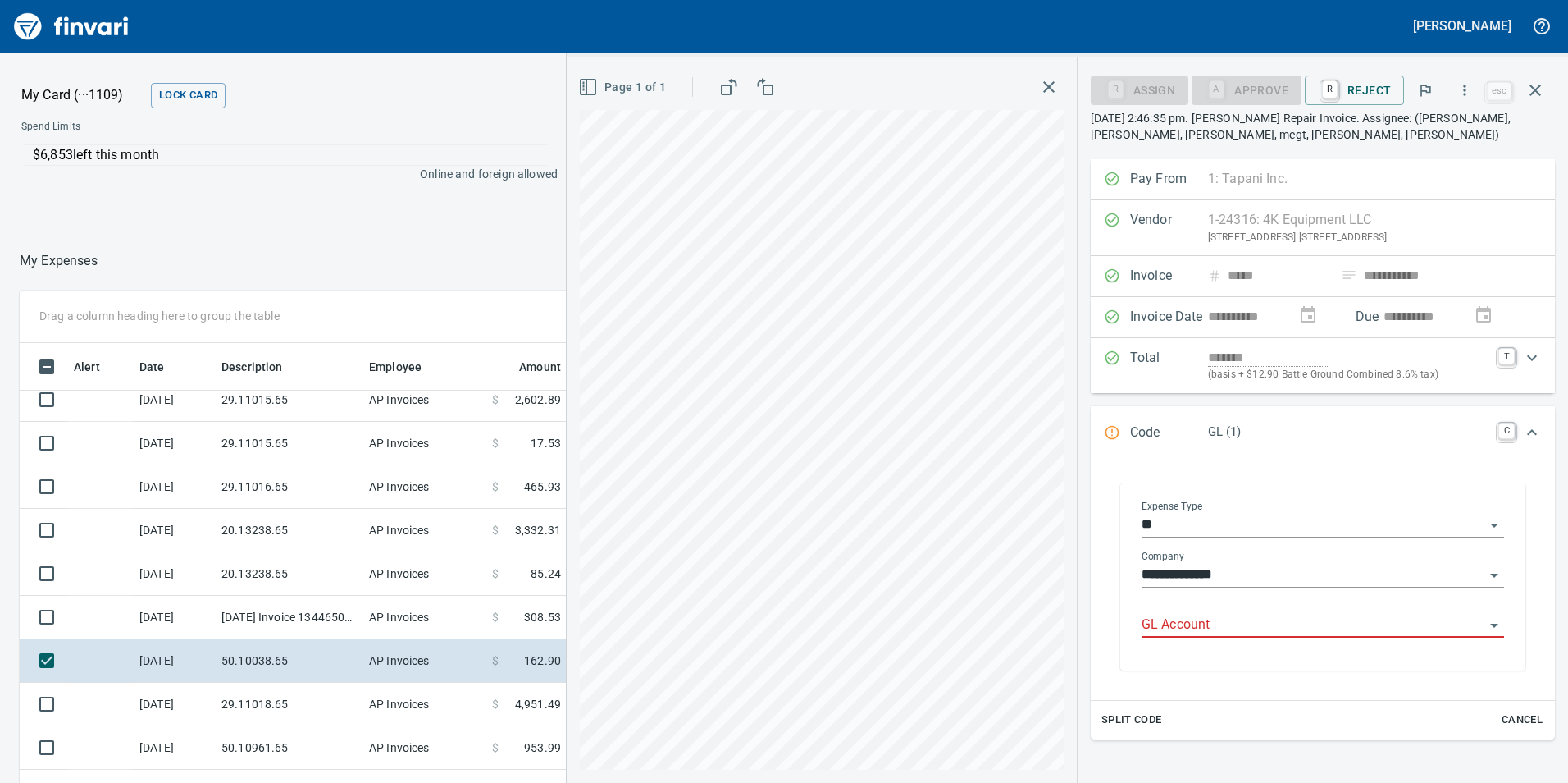
click at [1208, 624] on input "GL Account" at bounding box center [1313, 625] width 343 height 23
click at [1187, 654] on li "6050.65.10: SMTC Repair" at bounding box center [1318, 667] width 348 height 39
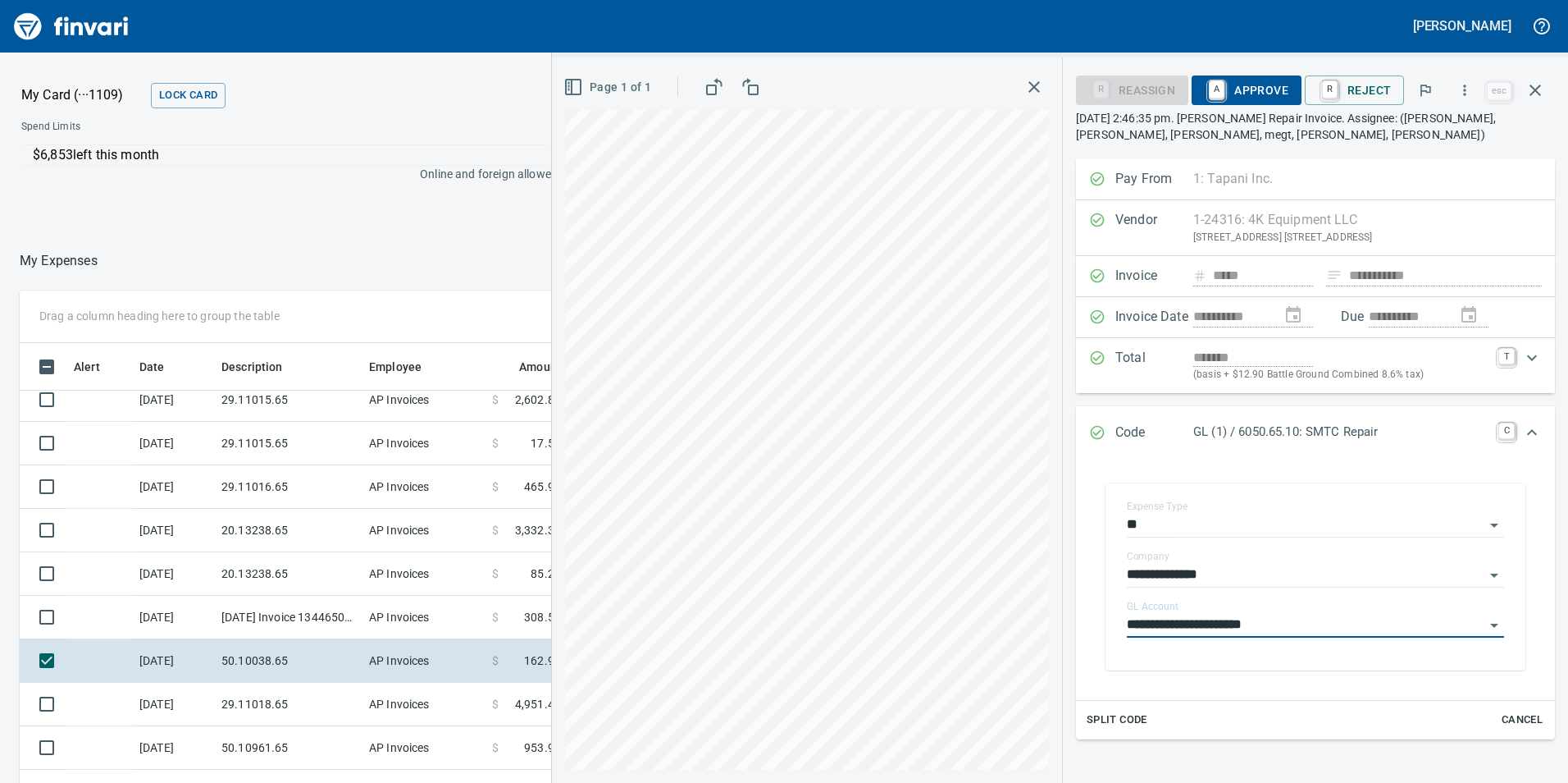
type input "**********"
click at [1267, 85] on span "A Approve" at bounding box center [1246, 90] width 84 height 28
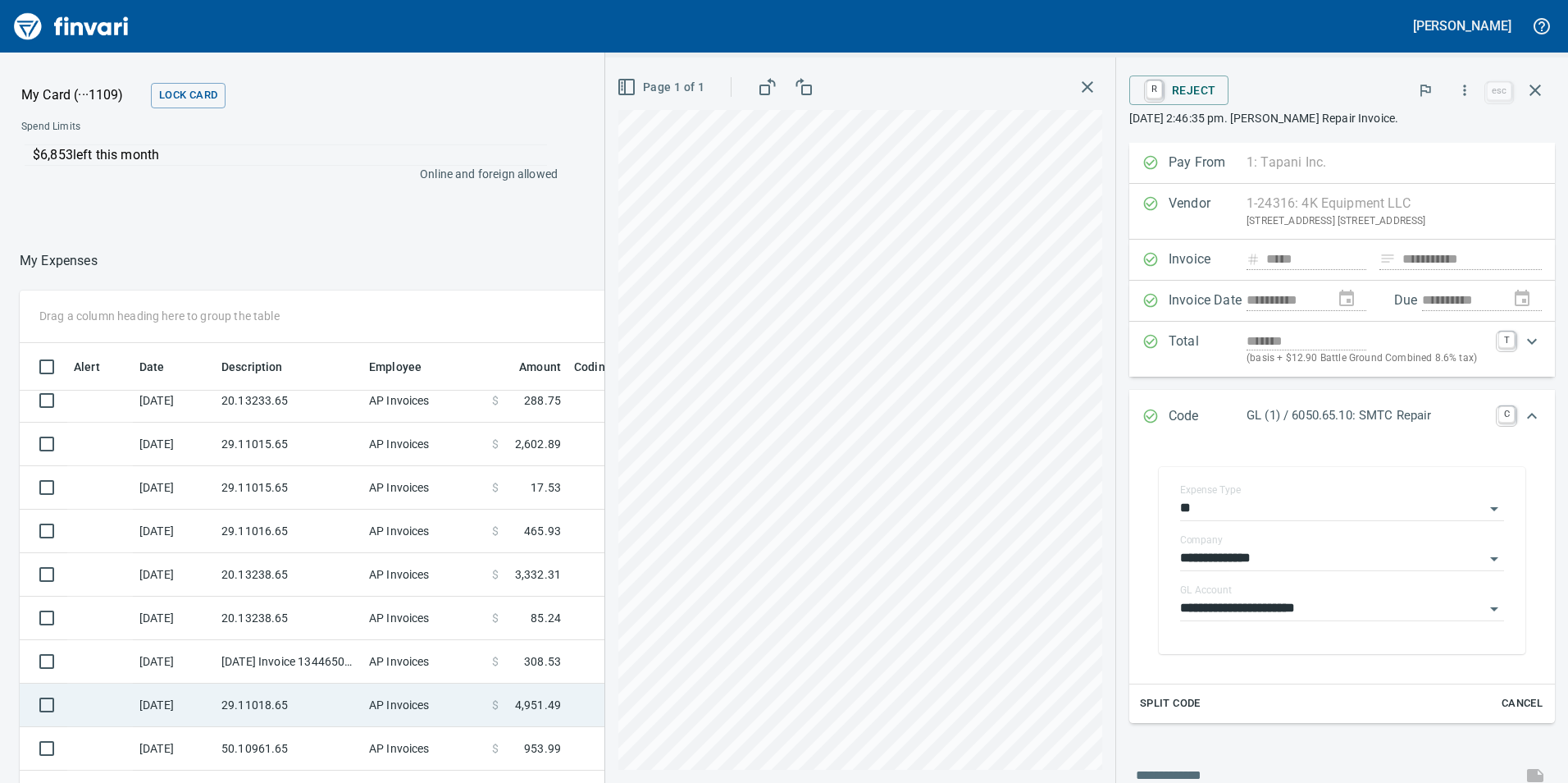
click at [371, 718] on td "AP Invoices" at bounding box center [424, 705] width 123 height 43
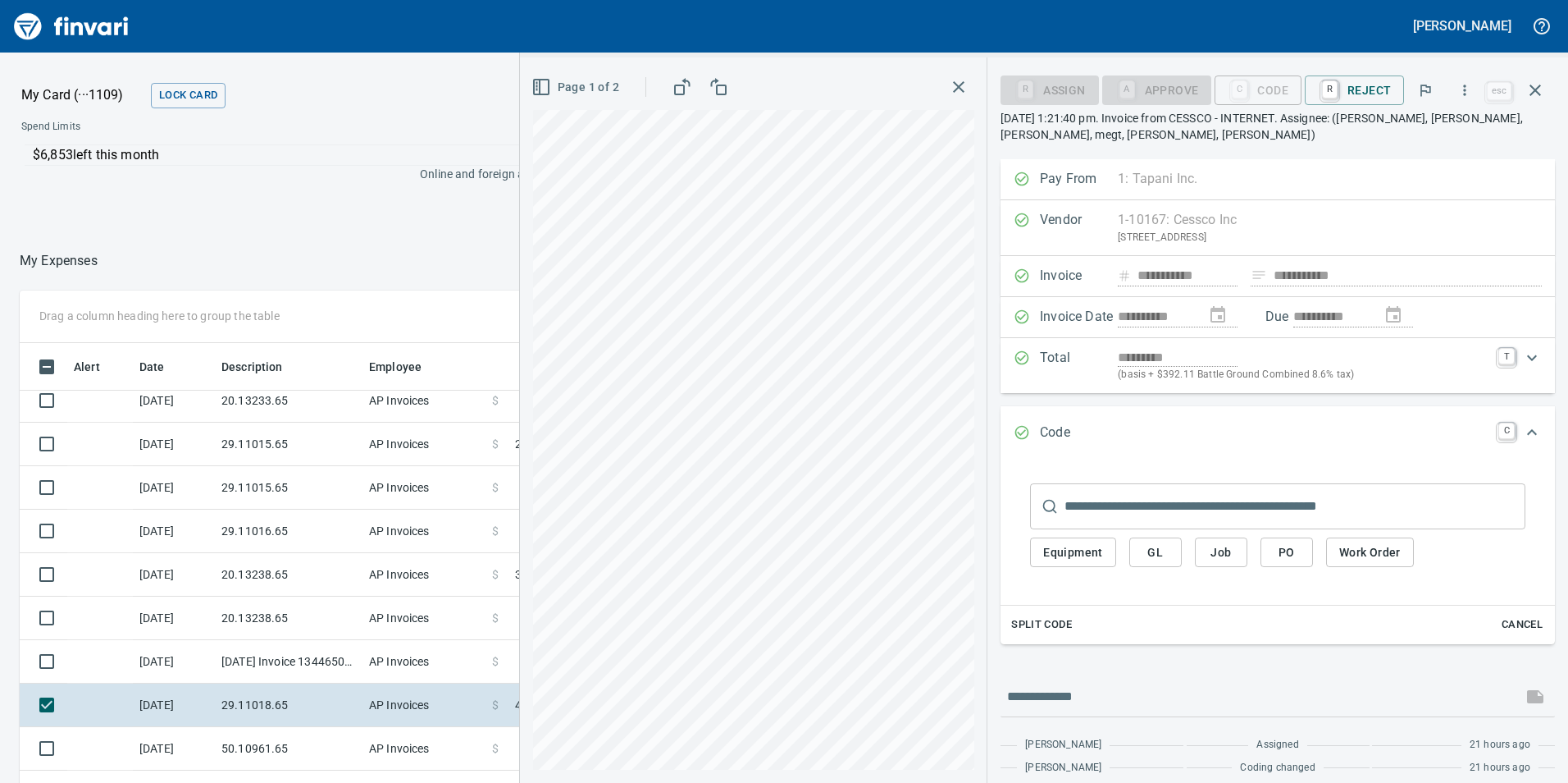
click at [1134, 553] on button "GL" at bounding box center [1155, 552] width 53 height 30
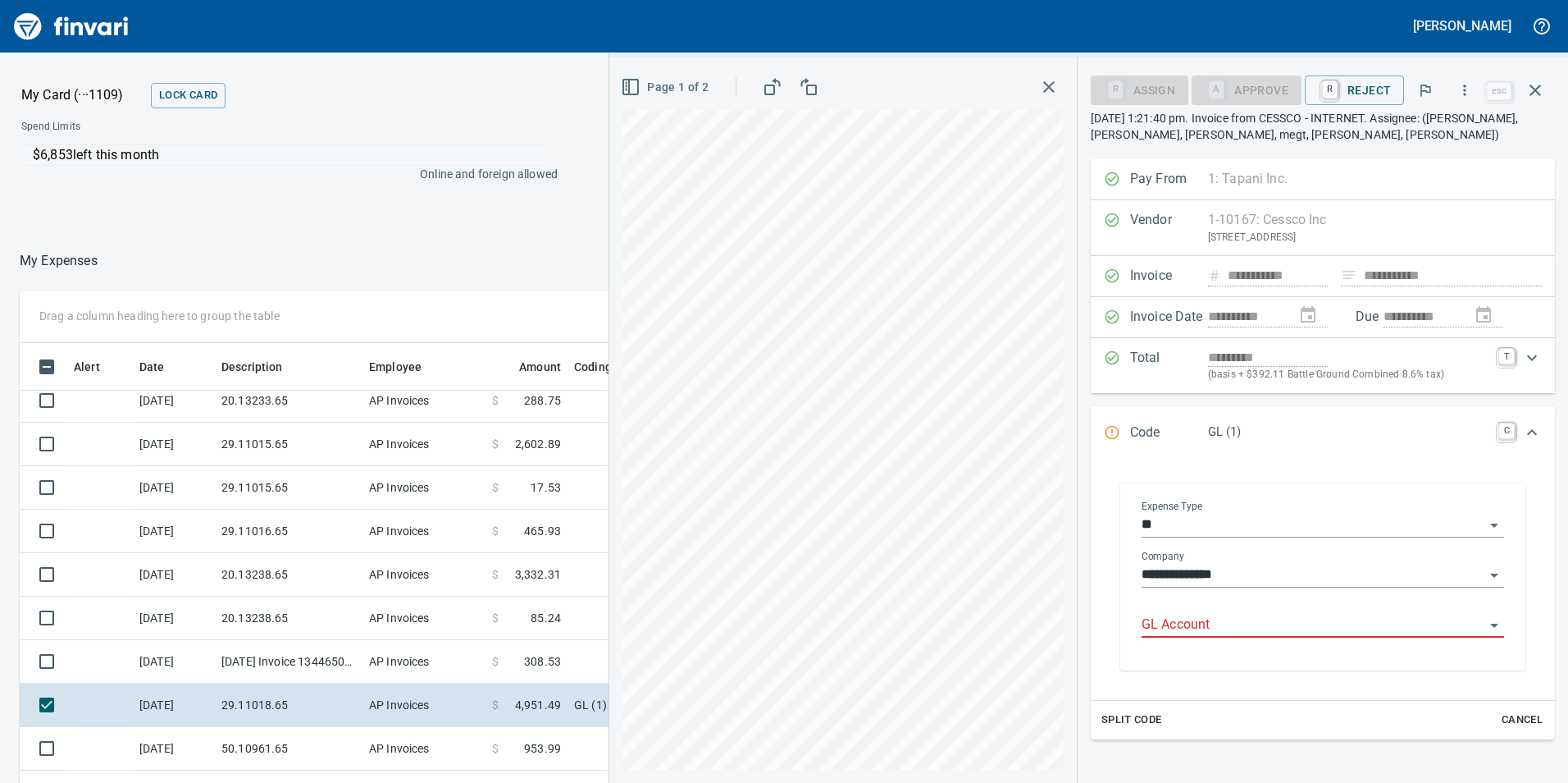
click at [1198, 614] on input "GL Account" at bounding box center [1313, 625] width 343 height 23
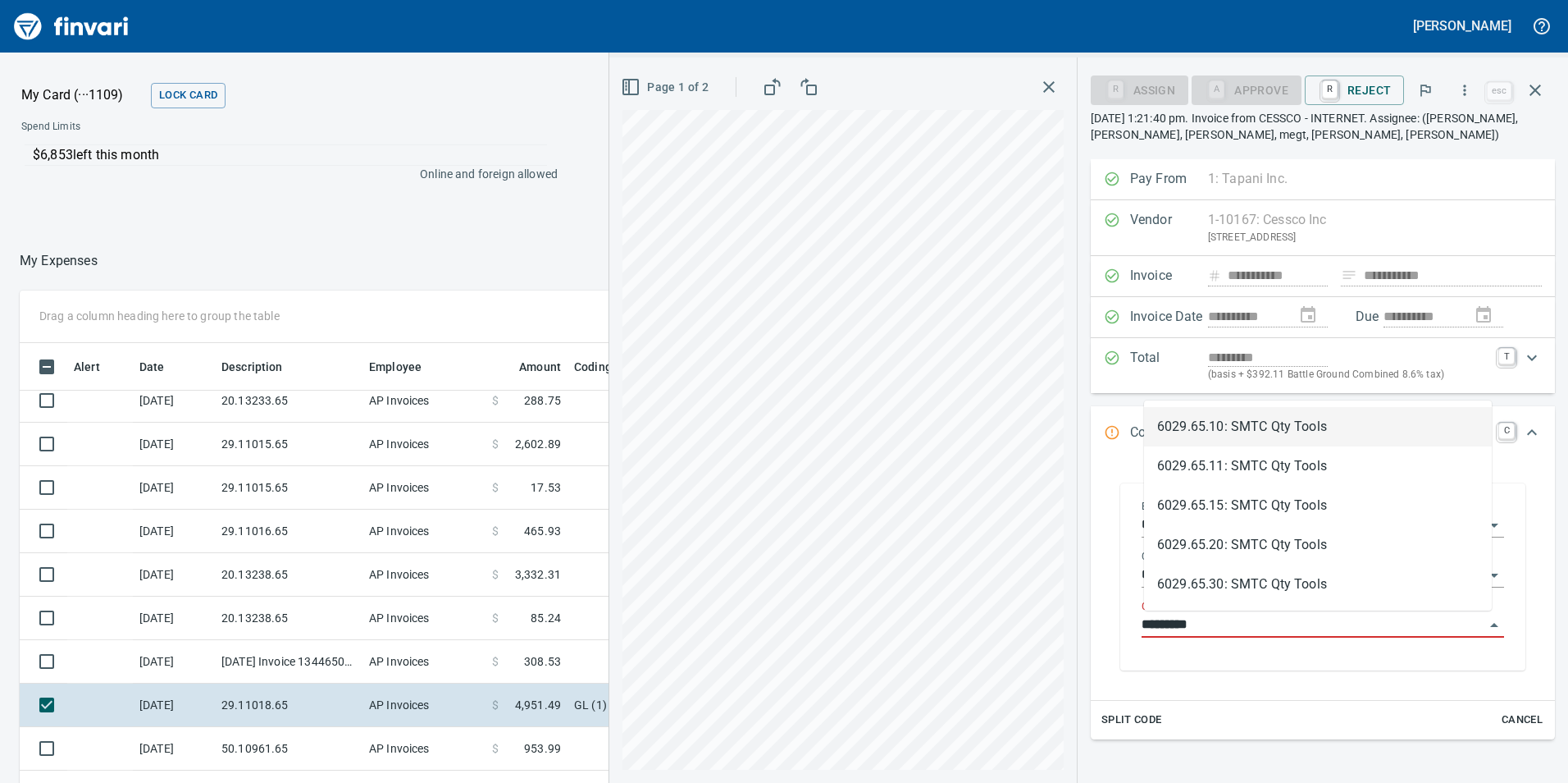
scroll to position [590, 1082]
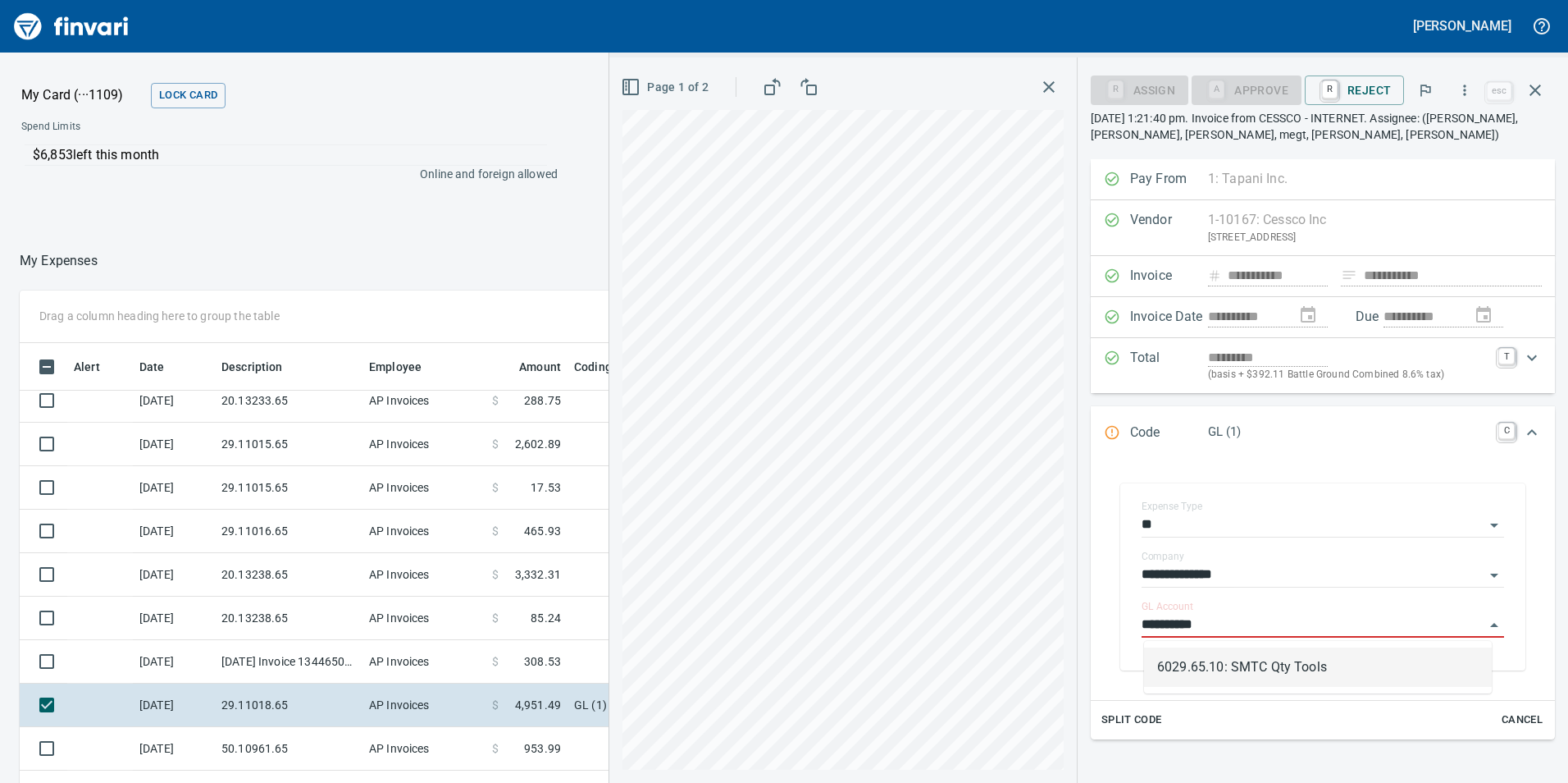
click at [1243, 669] on li "6029.65.10: SMTC Qty Tools" at bounding box center [1318, 667] width 348 height 39
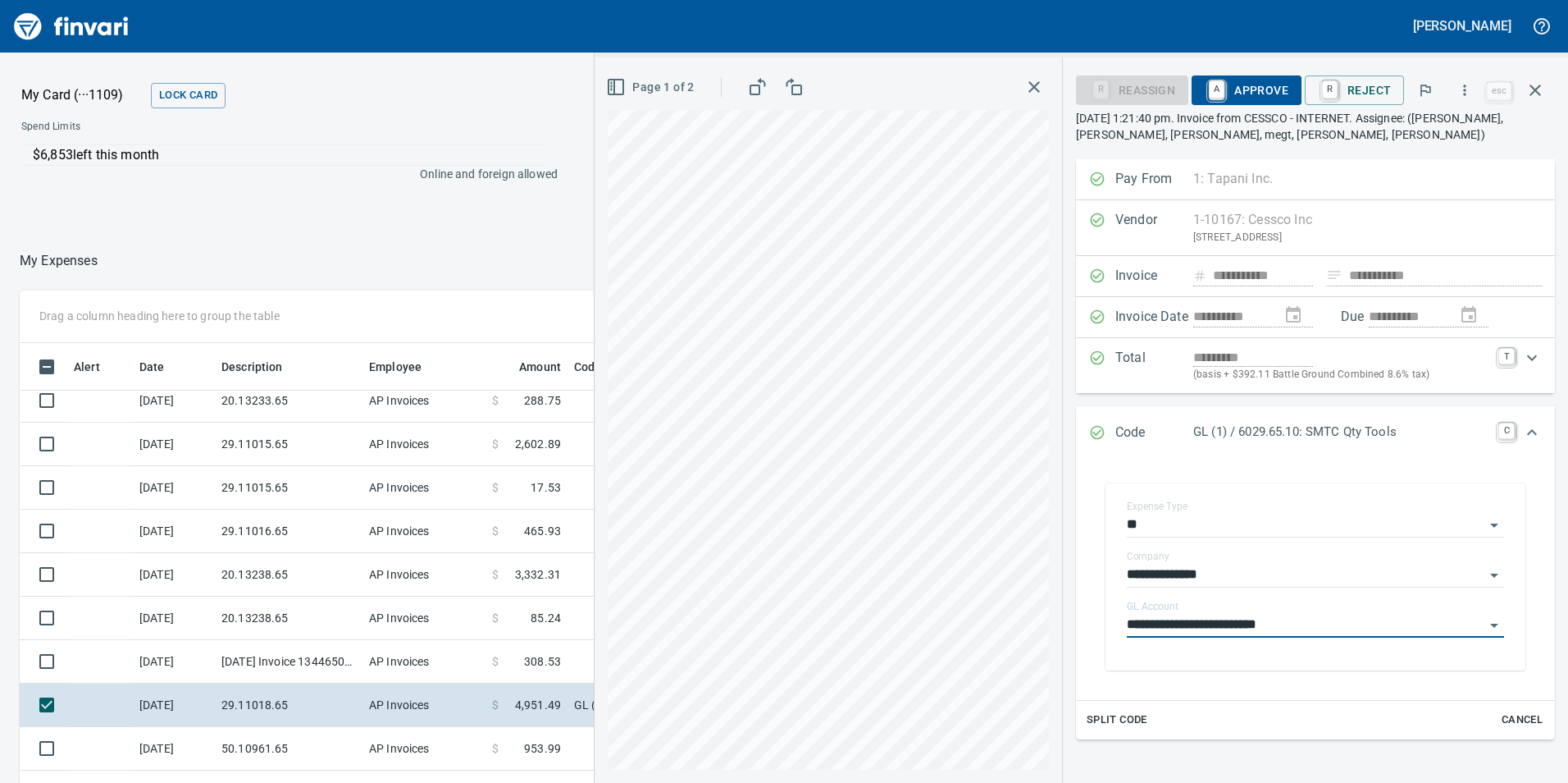
type input "**********"
click at [1244, 86] on span "A Approve" at bounding box center [1246, 90] width 84 height 28
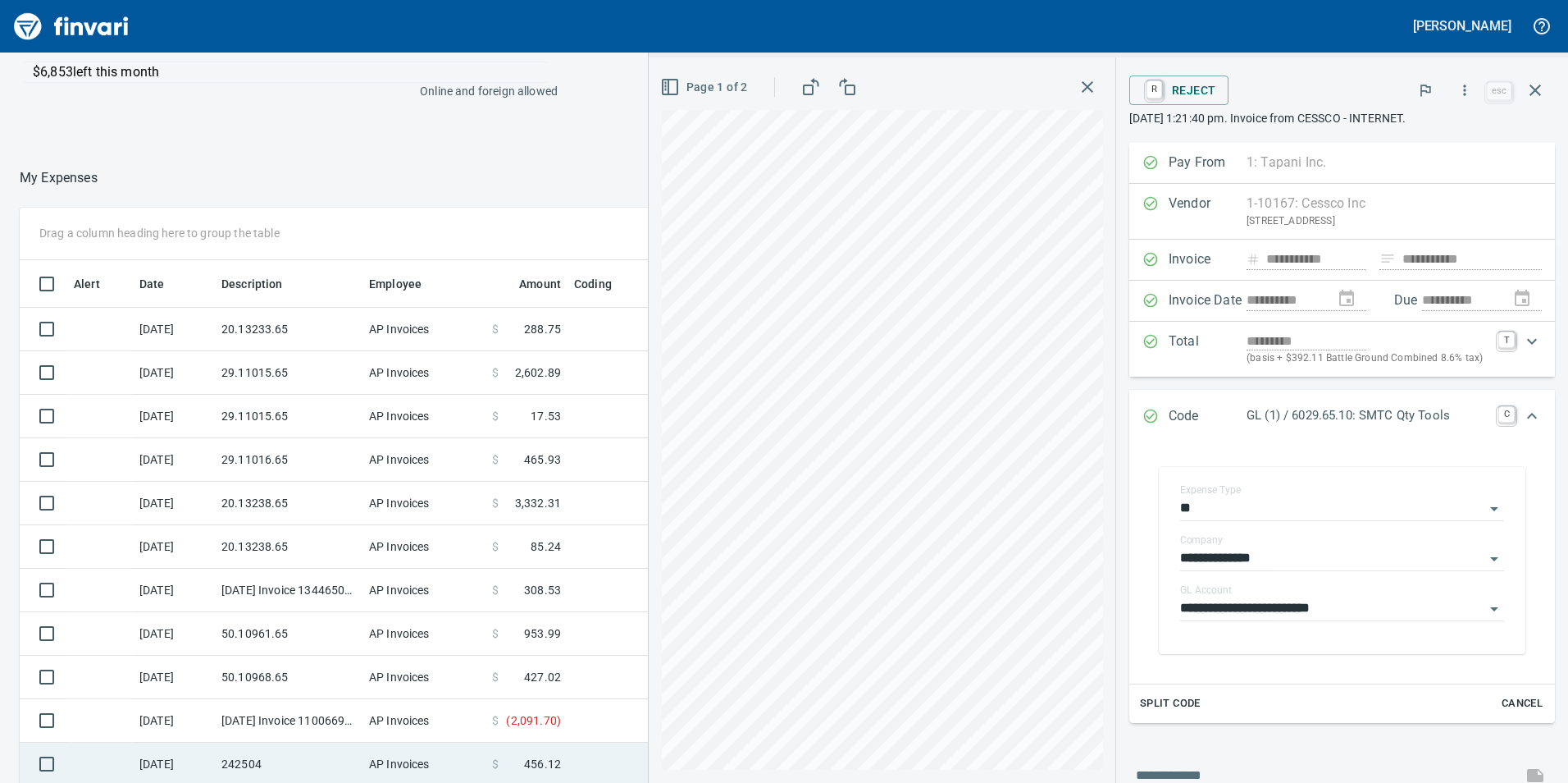
scroll to position [162, 0]
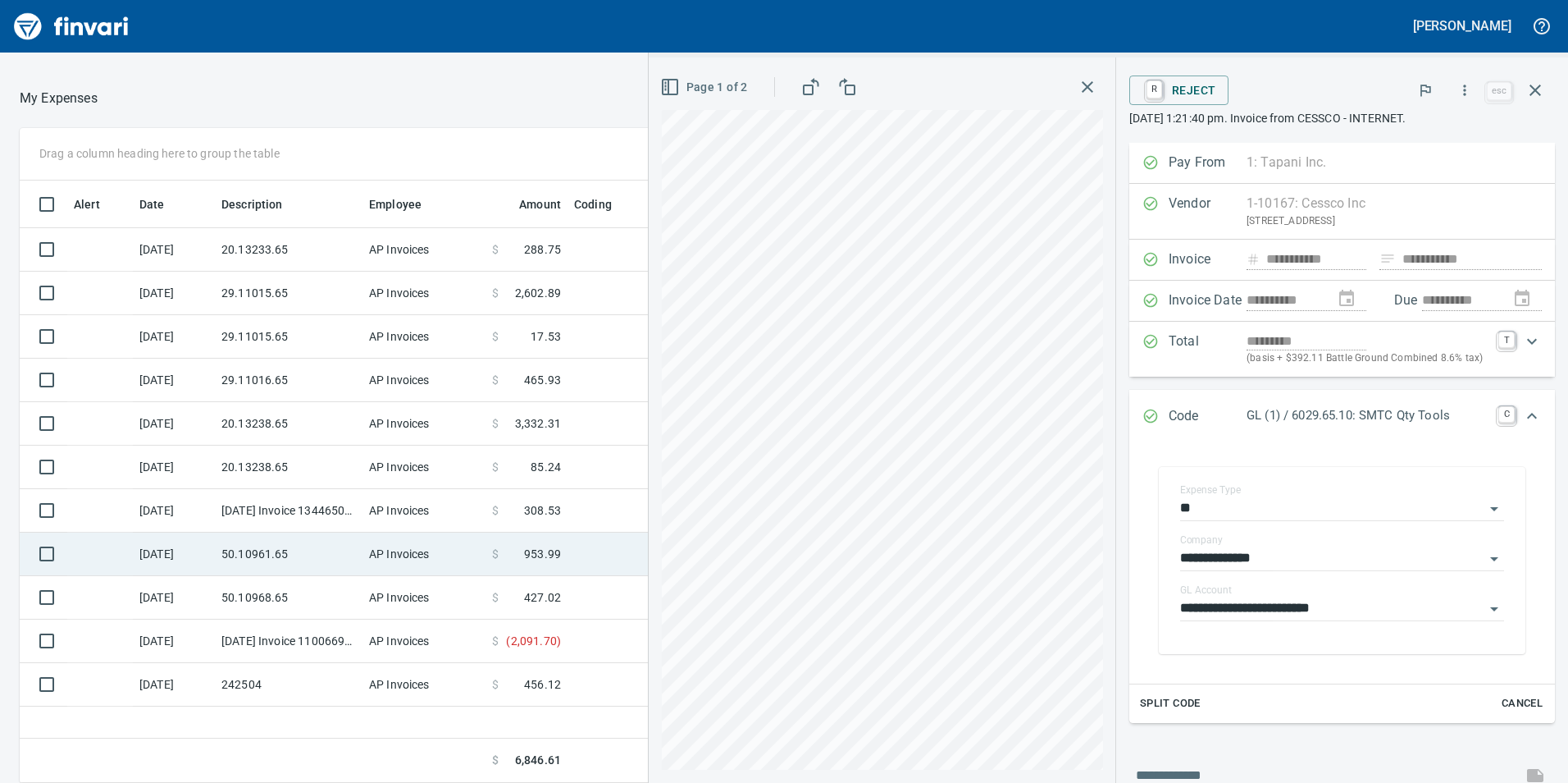
click at [330, 545] on td "50.10961.65" at bounding box center [289, 554] width 147 height 43
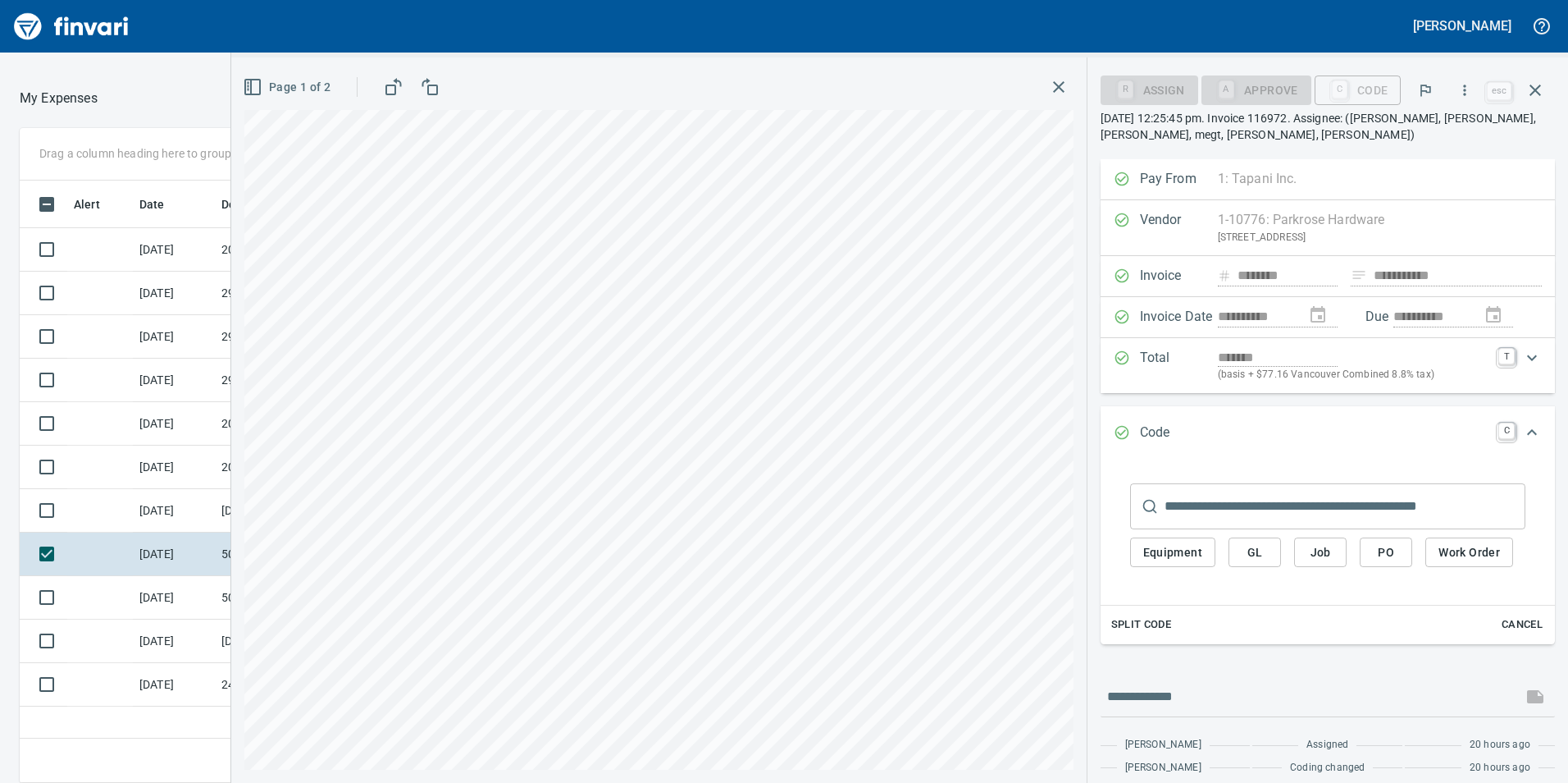
click at [1263, 549] on span "GL" at bounding box center [1255, 552] width 26 height 21
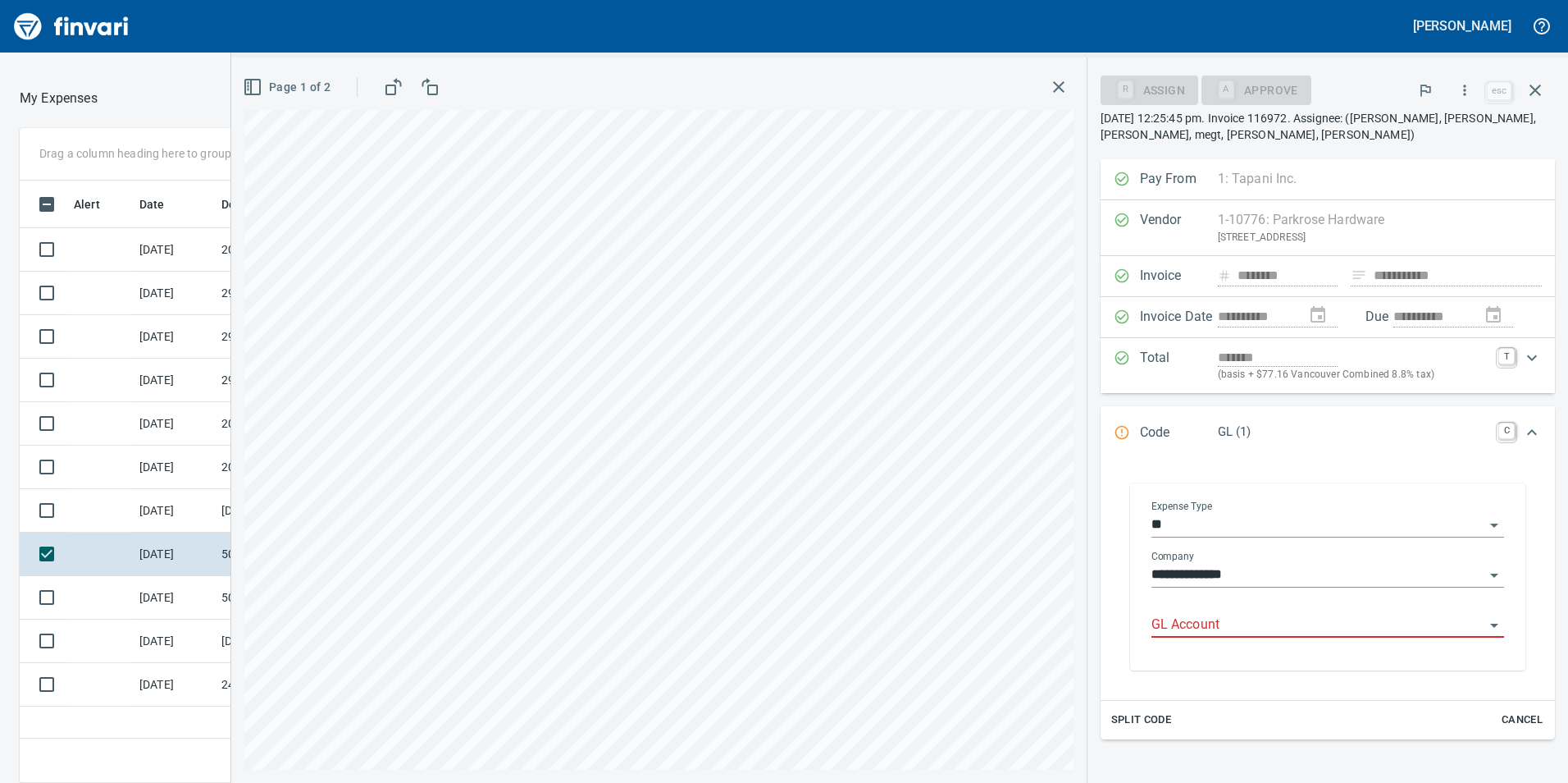
click at [1252, 617] on input "GL Account" at bounding box center [1318, 625] width 333 height 23
click at [1260, 675] on li "6050.65.10: SMTC Repair" at bounding box center [1321, 667] width 341 height 39
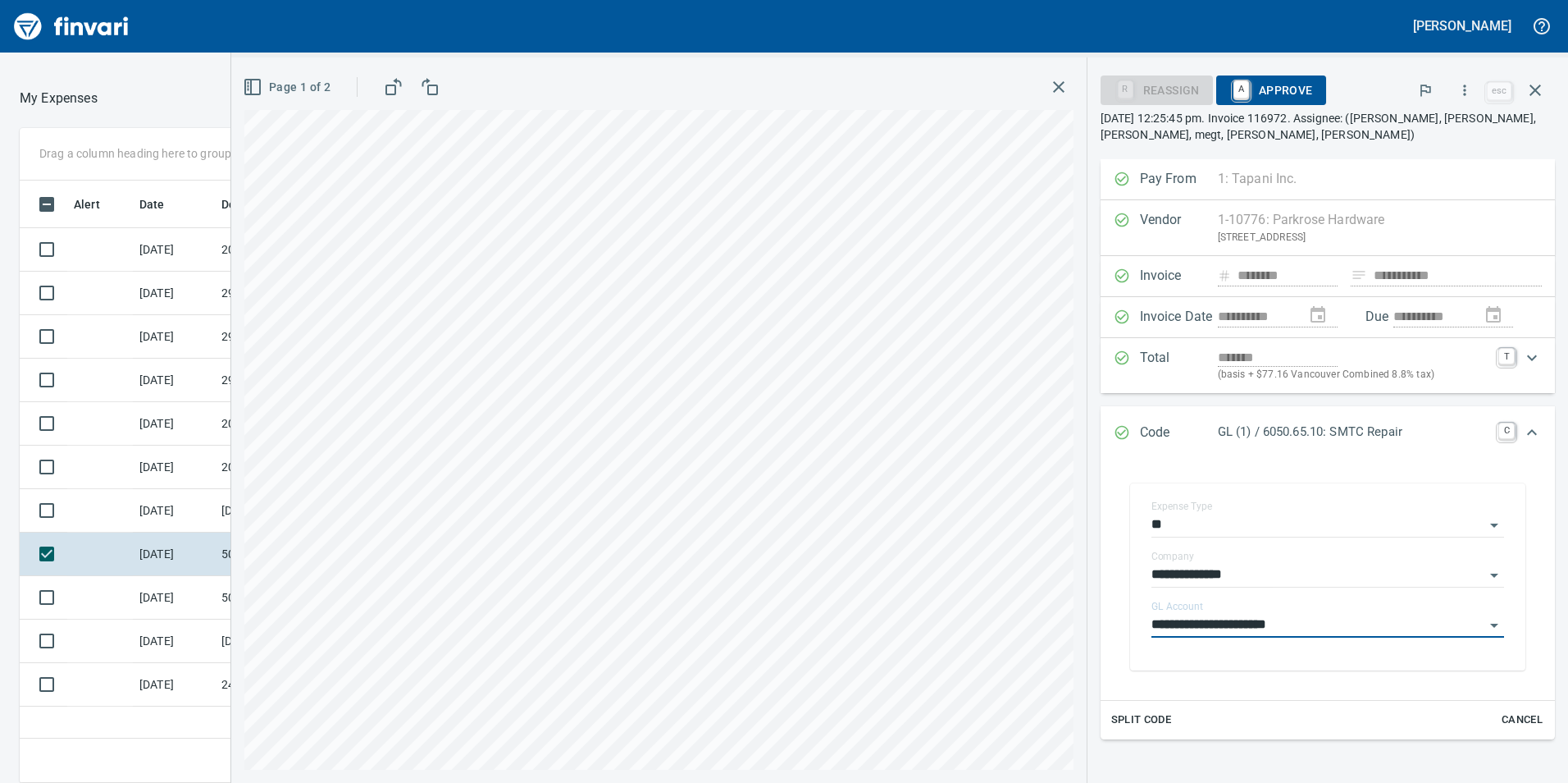
type input "**********"
click at [1269, 96] on span "A Approve" at bounding box center [1271, 90] width 84 height 28
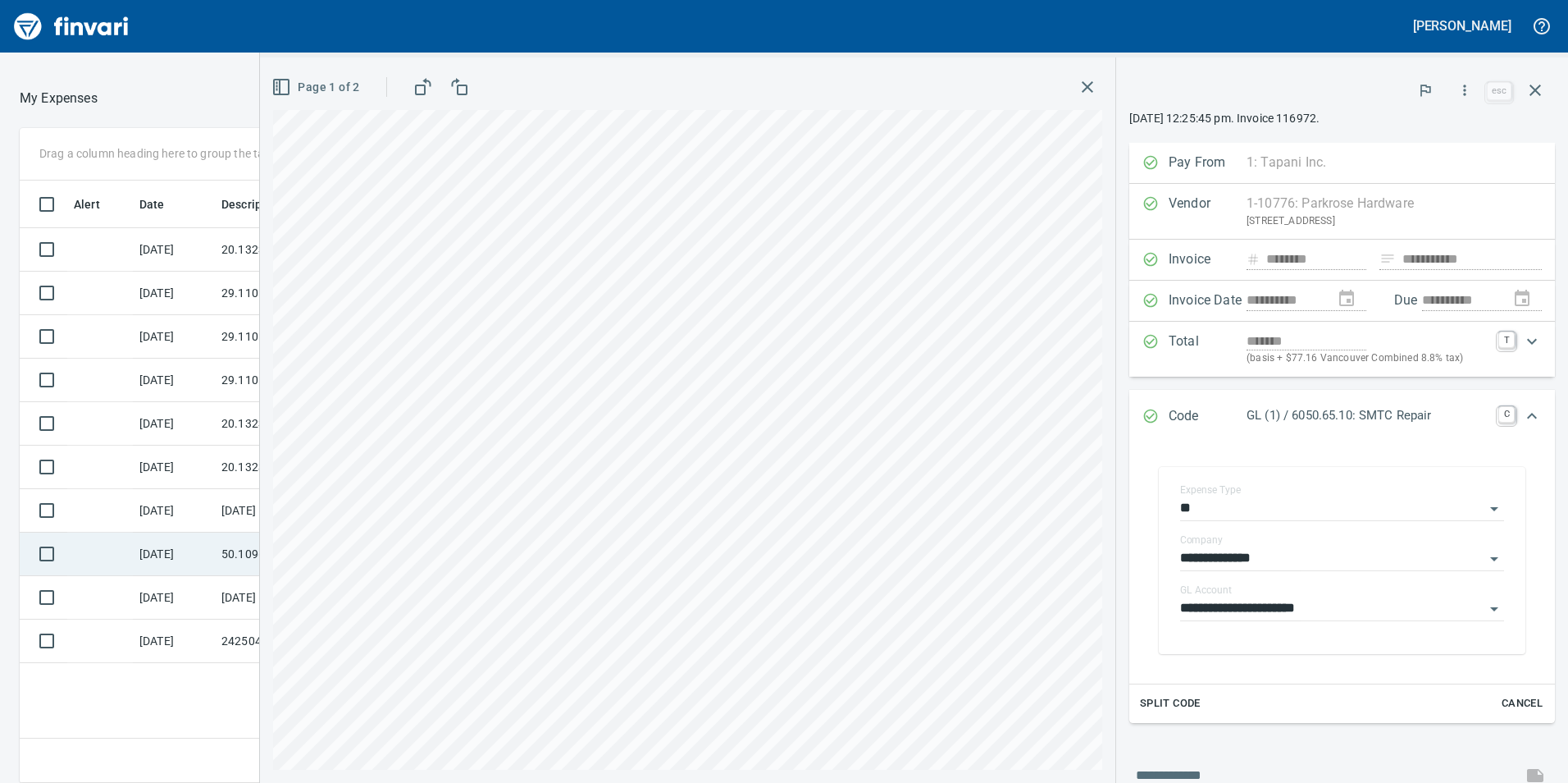
click at [199, 539] on td "[DATE]" at bounding box center [173, 554] width 82 height 43
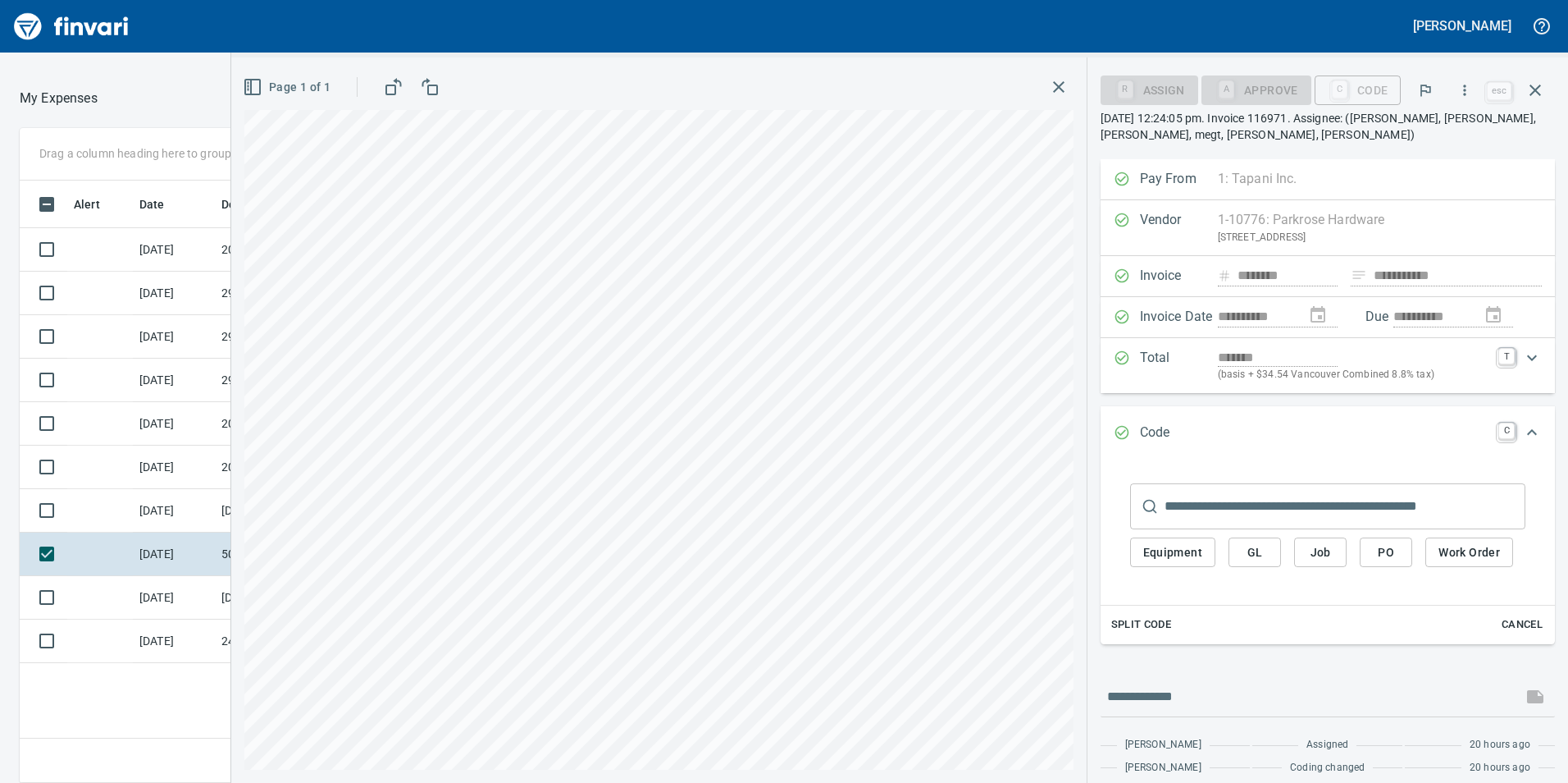
click at [1247, 557] on span "GL" at bounding box center [1255, 552] width 26 height 21
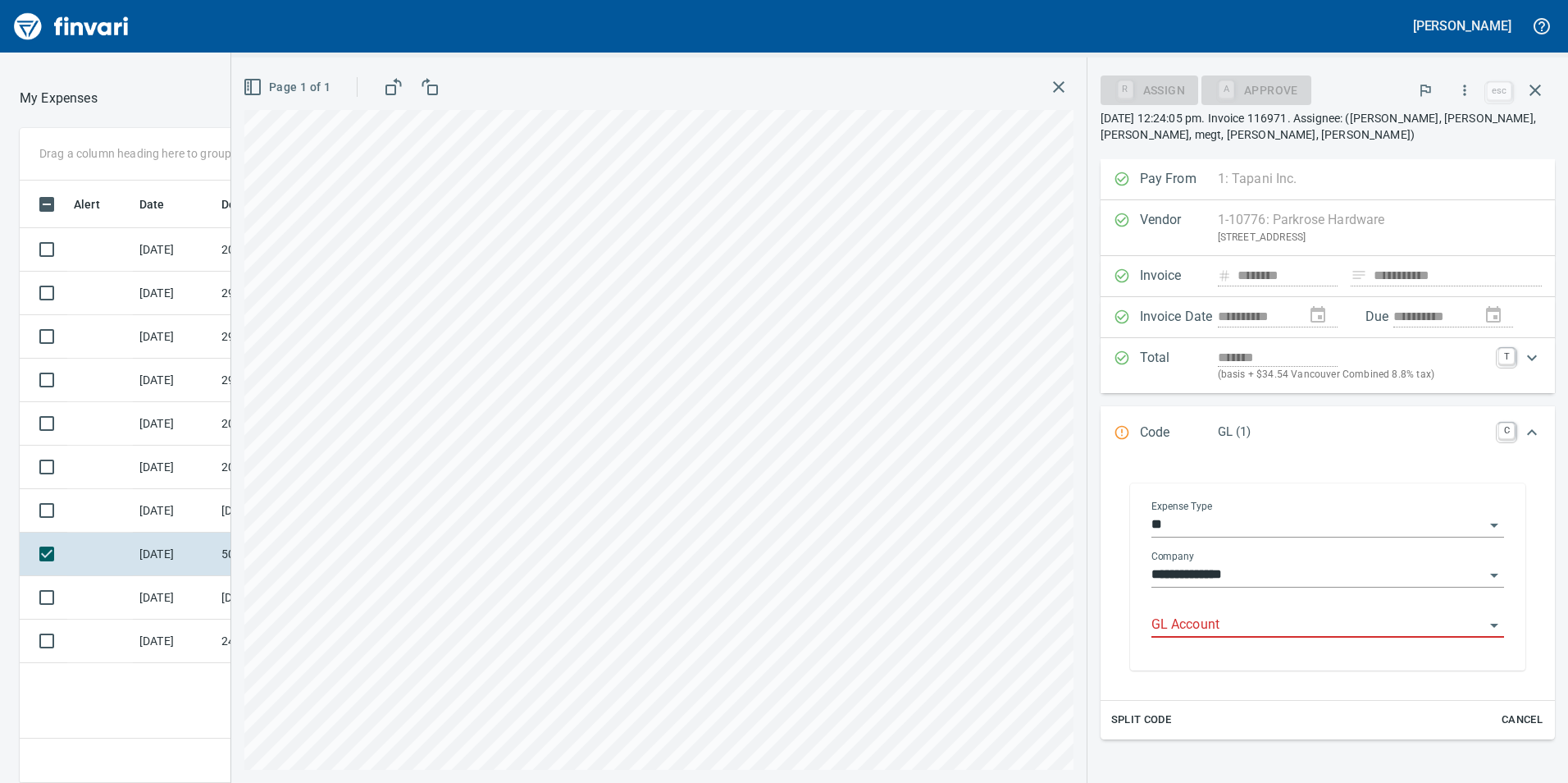
click at [1285, 617] on input "GL Account" at bounding box center [1318, 625] width 333 height 23
click at [1274, 662] on li "6050.65.10: SMTC Repair" at bounding box center [1321, 667] width 341 height 39
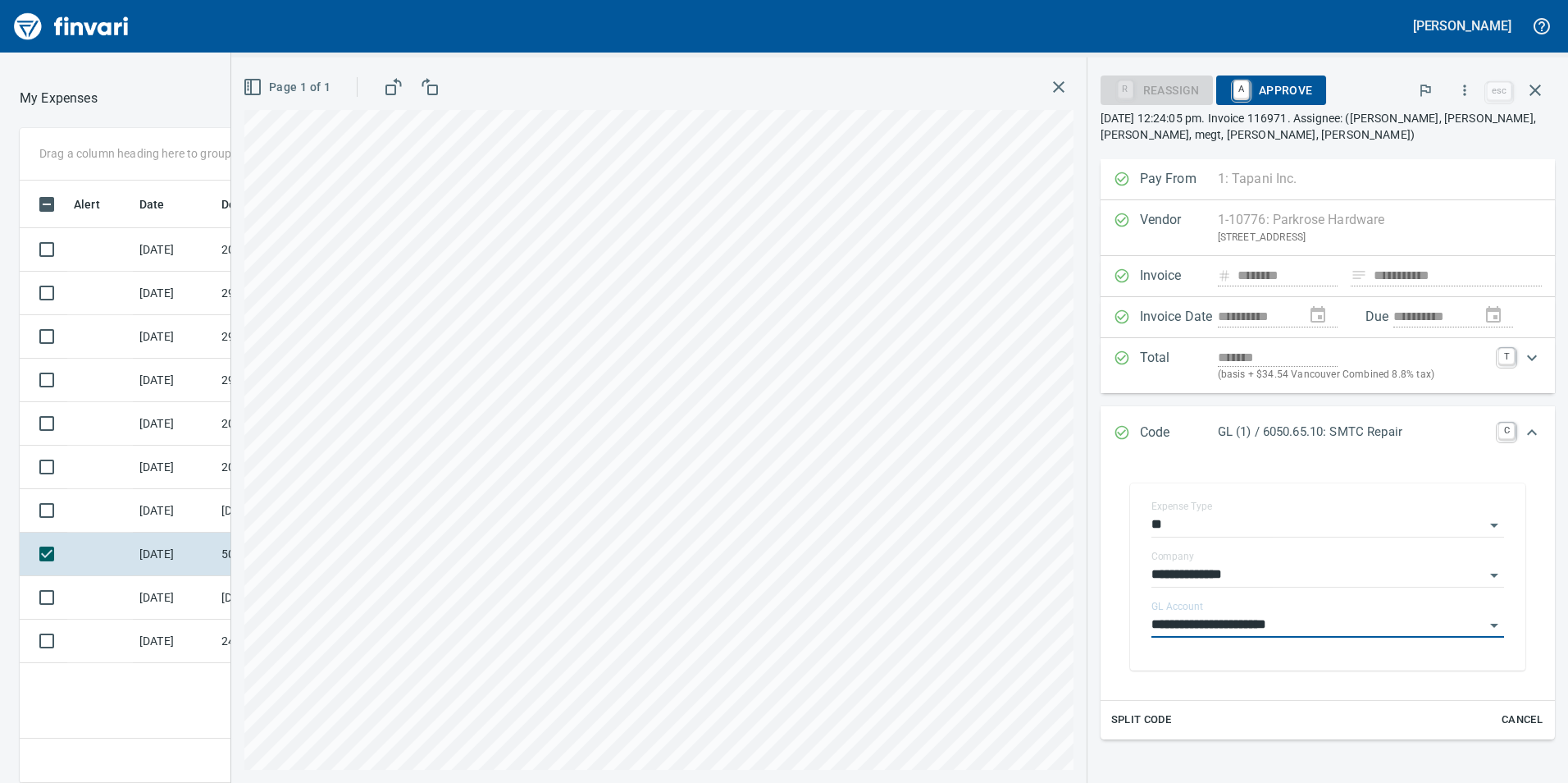
type input "**********"
click at [1286, 98] on span "A Approve" at bounding box center [1271, 90] width 84 height 28
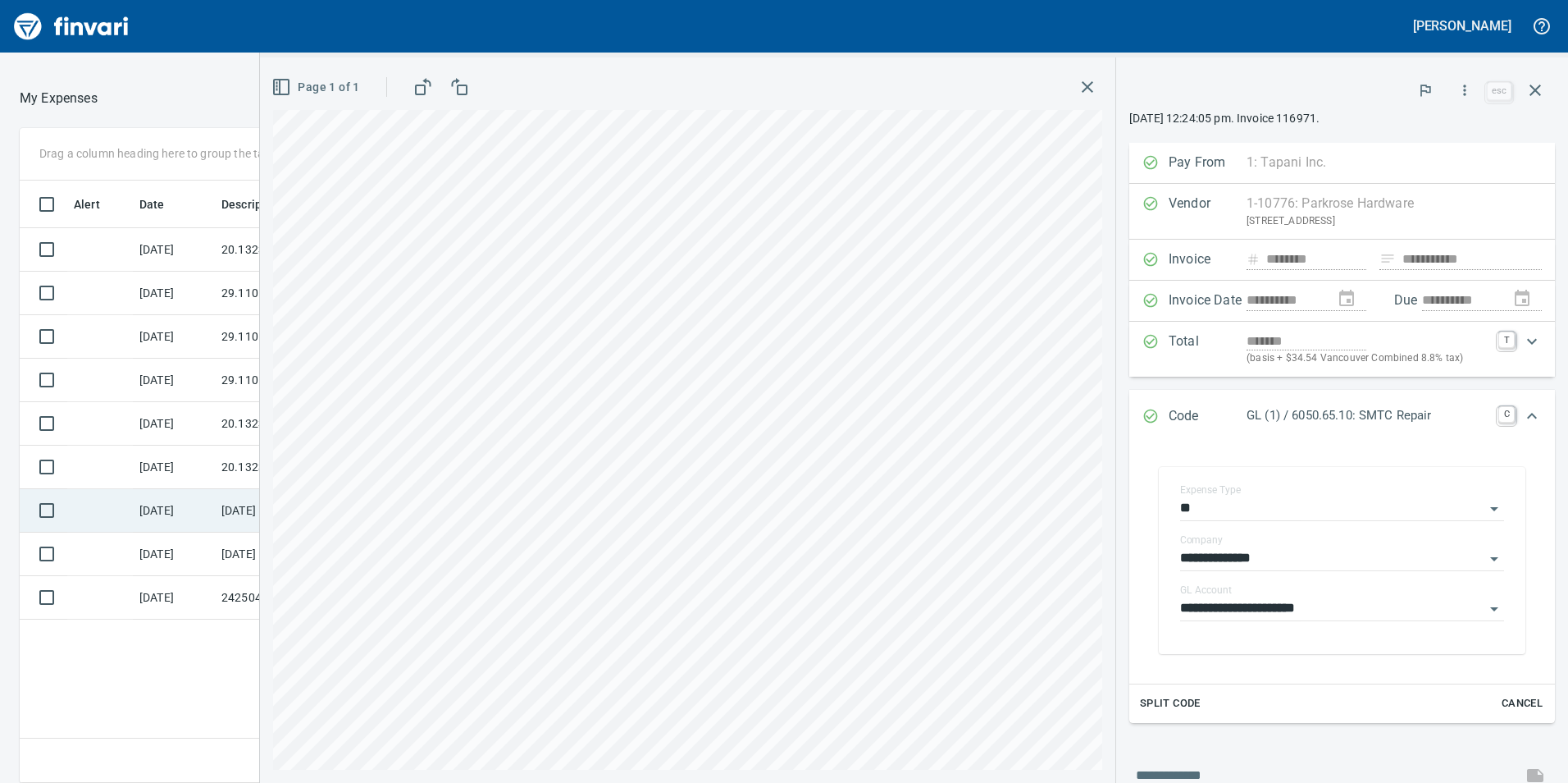
click at [173, 511] on td "[DATE]" at bounding box center [173, 511] width 82 height 43
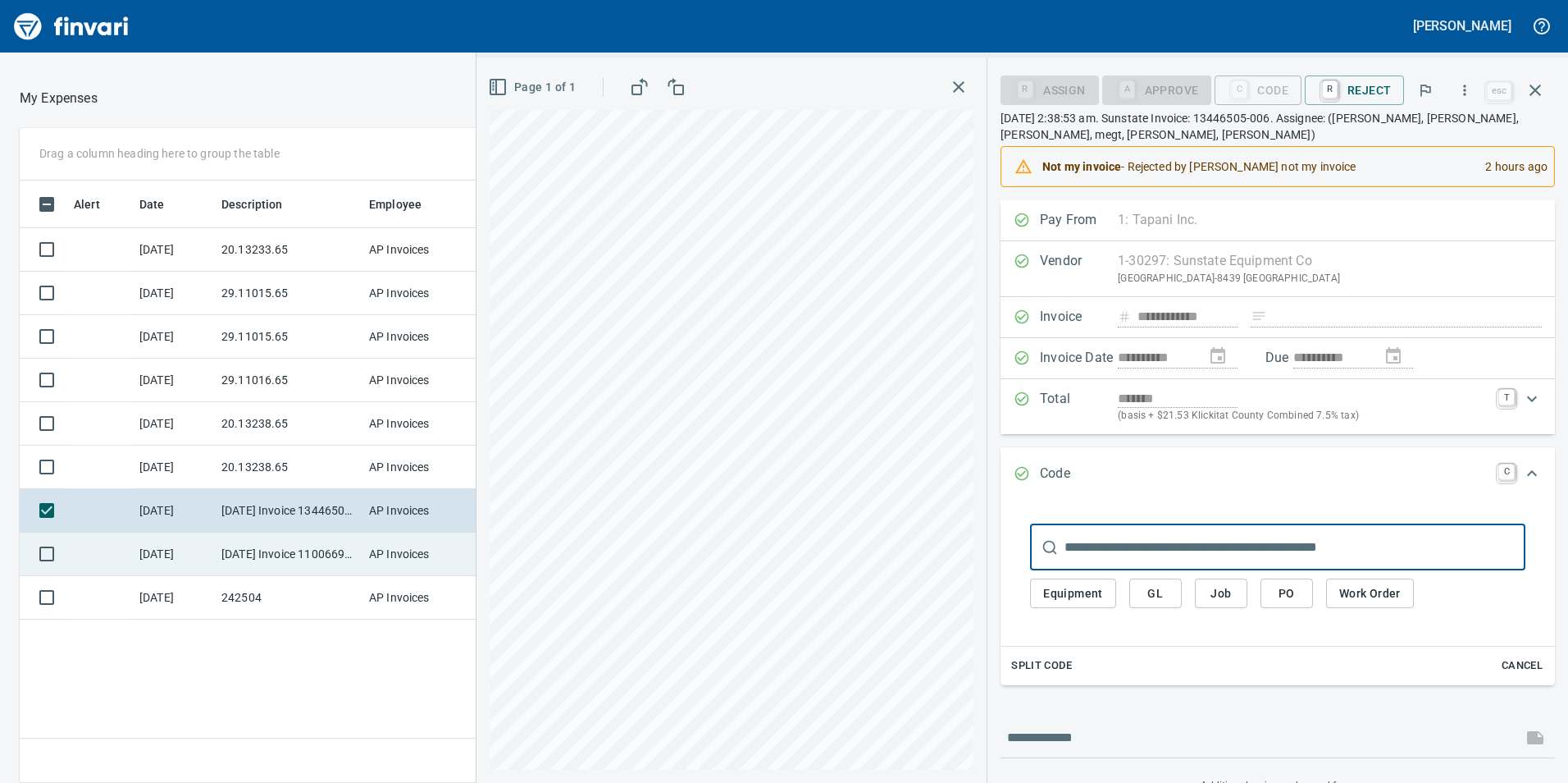
click at [220, 556] on td "[DATE] Invoice 11006698 from Cessco Inc (1-10167)" at bounding box center [289, 554] width 147 height 43
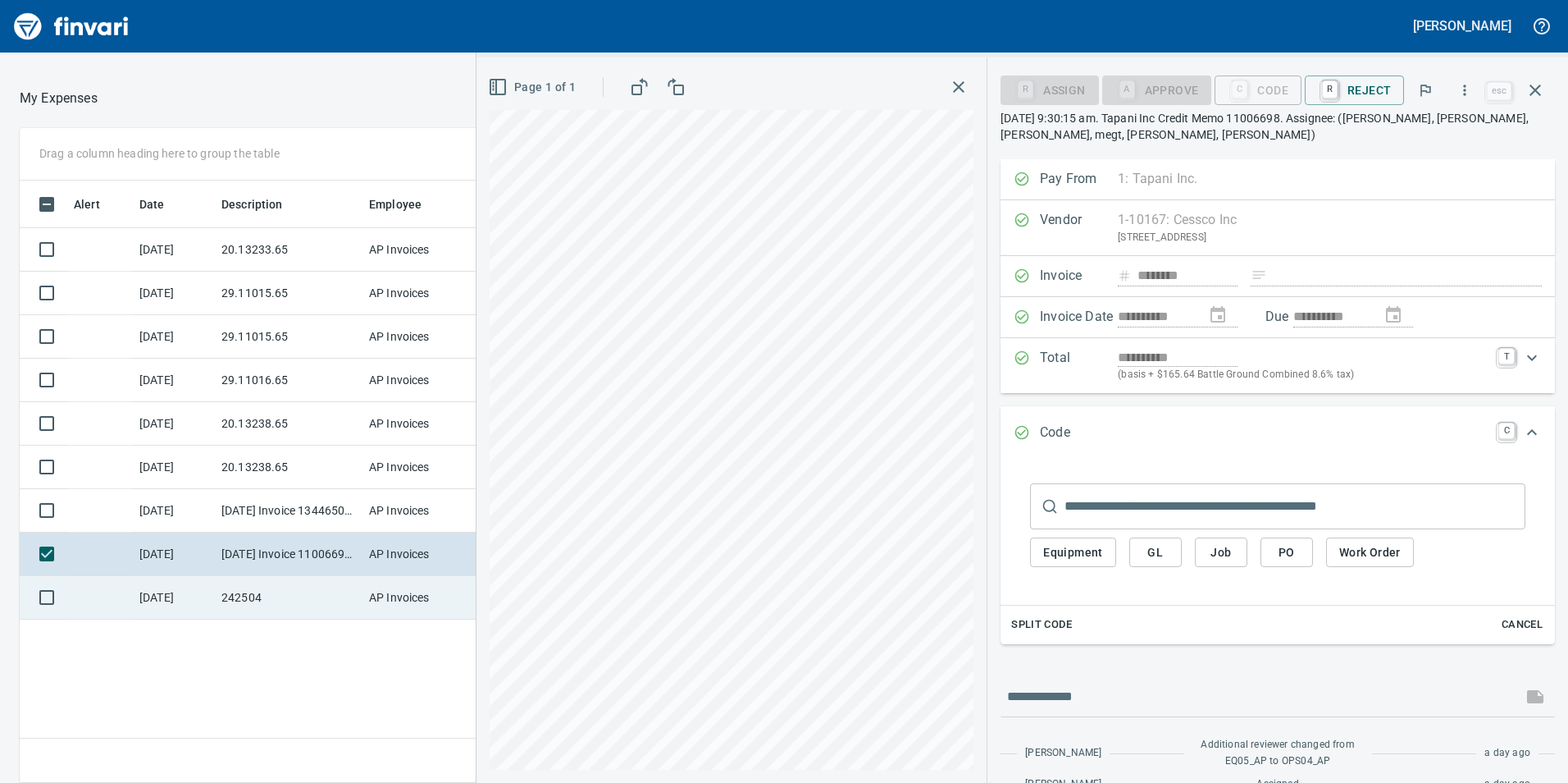
click at [265, 591] on td "242504" at bounding box center [289, 597] width 147 height 43
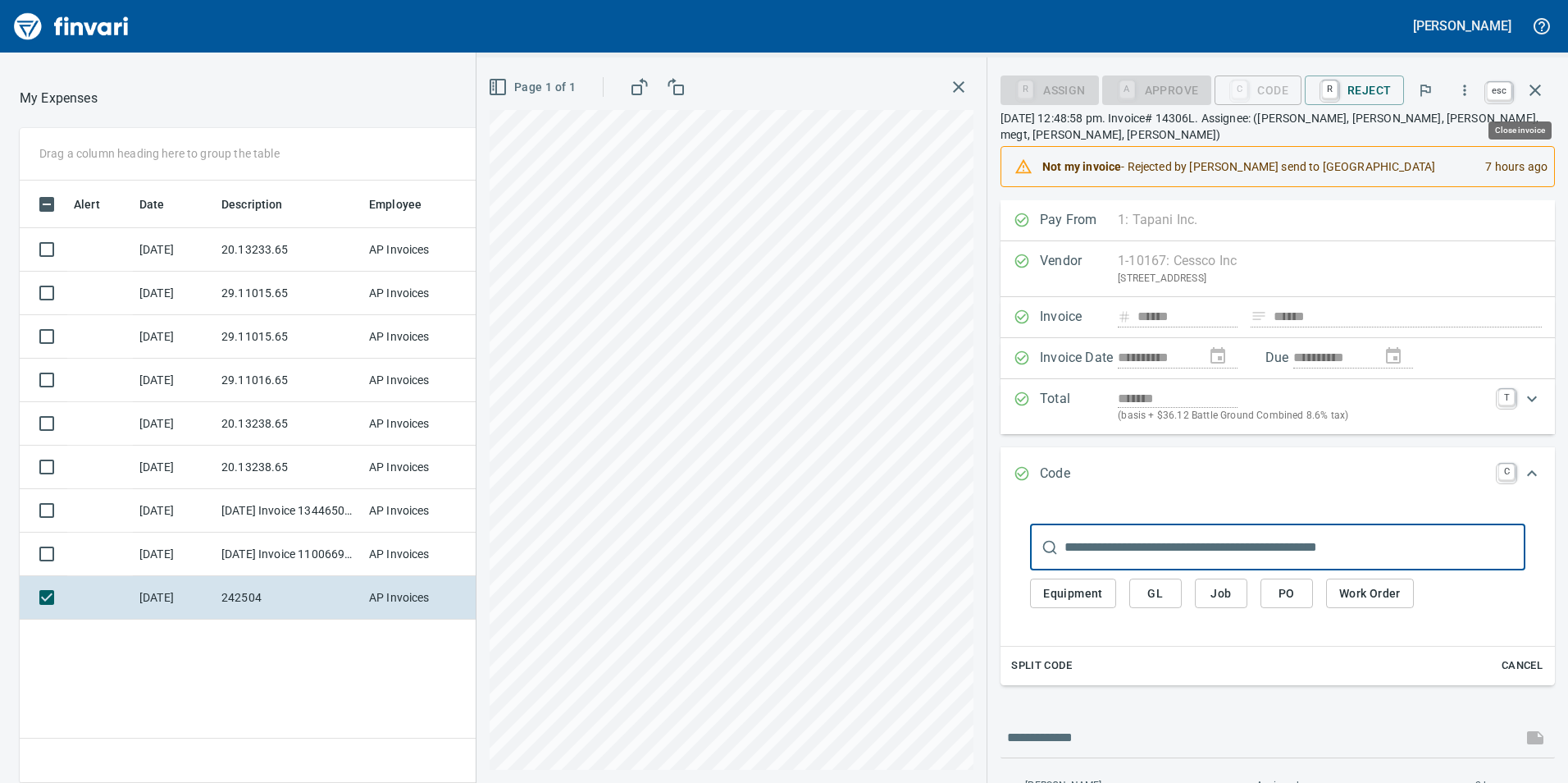
click at [1543, 96] on icon "button" at bounding box center [1535, 90] width 20 height 20
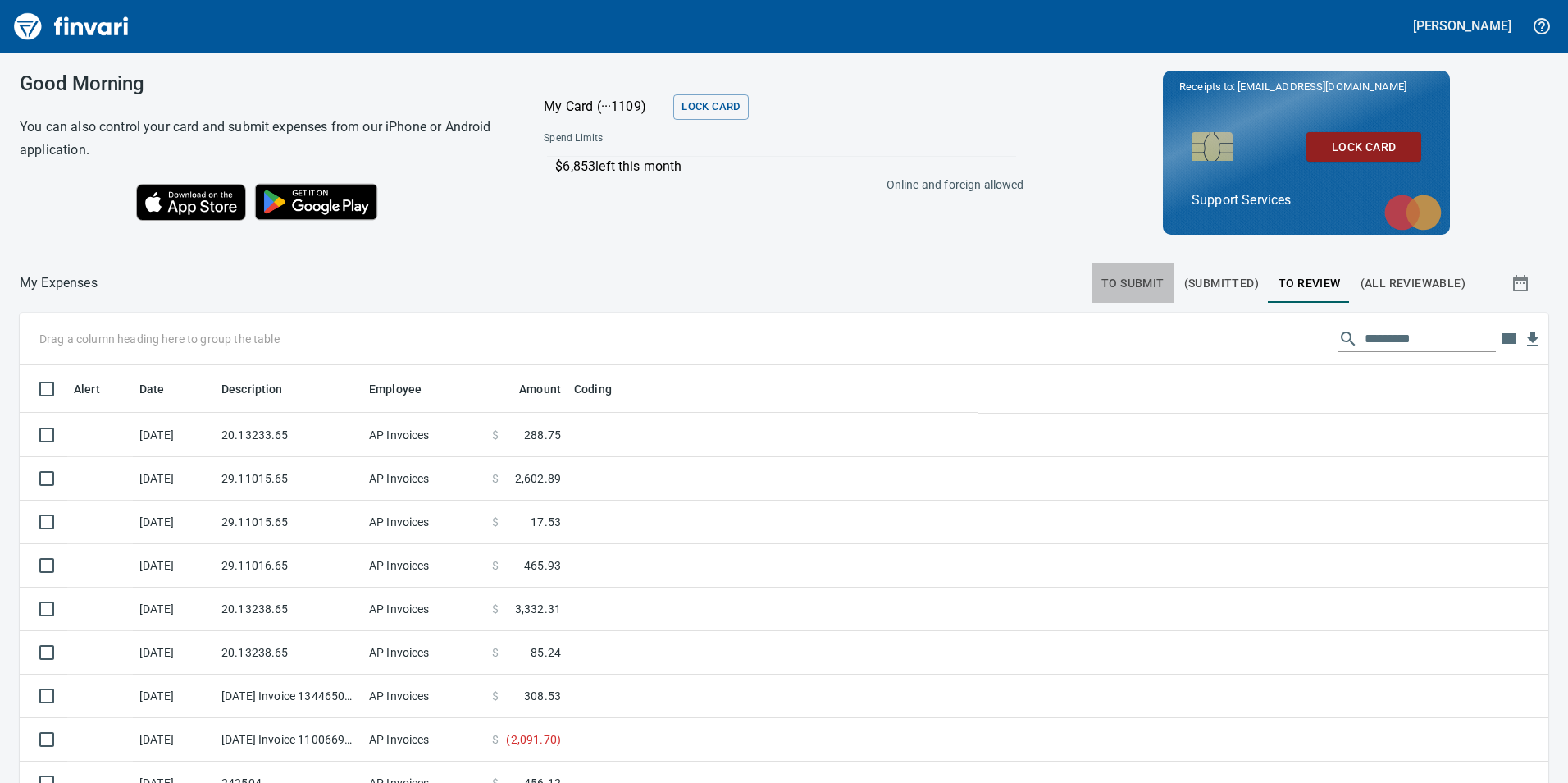
drag, startPoint x: 1149, startPoint y: 270, endPoint x: 1145, endPoint y: 279, distance: 9.8
click at [1145, 279] on button "To Submit" at bounding box center [1133, 283] width 83 height 39
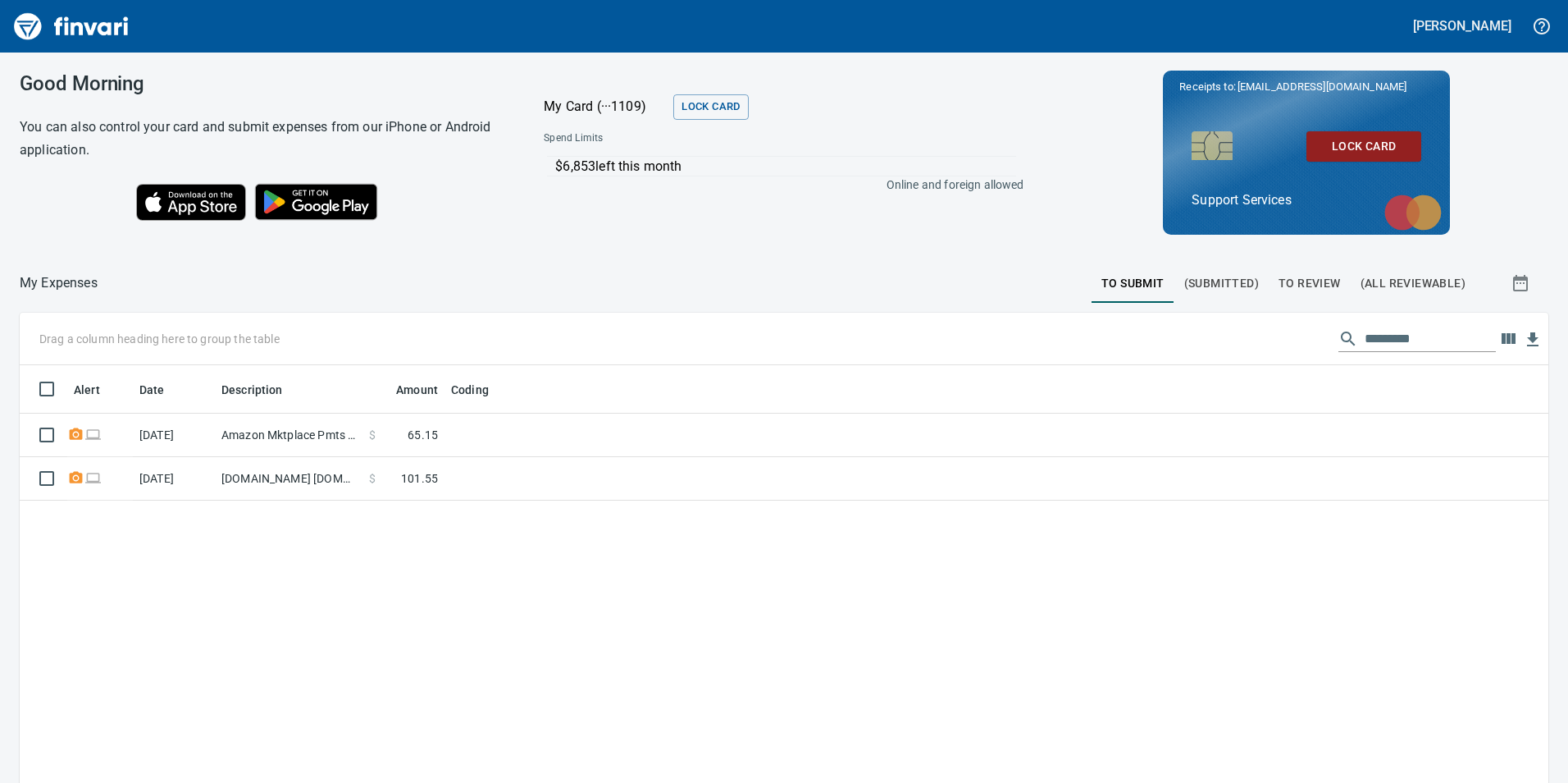
scroll to position [590, 1504]
click at [1314, 279] on span "To Review" at bounding box center [1310, 284] width 62 height 21
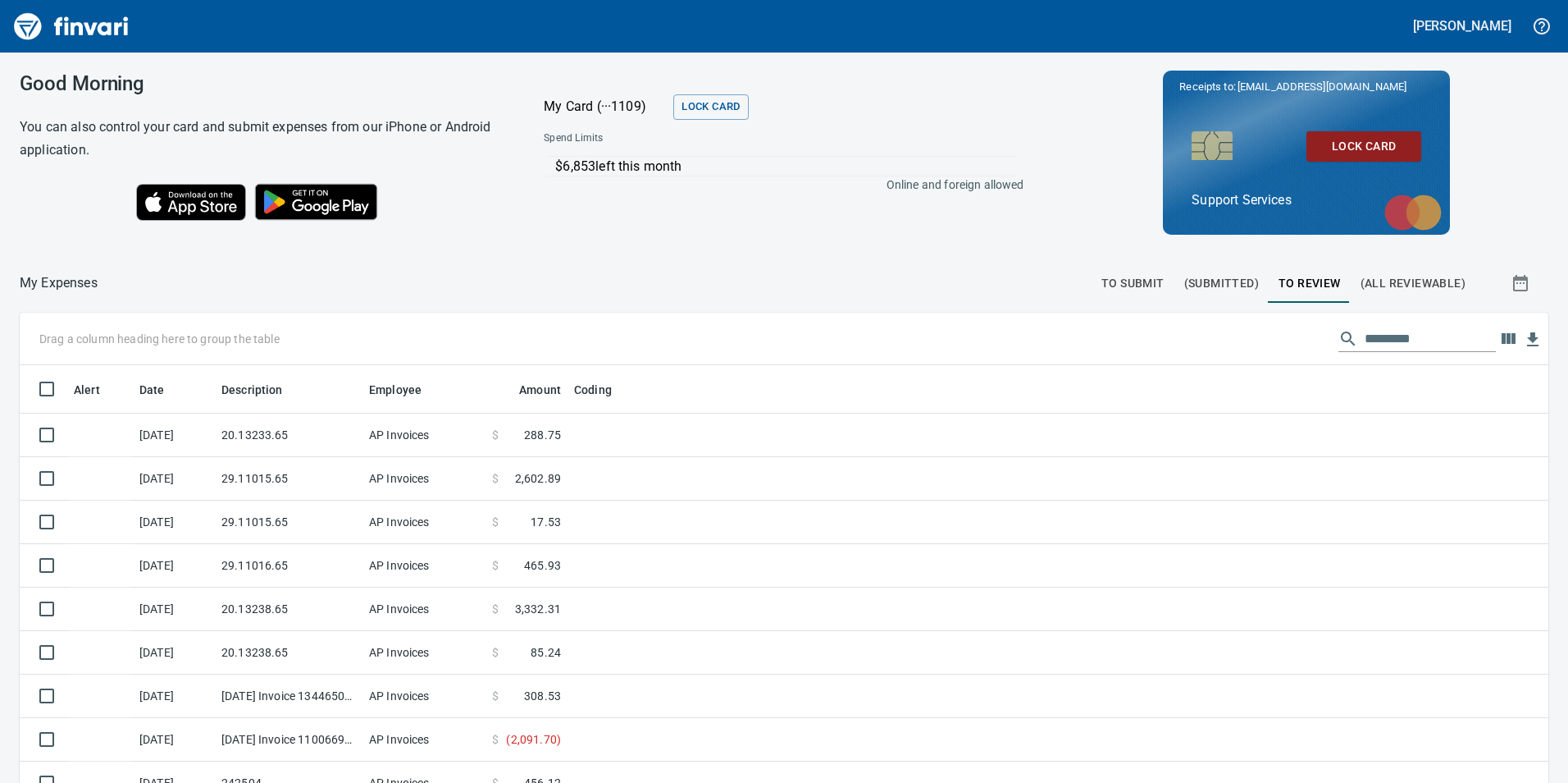
scroll to position [590, 1504]
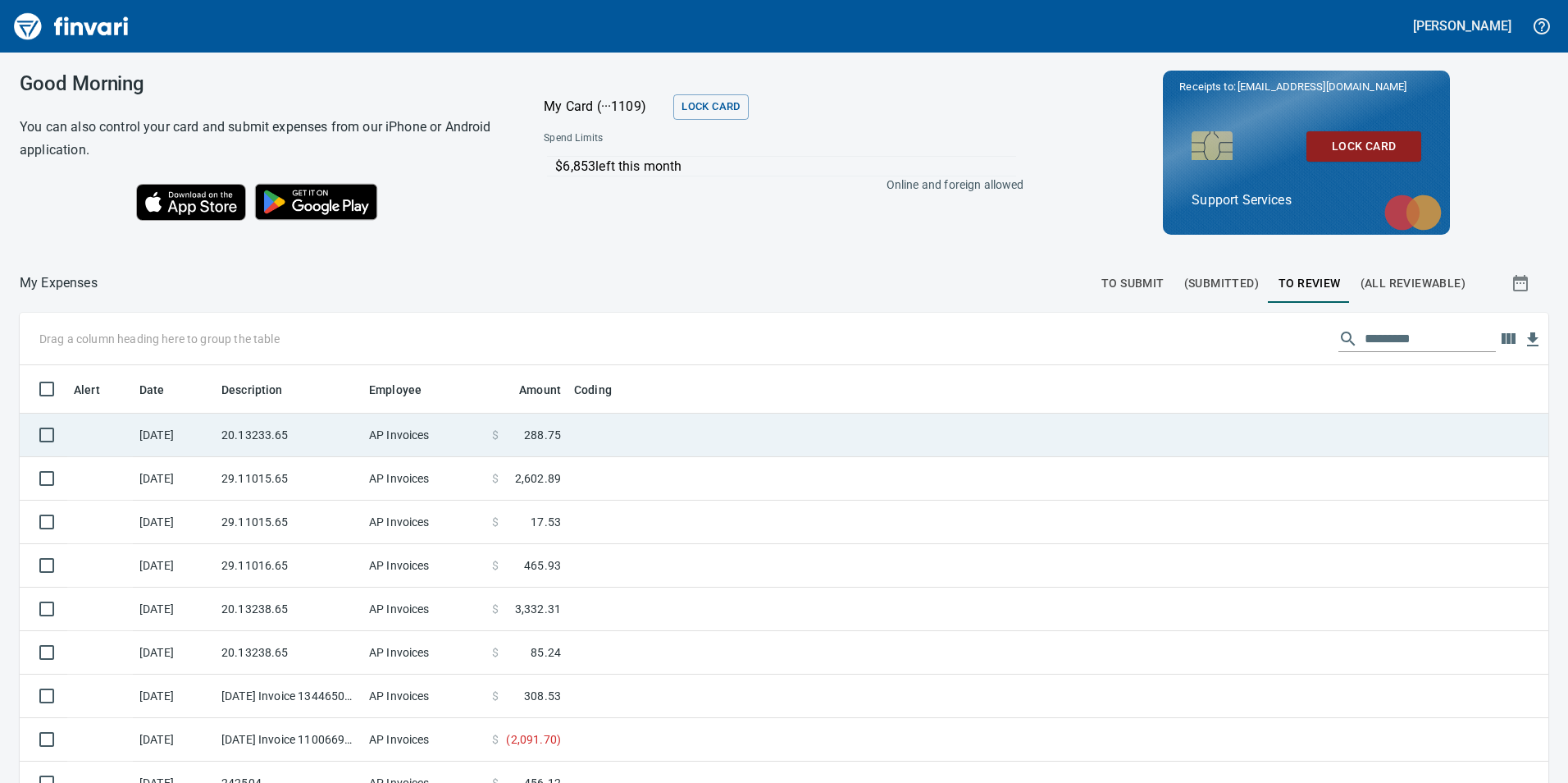
click at [347, 425] on td "20.13233.65" at bounding box center [289, 435] width 147 height 43
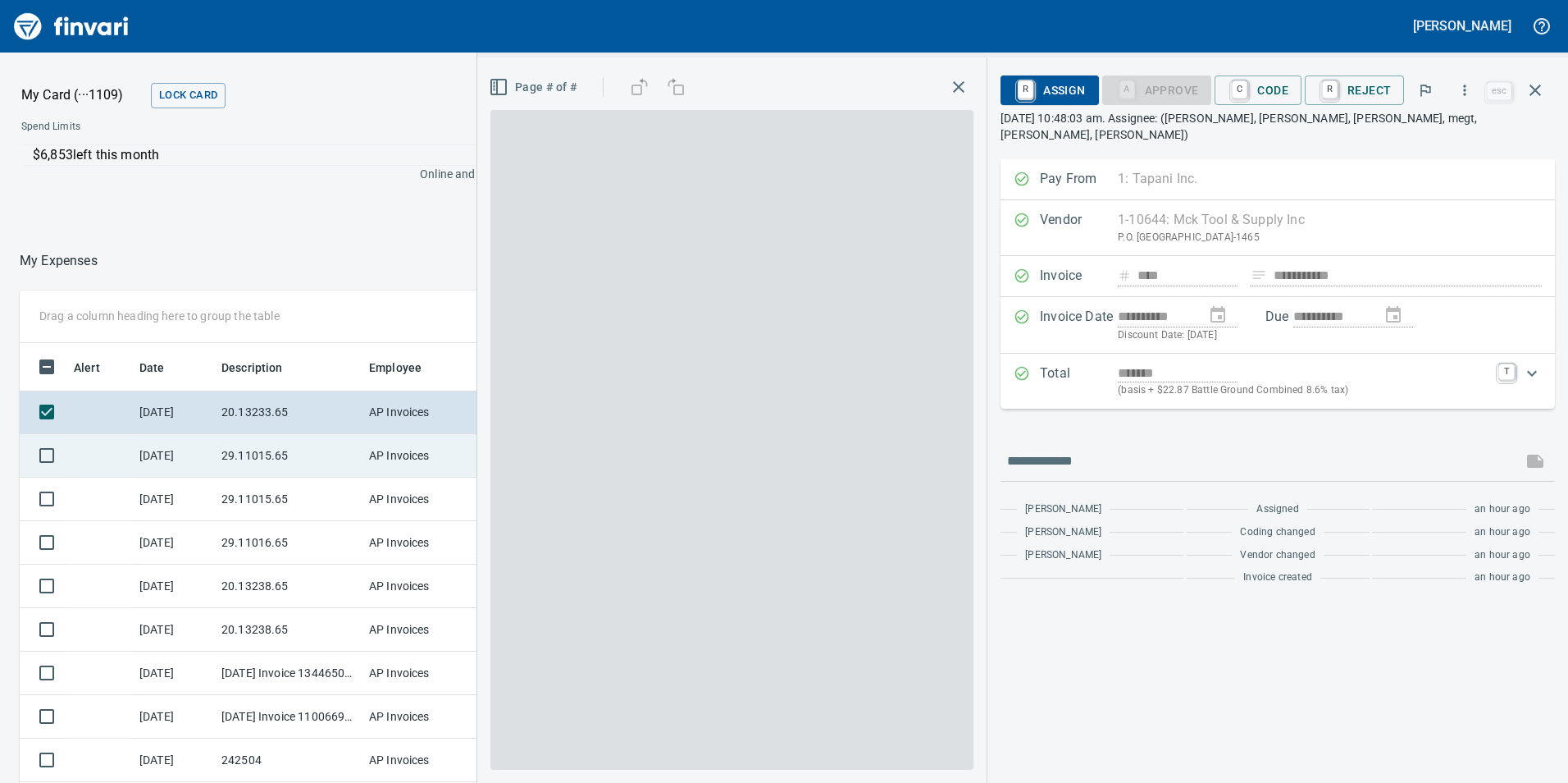
scroll to position [590, 1094]
